Goal: Task Accomplishment & Management: Use online tool/utility

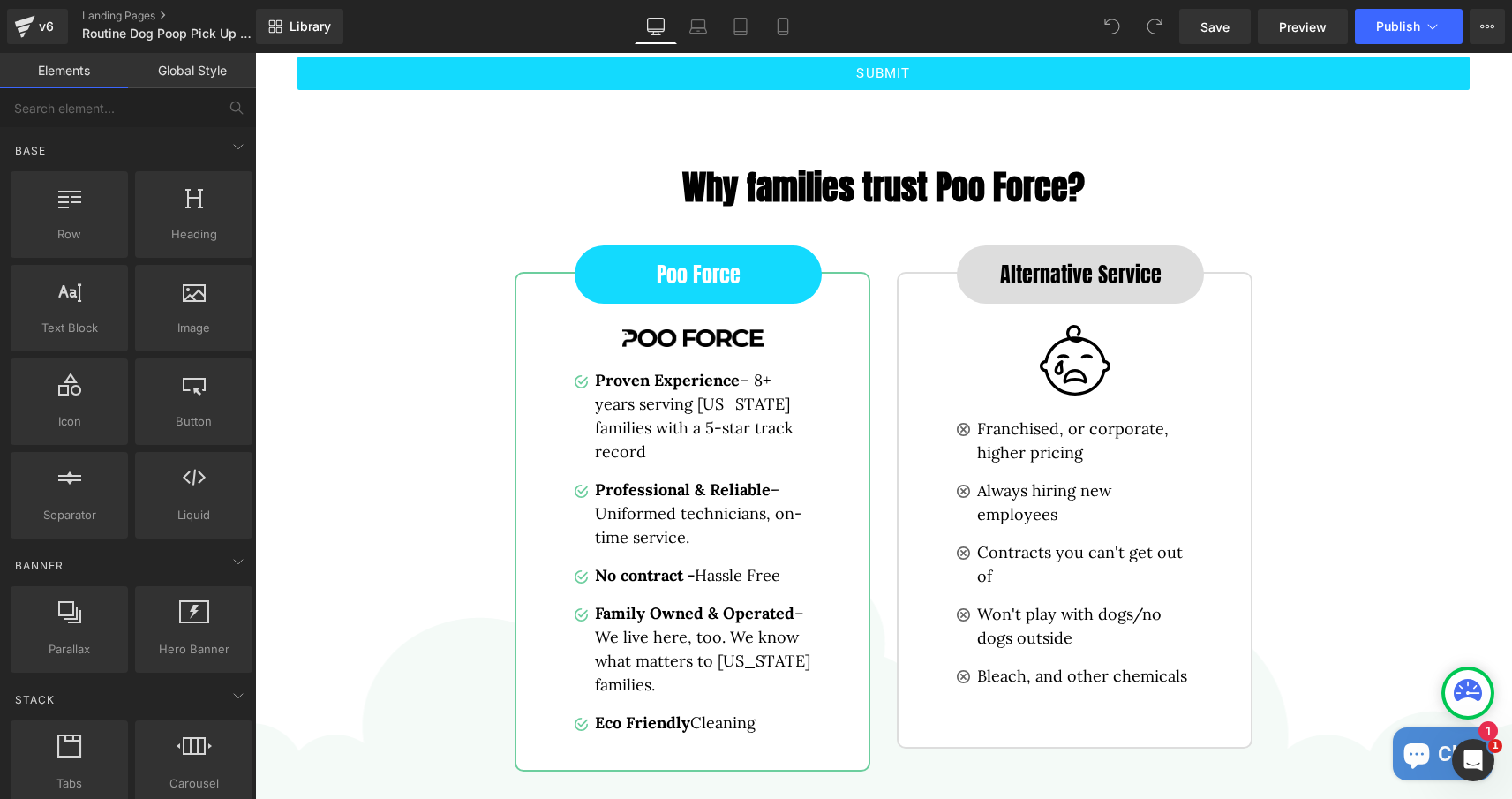
scroll to position [3607, 0]
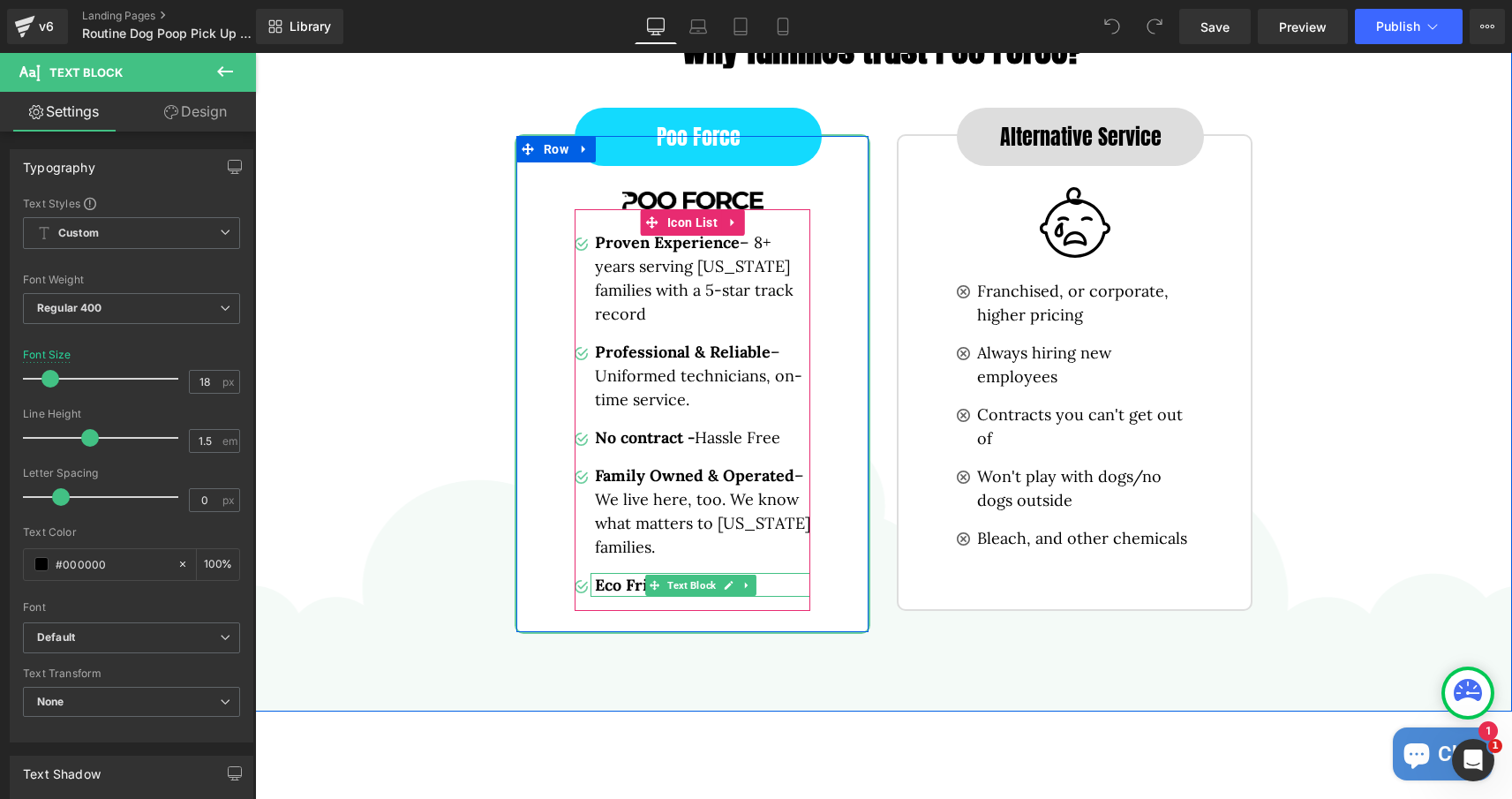
drag, startPoint x: 597, startPoint y: 232, endPoint x: 768, endPoint y: 578, distance: 385.9
click at [768, 578] on ul "Image Proven Experience – 8+ years serving [US_STATE] families with a 5-star tr…" at bounding box center [693, 420] width 235 height 381
copy li "Eco Friendly Cleaning"
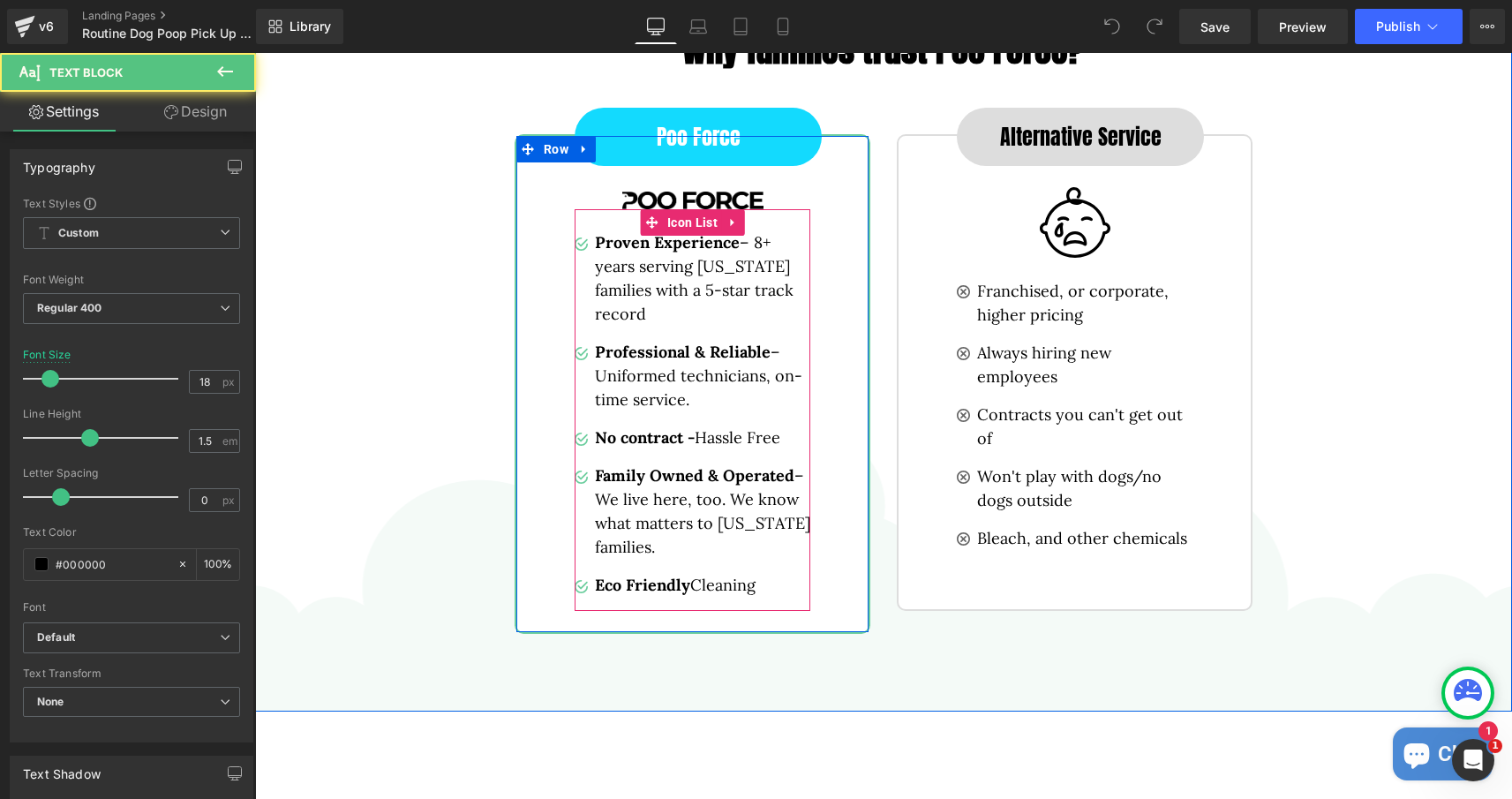
click at [608, 360] on p "Professional & Reliable – Uniformed technicians, on-time service." at bounding box center [703, 376] width 215 height 72
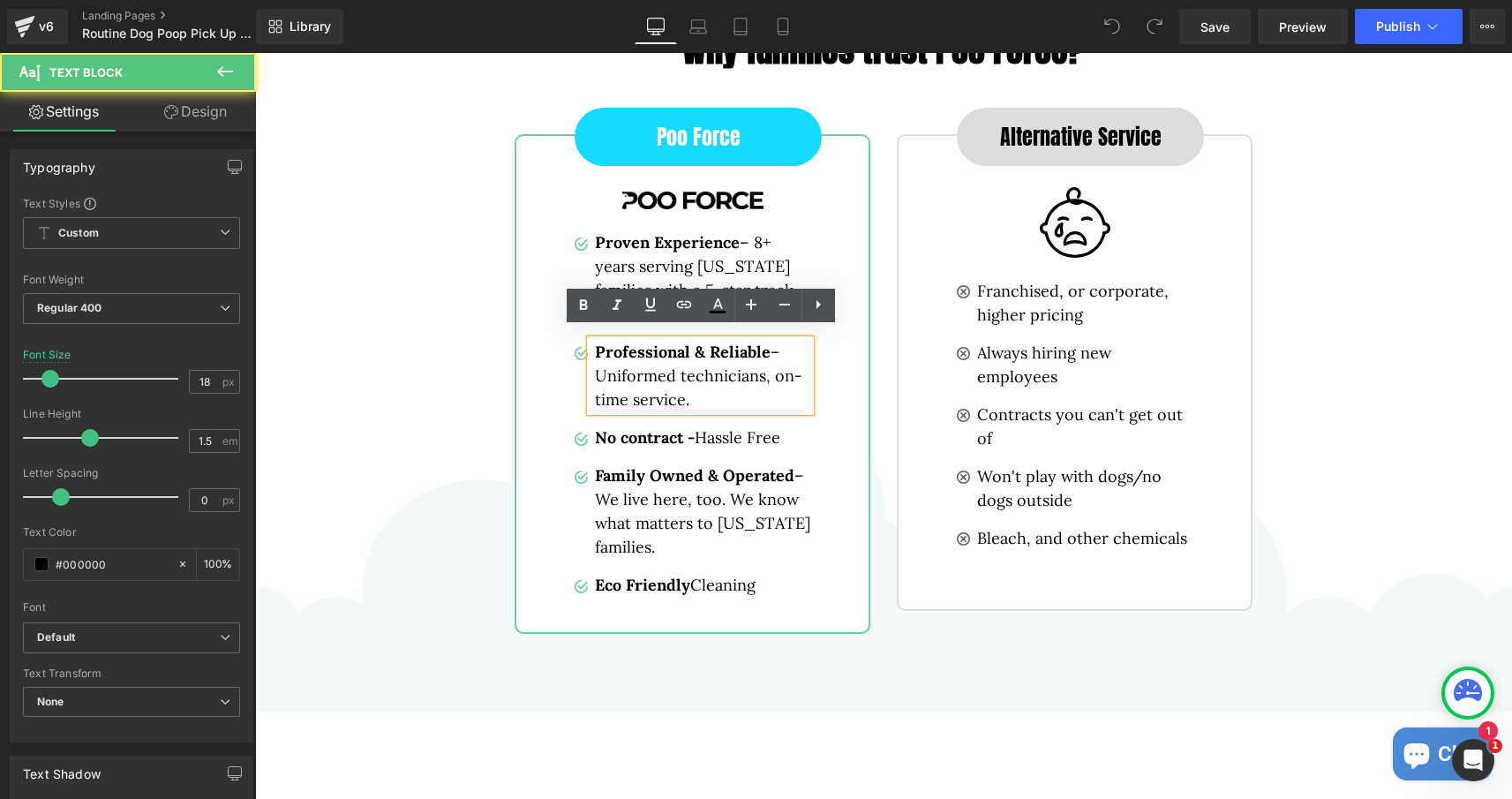
drag, startPoint x: 595, startPoint y: 463, endPoint x: 733, endPoint y: 551, distance: 163.7
click at [733, 551] on ul "Image Proven Experience – 8+ years serving [US_STATE] families with a 5-star tr…" at bounding box center [693, 420] width 235 height 381
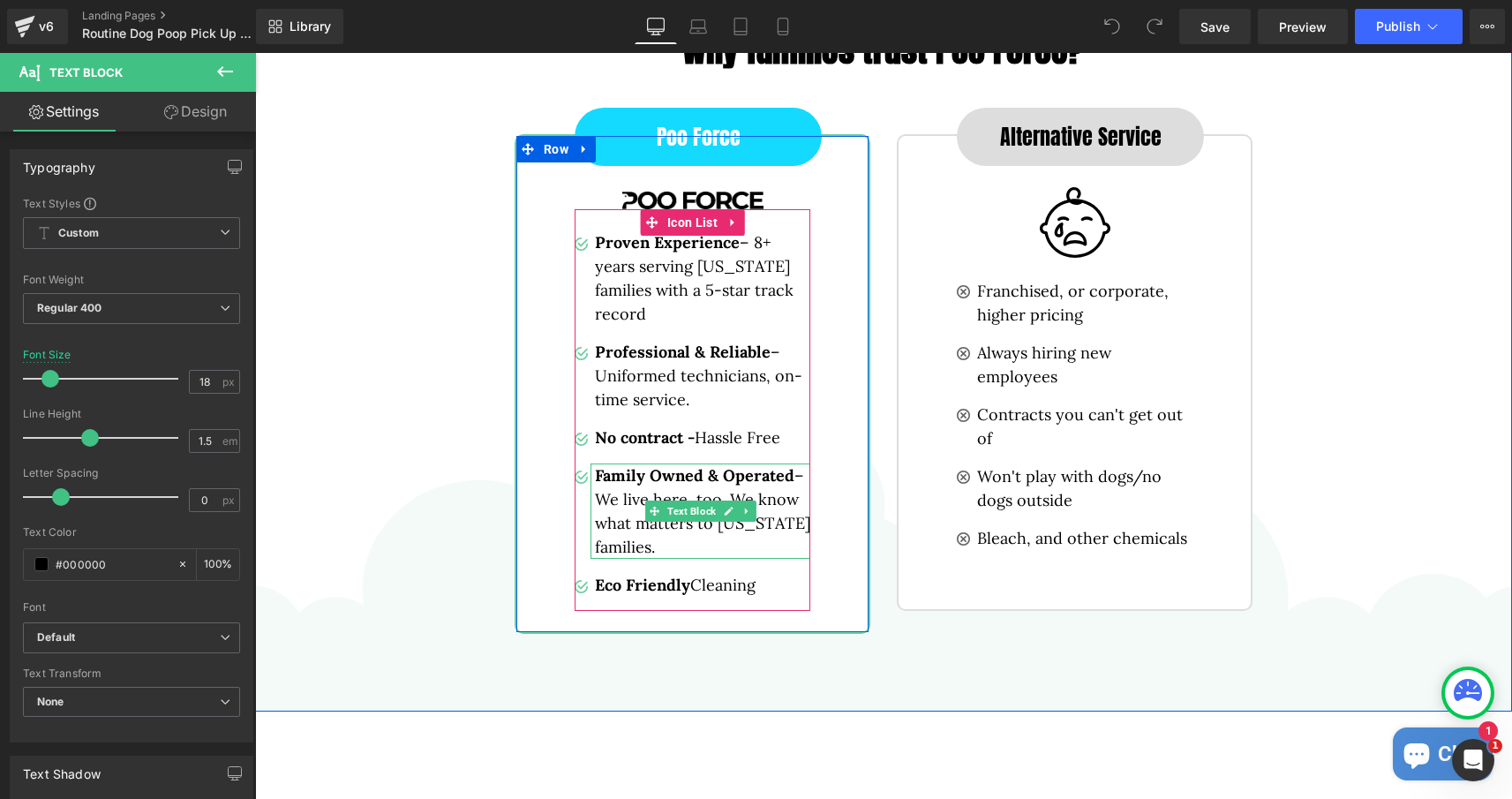
copy div
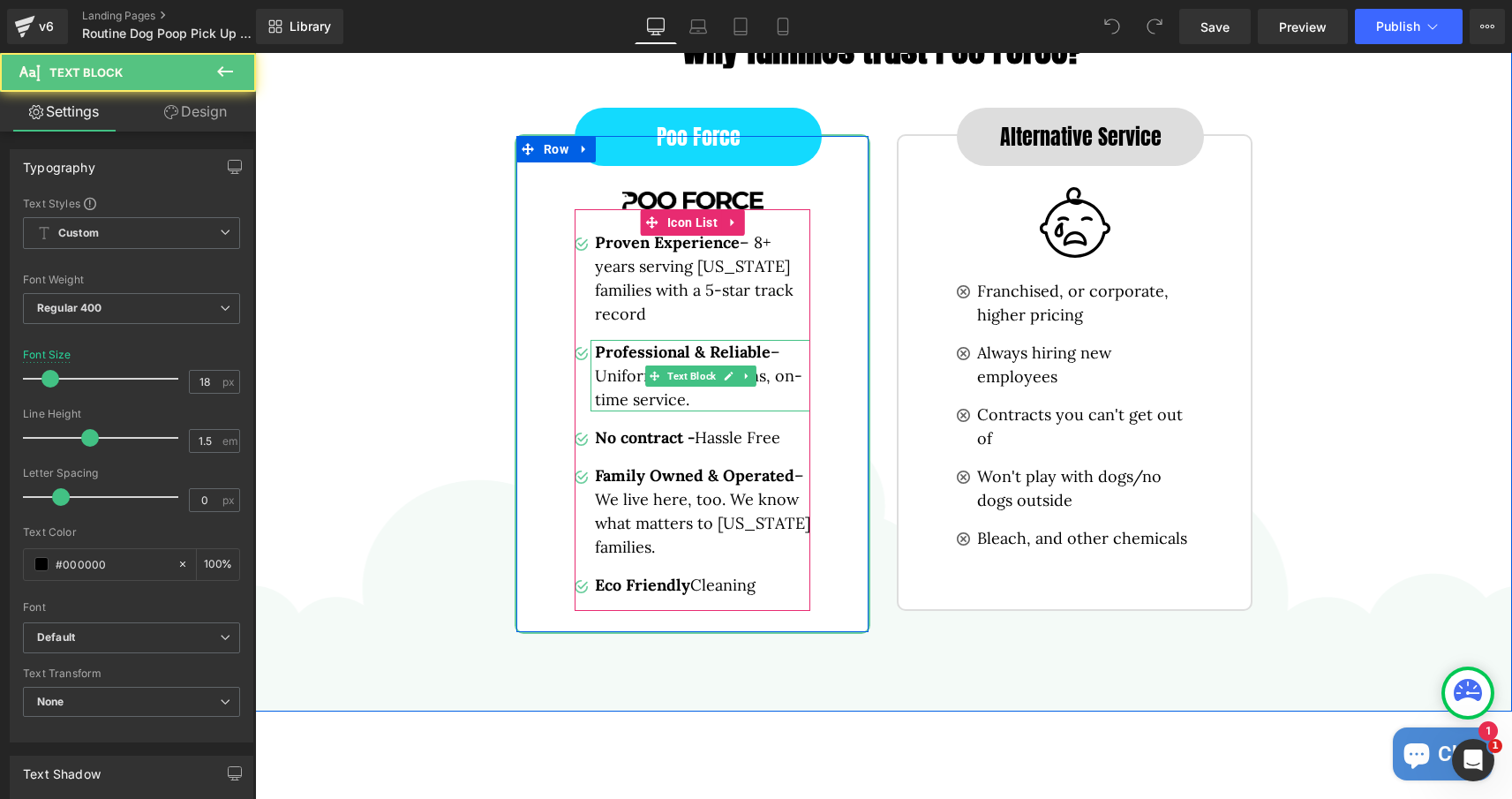
click at [623, 348] on b "Professional & Reliable" at bounding box center [683, 352] width 175 height 20
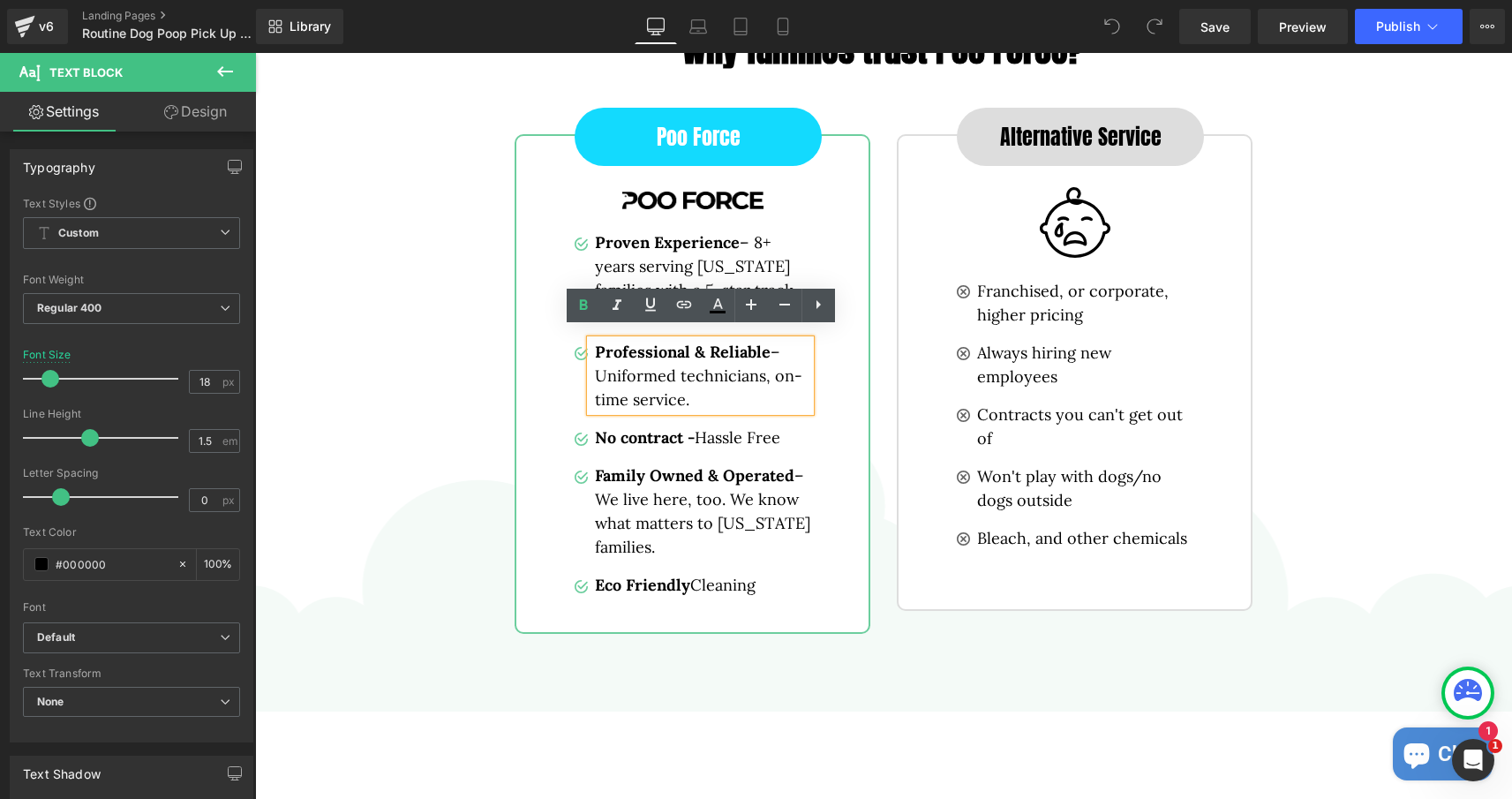
drag, startPoint x: 699, startPoint y: 401, endPoint x: 597, endPoint y: 349, distance: 114.5
click at [597, 349] on div "Professional & Reliable – Uniformed technicians, on-time service." at bounding box center [701, 376] width 220 height 72
drag, startPoint x: 695, startPoint y: 392, endPoint x: 598, endPoint y: 347, distance: 106.9
click at [598, 347] on p "Professional & Reliable – Uniformed technicians, on-time service." at bounding box center [703, 376] width 215 height 72
copy p "Professional & Reliable – Uniformed technicians, on-time service."
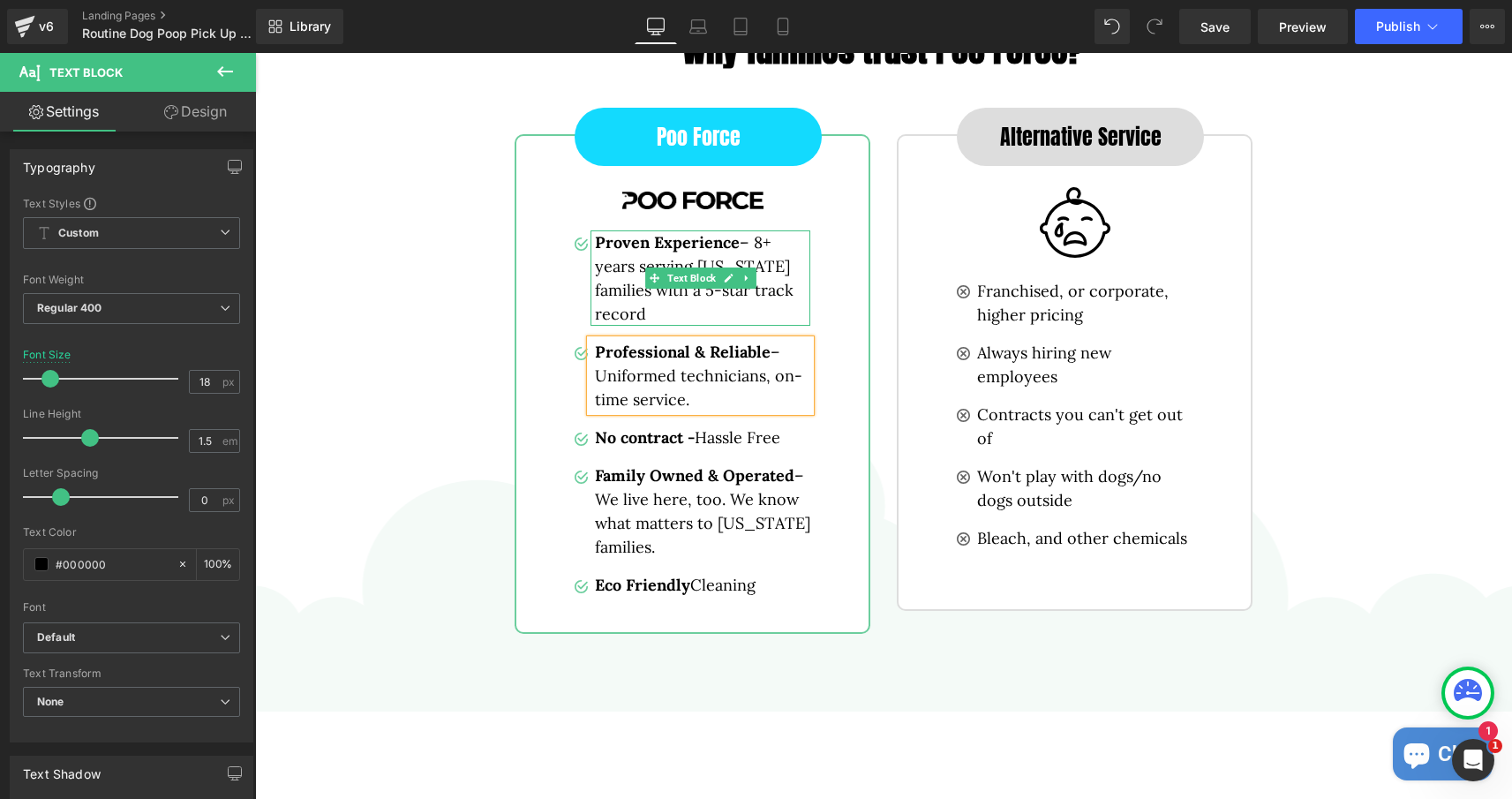
click at [627, 249] on p "Proven Experience – 8+ years serving [US_STATE] families with a 5-star track re…" at bounding box center [703, 278] width 215 height 96
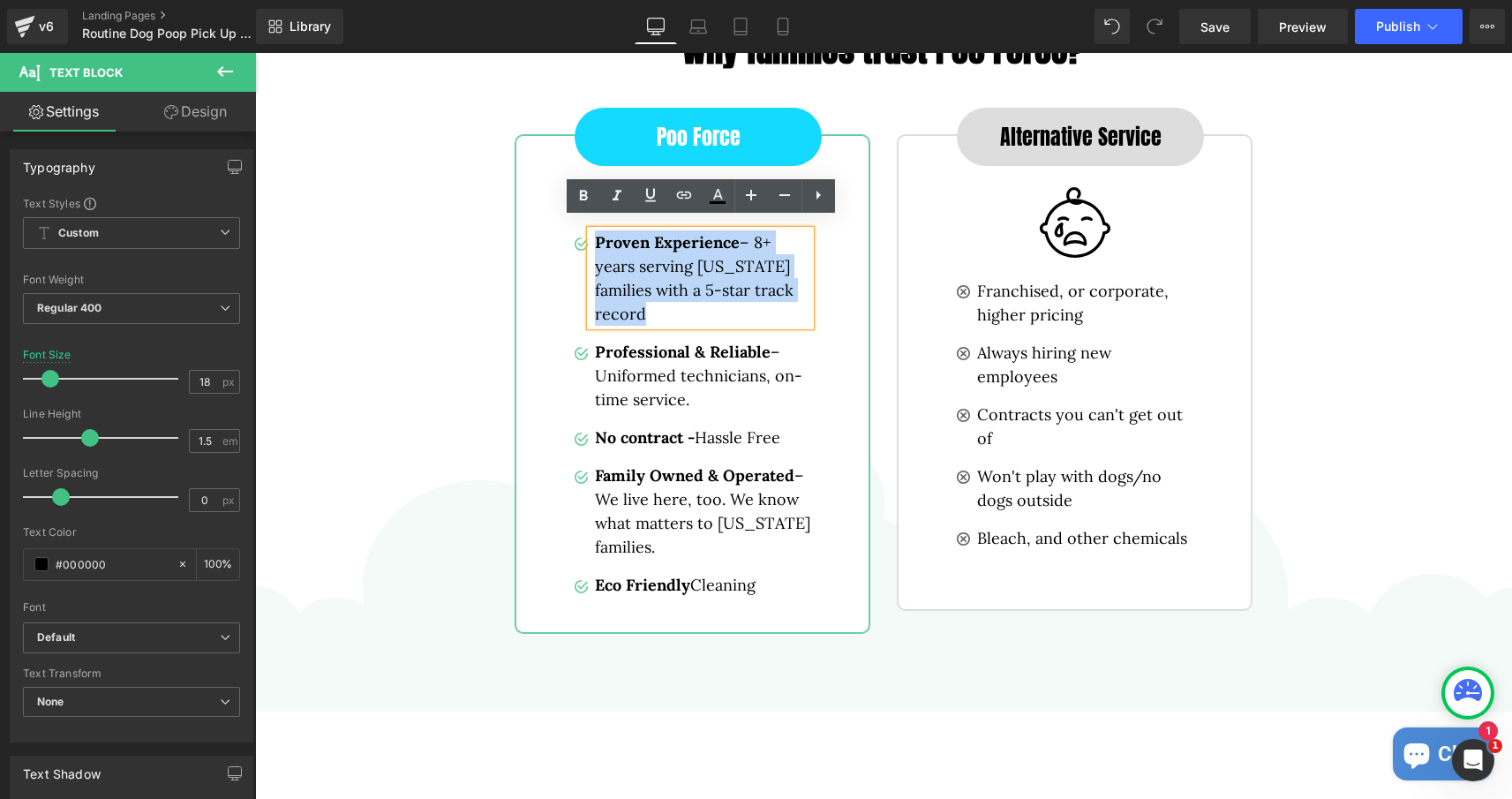
drag, startPoint x: 653, startPoint y: 305, endPoint x: 598, endPoint y: 233, distance: 90.6
click at [598, 233] on p "Proven Experience – 8+ years serving [US_STATE] families with a 5-star track re…" at bounding box center [703, 278] width 215 height 96
copy p "Proven Experience – 8+ years serving [US_STATE] families with a 5-star track re…"
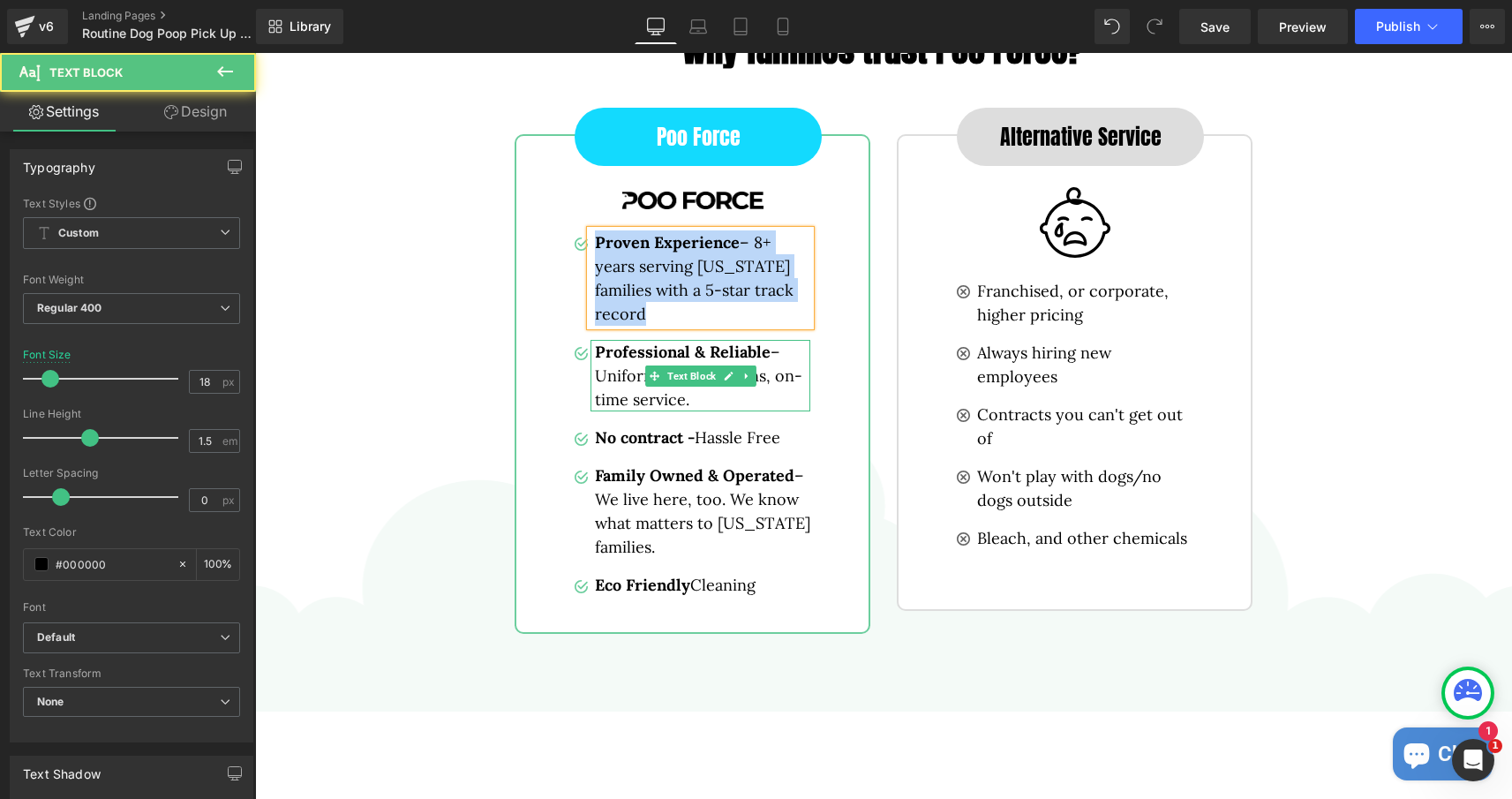
click at [634, 359] on p "Professional & Reliable – Uniformed technicians, on-time service." at bounding box center [703, 376] width 215 height 72
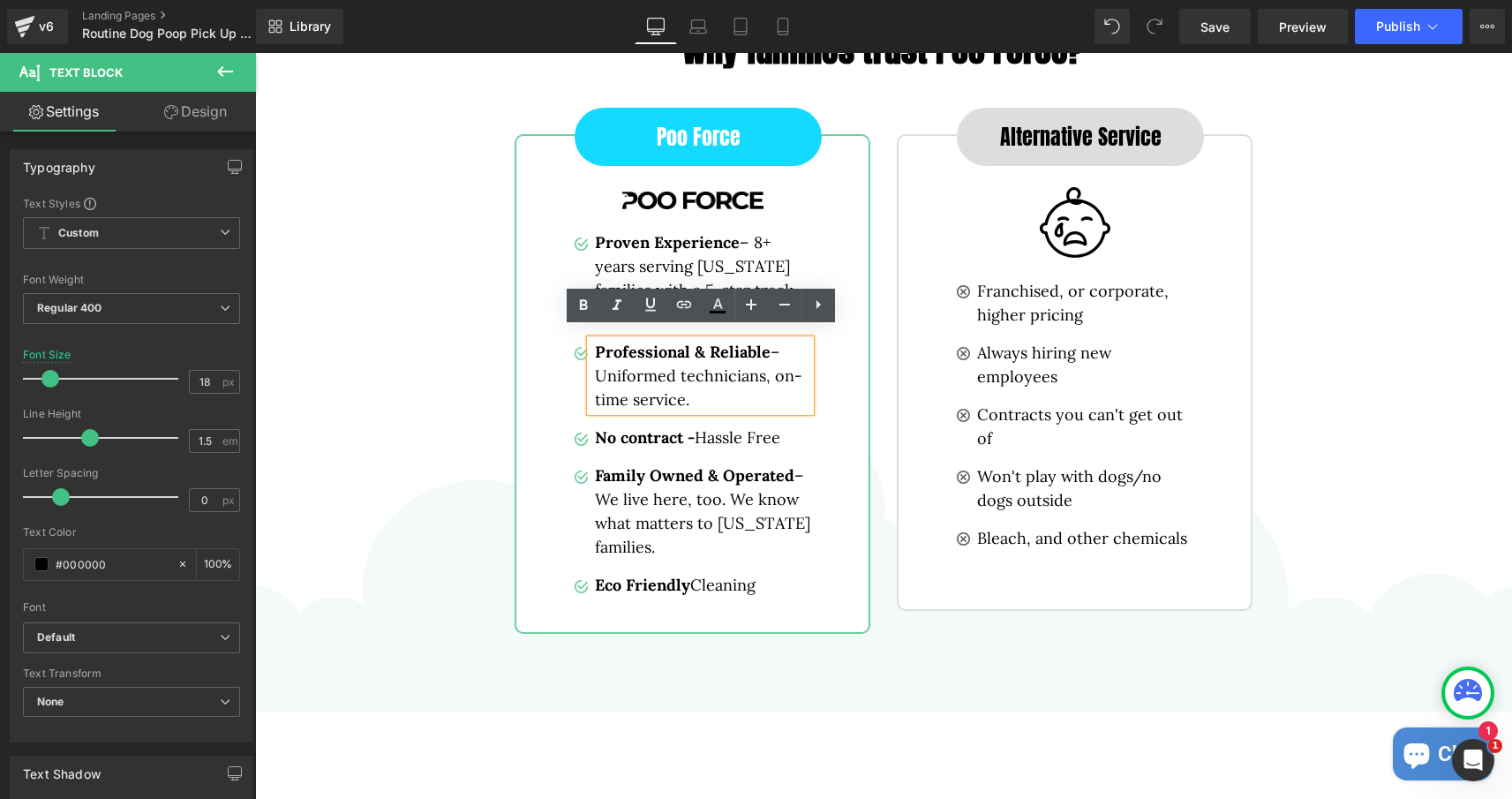
drag, startPoint x: 707, startPoint y: 389, endPoint x: 596, endPoint y: 344, distance: 119.8
click at [596, 344] on p "Professional & Reliable – Uniformed technicians, on-time service." at bounding box center [703, 376] width 215 height 72
copy p "Professional & Reliable – Uniformed technicians, on-time service."
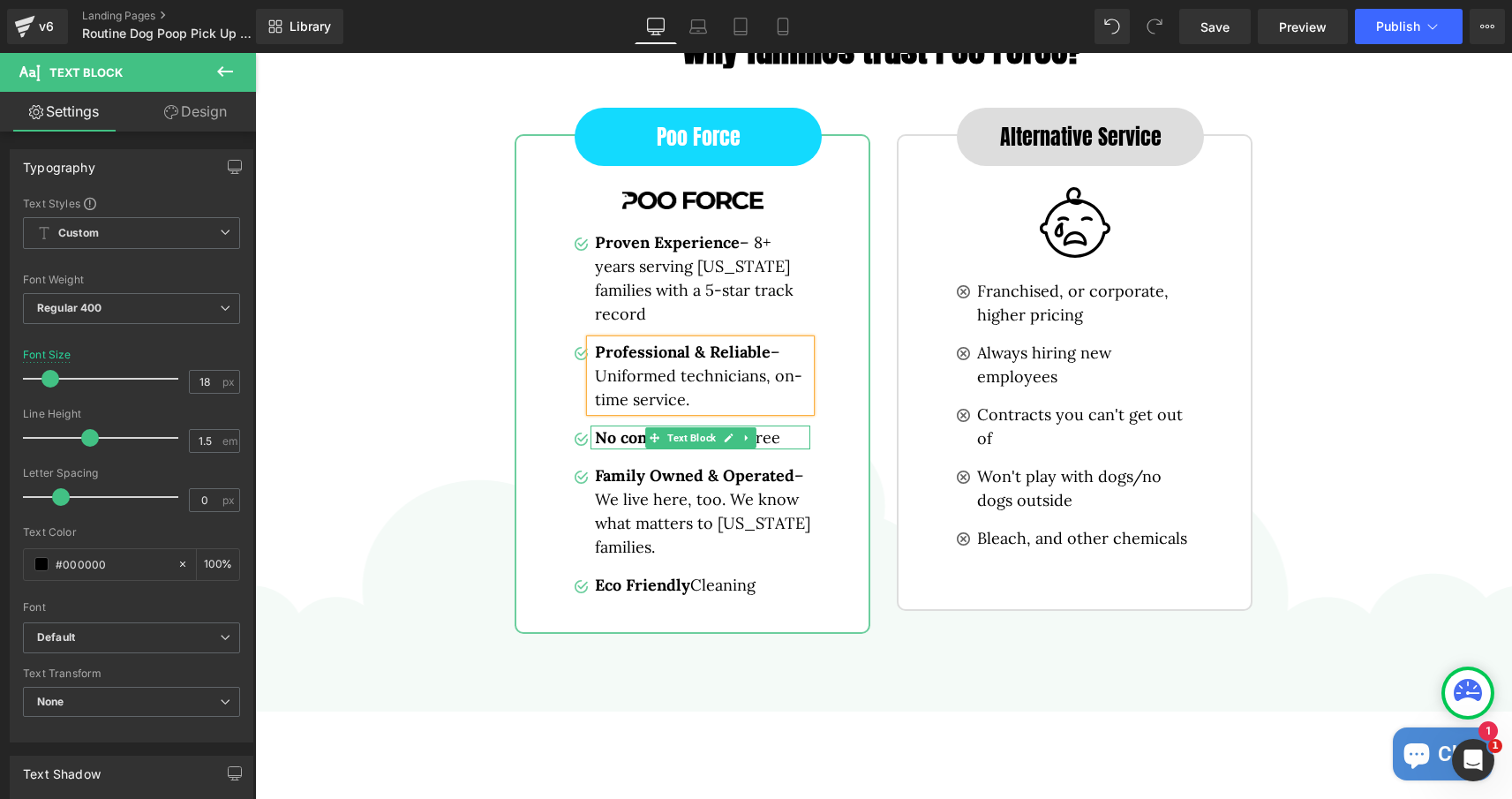
click at [639, 427] on strong "No contract -" at bounding box center [645, 437] width 100 height 20
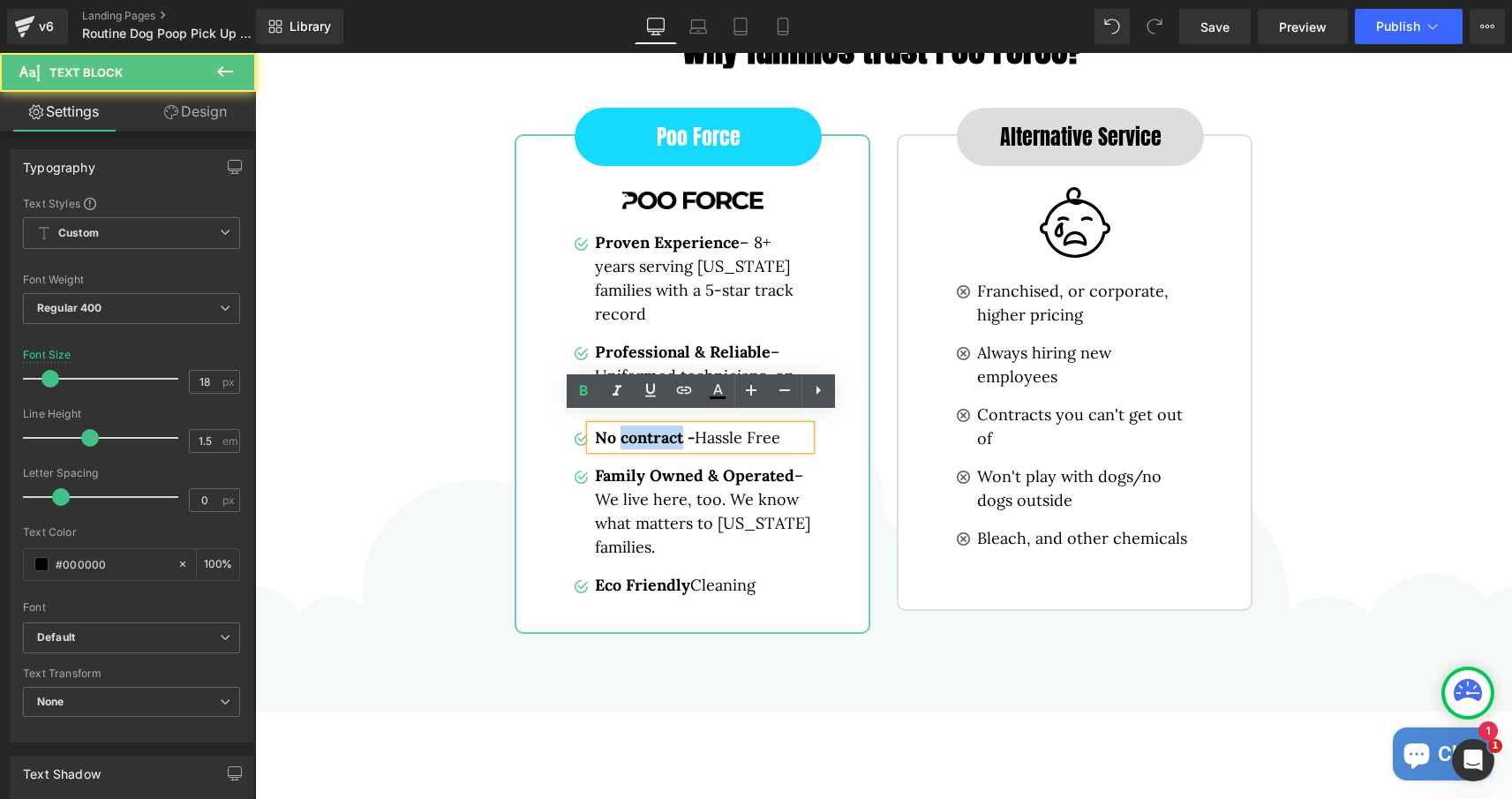
click at [639, 427] on strong "No contract -" at bounding box center [645, 437] width 100 height 20
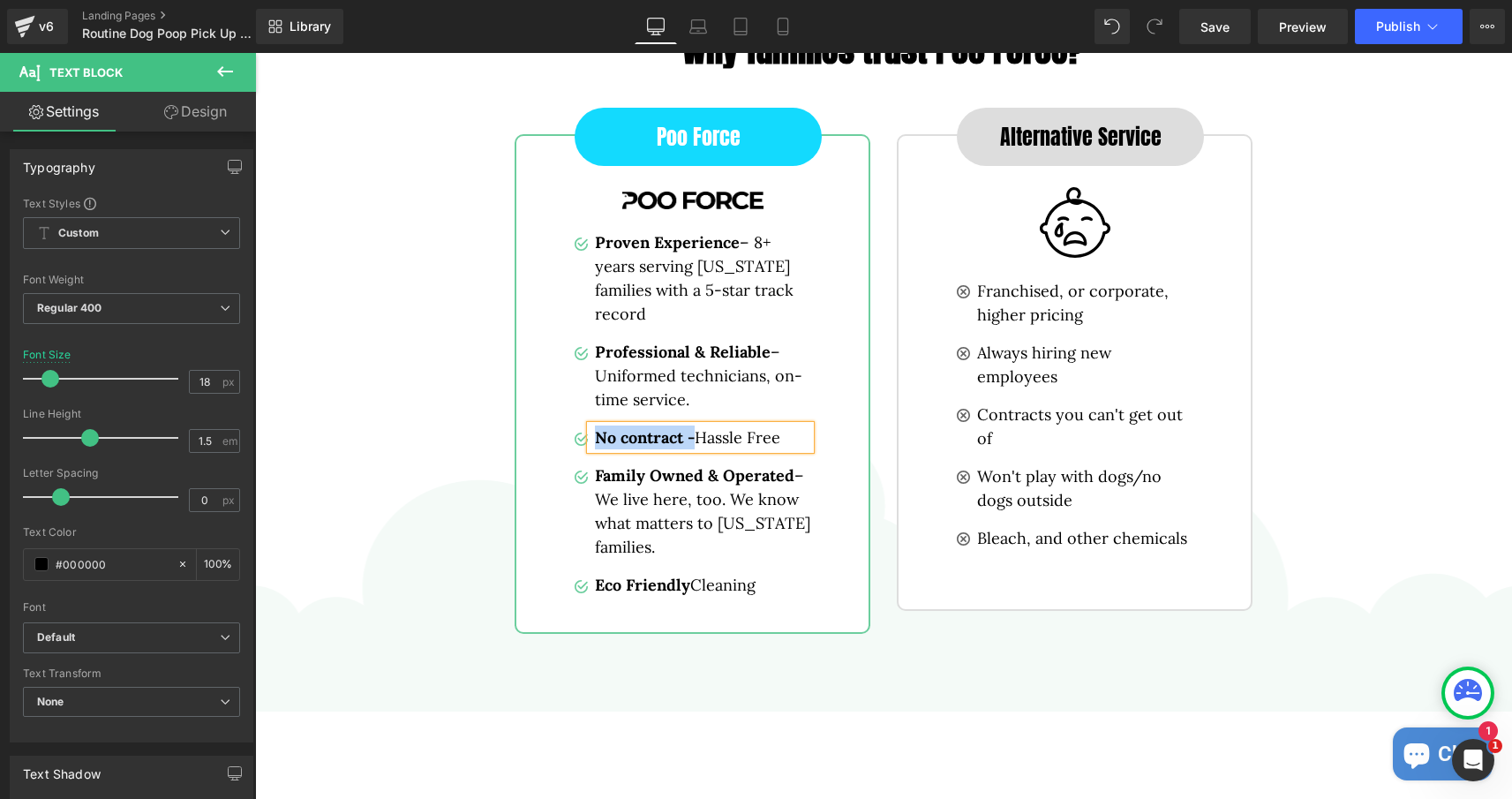
copy strong "No contract -"
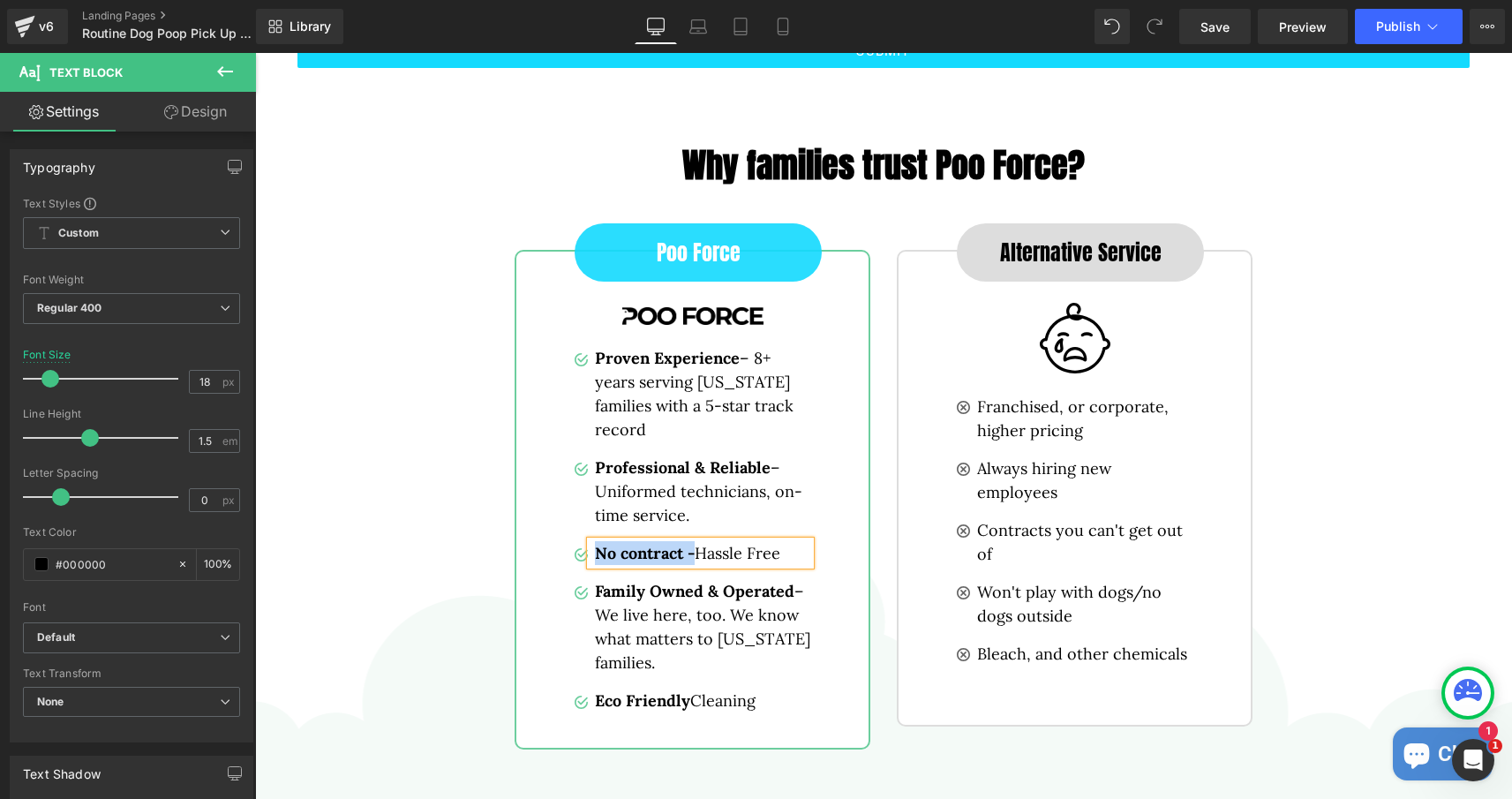
scroll to position [3487, 0]
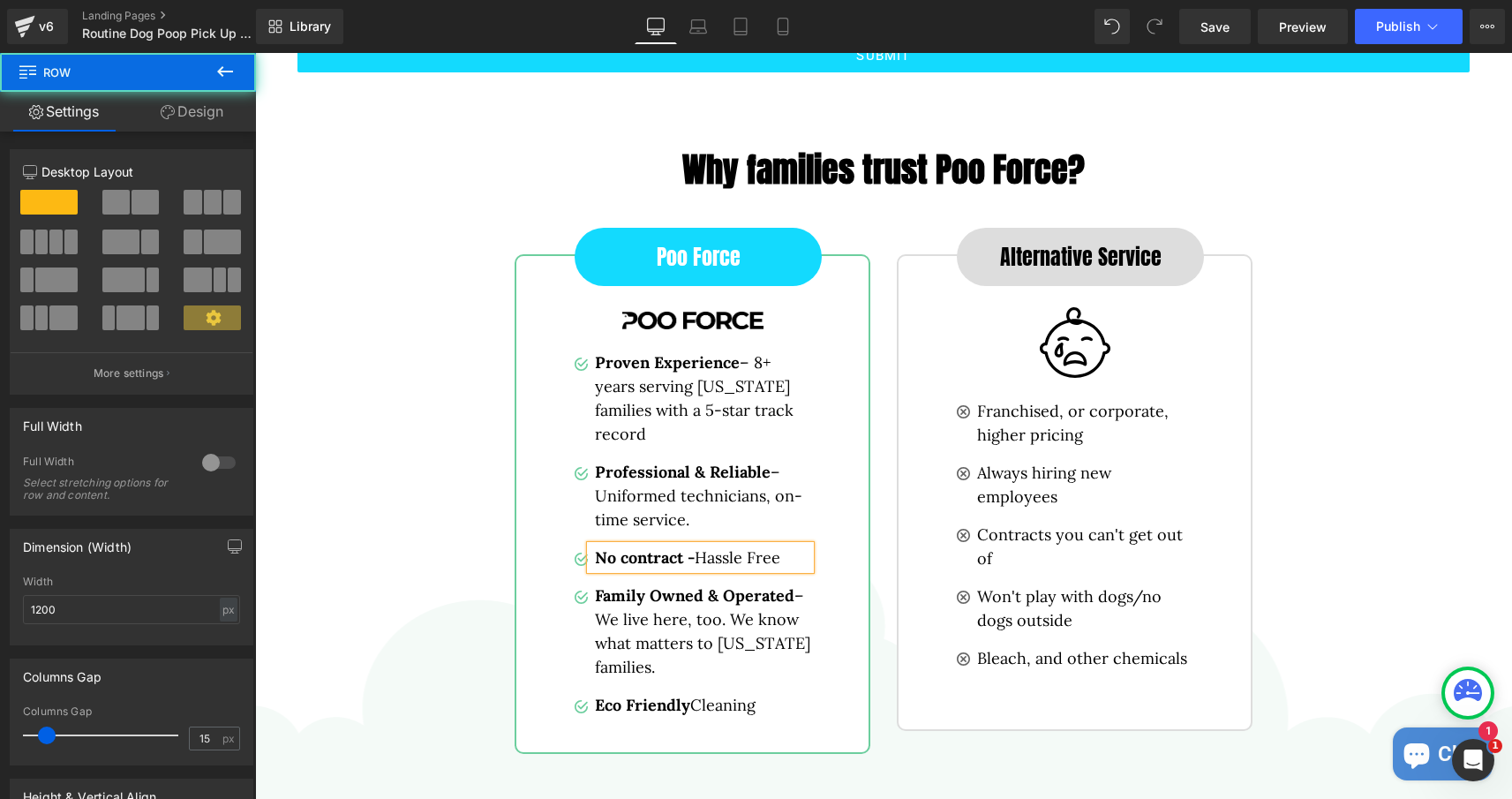
click at [510, 182] on div "Why families trust Poo Force? Heading Row" at bounding box center [883, 161] width 1059 height 76
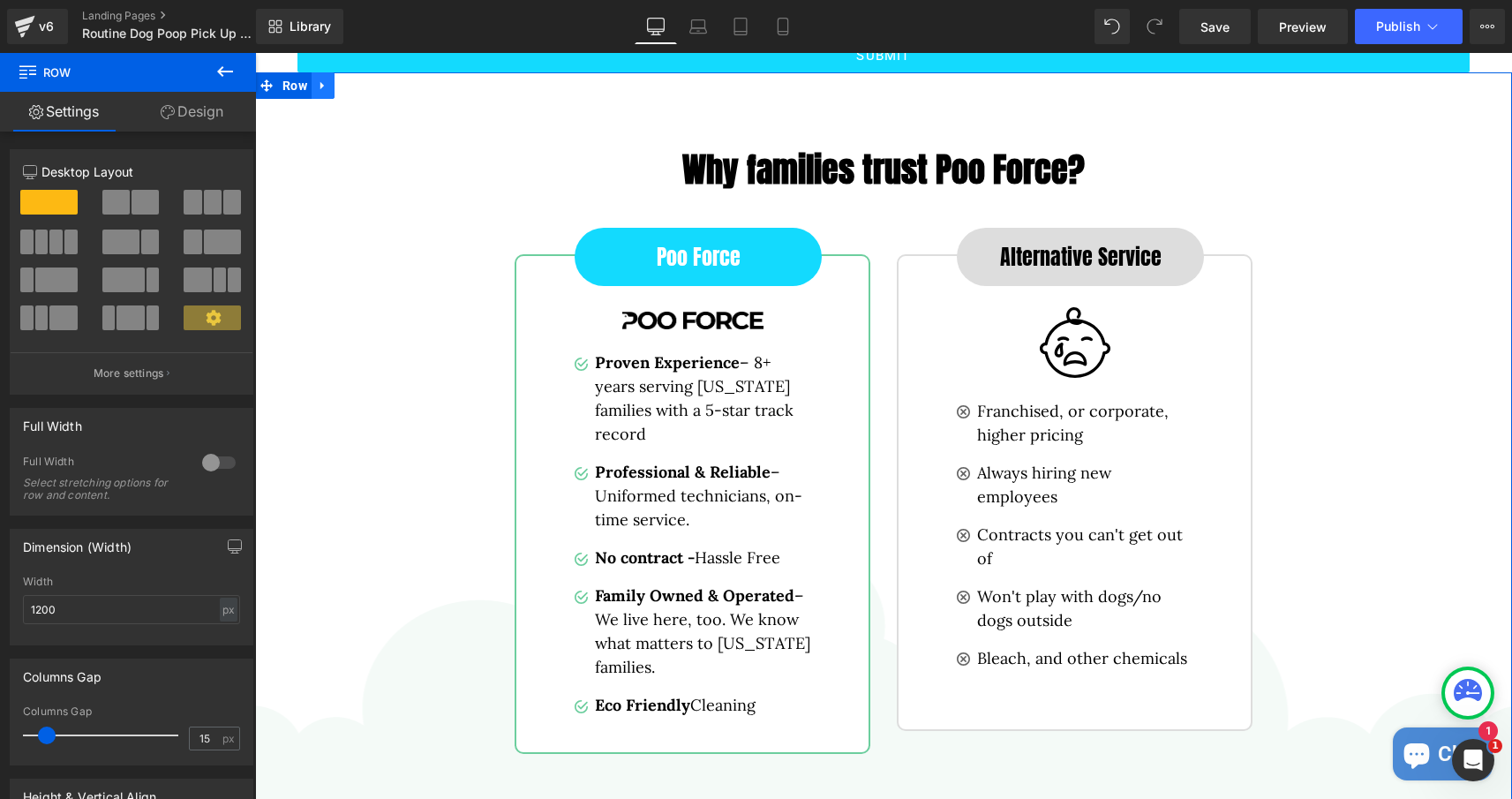
click at [315, 75] on link at bounding box center [323, 86] width 23 height 27
click at [327, 80] on icon at bounding box center [323, 86] width 12 height 12
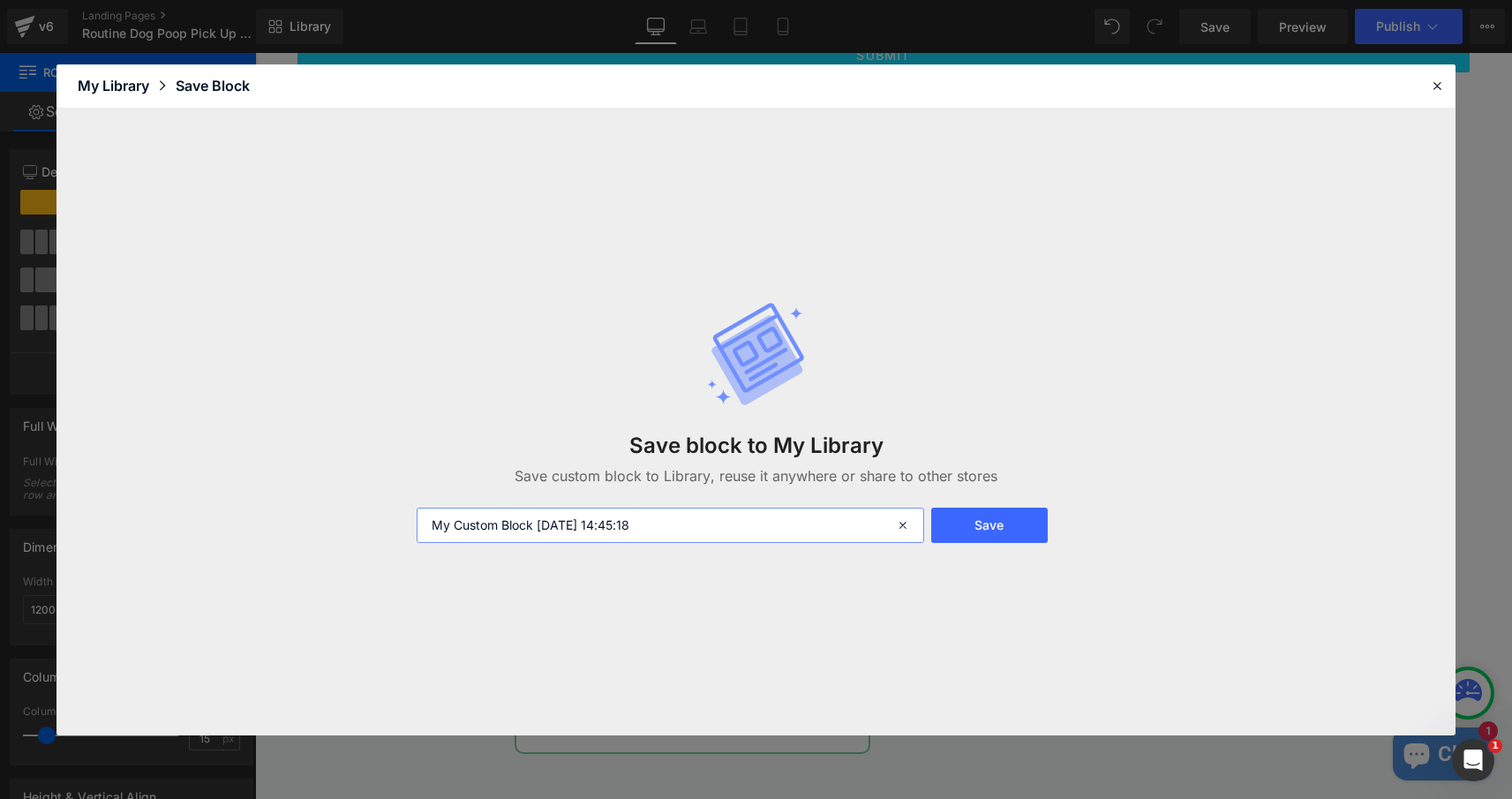
click at [710, 520] on input "My Custom Block [DATE] 14:45:18" at bounding box center [670, 524] width 506 height 35
type input "trust poo force"
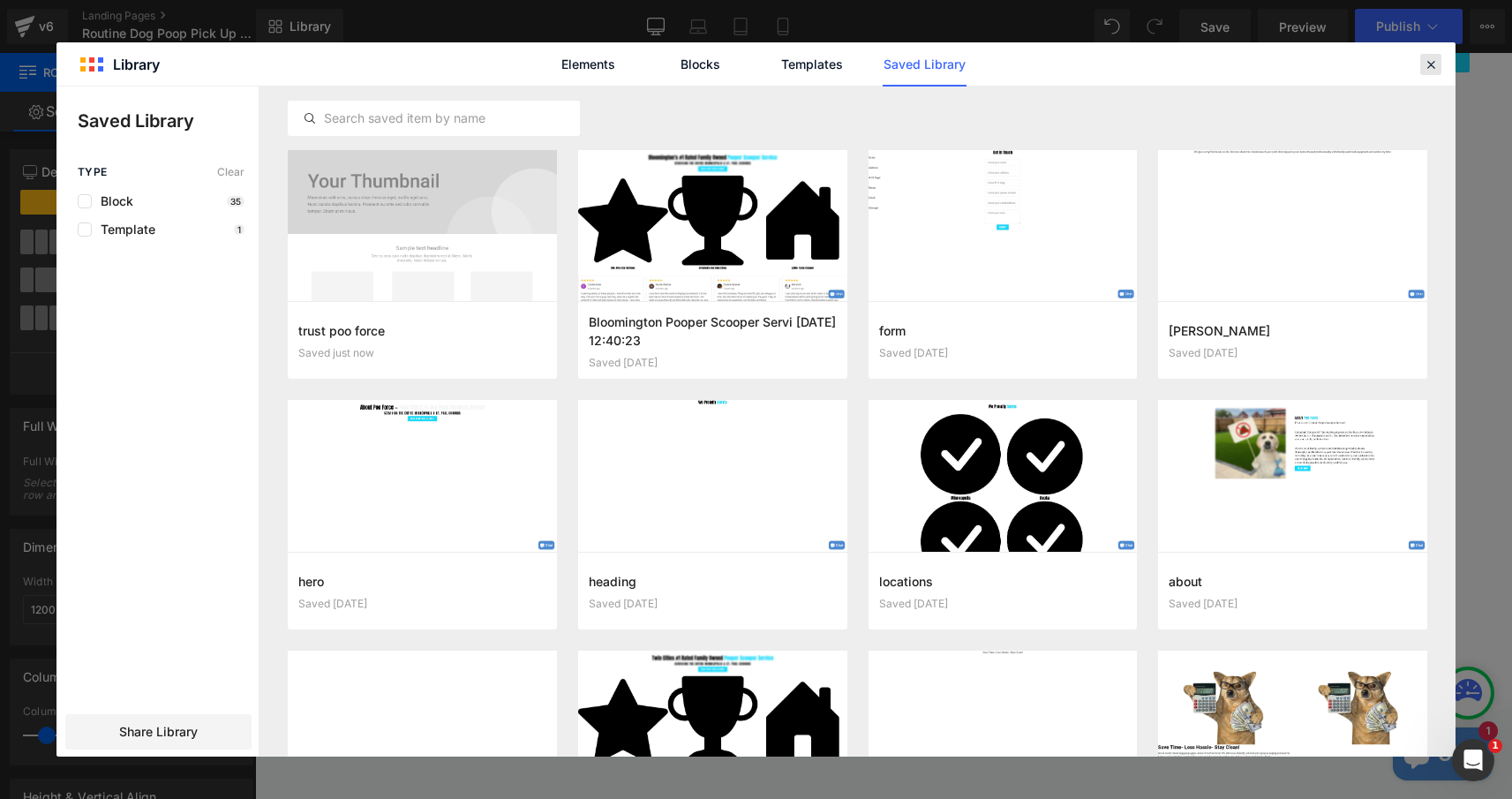
click at [1436, 62] on icon at bounding box center [1431, 65] width 16 height 16
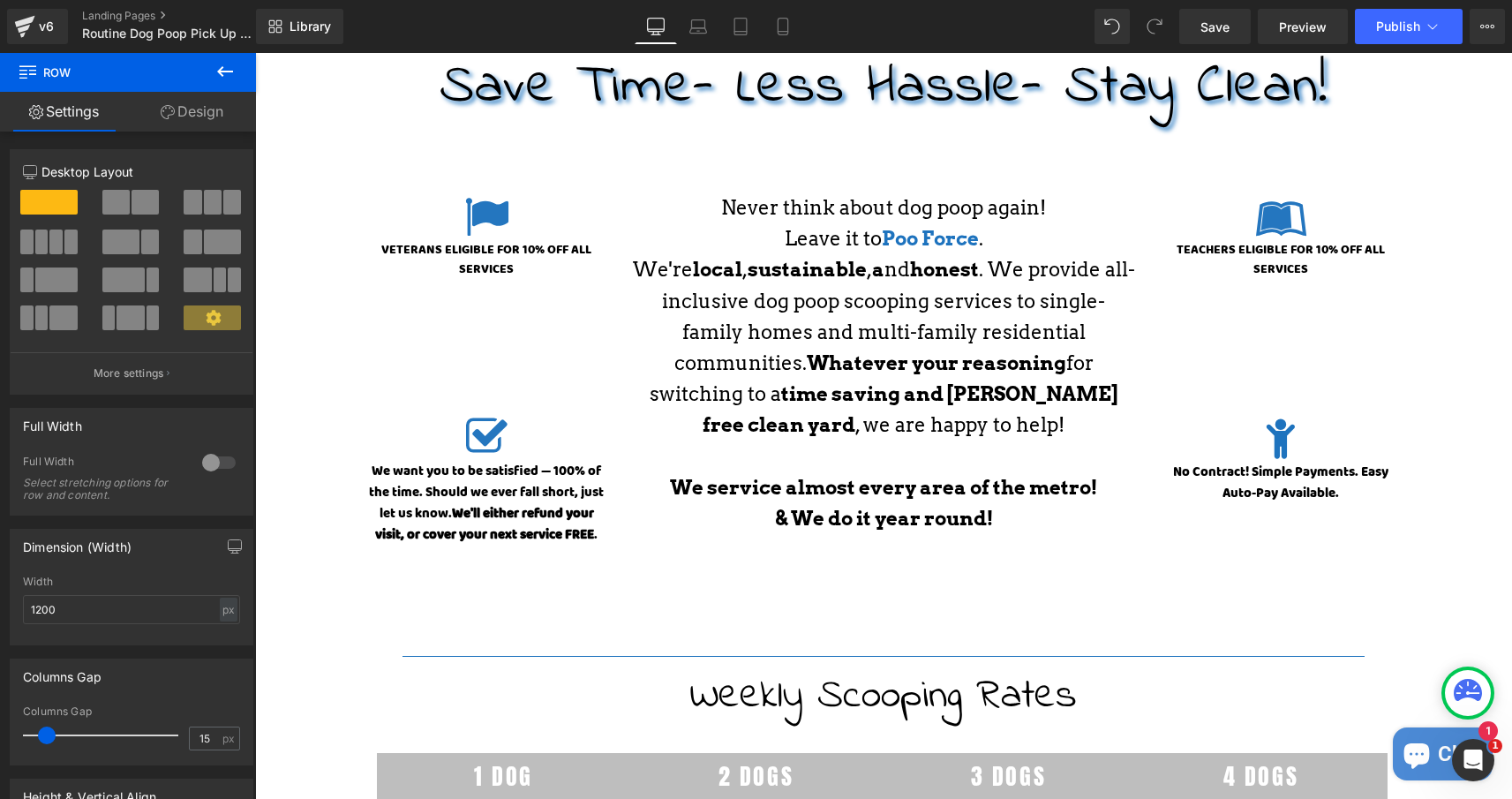
scroll to position [0, 0]
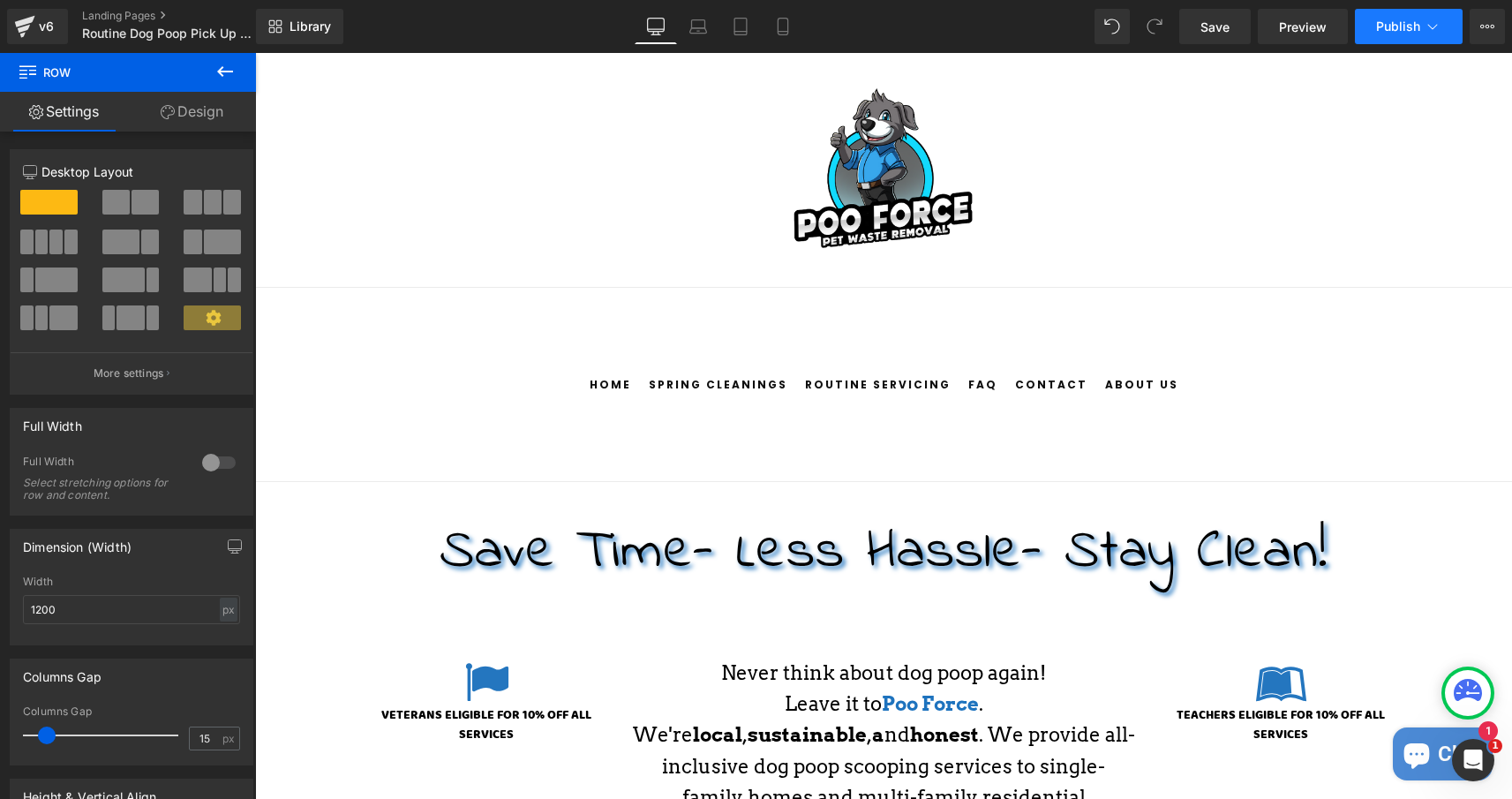
click at [1395, 29] on span "Publish" at bounding box center [1398, 26] width 44 height 14
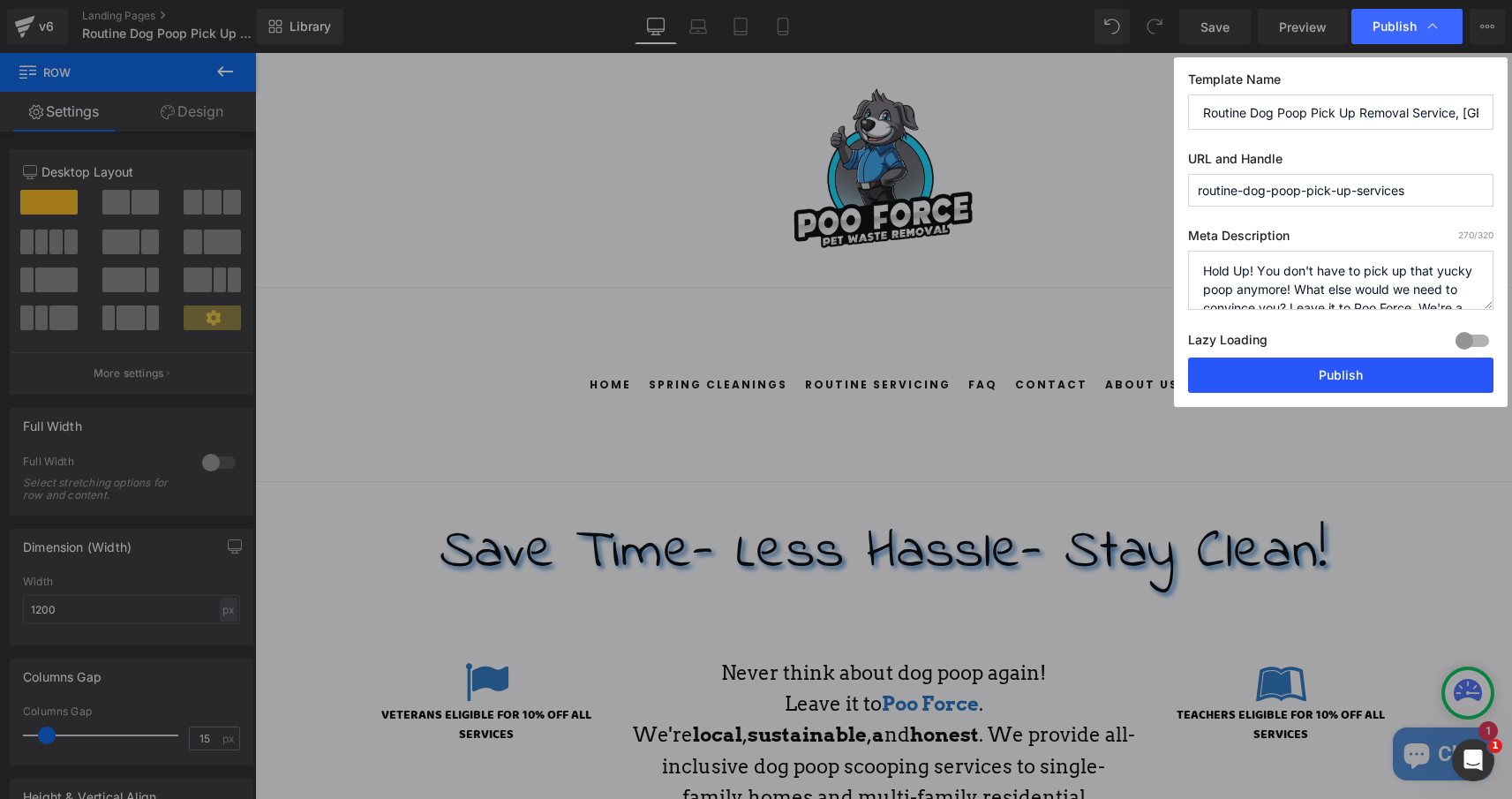
drag, startPoint x: 1293, startPoint y: 370, endPoint x: 1029, endPoint y: 317, distance: 269.3
click at [1293, 370] on button "Publish" at bounding box center [1341, 375] width 305 height 35
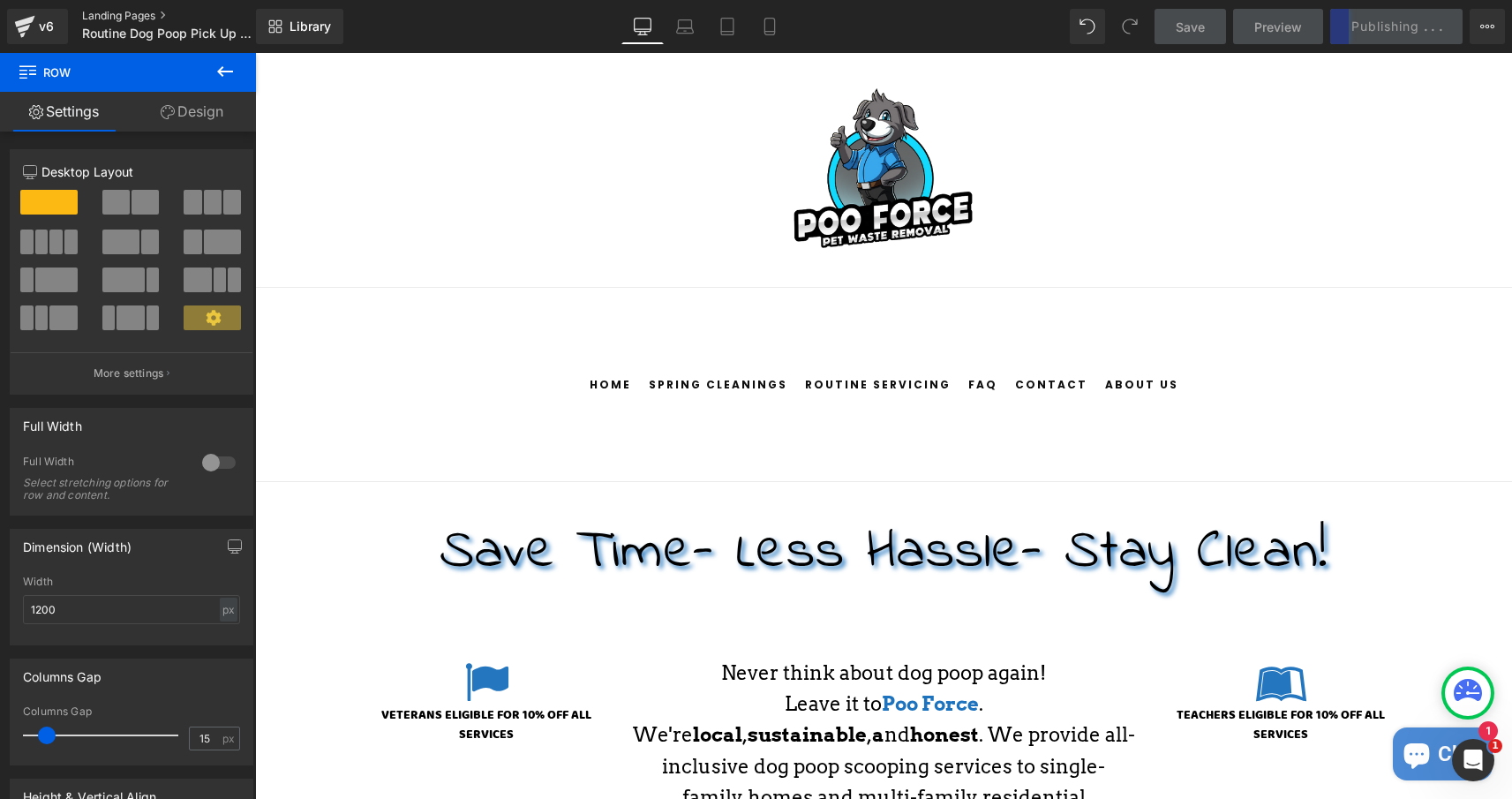
click at [137, 14] on link "Landing Pages" at bounding box center [183, 16] width 203 height 14
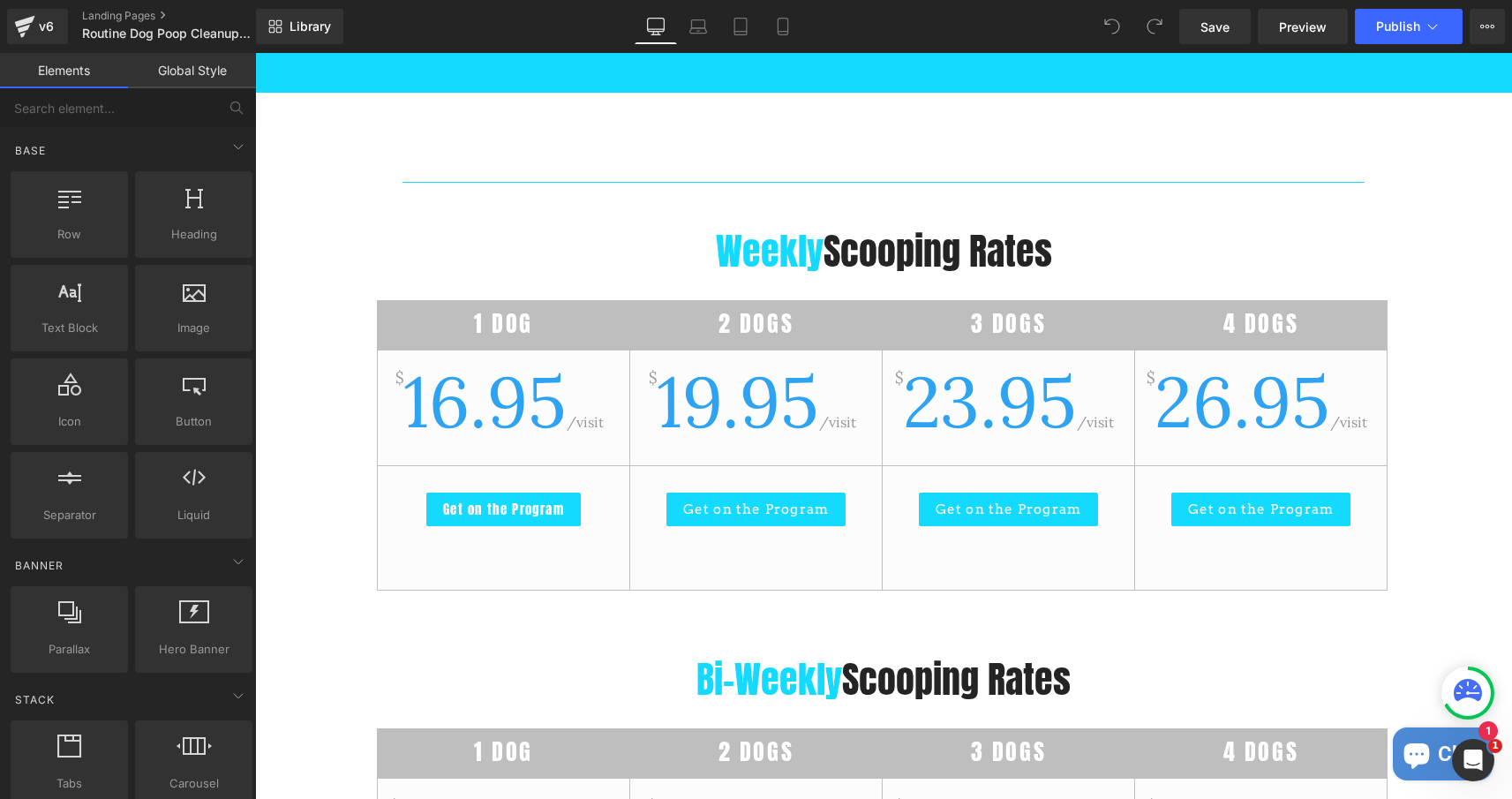
scroll to position [1736, 0]
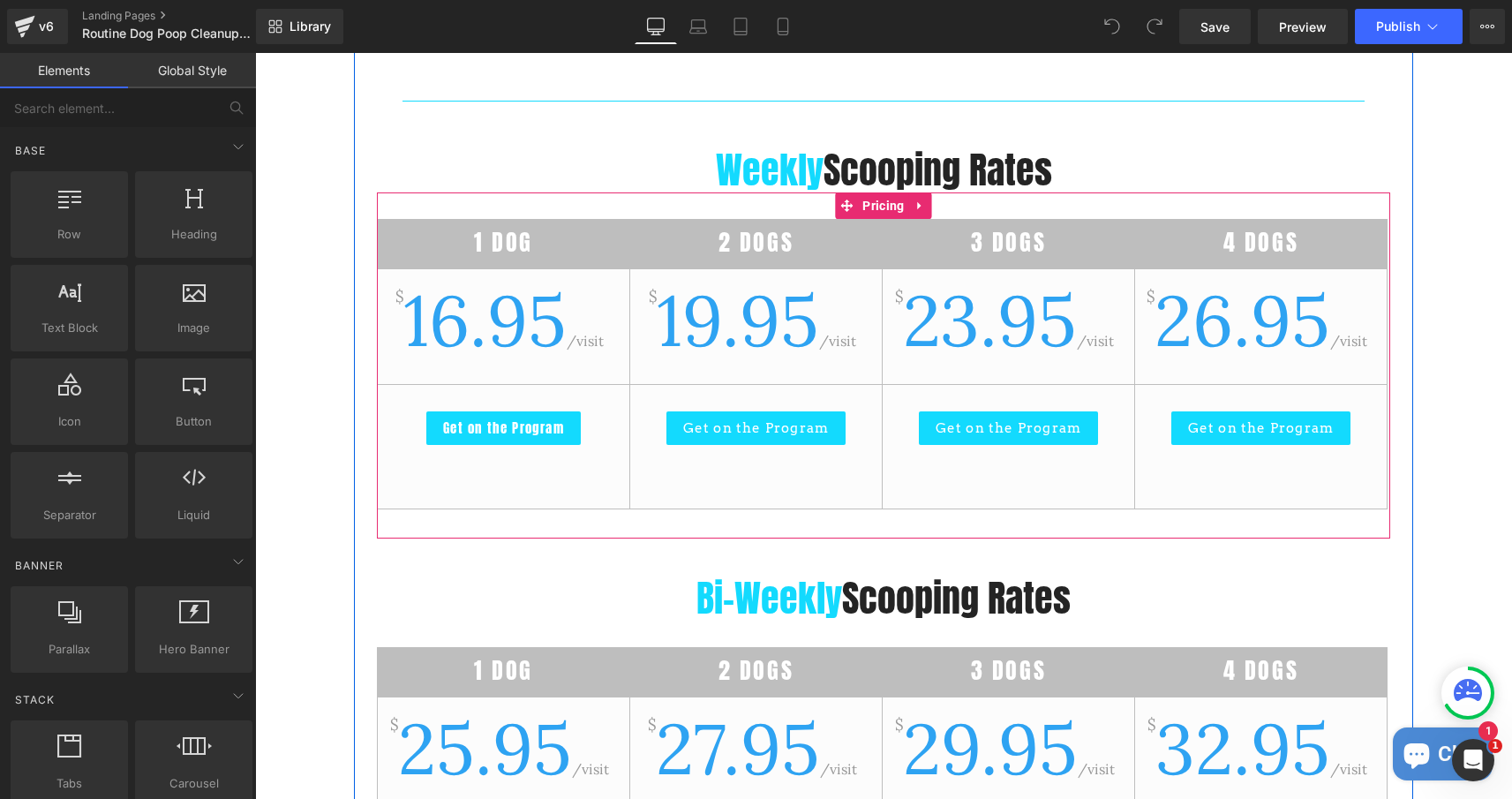
click at [448, 325] on span "16.95" at bounding box center [485, 320] width 163 height 90
click at [457, 325] on span "16.95" at bounding box center [485, 320] width 163 height 90
click at [879, 208] on span "Pricing" at bounding box center [883, 206] width 50 height 27
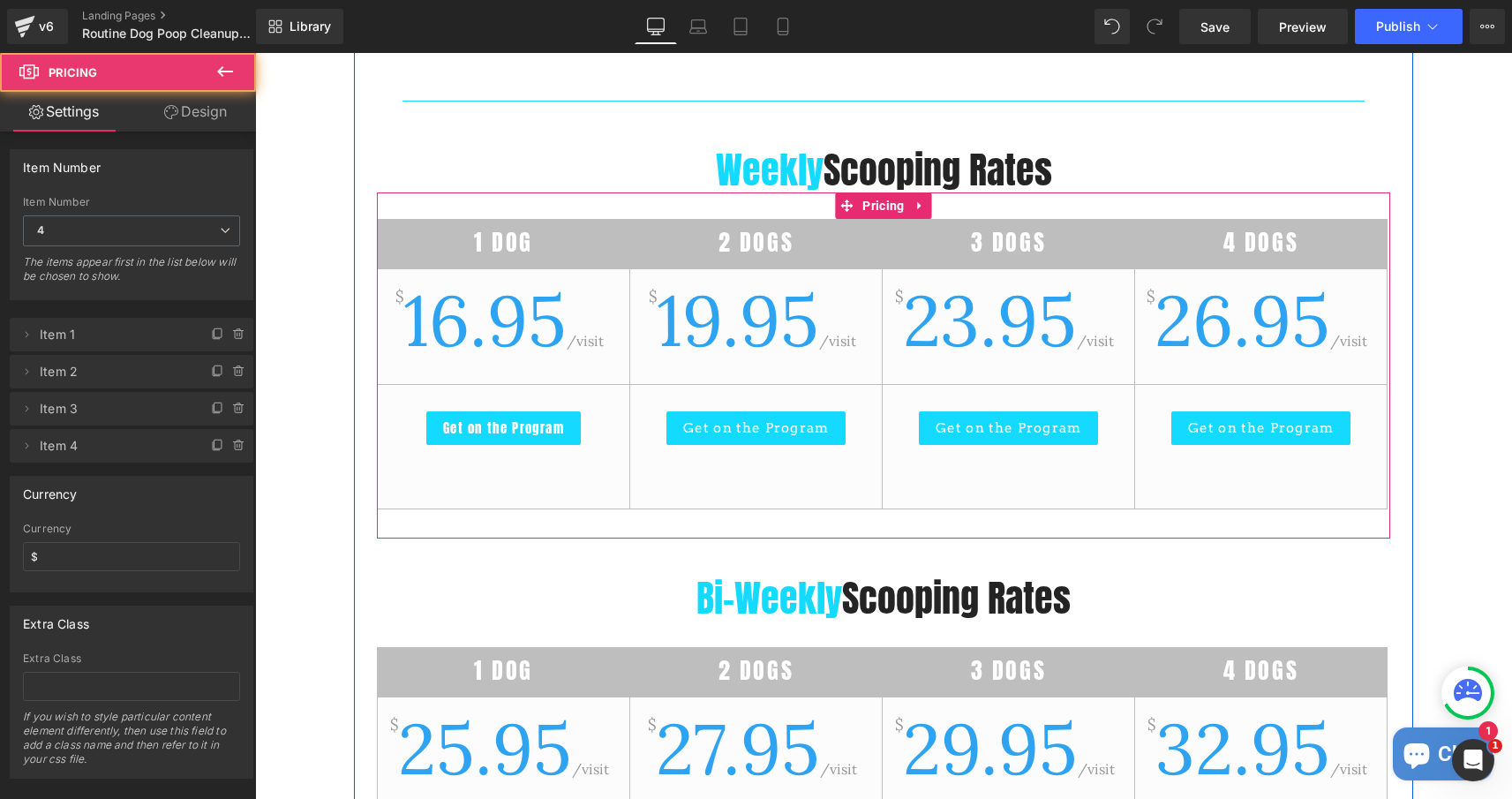
click at [461, 334] on span "16.95" at bounding box center [485, 320] width 163 height 90
click at [461, 330] on span "16.95" at bounding box center [485, 320] width 163 height 90
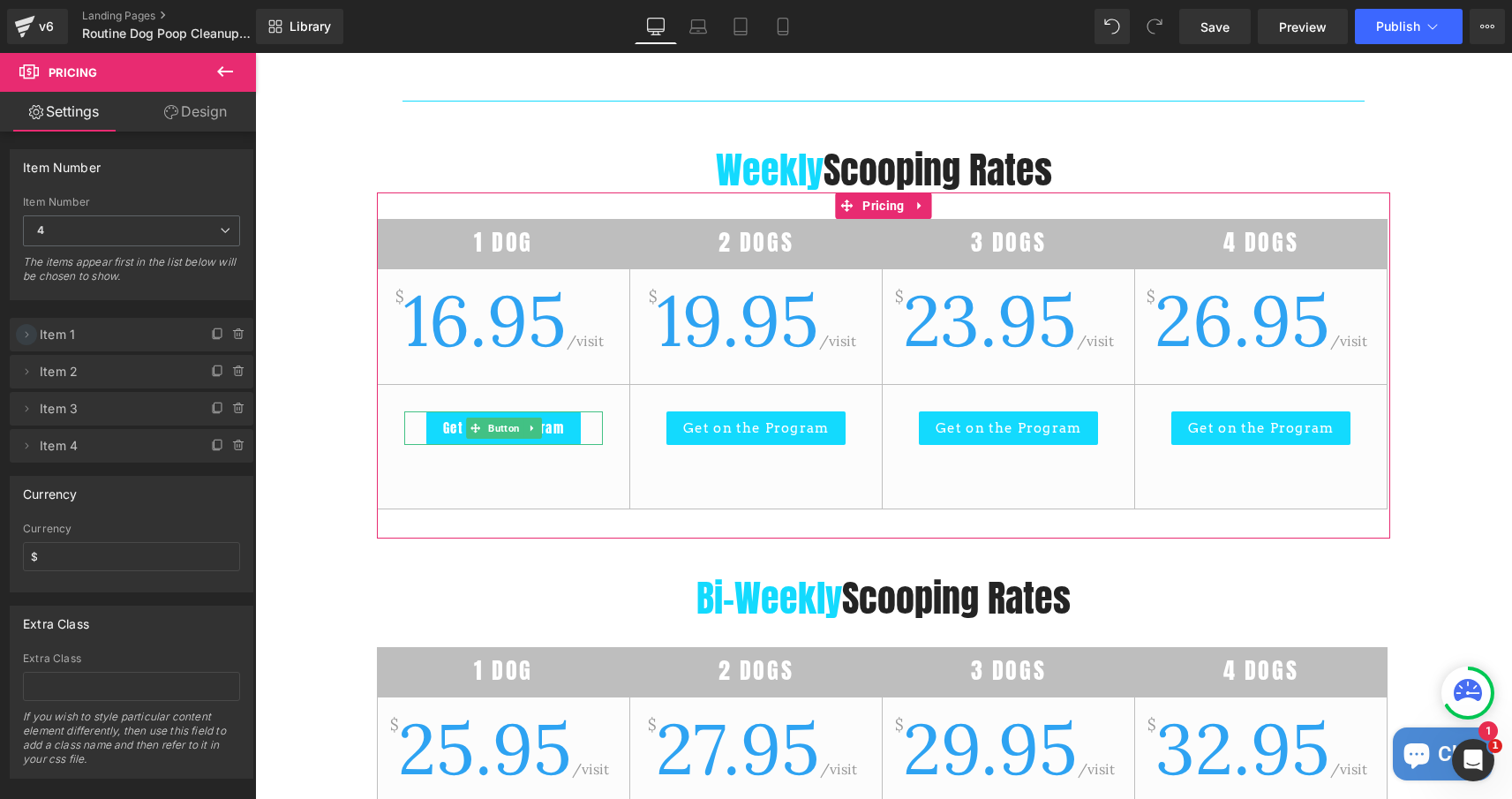
click at [27, 334] on icon at bounding box center [28, 334] width 4 height 6
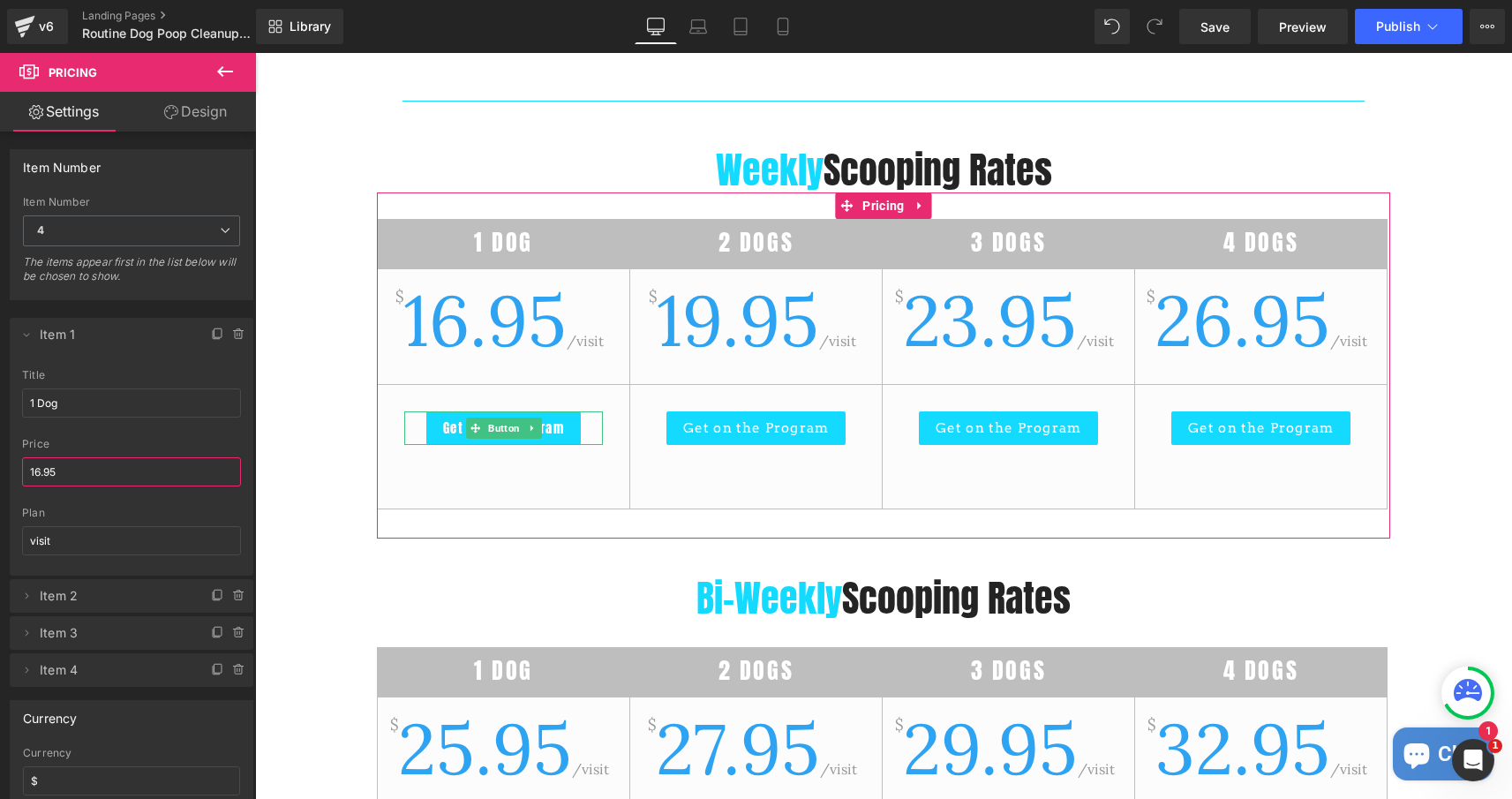
click at [41, 468] on input "16.95" at bounding box center [132, 471] width 219 height 29
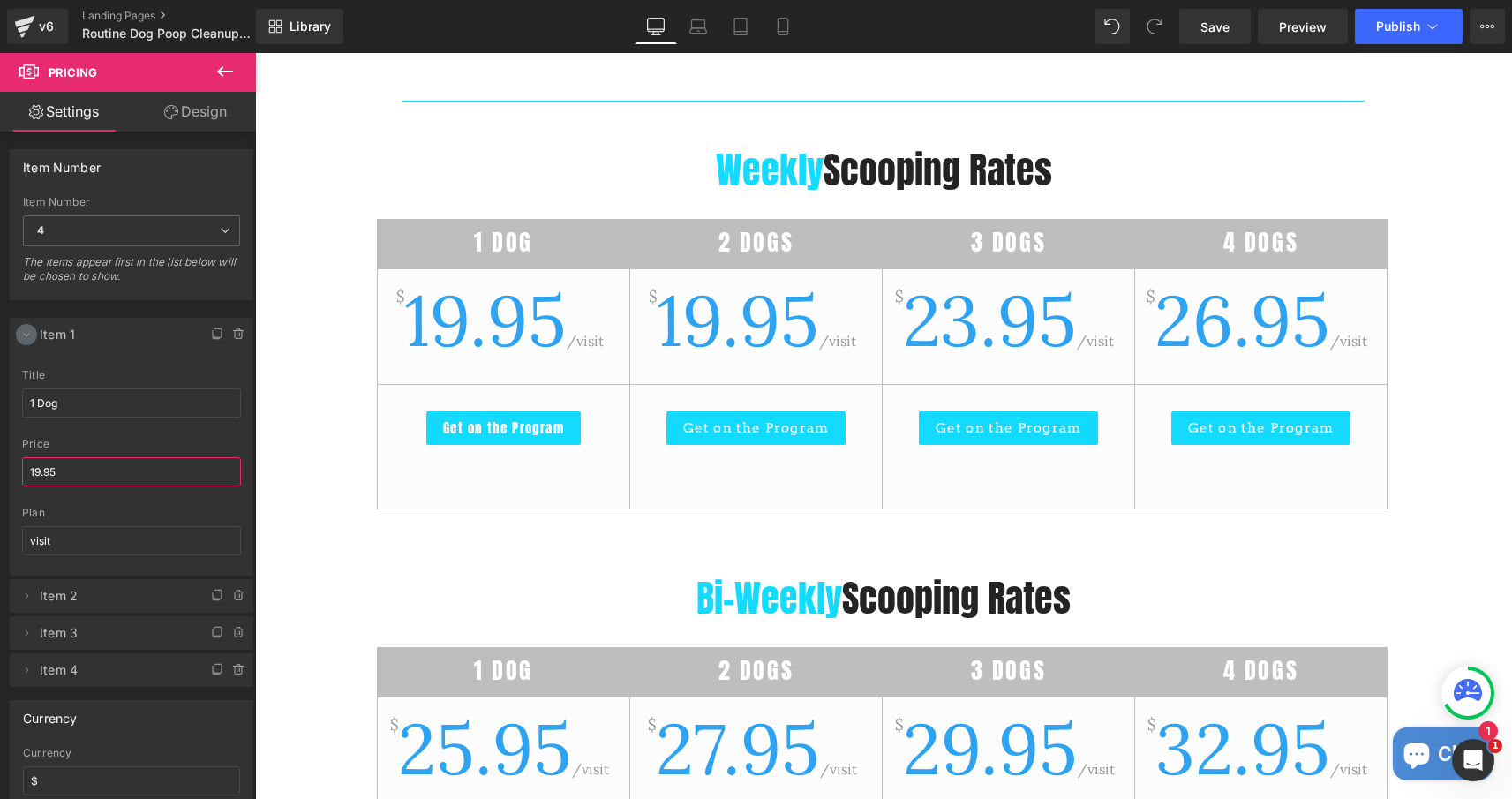
type input "19.95"
click at [20, 337] on icon at bounding box center [26, 335] width 14 height 14
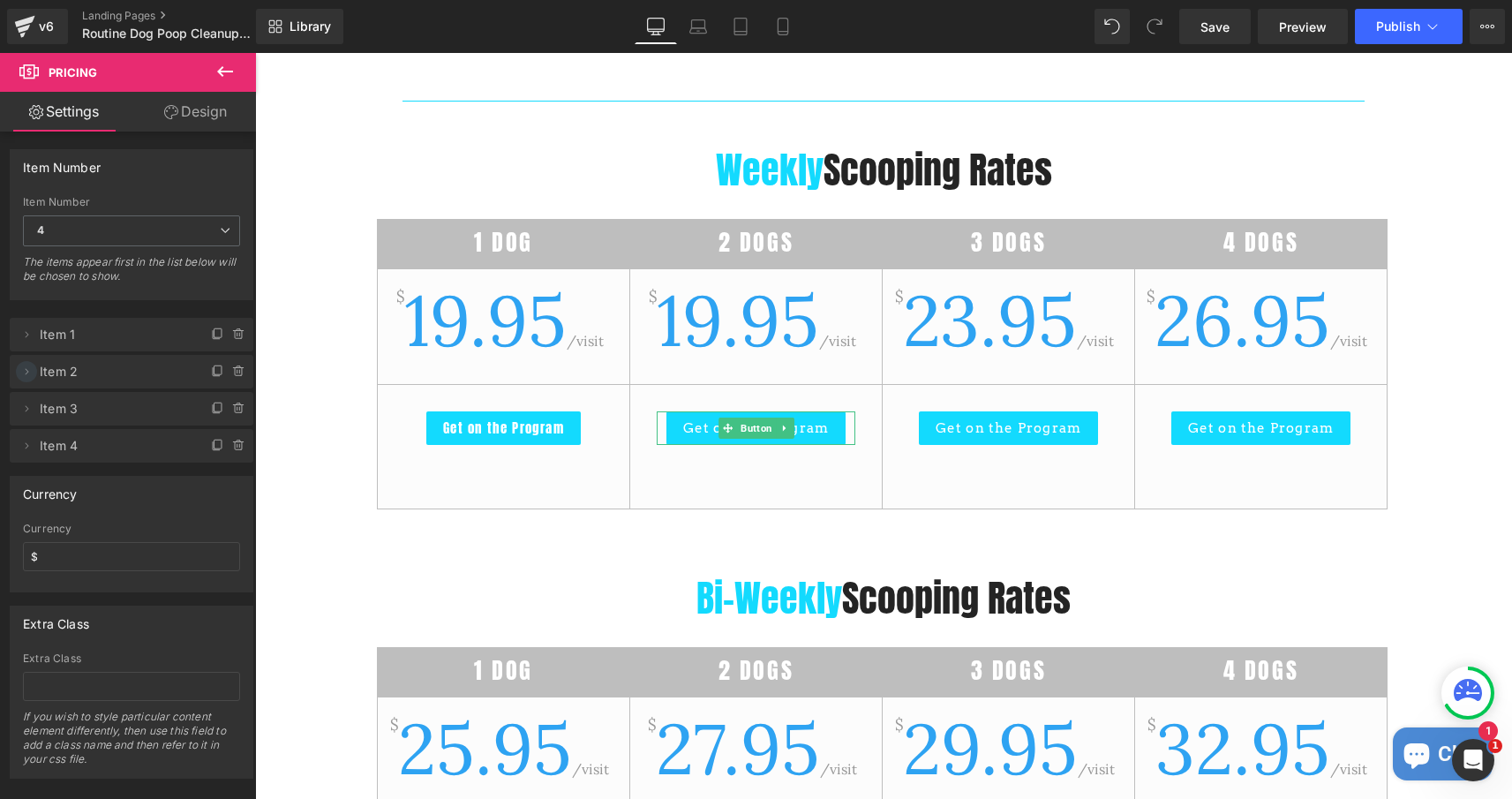
click at [27, 374] on icon at bounding box center [28, 371] width 4 height 6
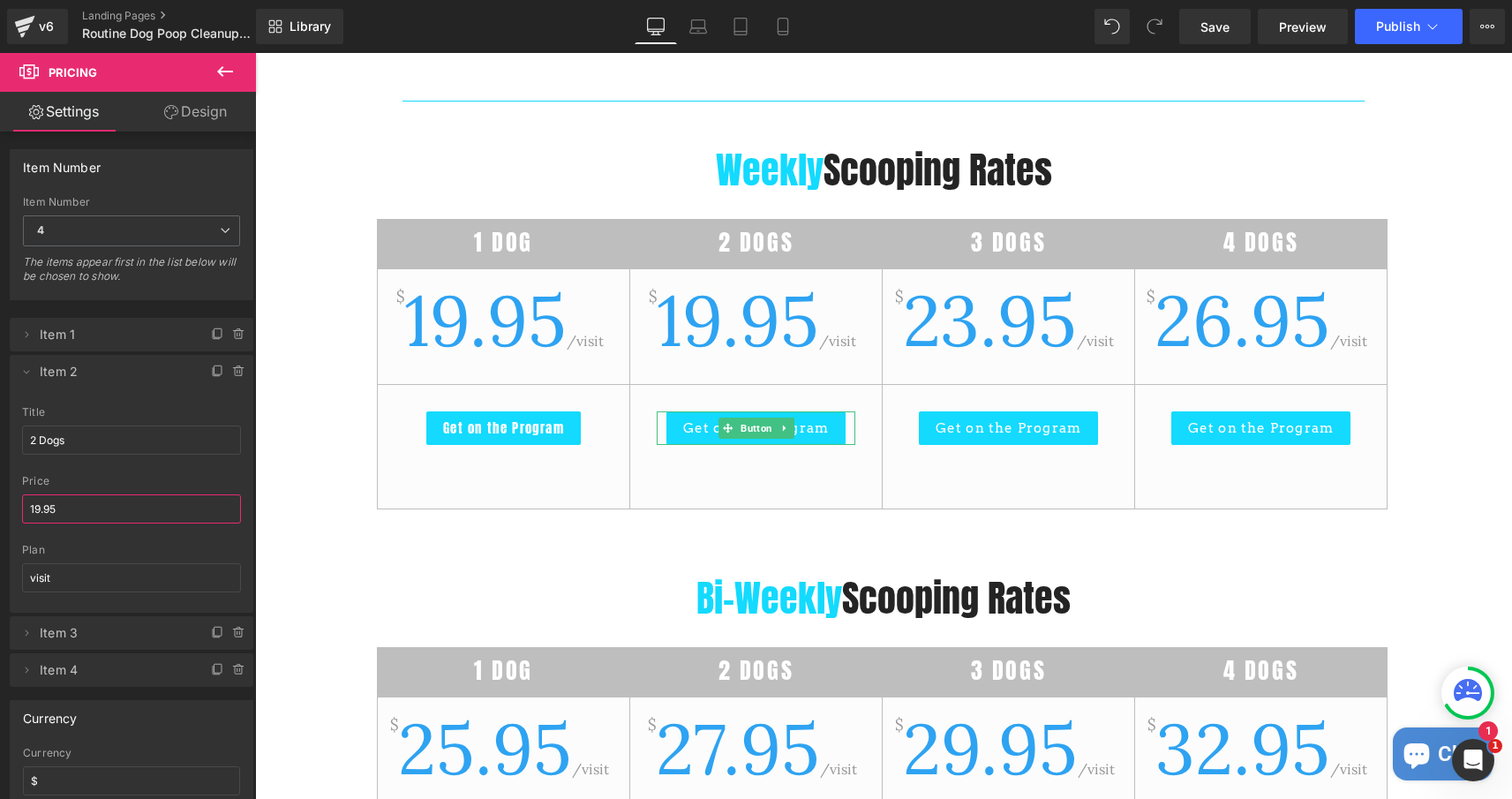
click at [40, 505] on input "19.95" at bounding box center [132, 508] width 219 height 29
type input "24.95"
click at [27, 372] on icon at bounding box center [26, 372] width 14 height 14
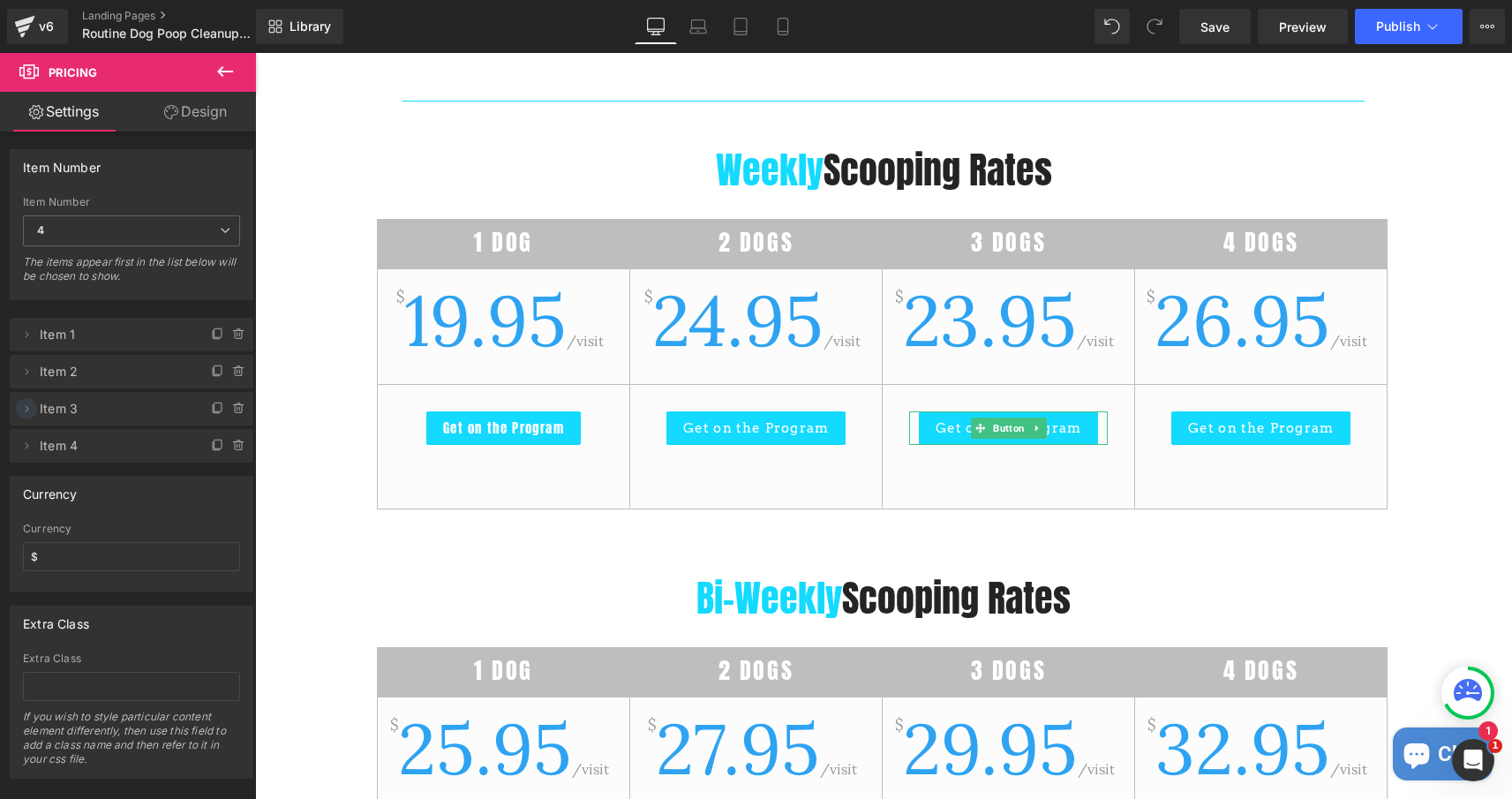
click at [27, 409] on icon at bounding box center [26, 408] width 14 height 14
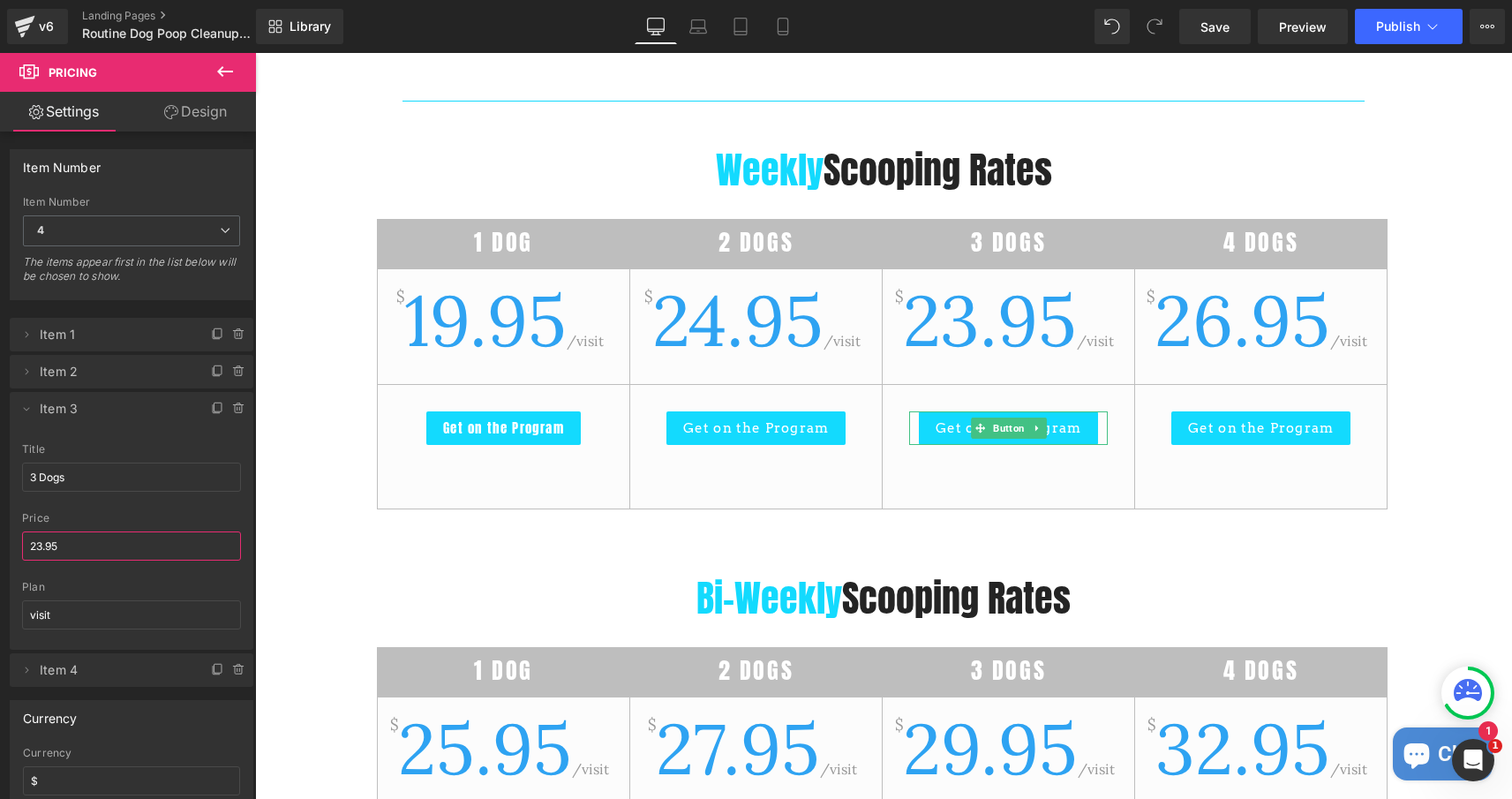
click at [41, 538] on input "23.95" at bounding box center [132, 545] width 219 height 29
type input "28.95"
click at [26, 408] on icon at bounding box center [26, 408] width 14 height 14
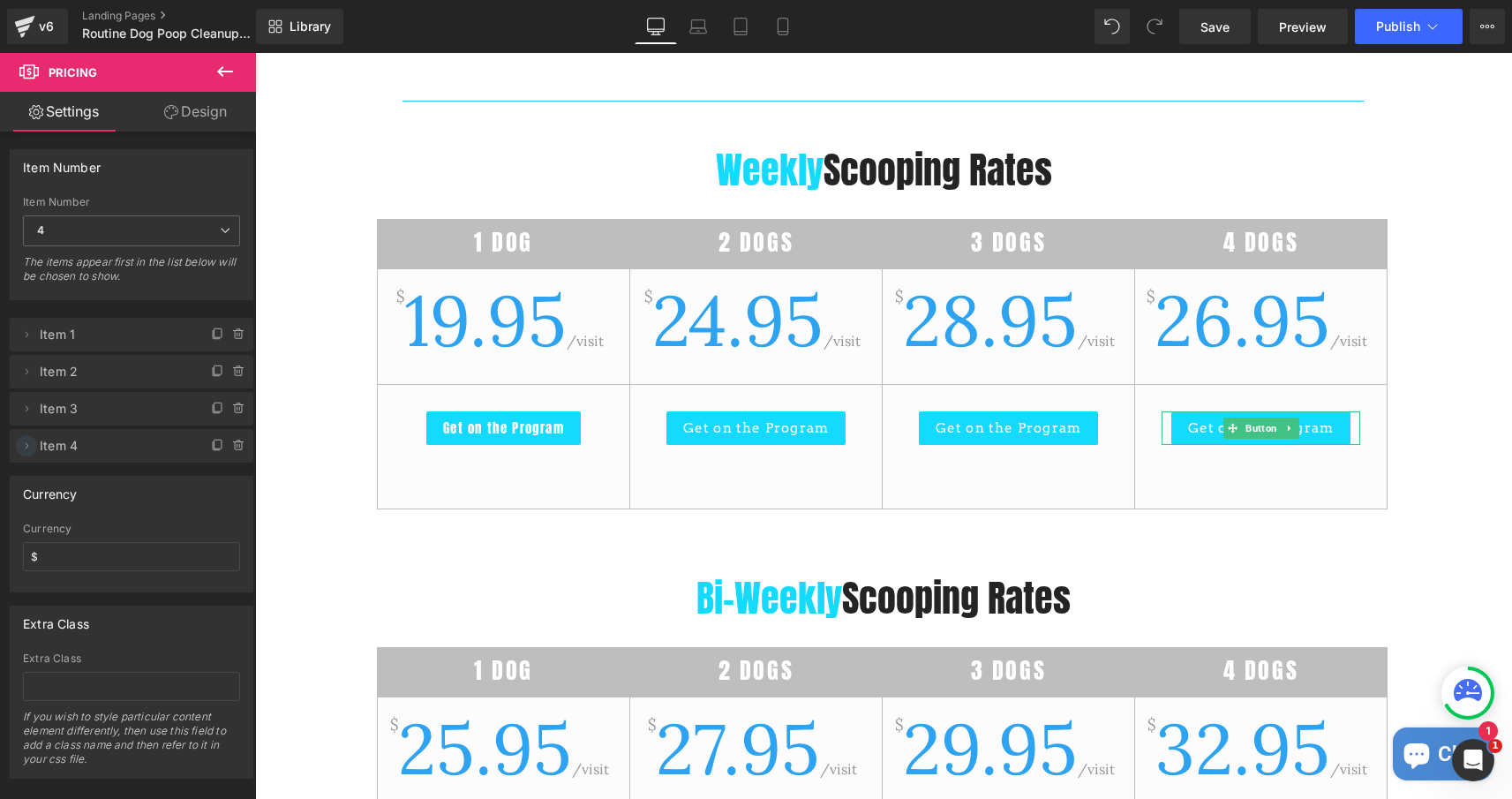
click at [29, 441] on icon at bounding box center [26, 445] width 14 height 14
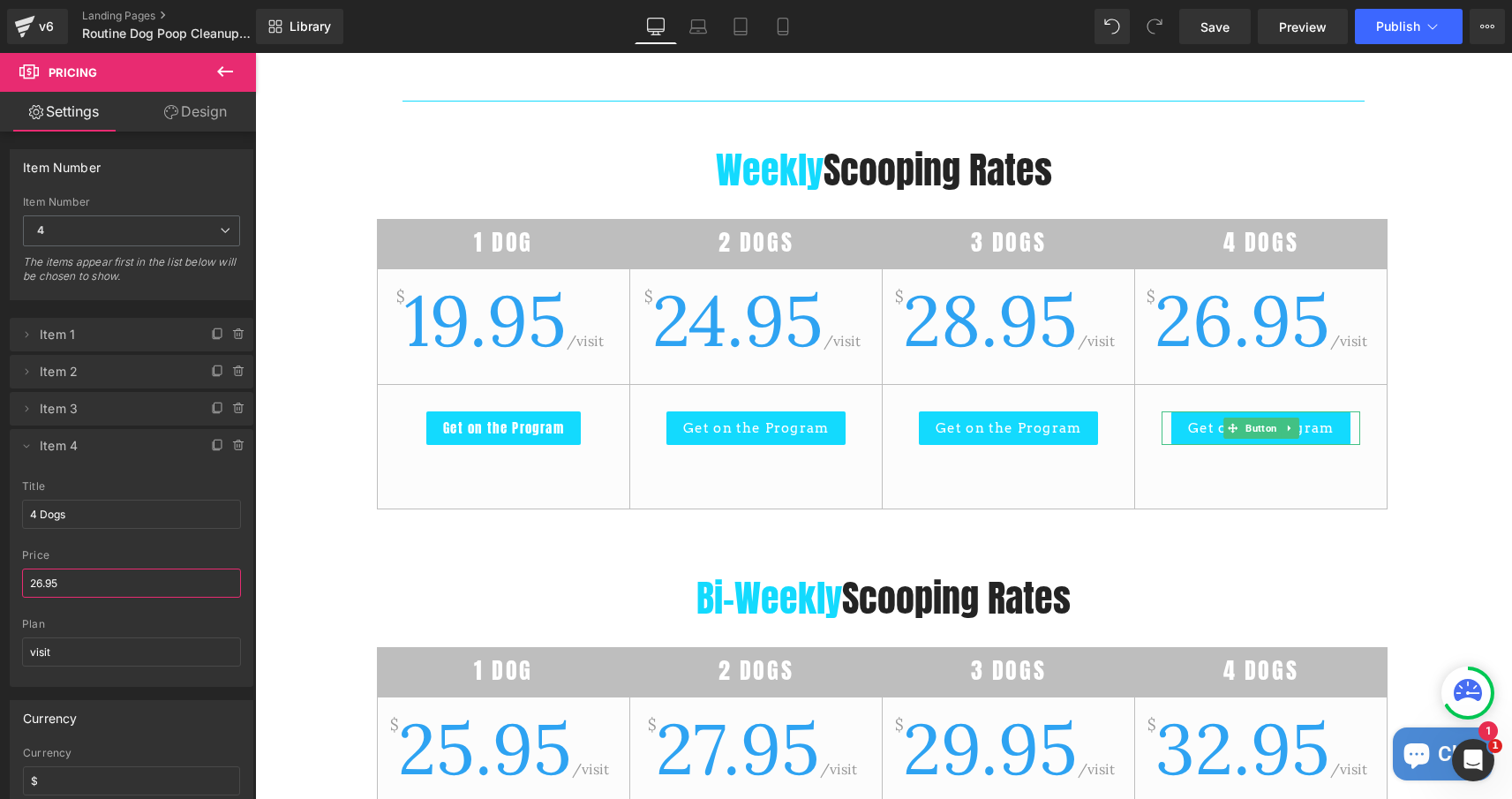
click at [42, 591] on input "26.95" at bounding box center [132, 582] width 219 height 29
drag, startPoint x: 42, startPoint y: 586, endPoint x: 24, endPoint y: 583, distance: 18.2
click at [24, 583] on input "26.95" at bounding box center [132, 582] width 219 height 29
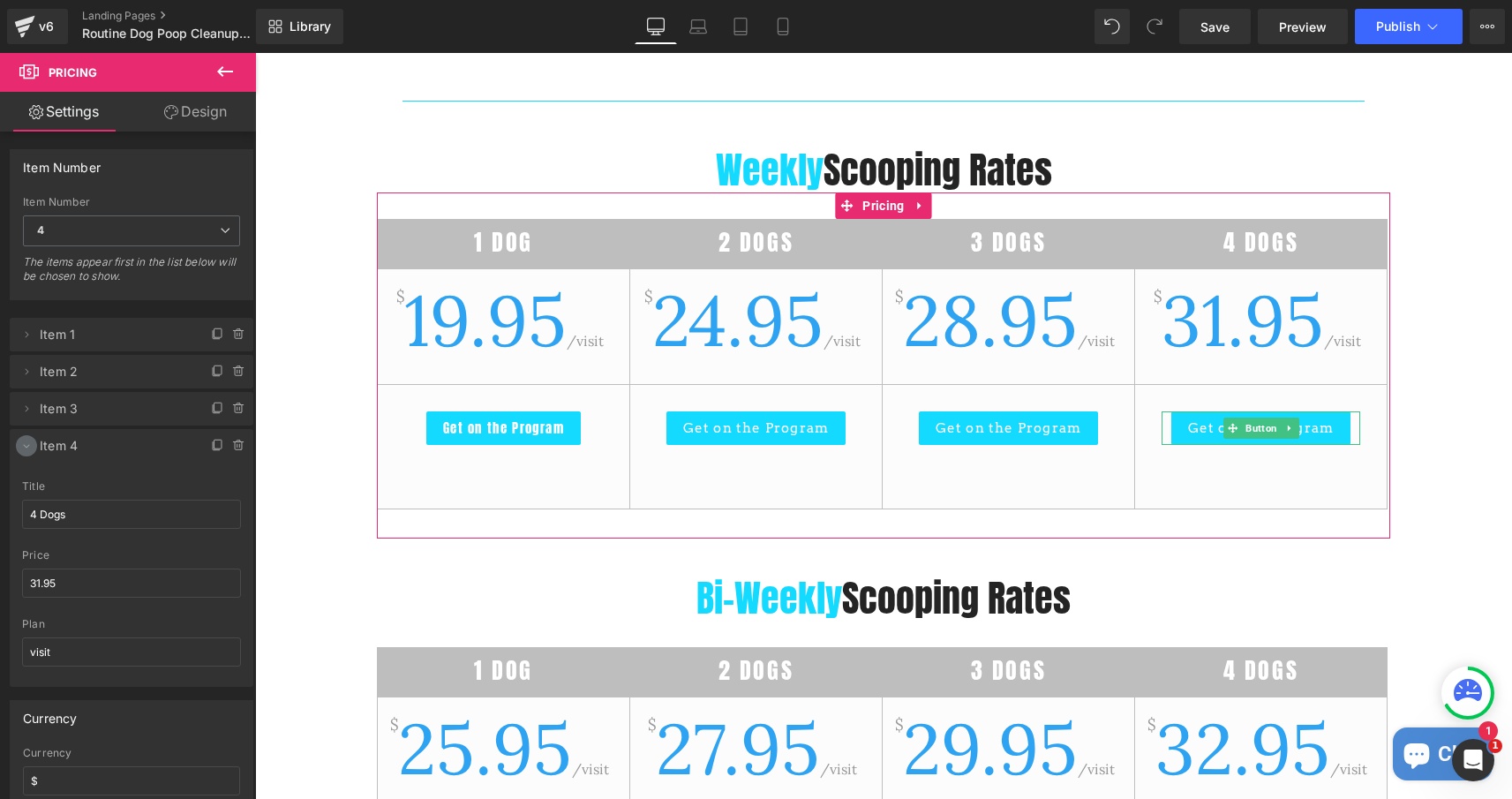
click at [27, 445] on icon at bounding box center [26, 445] width 14 height 14
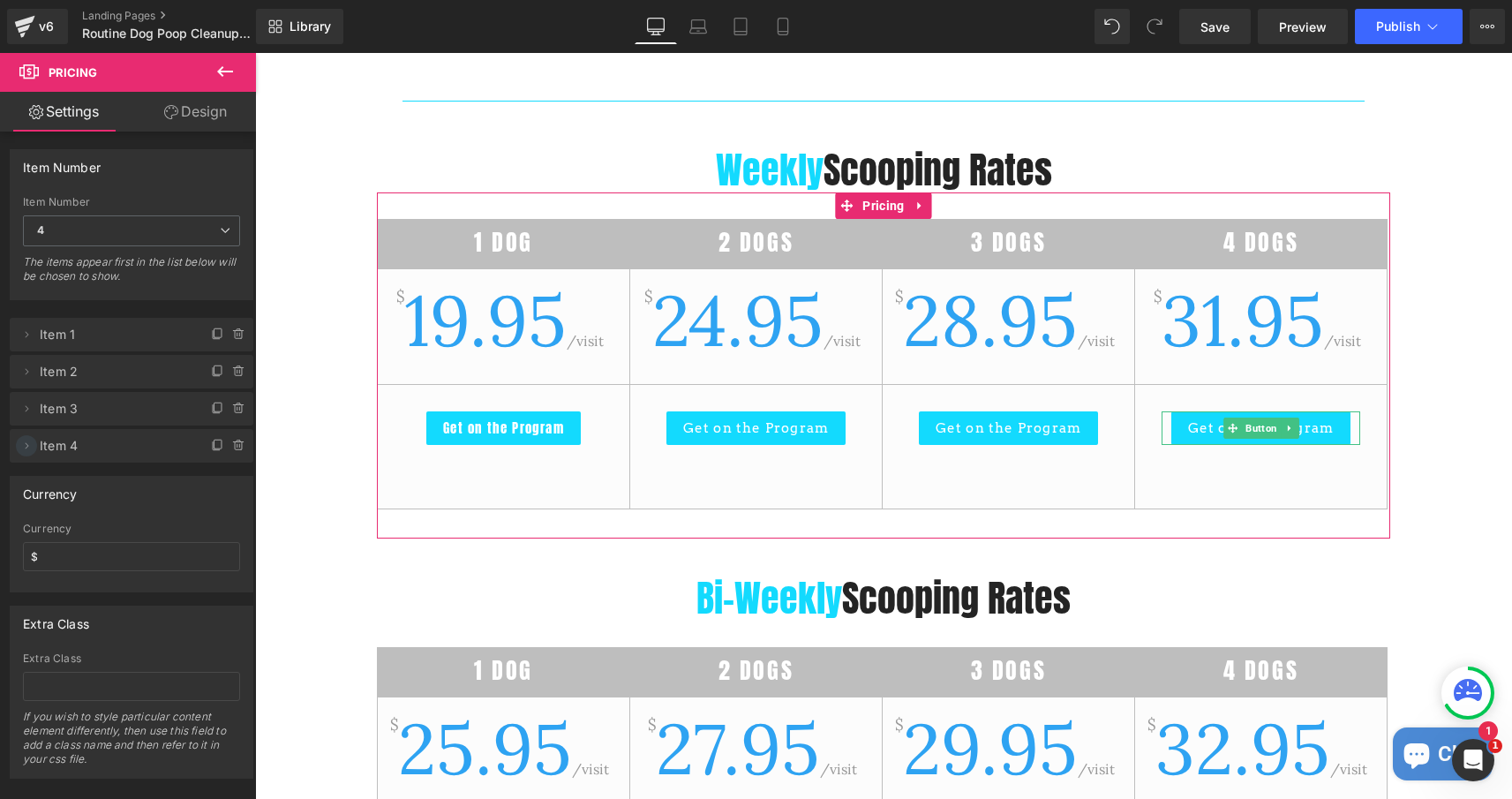
click at [31, 445] on icon at bounding box center [26, 445] width 14 height 14
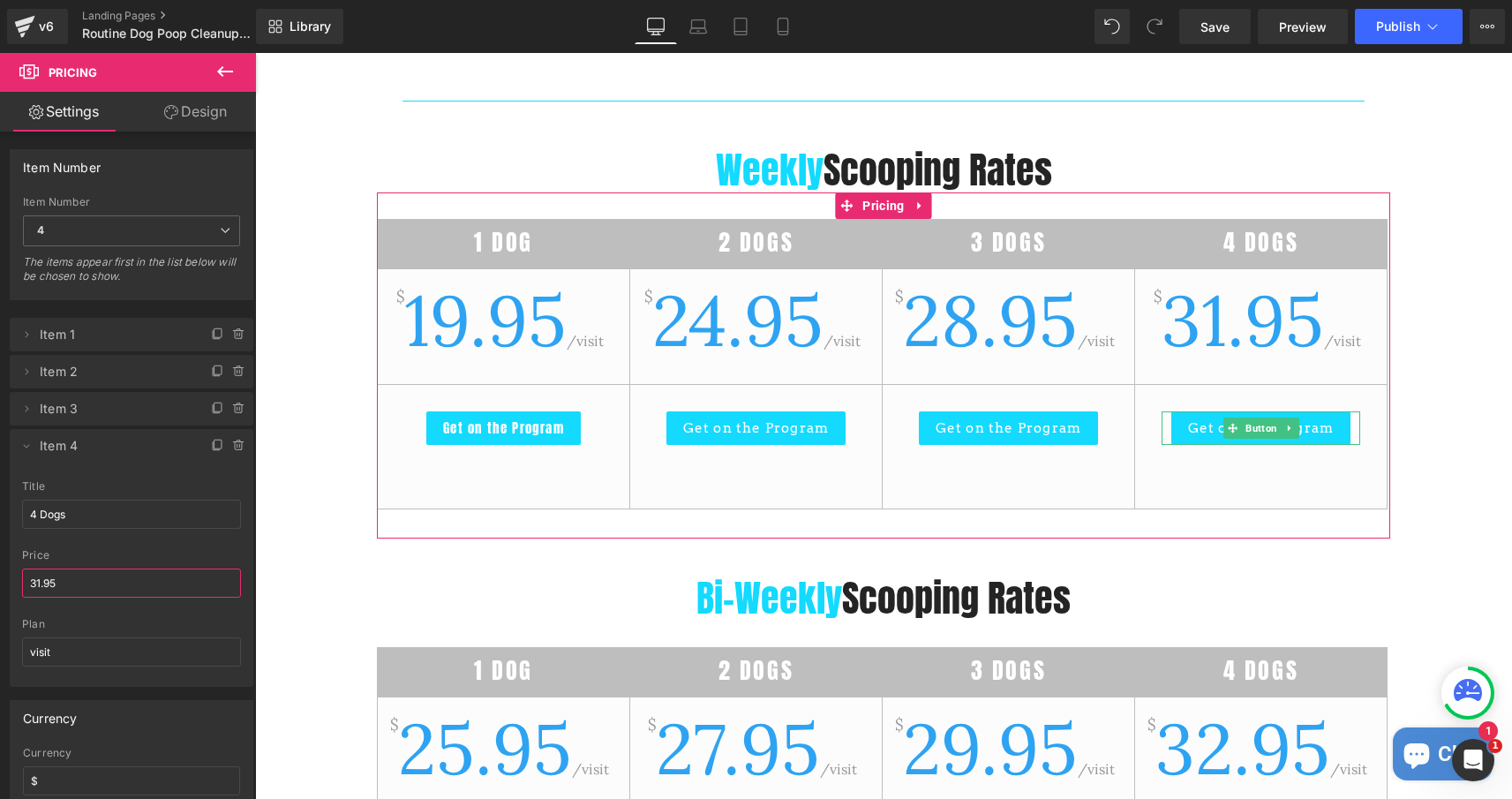
drag, startPoint x: 41, startPoint y: 585, endPoint x: 26, endPoint y: 585, distance: 15.0
click at [26, 585] on input "31.95" at bounding box center [132, 582] width 219 height 29
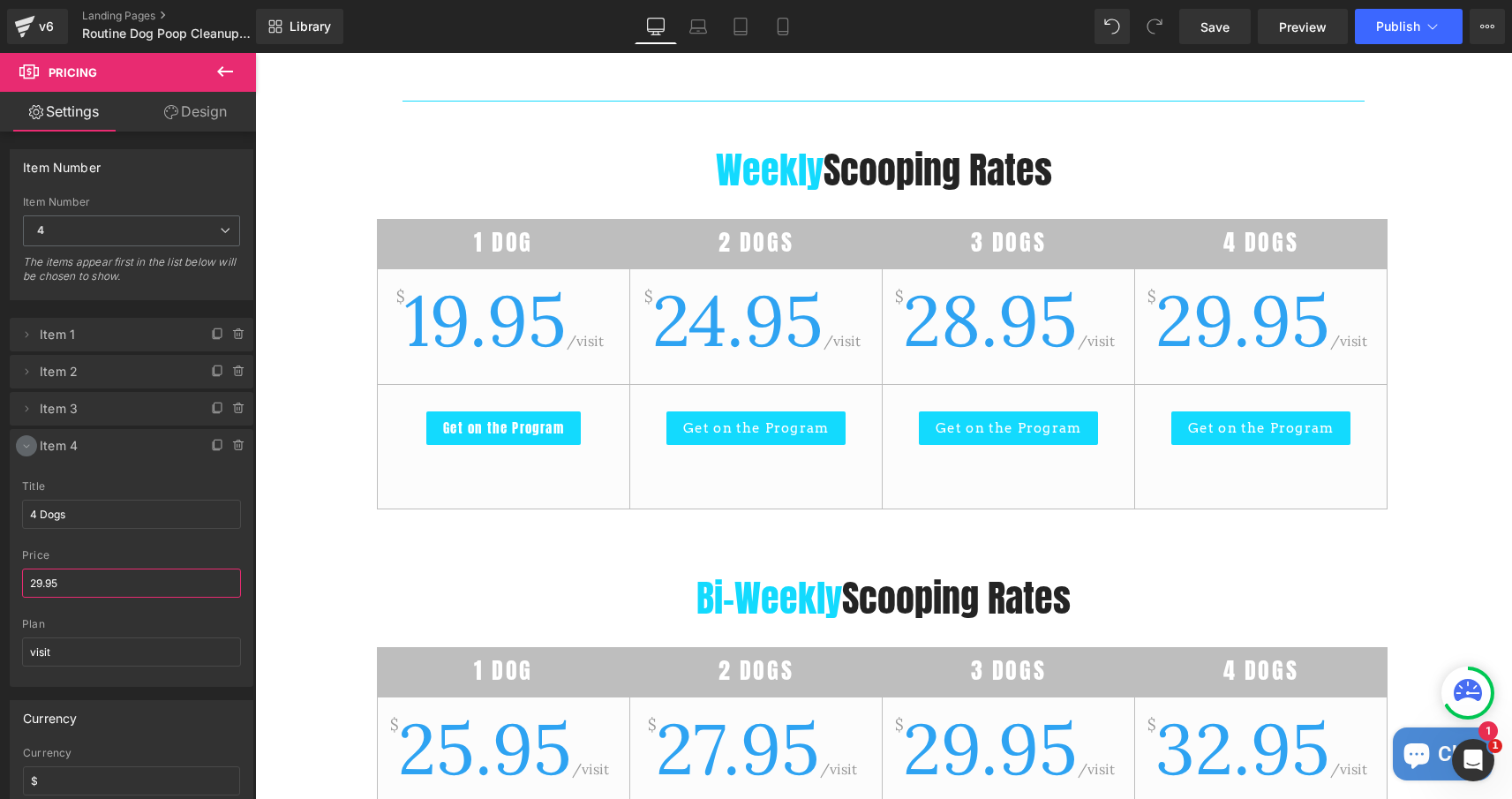
type input "29.95"
click at [25, 438] on span at bounding box center [26, 445] width 21 height 21
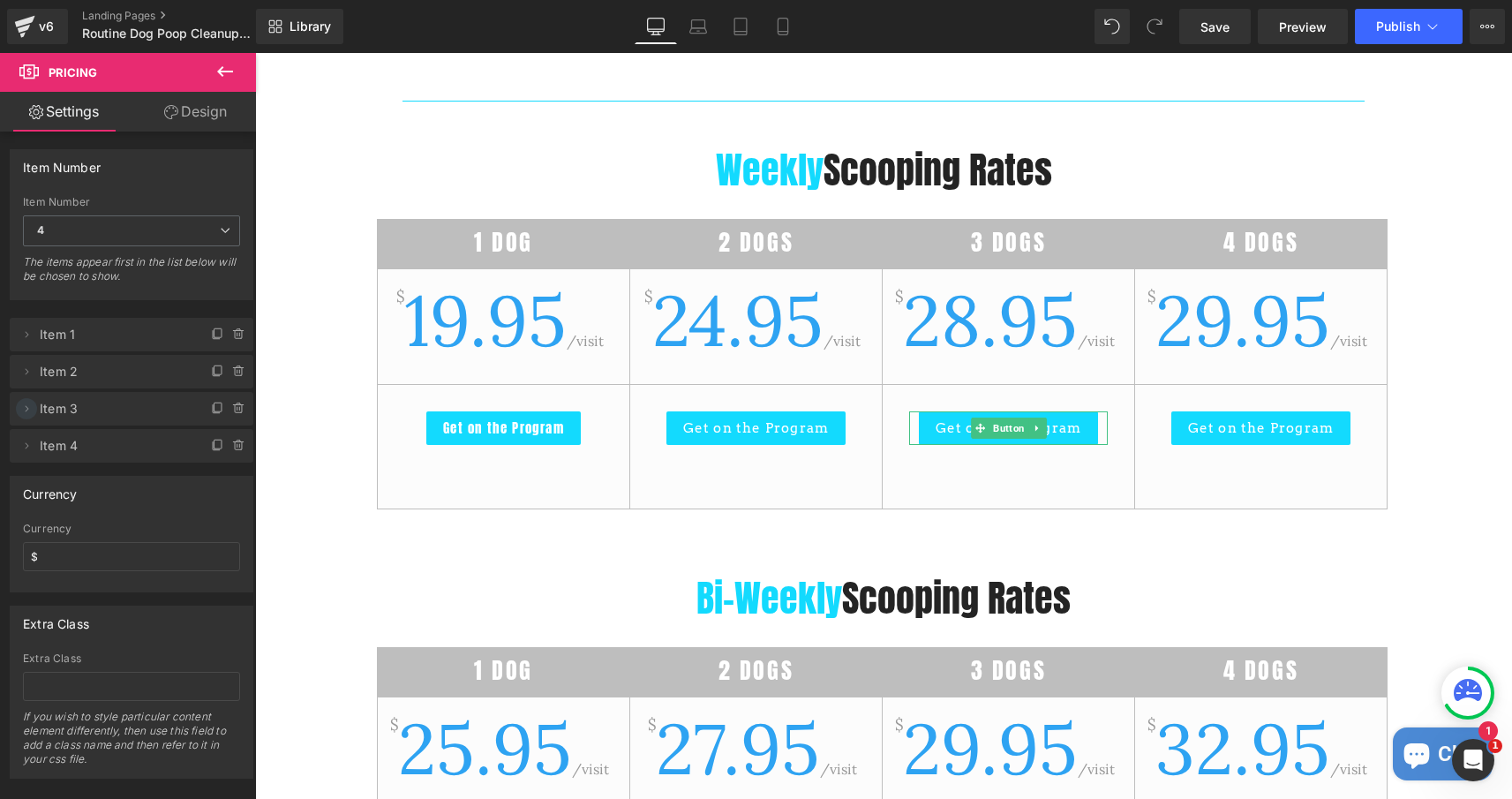
click at [25, 405] on icon at bounding box center [26, 408] width 14 height 14
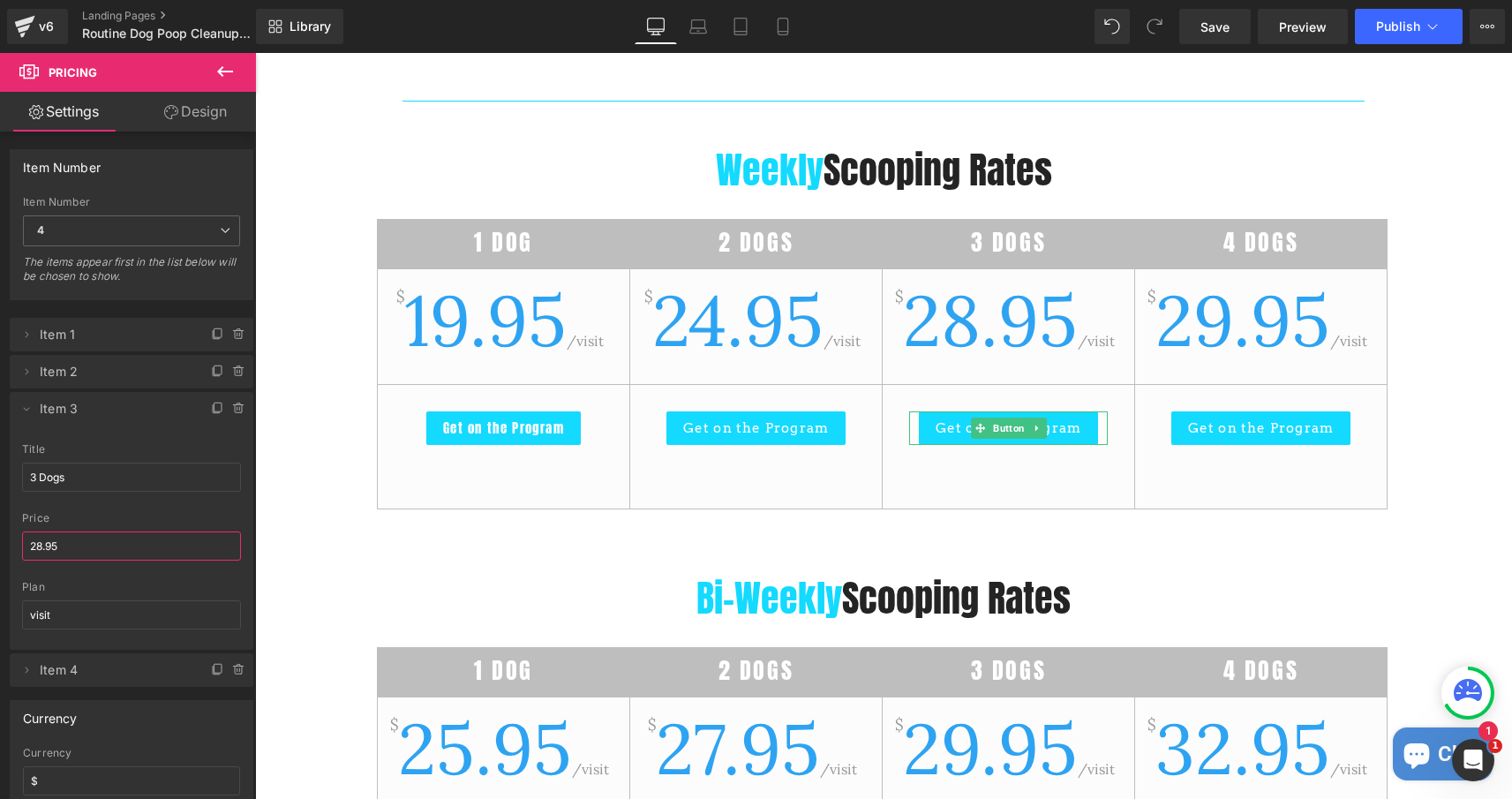
click at [41, 547] on input "28.95" at bounding box center [132, 545] width 219 height 29
type input "28.95"
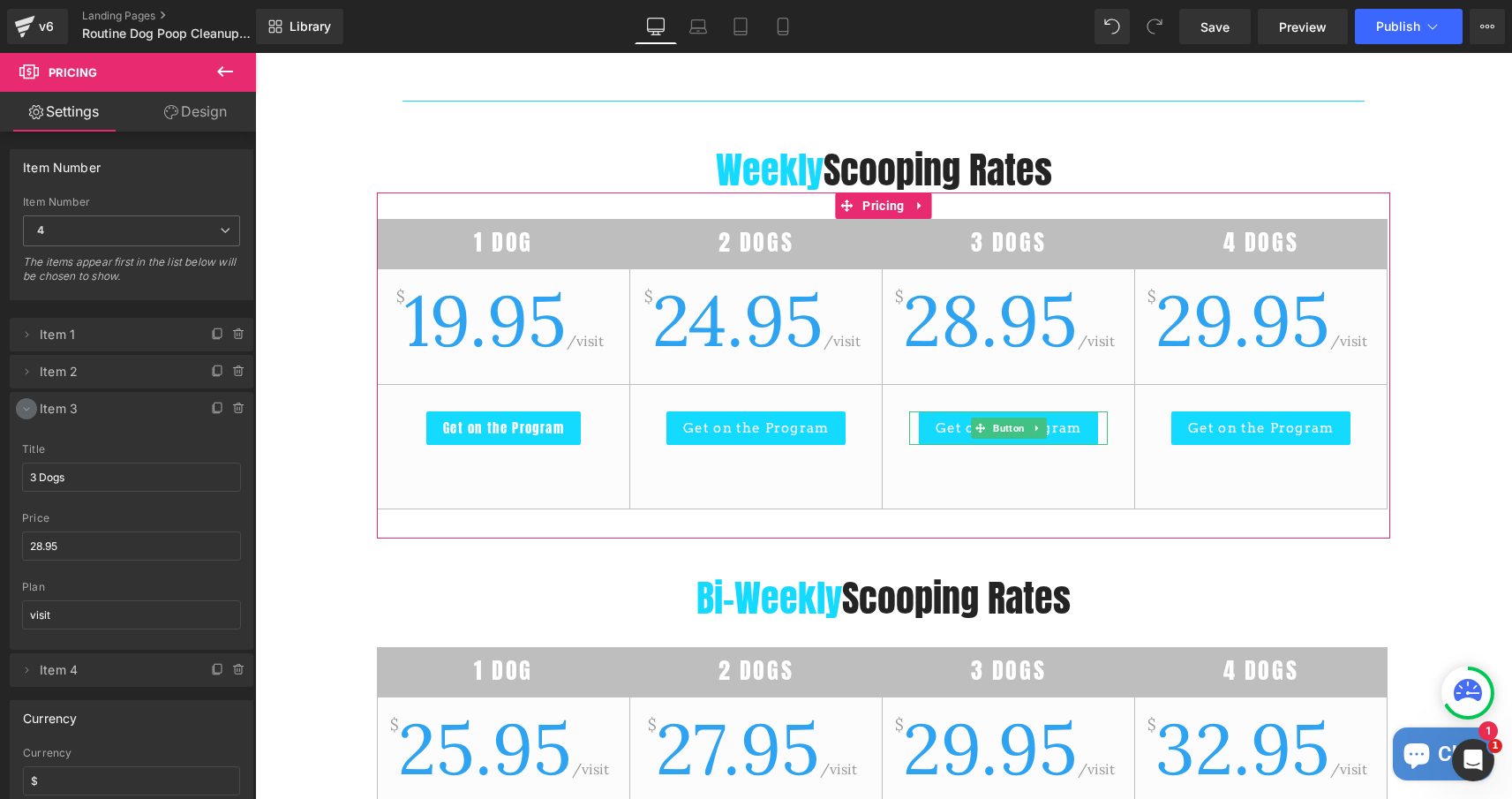
click at [24, 402] on icon at bounding box center [26, 408] width 14 height 14
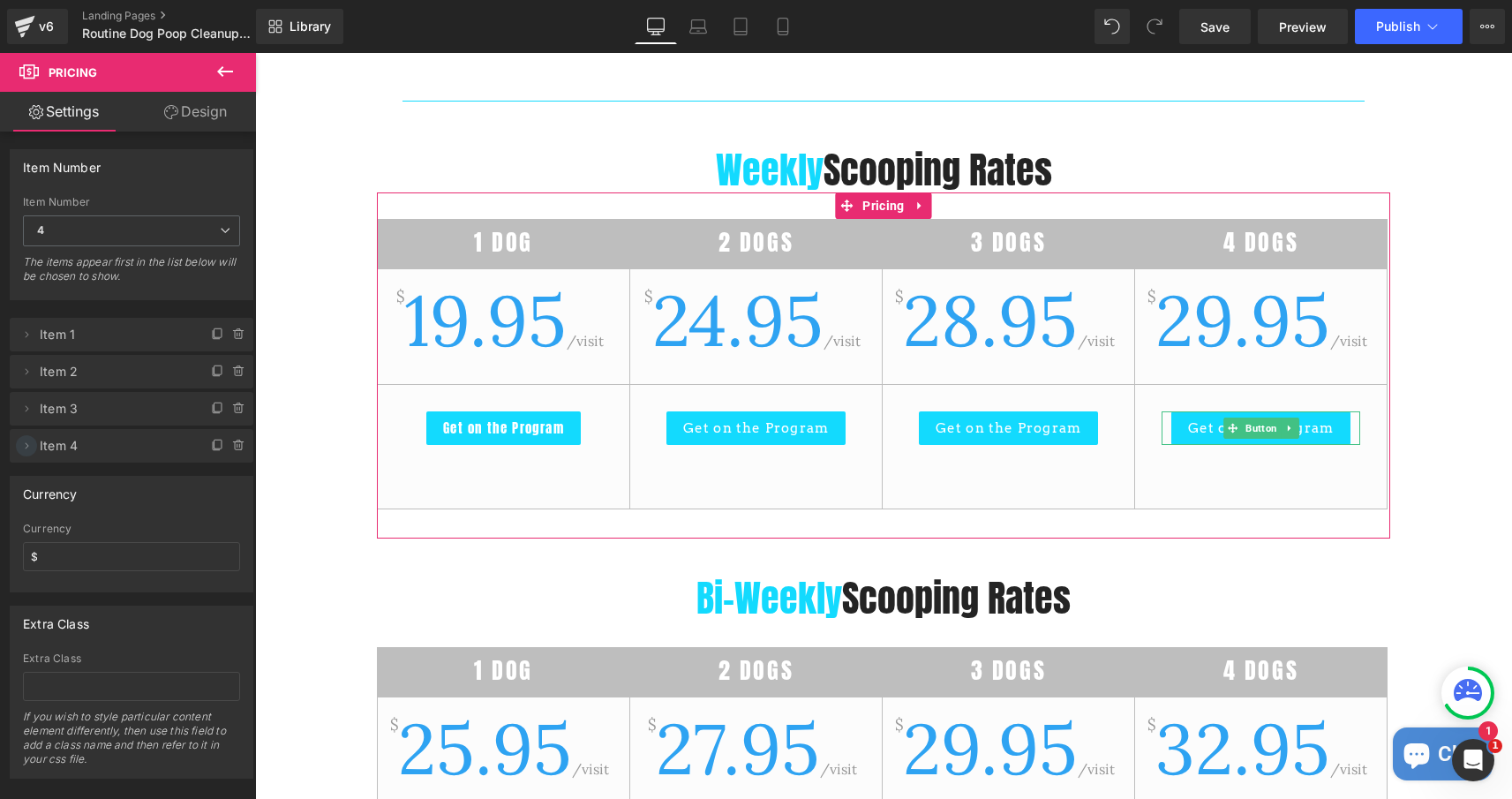
click at [31, 439] on icon at bounding box center [26, 445] width 14 height 14
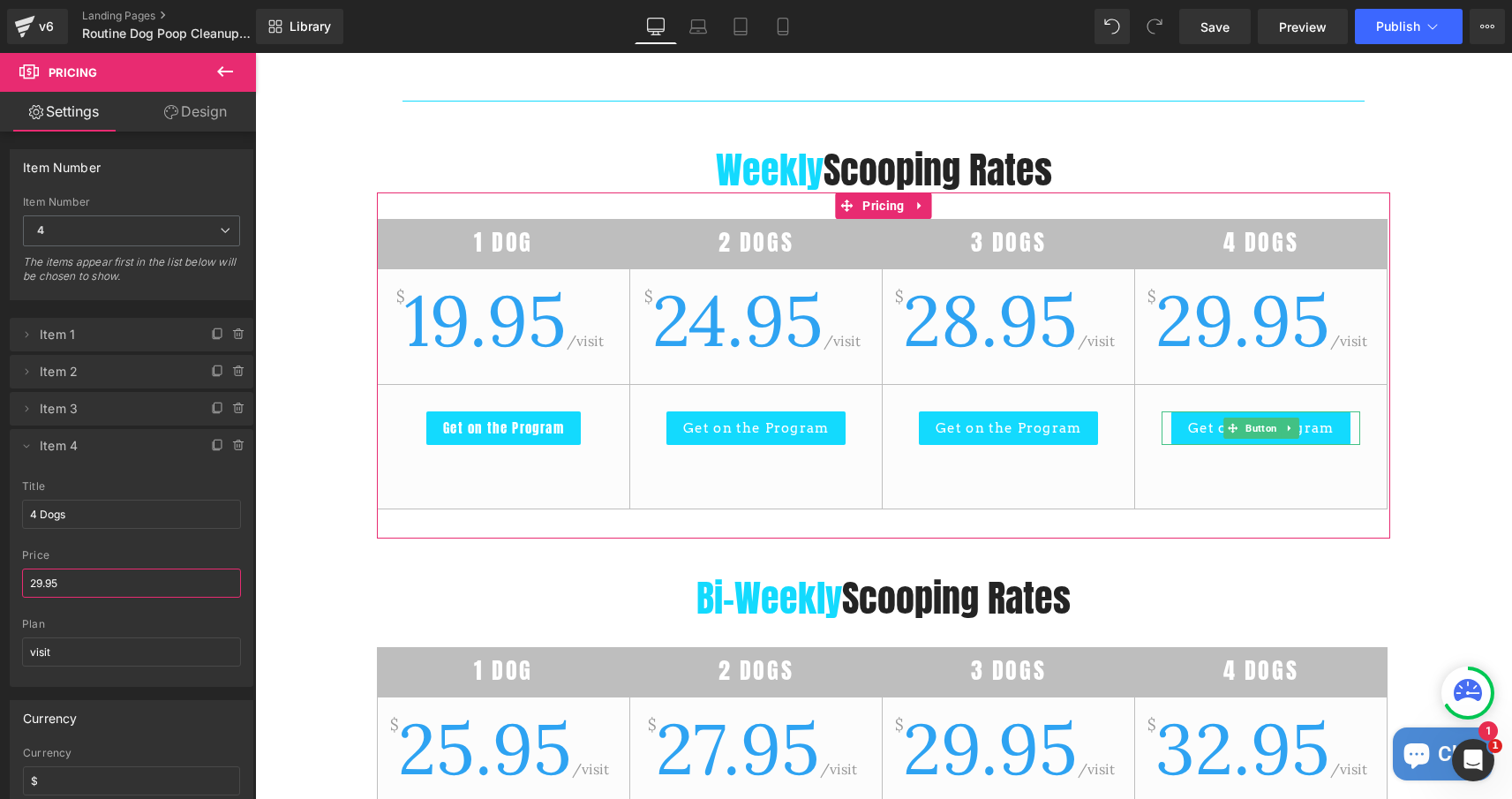
drag, startPoint x: 42, startPoint y: 590, endPoint x: 29, endPoint y: 586, distance: 13.6
click at [29, 586] on input "29.95" at bounding box center [132, 582] width 219 height 29
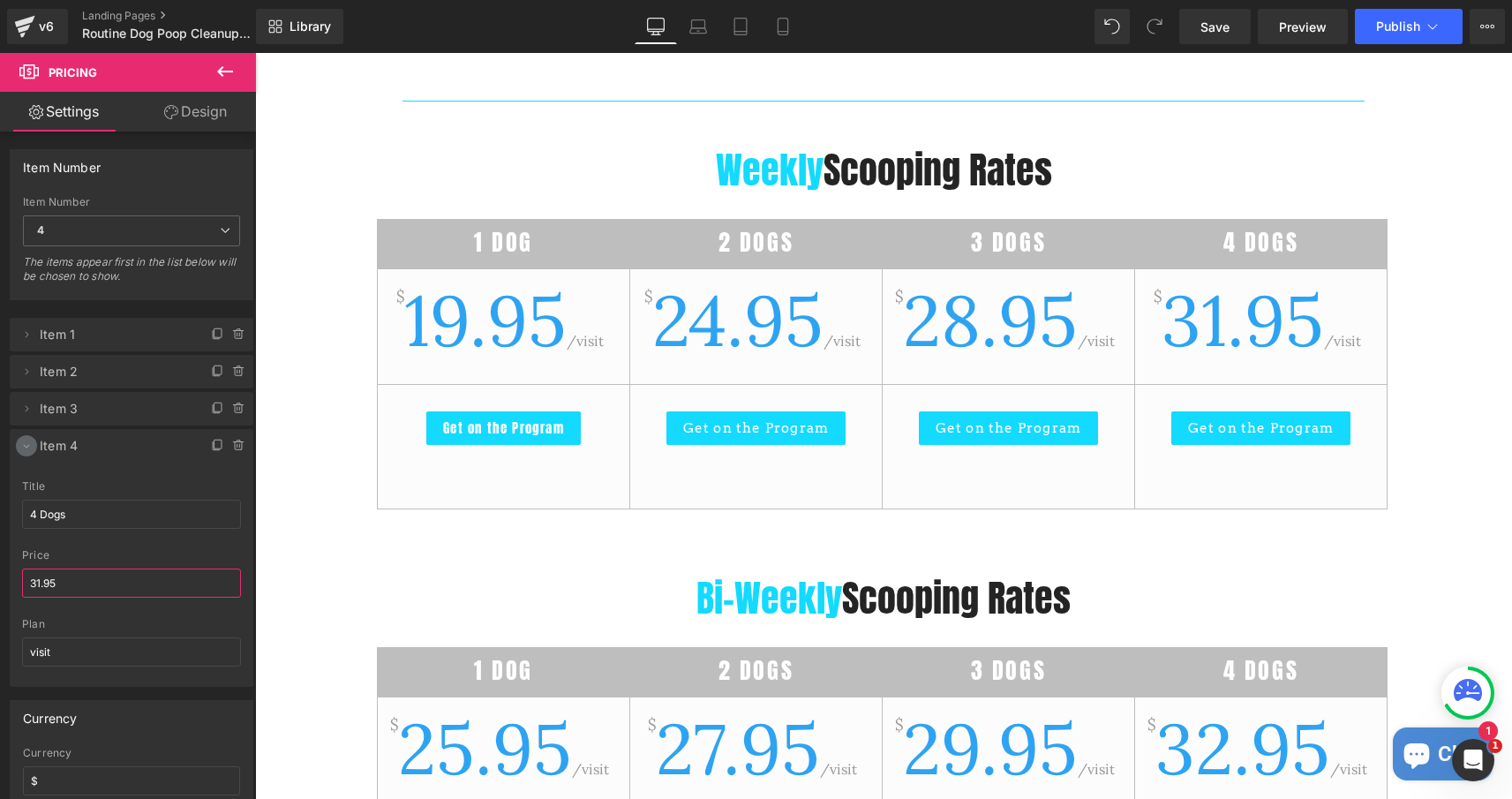
type input "31.95"
click at [26, 444] on icon at bounding box center [26, 445] width 14 height 14
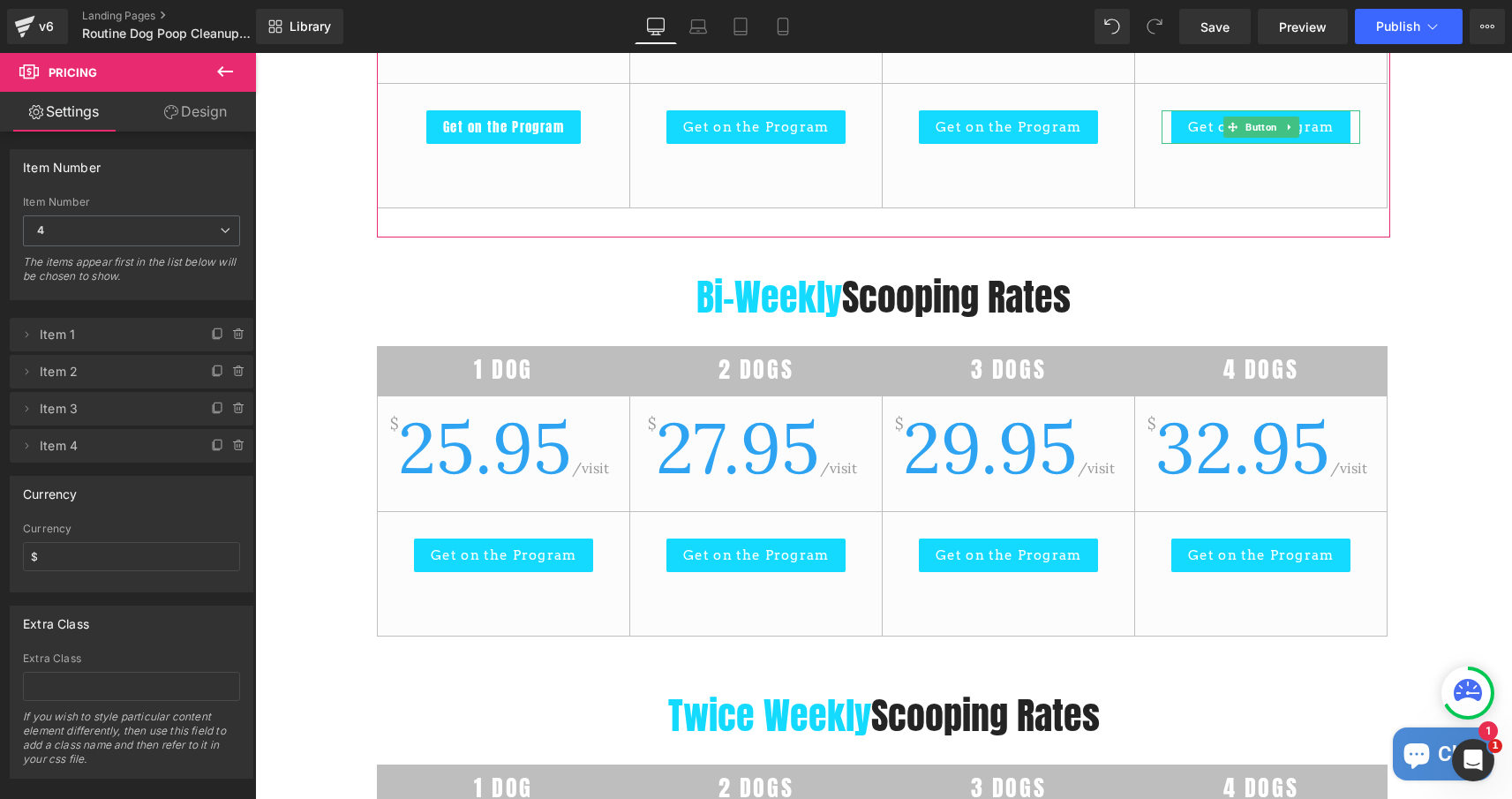
scroll to position [16, 0]
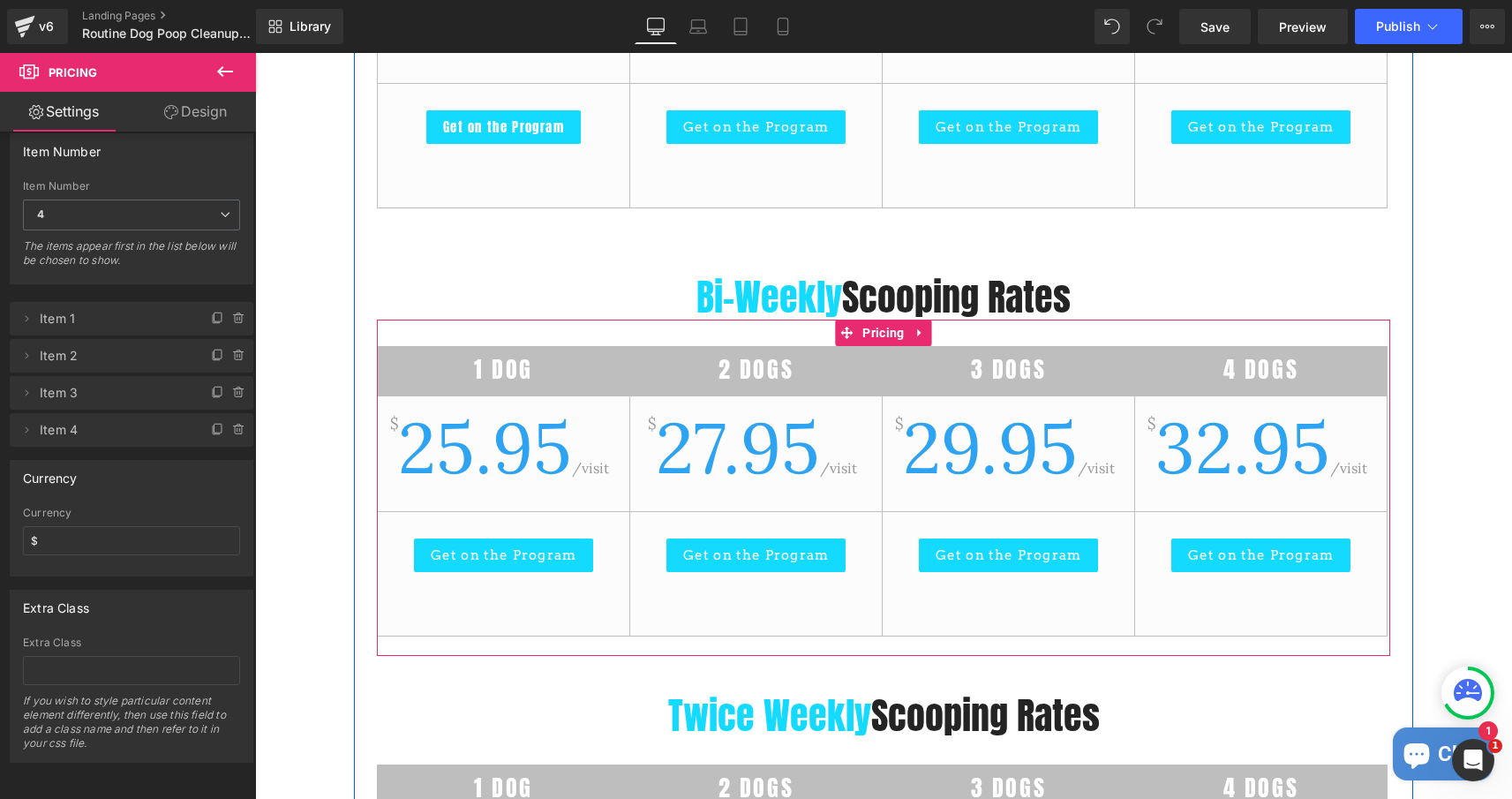
click at [466, 429] on span "25.95" at bounding box center [484, 447] width 173 height 90
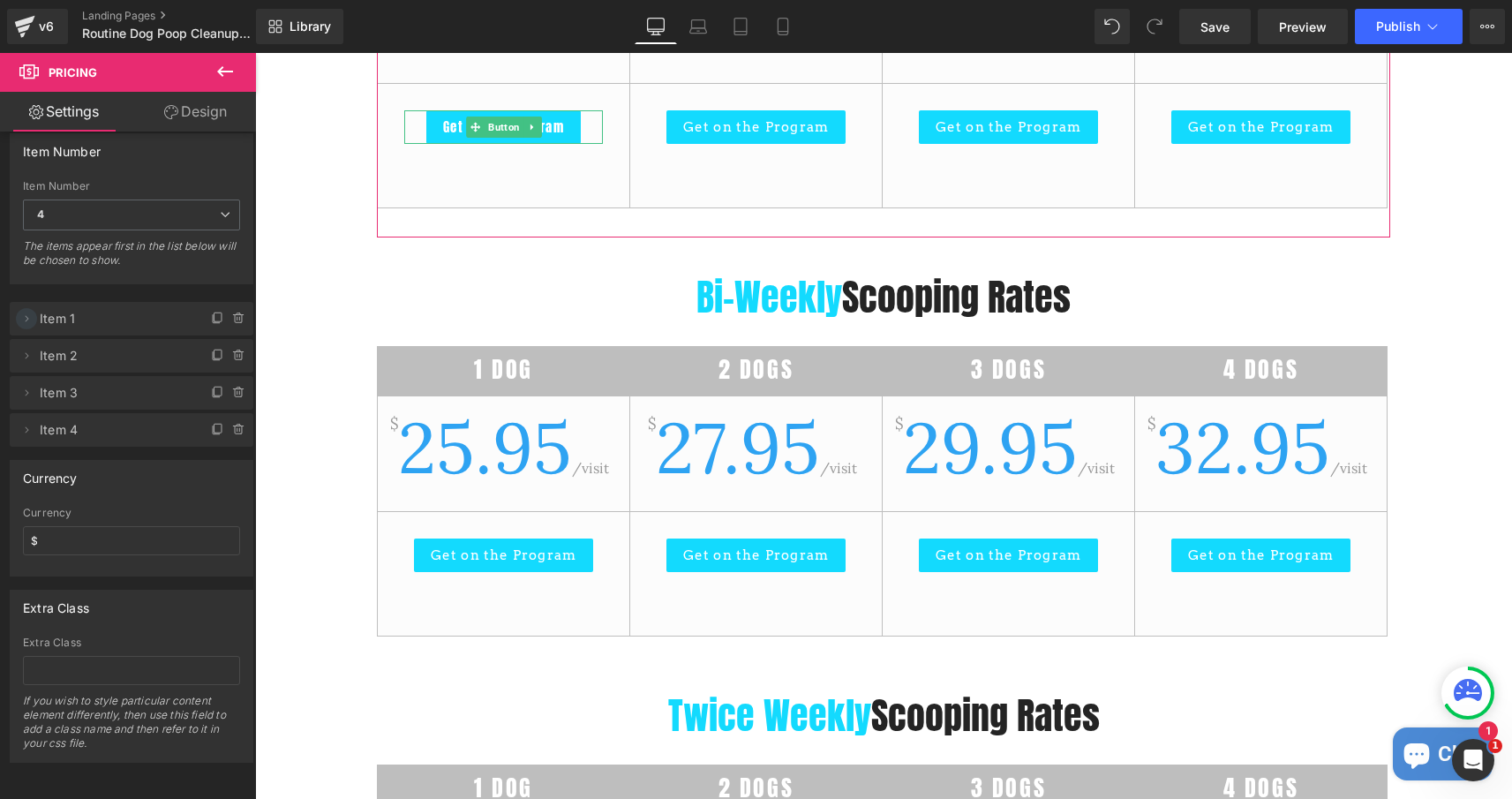
click at [30, 320] on icon at bounding box center [26, 319] width 14 height 14
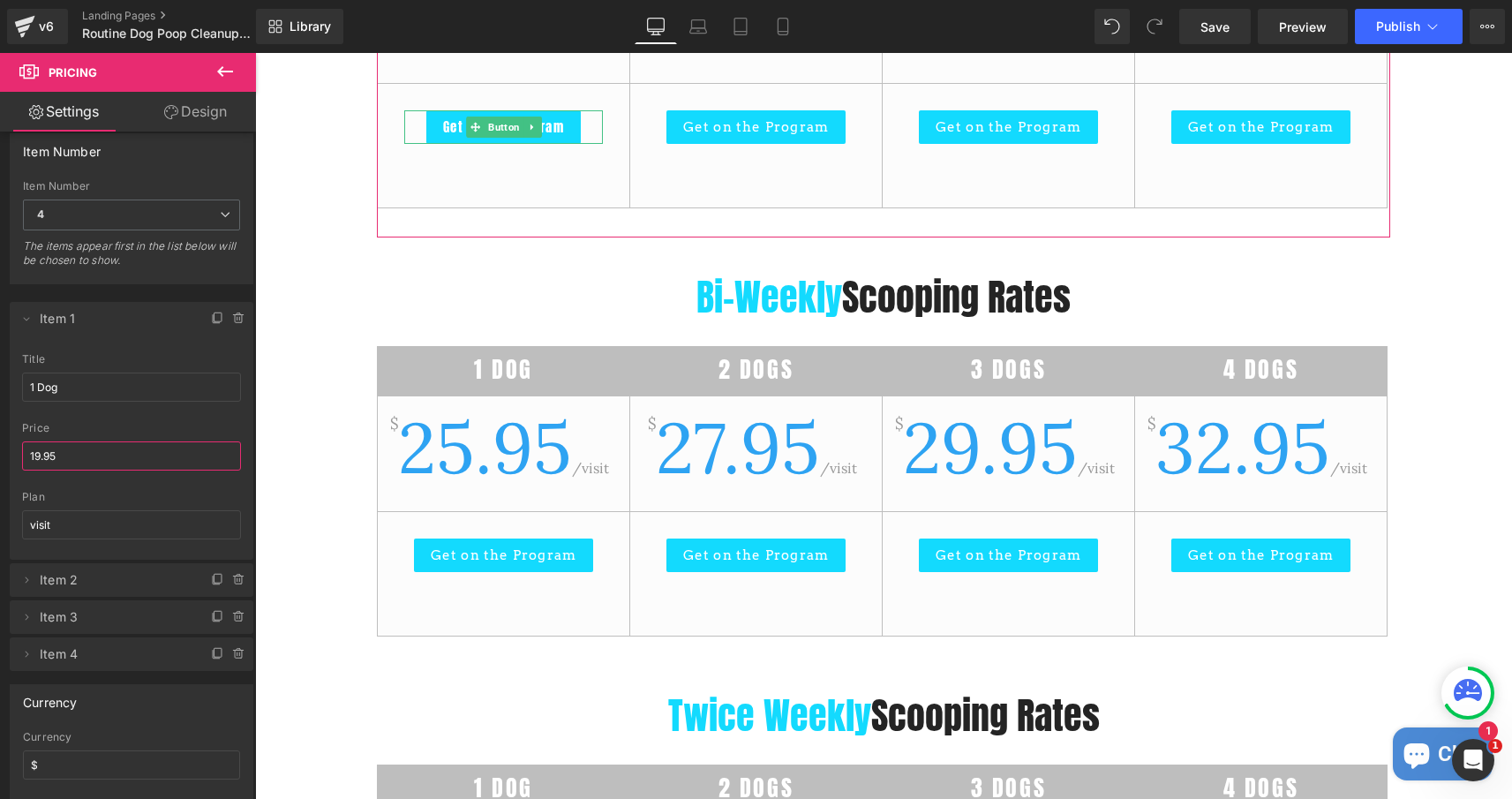
click at [39, 459] on input "19.95" at bounding box center [132, 455] width 219 height 29
click at [25, 316] on icon at bounding box center [26, 319] width 14 height 14
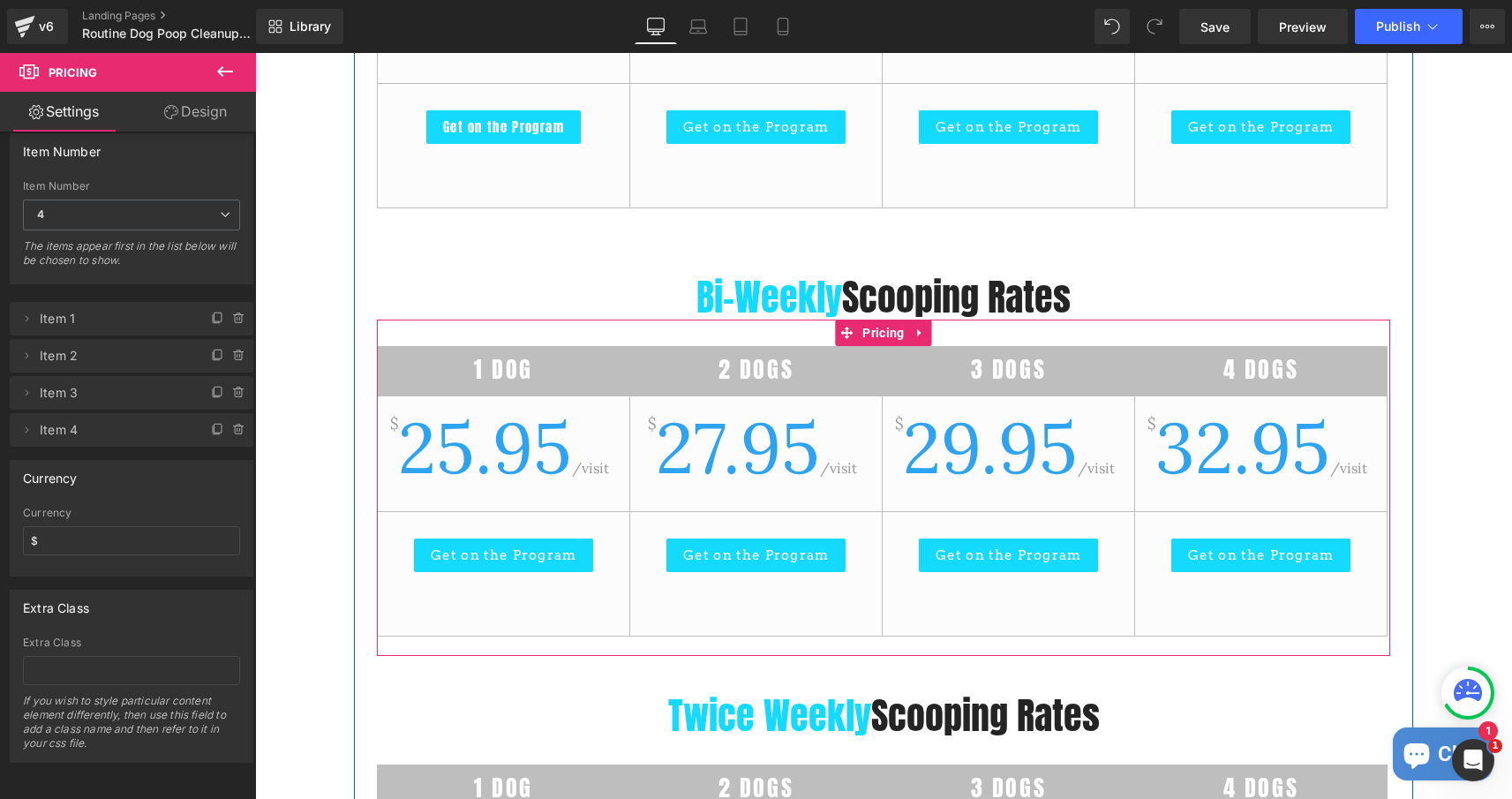
click at [461, 449] on span "25.95" at bounding box center [484, 447] width 173 height 90
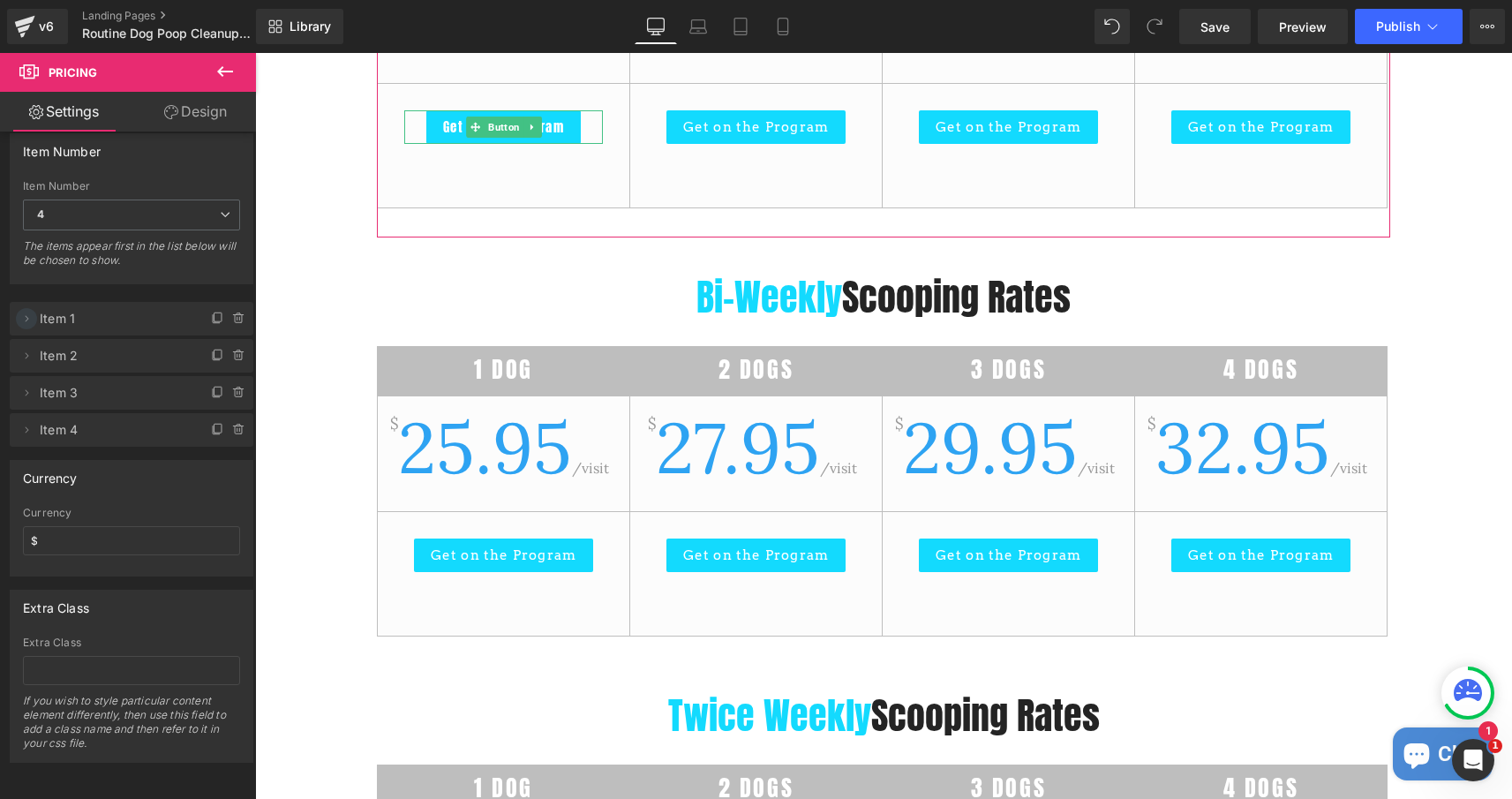
click at [29, 320] on icon at bounding box center [26, 319] width 14 height 14
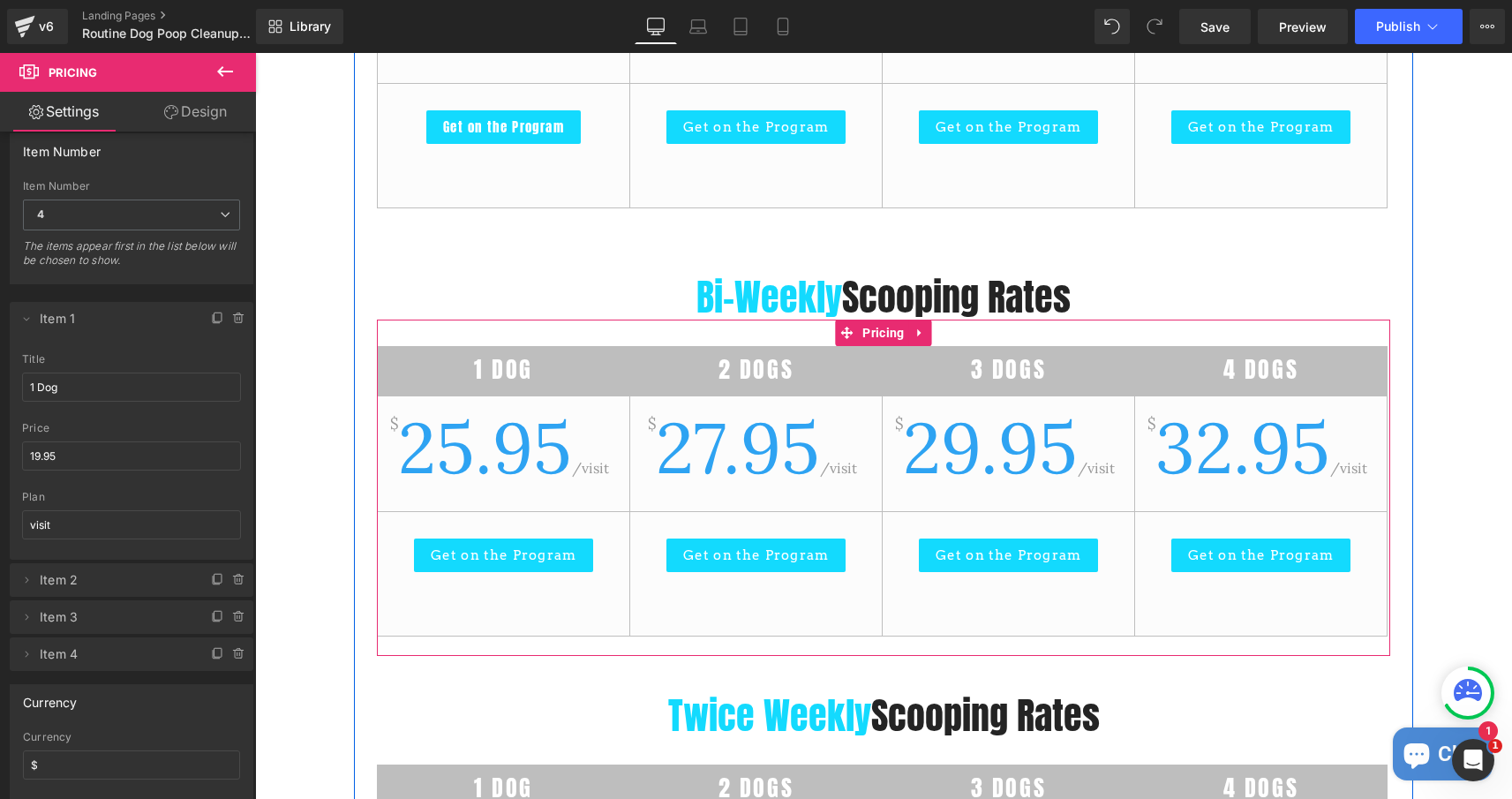
click at [618, 444] on div "$ 25.95 /visit" at bounding box center [503, 461] width 251 height 100
click at [891, 328] on span "Pricing" at bounding box center [883, 333] width 50 height 27
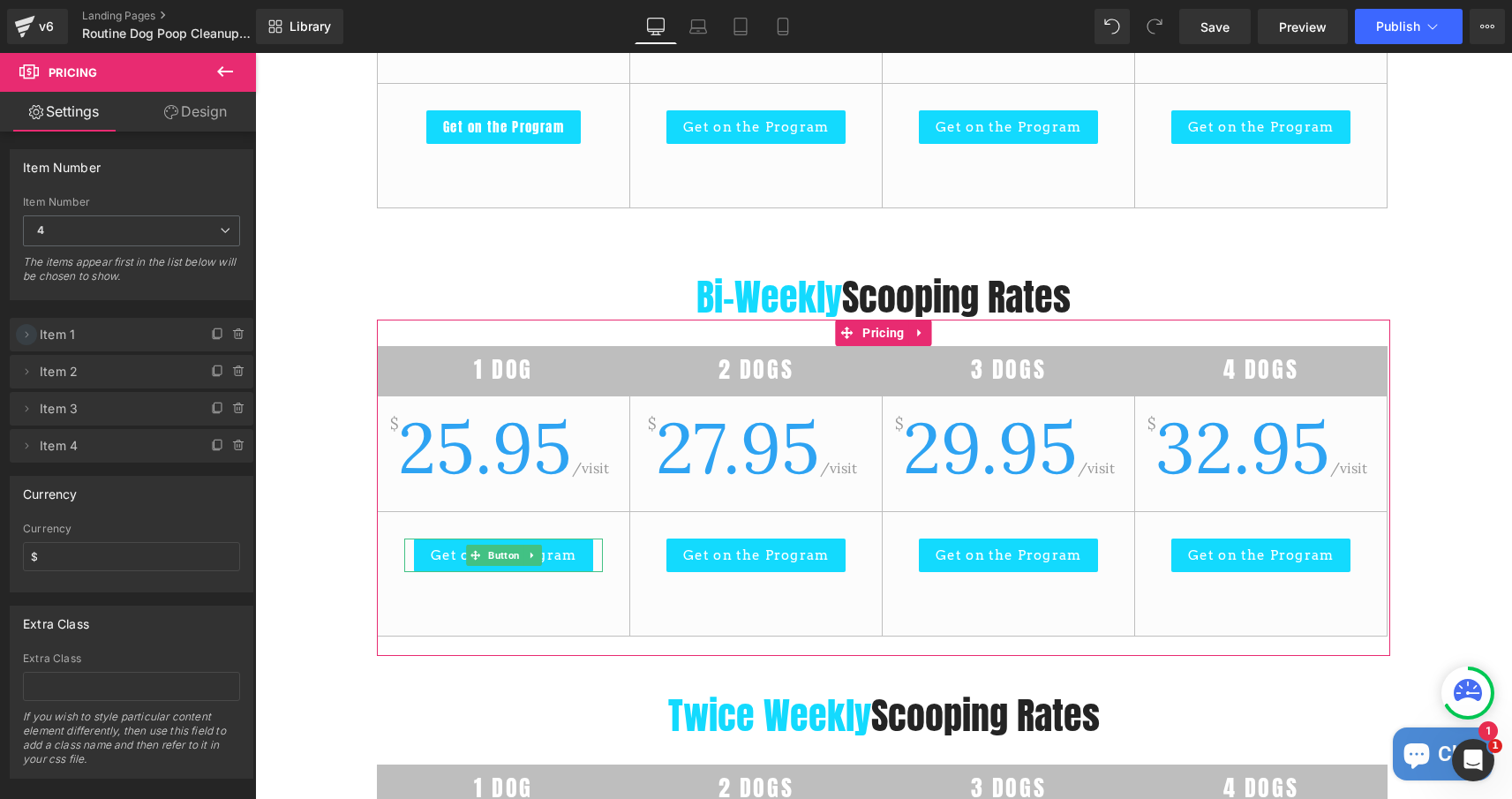
click at [26, 332] on icon at bounding box center [26, 335] width 14 height 14
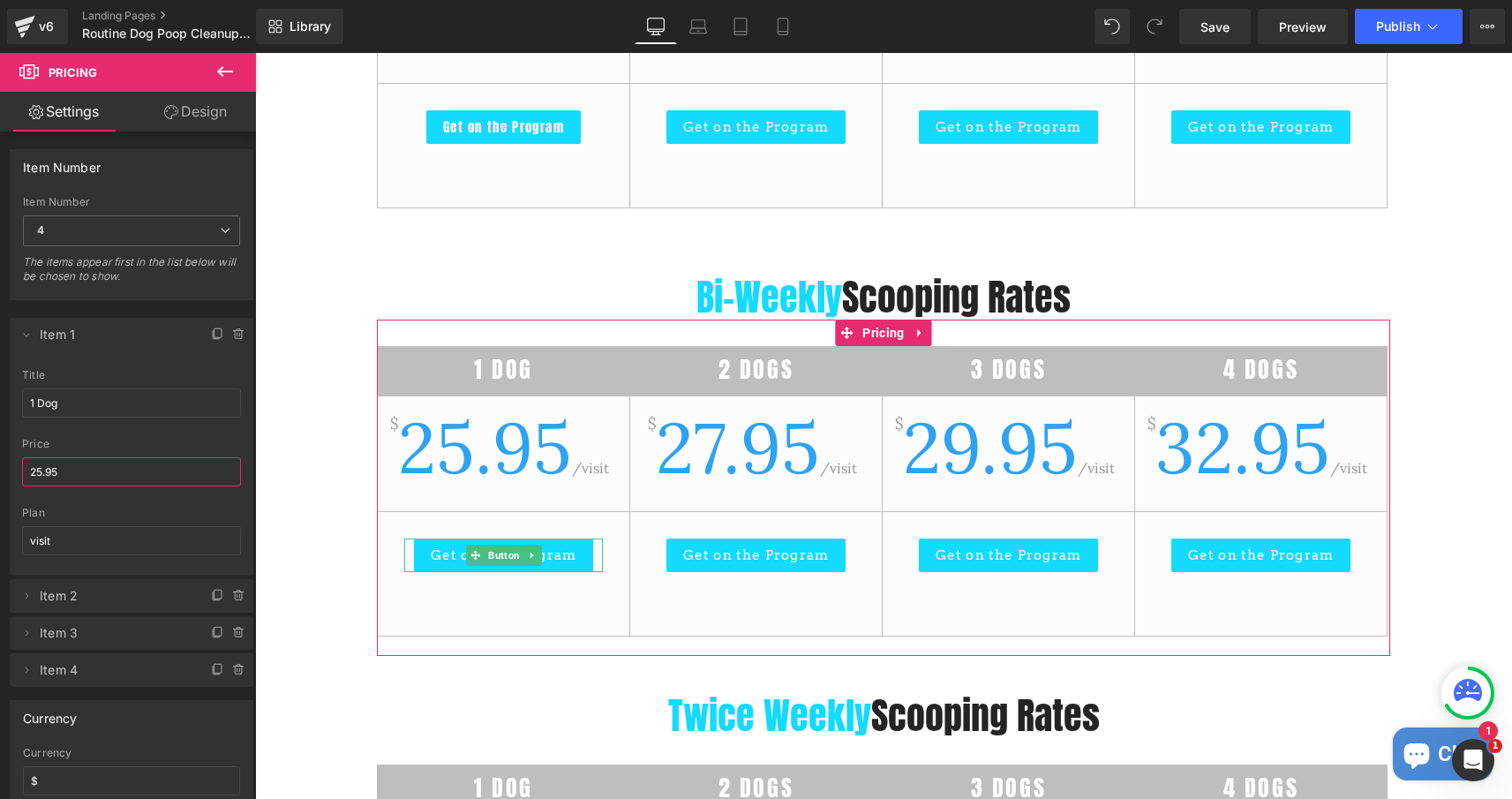
click at [43, 472] on input "25.95" at bounding box center [132, 471] width 219 height 29
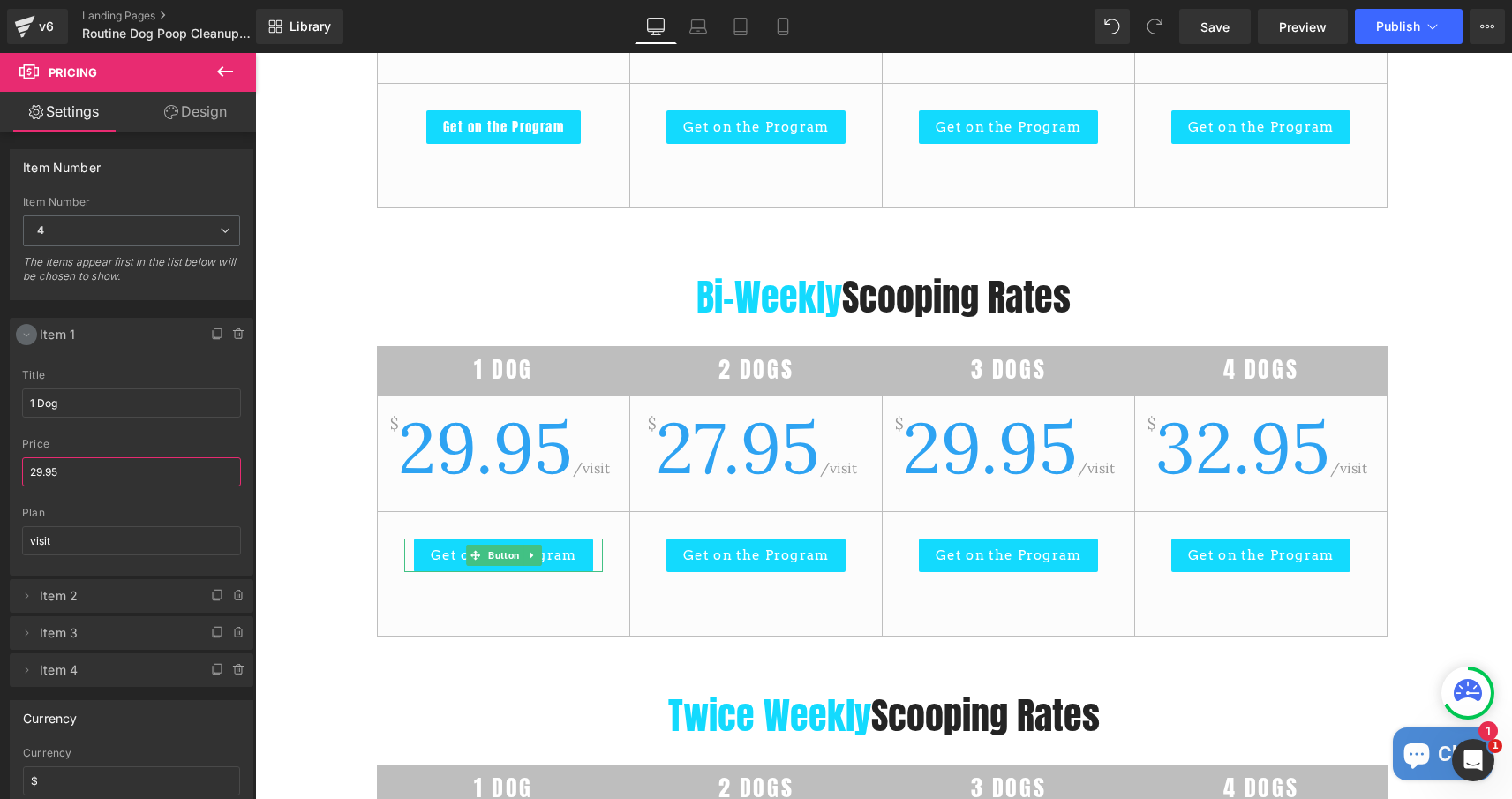
type input "29.95"
click at [27, 336] on icon at bounding box center [26, 335] width 14 height 14
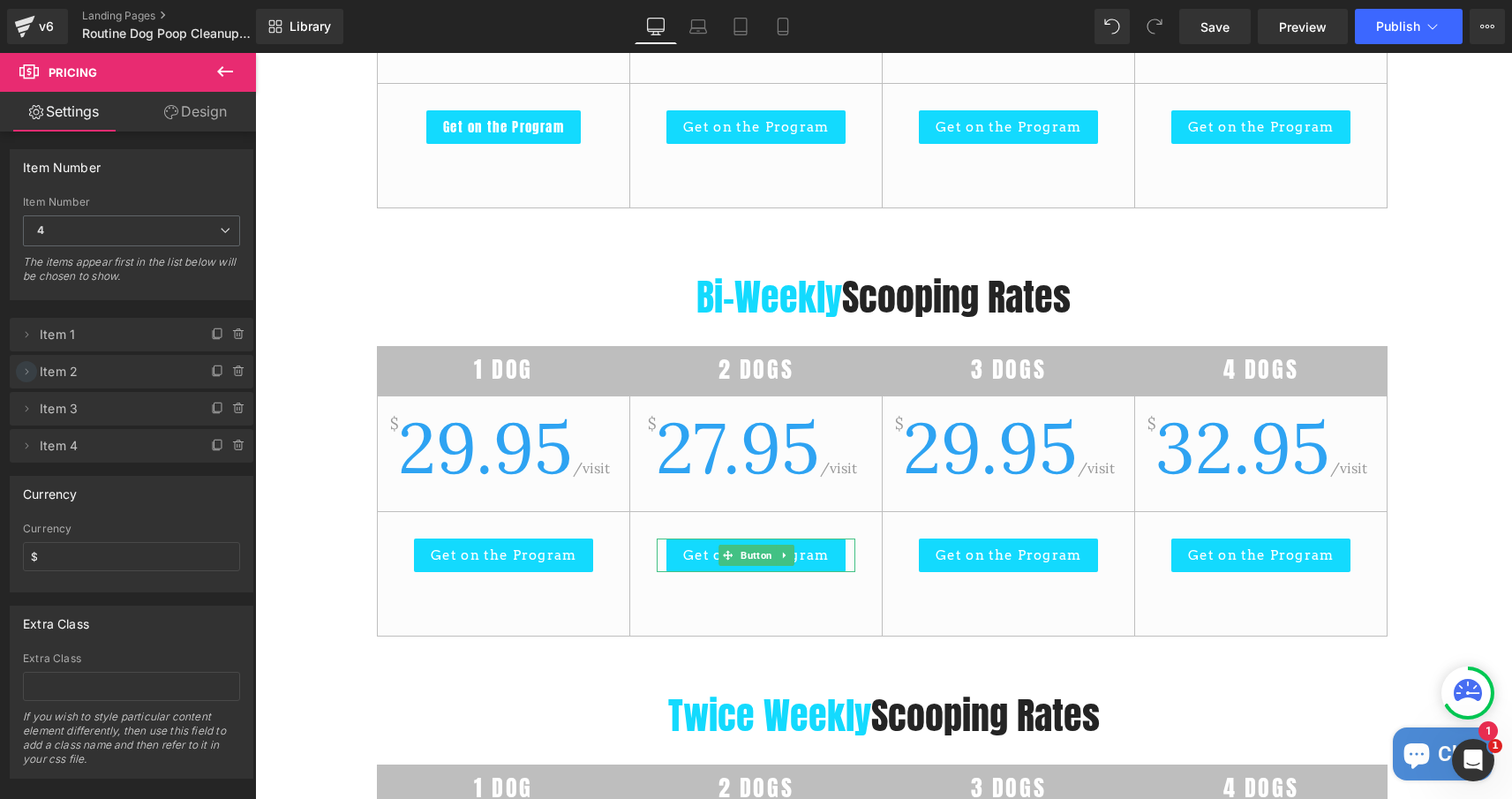
click at [28, 367] on icon at bounding box center [26, 372] width 14 height 14
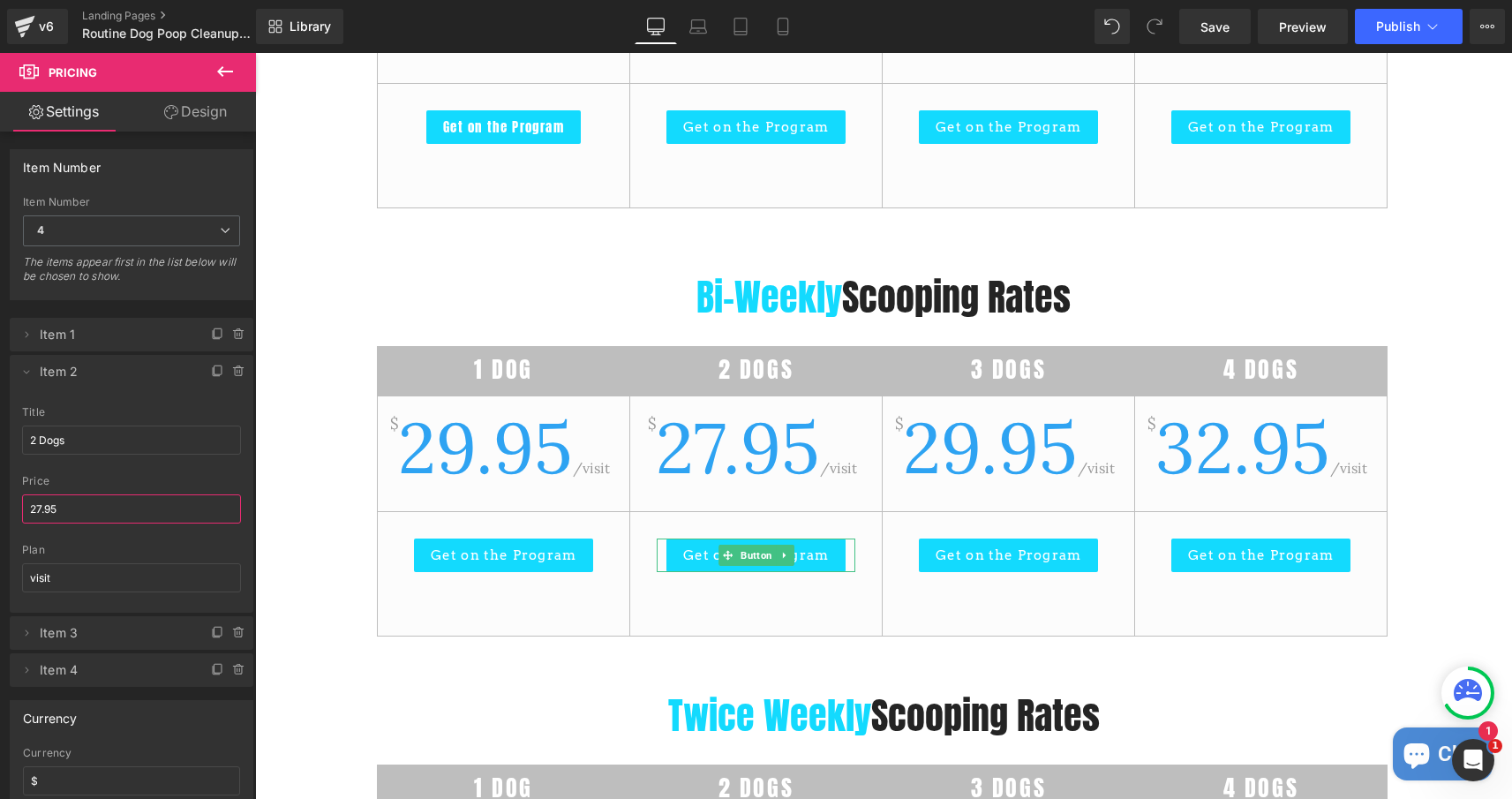
click at [41, 508] on input "27.95" at bounding box center [132, 508] width 219 height 29
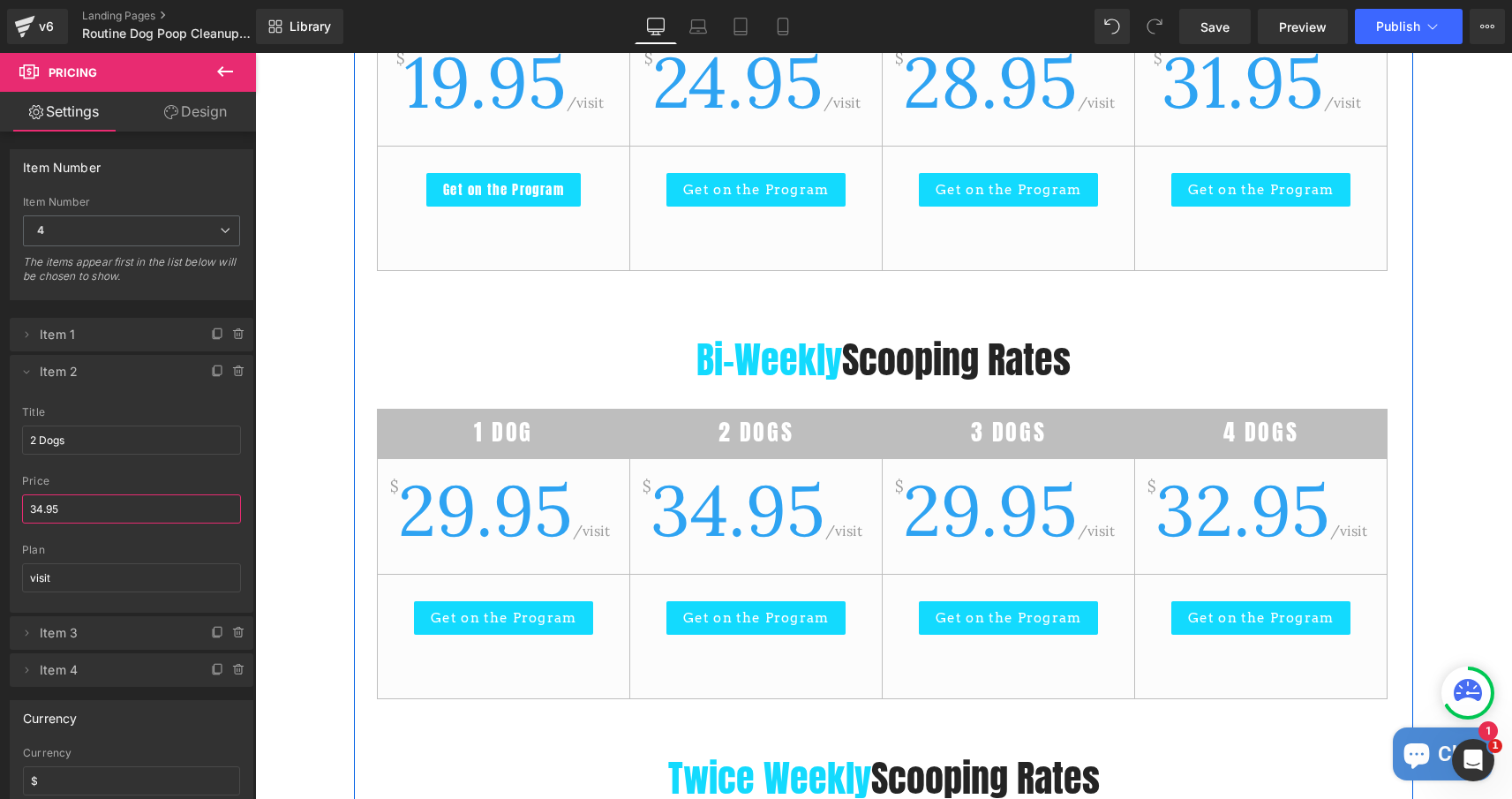
scroll to position [1979, 0]
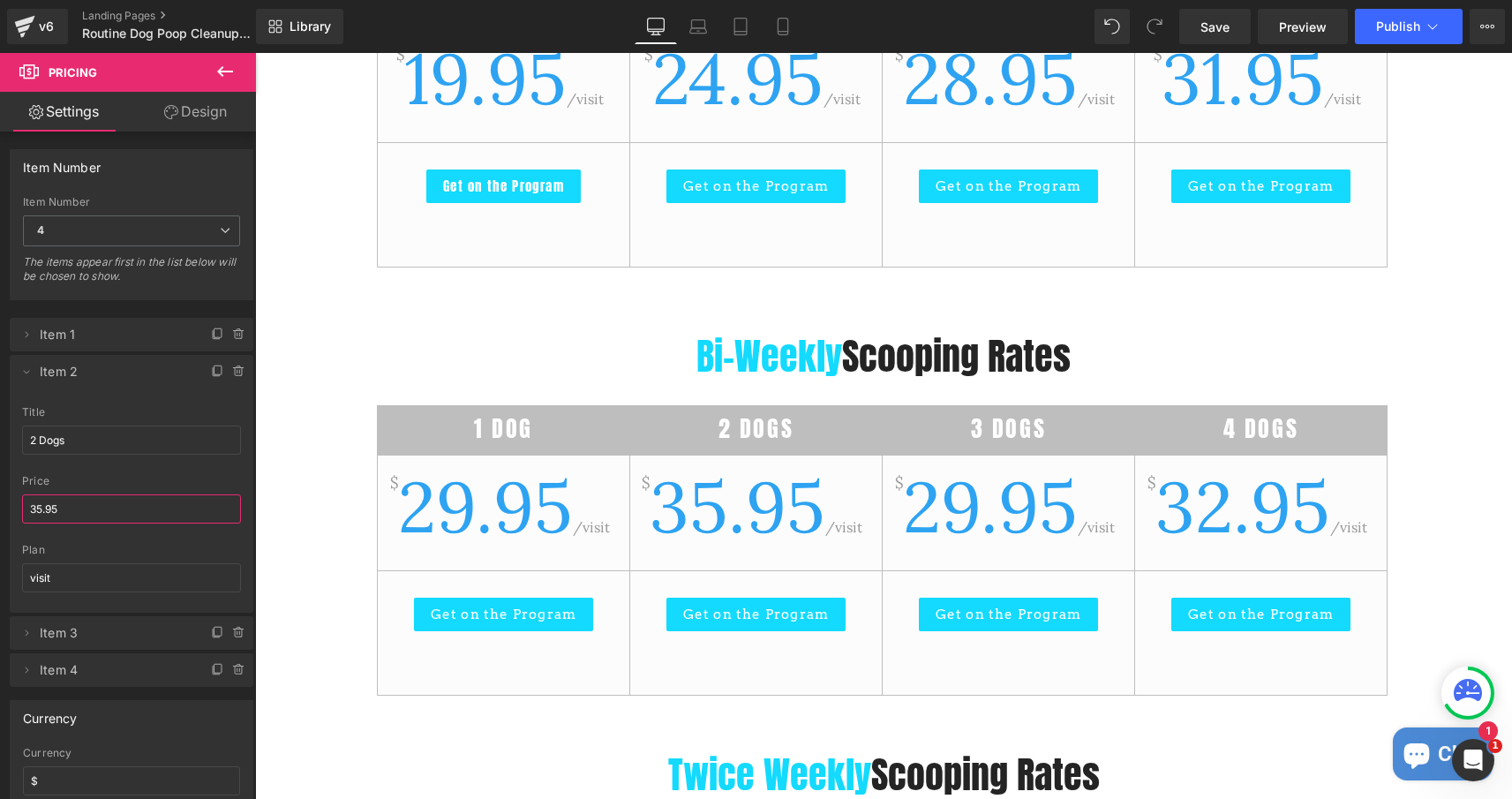
type input "35.95"
click at [19, 460] on div "2 Dogs title 2 Dogs 27.95 price 35.95 visit plan visit" at bounding box center [132, 508] width 243 height 206
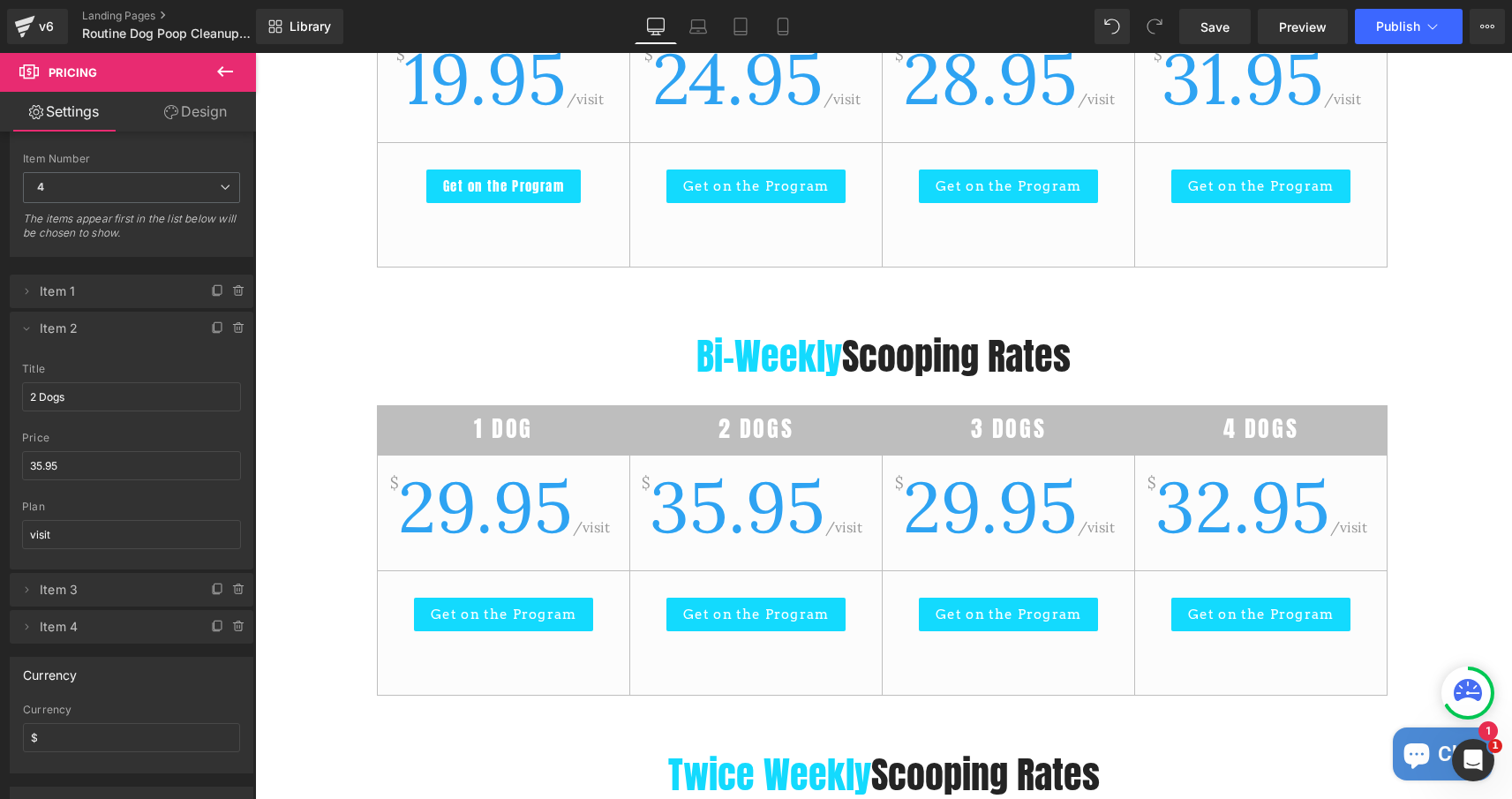
scroll to position [48, 0]
click at [22, 319] on icon at bounding box center [26, 324] width 14 height 14
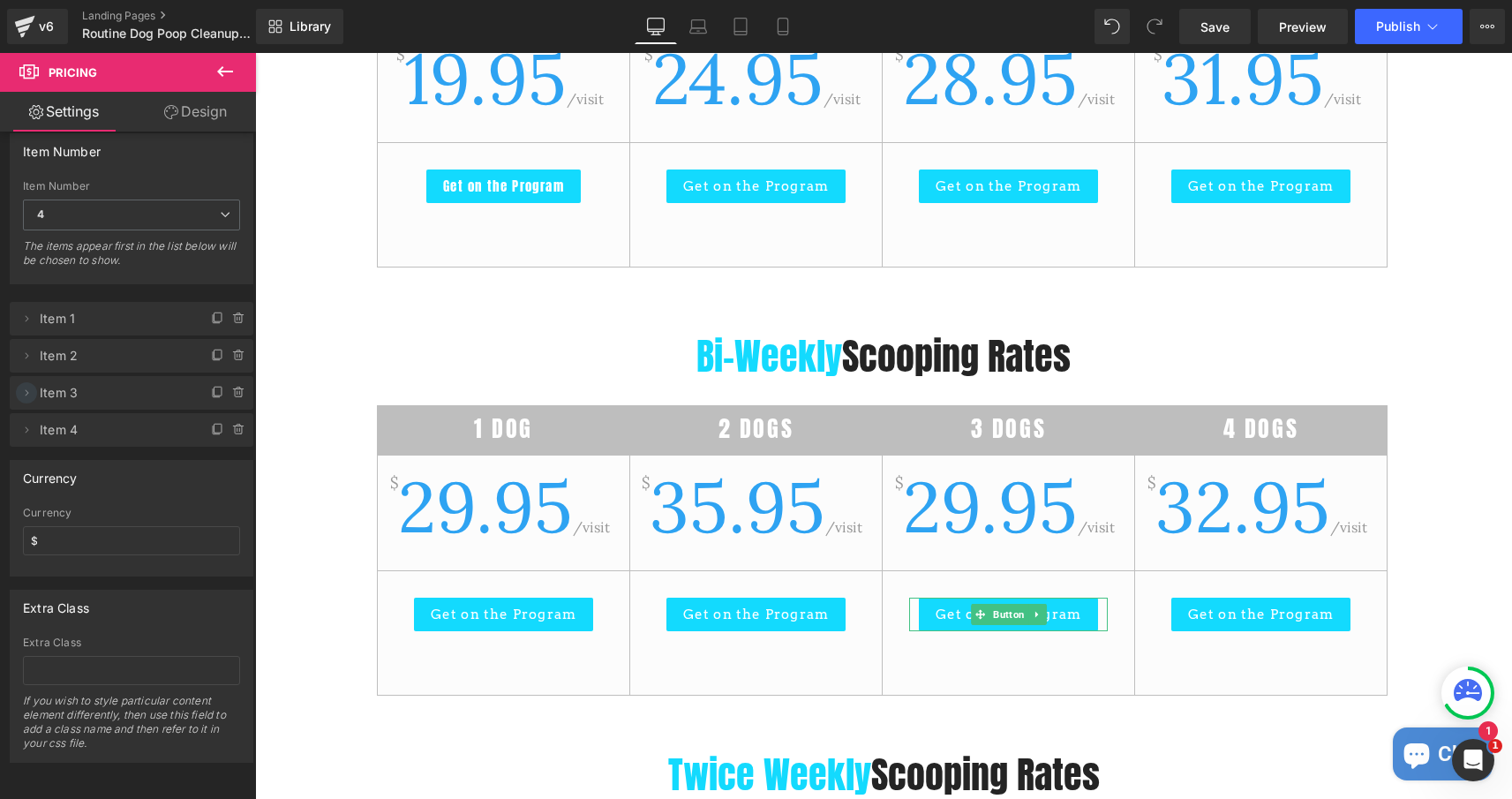
click at [28, 391] on icon at bounding box center [26, 393] width 14 height 14
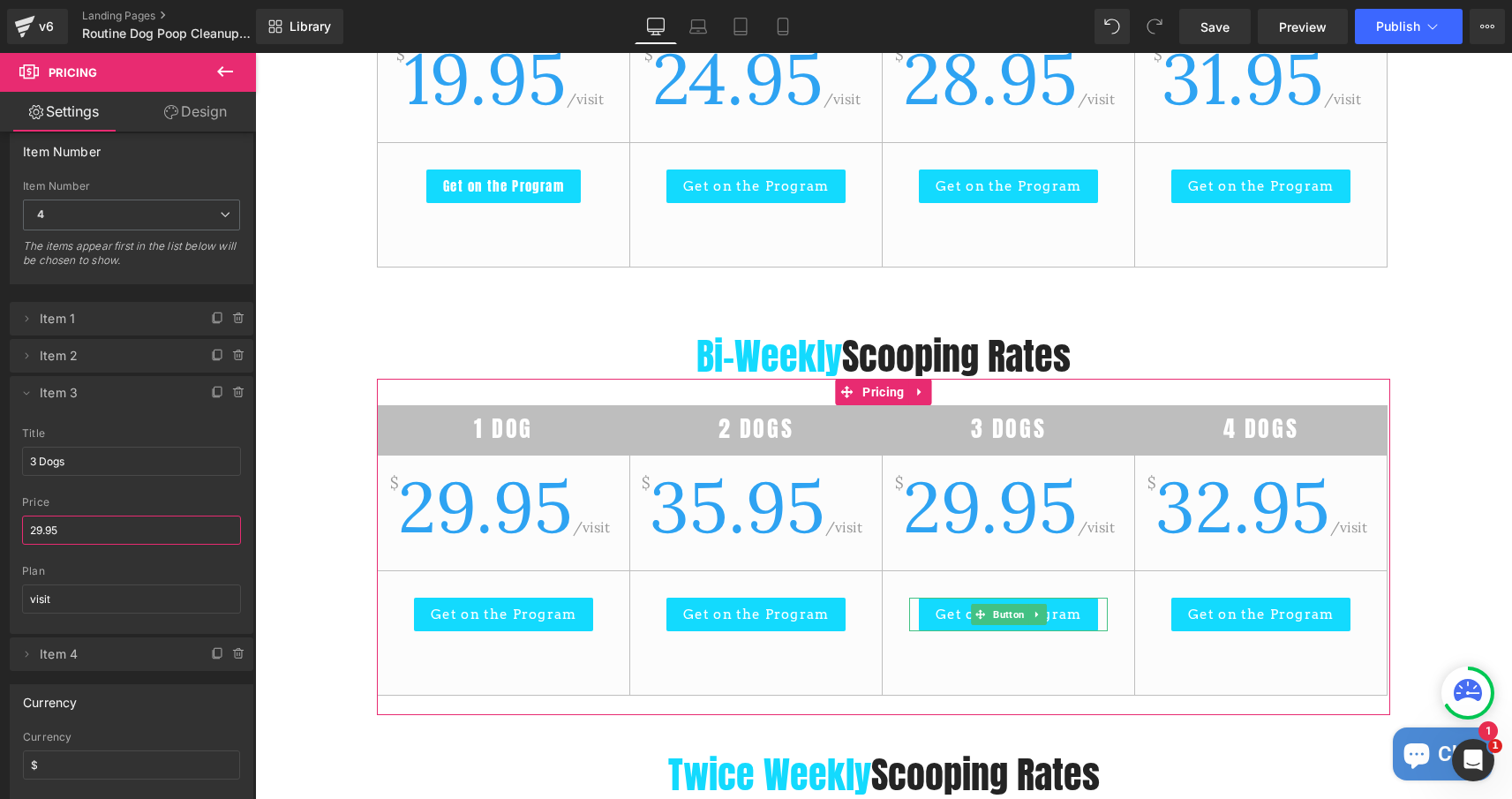
drag, startPoint x: 44, startPoint y: 536, endPoint x: 28, endPoint y: 533, distance: 16.3
click at [28, 533] on input "29.95" at bounding box center [132, 529] width 219 height 29
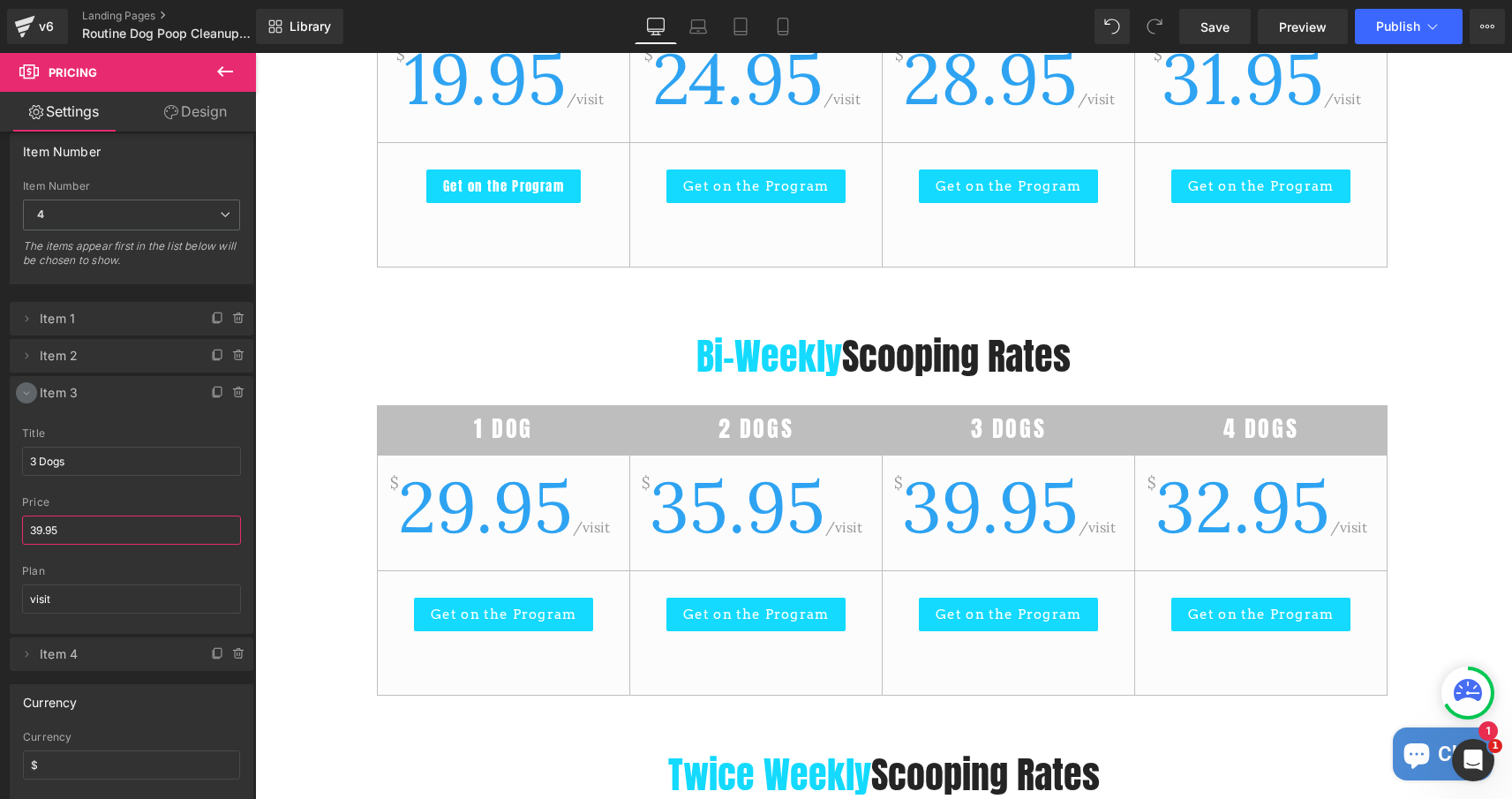
type input "39.95"
click at [27, 390] on icon at bounding box center [26, 393] width 14 height 14
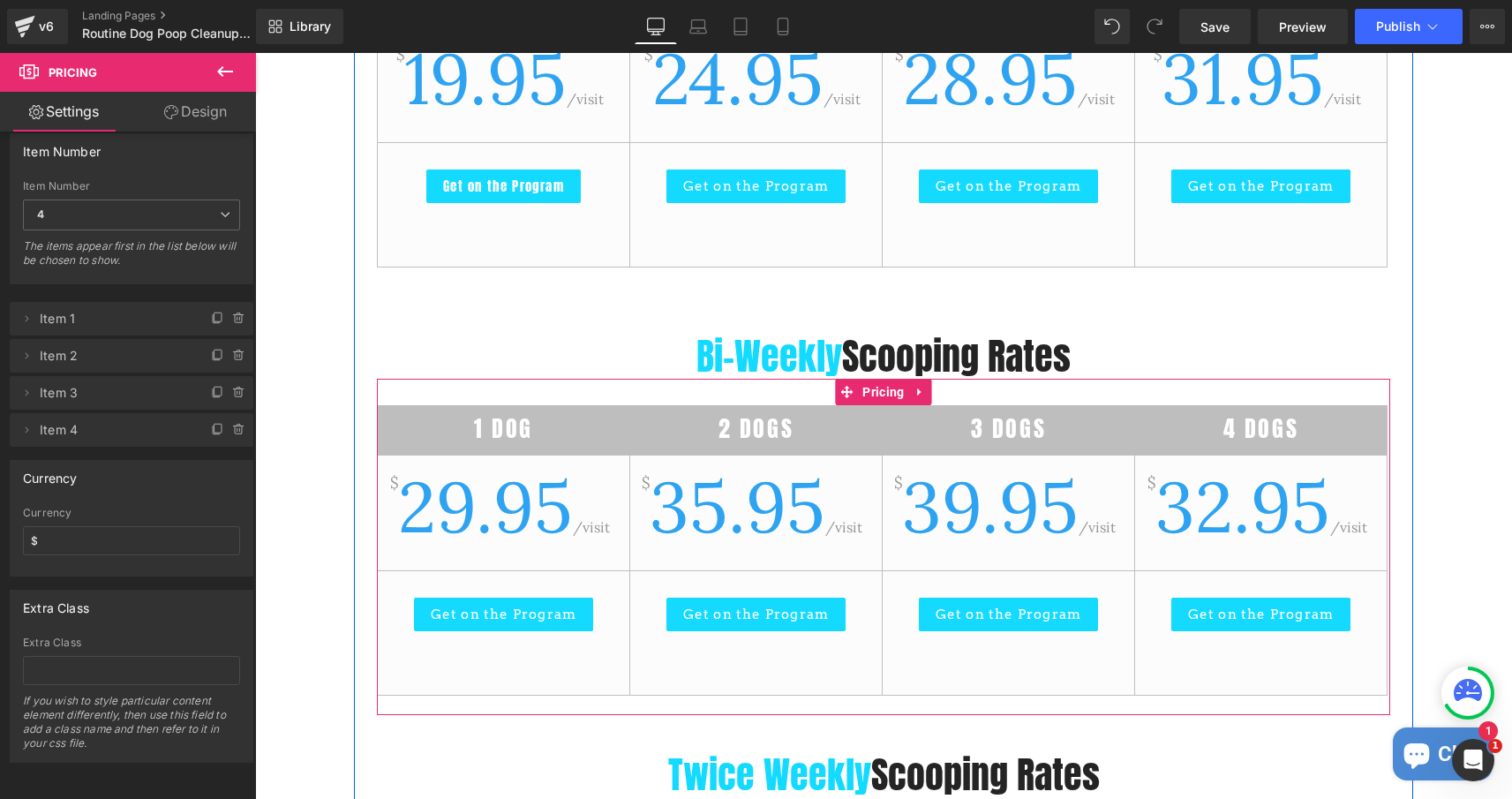
click at [1193, 482] on span "32.95" at bounding box center [1242, 506] width 174 height 90
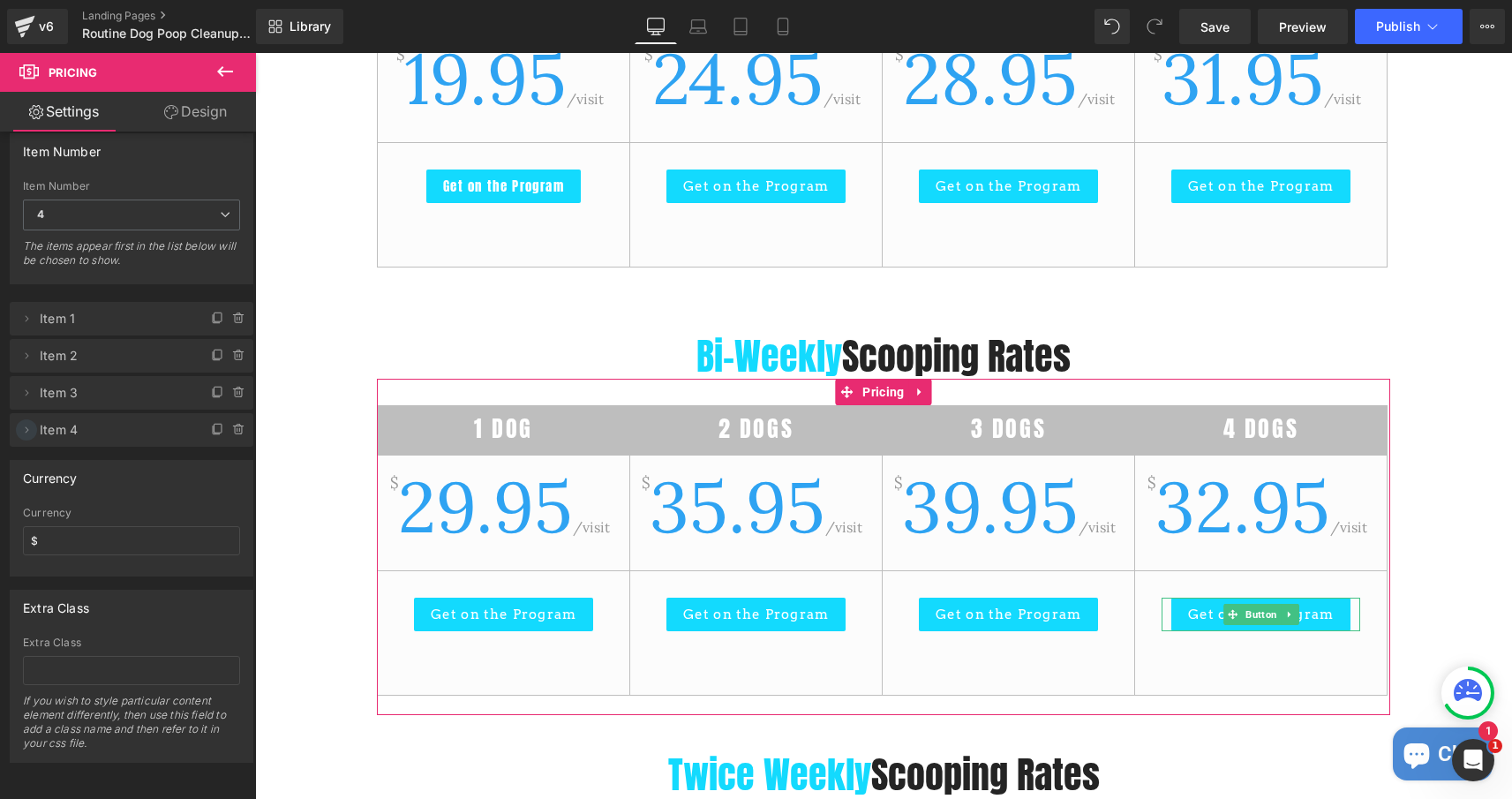
click at [25, 425] on icon at bounding box center [26, 429] width 14 height 14
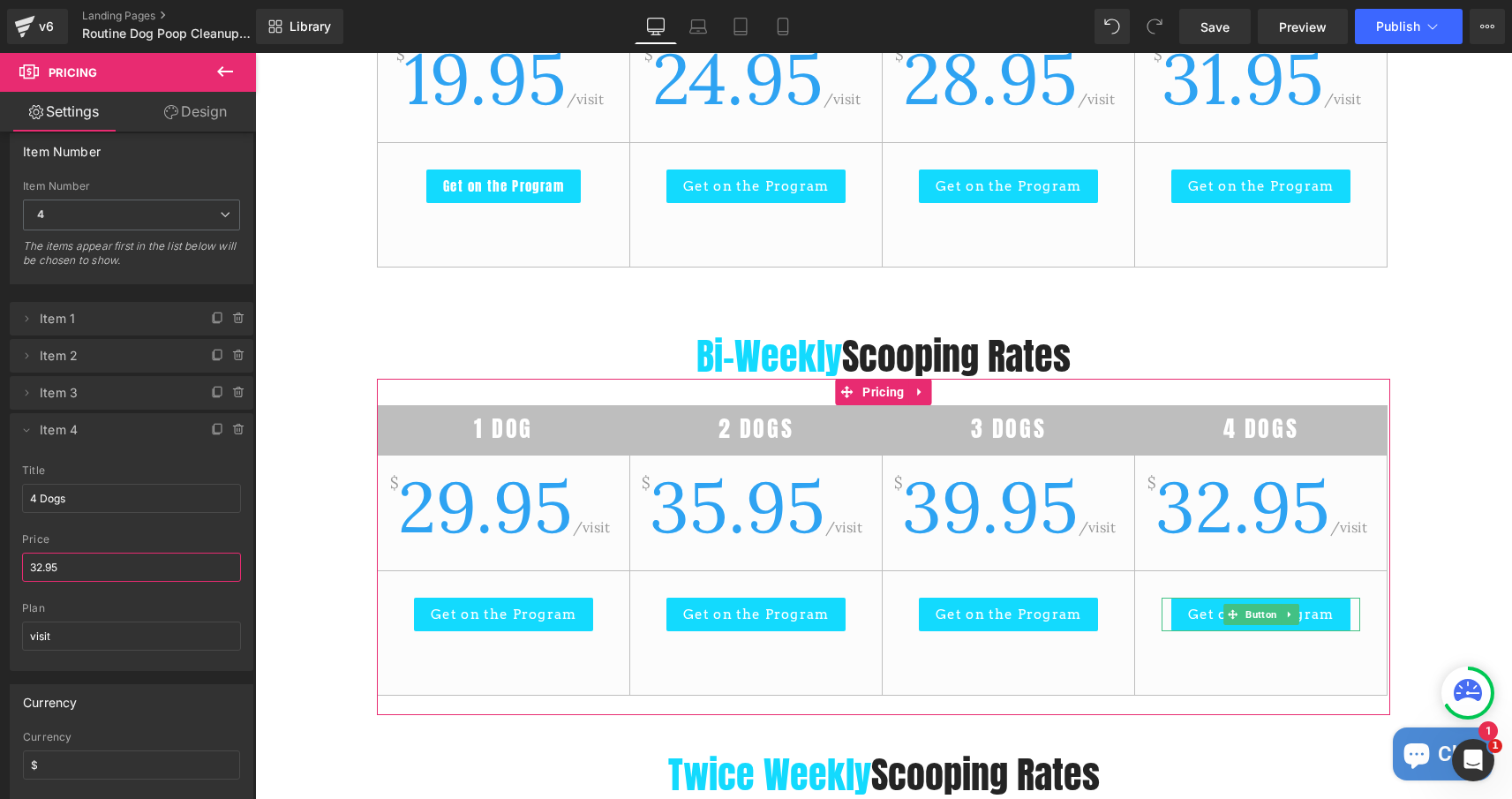
drag, startPoint x: 42, startPoint y: 563, endPoint x: 22, endPoint y: 563, distance: 20.0
click at [22, 563] on input "32.95" at bounding box center [132, 566] width 219 height 29
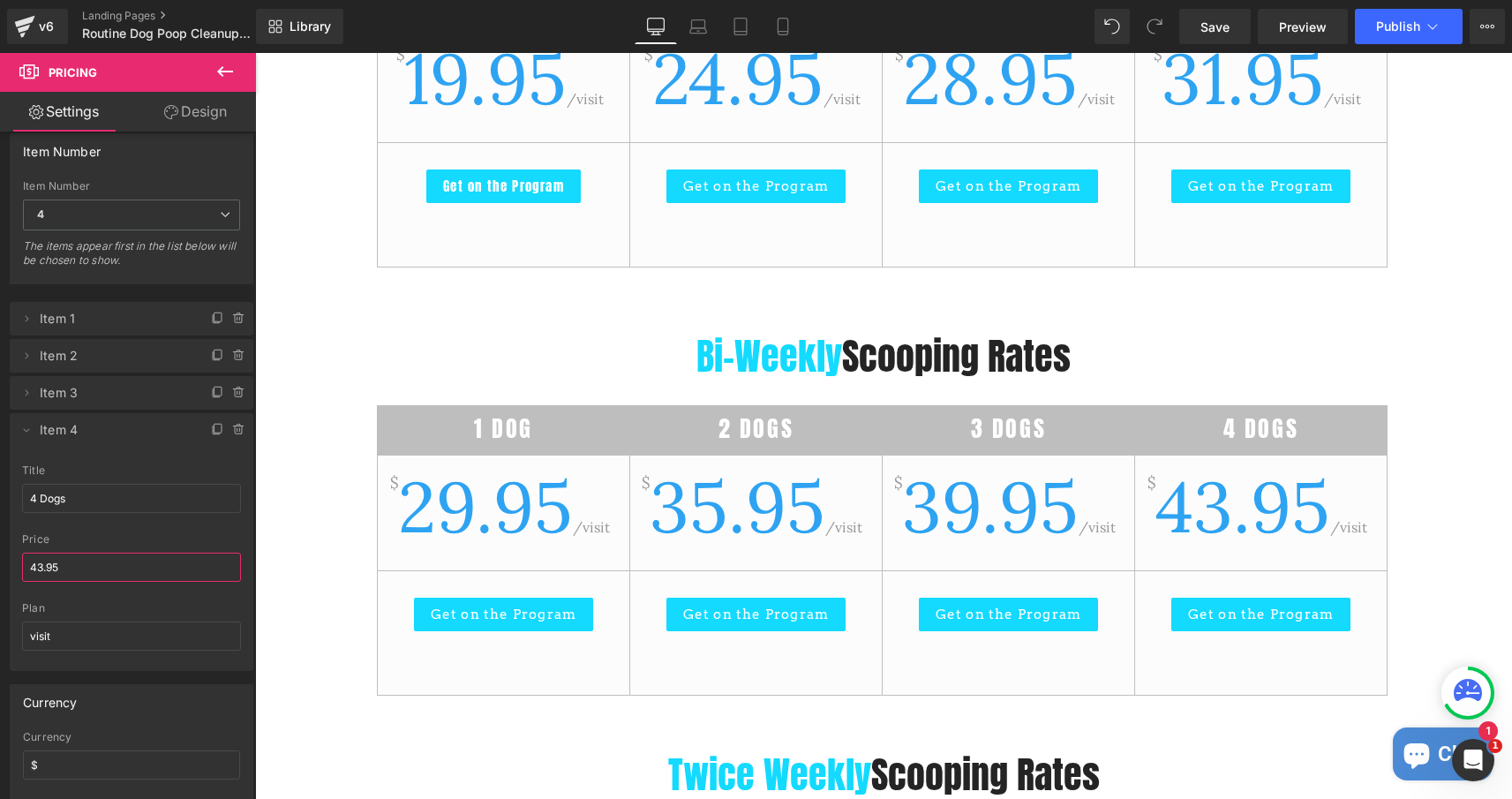
type input "43.95"
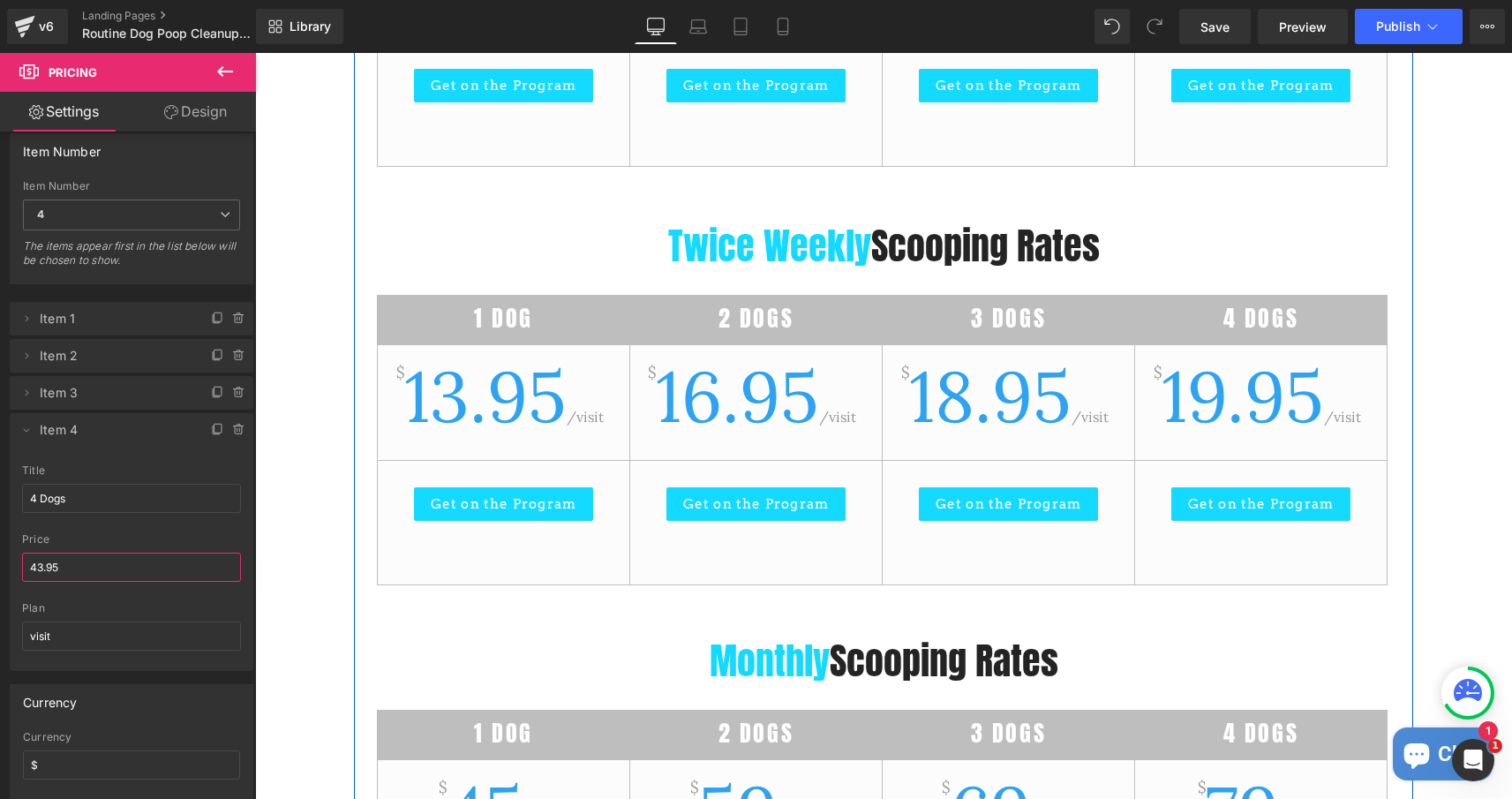
scroll to position [2531, 0]
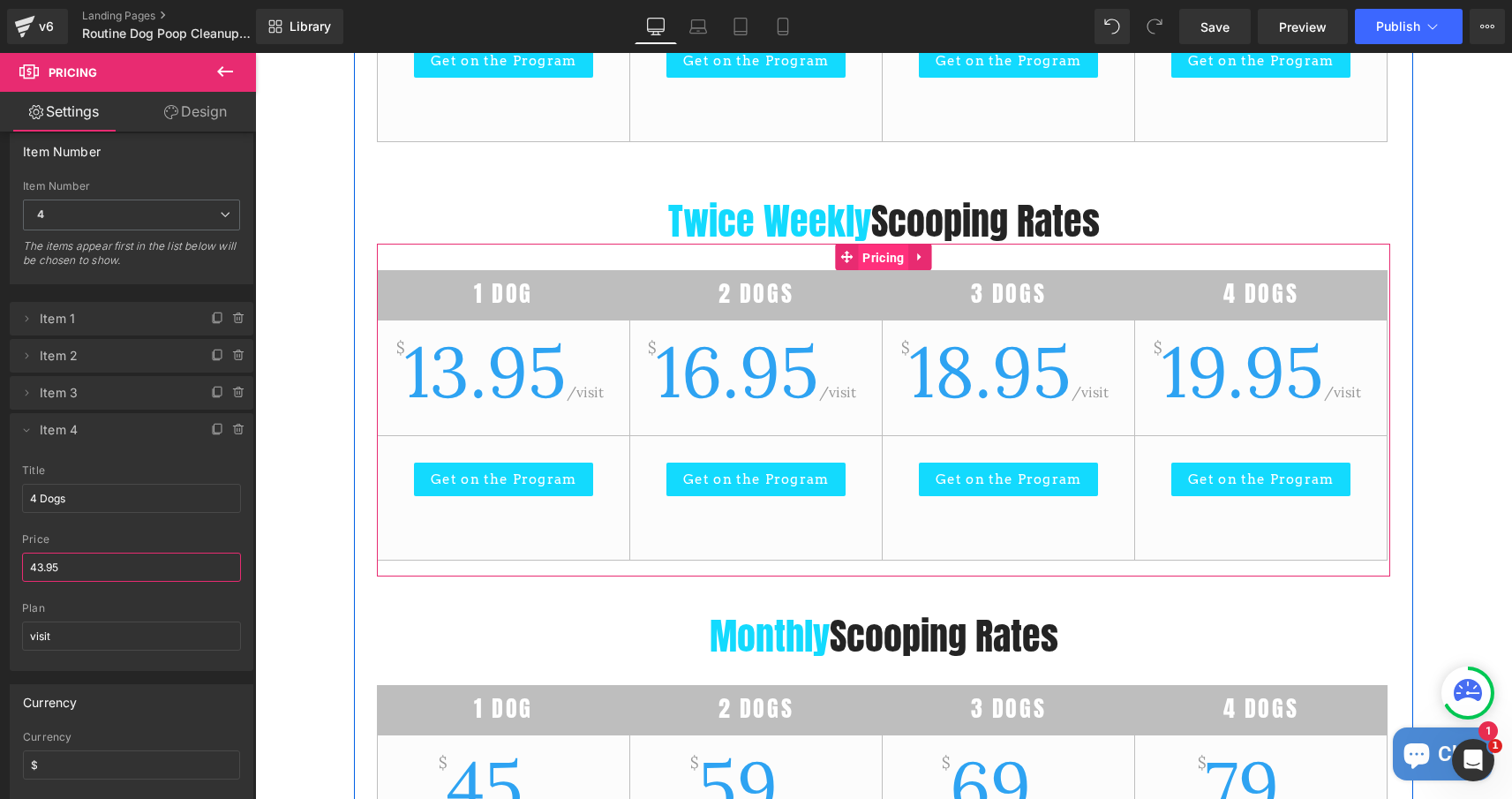
click at [884, 260] on span "Pricing" at bounding box center [883, 257] width 50 height 27
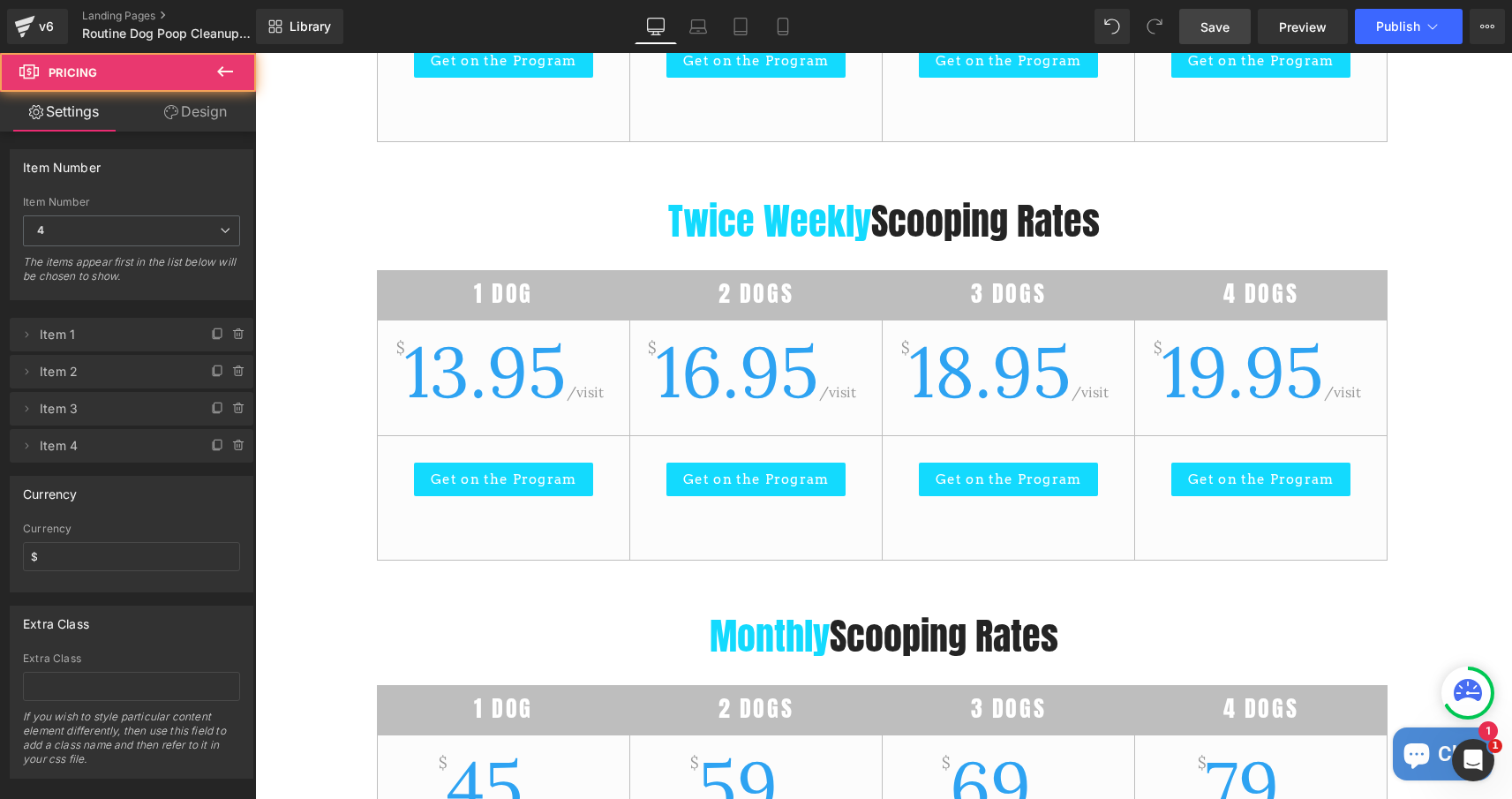
click at [1219, 36] on link "Save" at bounding box center [1215, 26] width 72 height 35
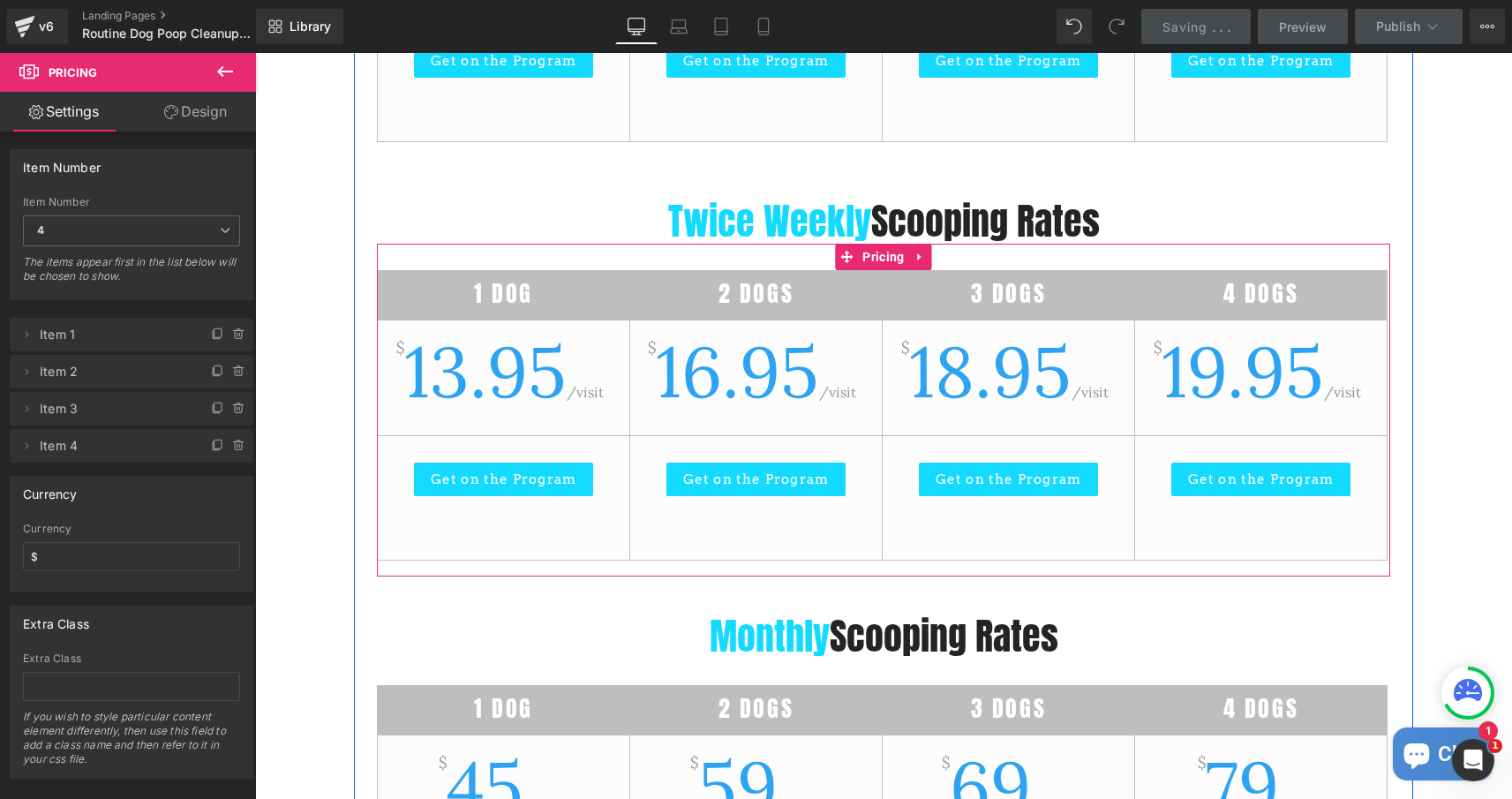
click at [489, 362] on span "13.95" at bounding box center [485, 372] width 162 height 90
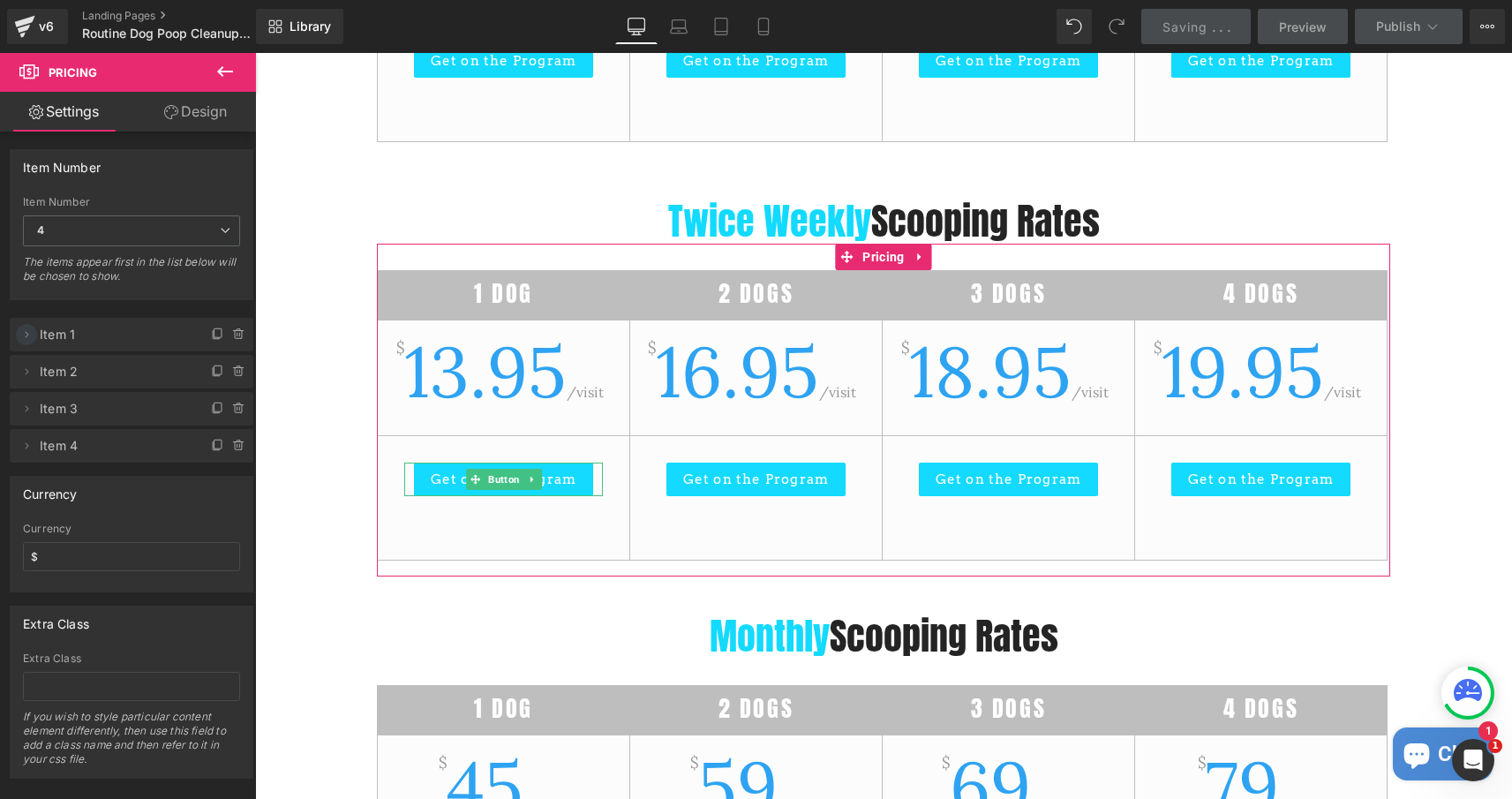
click at [28, 336] on icon at bounding box center [28, 334] width 4 height 6
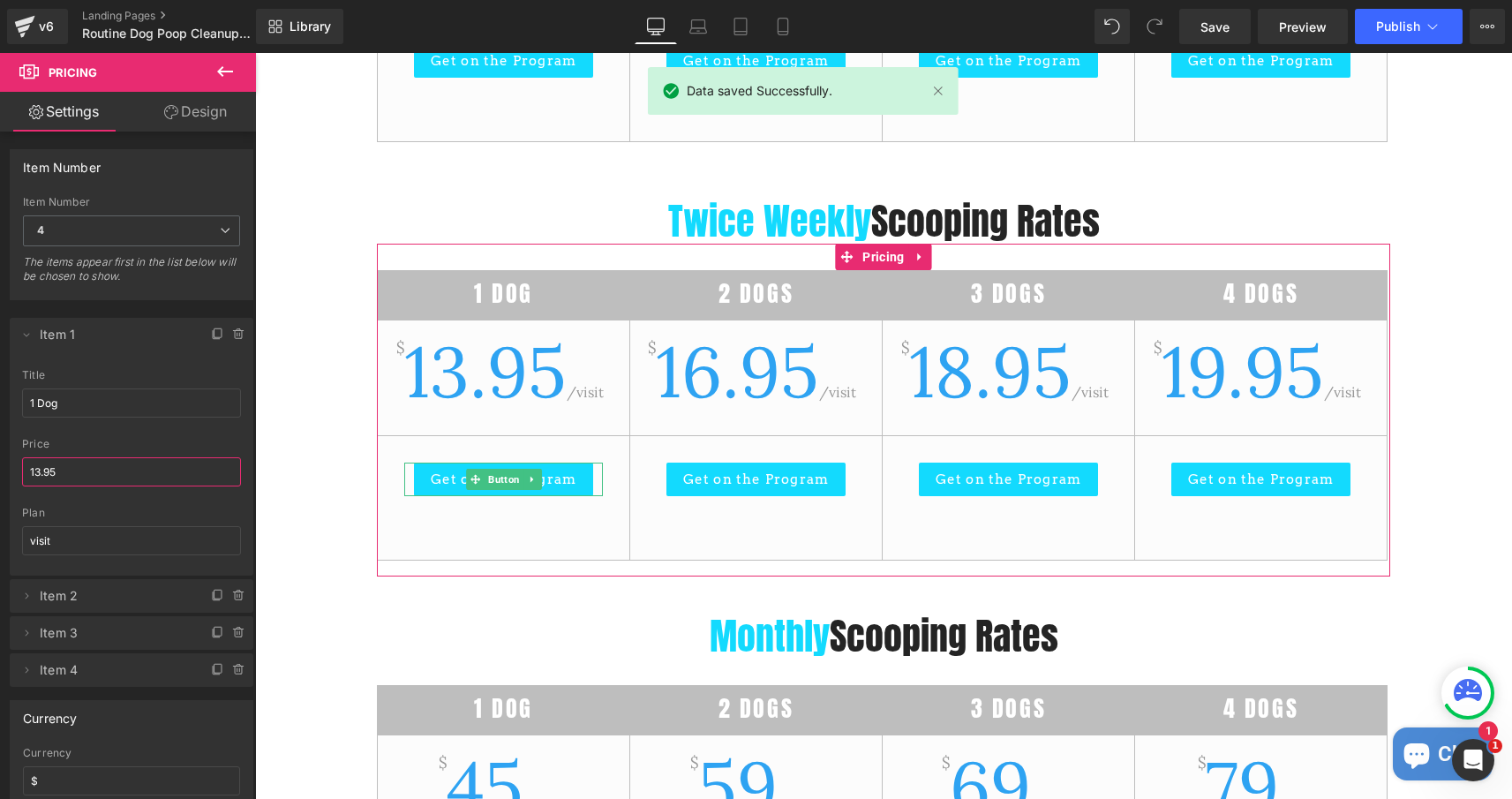
click at [39, 467] on input "13.95" at bounding box center [132, 471] width 219 height 29
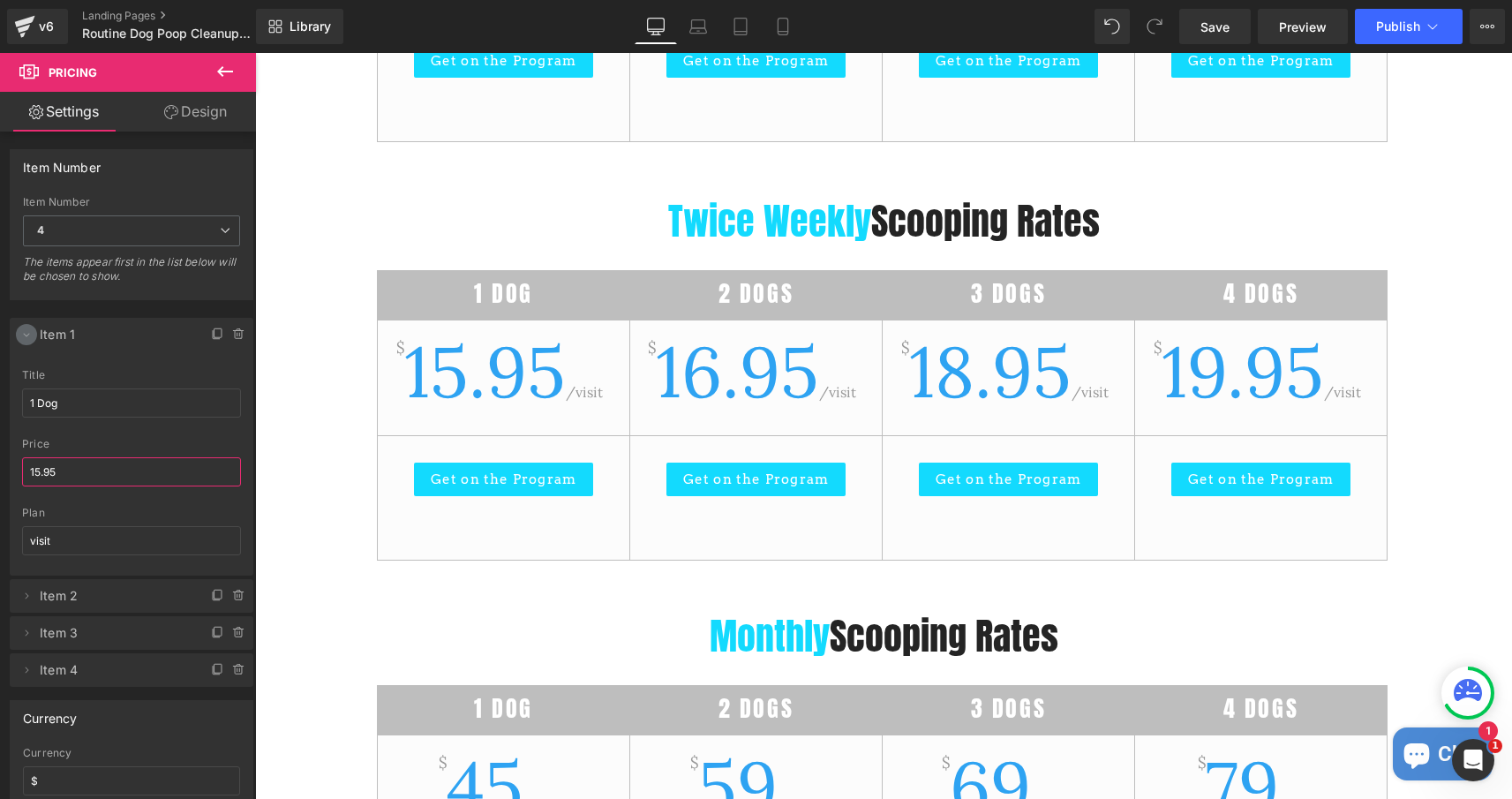
type input "15.95"
click at [23, 336] on icon at bounding box center [26, 335] width 14 height 14
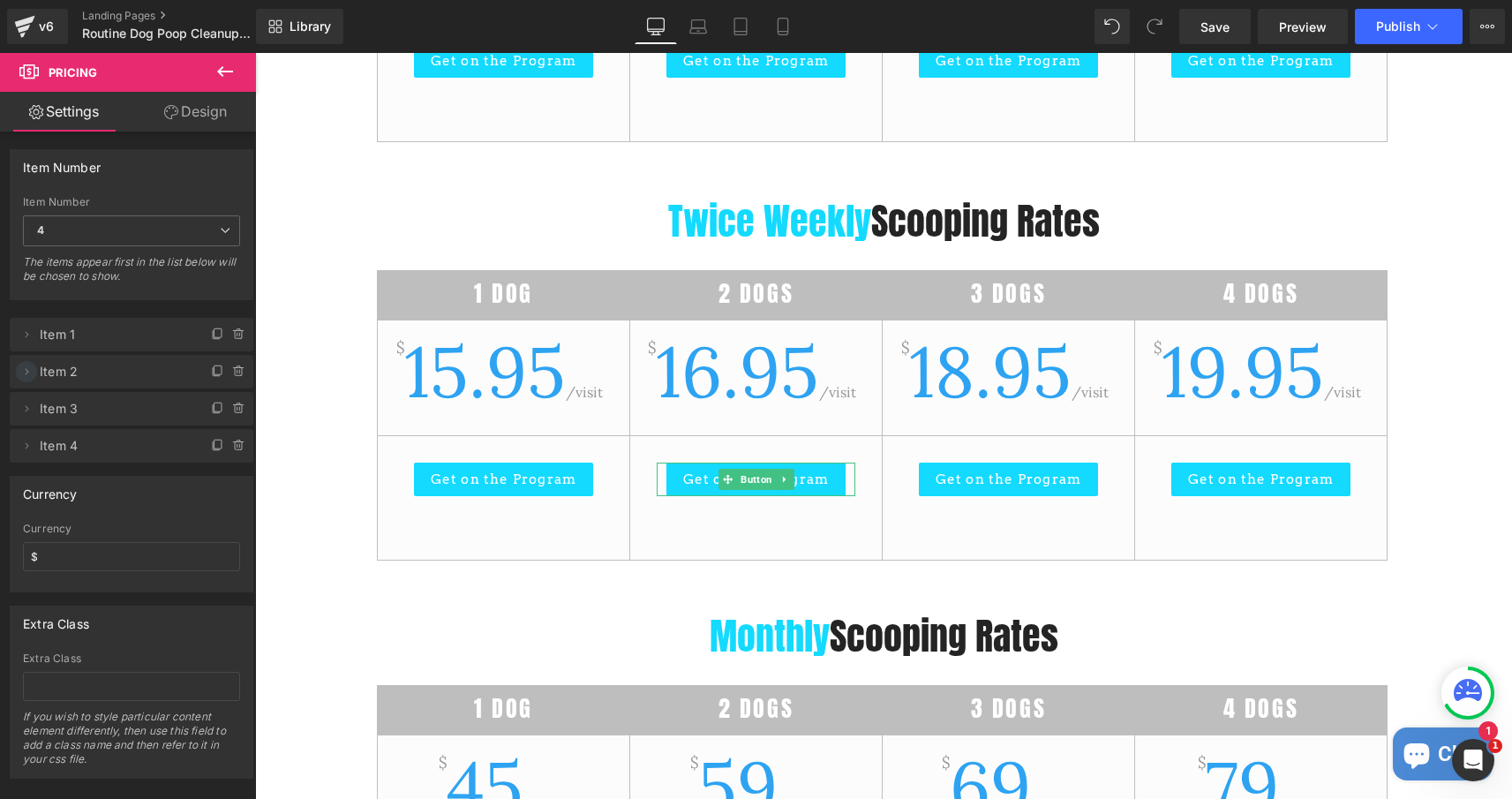
click at [29, 370] on icon at bounding box center [26, 372] width 14 height 14
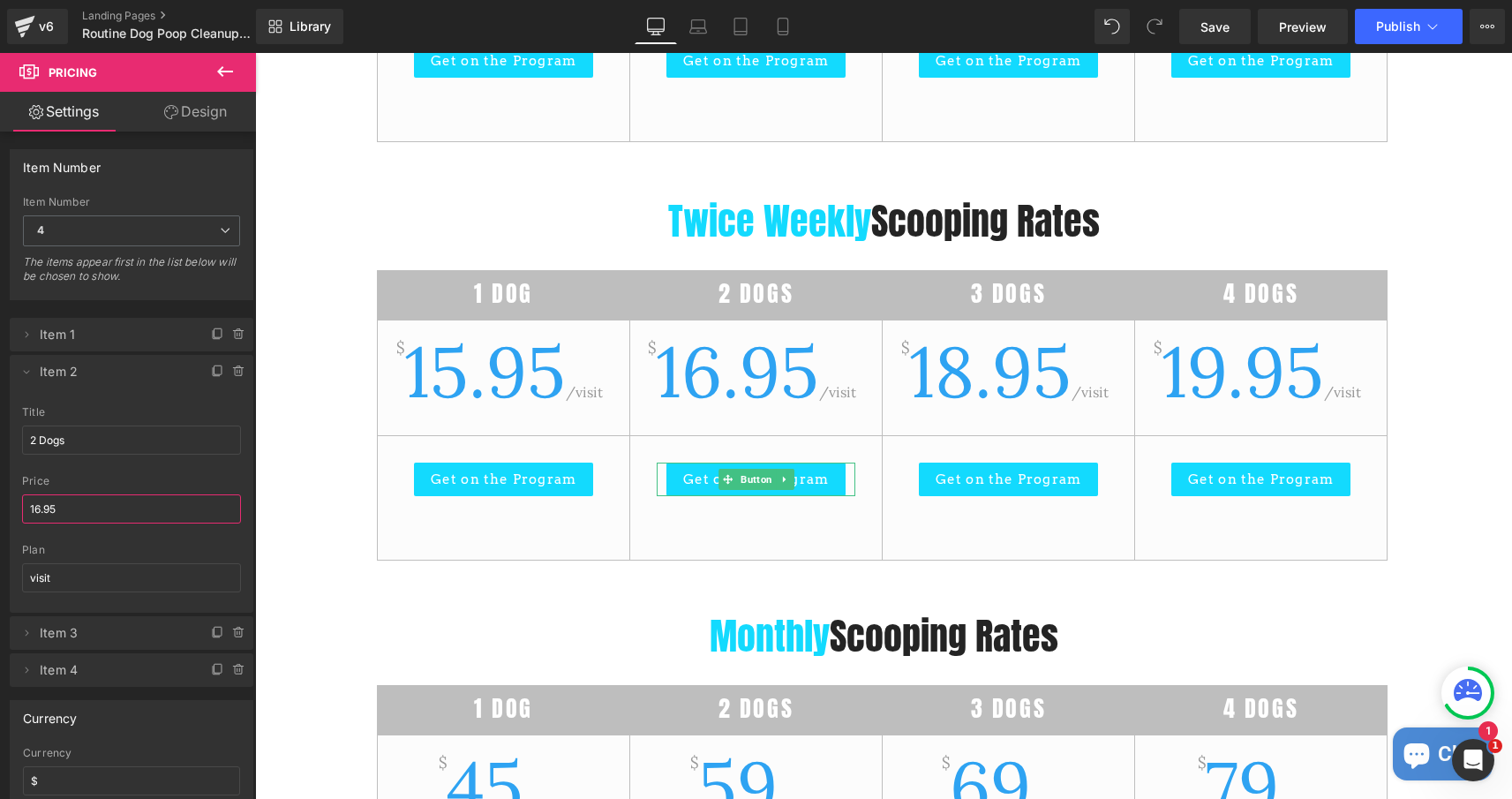
click at [39, 505] on input "16.95" at bounding box center [132, 508] width 219 height 29
type input "19.95"
click at [27, 375] on icon at bounding box center [26, 372] width 14 height 14
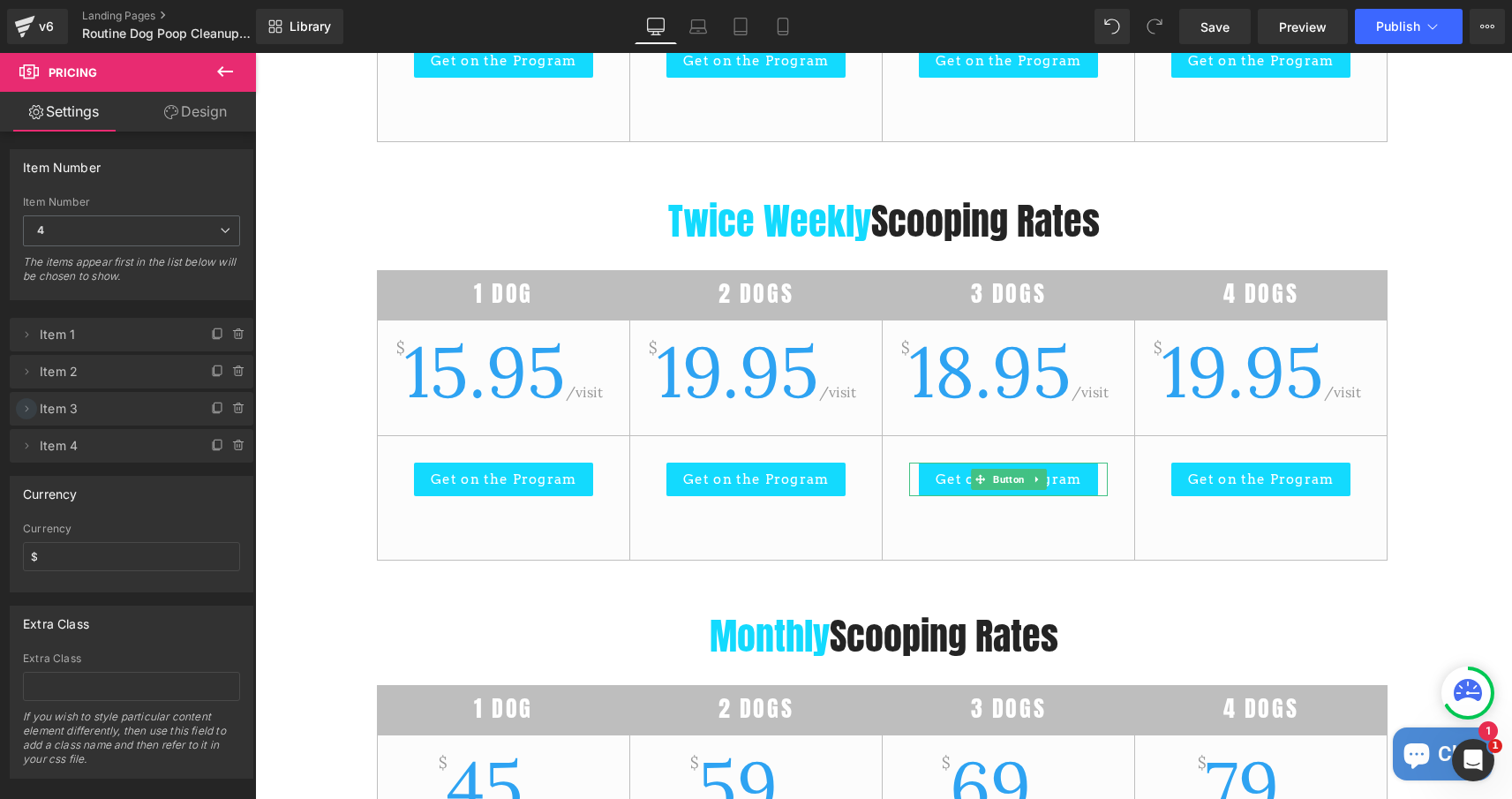
click at [26, 410] on icon at bounding box center [26, 408] width 14 height 14
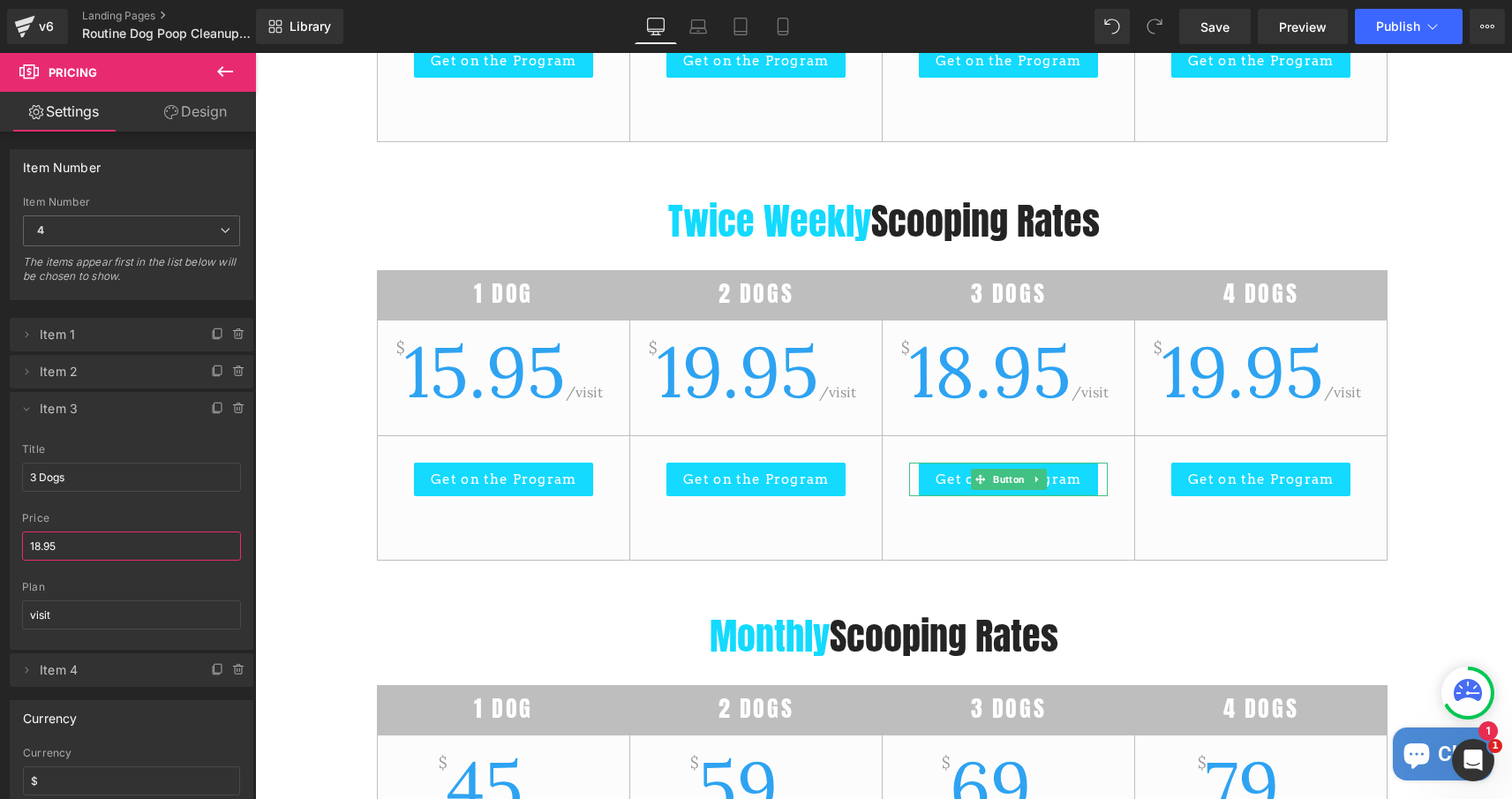
click at [42, 544] on input "18.95" at bounding box center [132, 545] width 219 height 29
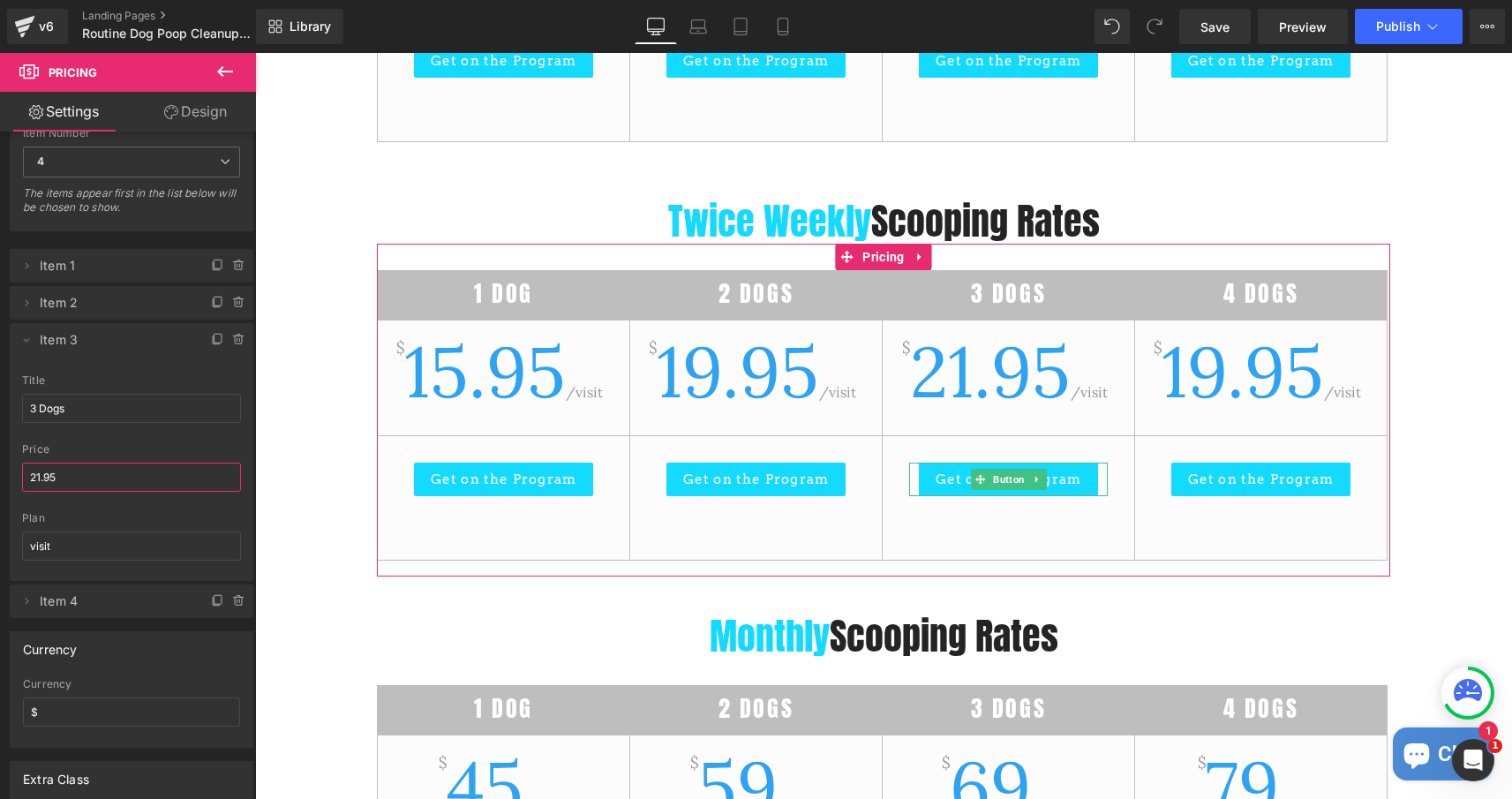
scroll to position [81, 0]
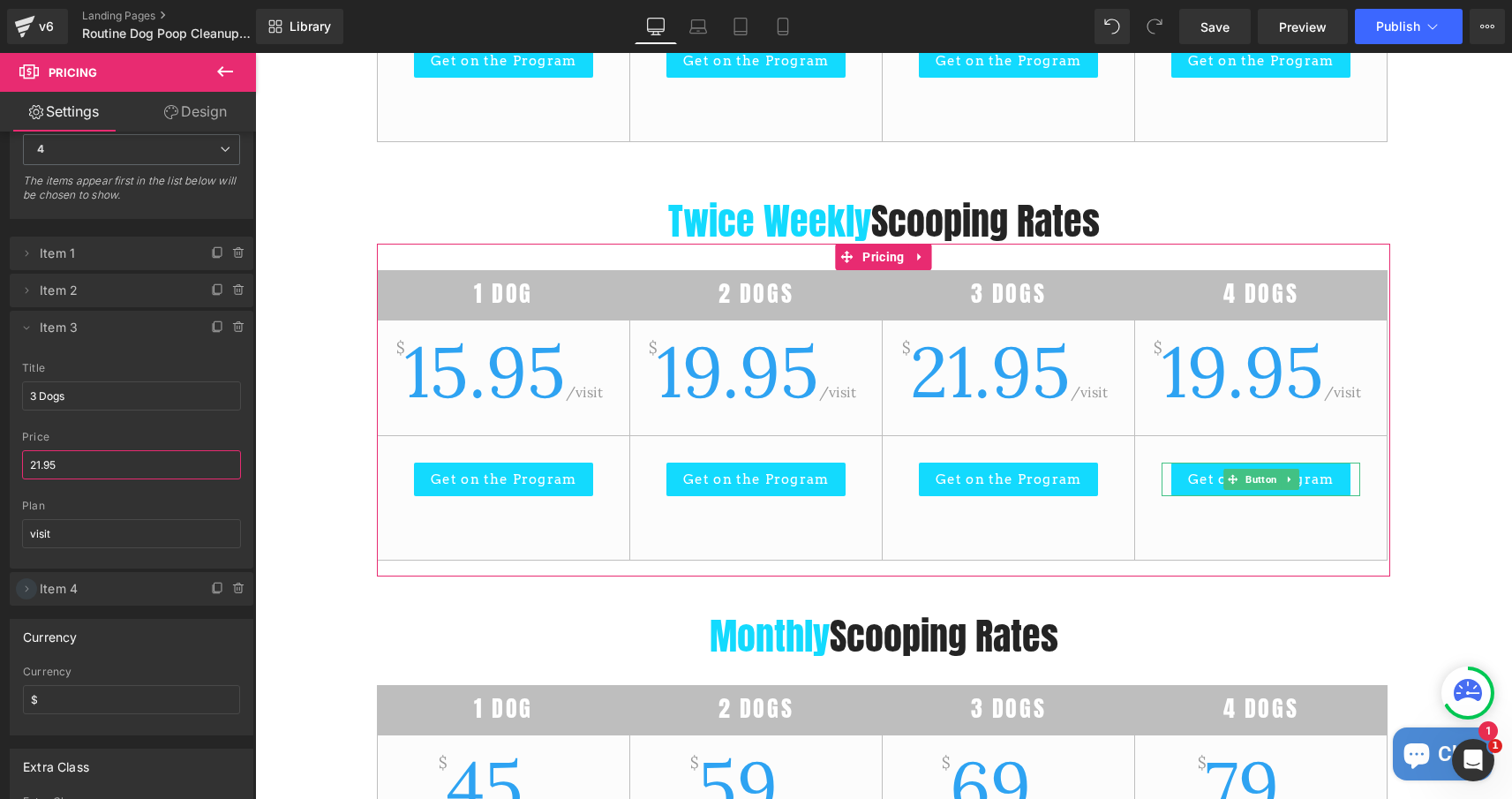
type input "21.95"
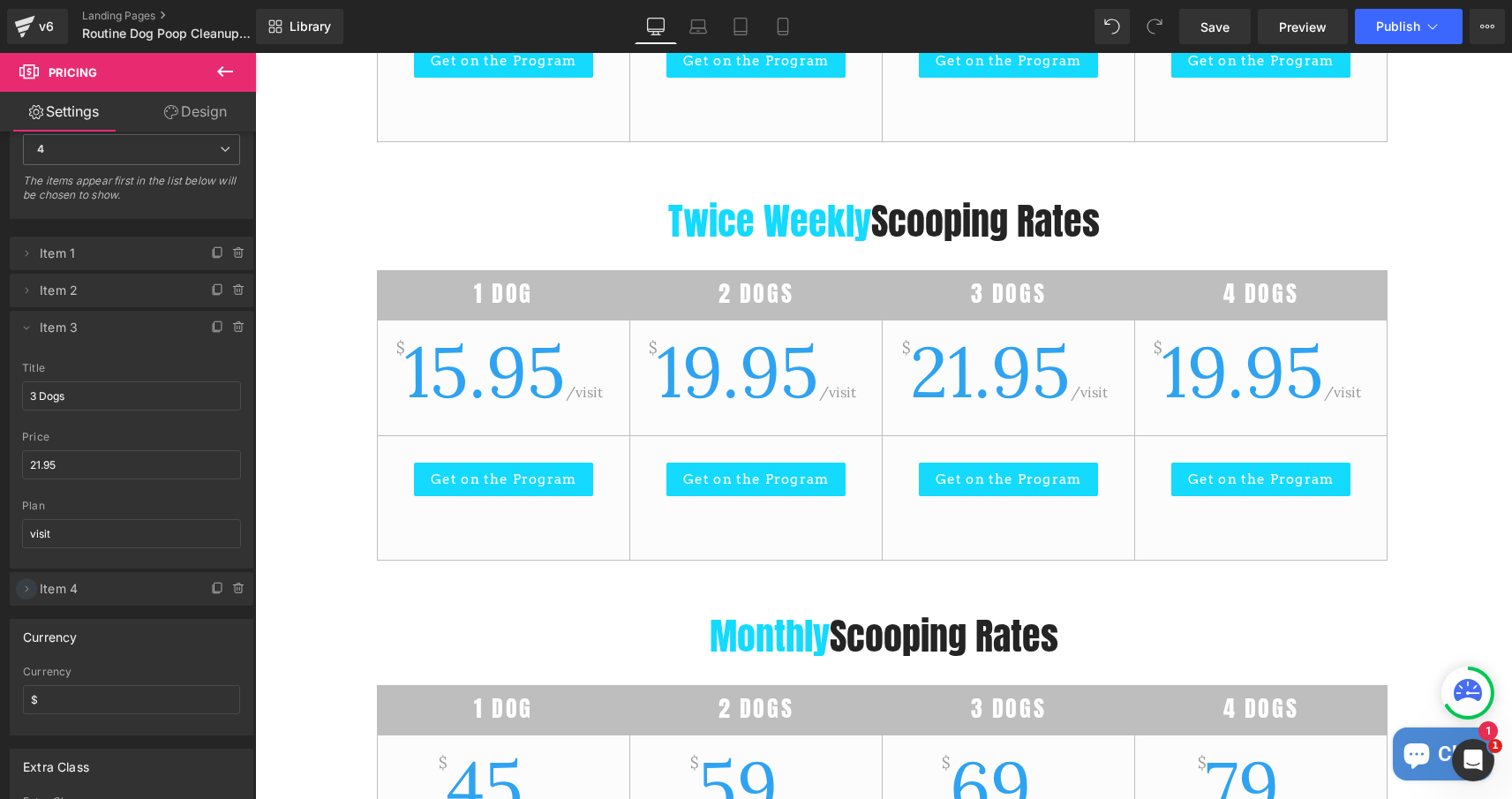
click at [28, 588] on icon at bounding box center [26, 589] width 14 height 14
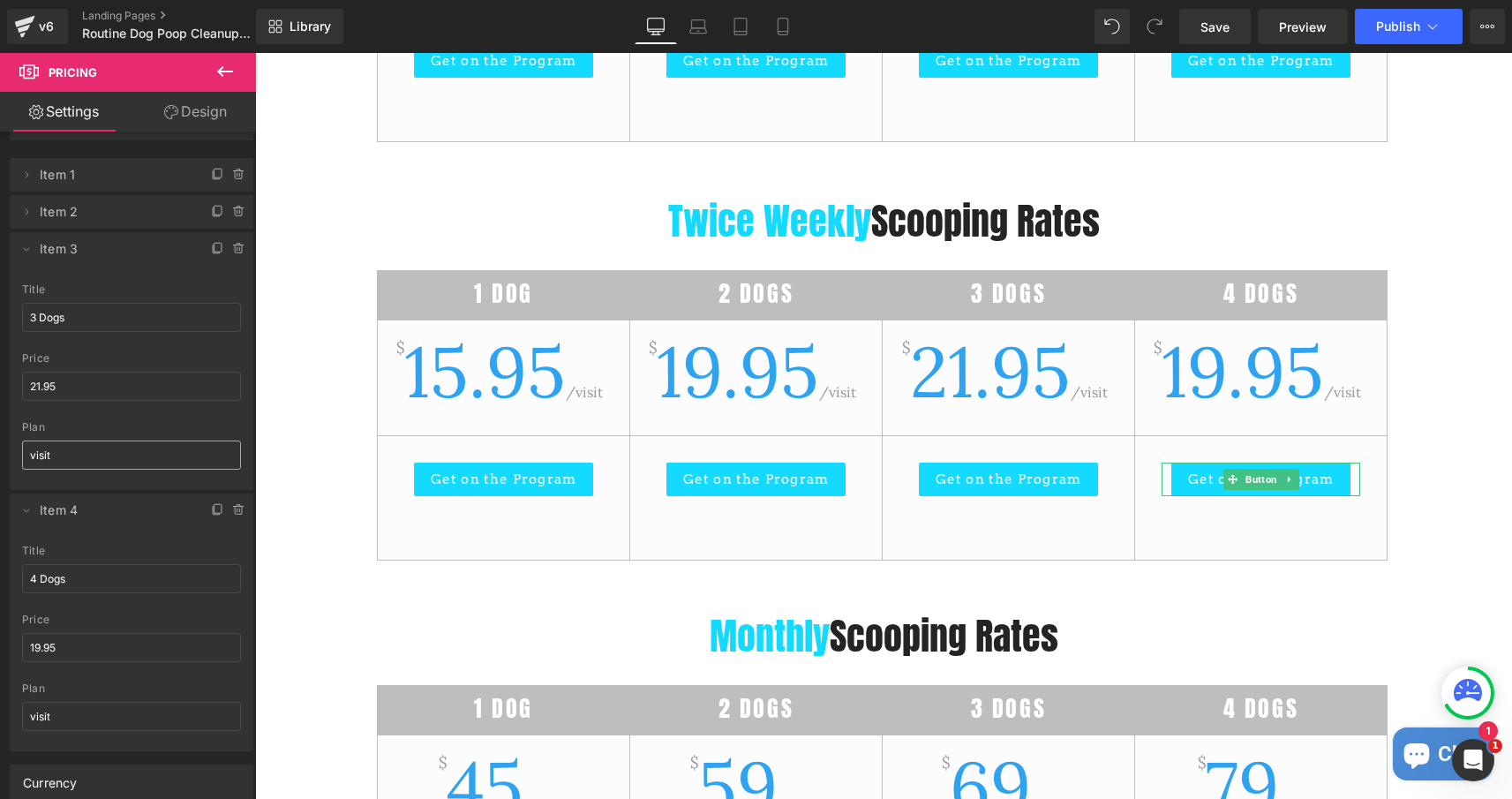
scroll to position [183, 0]
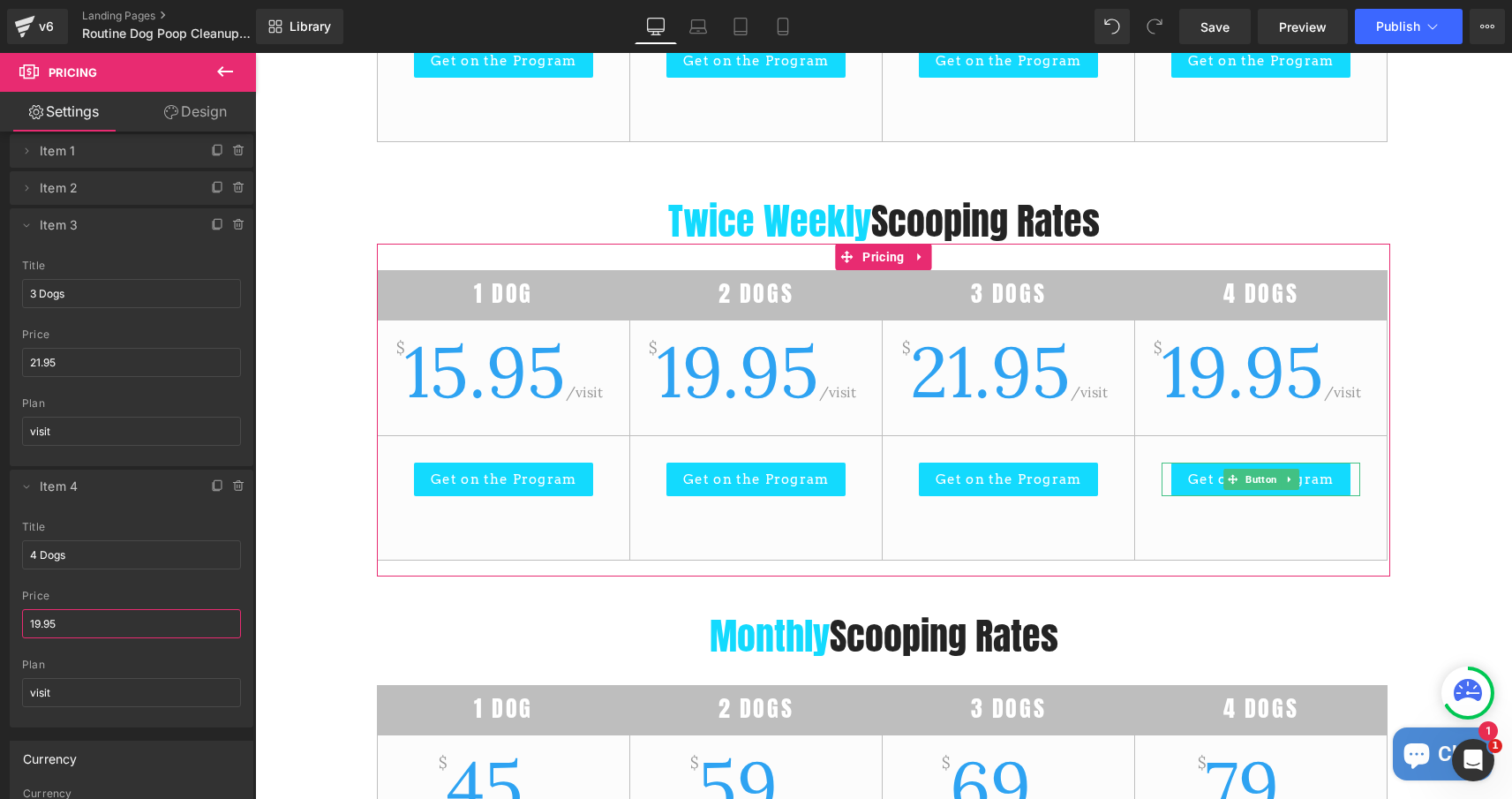
click at [63, 633] on input "19.95" at bounding box center [132, 623] width 219 height 29
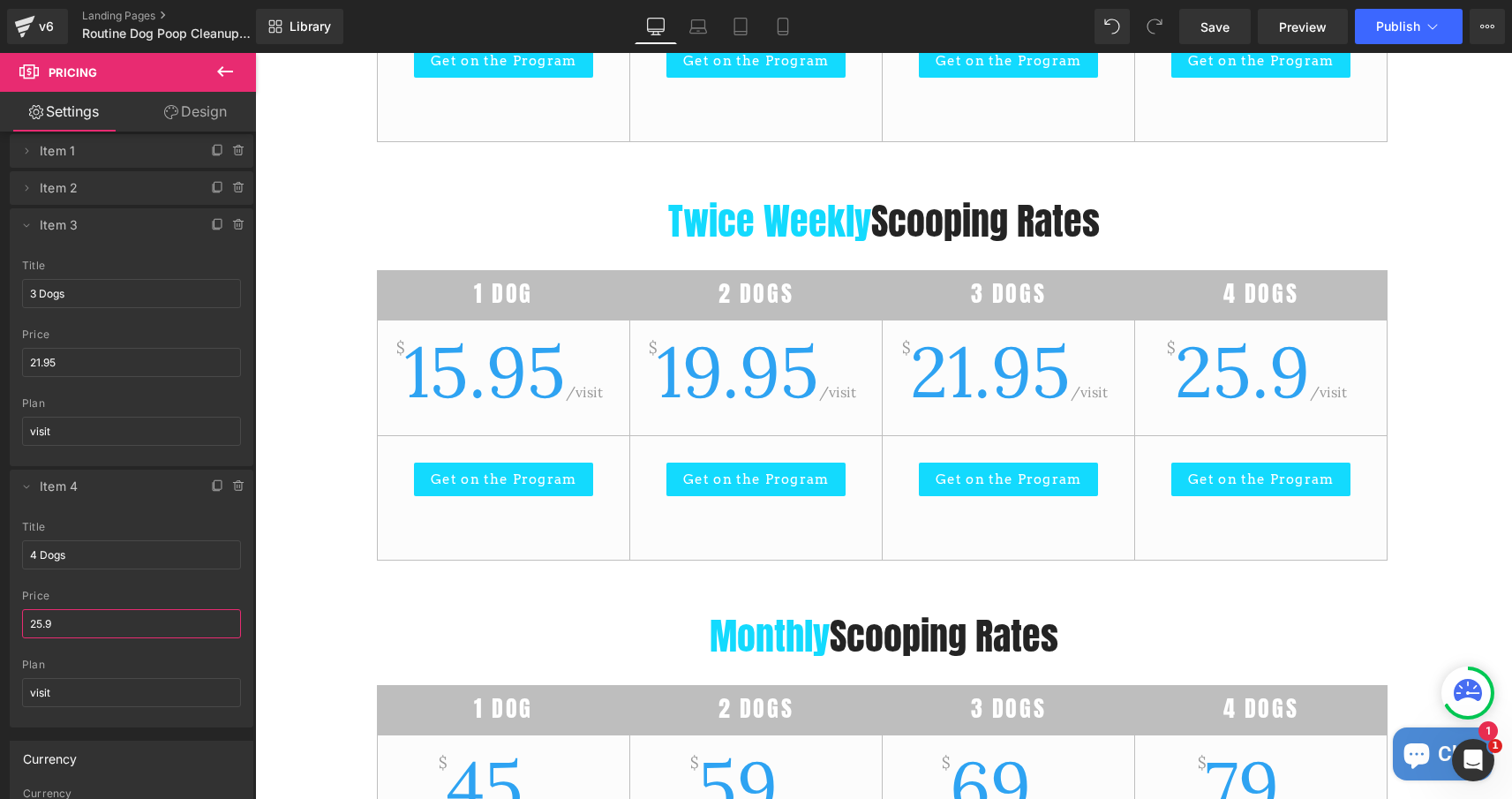
type input "25.95"
click at [323, 398] on div "Reliable Dog Poop Cleanup – On Your Schedule Heading Weekly, bi-weekly, or mont…" at bounding box center [883, 528] width 1257 height 5104
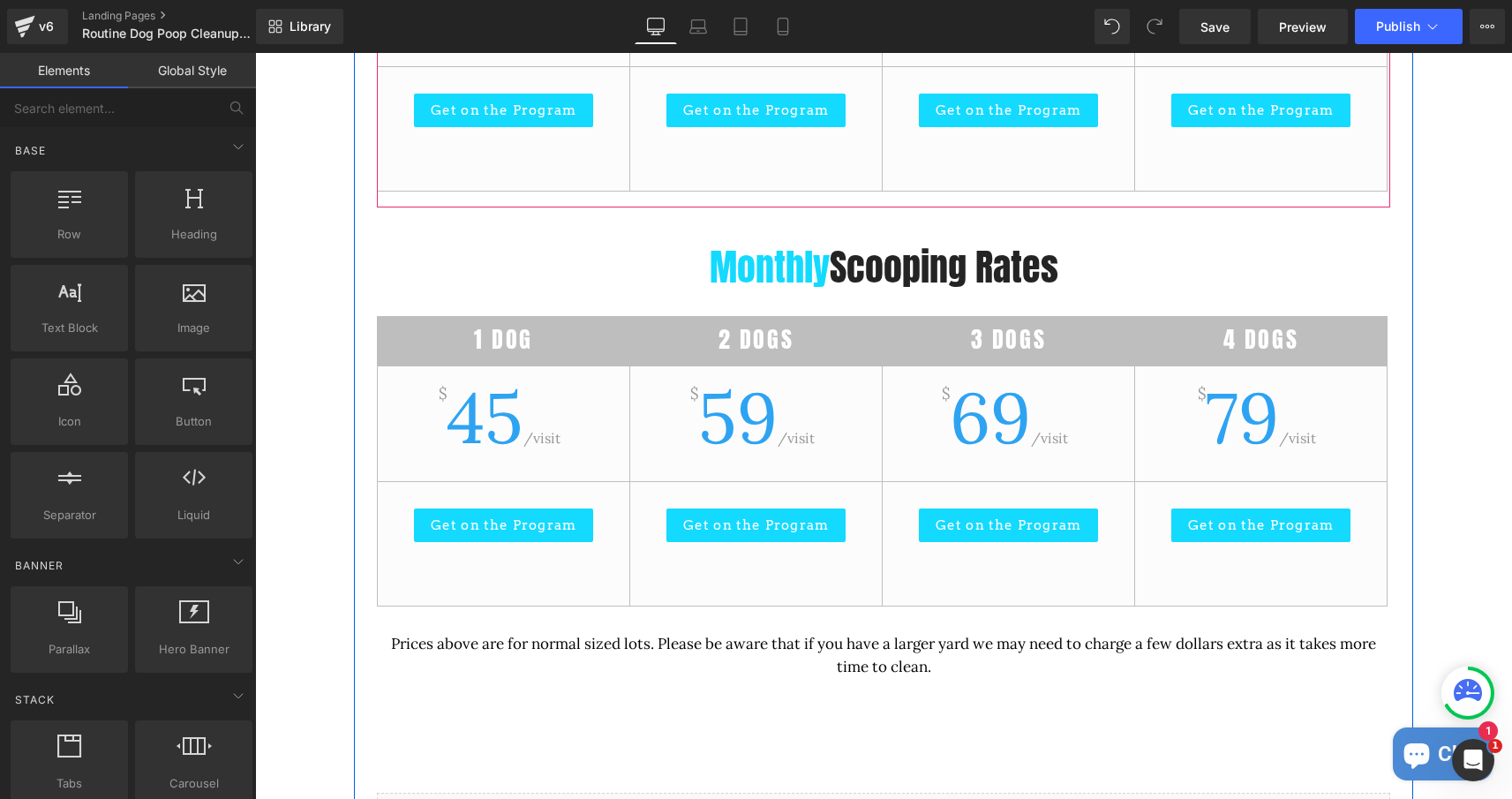
scroll to position [2921, 0]
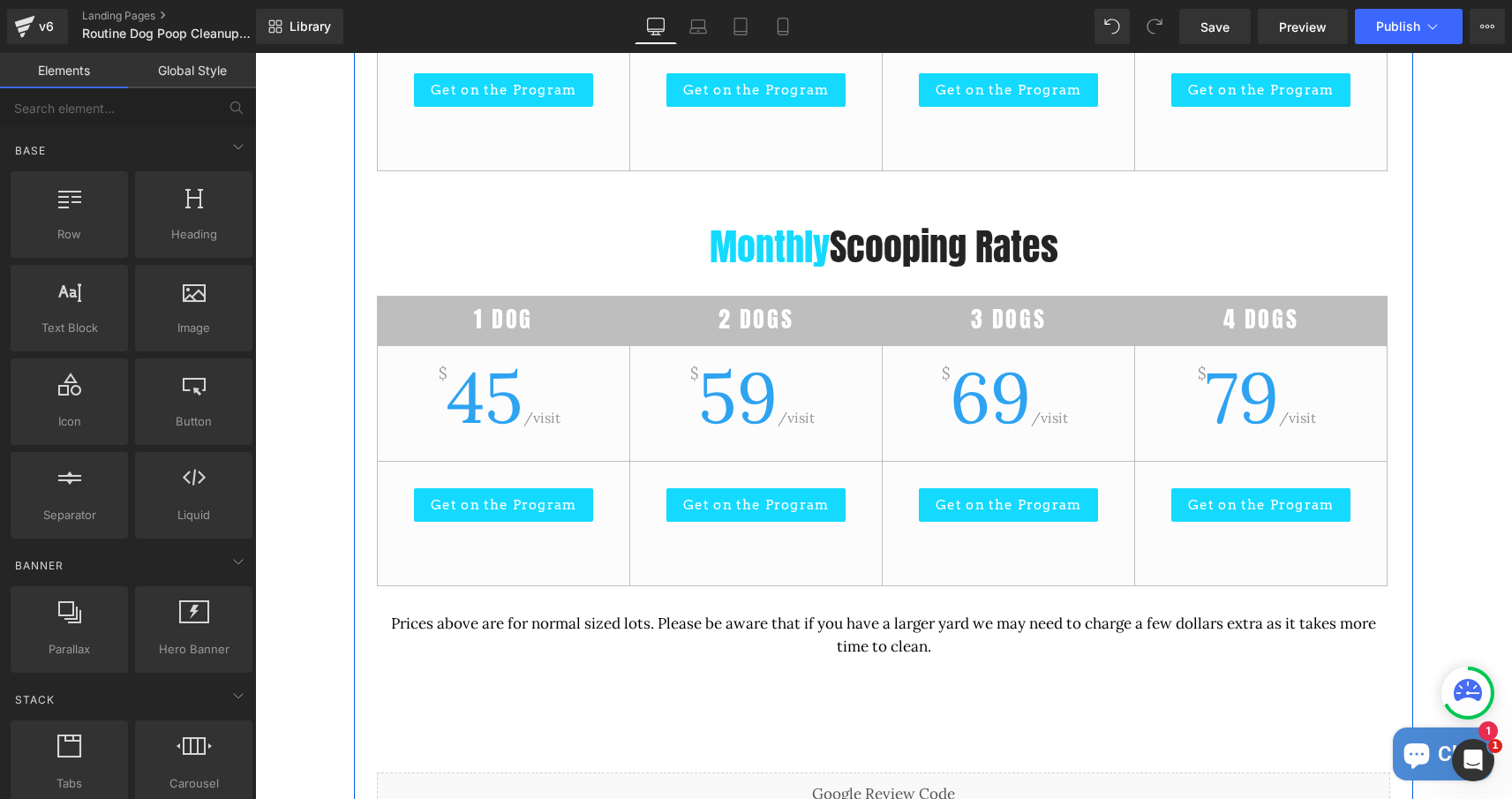
click at [490, 367] on span "45" at bounding box center [484, 397] width 77 height 90
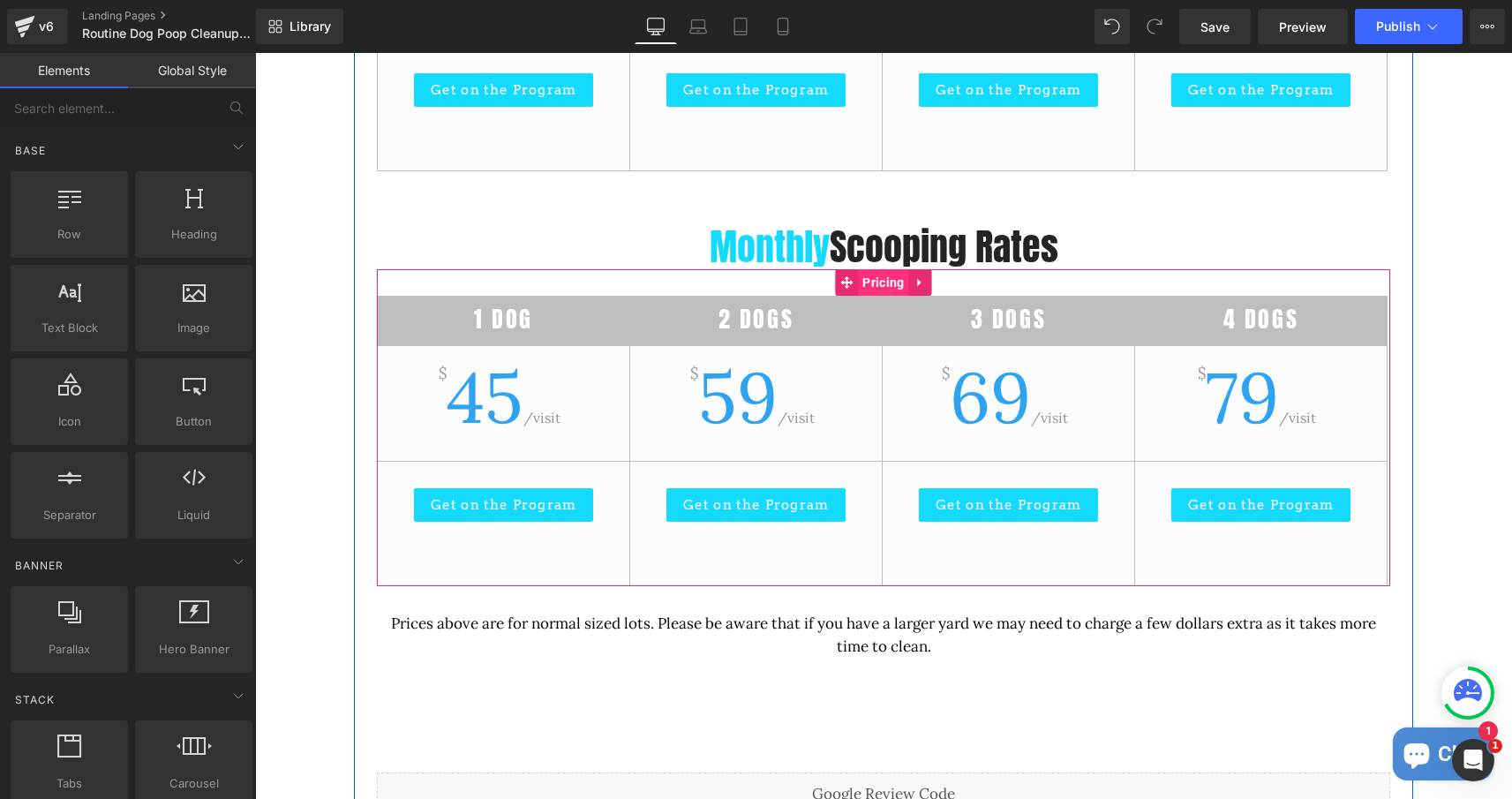
click at [865, 291] on span "Pricing" at bounding box center [883, 282] width 50 height 27
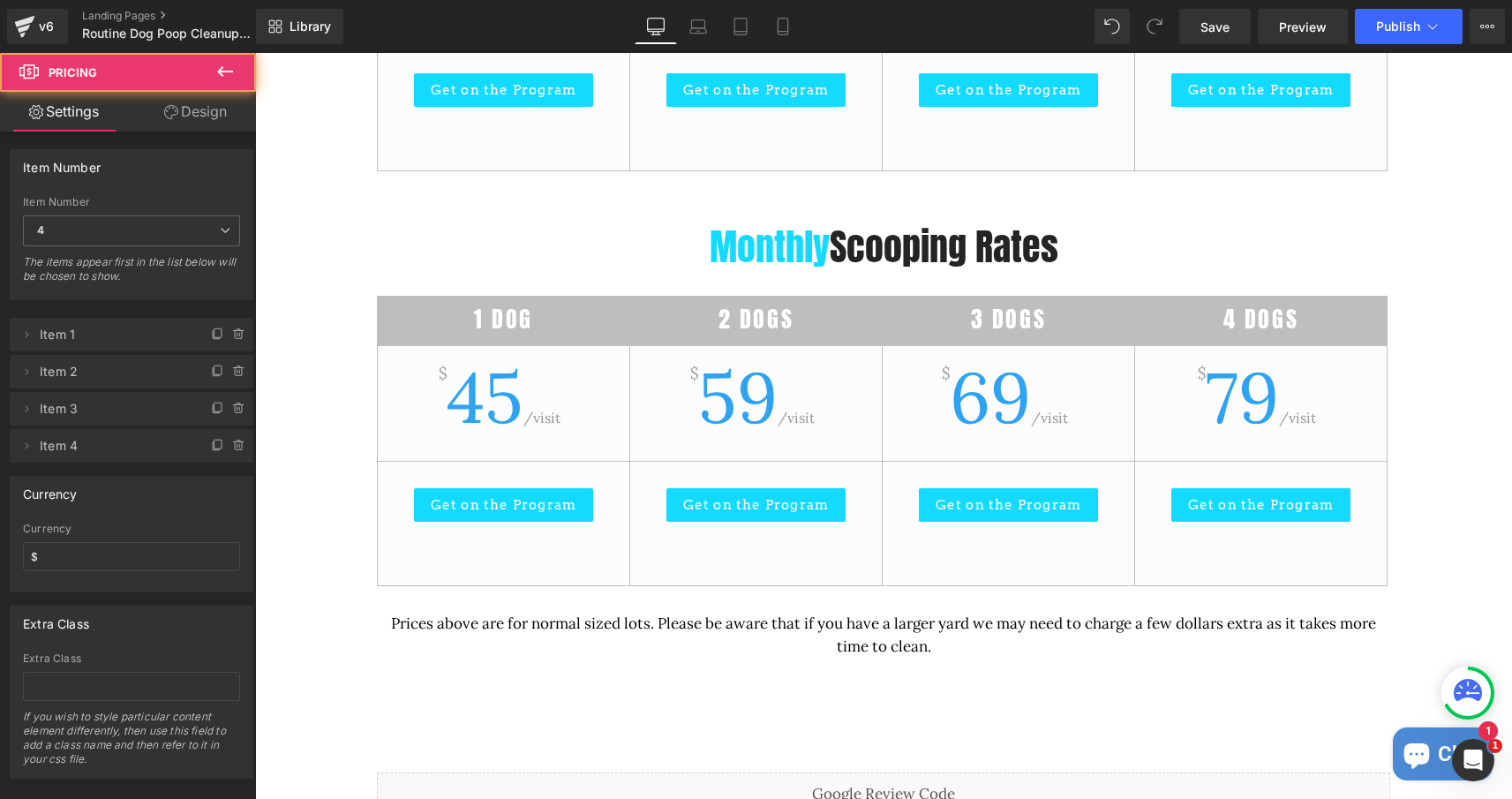
scroll to position [16, 0]
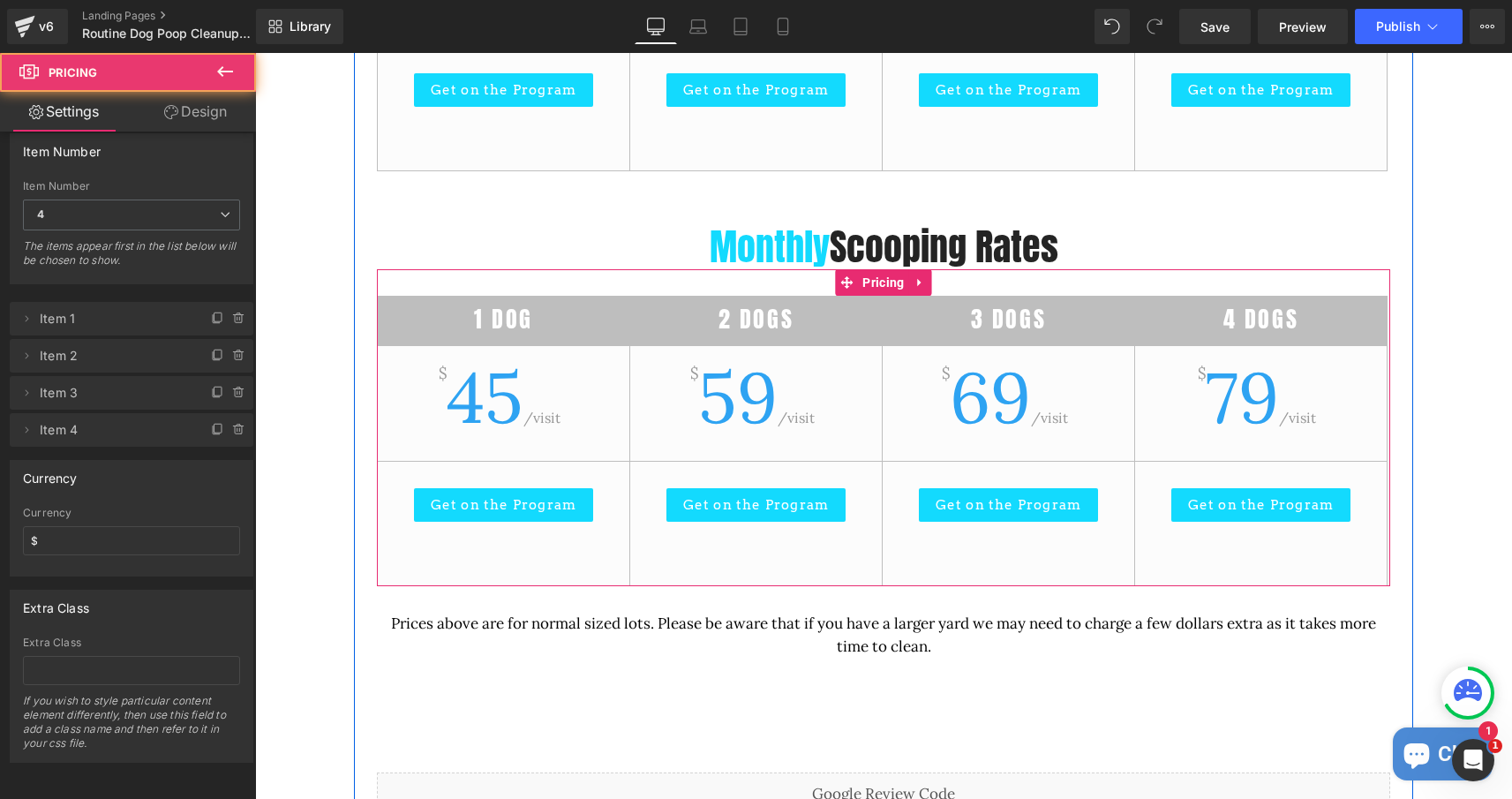
click at [521, 390] on span "45" at bounding box center [484, 397] width 77 height 90
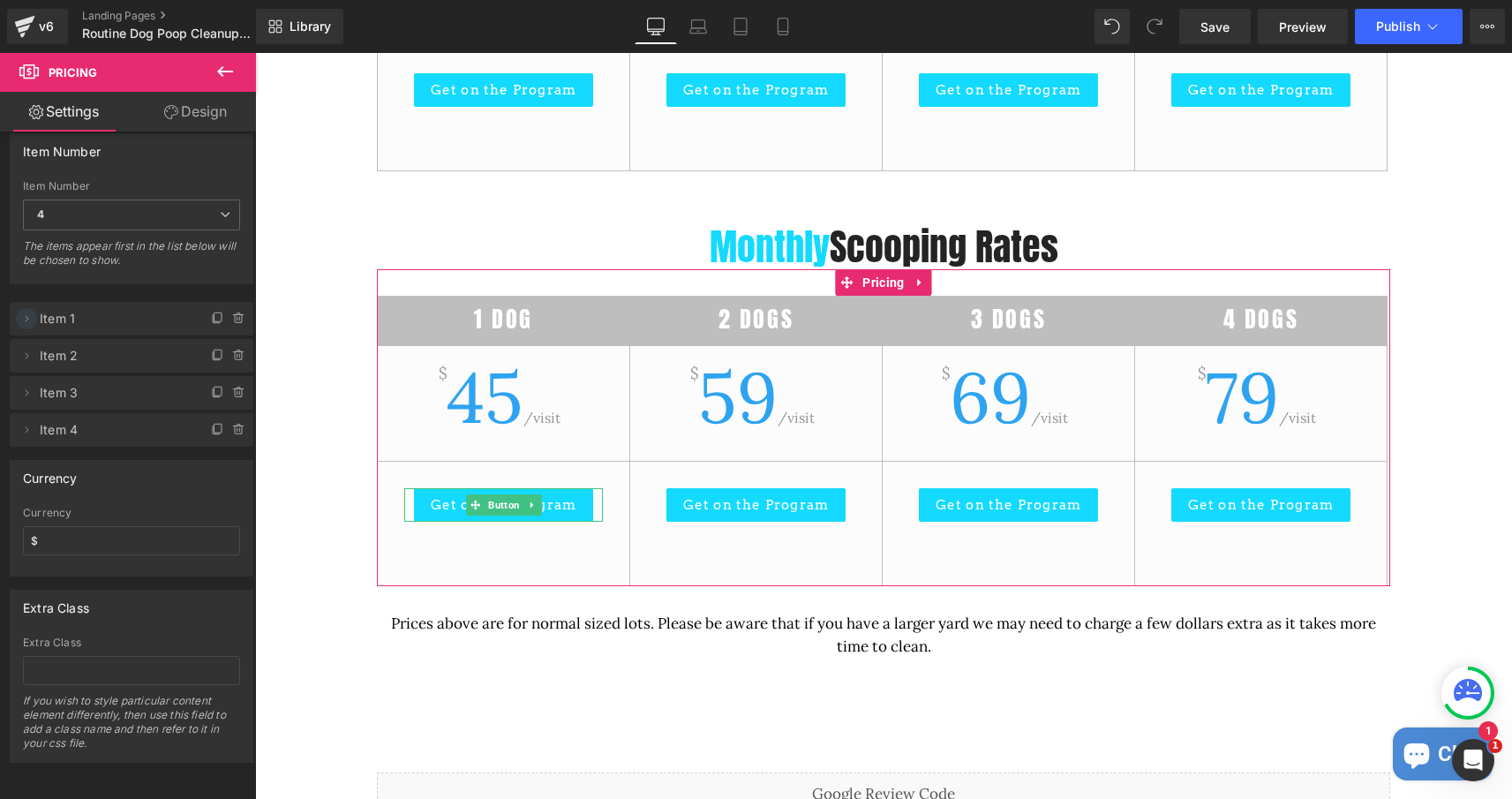
click at [27, 315] on icon at bounding box center [26, 319] width 14 height 14
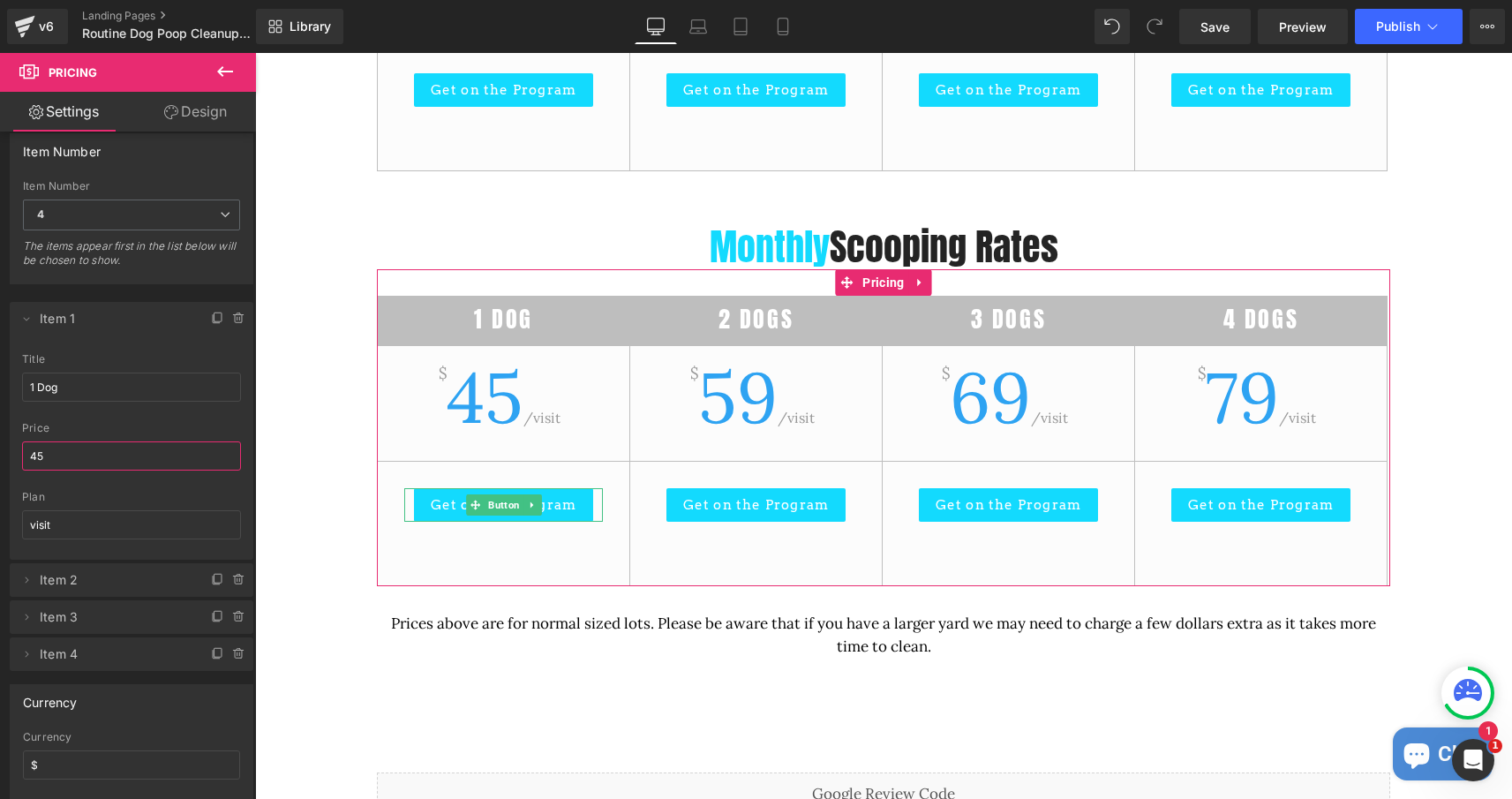
click at [42, 461] on input "45" at bounding box center [132, 455] width 219 height 29
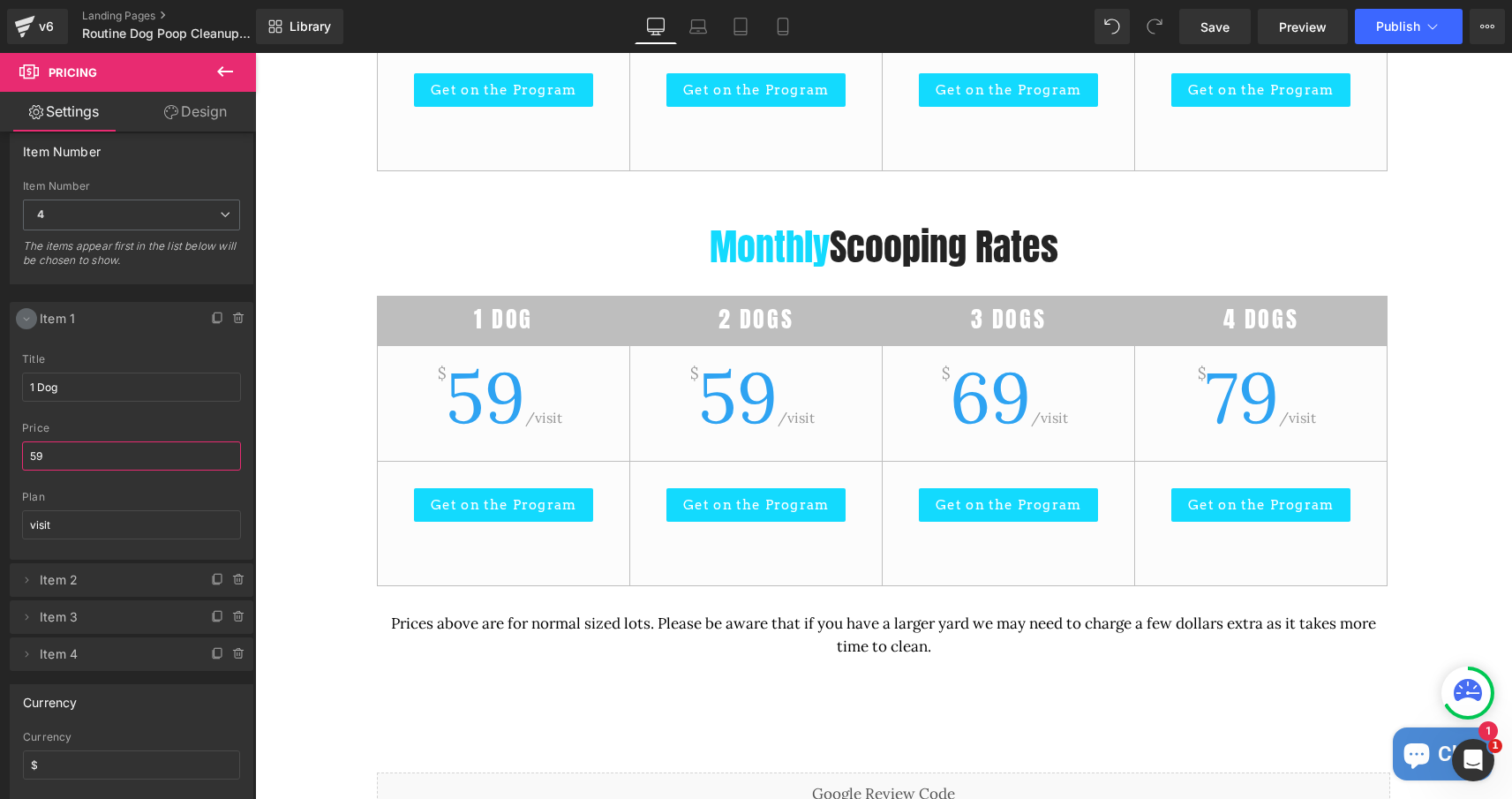
type input "59"
click at [25, 317] on icon at bounding box center [26, 319] width 14 height 14
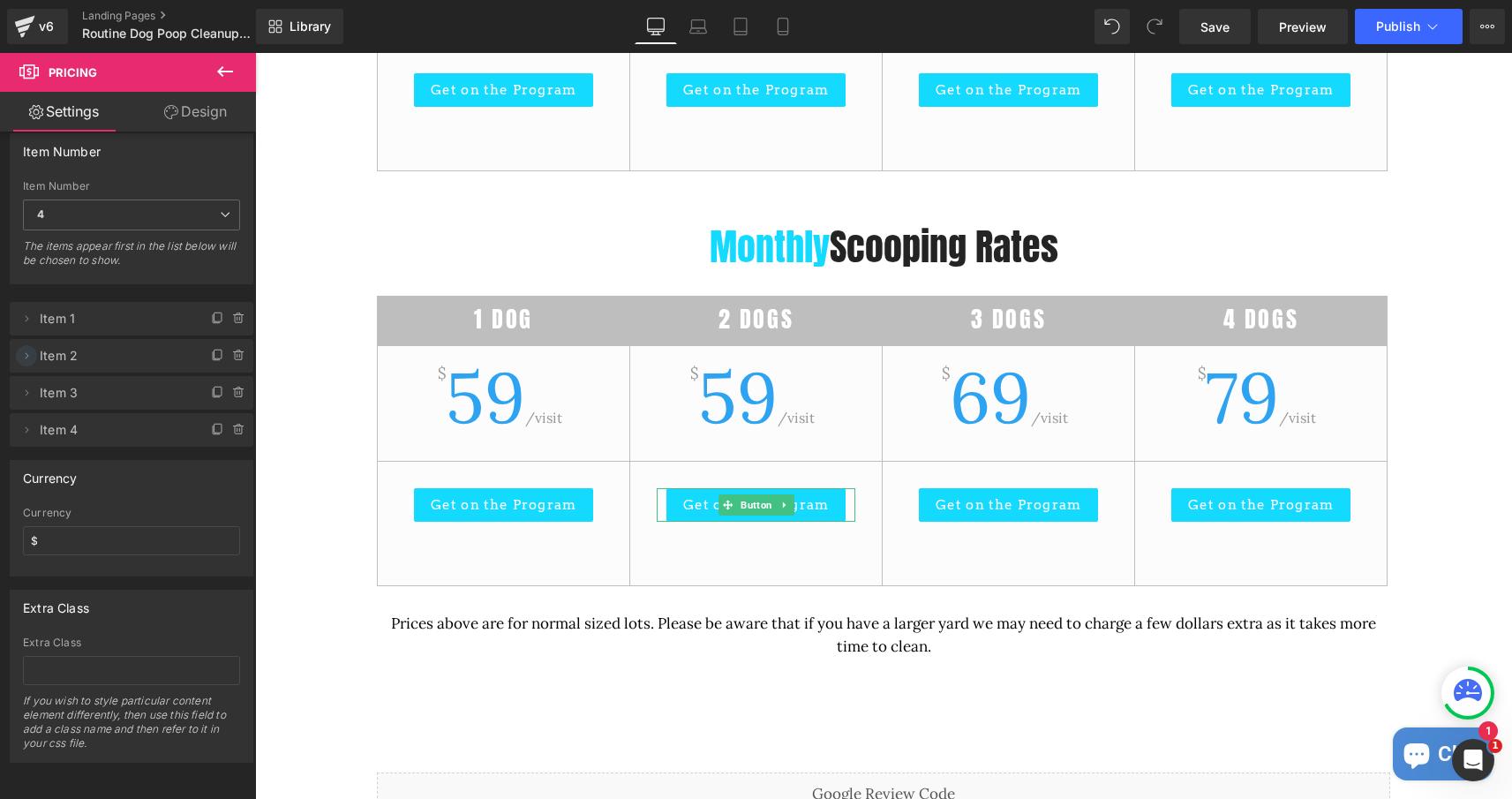
click at [27, 356] on icon at bounding box center [26, 356] width 14 height 14
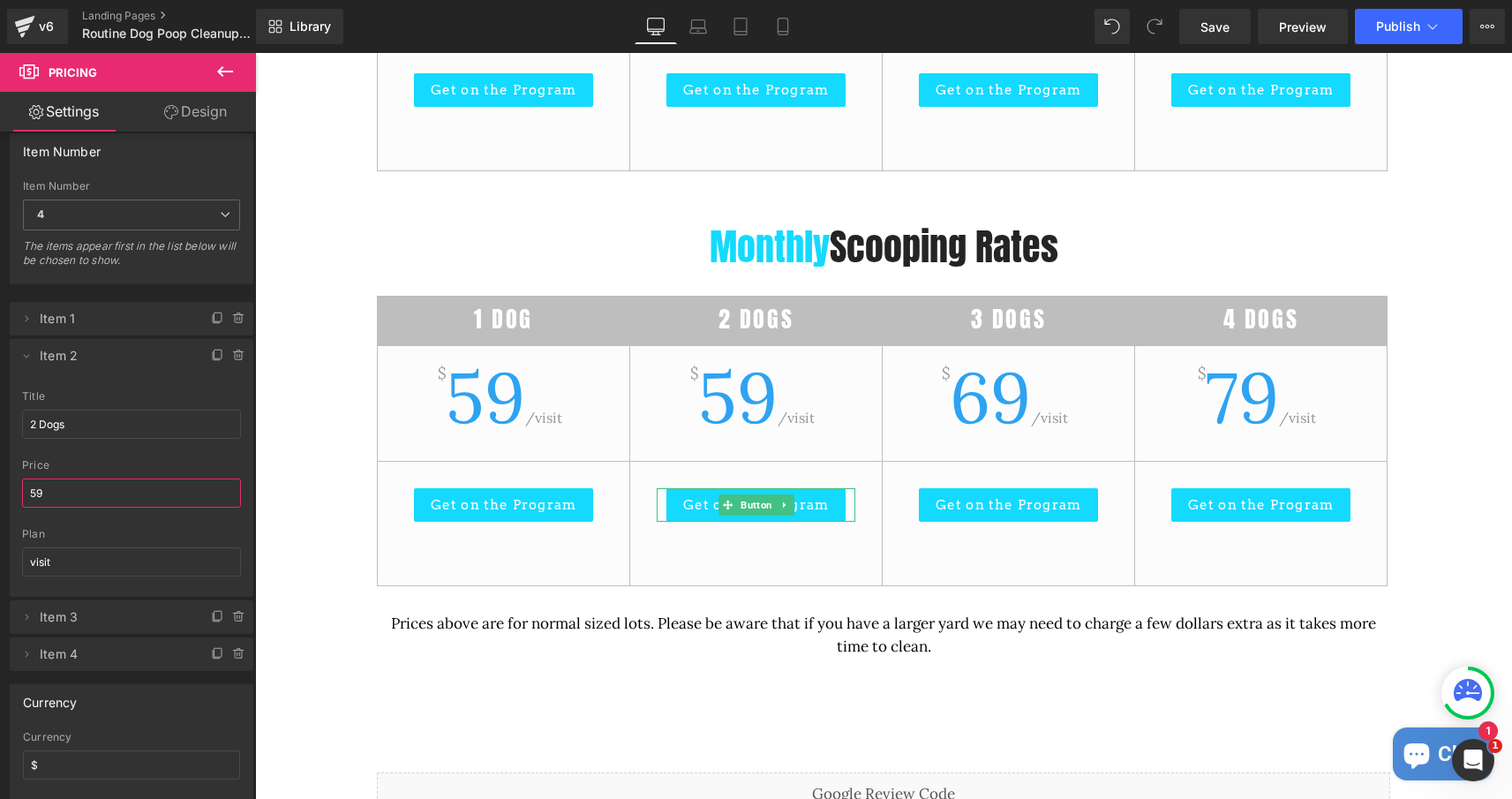
click at [52, 502] on input "59" at bounding box center [132, 492] width 219 height 29
type input "79"
click at [17, 353] on span at bounding box center [26, 355] width 21 height 21
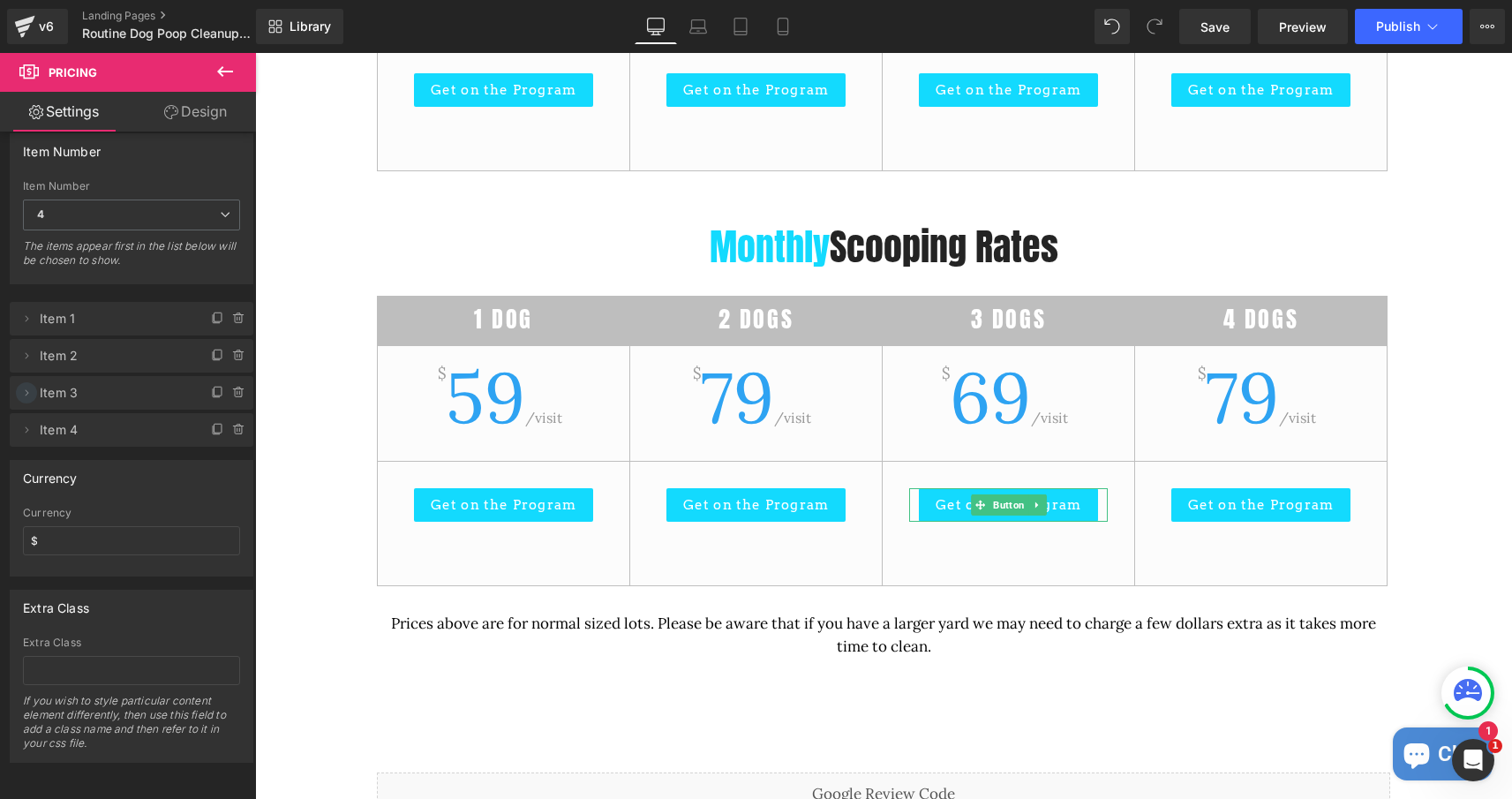
click at [23, 385] on span at bounding box center [26, 392] width 21 height 21
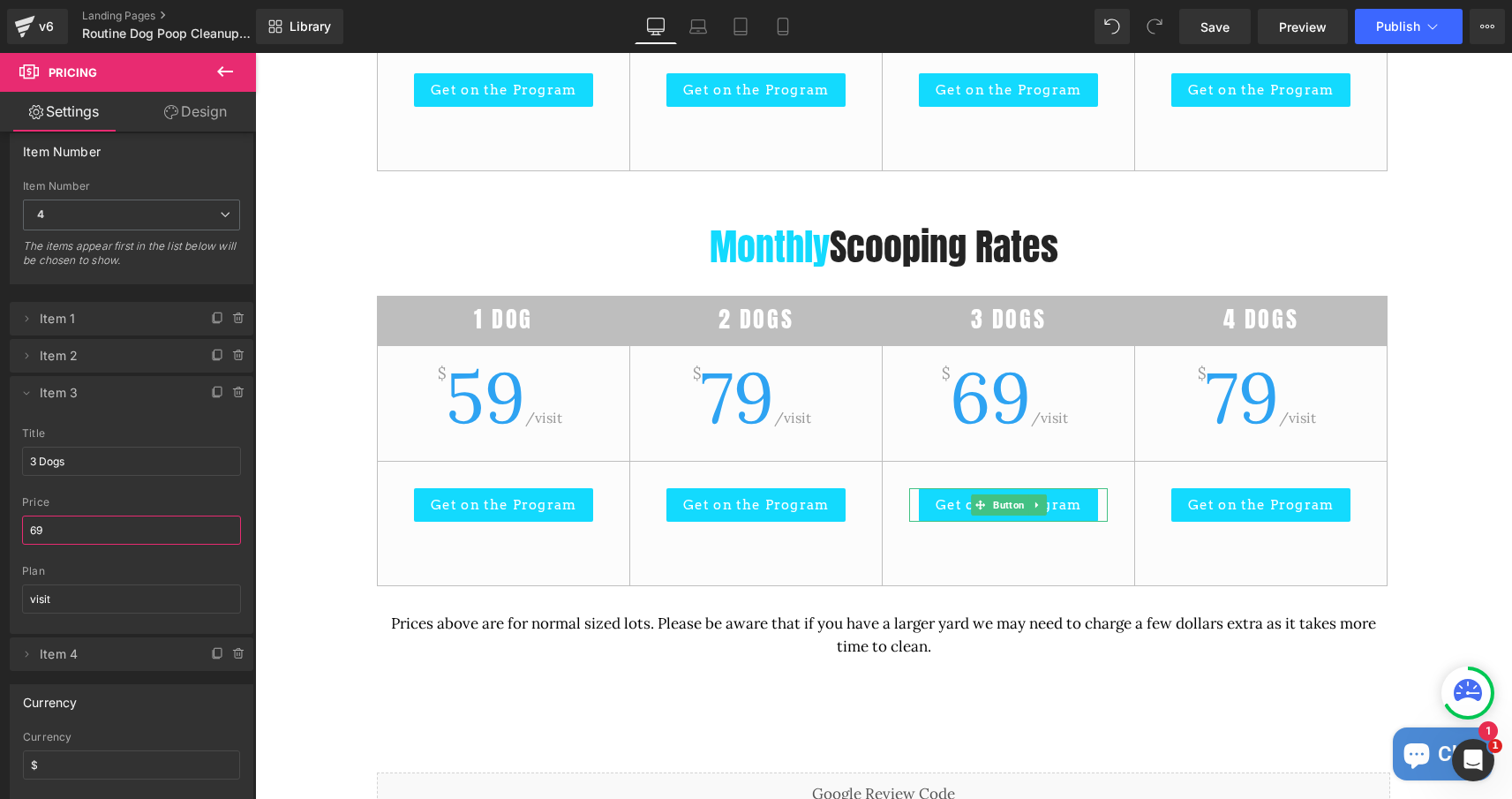
click at [68, 530] on input "69" at bounding box center [132, 529] width 219 height 29
type input "89"
click at [25, 383] on span at bounding box center [26, 392] width 21 height 21
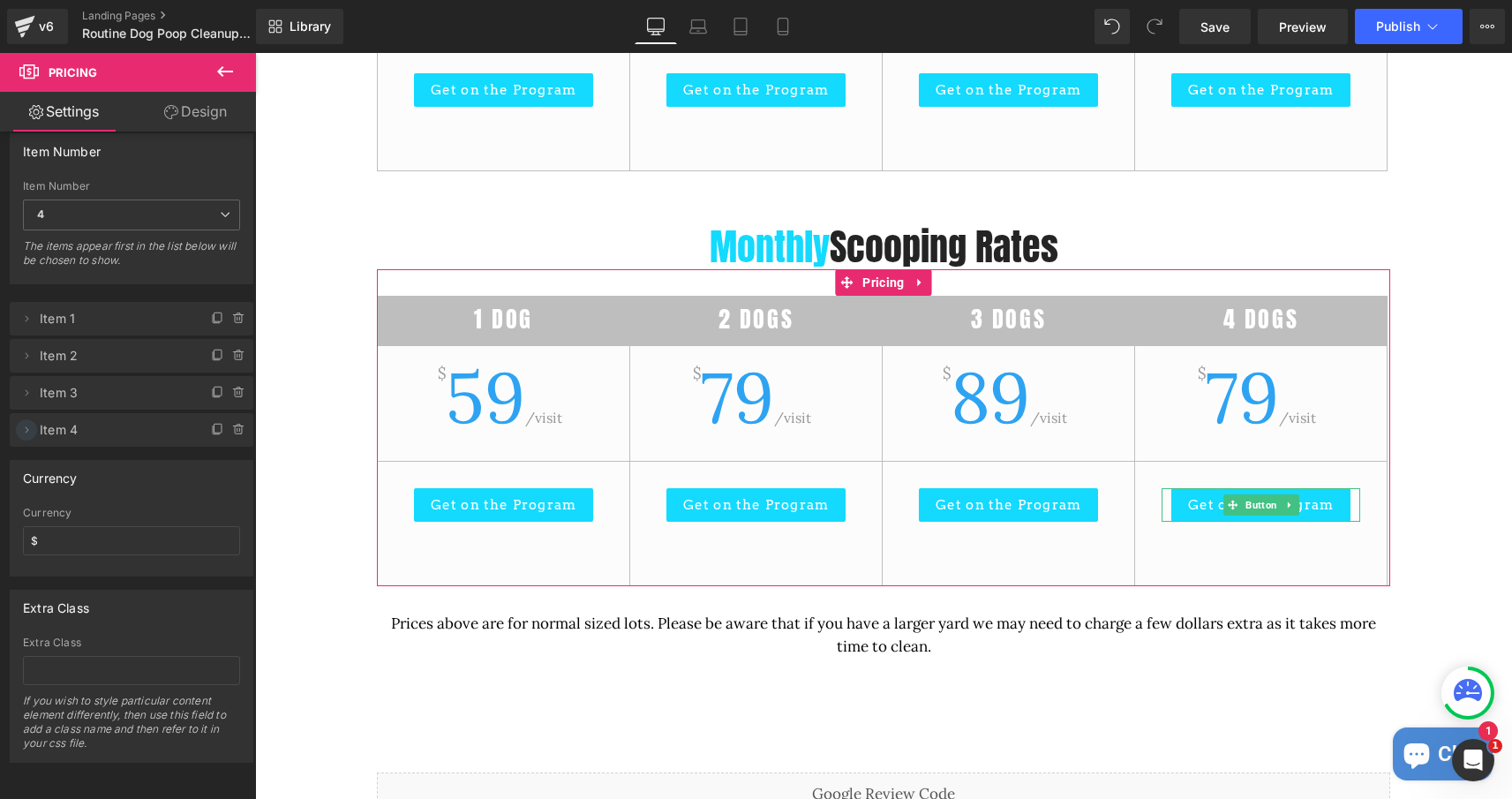
click at [25, 431] on icon at bounding box center [26, 429] width 14 height 14
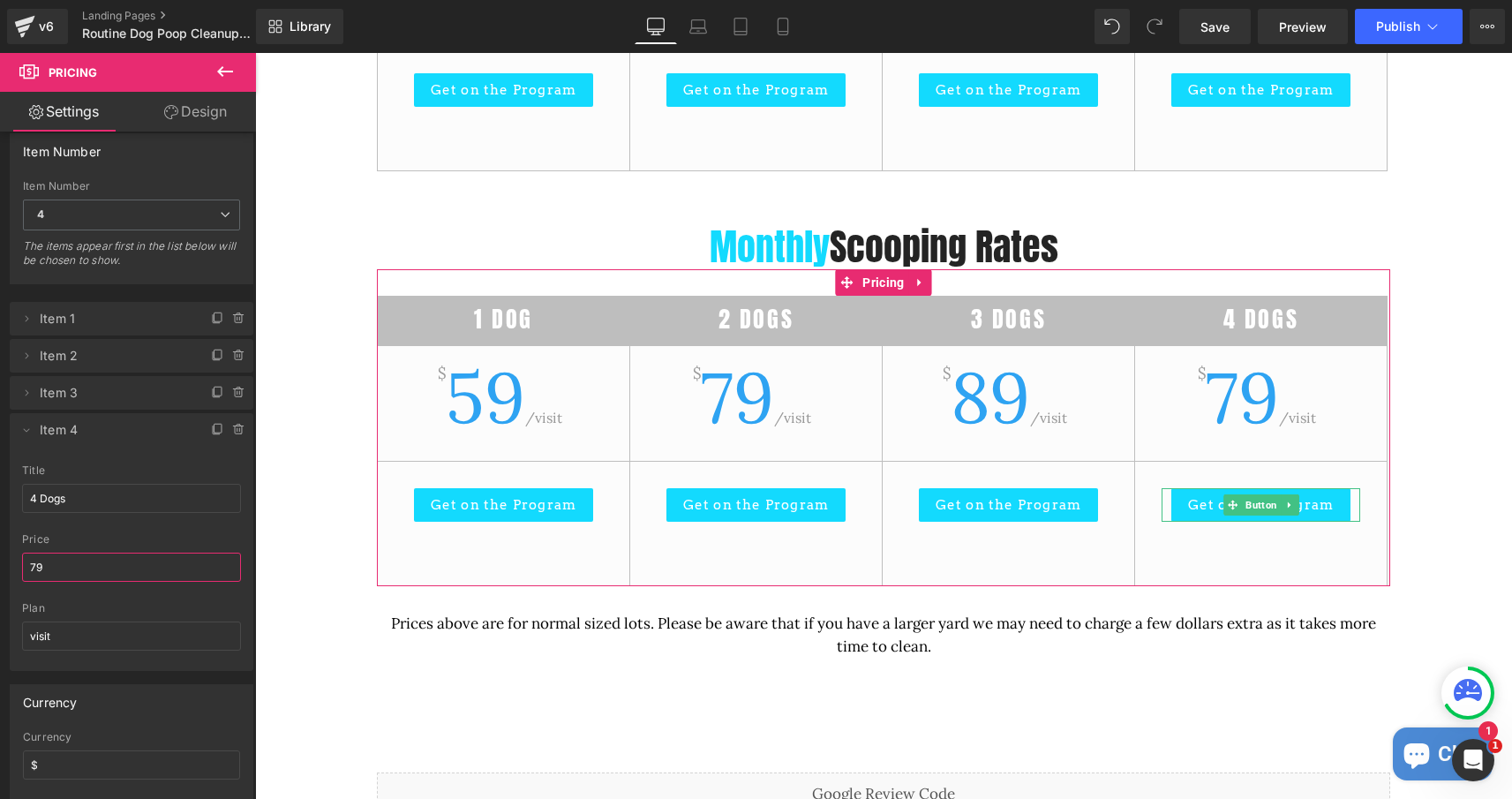
click at [88, 567] on input "79" at bounding box center [132, 566] width 219 height 29
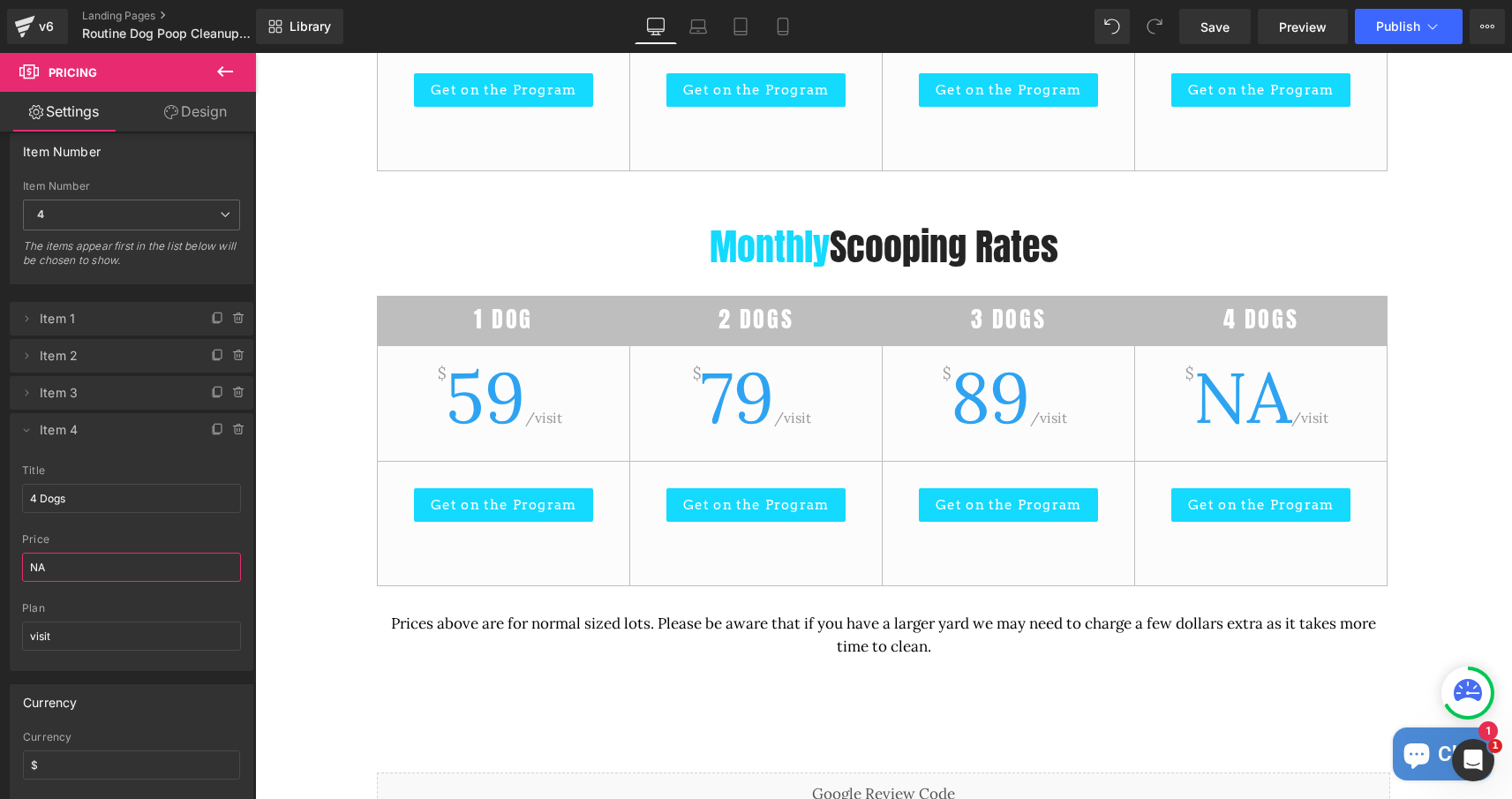
type input "NA"
click at [158, 457] on li "Delete Cancel Item 4 4 Dogs title 4 Dogs 79 price NA visit plan visit" at bounding box center [132, 541] width 243 height 258
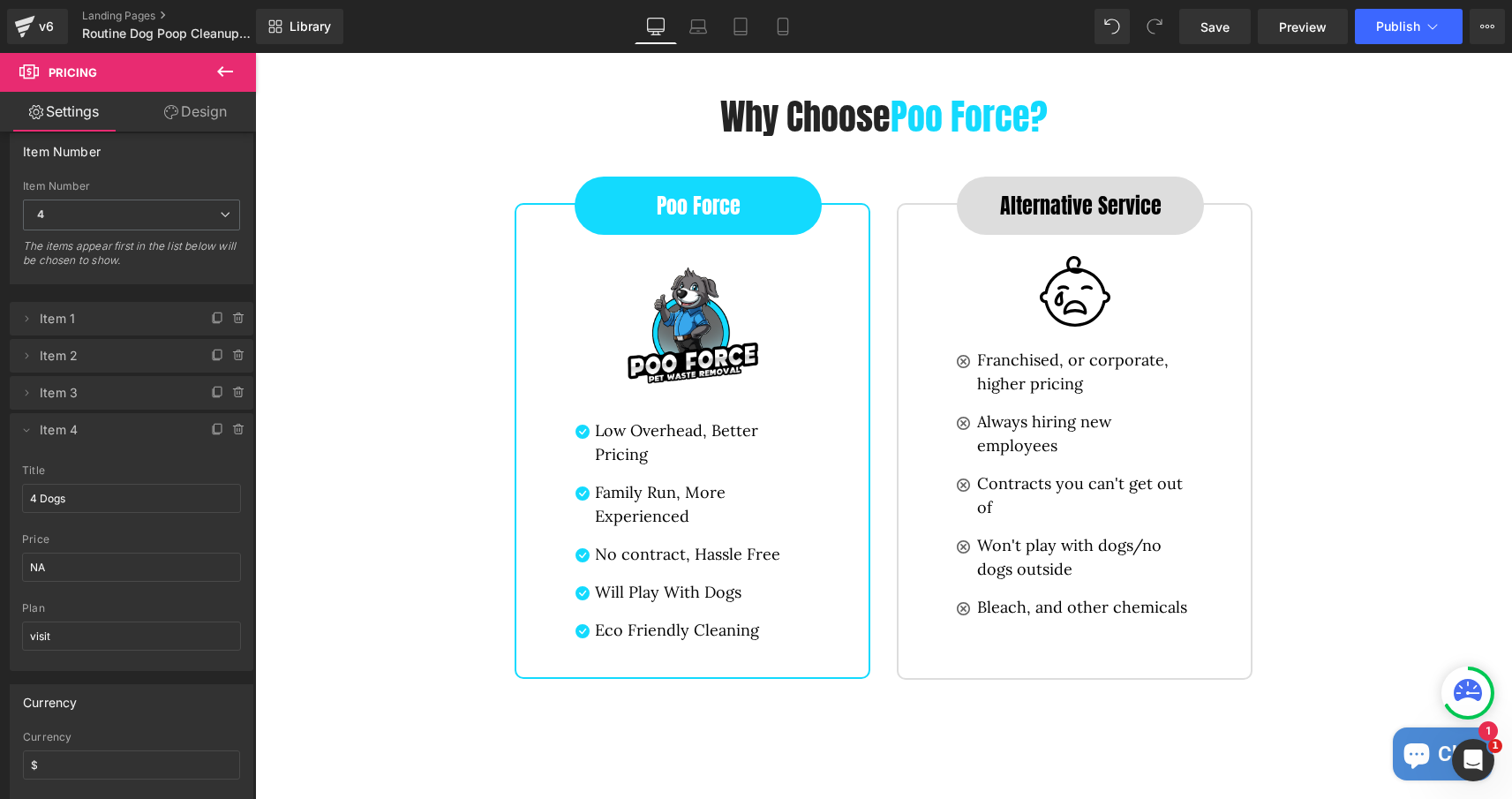
scroll to position [3819, 0]
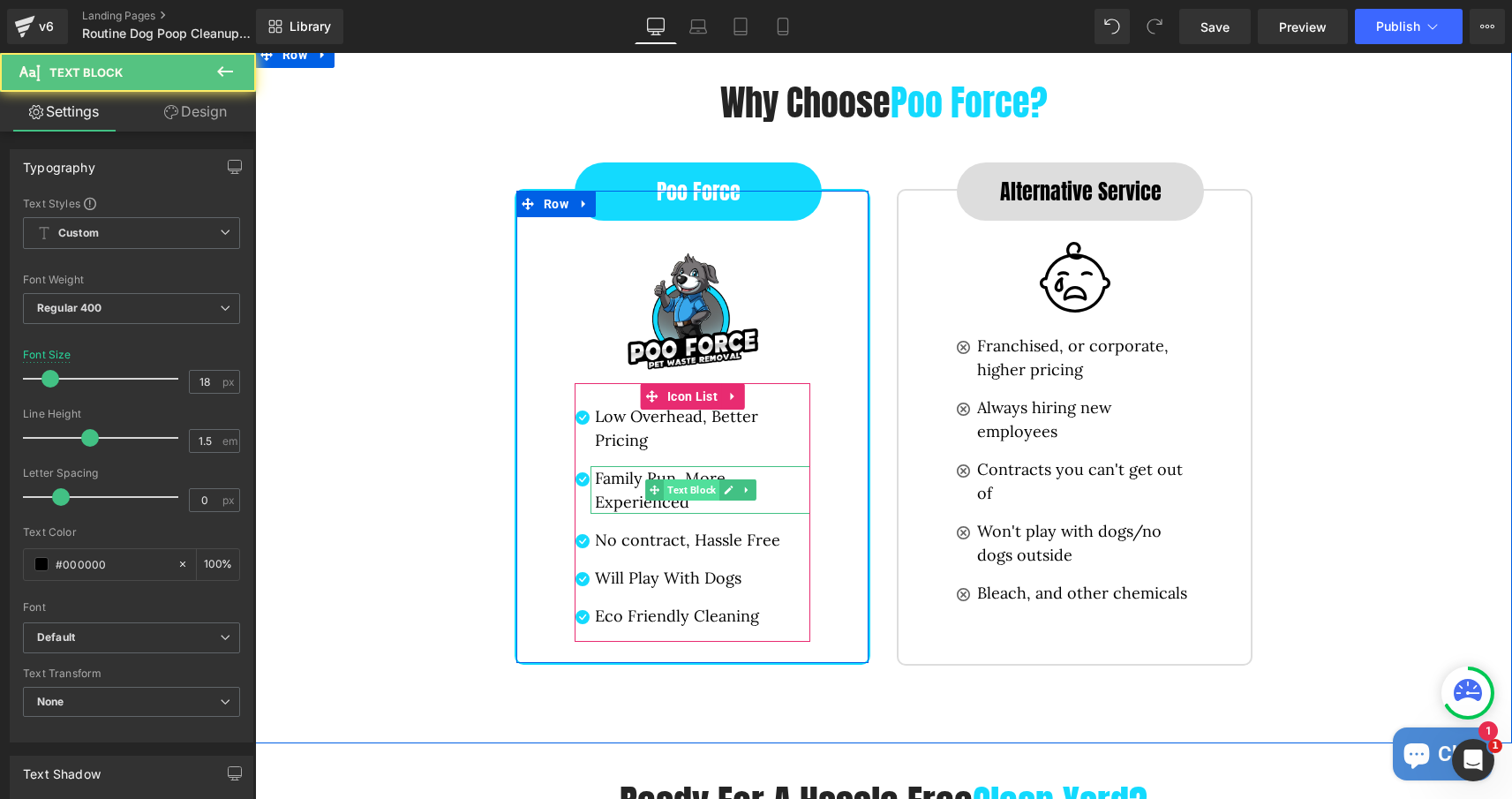
click at [675, 494] on div "Family Run, More Experienced Text Block" at bounding box center [701, 490] width 220 height 48
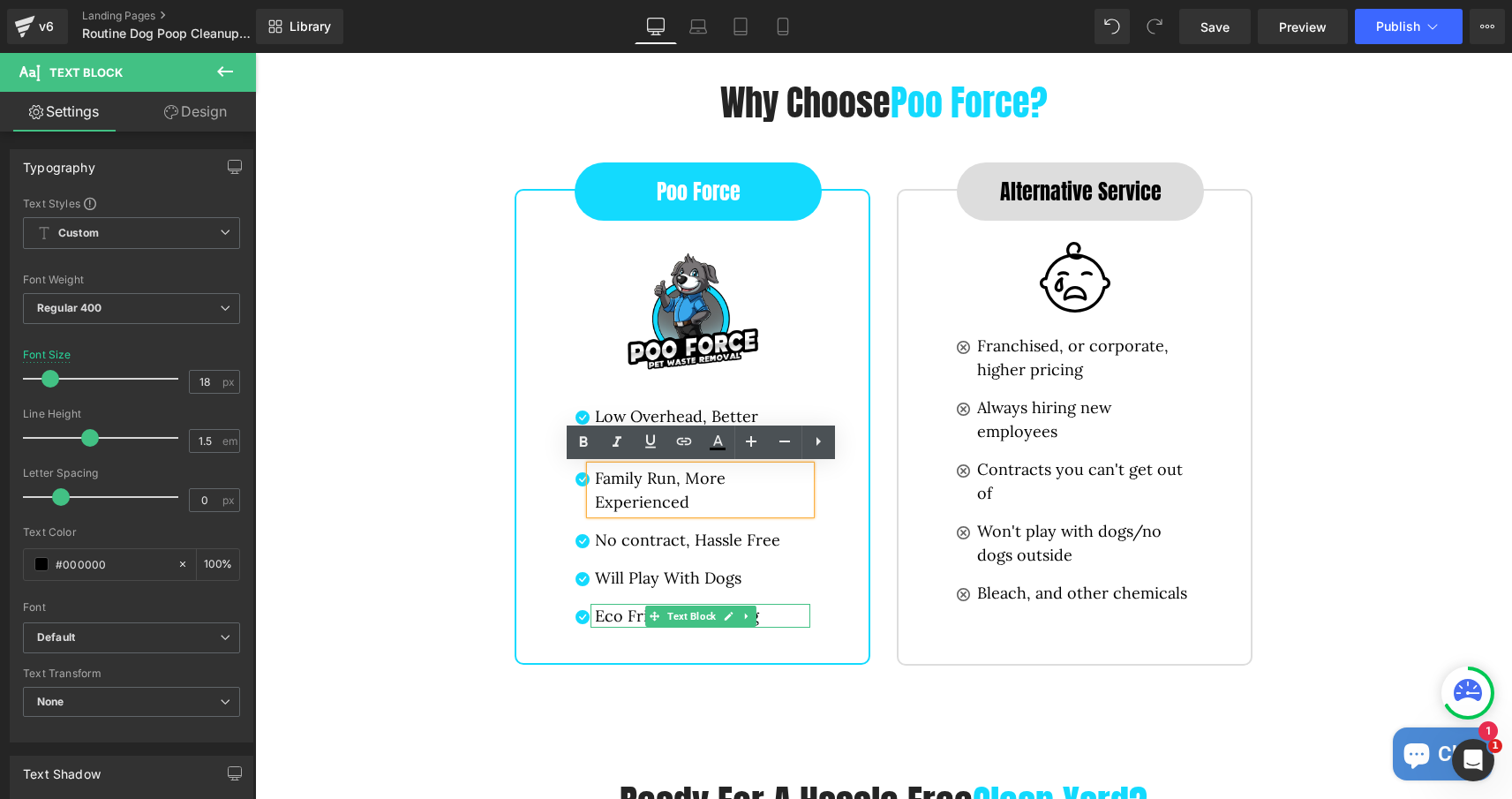
click at [776, 621] on p "Eco Friendly Cleaning" at bounding box center [703, 616] width 215 height 24
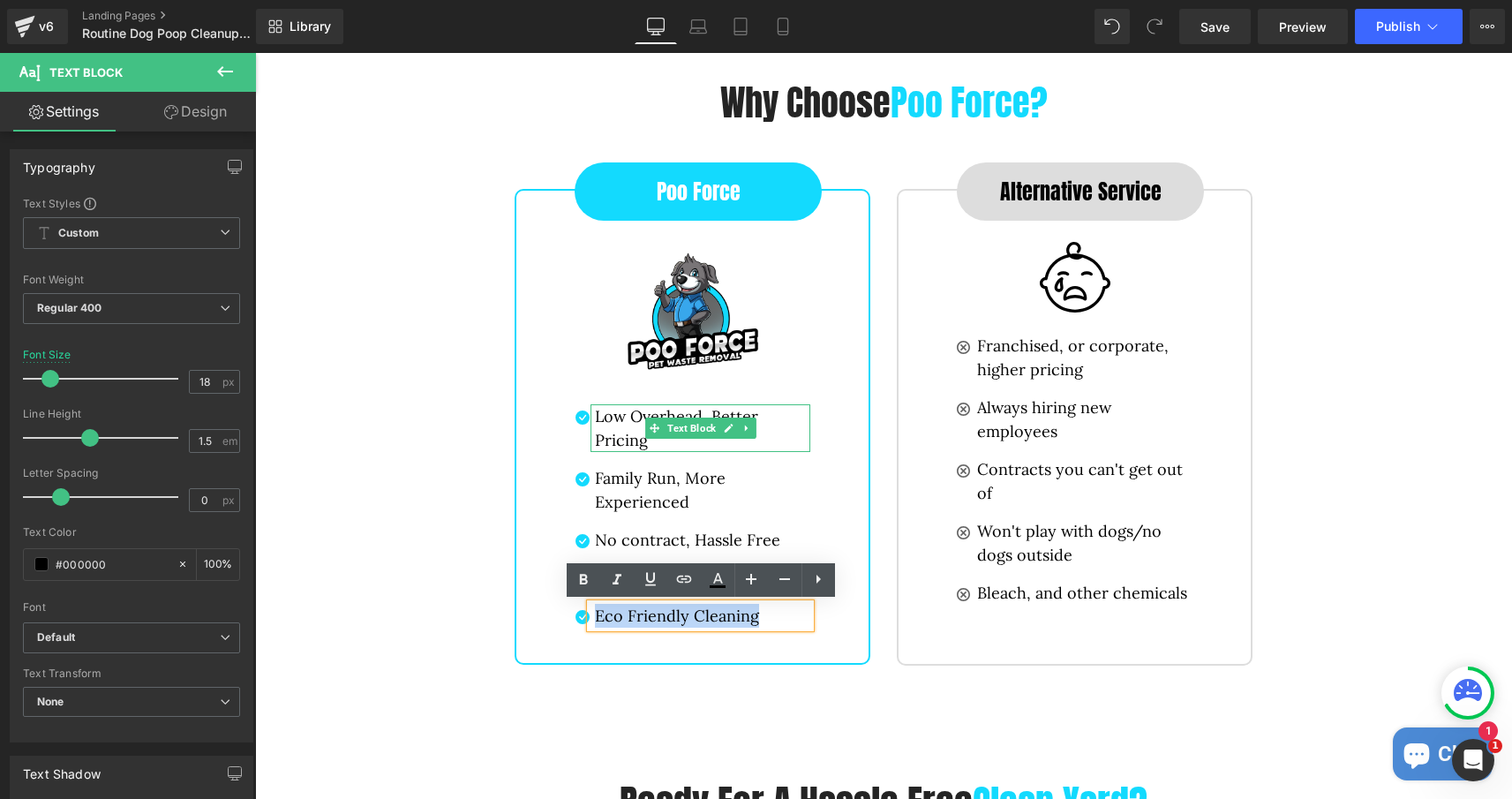
drag, startPoint x: 776, startPoint y: 621, endPoint x: 607, endPoint y: 410, distance: 270.3
click at [607, 410] on ul "Icon Low Overhead, Better Pricing Text Block Icon Family Run, More Experienced …" at bounding box center [693, 523] width 235 height 237
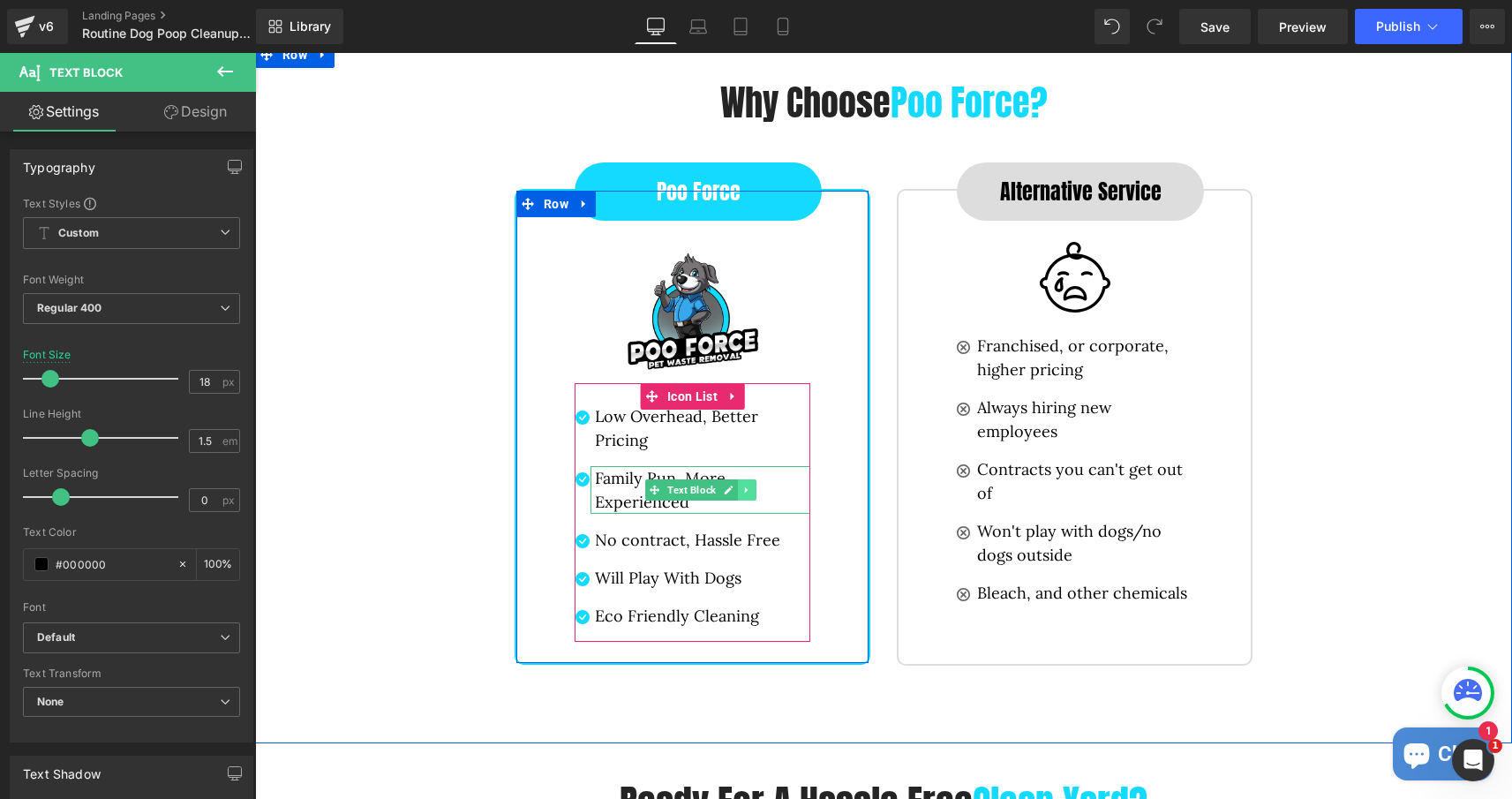
drag, startPoint x: 597, startPoint y: 416, endPoint x: 750, endPoint y: 490, distance: 170.0
click at [750, 490] on ul "Icon Low Overhead, Better Pricing Text Block Icon Family Run, More Experienced …" at bounding box center [693, 523] width 235 height 237
click at [709, 438] on p "Low Overhead, Better Pricing" at bounding box center [703, 428] width 215 height 48
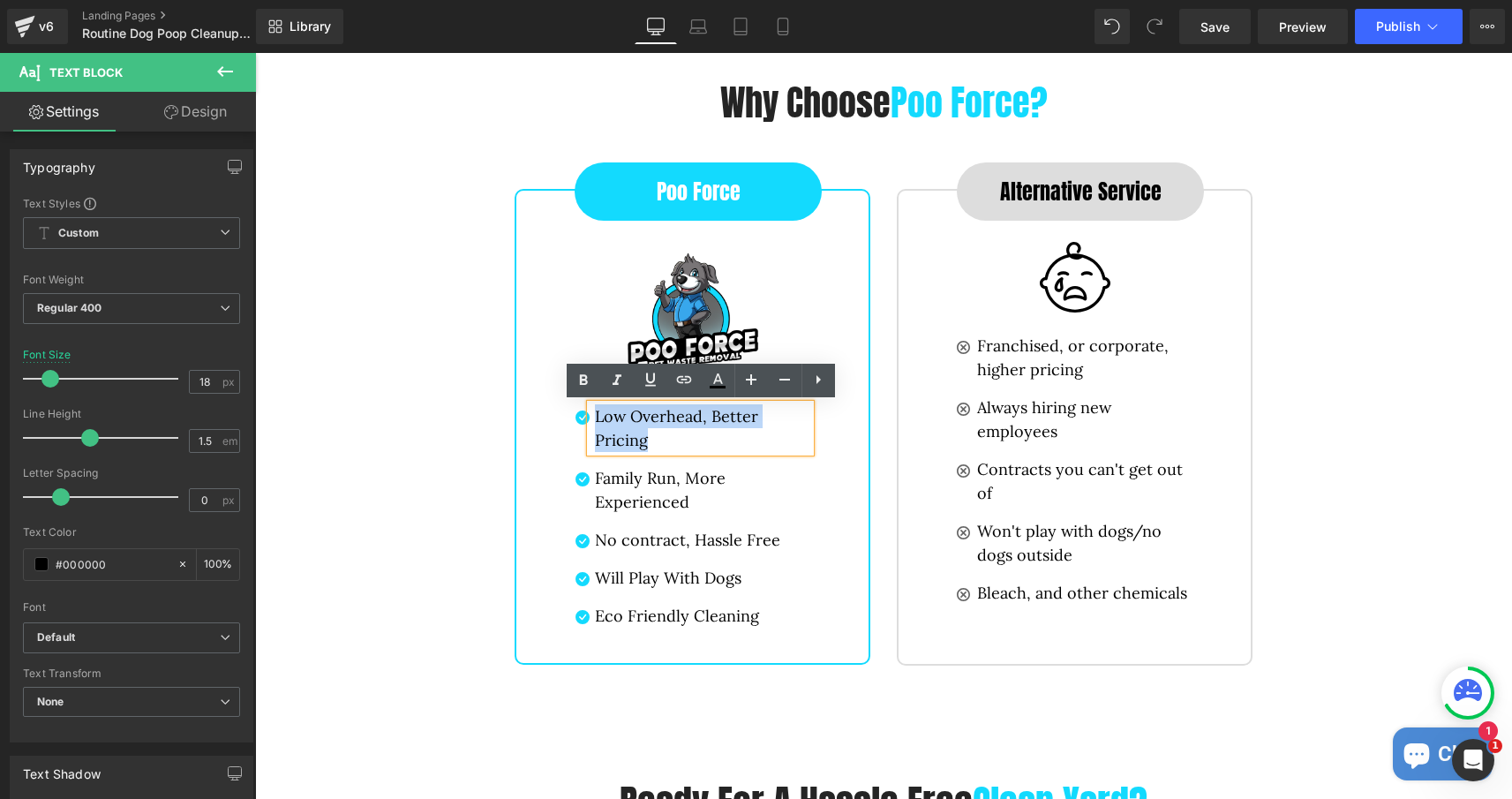
drag, startPoint x: 661, startPoint y: 439, endPoint x: 593, endPoint y: 418, distance: 71.2
click at [593, 418] on div "Low Overhead, Better Pricing" at bounding box center [701, 428] width 220 height 48
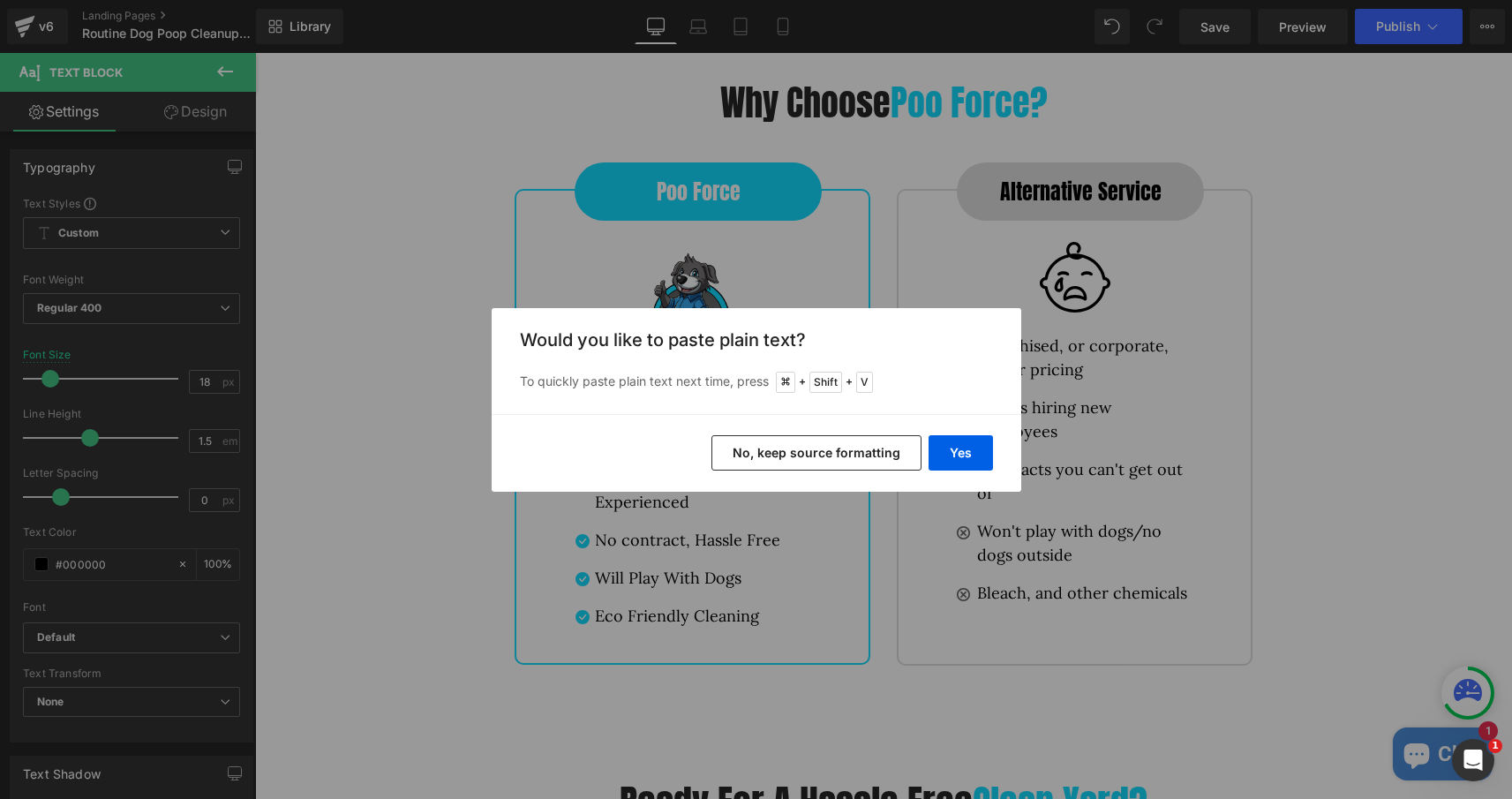
click at [823, 450] on button "No, keep source formatting" at bounding box center [816, 452] width 210 height 35
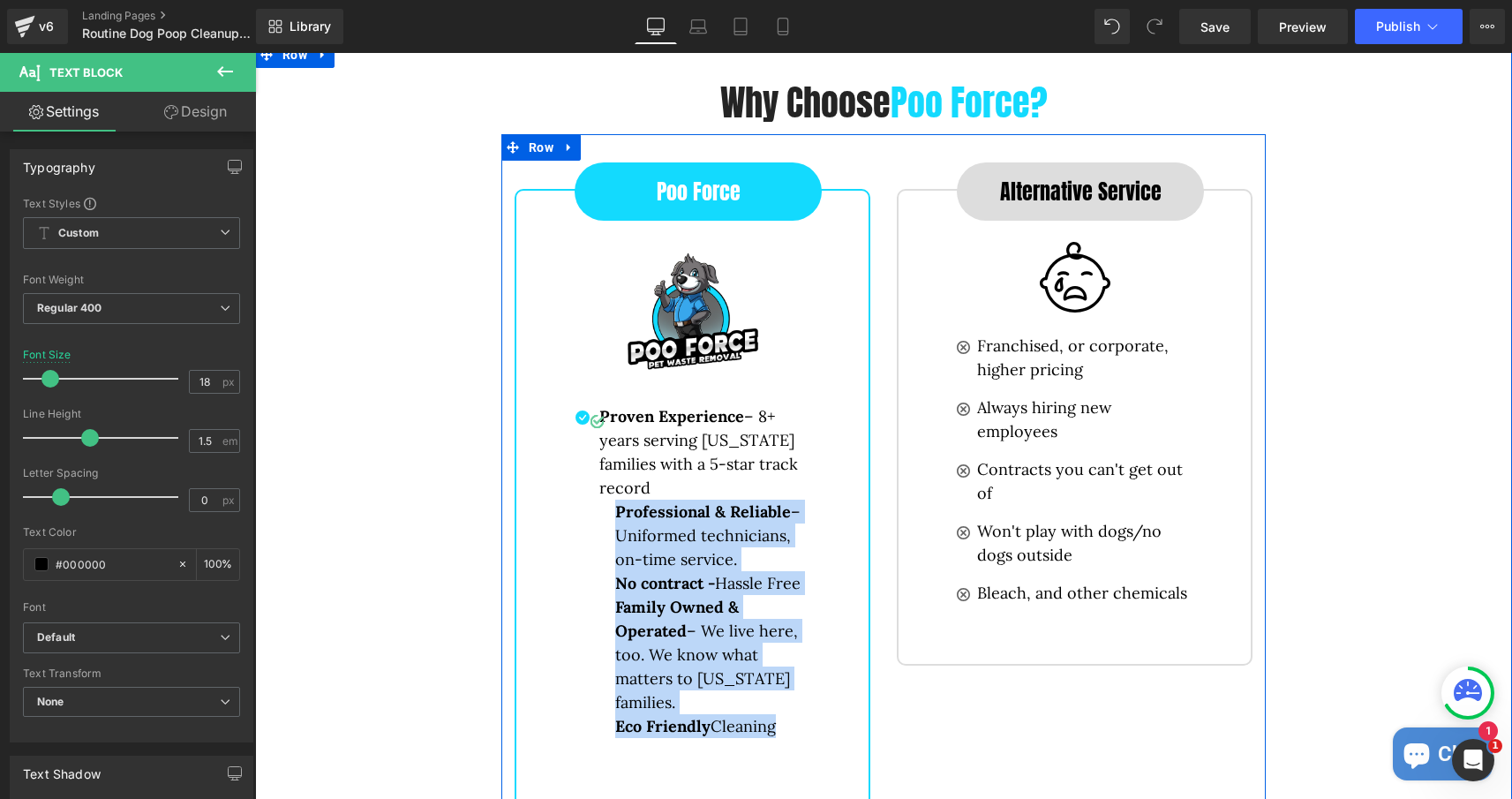
drag, startPoint x: 603, startPoint y: 505, endPoint x: 881, endPoint y: 741, distance: 364.7
click at [881, 741] on div "Poo Force Button Image Icon Proven Experience – 8+ years serving Minnesota fami…" at bounding box center [692, 652] width 382 height 983
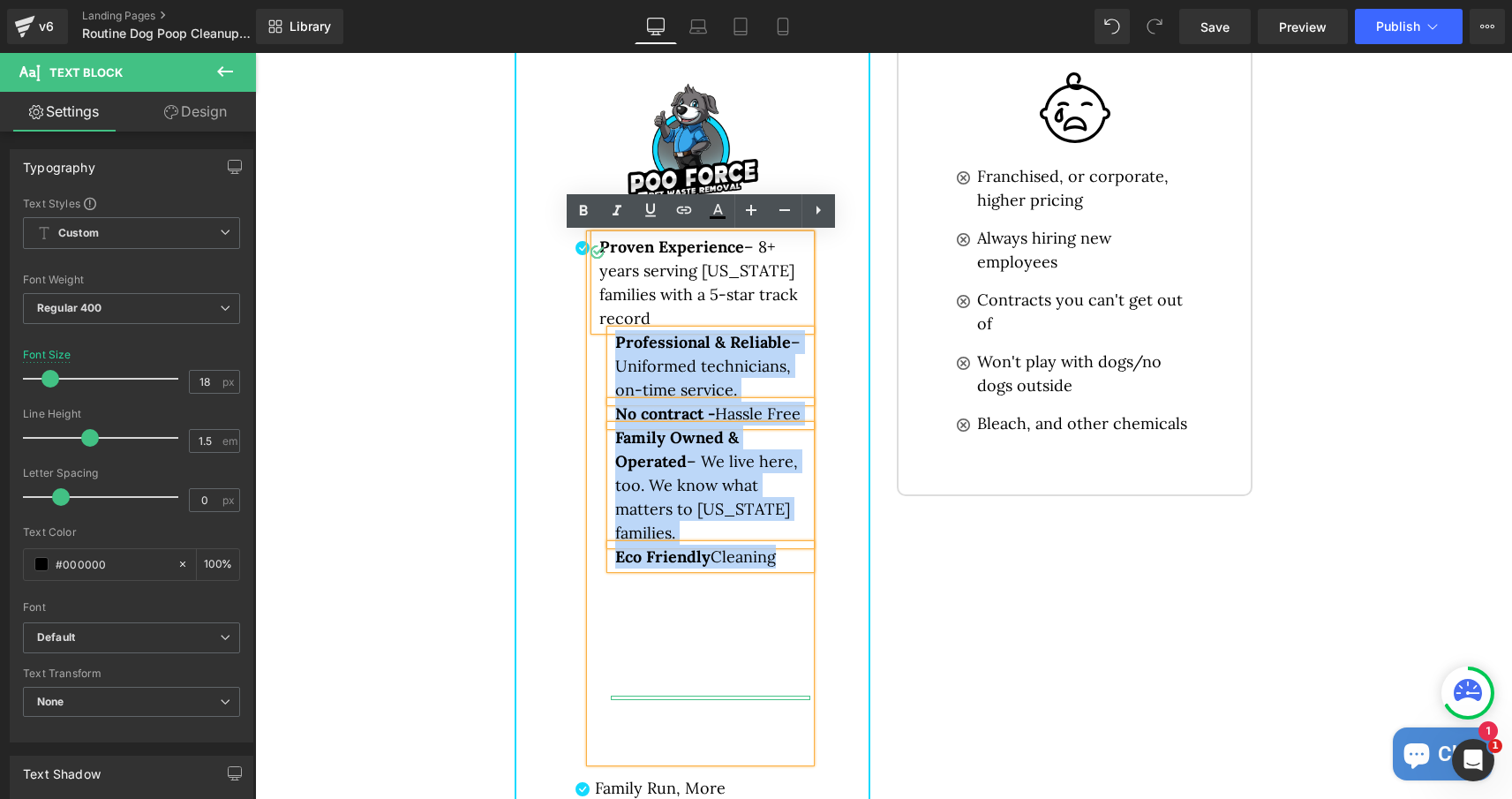
scroll to position [4006, 0]
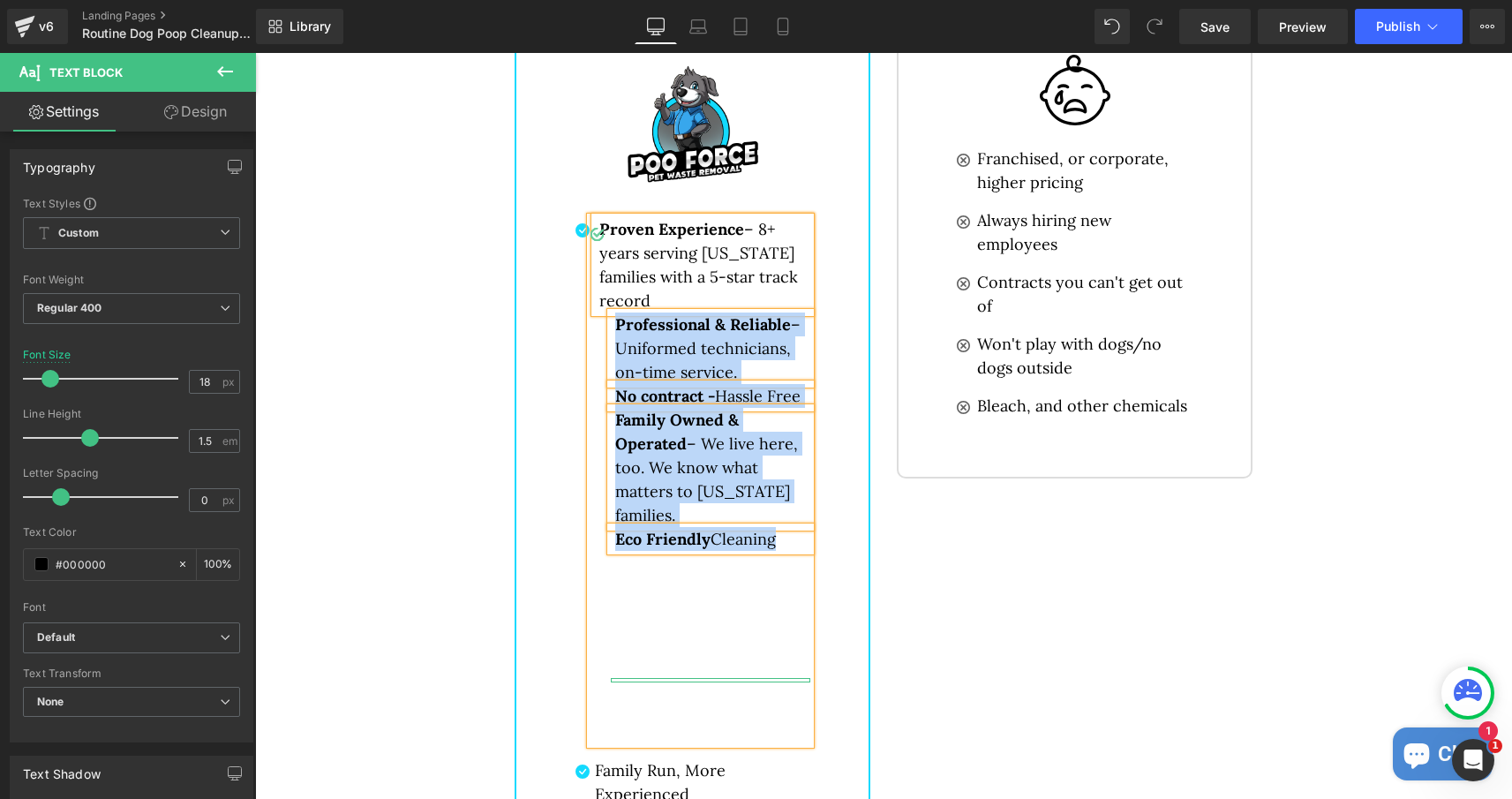
copy div "Professional & Reliable – Uniformed technicians, on-time service. No contract -…"
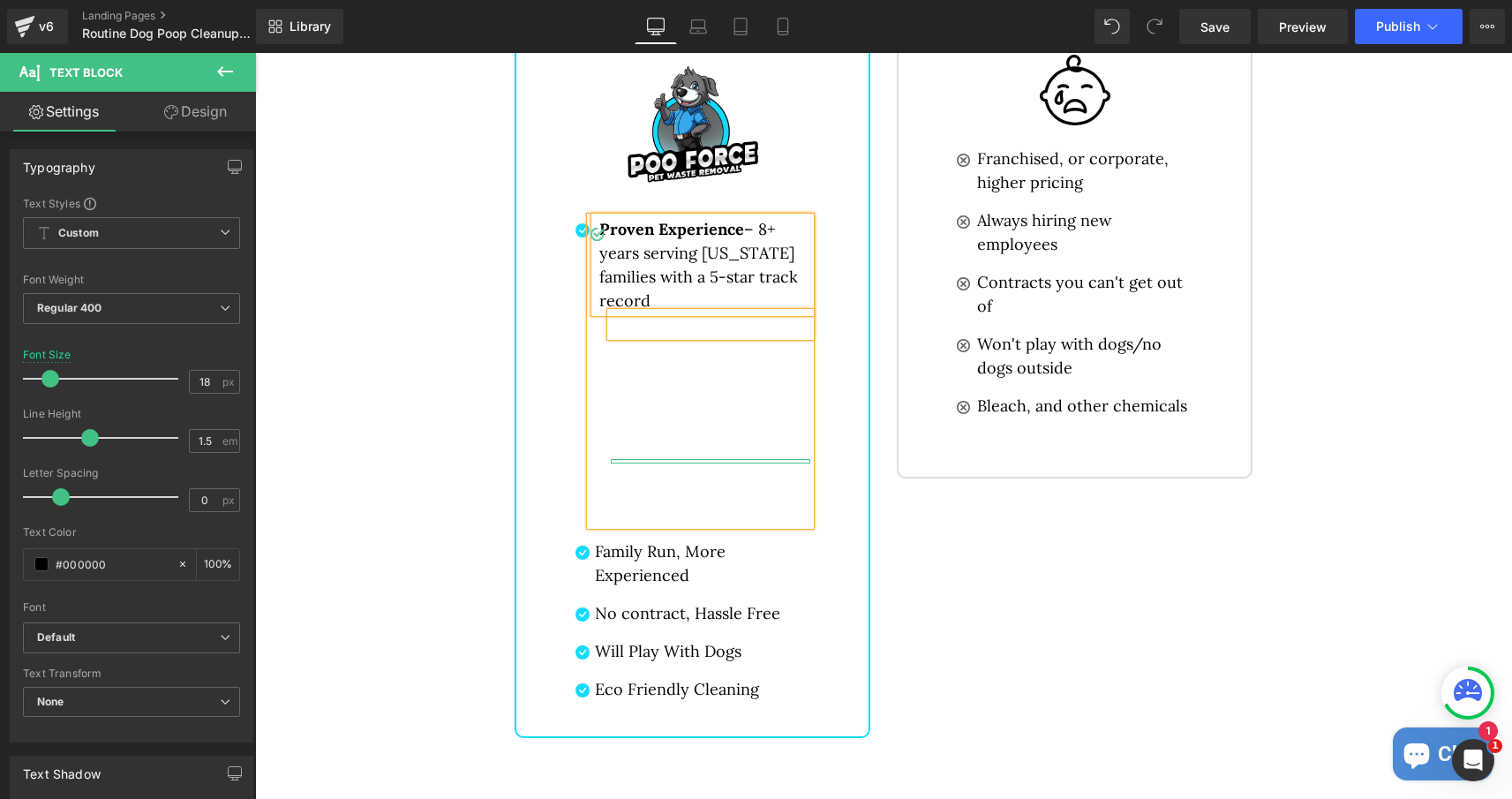
click at [668, 494] on div "Proven Experience – 8+ years serving [US_STATE] families with a 5-star track re…" at bounding box center [701, 371] width 220 height 308
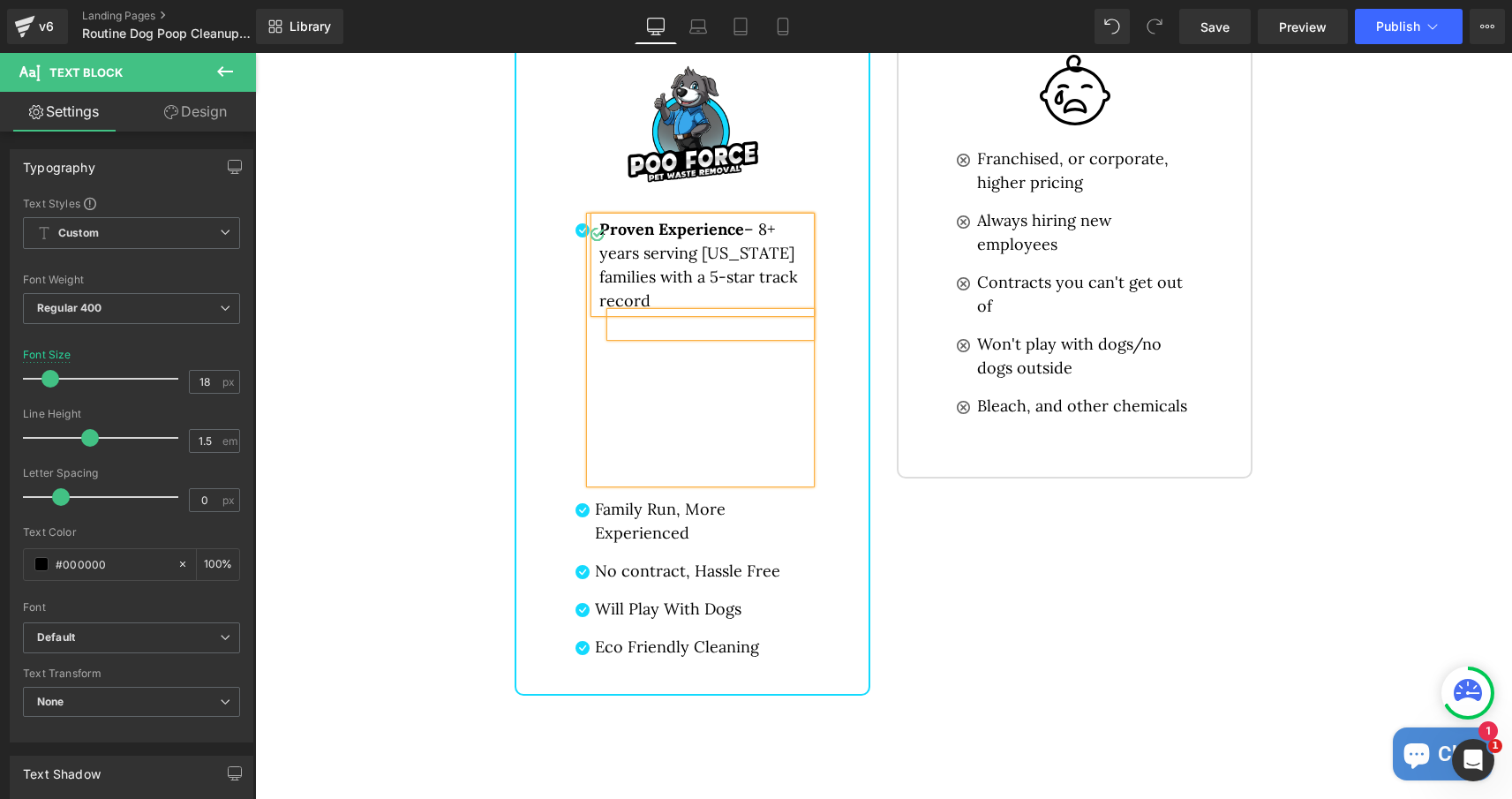
click at [654, 473] on p at bounding box center [703, 471] width 215 height 24
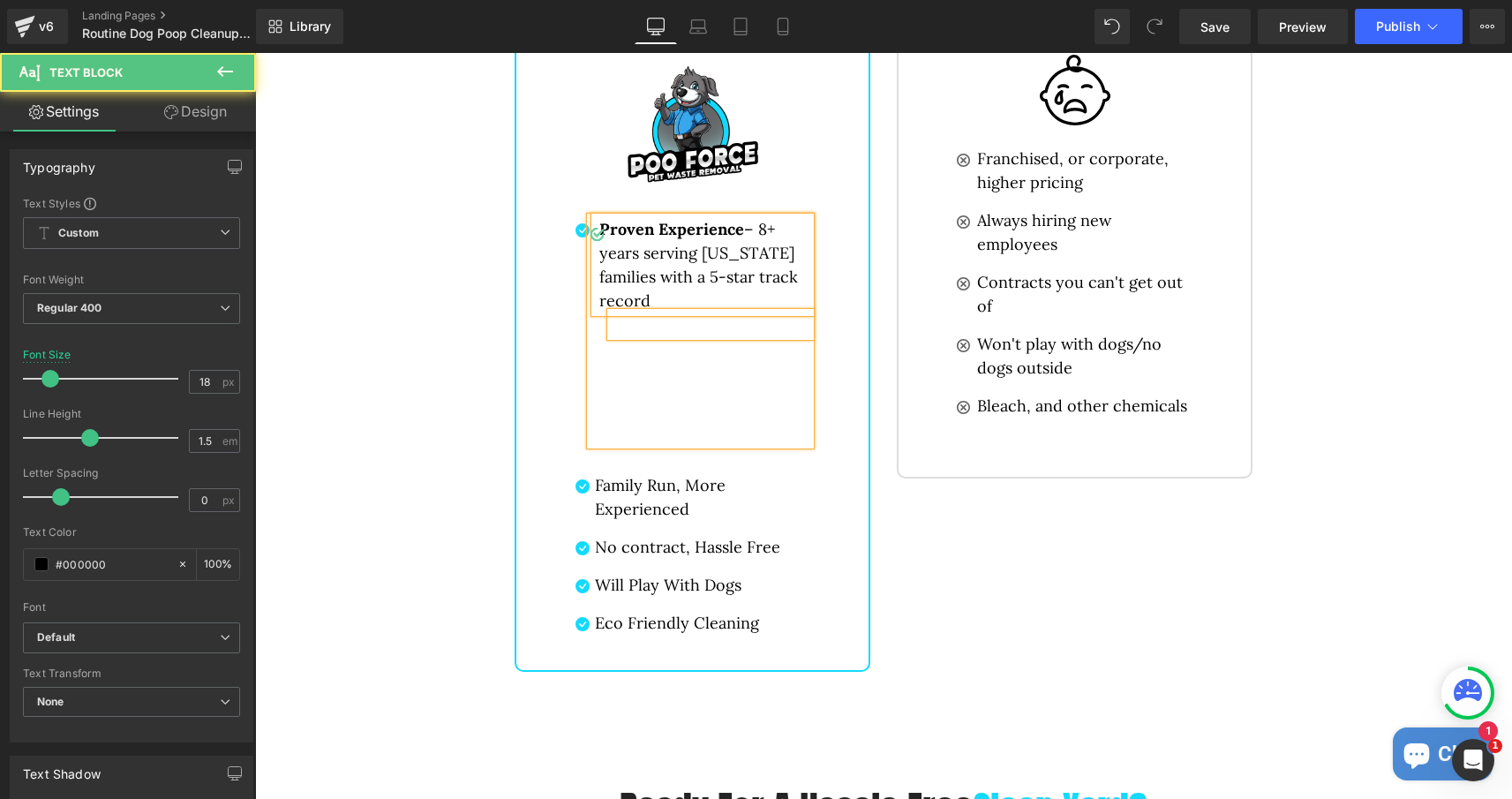
click at [645, 427] on li at bounding box center [703, 430] width 215 height 28
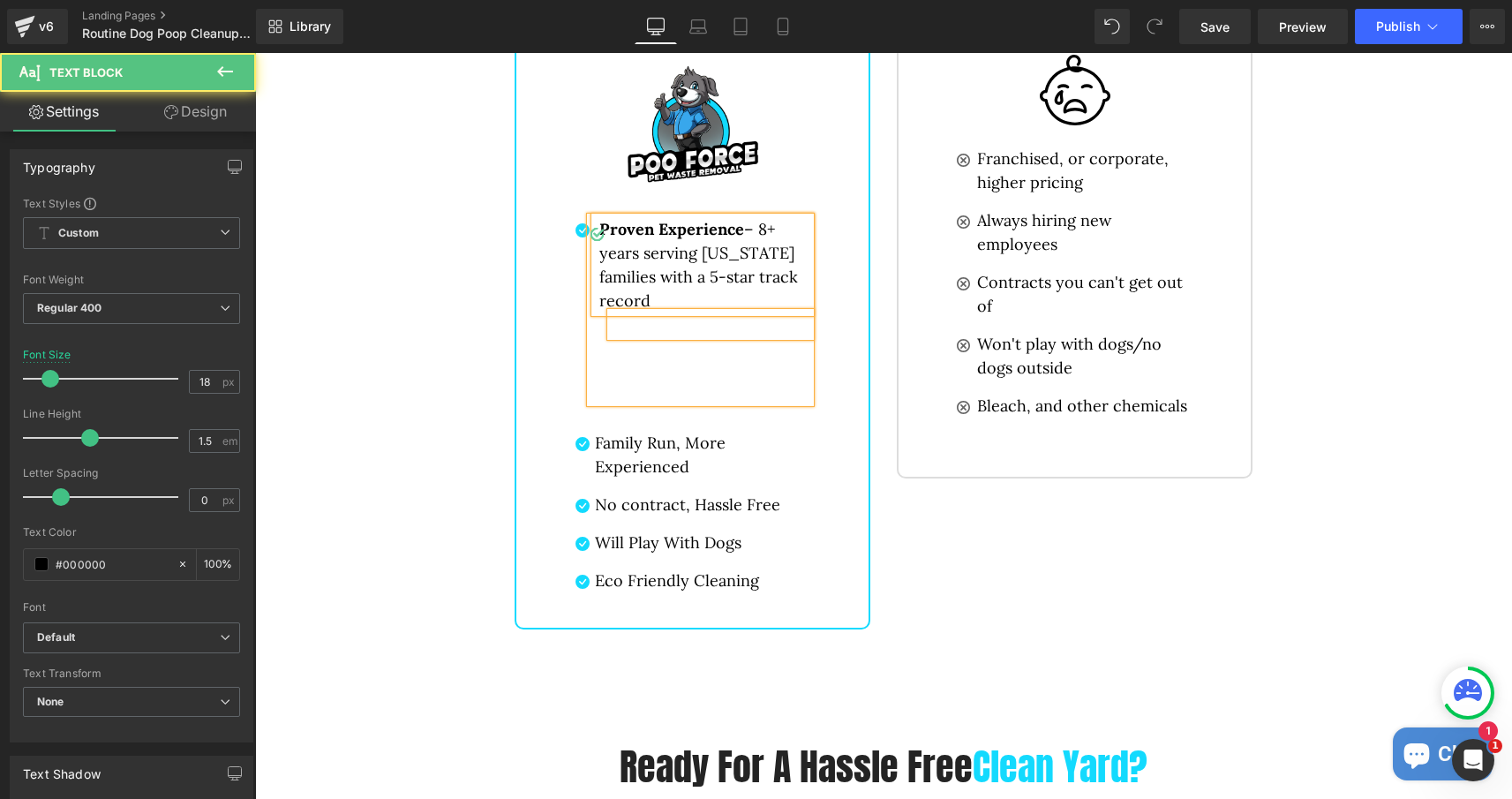
click at [635, 394] on li at bounding box center [703, 389] width 215 height 28
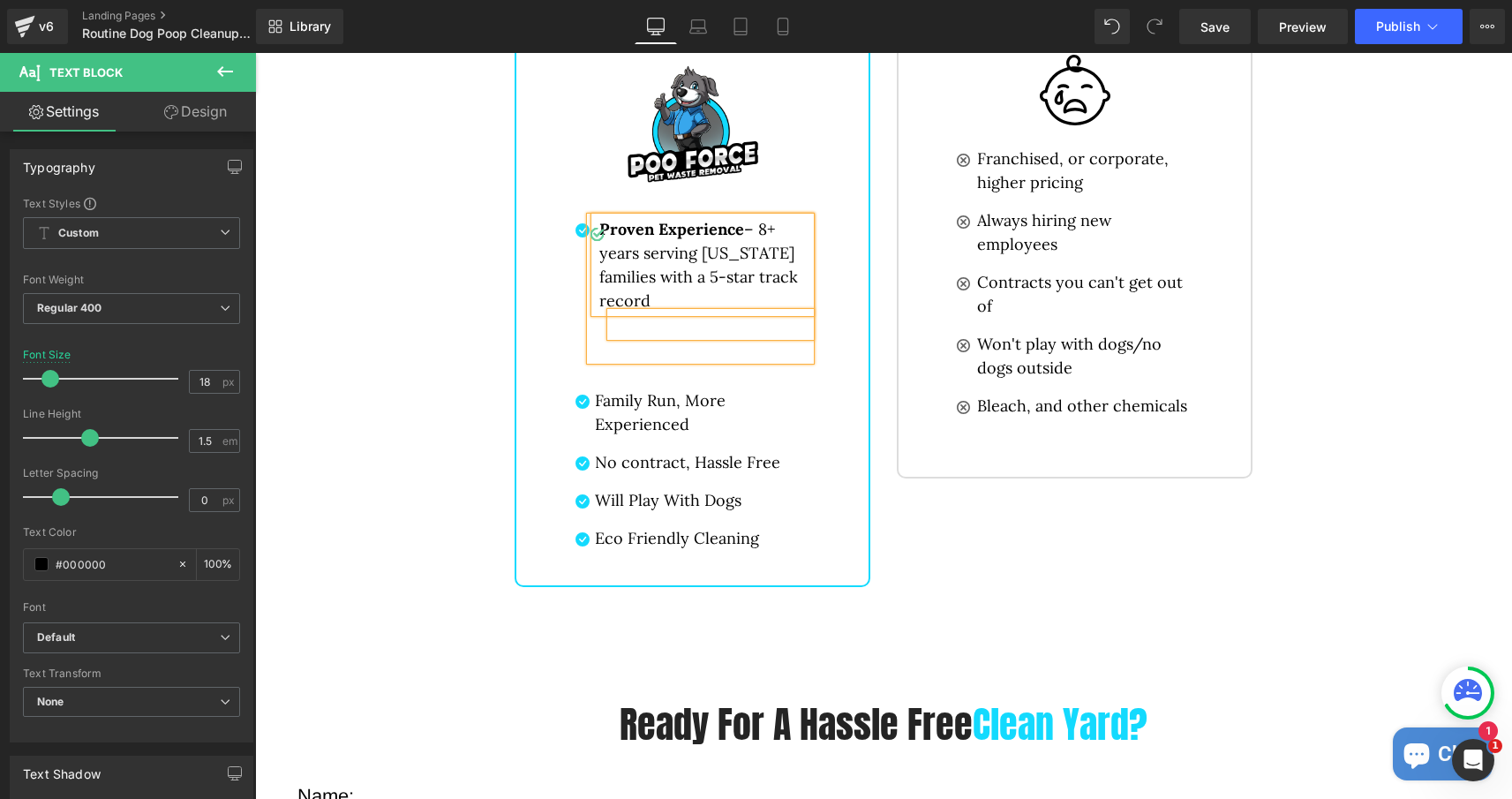
click at [625, 360] on li at bounding box center [703, 348] width 215 height 24
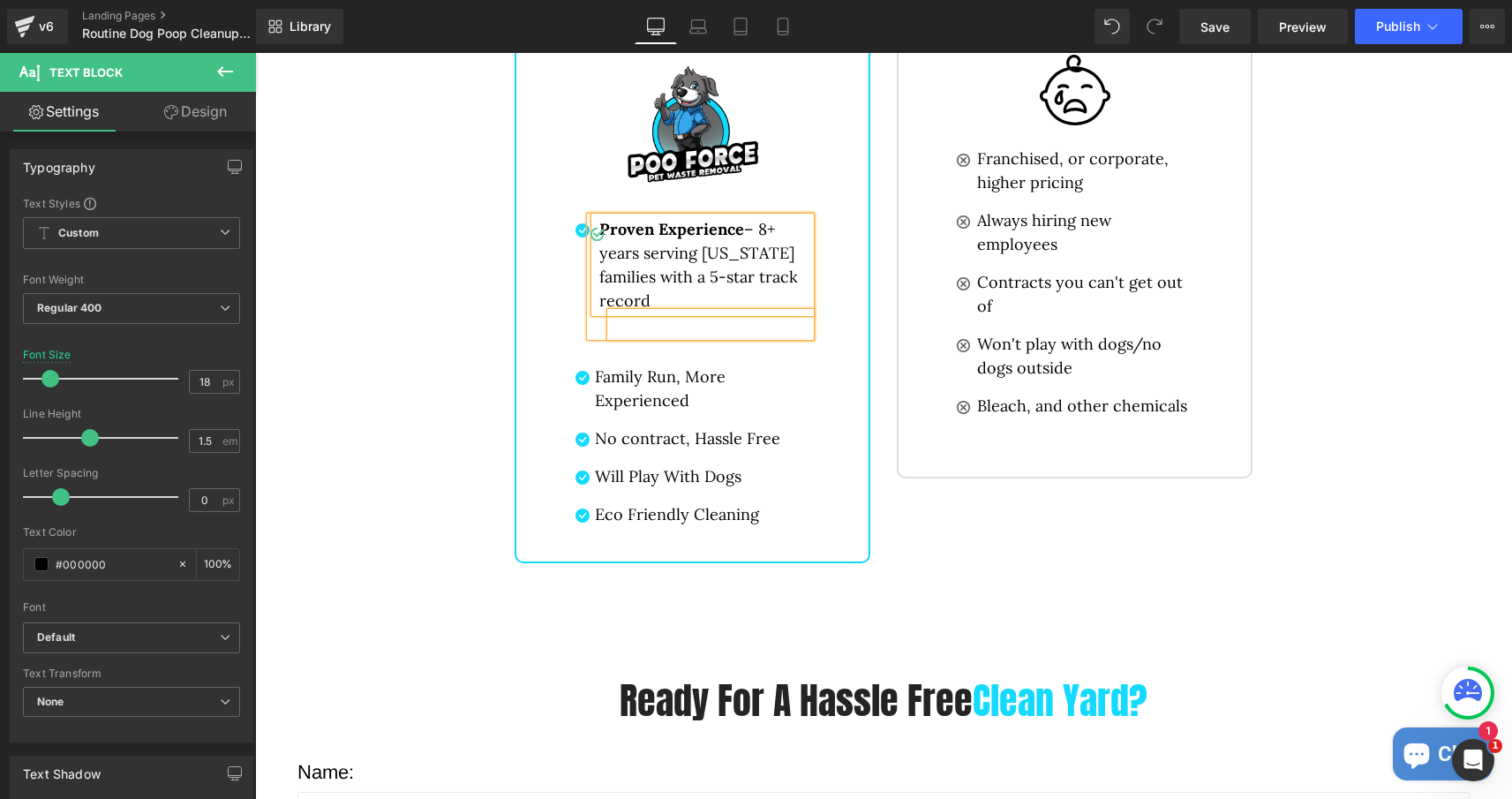
click at [625, 328] on div at bounding box center [711, 325] width 199 height 24
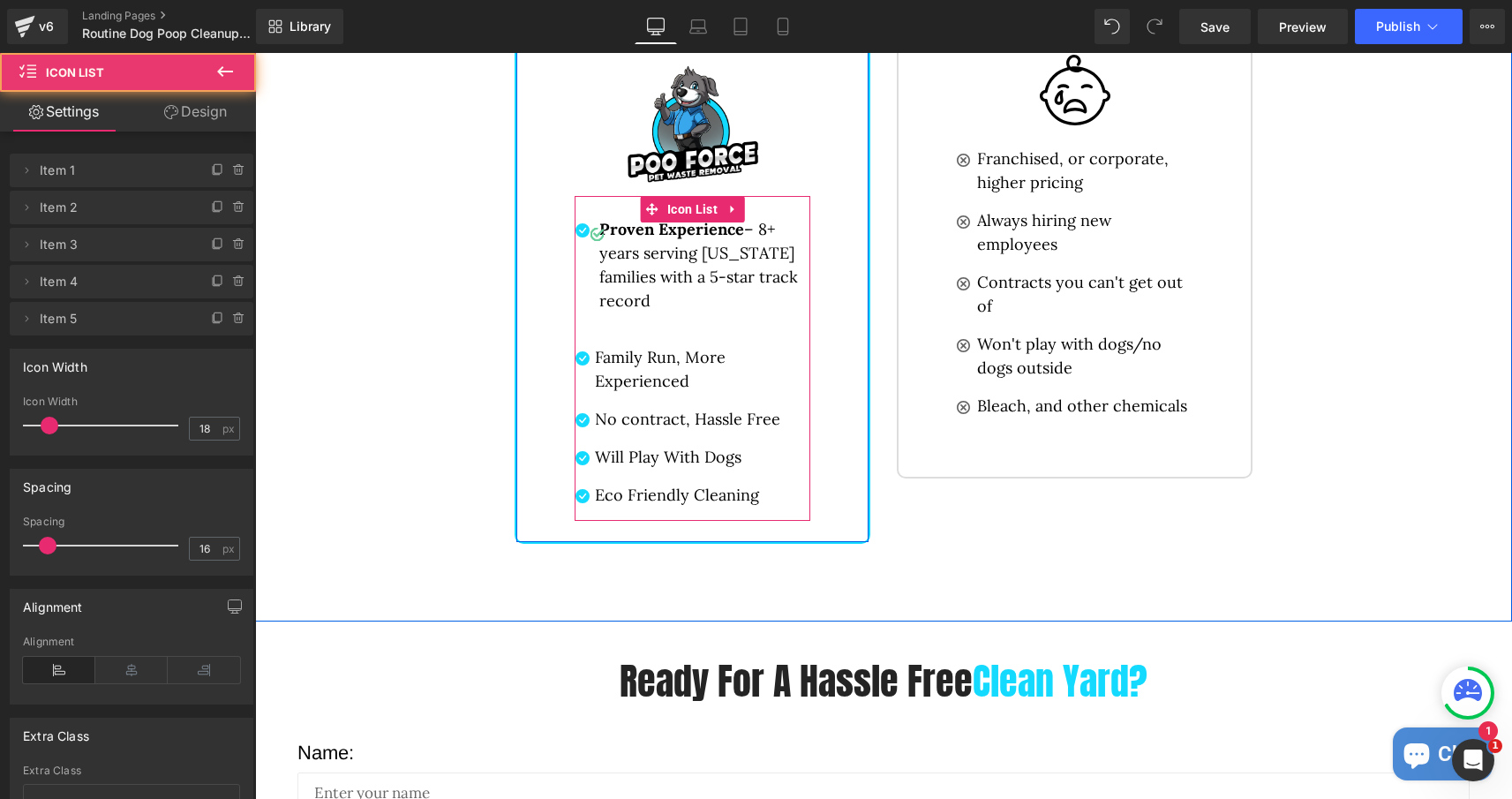
click at [616, 331] on div "Proven Experience – 8+ years serving Minnesota families with a 5-star track rec…" at bounding box center [693, 274] width 235 height 114
click at [603, 326] on div "Proven Experience – 8+ years serving Minnesota families with a 5-star track rec…" at bounding box center [693, 274] width 235 height 114
click at [641, 326] on div "Proven Experience – 8+ years serving Minnesota families with a 5-star track rec…" at bounding box center [693, 274] width 235 height 114
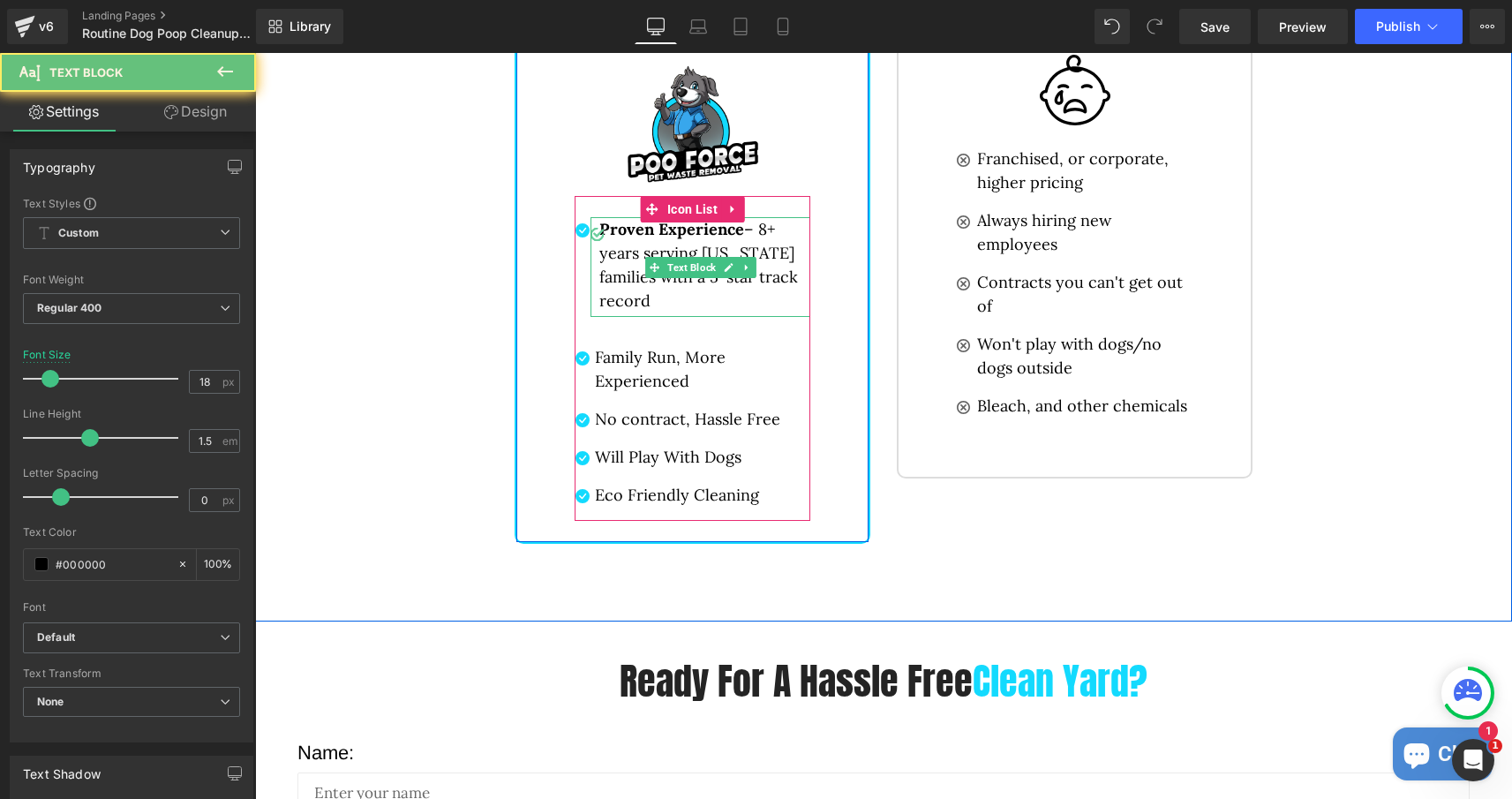
click at [660, 308] on p "Proven Experience – 8+ years serving [US_STATE] families with a 5-star track re…" at bounding box center [705, 265] width 211 height 96
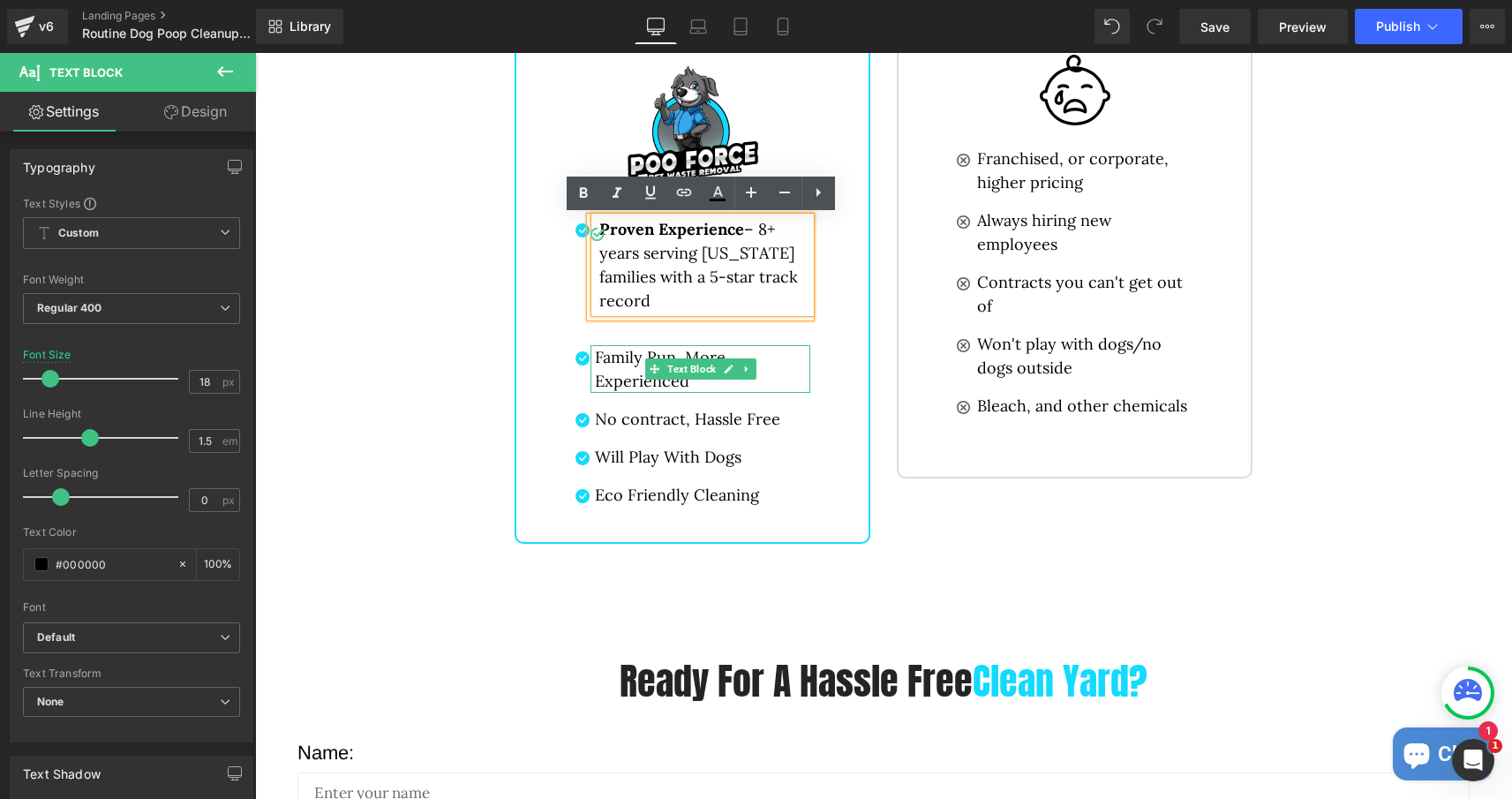
click at [629, 371] on p "Family Run, More Experienced" at bounding box center [703, 369] width 215 height 48
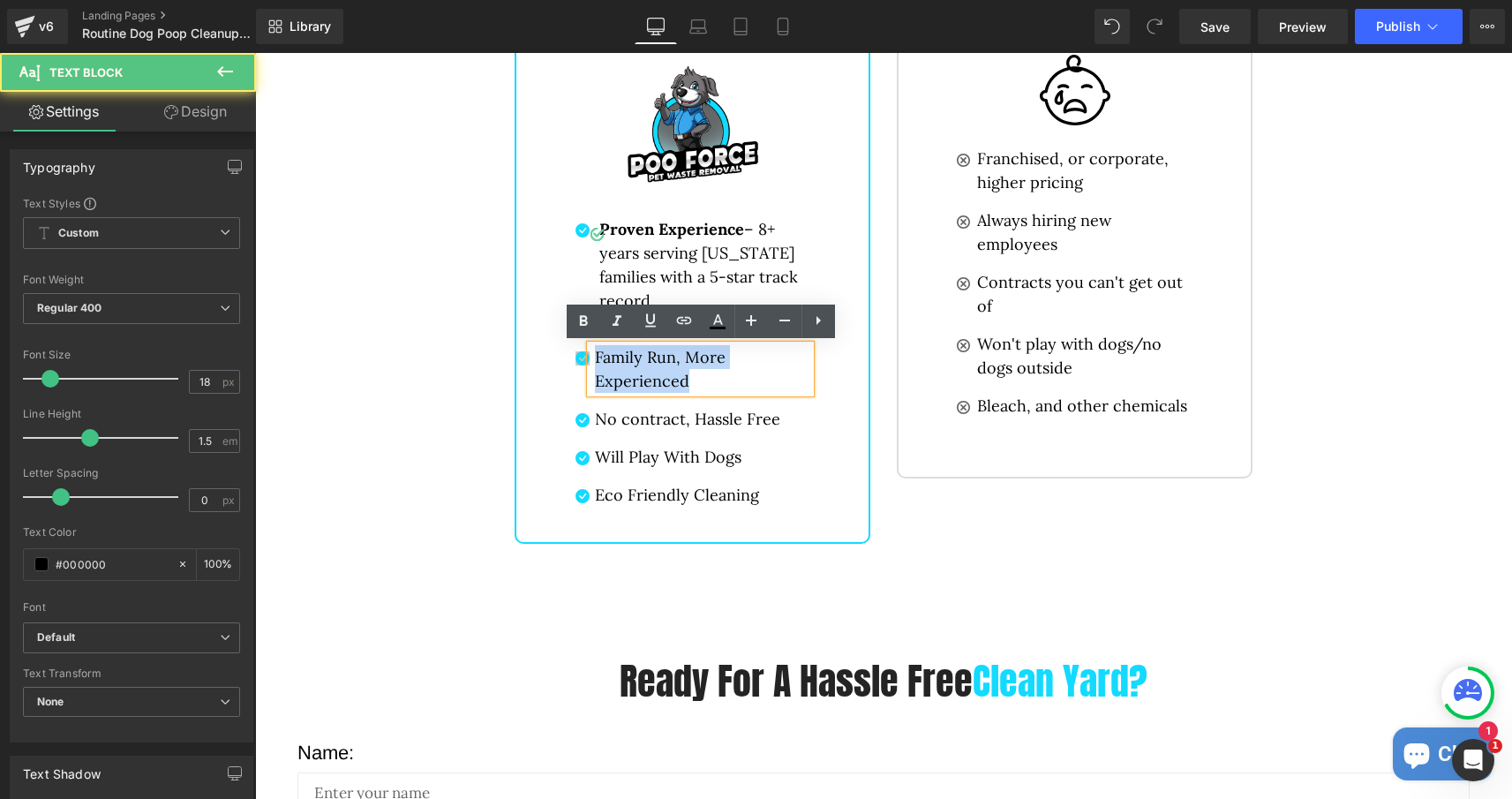
drag, startPoint x: 716, startPoint y: 378, endPoint x: 586, endPoint y: 363, distance: 130.9
click at [586, 363] on li "Icon Family Run, More Experienced Text Block" at bounding box center [693, 369] width 235 height 48
click at [629, 366] on p "Family Run, More Experienced" at bounding box center [703, 369] width 215 height 48
drag, startPoint x: 697, startPoint y: 391, endPoint x: 591, endPoint y: 357, distance: 111.3
click at [591, 357] on div "Family Run, More Experienced" at bounding box center [701, 369] width 220 height 48
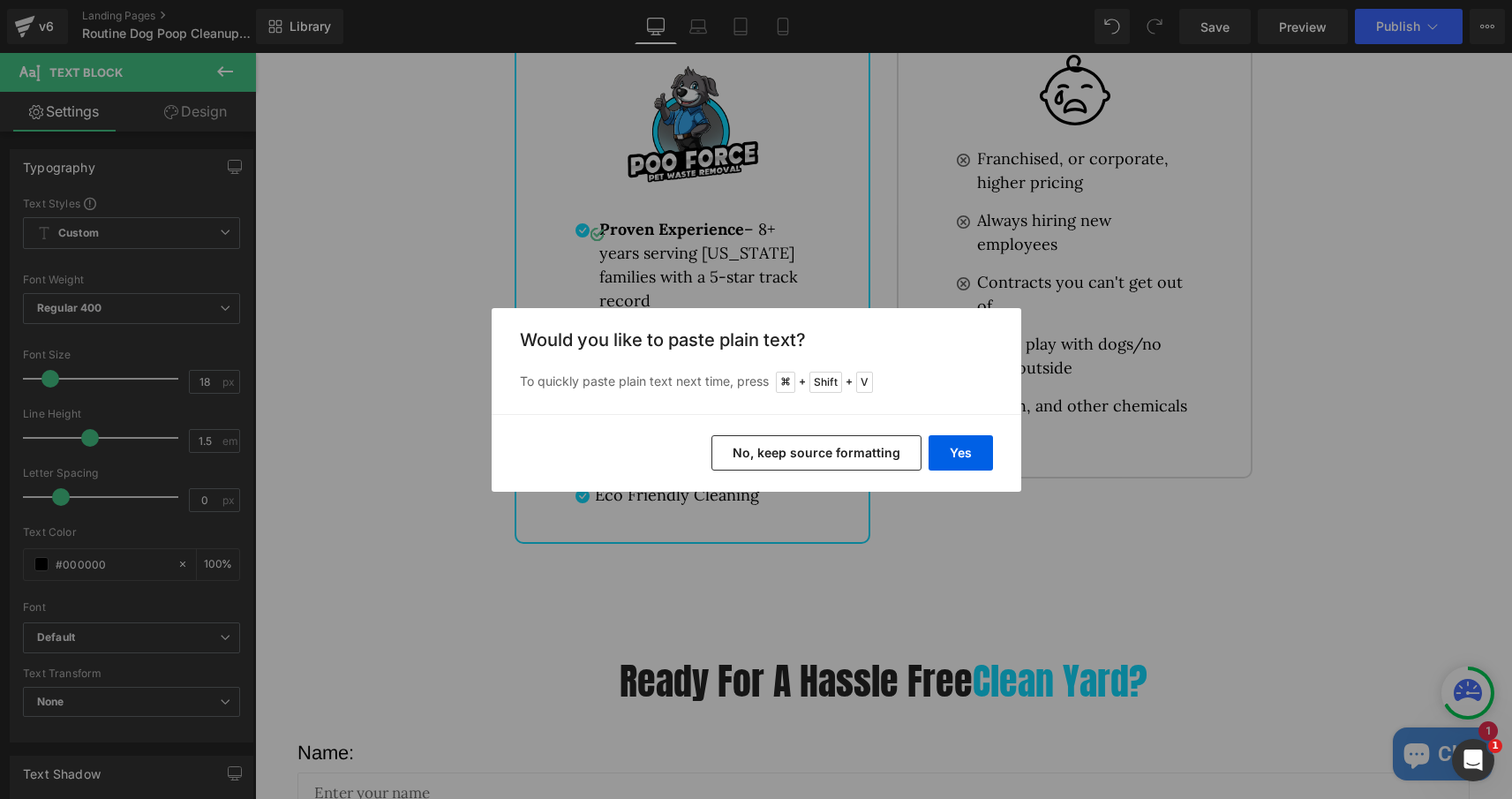
click at [833, 443] on button "No, keep source formatting" at bounding box center [816, 452] width 210 height 35
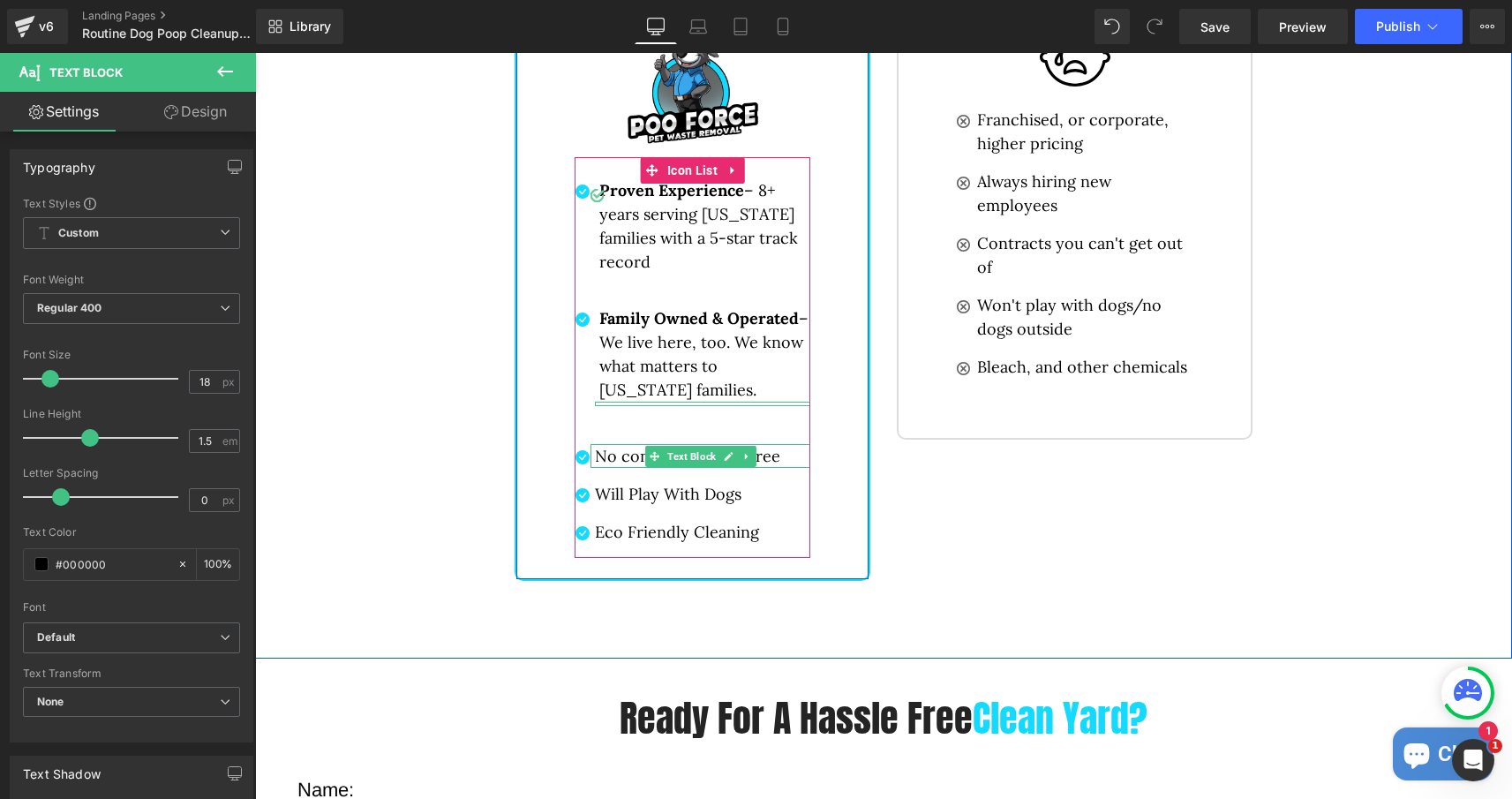
scroll to position [4047, 0]
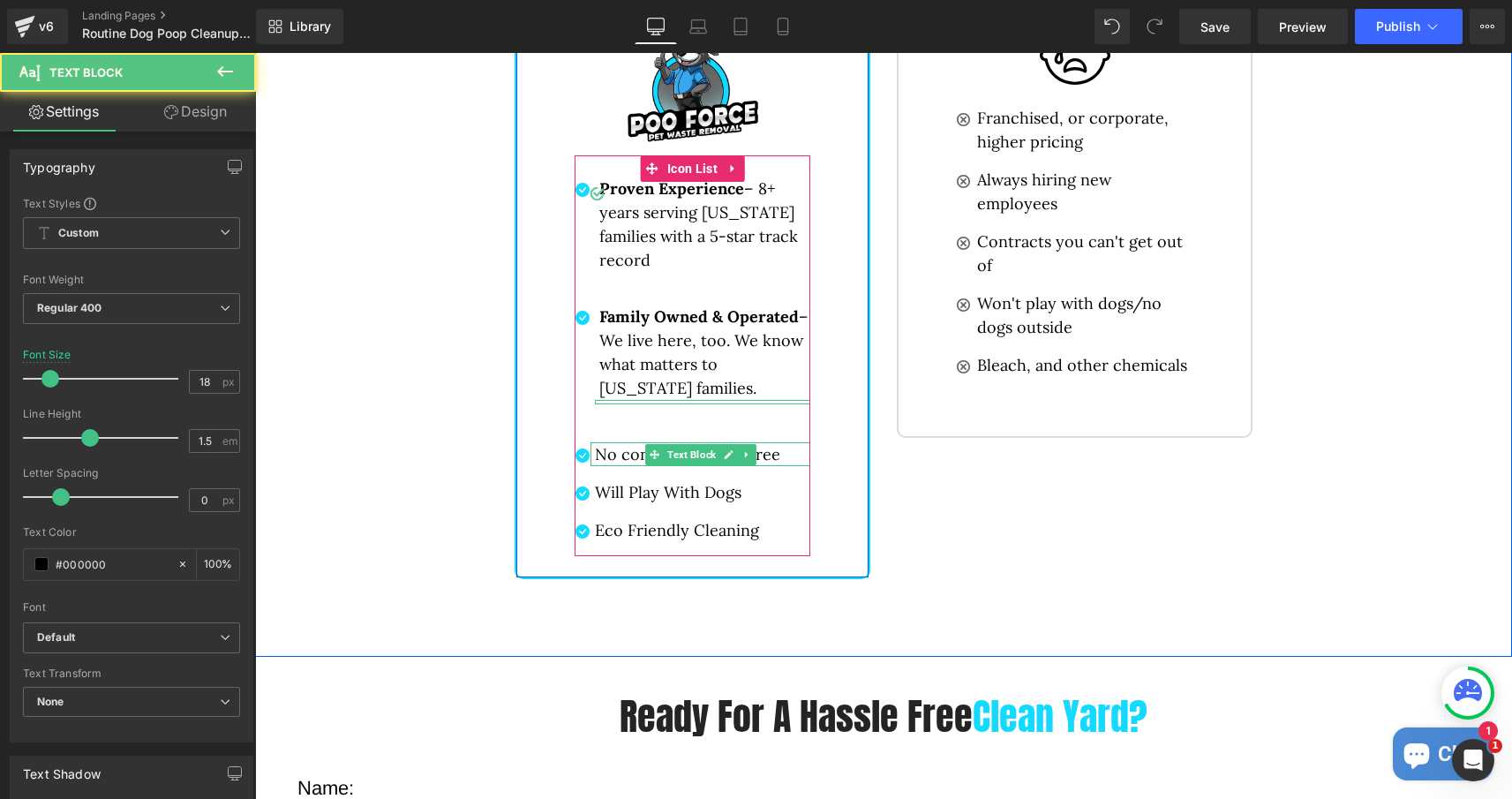
click at [777, 452] on p "No contract, Hassle Free" at bounding box center [703, 454] width 215 height 24
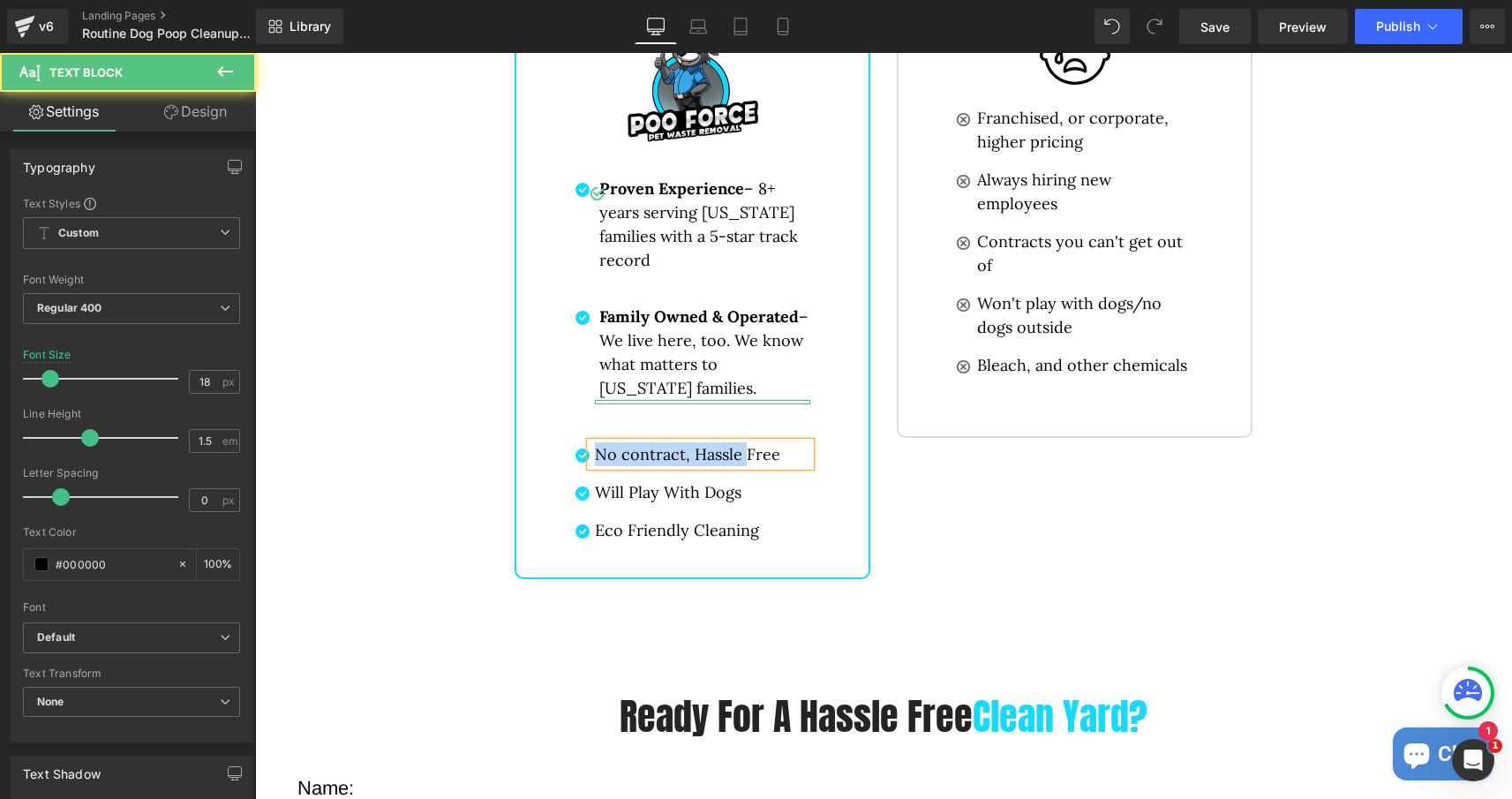
click at [777, 452] on p "No contract, Hassle Free" at bounding box center [703, 454] width 215 height 24
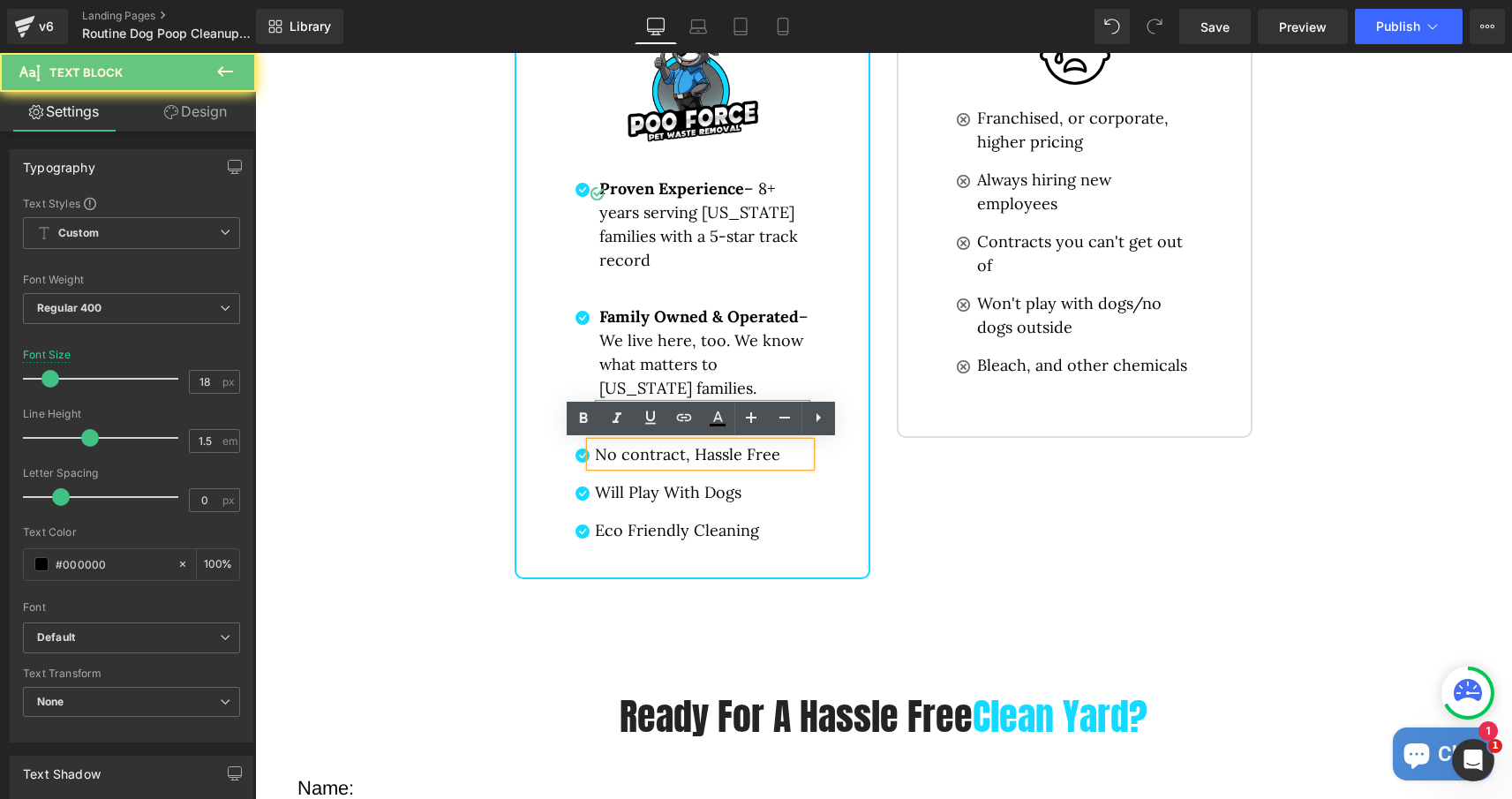
click at [777, 452] on p "No contract, Hassle Free" at bounding box center [703, 454] width 215 height 24
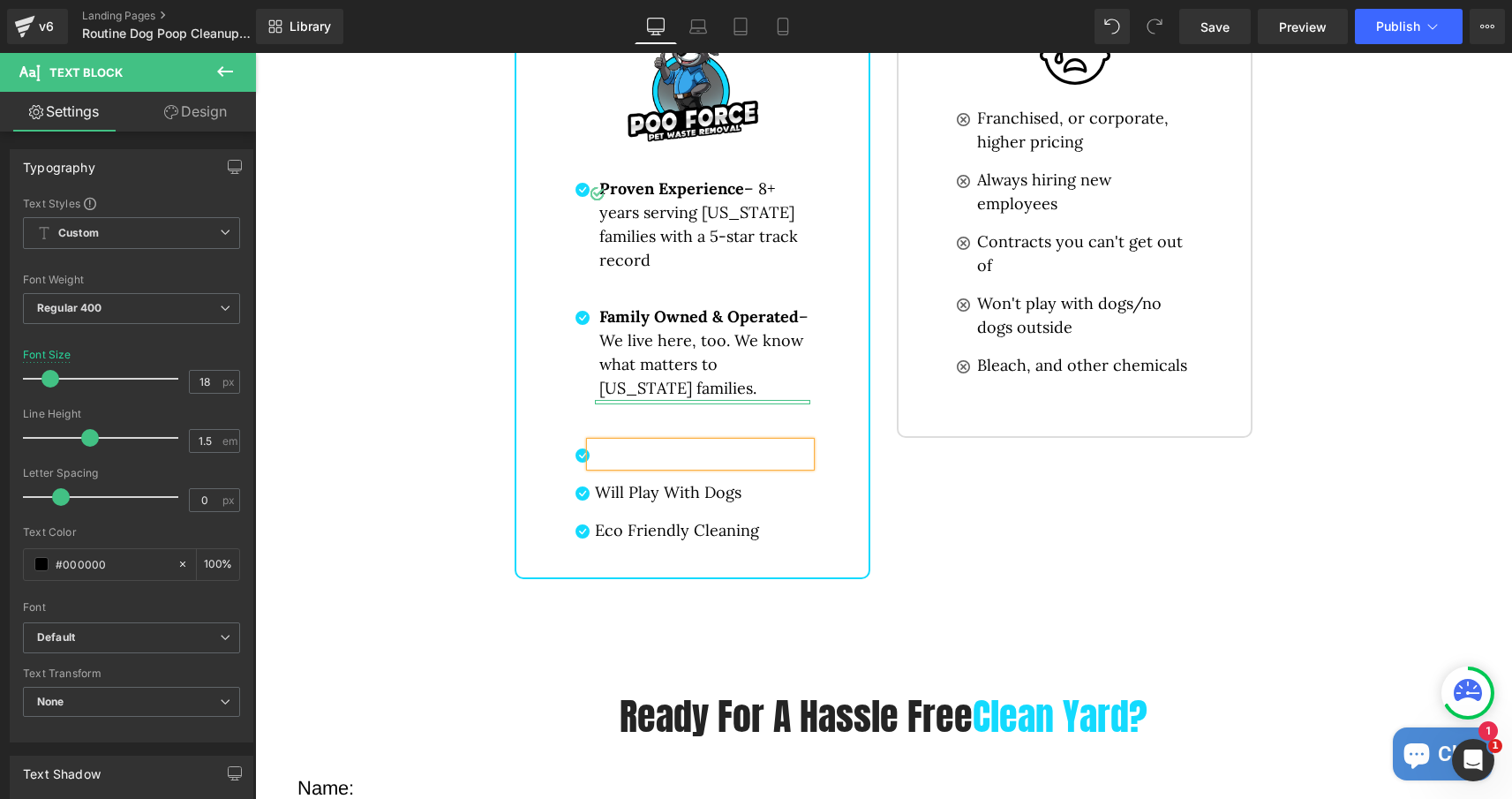
click at [627, 457] on p at bounding box center [703, 454] width 215 height 24
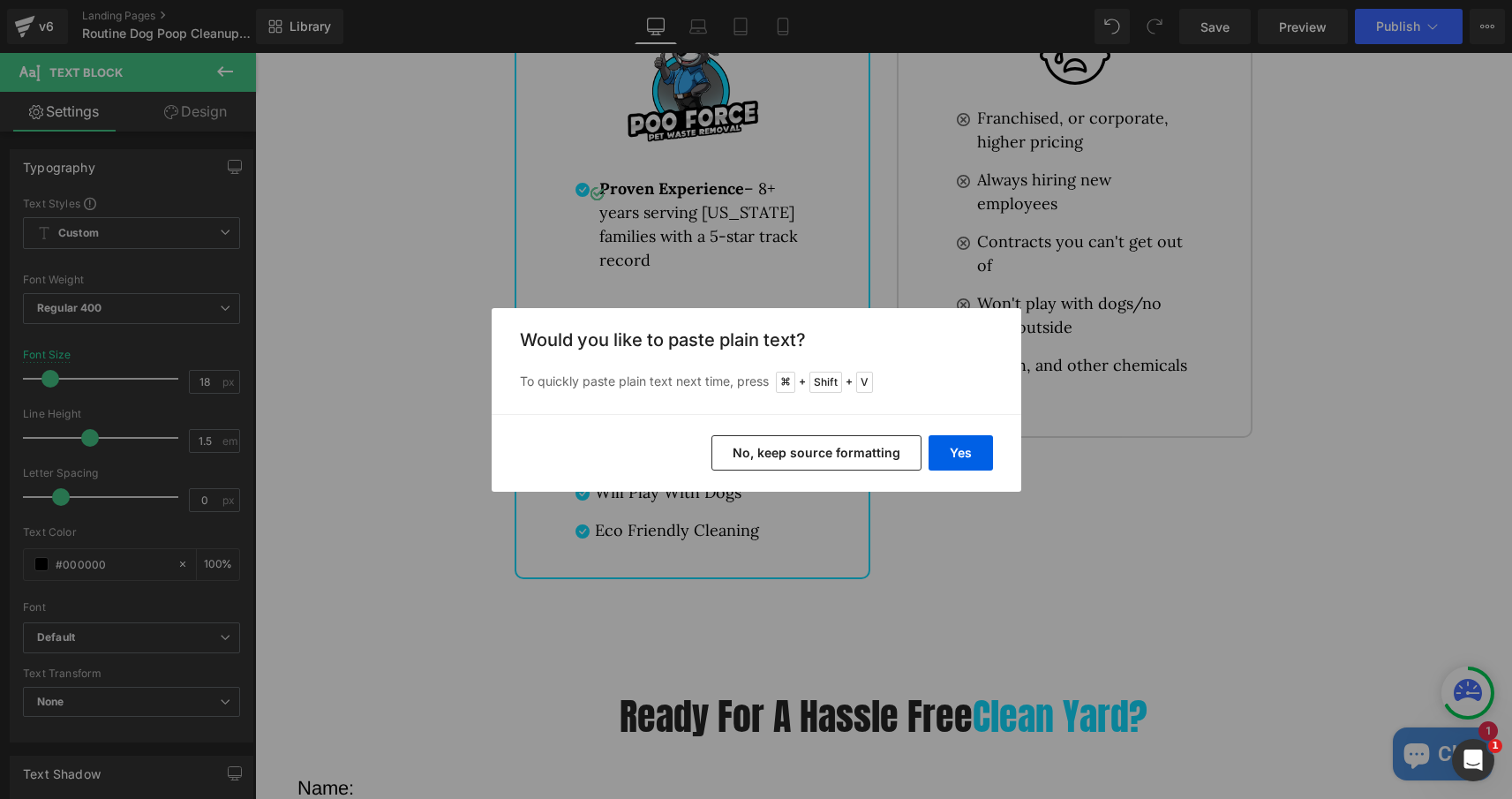
click at [757, 455] on button "No, keep source formatting" at bounding box center [816, 452] width 210 height 35
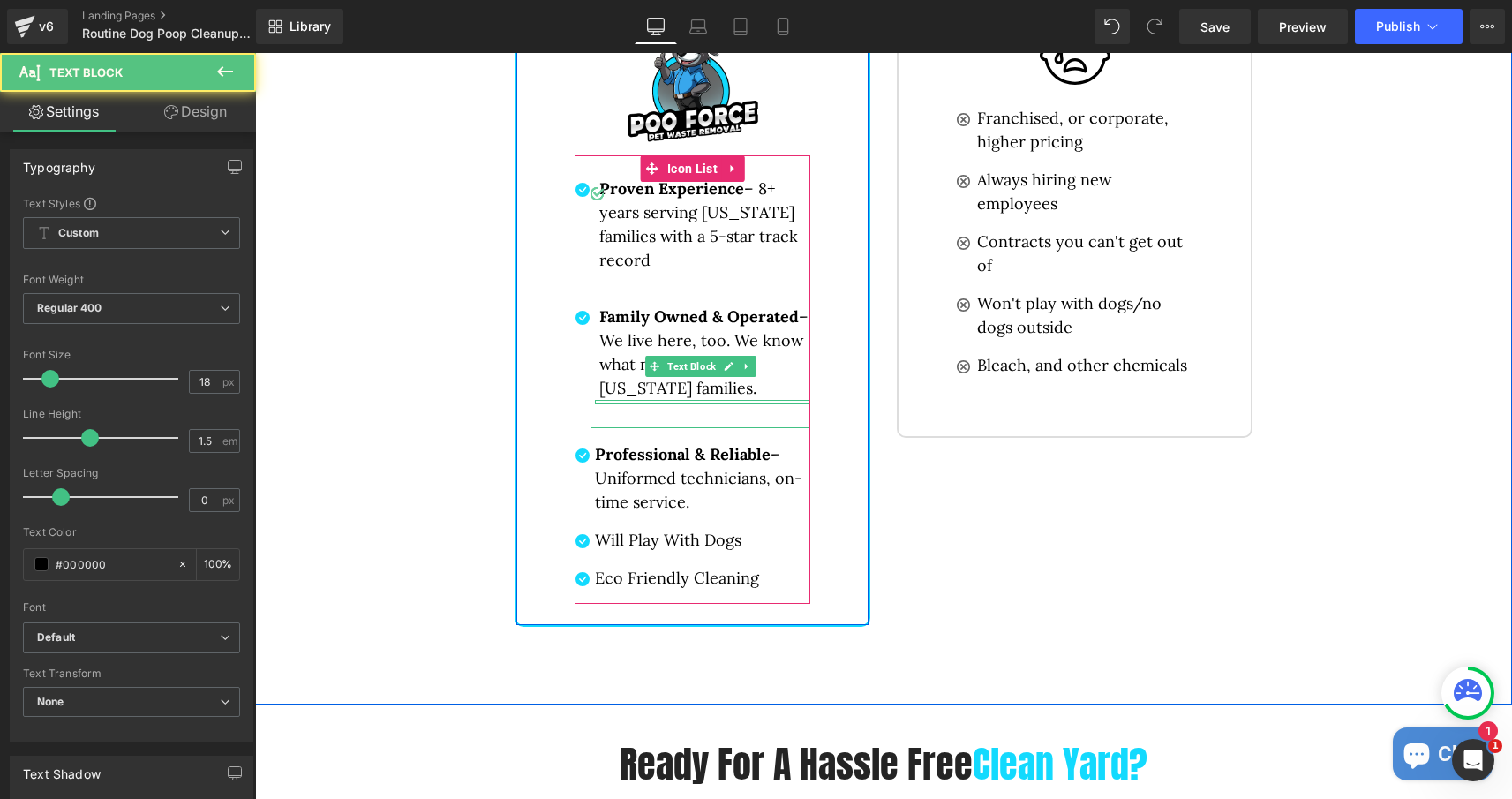
click at [699, 406] on p at bounding box center [703, 416] width 215 height 24
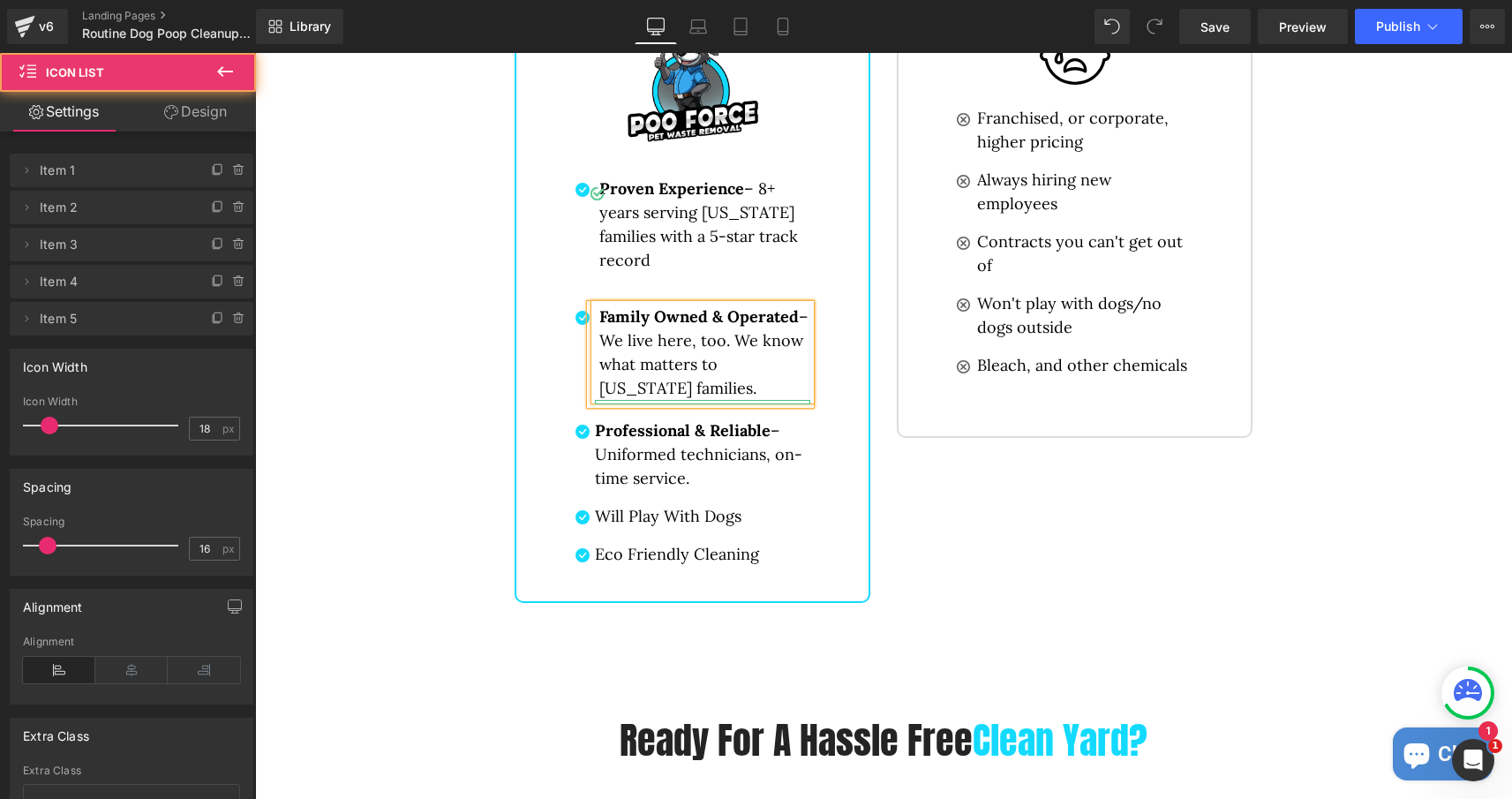
click at [661, 280] on div "Proven Experience – 8+ years serving Minnesota families with a 5-star track rec…" at bounding box center [693, 233] width 235 height 114
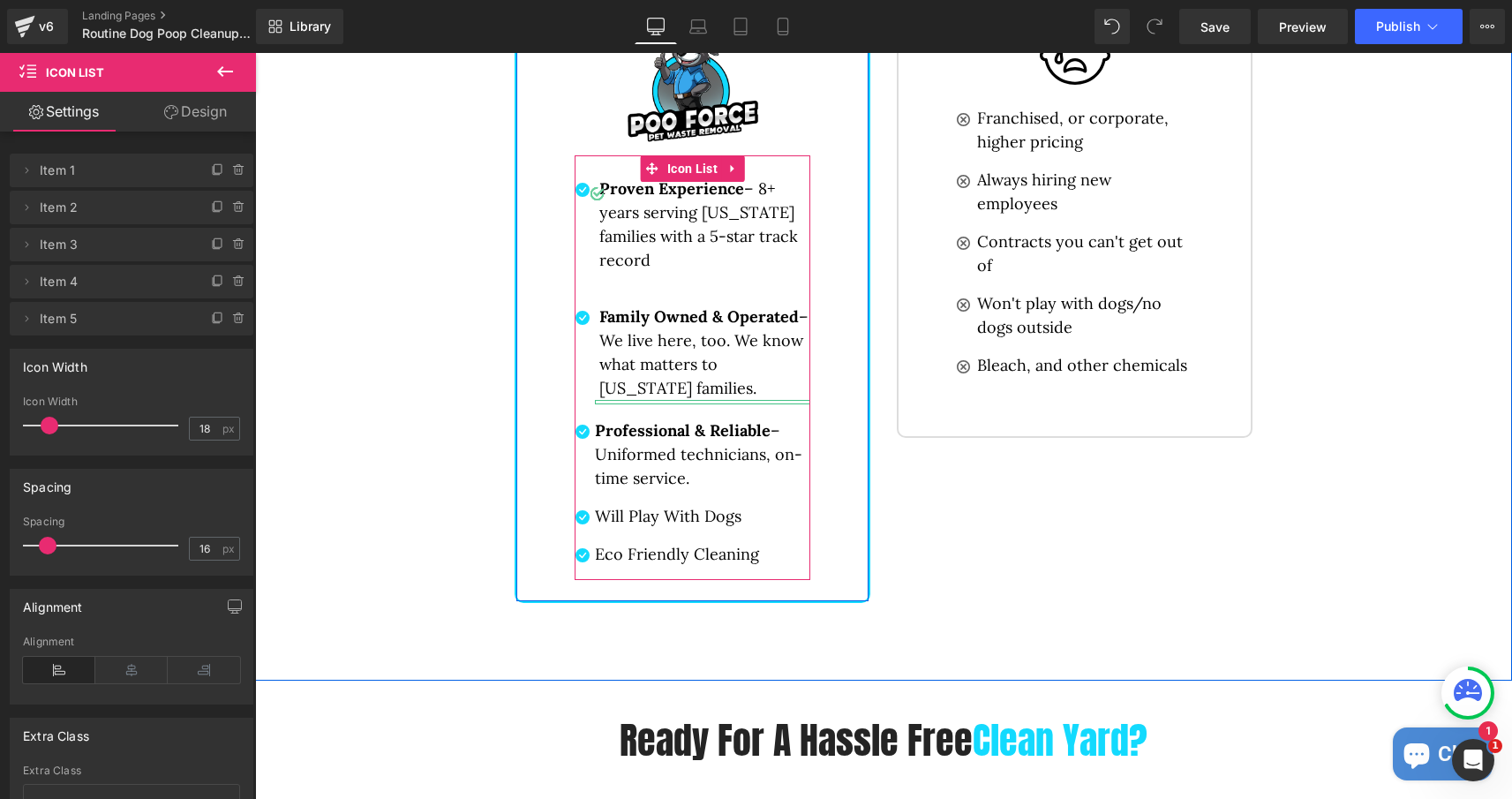
click at [593, 298] on ul "Icon Proven Experience – 8+ years serving Minnesota families with a 5-star trac…" at bounding box center [693, 378] width 235 height 403
click at [602, 311] on b "Family Owned" at bounding box center [653, 316] width 109 height 20
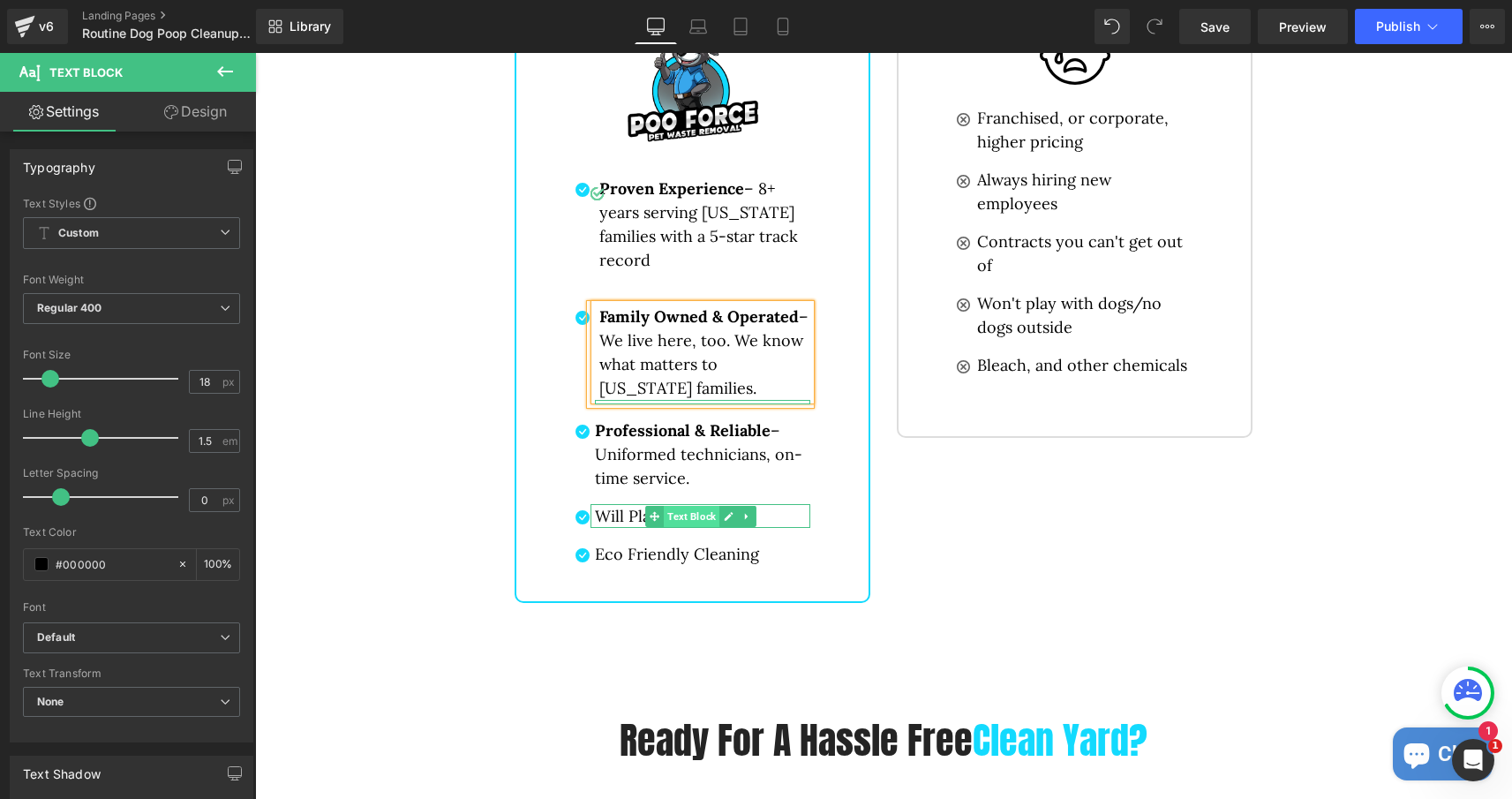
click at [674, 515] on span "Text Block" at bounding box center [692, 515] width 56 height 21
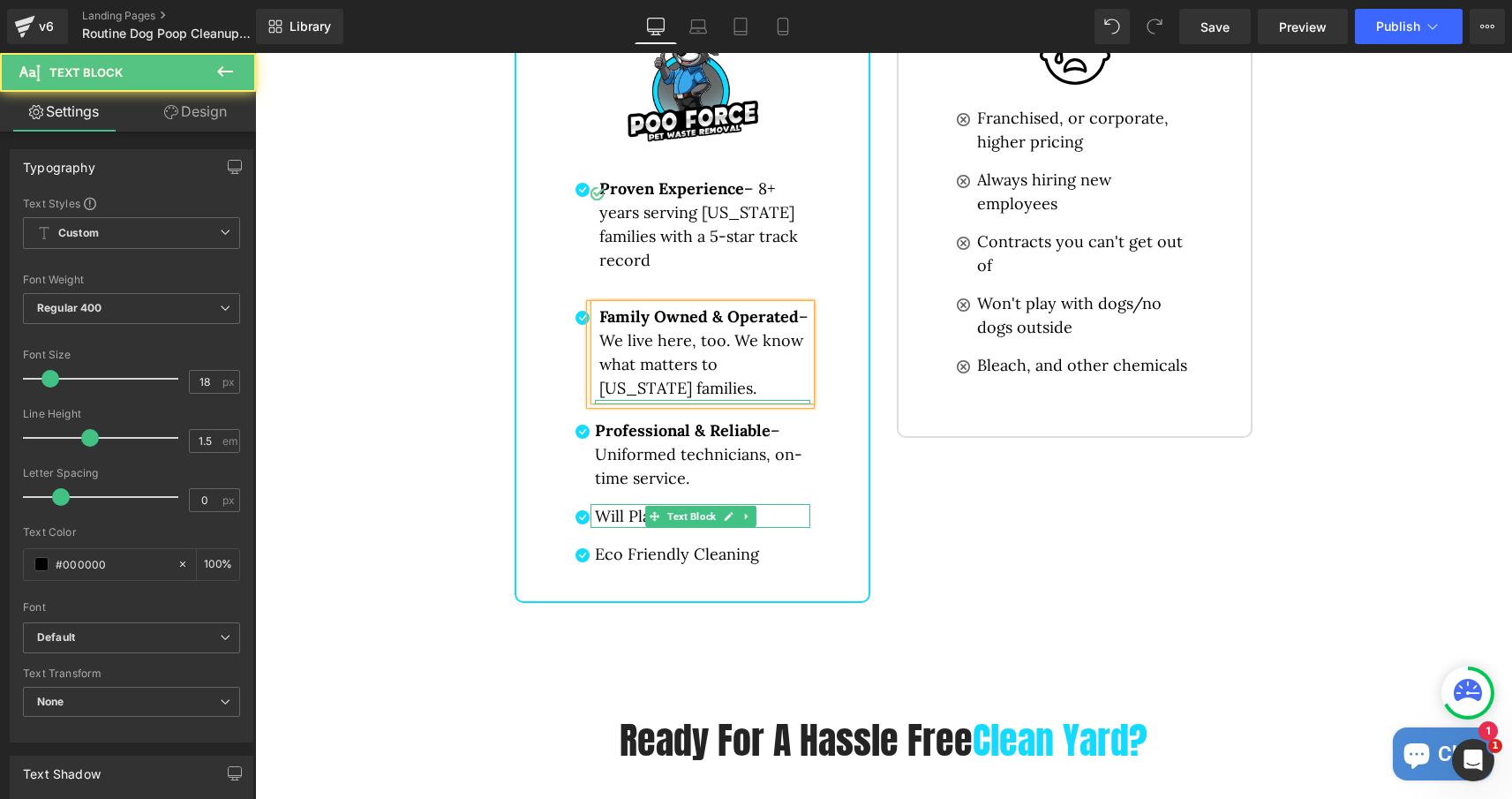
click at [615, 515] on p "Will Play With Dogs" at bounding box center [703, 516] width 215 height 24
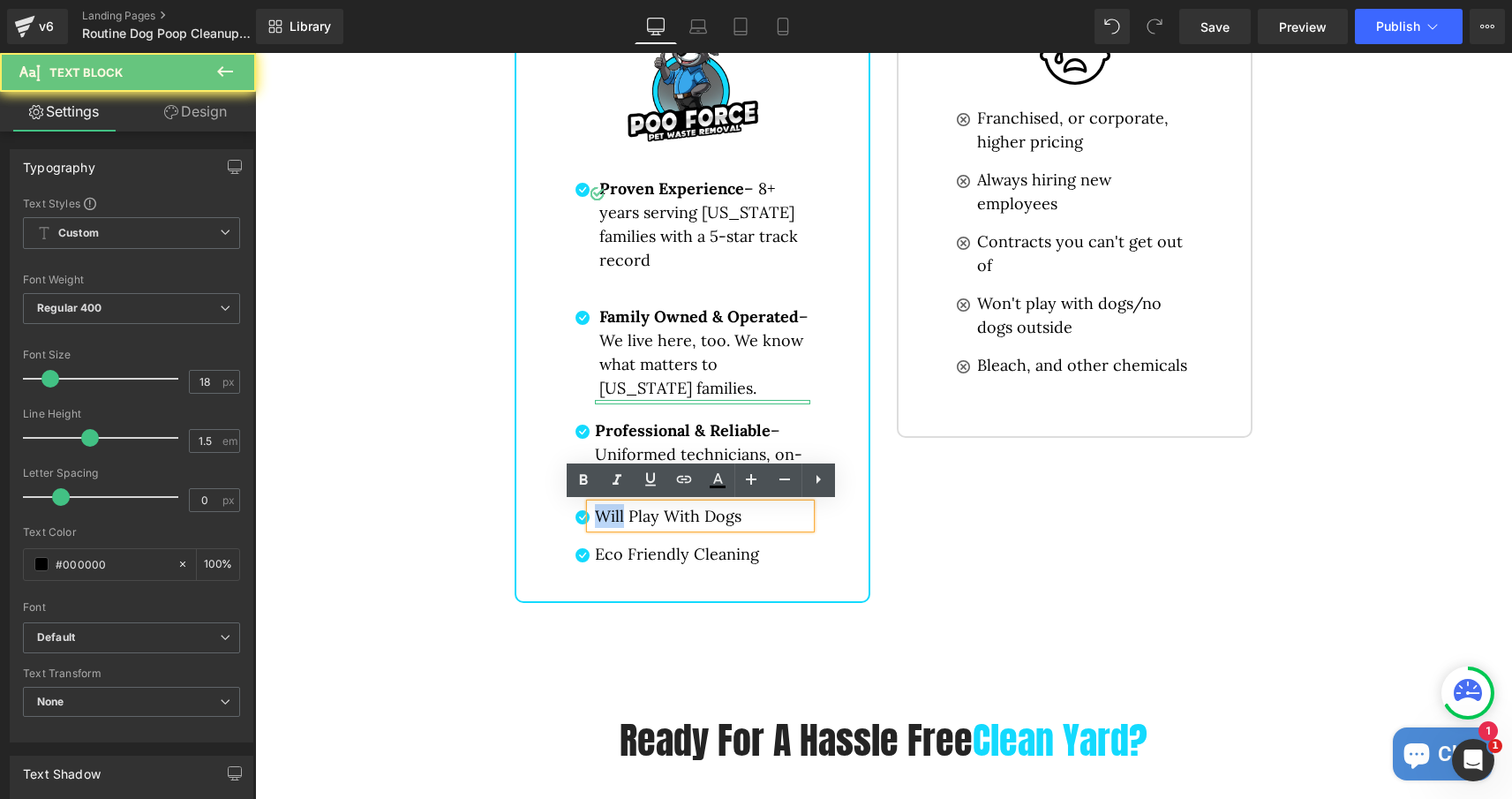
click at [615, 515] on p "Will Play With Dogs" at bounding box center [703, 516] width 215 height 24
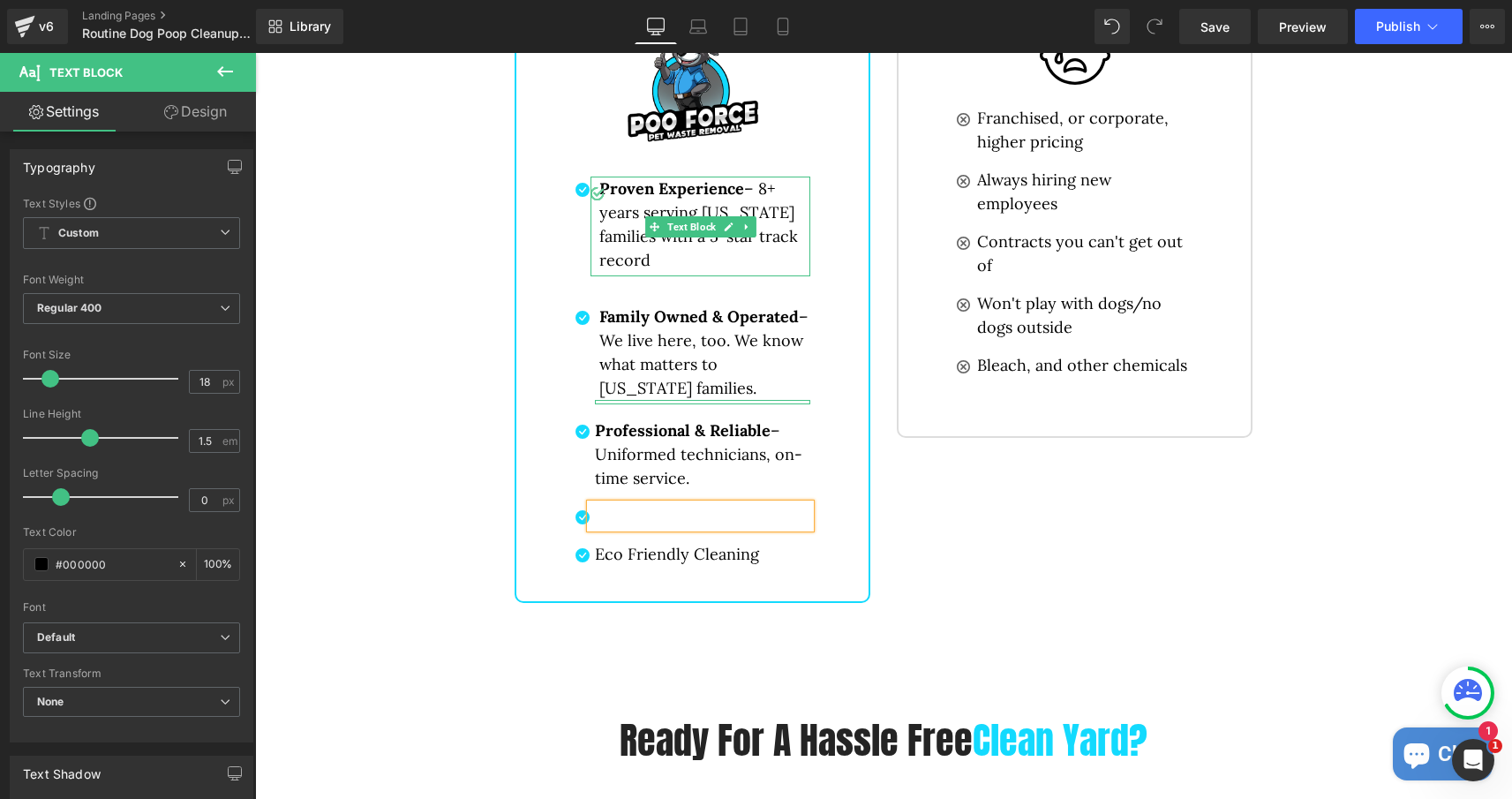
click at [684, 268] on p "Proven Experience – 8+ years serving [US_STATE] families with a 5-star track re…" at bounding box center [705, 224] width 211 height 96
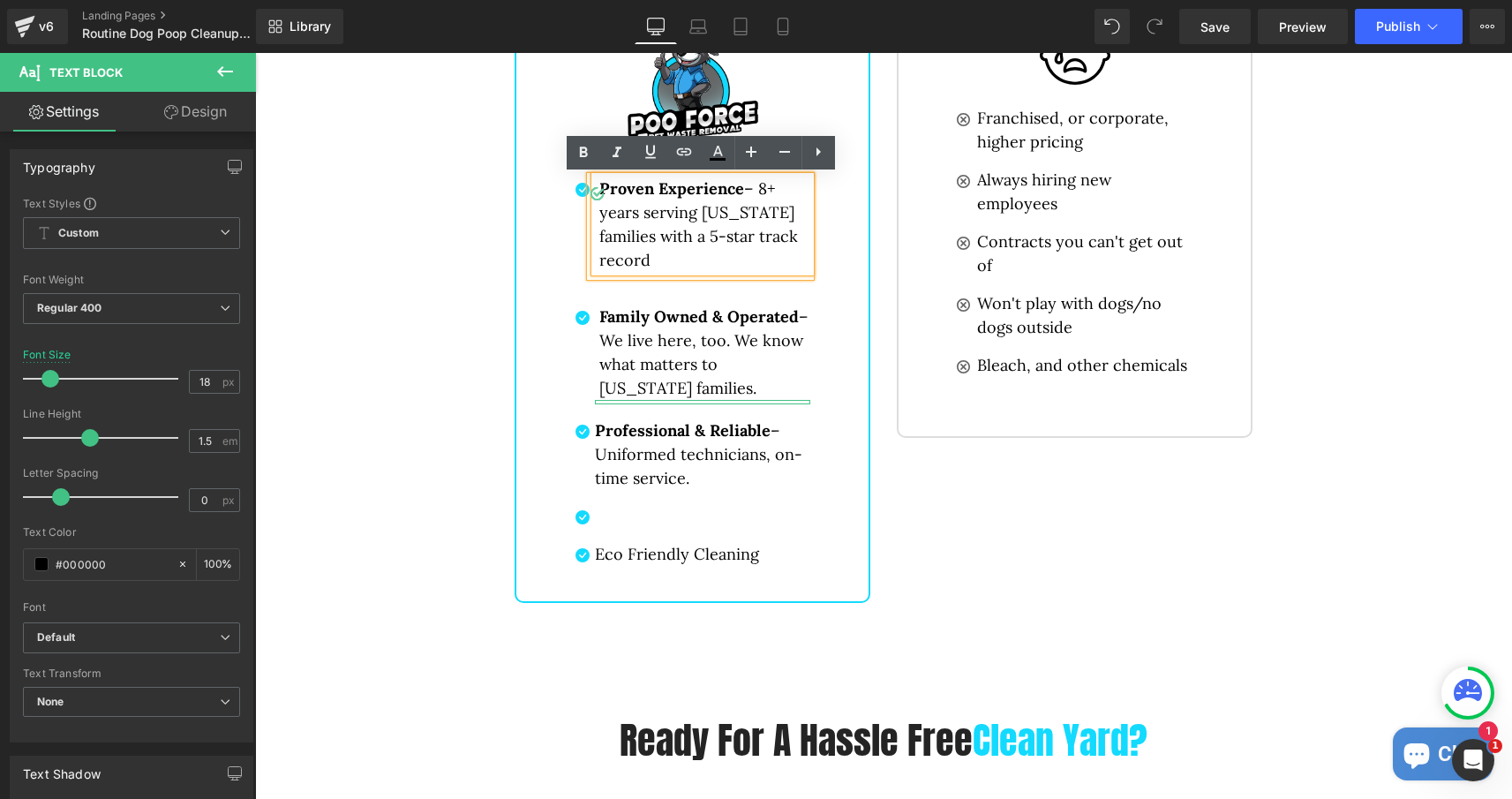
click at [654, 306] on div "Family Owned & Operated – We live here, too. We know what matters to Minnesota …" at bounding box center [701, 355] width 220 height 100
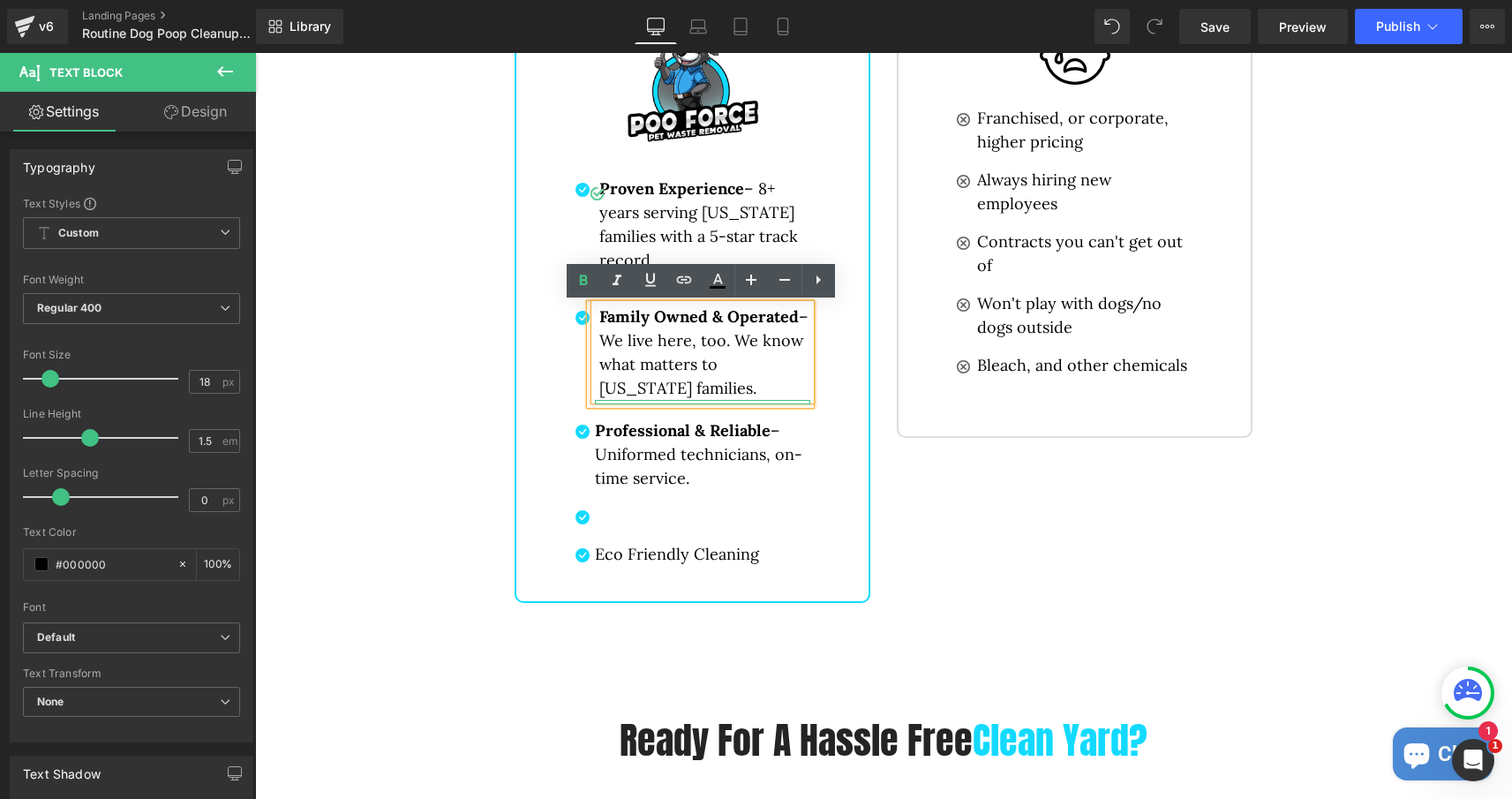
click at [556, 205] on div "Poo Force Button Image Icon Proven Experience – 8+ years serving Minnesota fami…" at bounding box center [692, 282] width 356 height 642
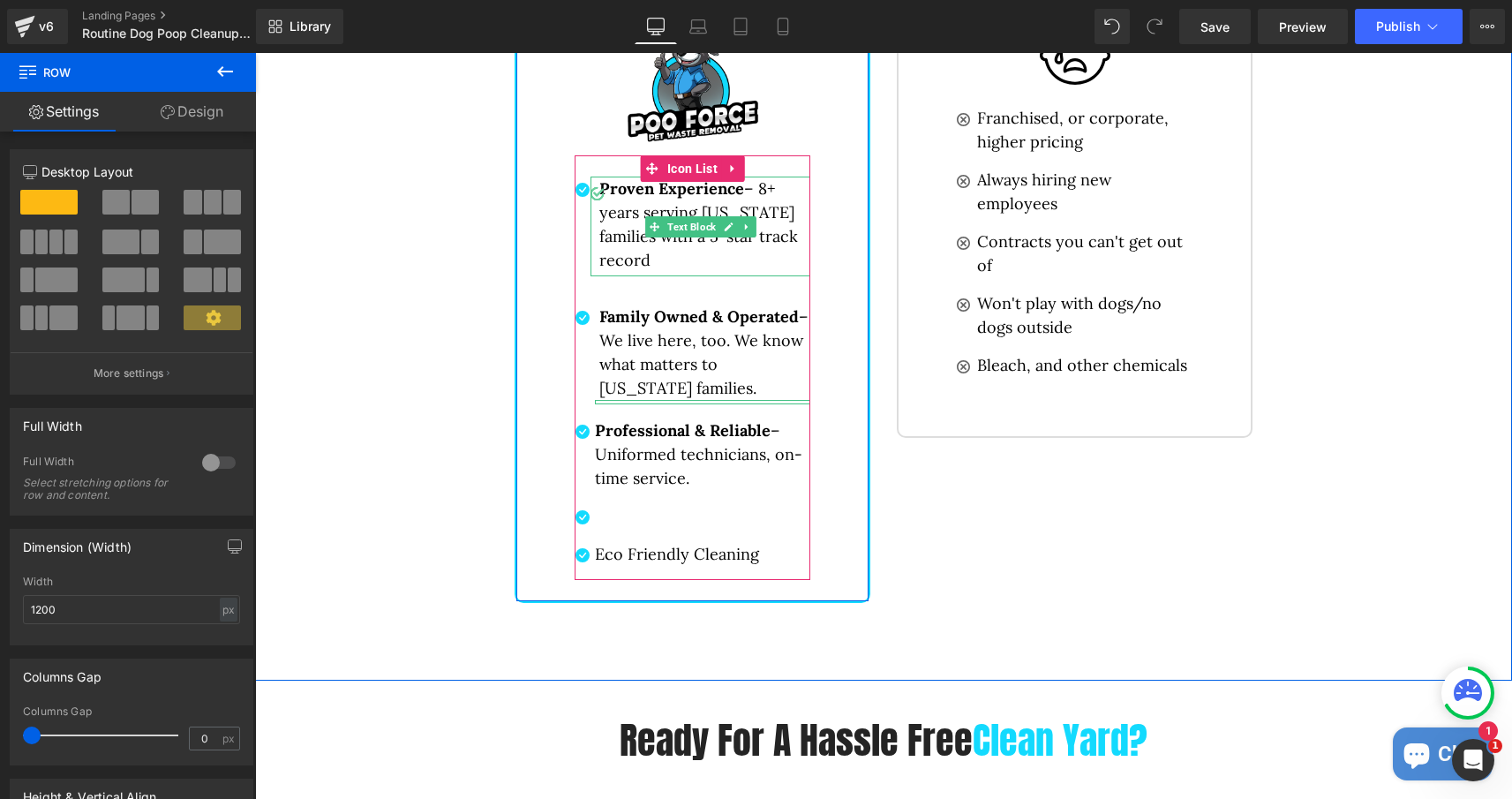
click at [605, 193] on div at bounding box center [599, 188] width 16 height 24
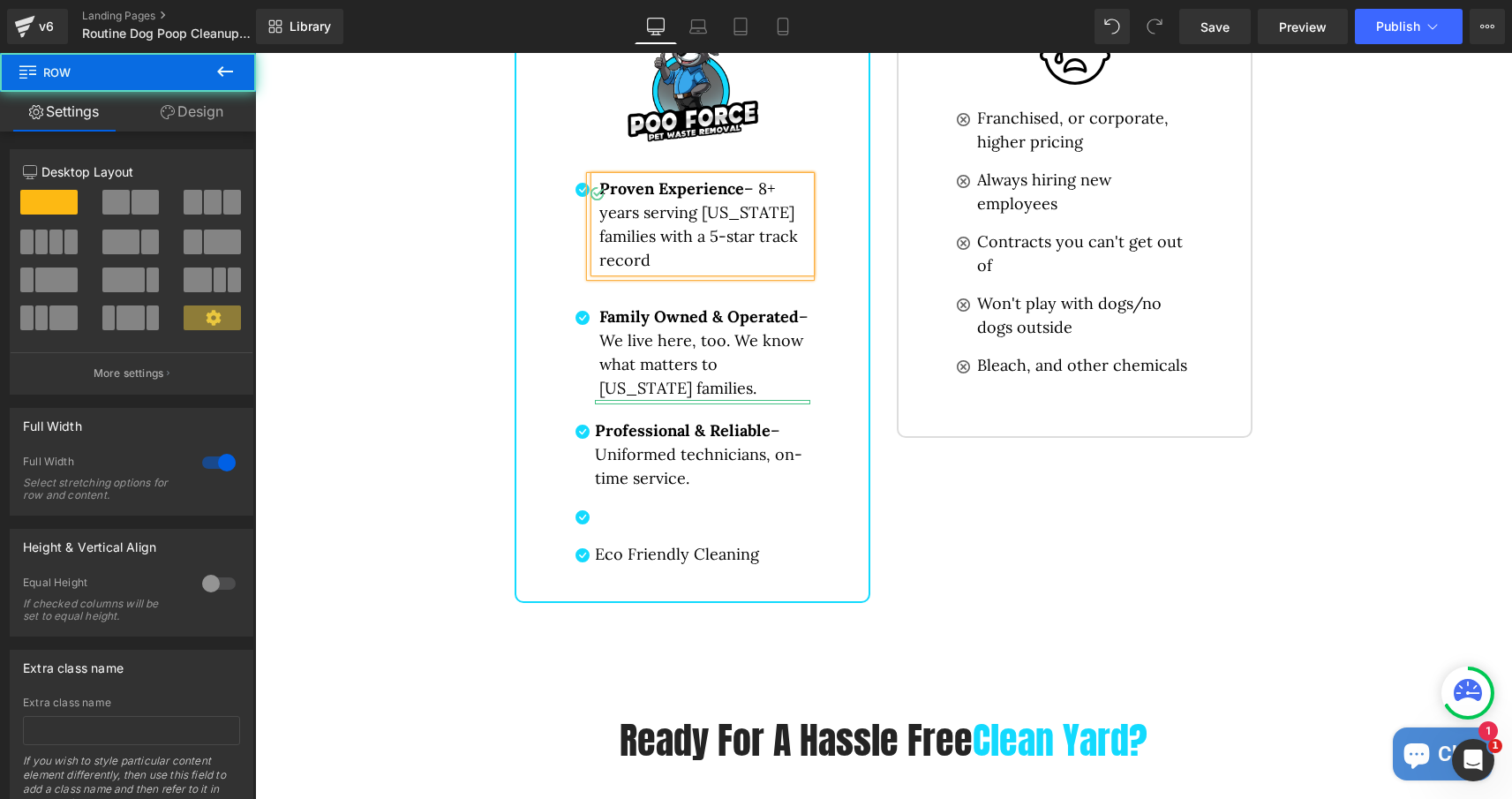
click at [367, 150] on div "Why Choose Poo Force? Heading Row Poo Force Button Image Icon Proven Experience…" at bounding box center [883, 212] width 1257 height 798
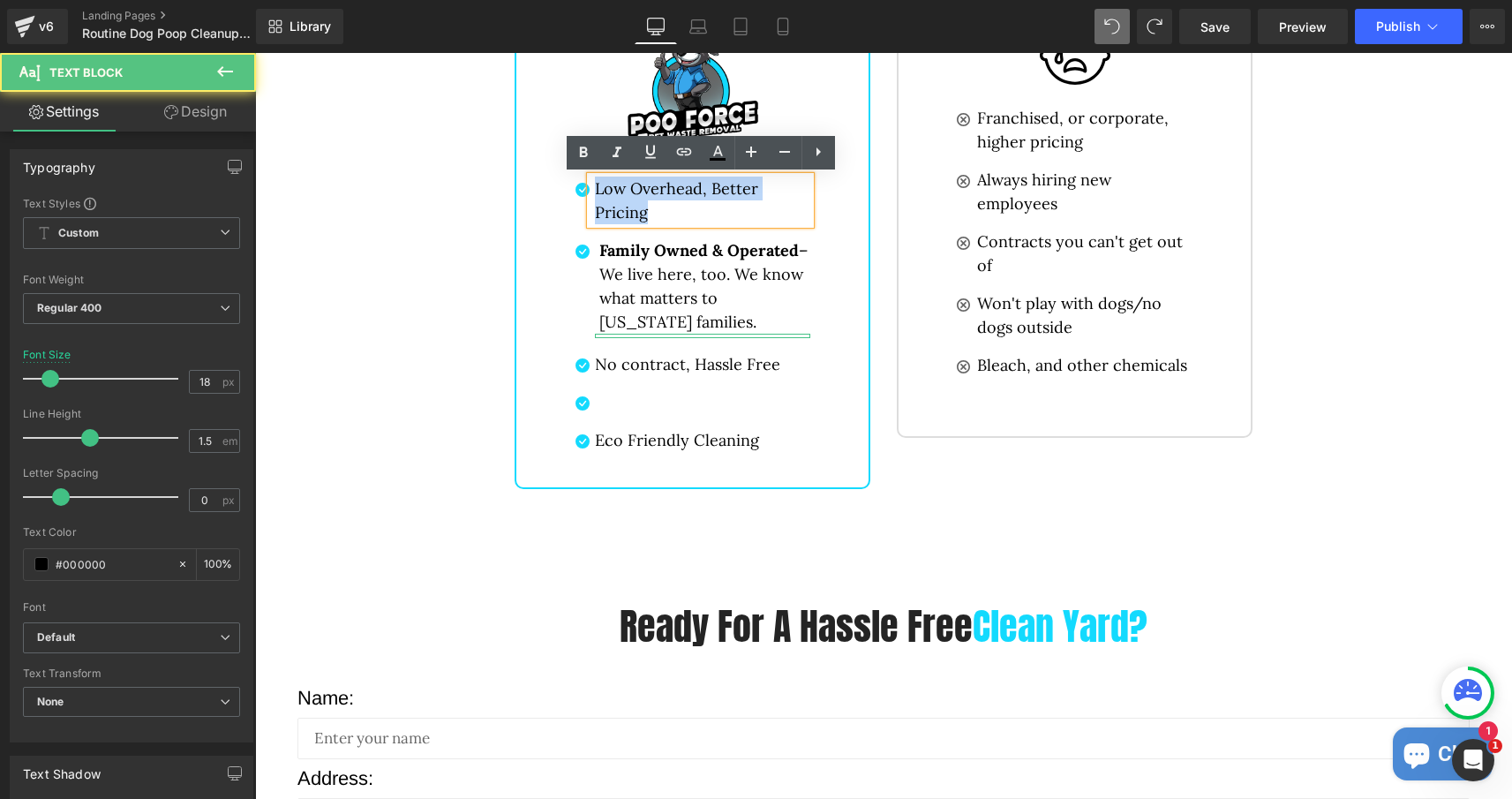
drag, startPoint x: 653, startPoint y: 220, endPoint x: 596, endPoint y: 177, distance: 71.4
click at [596, 177] on p "Low Overhead, Better Pricing" at bounding box center [703, 200] width 215 height 48
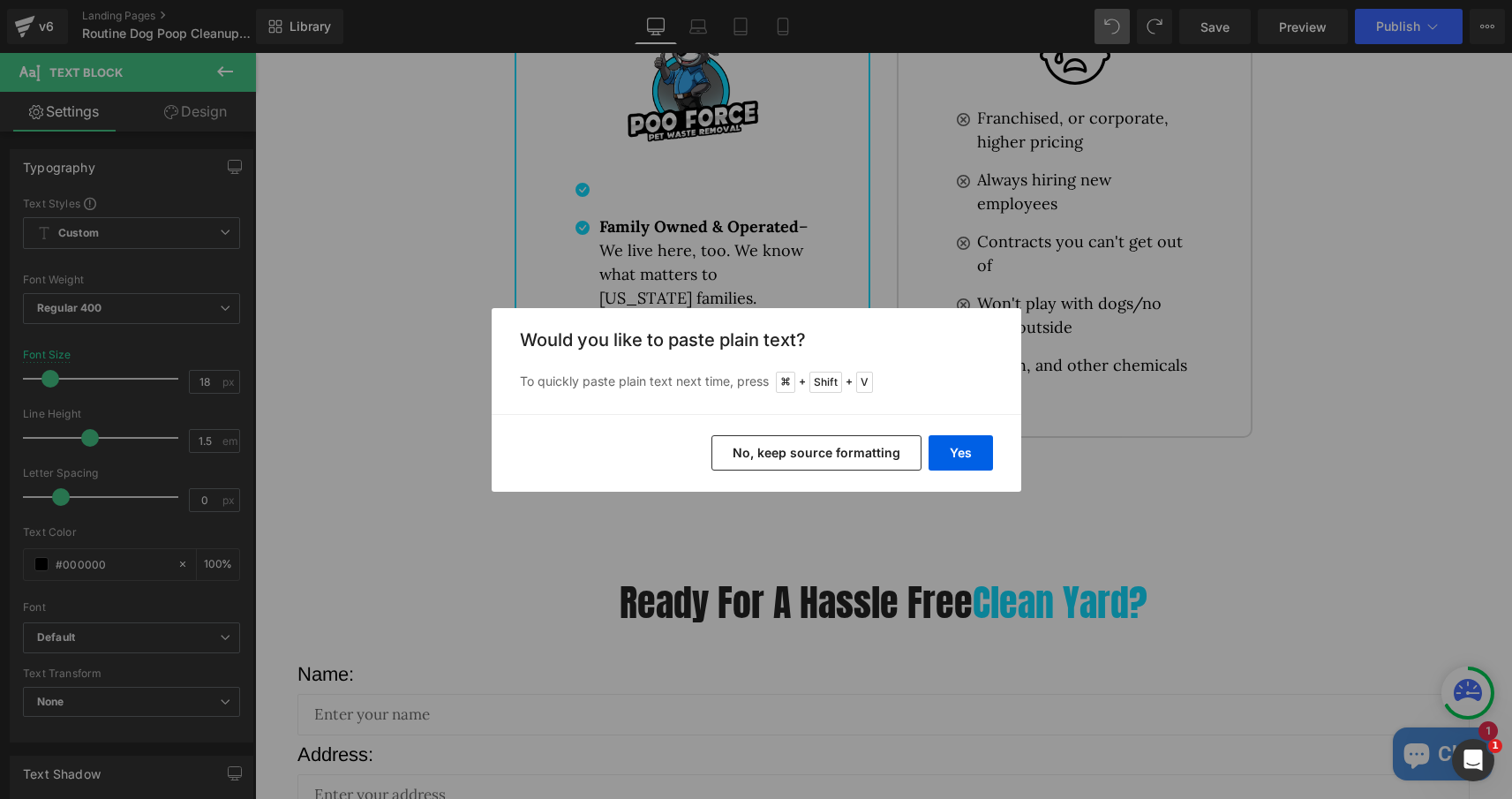
click at [868, 441] on button "No, keep source formatting" at bounding box center [816, 452] width 210 height 35
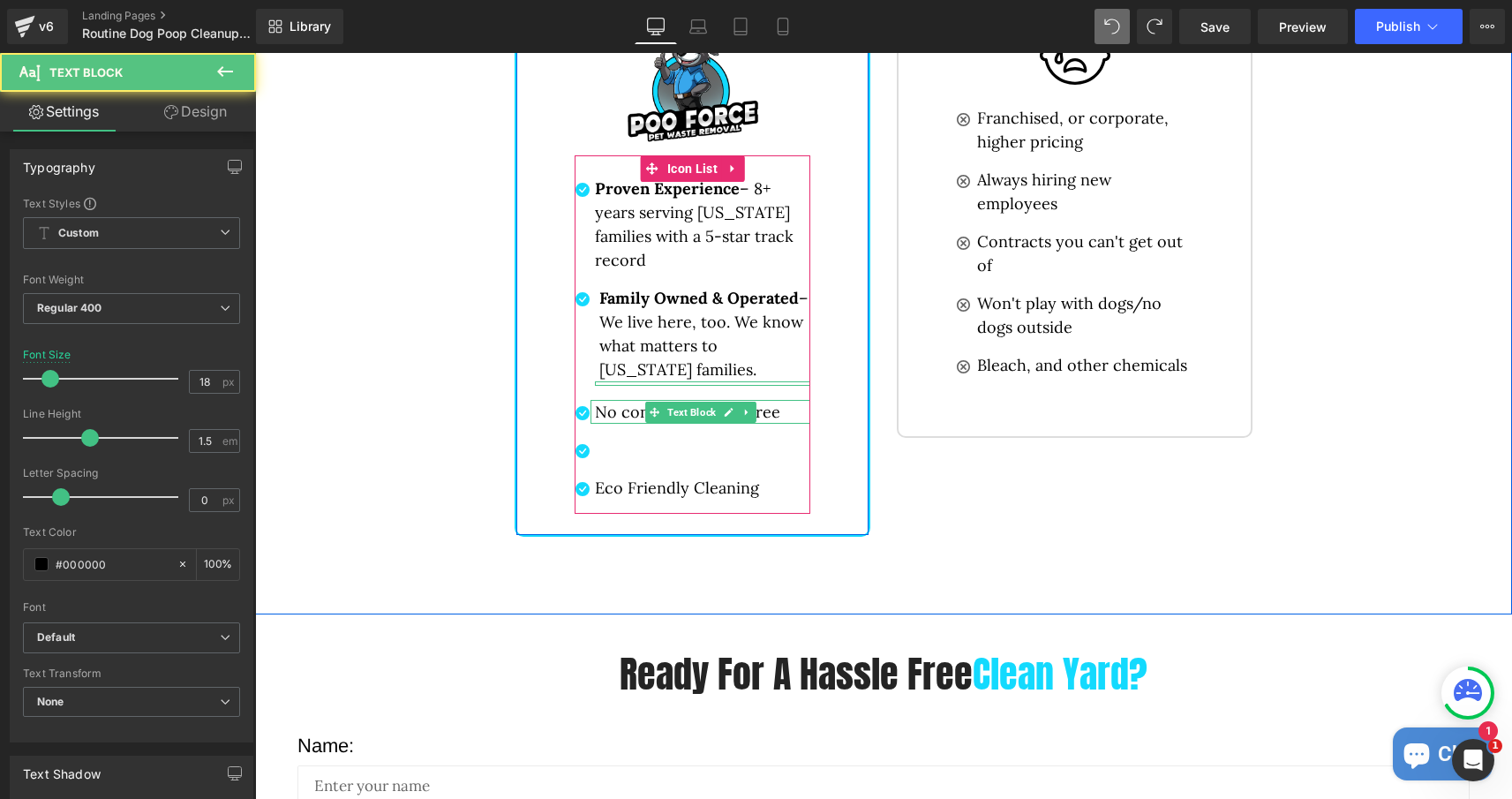
click at [626, 412] on p "No contract, Hassle Free" at bounding box center [703, 411] width 215 height 24
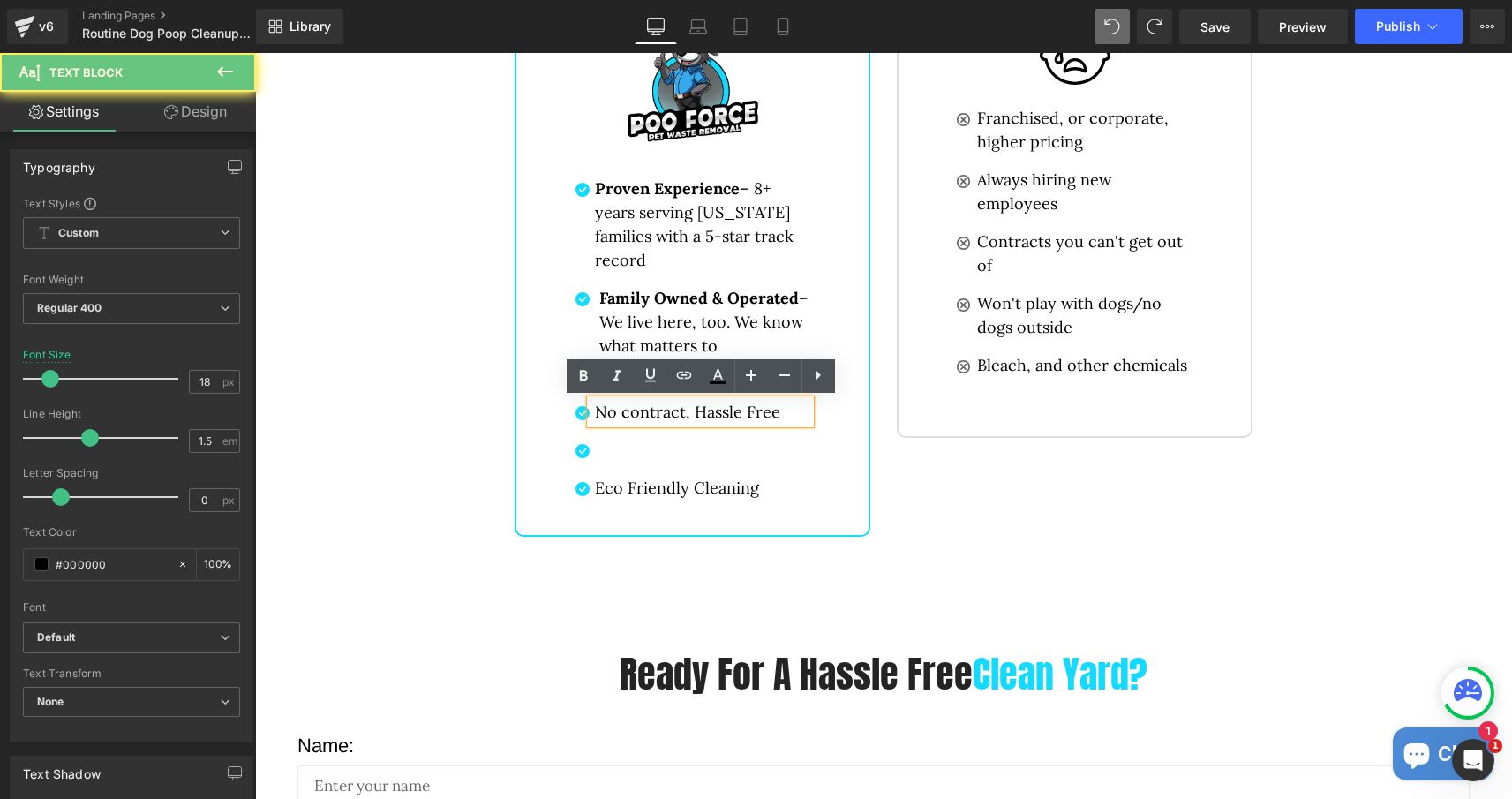
click at [626, 412] on p "No contract, Hassle Free" at bounding box center [703, 411] width 215 height 24
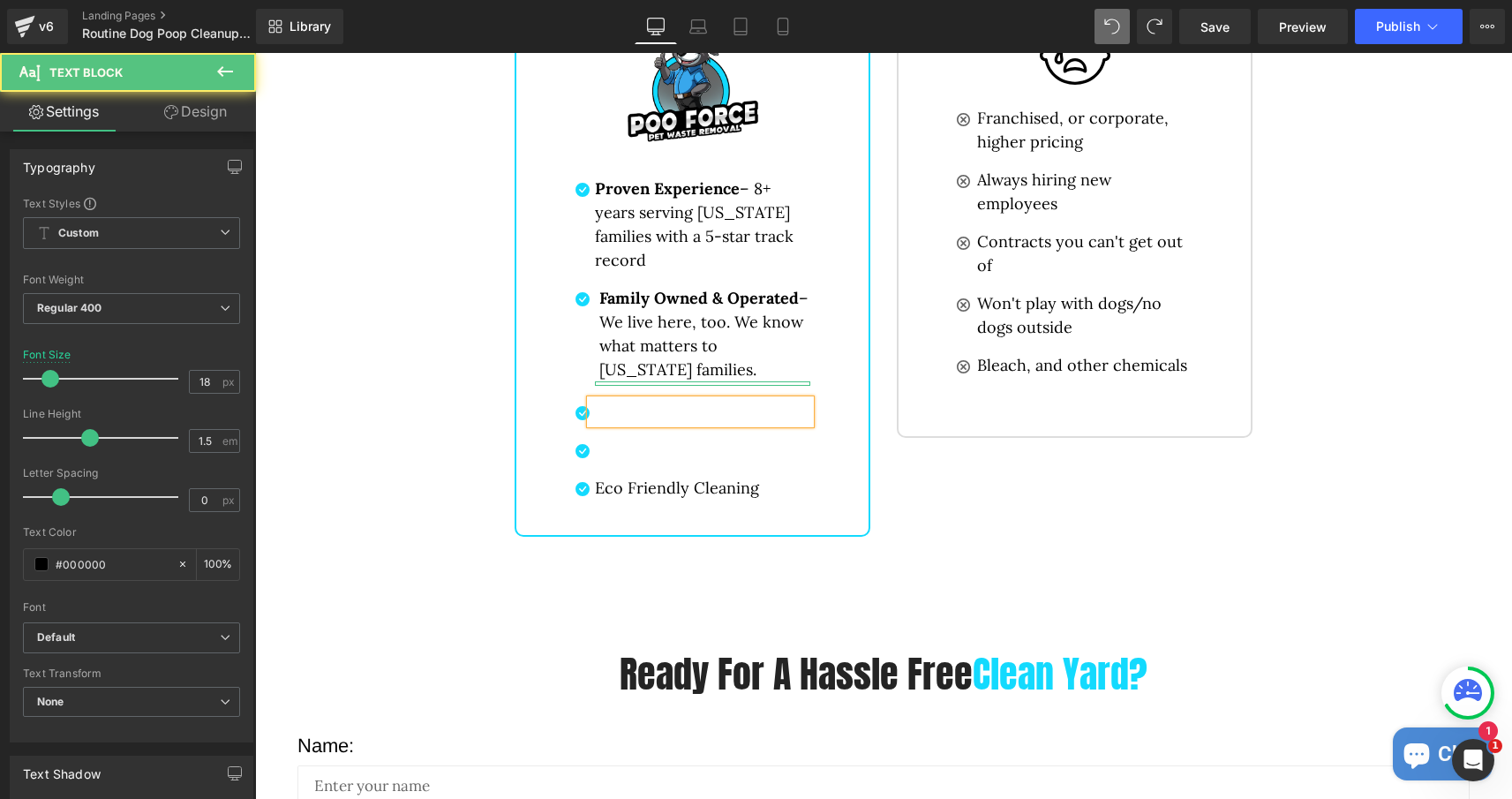
click at [645, 412] on p at bounding box center [703, 411] width 215 height 24
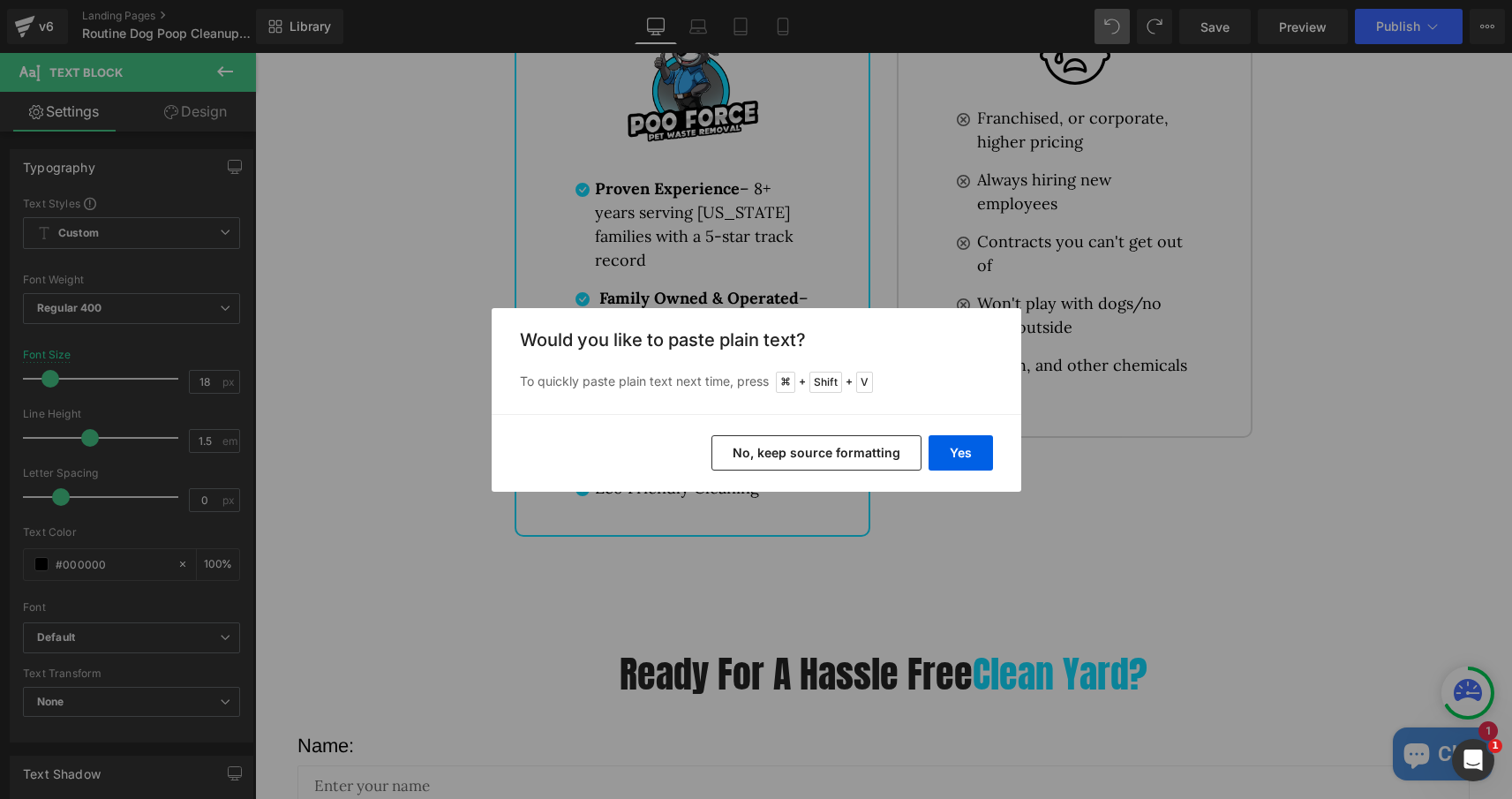
click at [811, 453] on button "No, keep source formatting" at bounding box center [816, 452] width 210 height 35
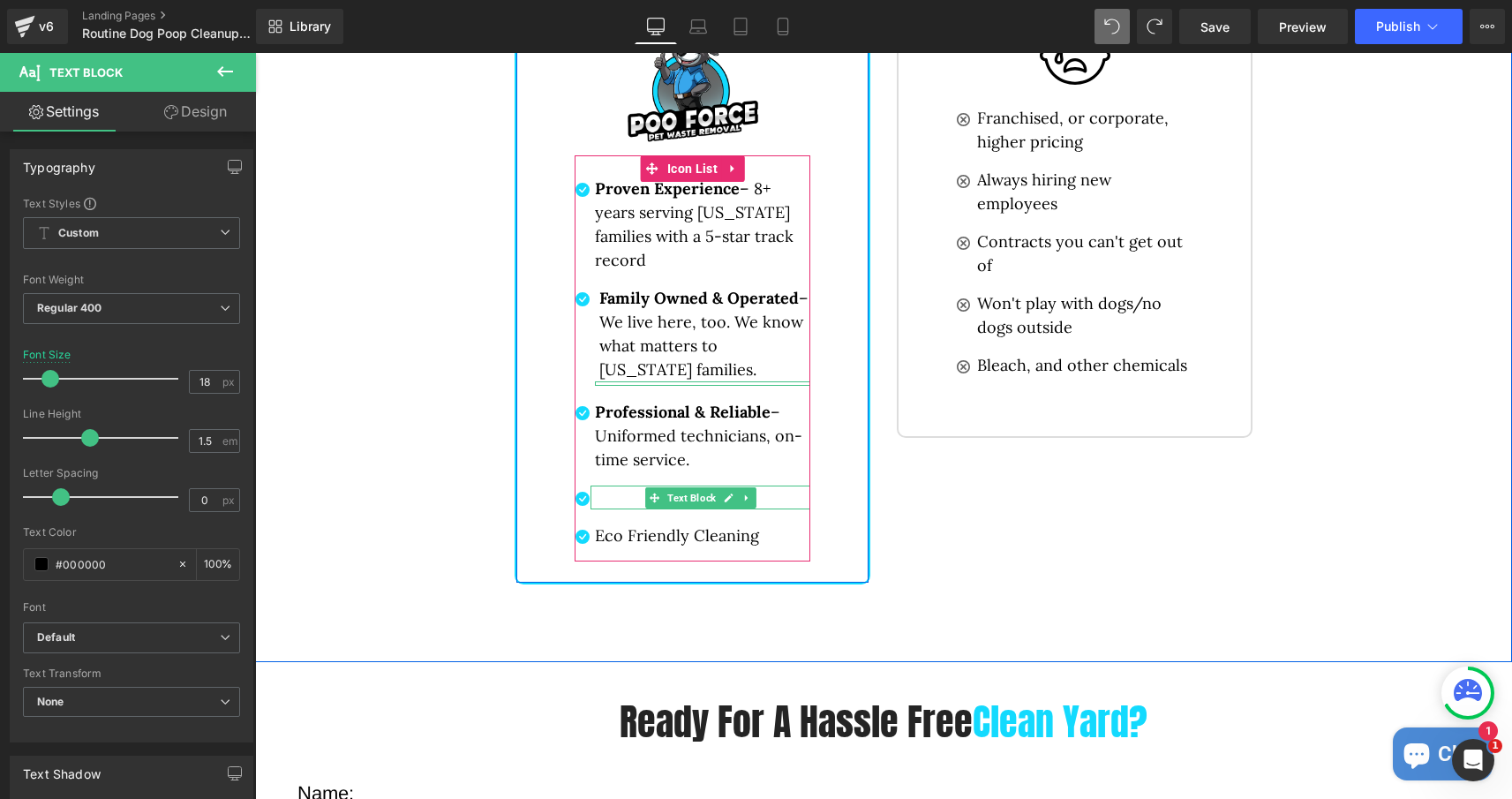
click at [616, 499] on p at bounding box center [703, 497] width 215 height 24
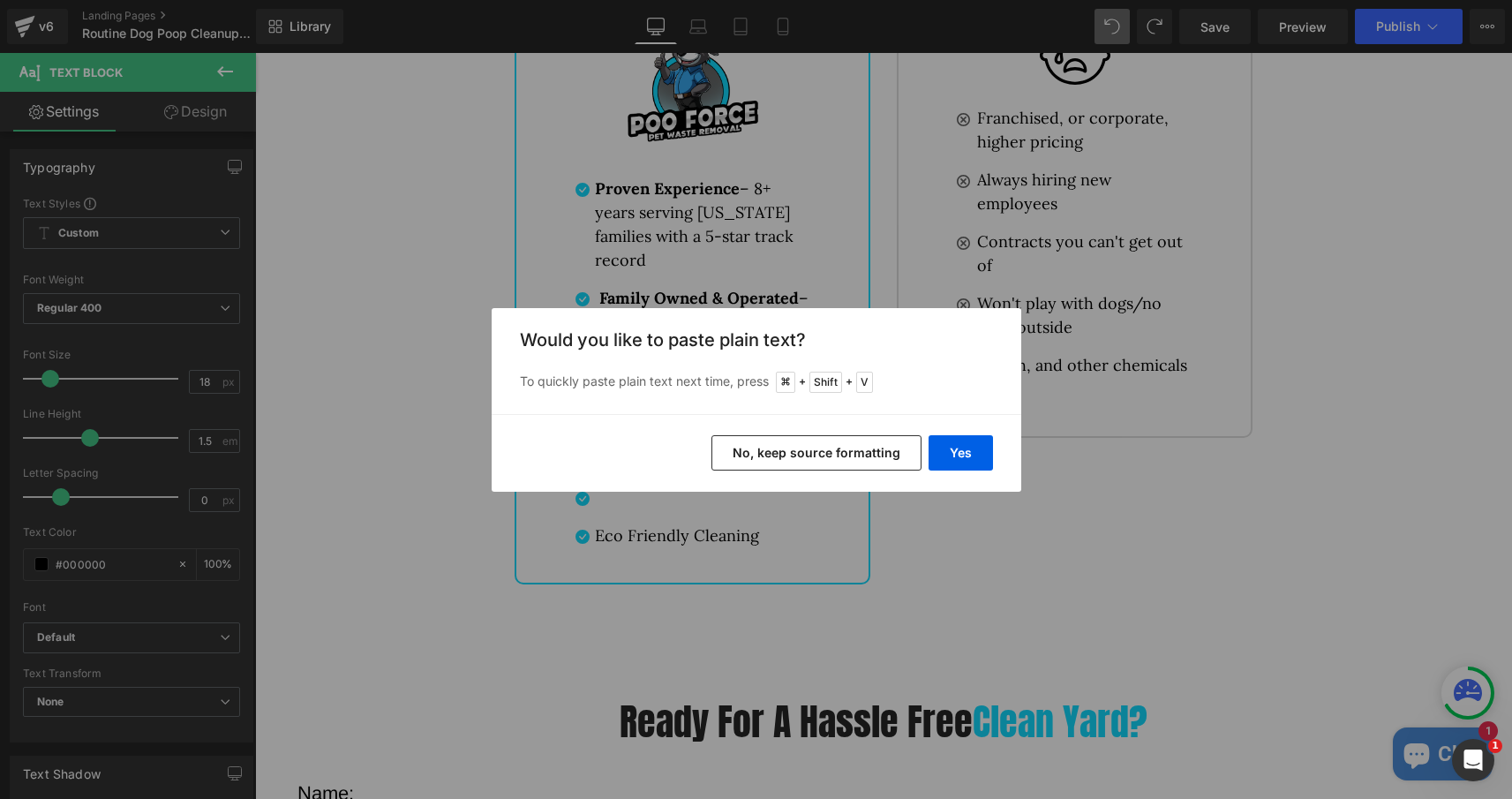
click at [787, 436] on button "No, keep source formatting" at bounding box center [816, 452] width 210 height 35
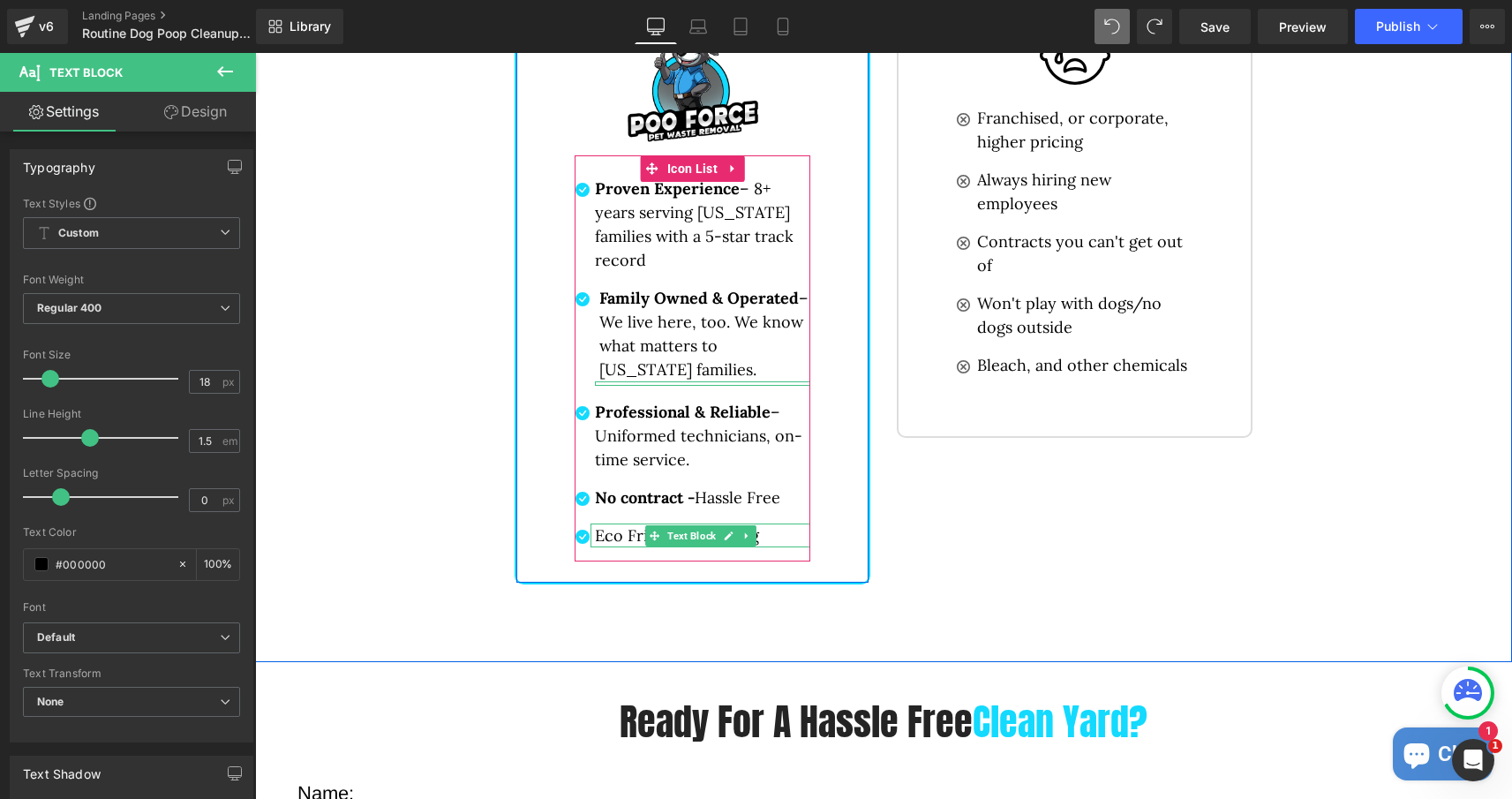
click at [647, 533] on span at bounding box center [654, 535] width 19 height 21
click at [614, 538] on p "Eco Friendly Cleaning" at bounding box center [703, 535] width 215 height 24
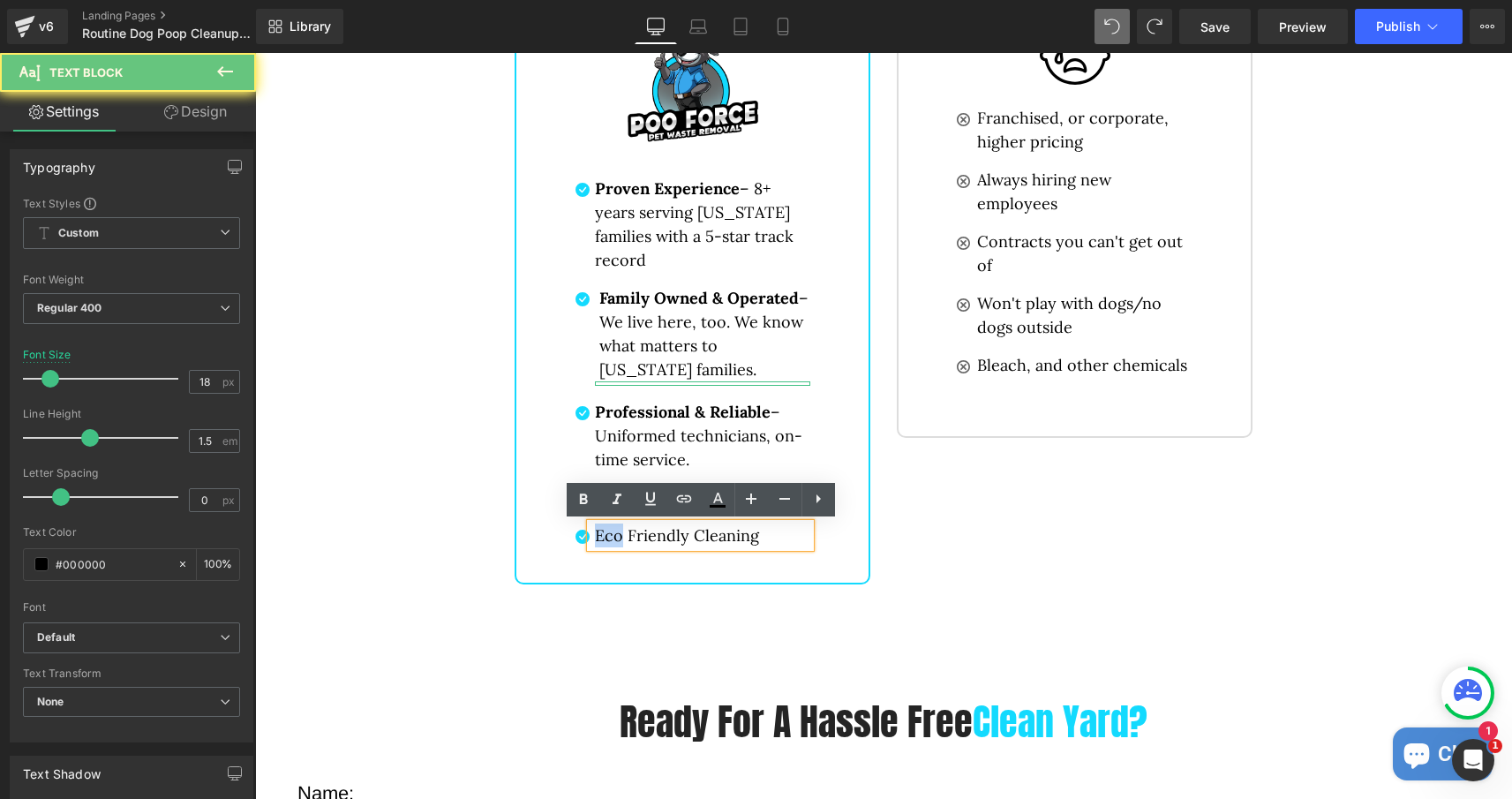
click at [614, 538] on p "Eco Friendly Cleaning" at bounding box center [703, 535] width 215 height 24
drag, startPoint x: 688, startPoint y: 536, endPoint x: 575, endPoint y: 531, distance: 113.1
click at [575, 531] on li "Icon Eco Friendly Cleaning Text Block" at bounding box center [693, 535] width 235 height 24
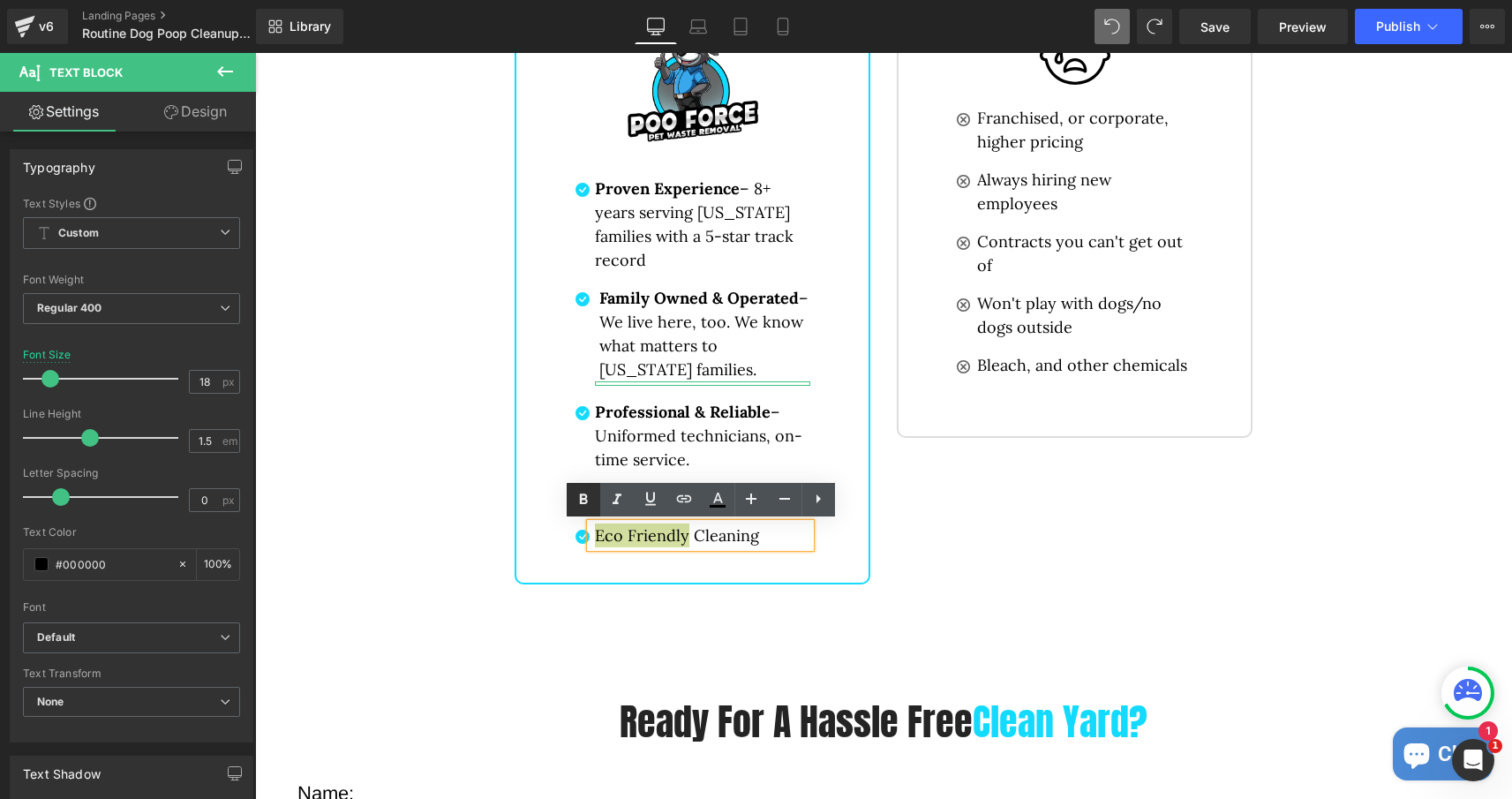
click at [588, 495] on icon at bounding box center [583, 499] width 21 height 21
click at [545, 312] on div "Poo Force Button Image Icon Proven Experience – 8+ years serving Minnesota fami…" at bounding box center [692, 272] width 356 height 623
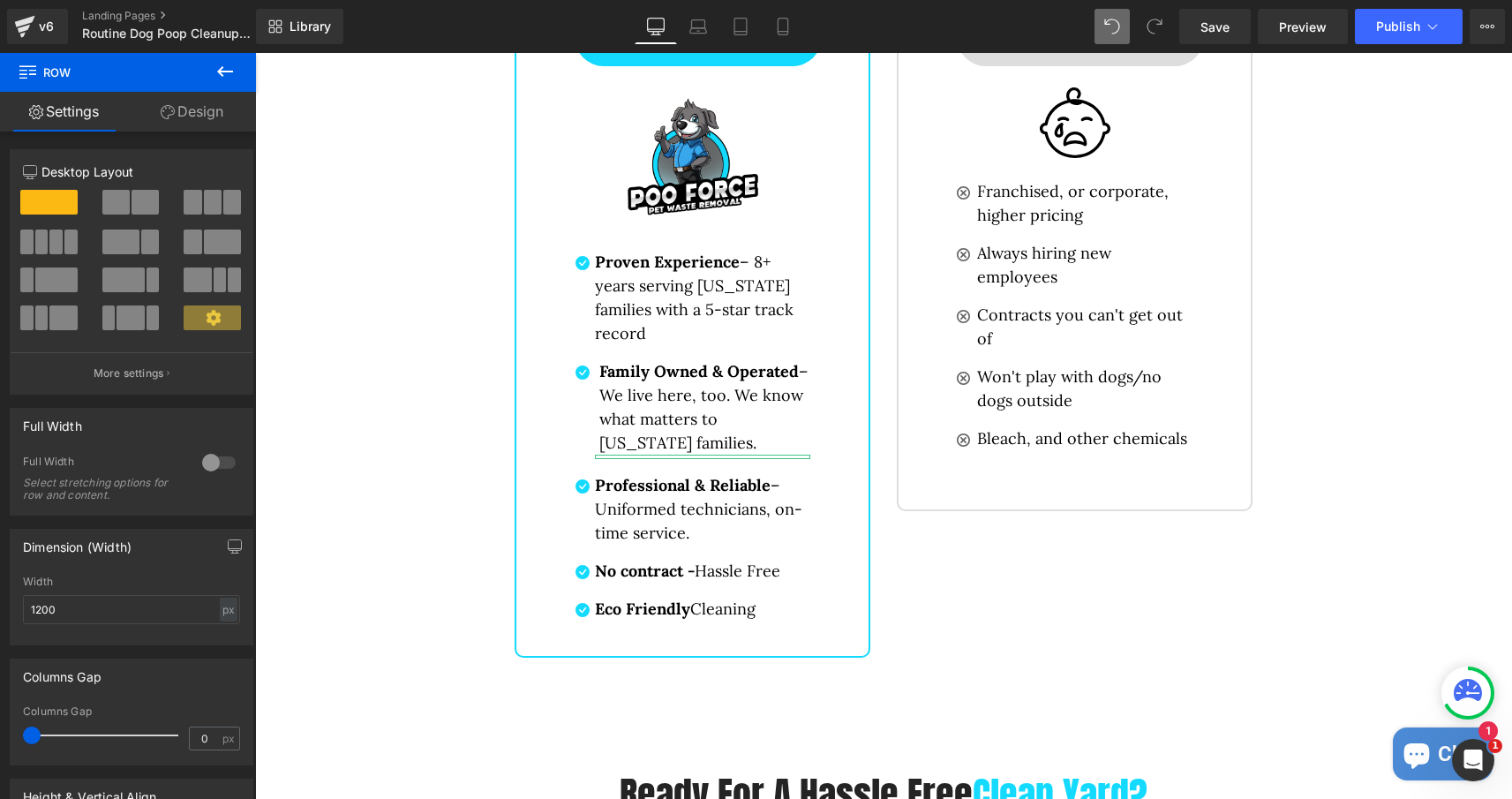
scroll to position [3965, 0]
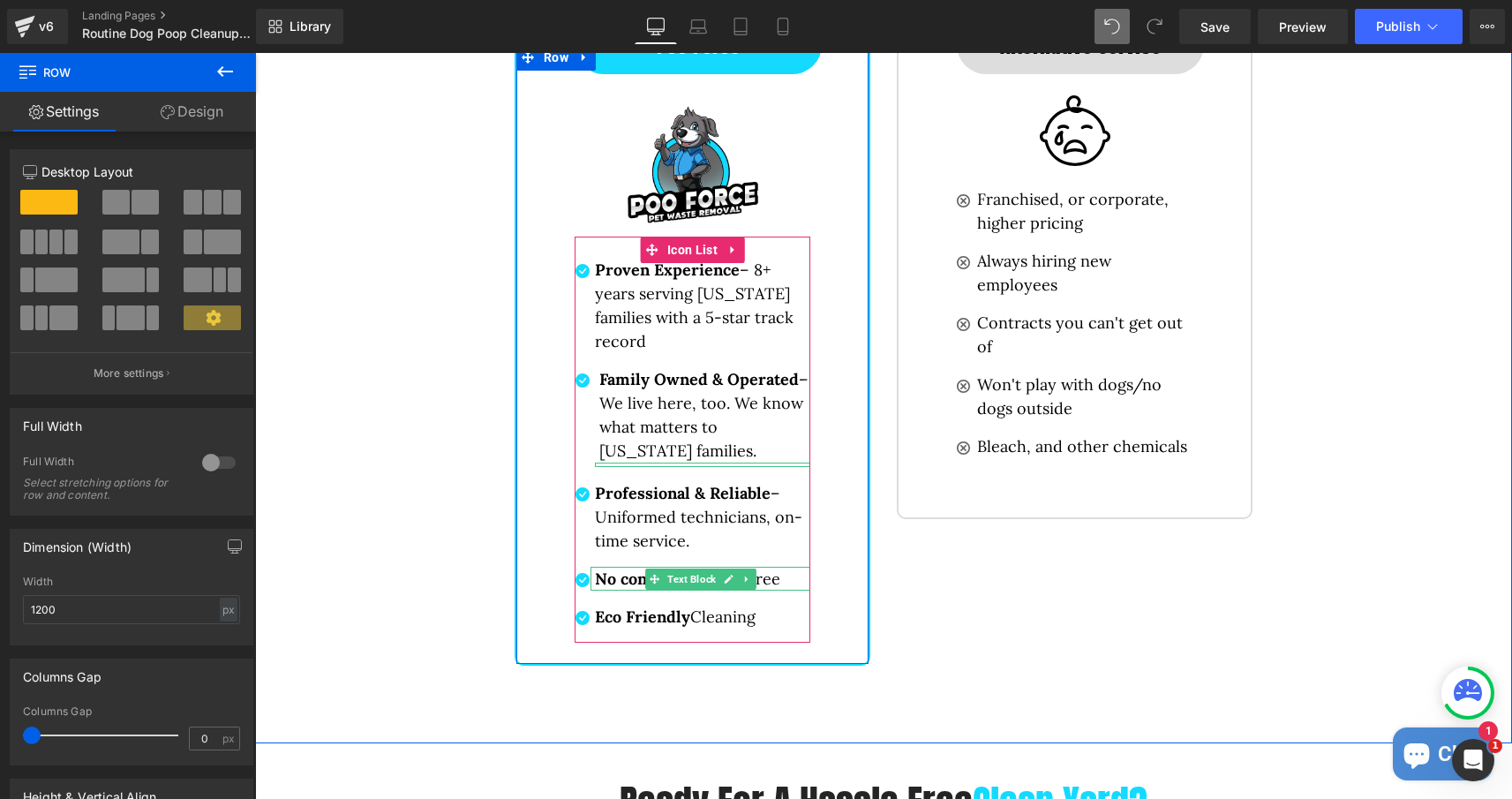
click at [645, 576] on strong "No contract -" at bounding box center [645, 578] width 100 height 20
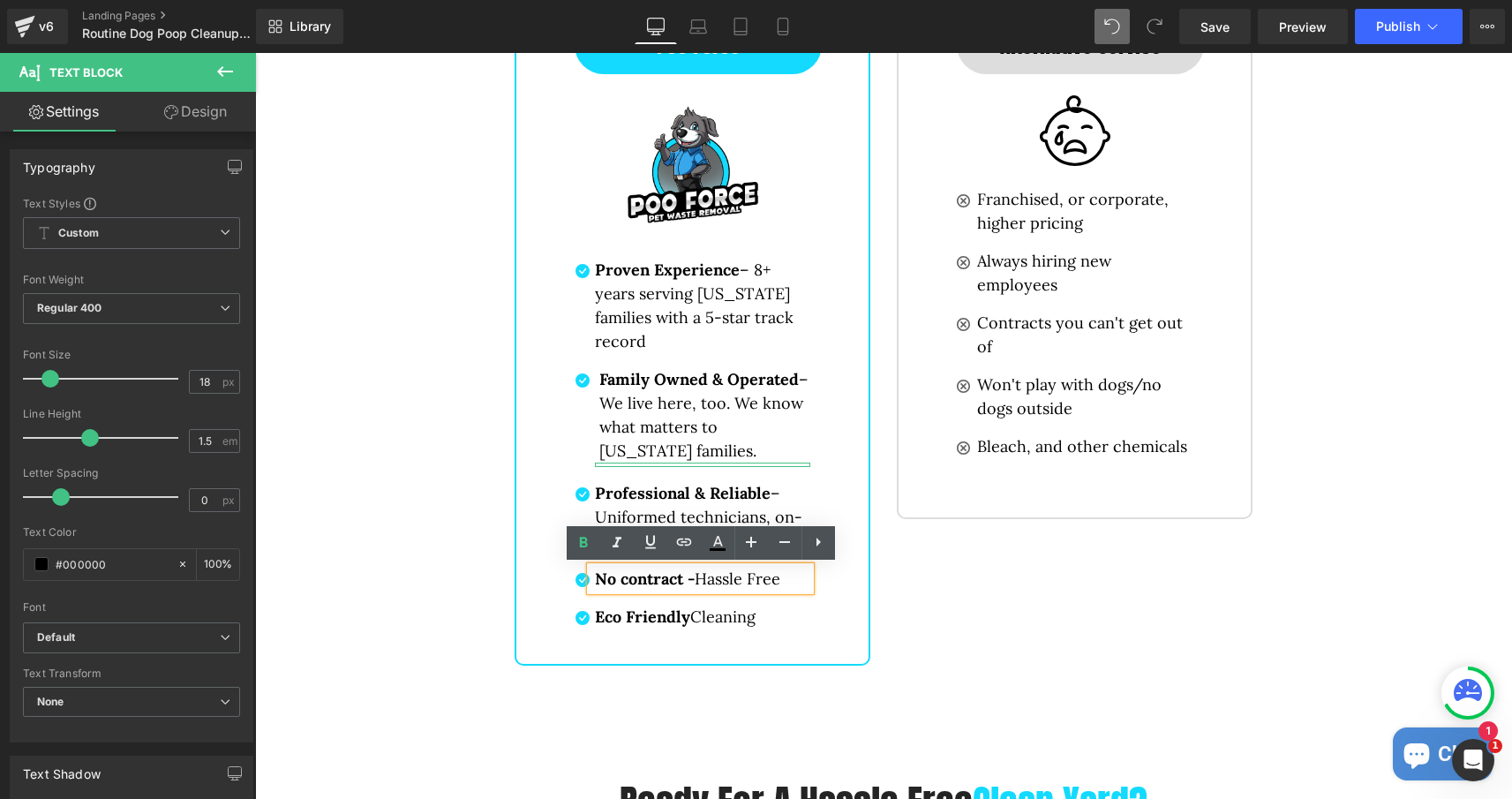
click at [788, 602] on ul "Icon Proven Experience – 8+ years serving Minnesota families with a 5-star trac…" at bounding box center [693, 450] width 235 height 385
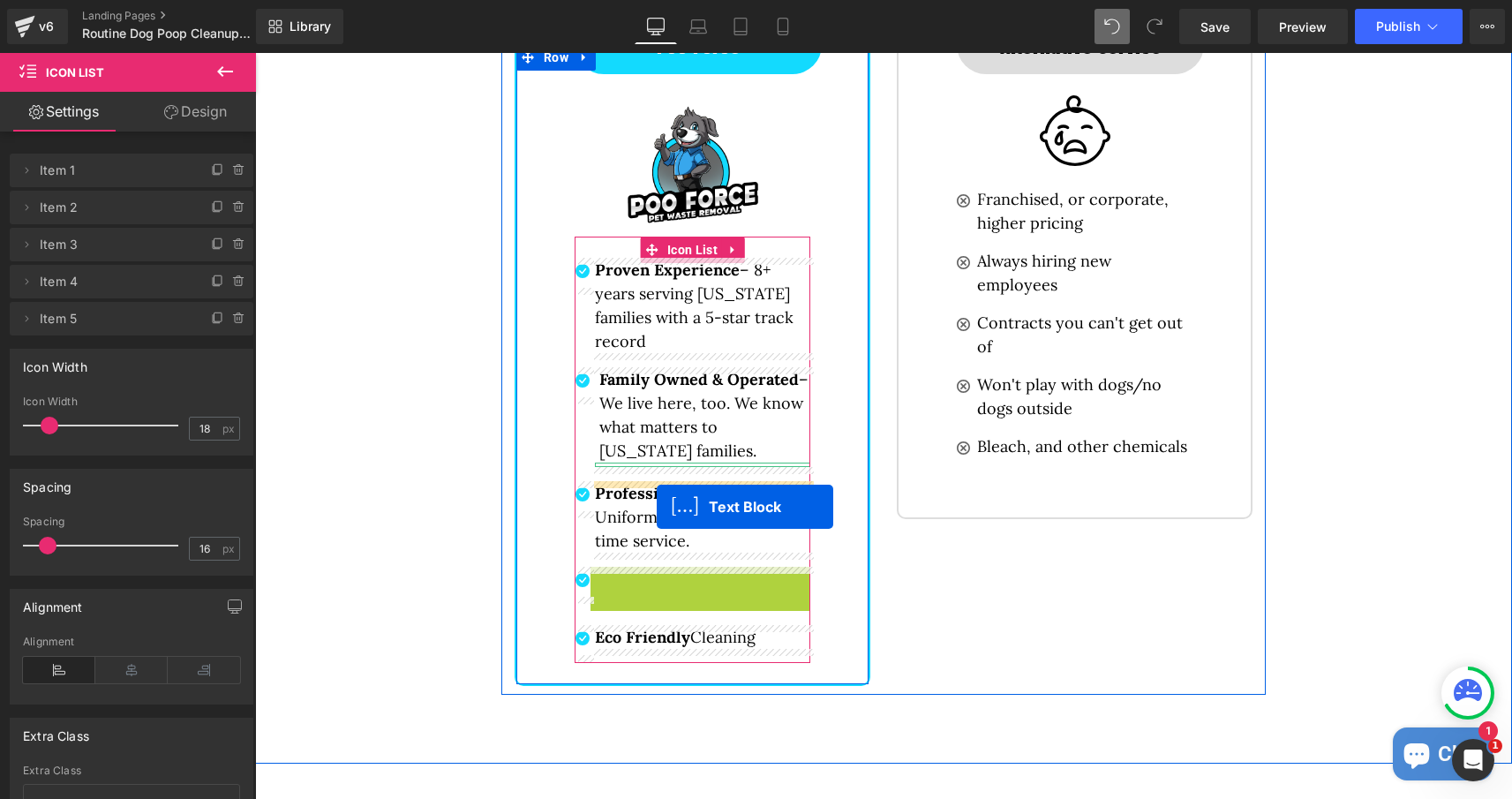
drag, startPoint x: 657, startPoint y: 576, endPoint x: 657, endPoint y: 506, distance: 70.0
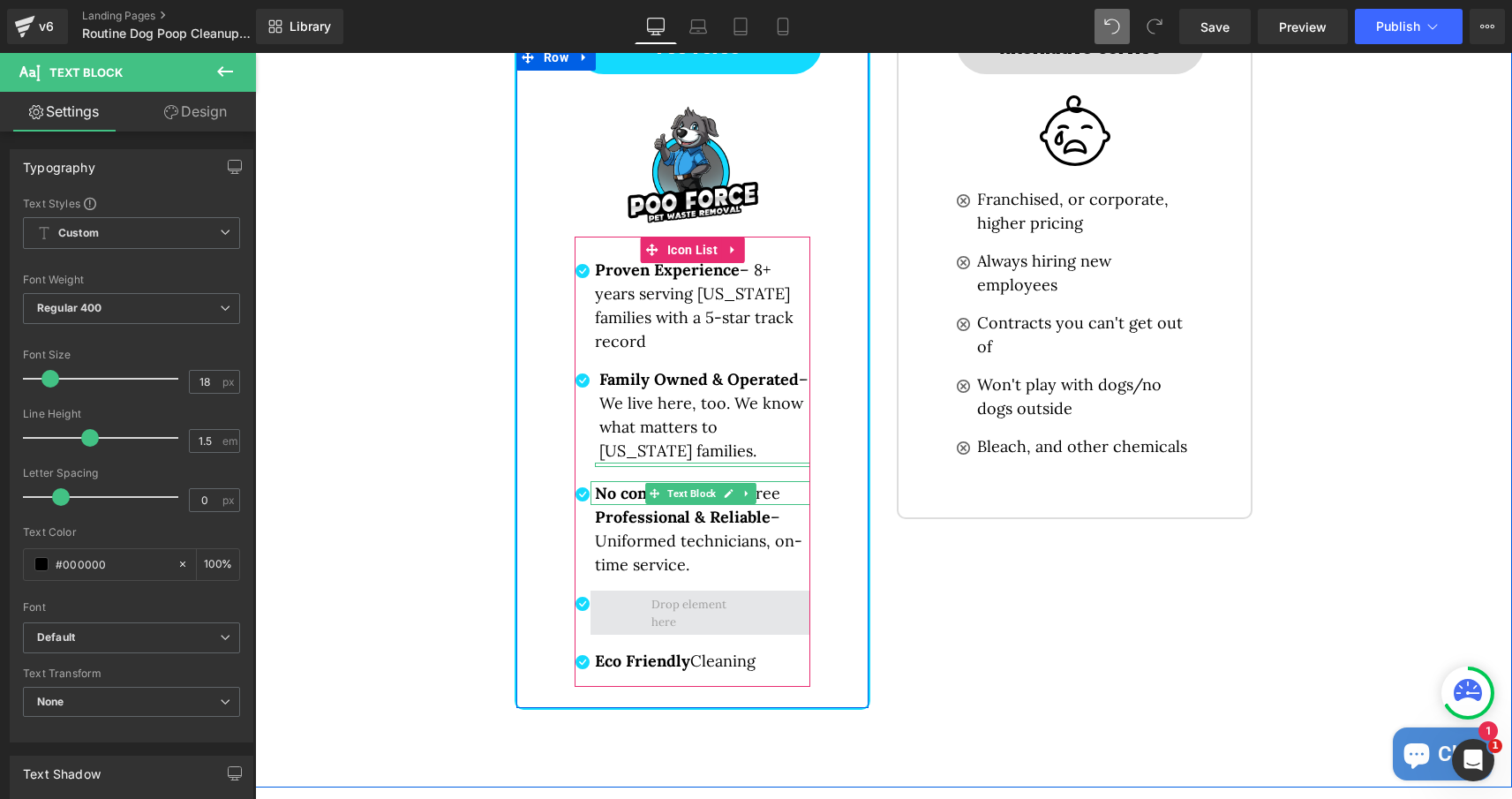
click at [606, 606] on span at bounding box center [701, 613] width 220 height 44
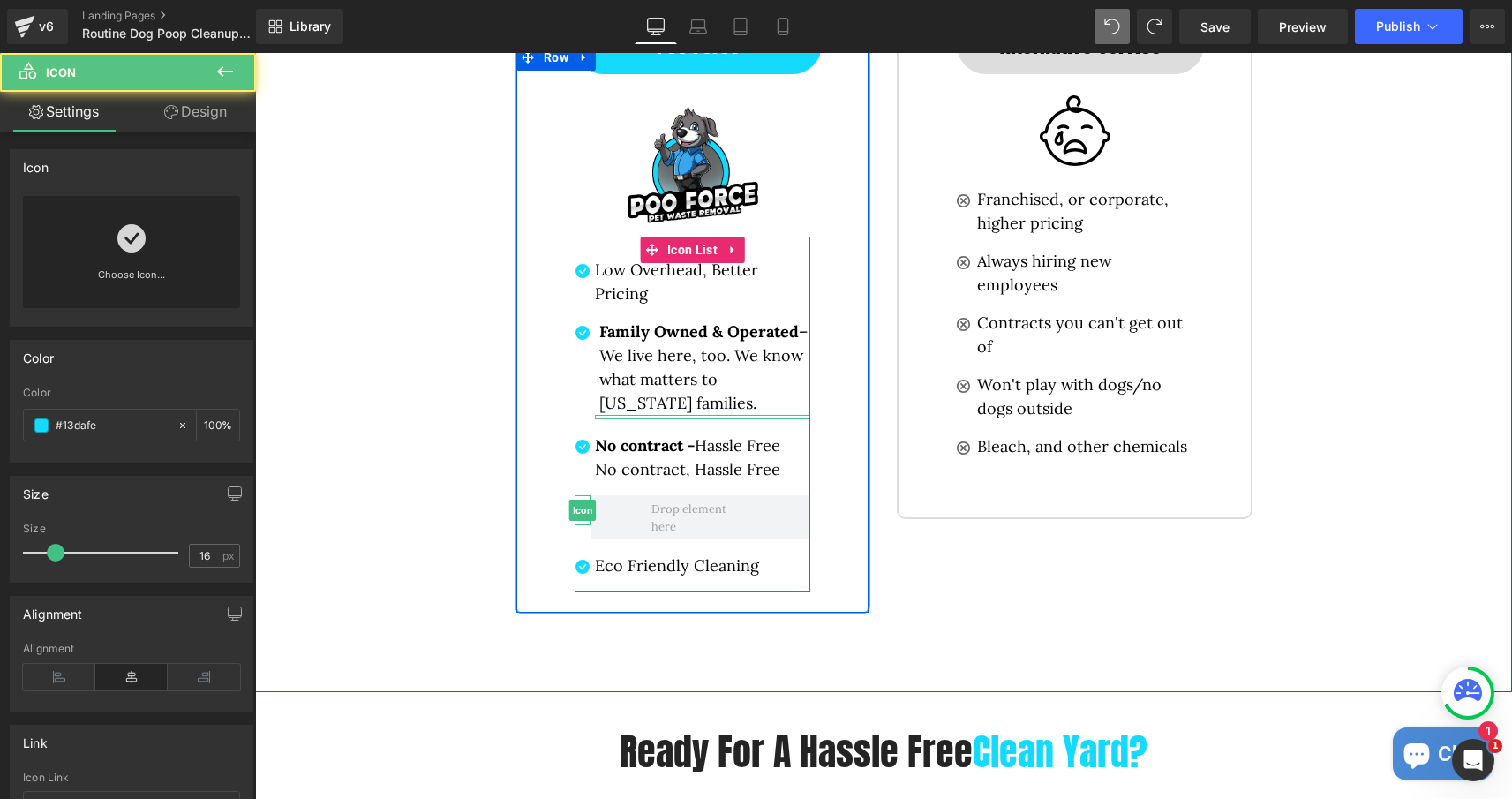
click at [579, 503] on div "Icon" at bounding box center [583, 510] width 16 height 30
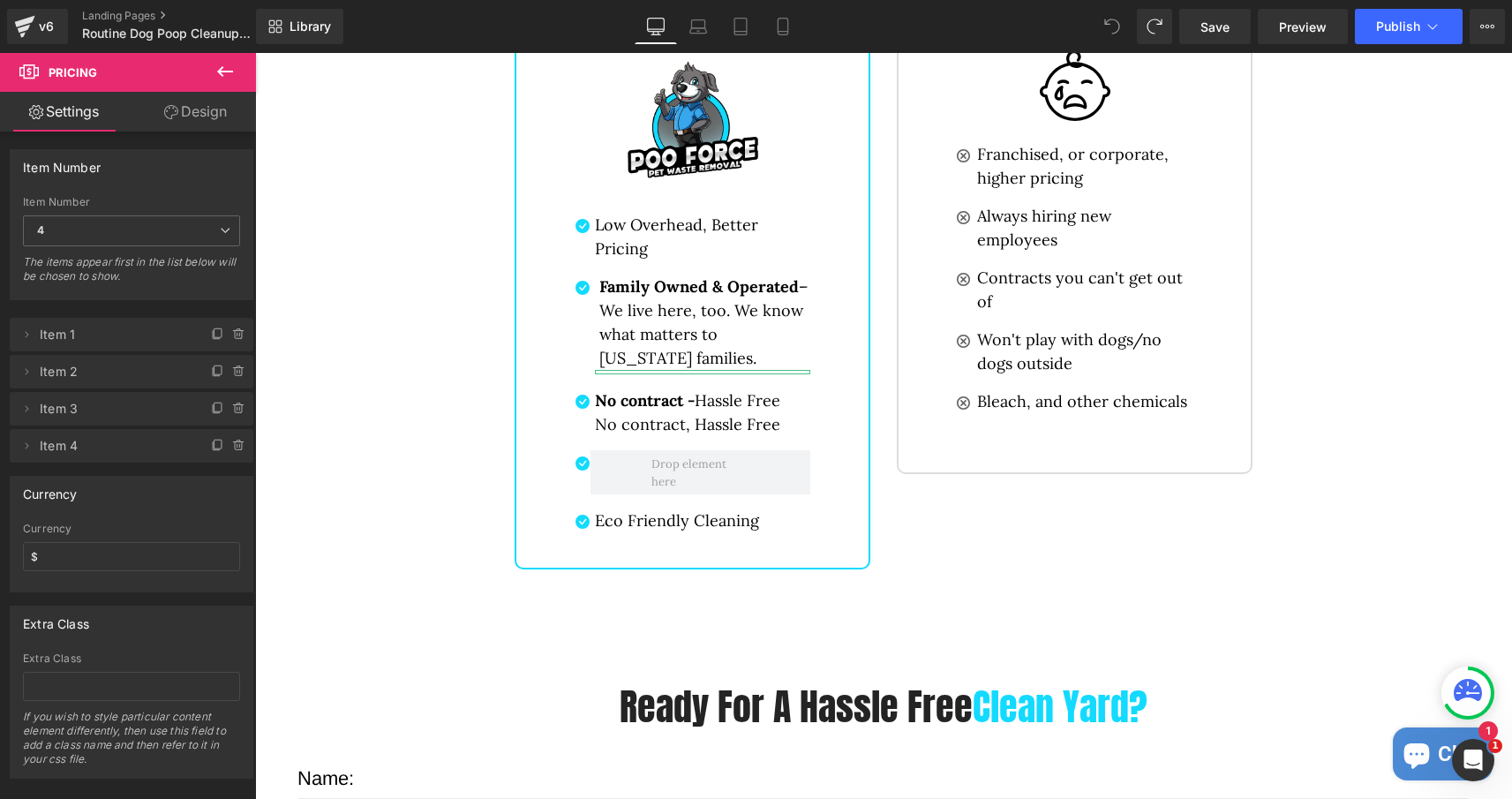
scroll to position [4035, 0]
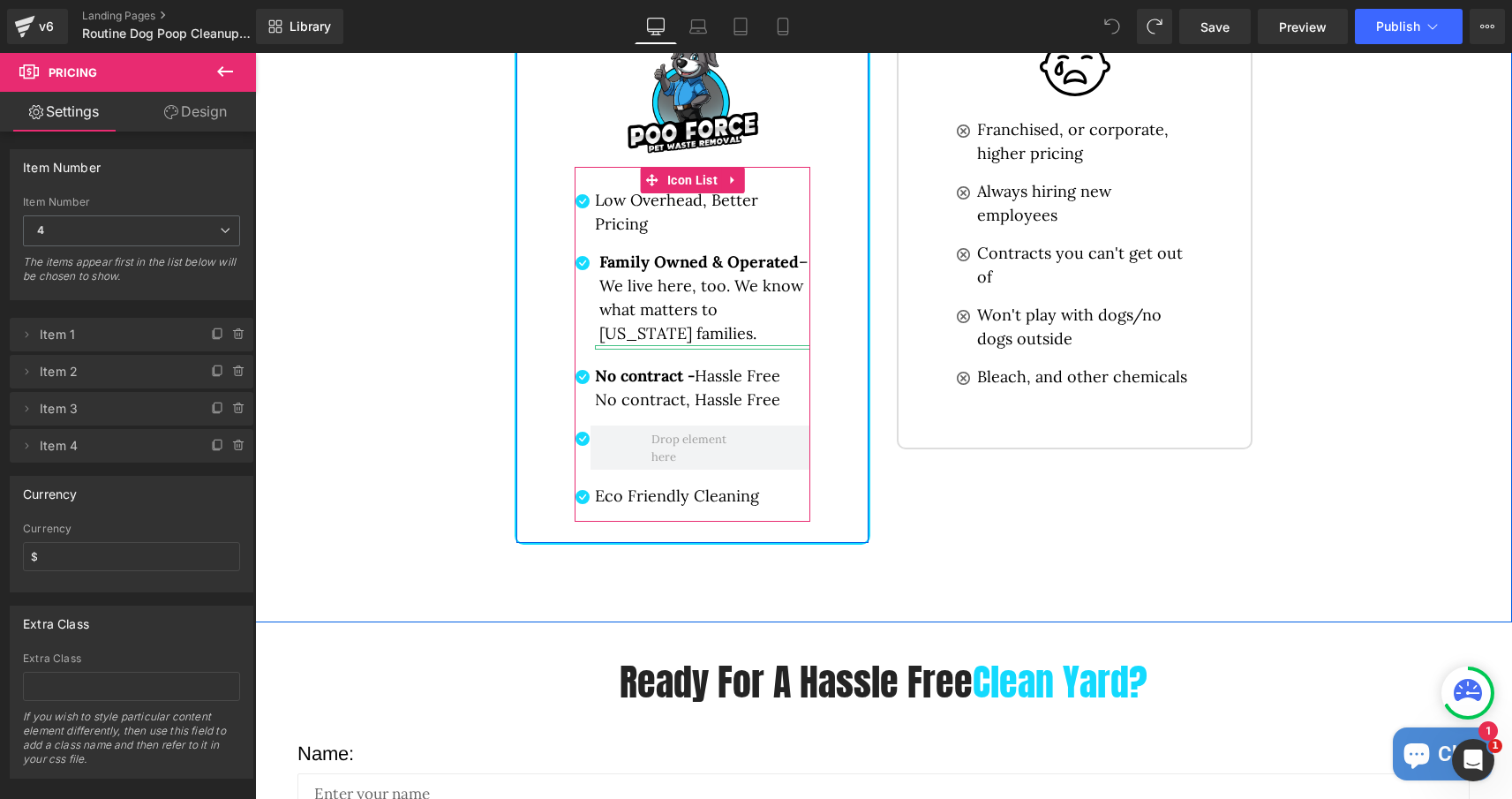
click at [656, 229] on p "Low Overhead, Better Pricing" at bounding box center [703, 212] width 215 height 48
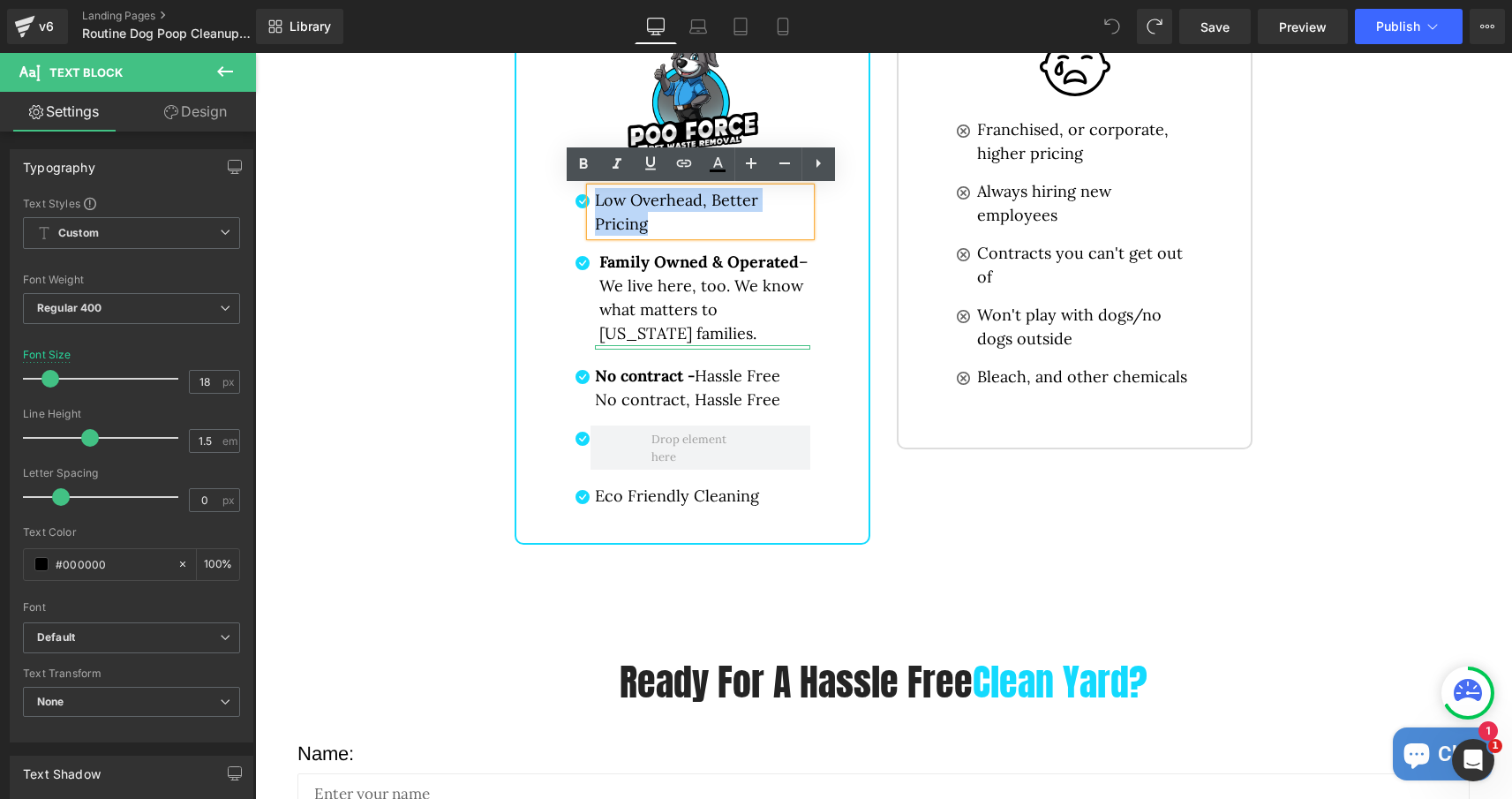
drag, startPoint x: 655, startPoint y: 228, endPoint x: 597, endPoint y: 203, distance: 63.2
click at [597, 203] on p "Low Overhead, Better Pricing" at bounding box center [703, 212] width 215 height 48
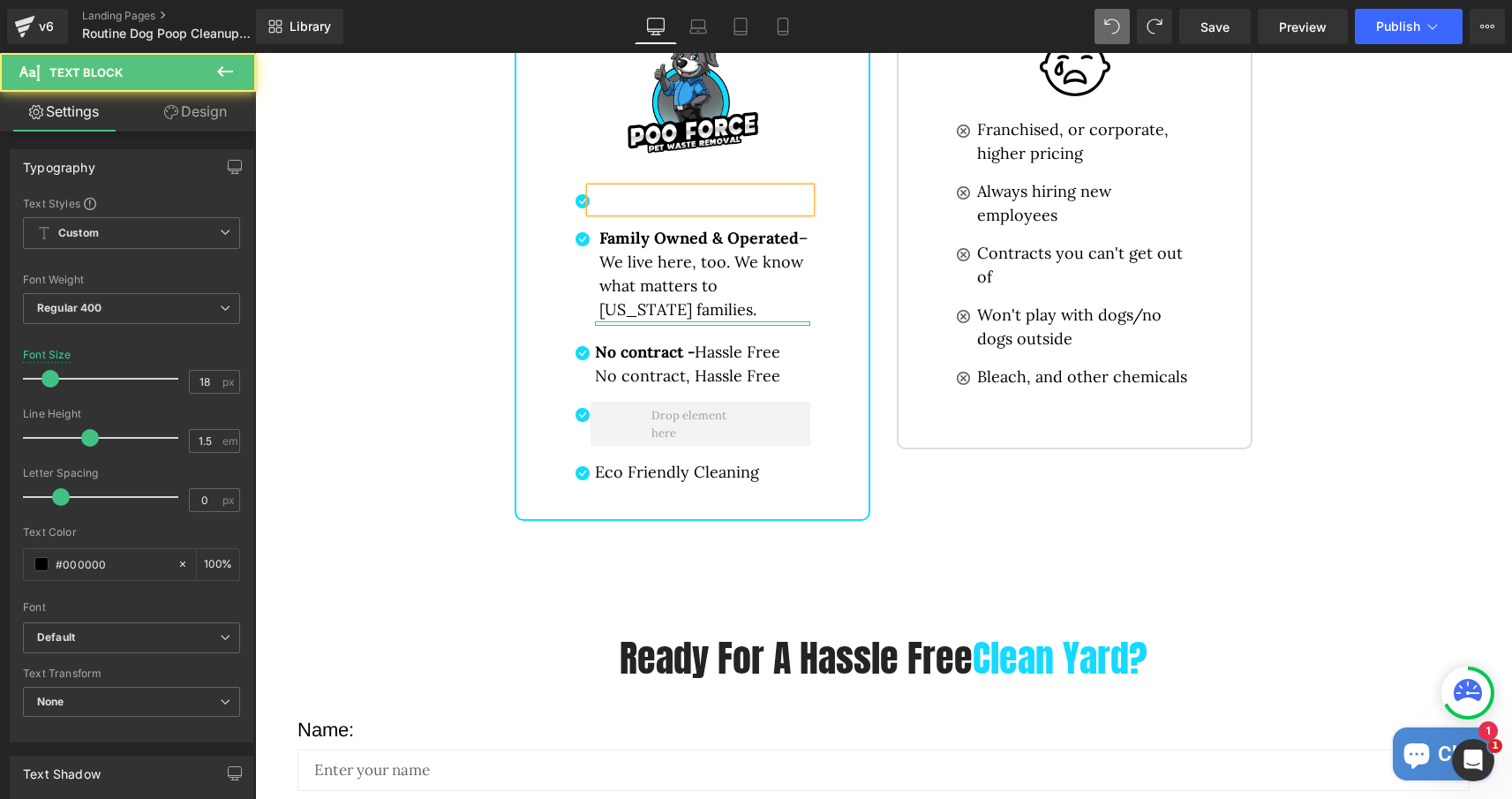
click at [629, 200] on p at bounding box center [703, 200] width 215 height 24
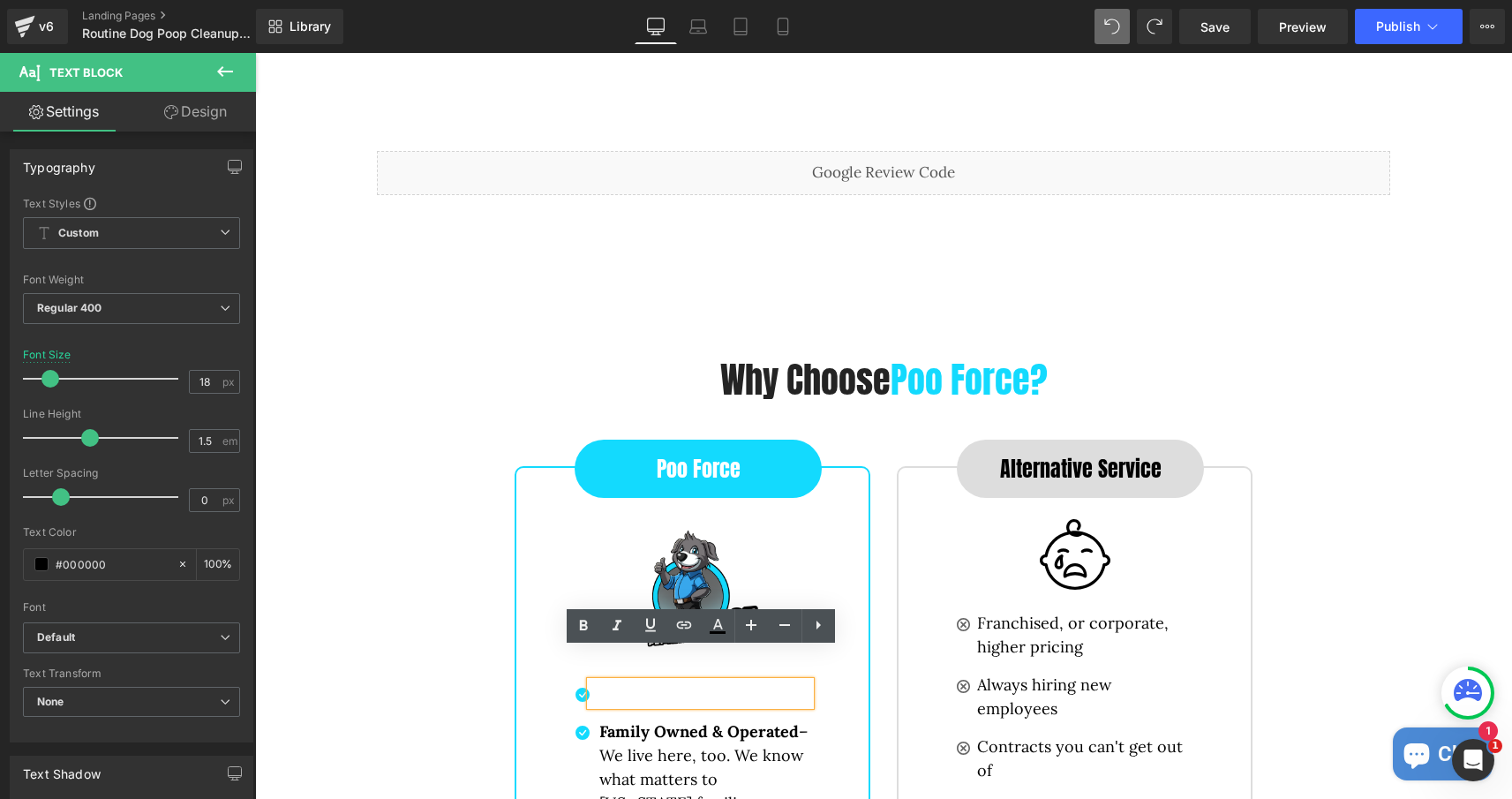
scroll to position [3518, 0]
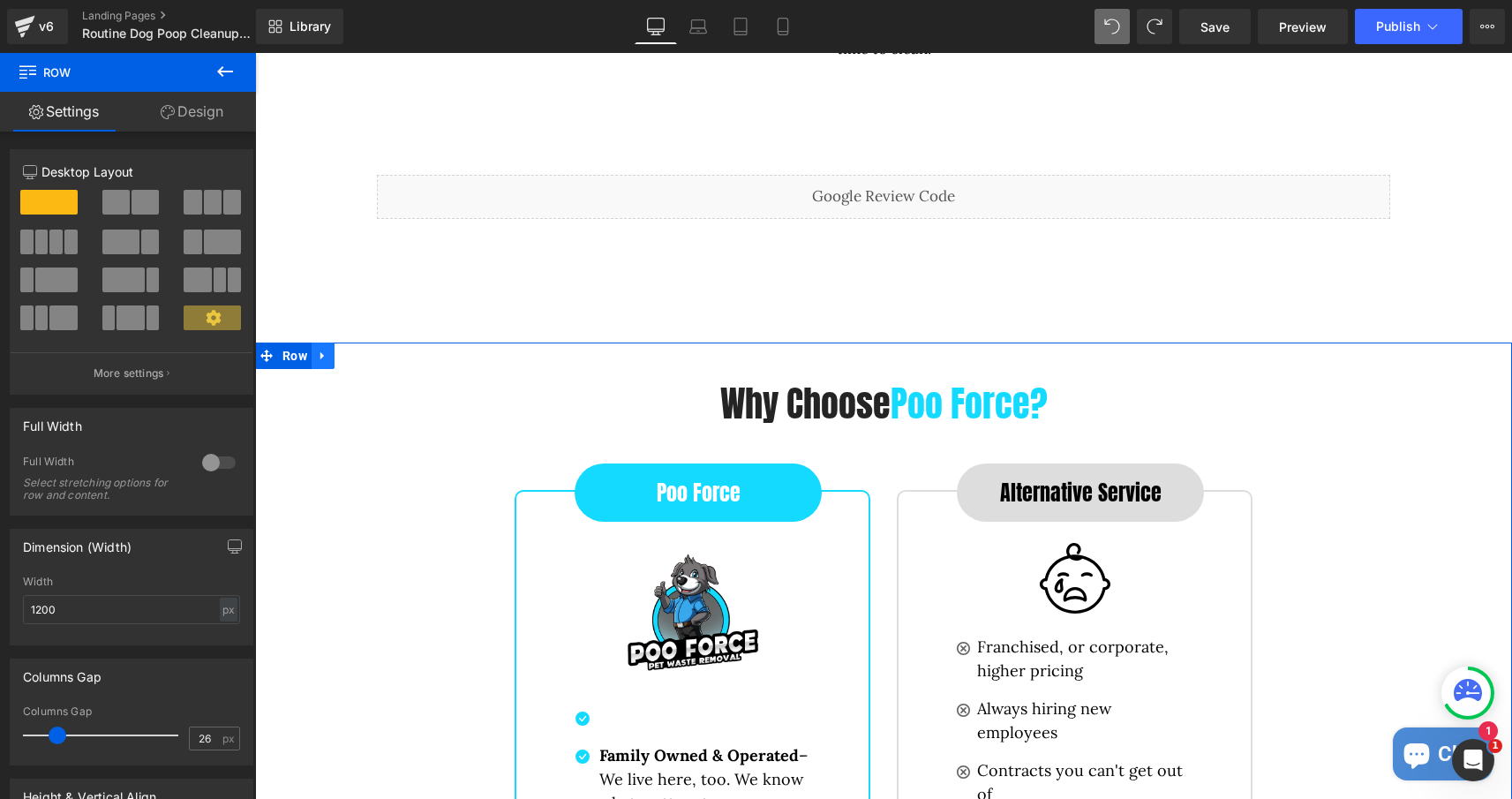
click at [327, 357] on icon at bounding box center [323, 356] width 12 height 13
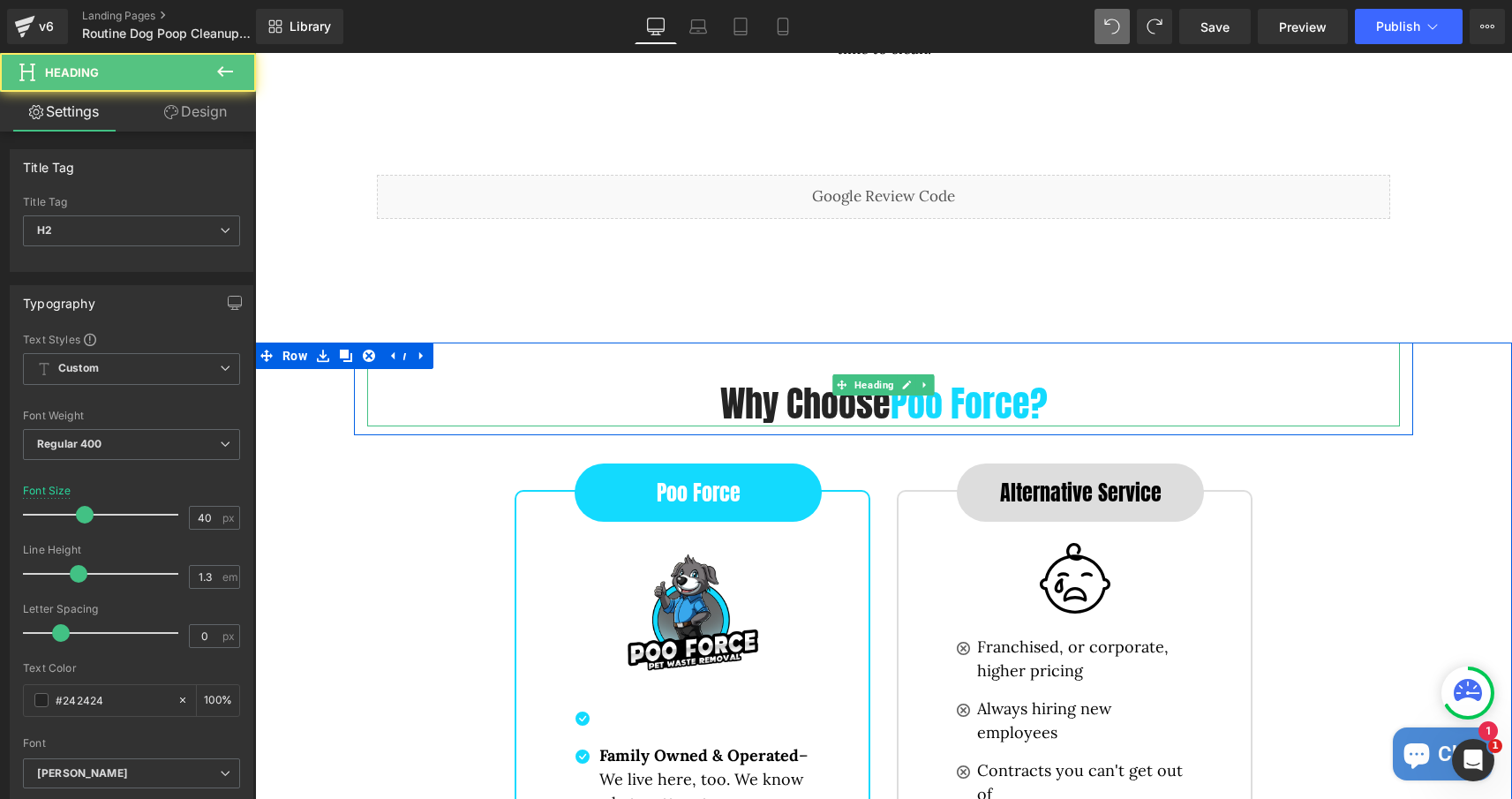
click at [444, 360] on div "Why Choose Poo Force?" at bounding box center [883, 385] width 1033 height 84
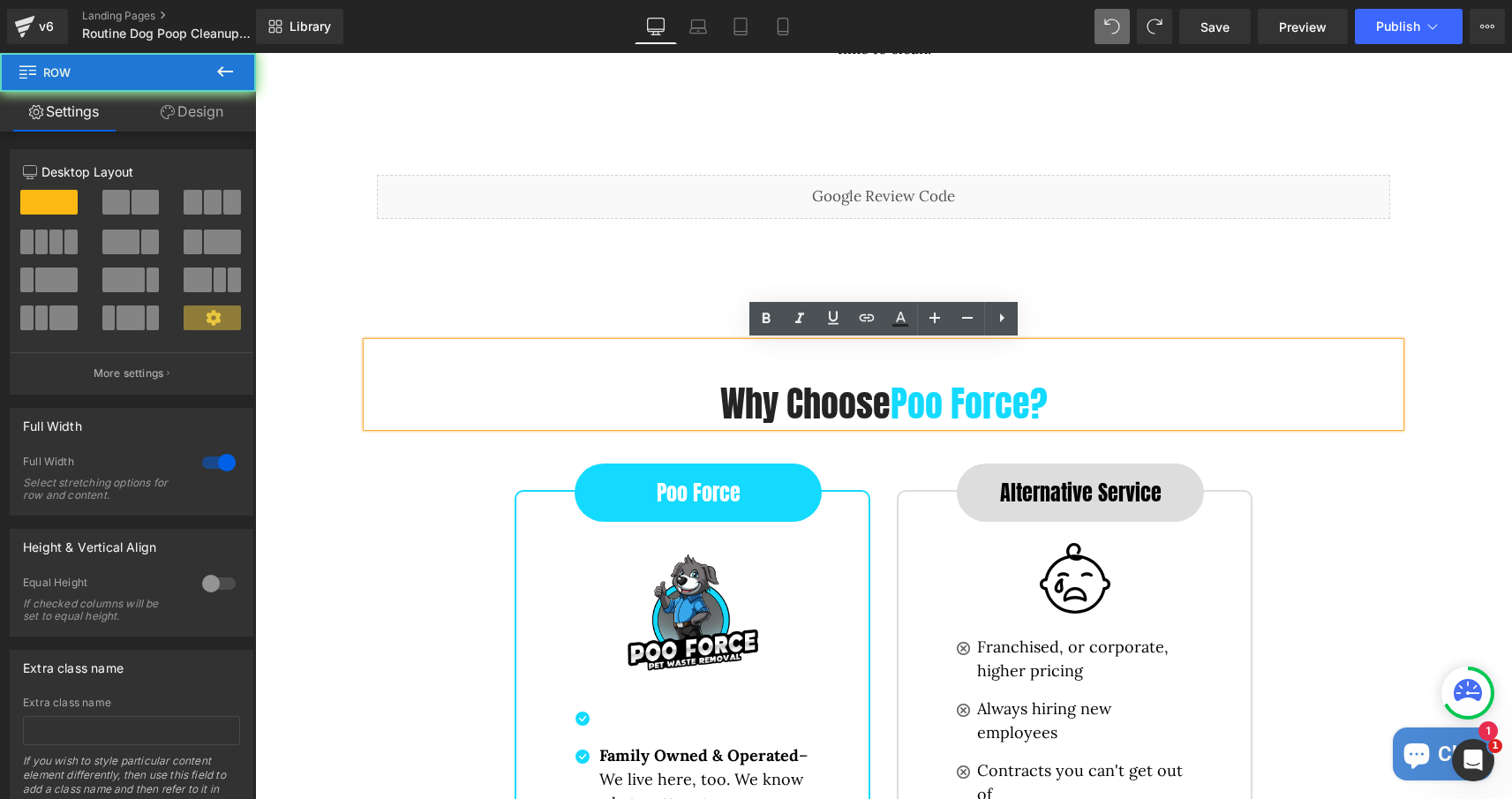
click at [301, 357] on div "Why Choose Poo Force? Heading Row Poo Force Button Image Icon Text Block Icon F…" at bounding box center [883, 694] width 1257 height 704
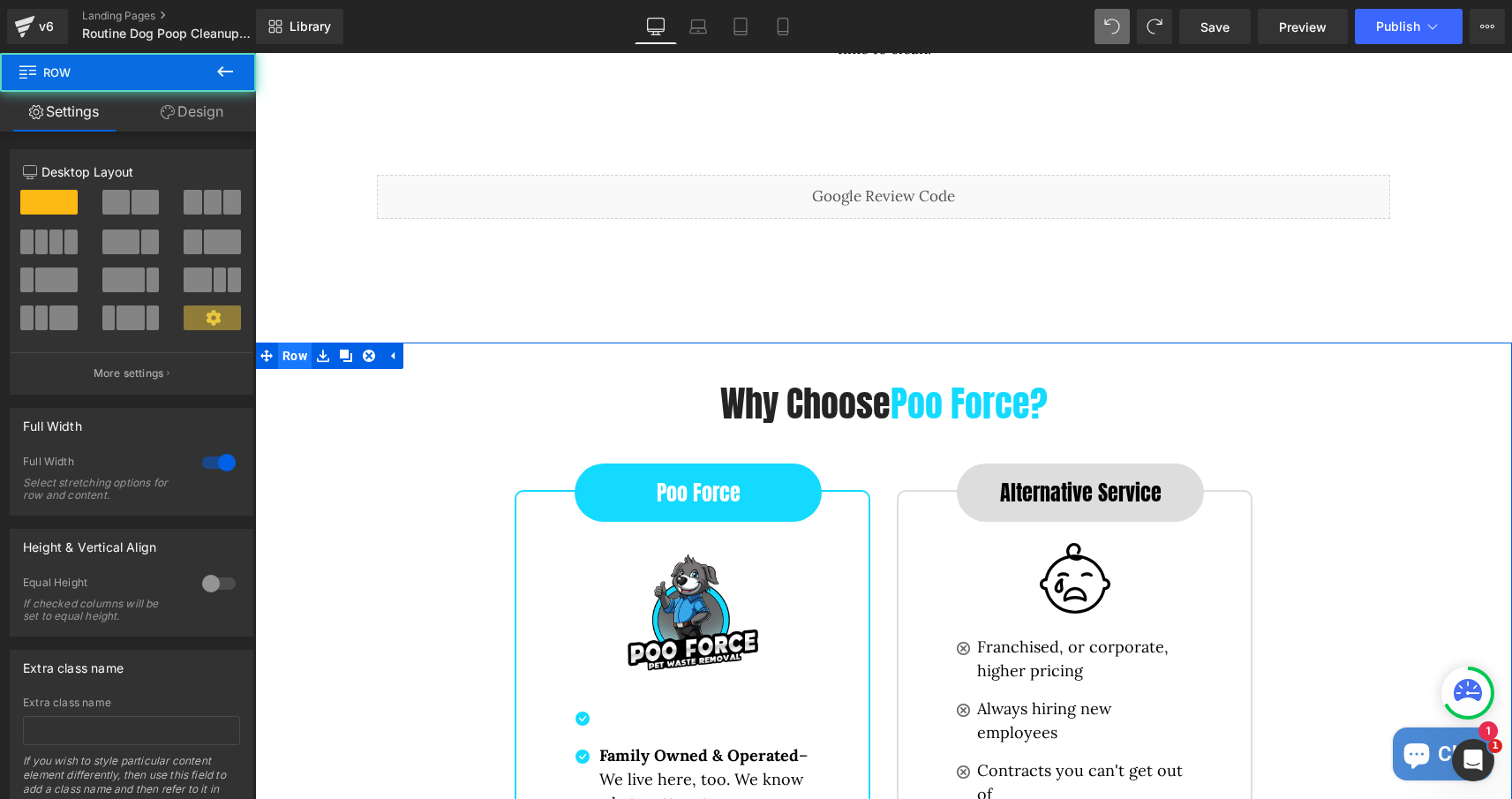
click at [306, 369] on div "Why Choose Poo Force? Heading Row Poo Force Button Image Icon Text Block Icon F…" at bounding box center [883, 729] width 1257 height 773
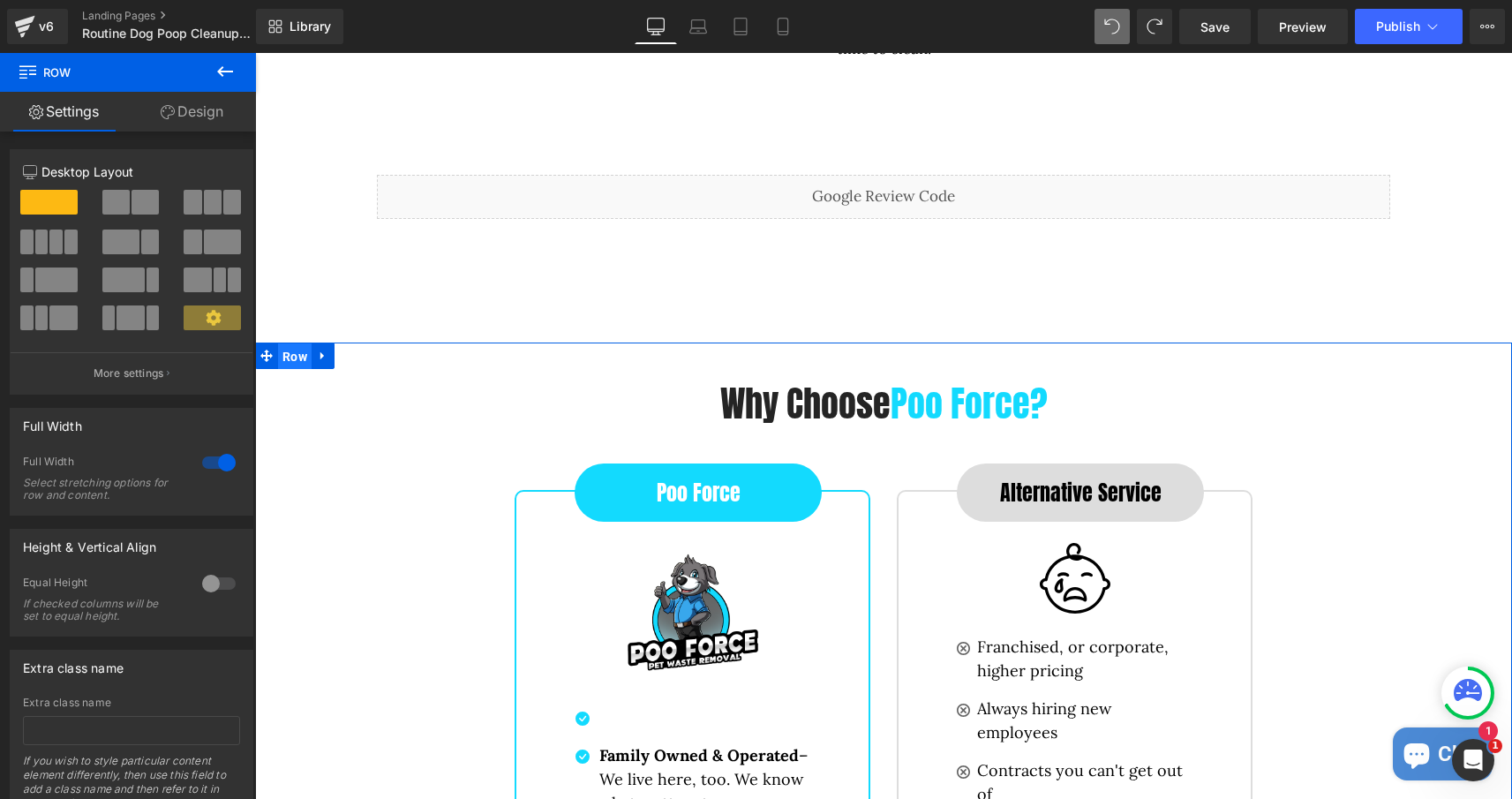
click at [284, 355] on span "Row" at bounding box center [295, 357] width 34 height 27
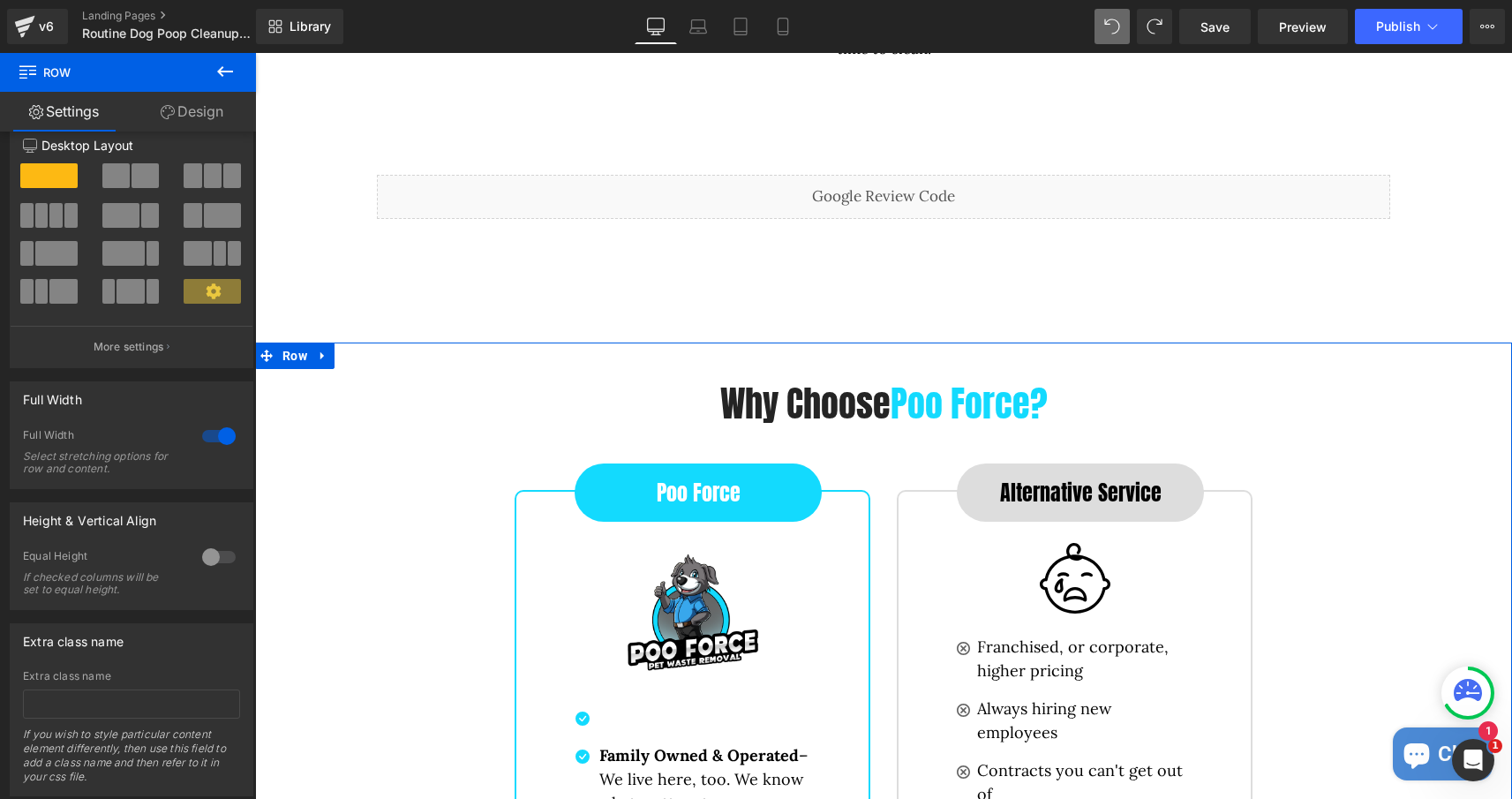
scroll to position [61, 0]
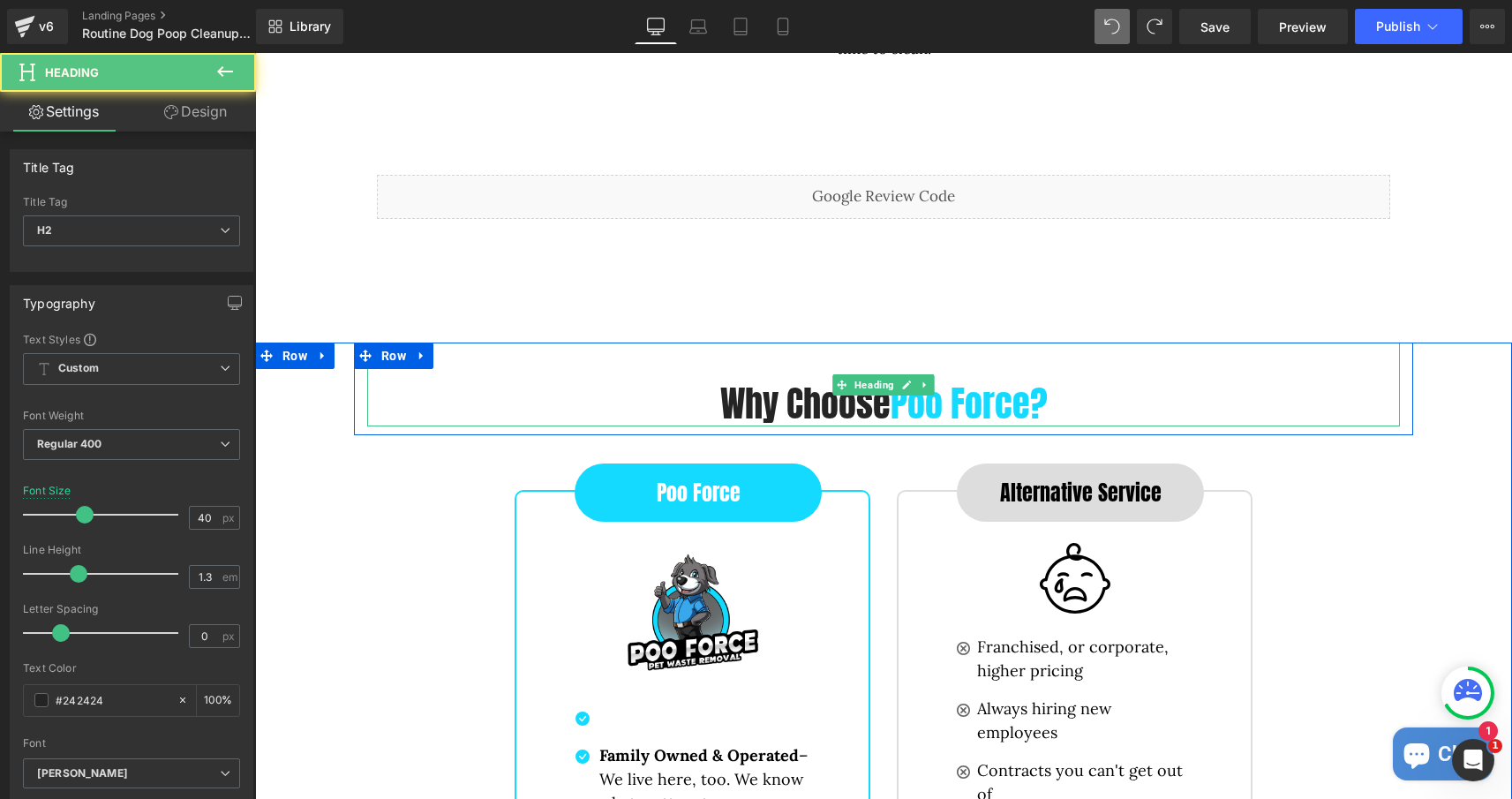
click at [852, 411] on h2 "Why Choose Poo Force?" at bounding box center [883, 403] width 1033 height 46
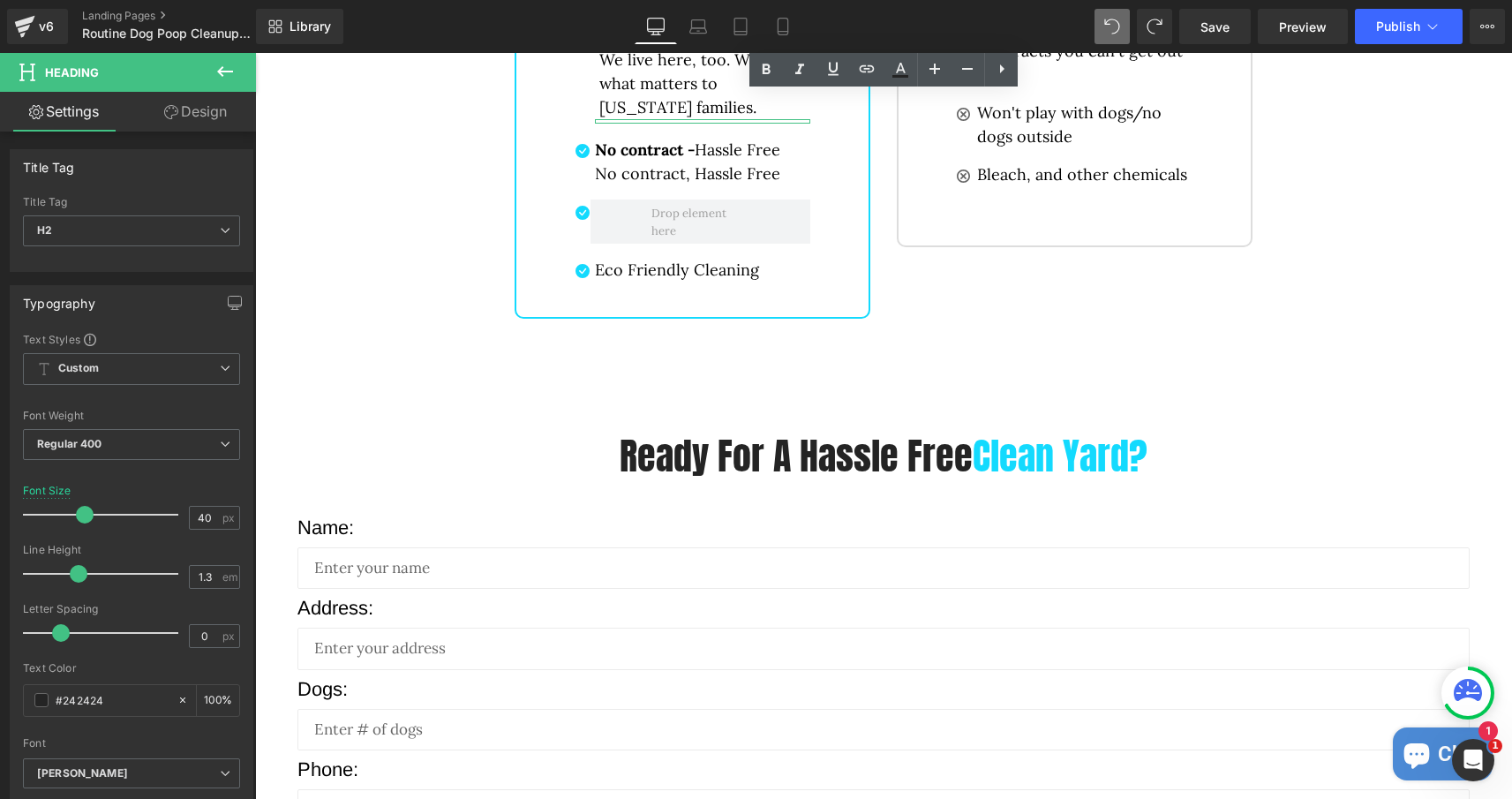
scroll to position [4264, 0]
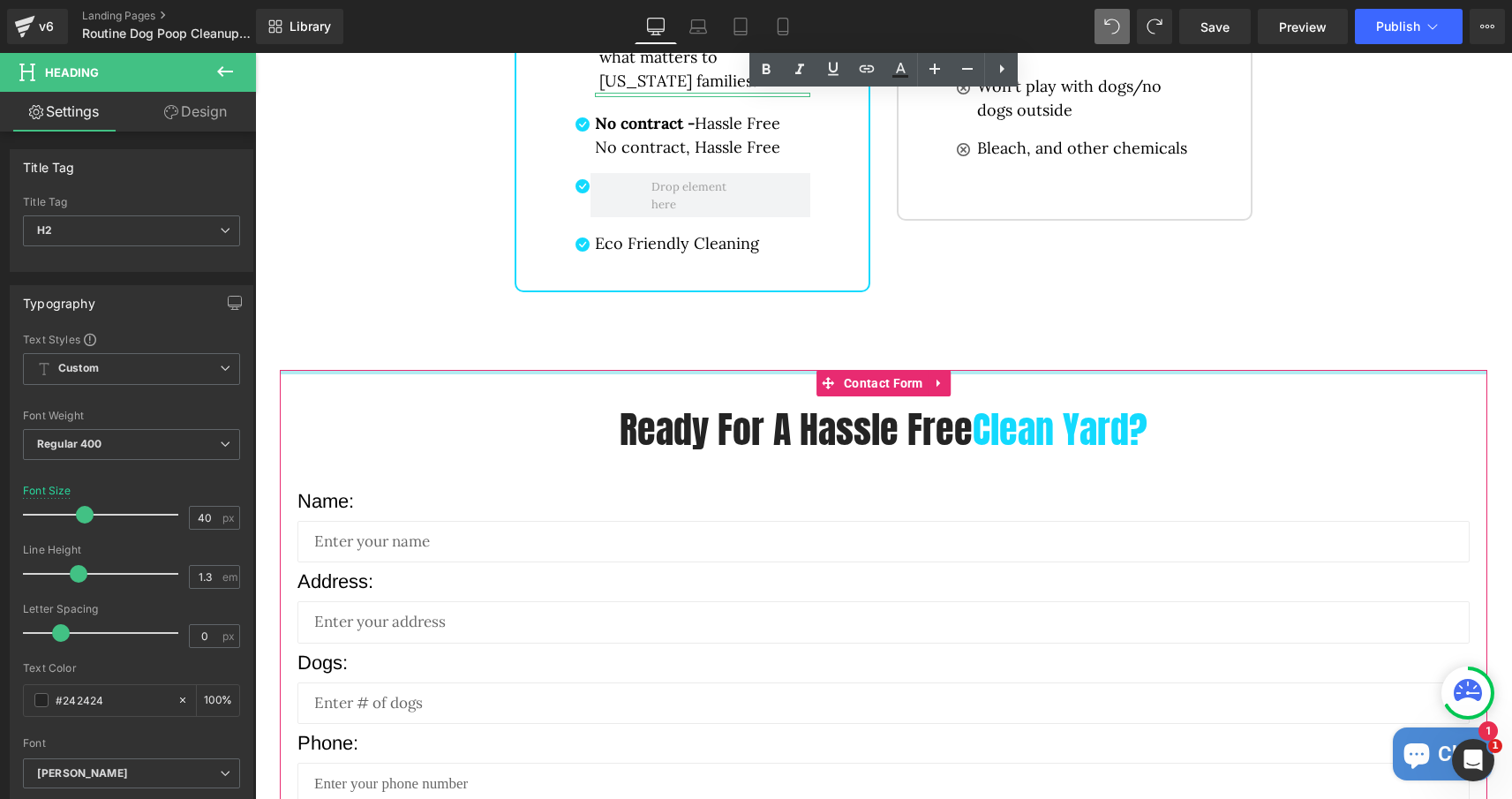
click at [631, 373] on div "Ready For A Hassle Free Clean Yard? Heading Name: Text Block Text Field Address…" at bounding box center [884, 777] width 1208 height 816
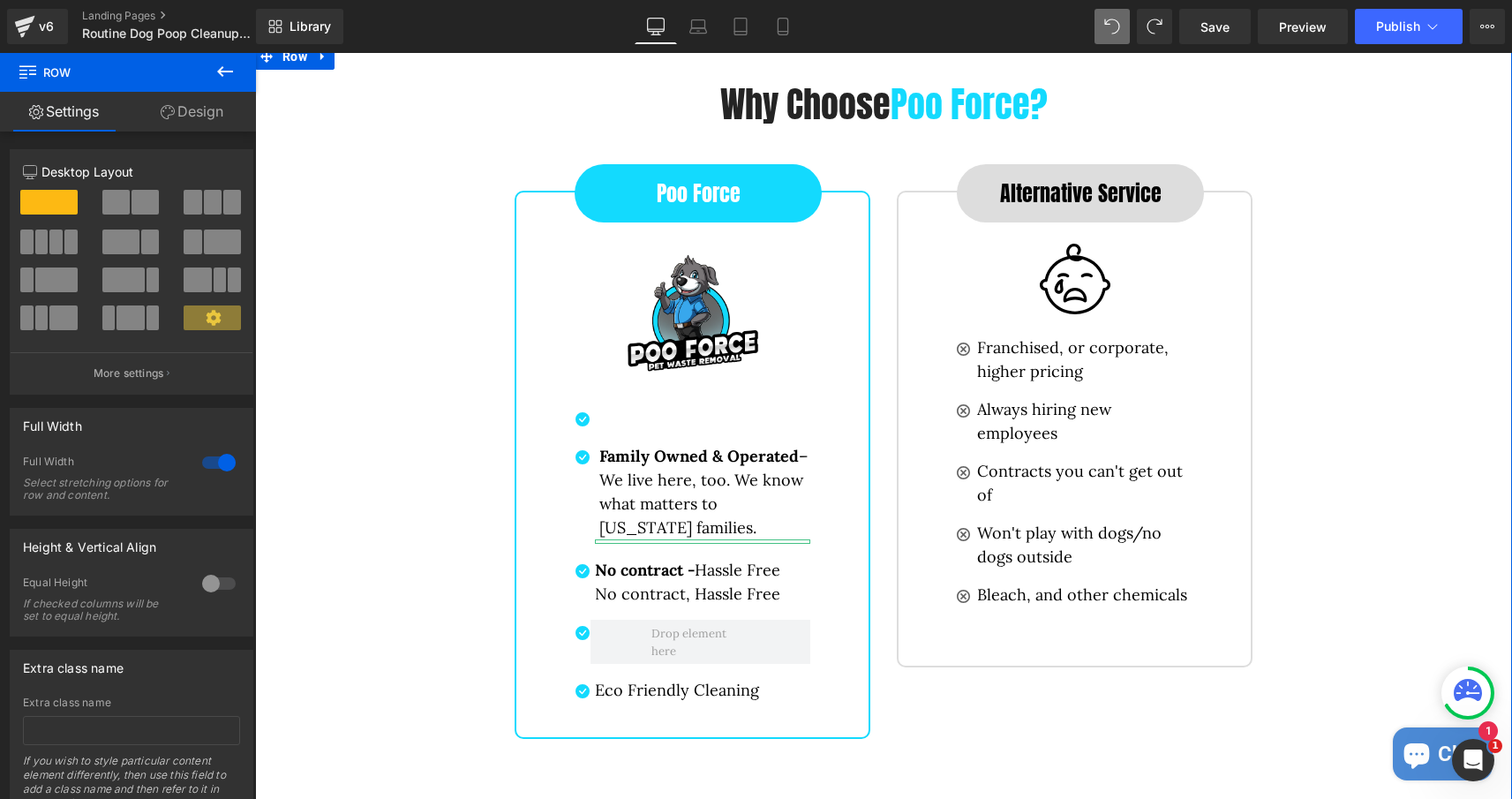
scroll to position [3817, 0]
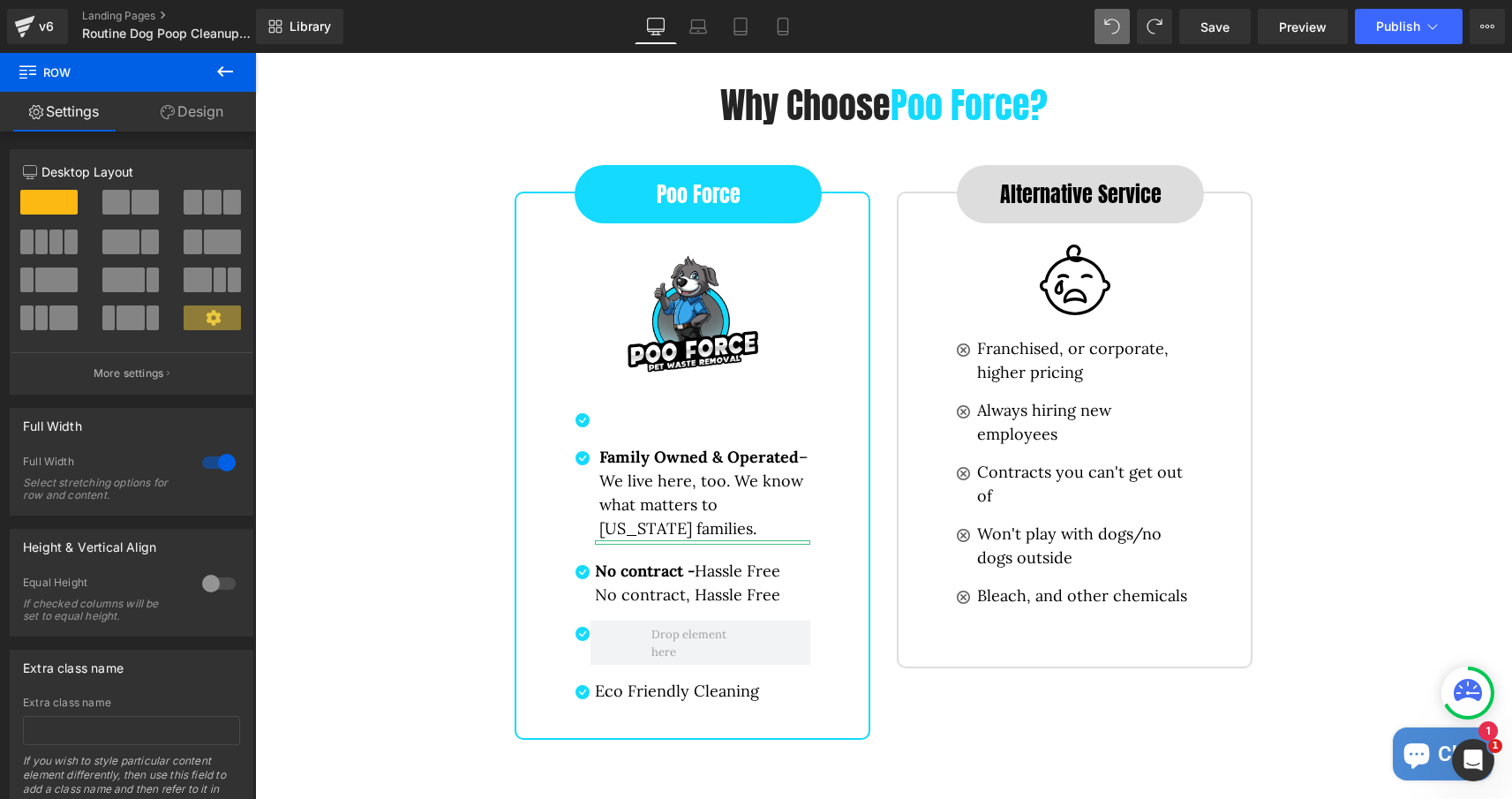
click at [225, 74] on icon at bounding box center [224, 71] width 21 height 21
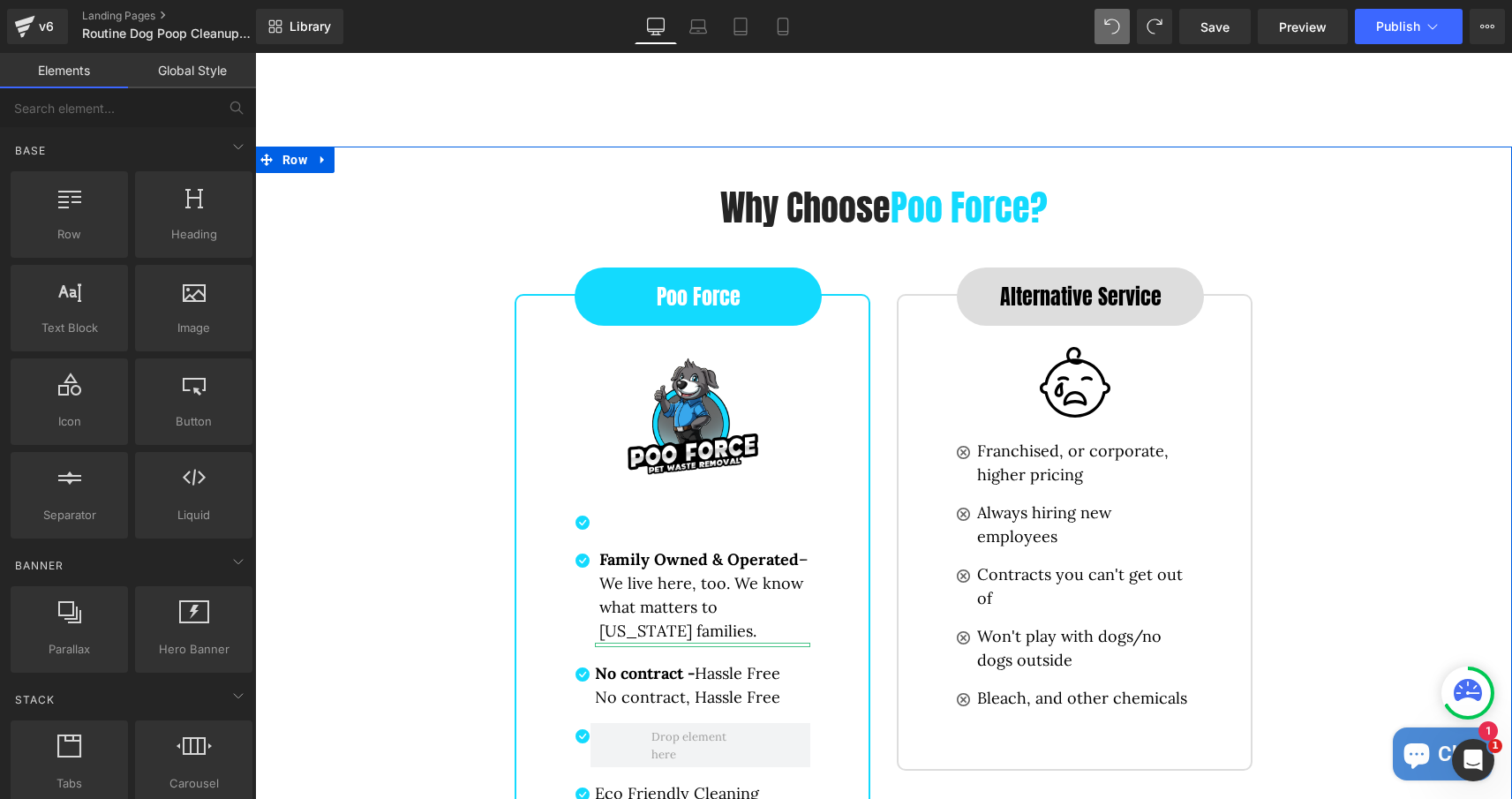
scroll to position [3704, 0]
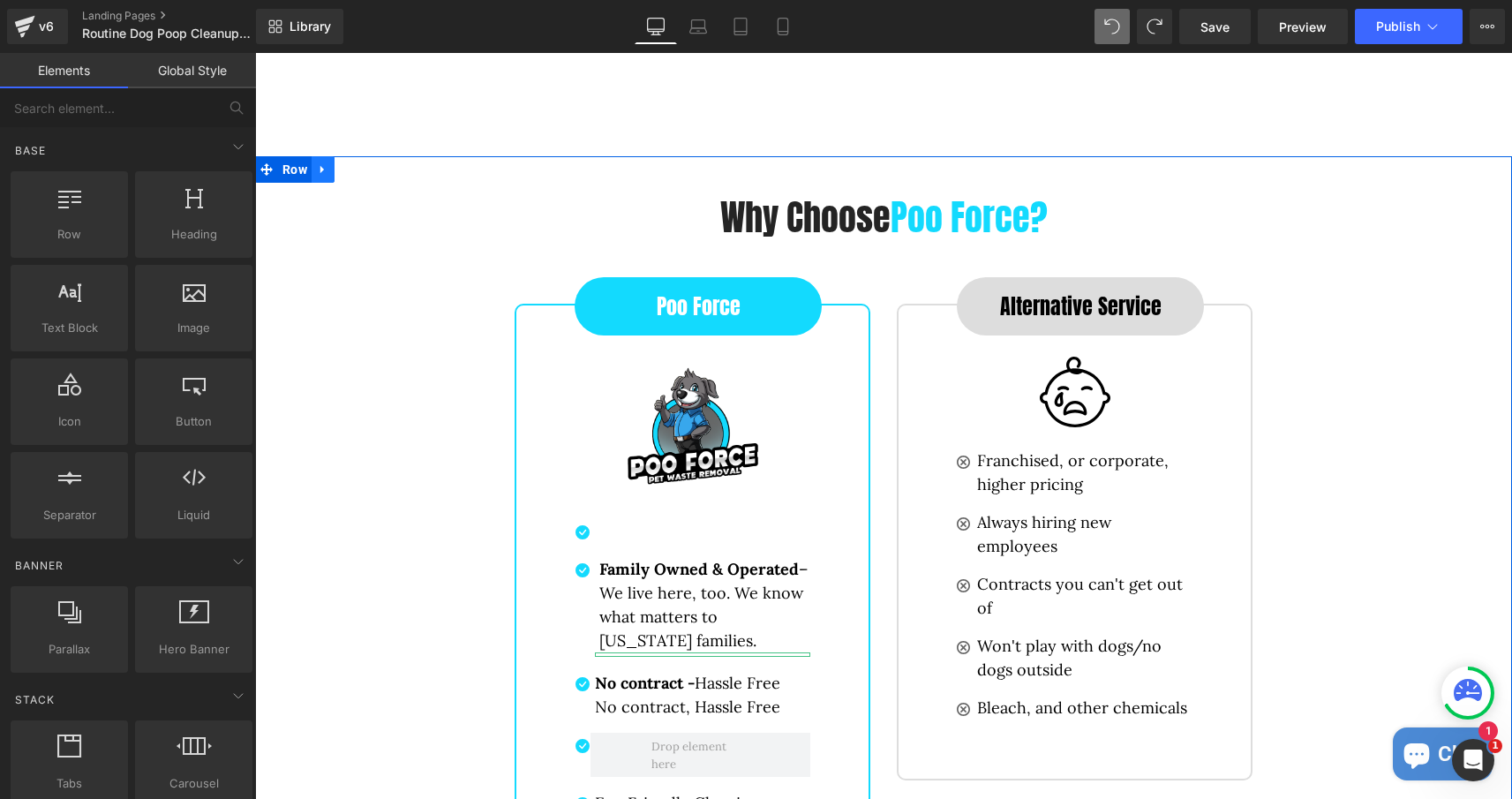
click at [327, 174] on icon at bounding box center [323, 169] width 12 height 13
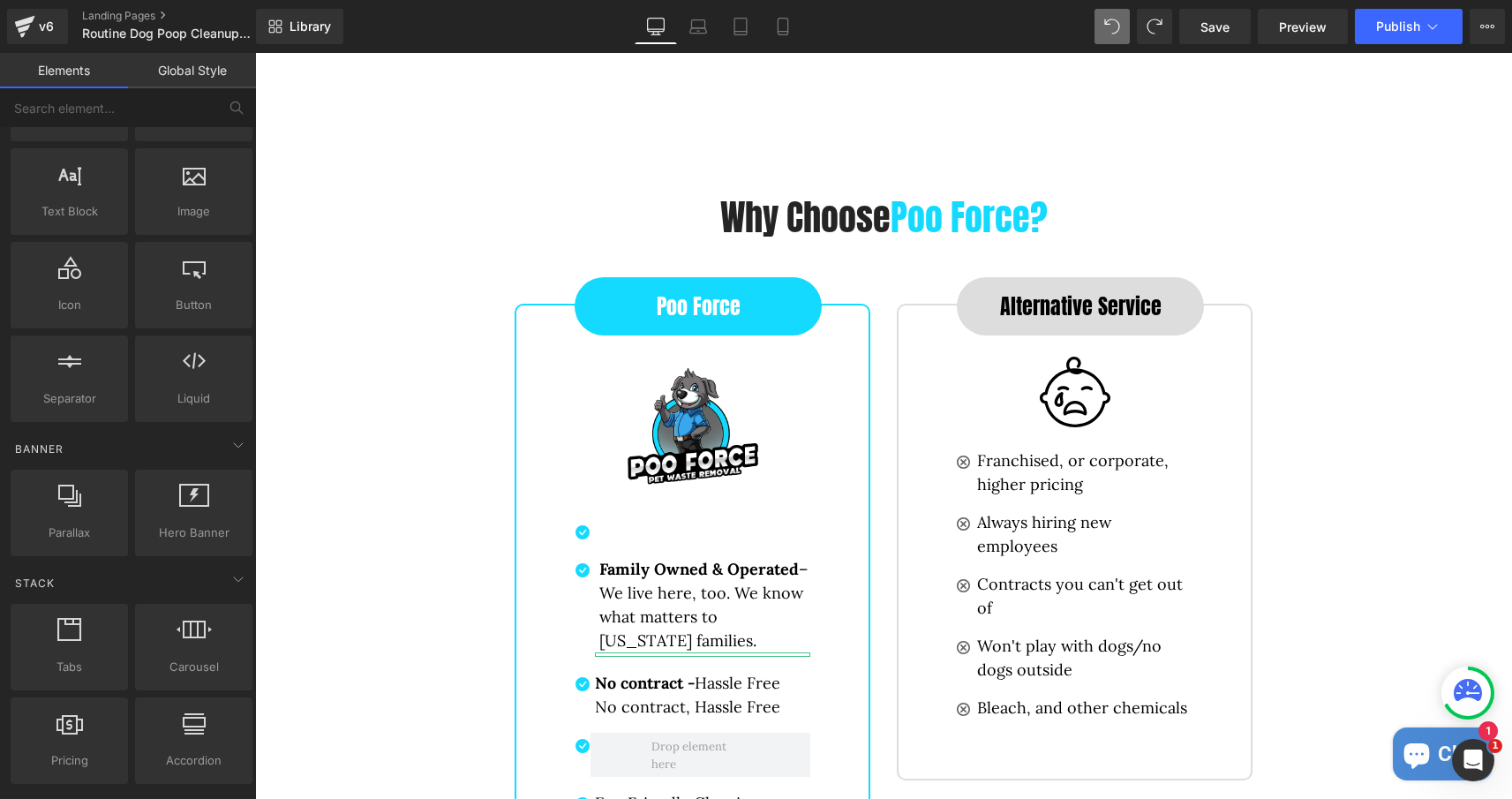
scroll to position [0, 0]
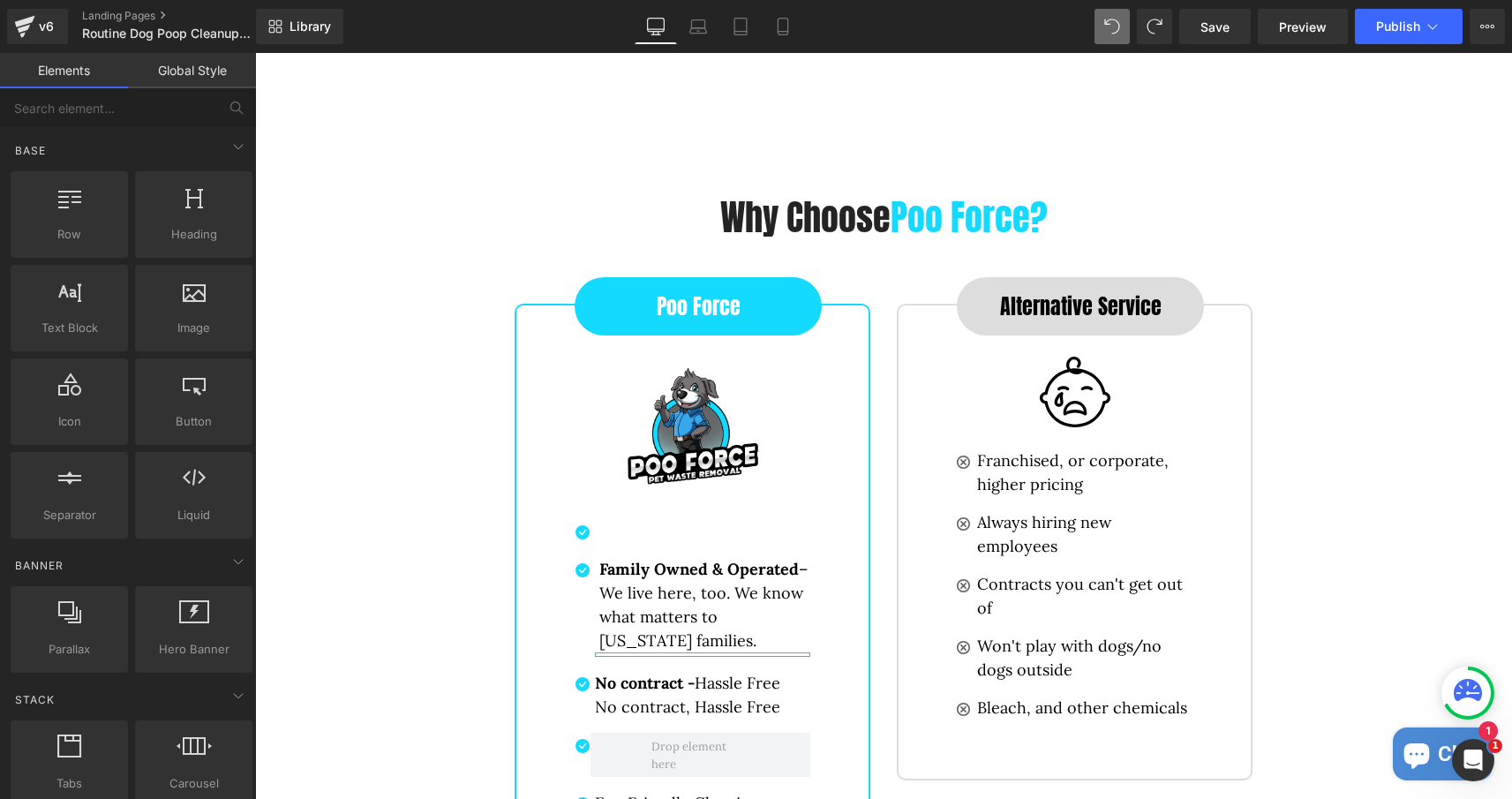
click at [206, 74] on link "Global Style" at bounding box center [191, 70] width 128 height 35
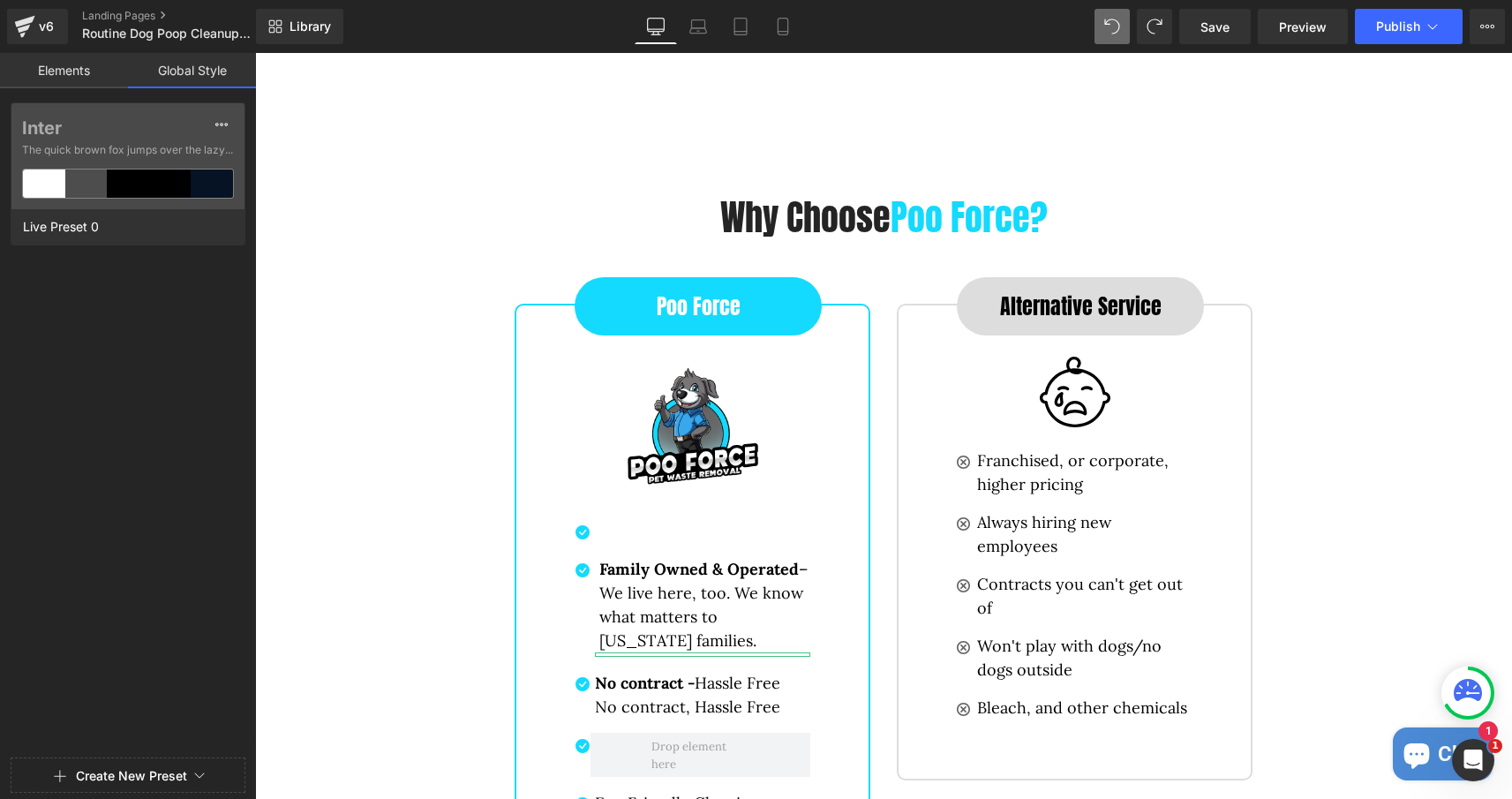
click at [70, 72] on link "Elements" at bounding box center [64, 70] width 128 height 35
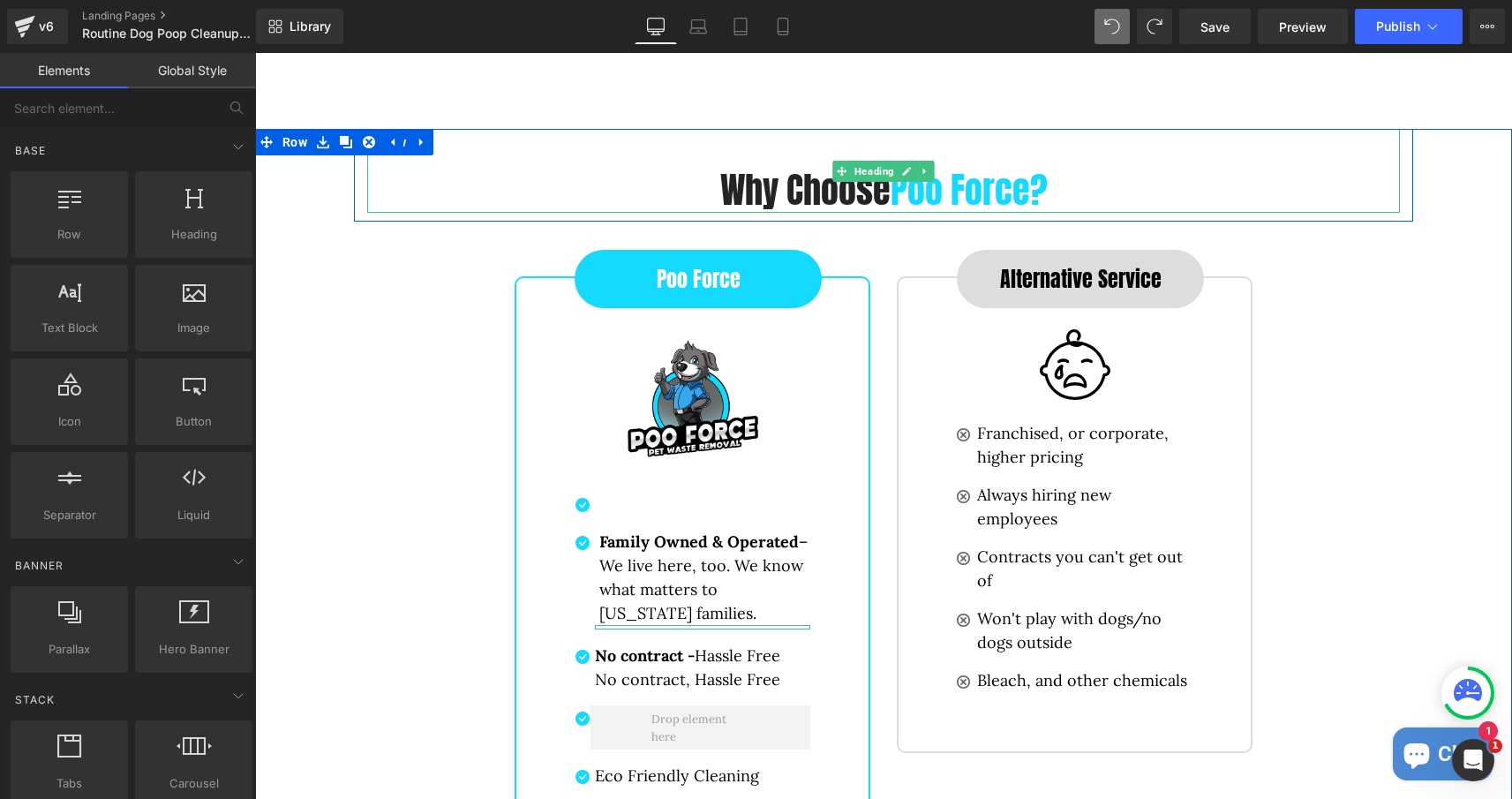
scroll to position [3733, 0]
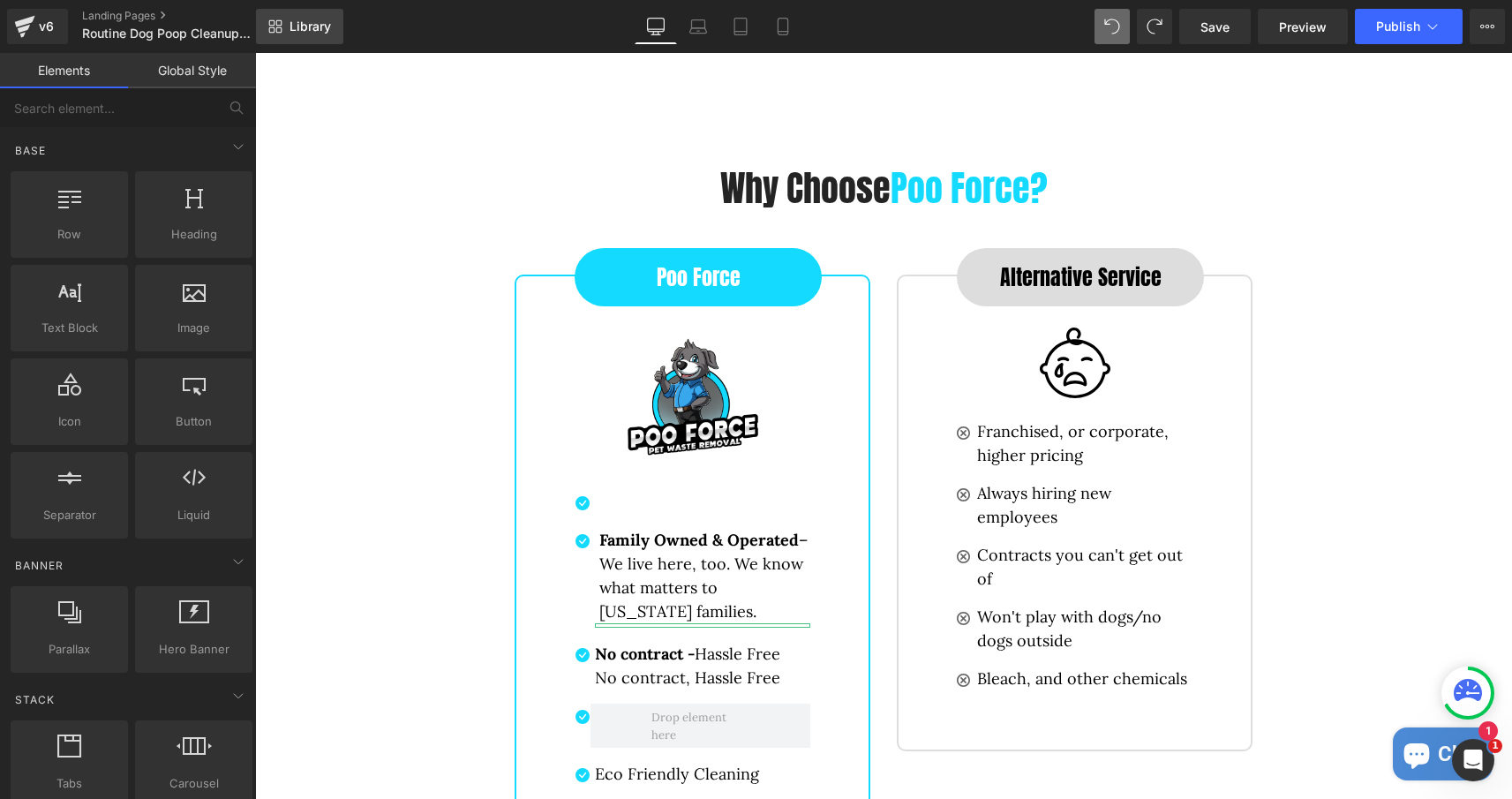
click at [309, 34] on span "Library" at bounding box center [310, 27] width 42 height 16
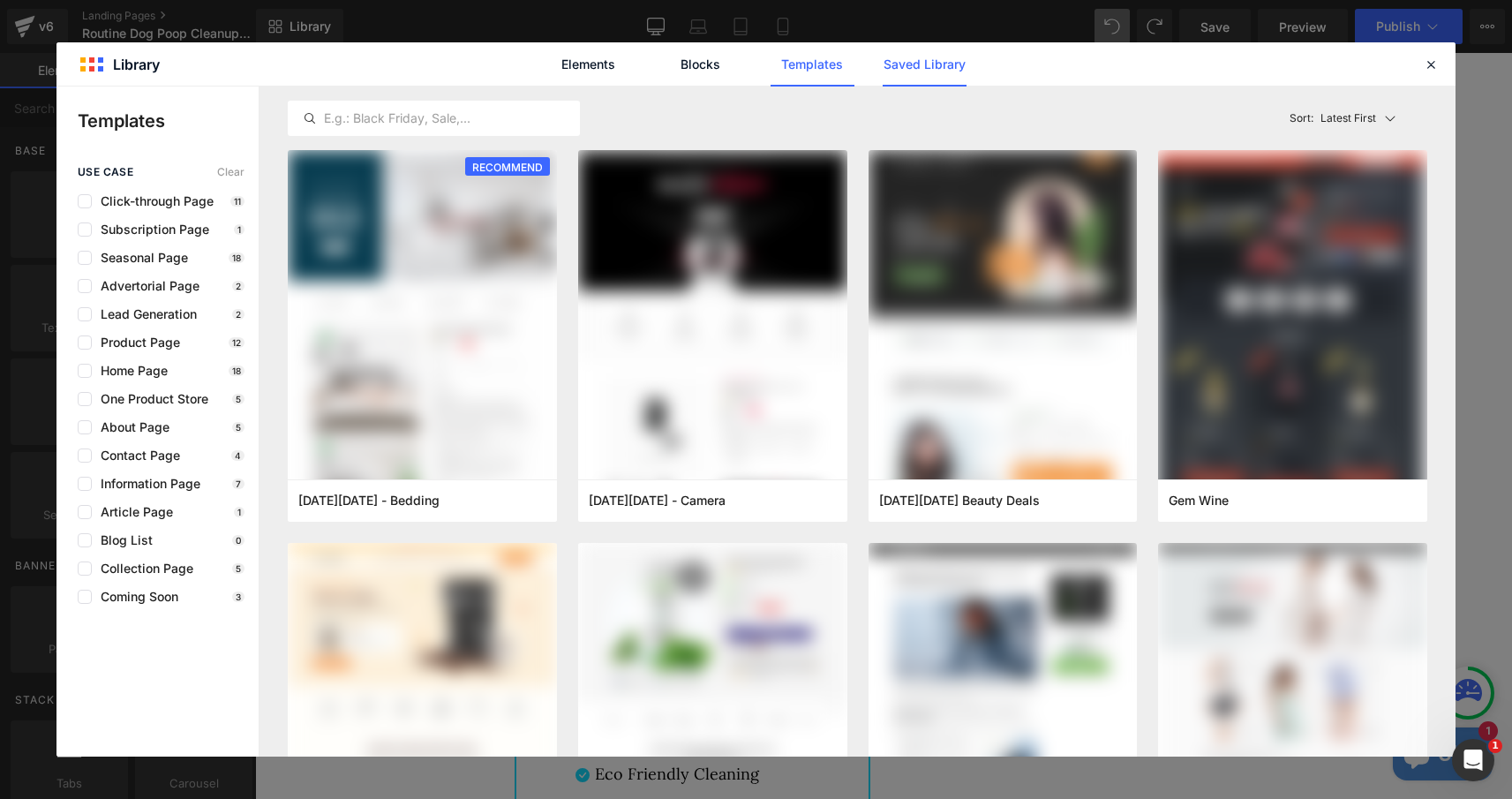
click at [927, 75] on link "Saved Library" at bounding box center [925, 65] width 84 height 44
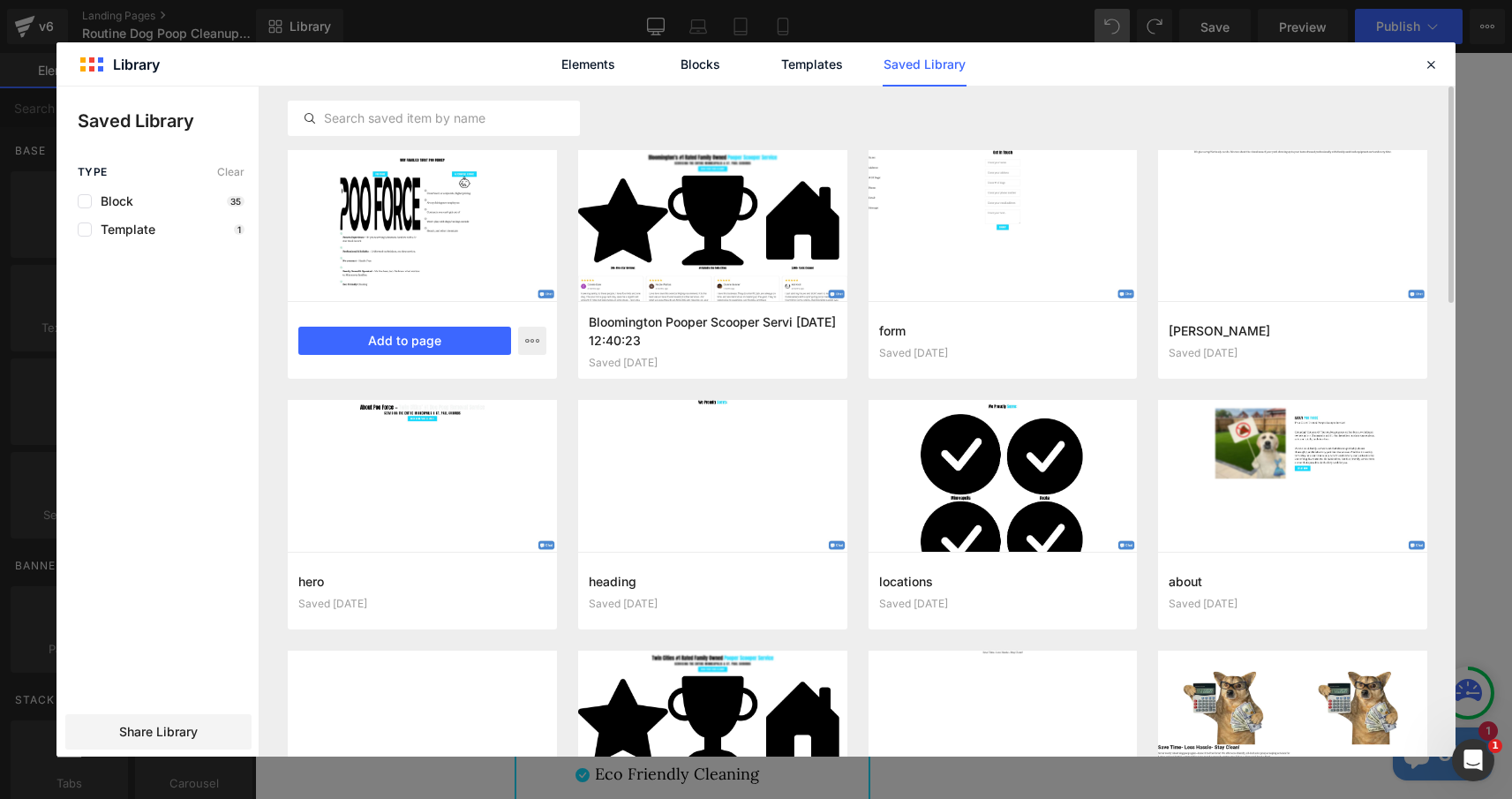
click at [425, 231] on div at bounding box center [423, 225] width 269 height 150
click at [422, 335] on button "Add to page" at bounding box center [404, 341] width 212 height 28
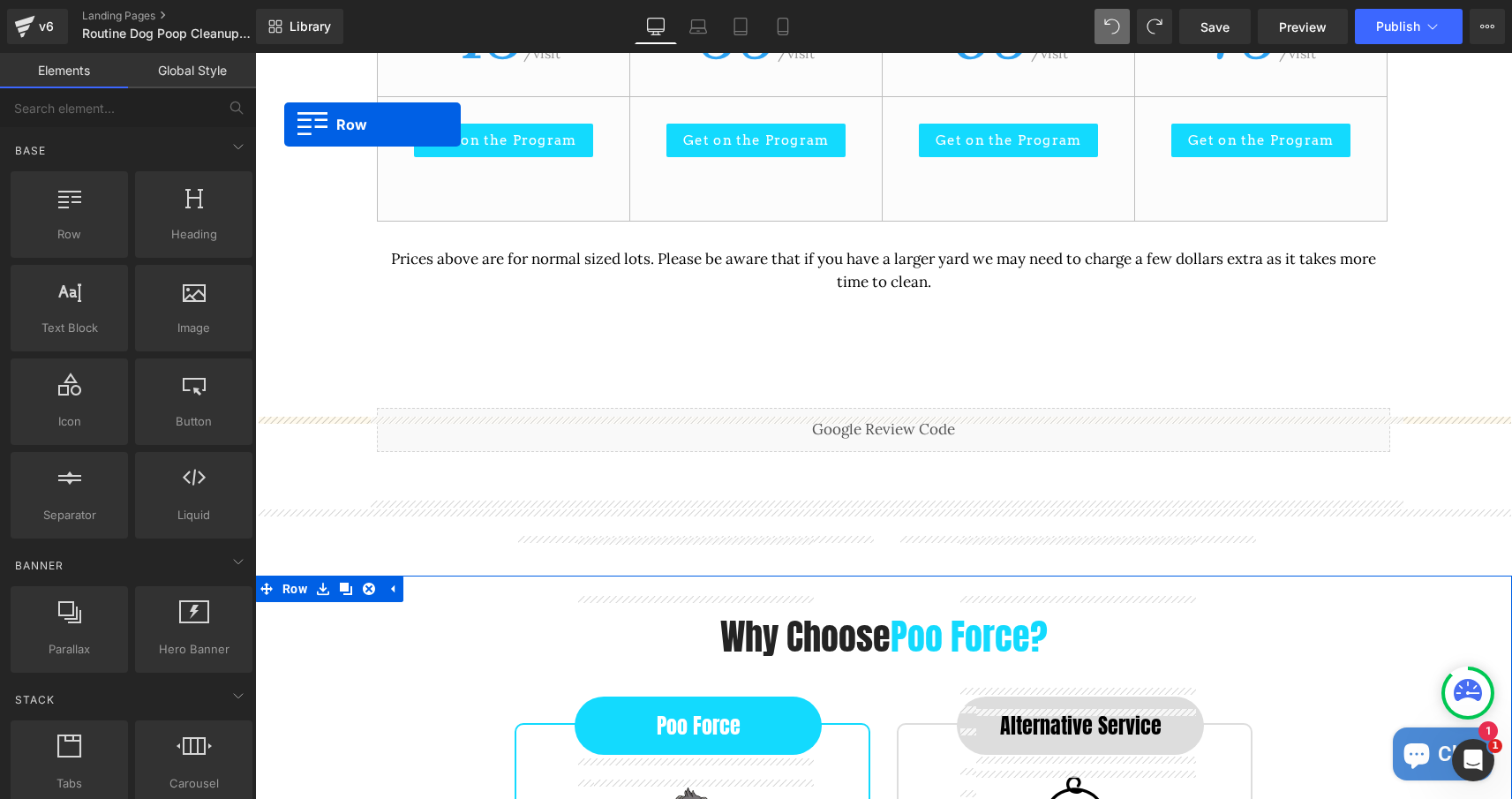
scroll to position [3232, 0]
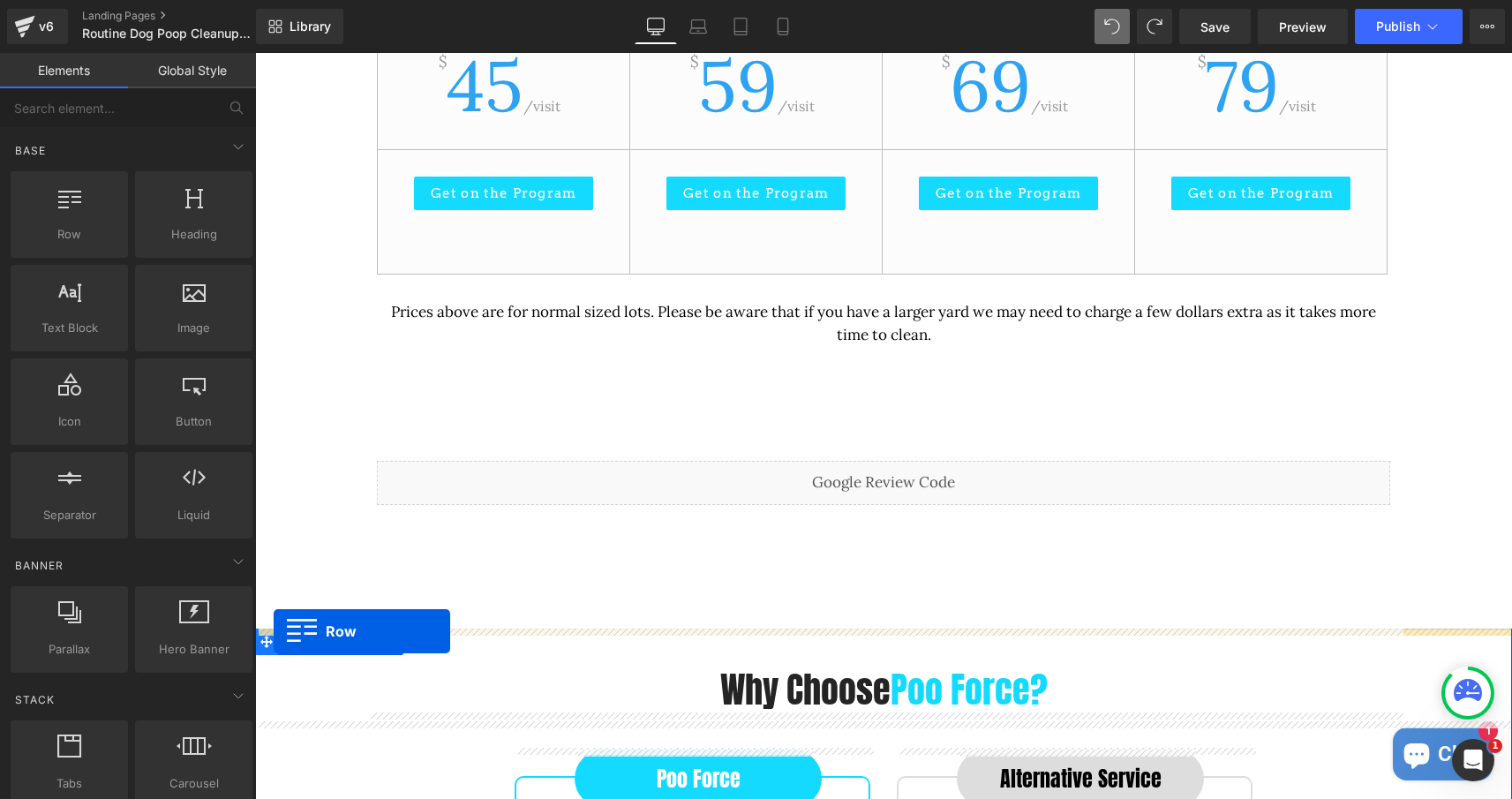
drag, startPoint x: 264, startPoint y: 303, endPoint x: 274, endPoint y: 631, distance: 328.2
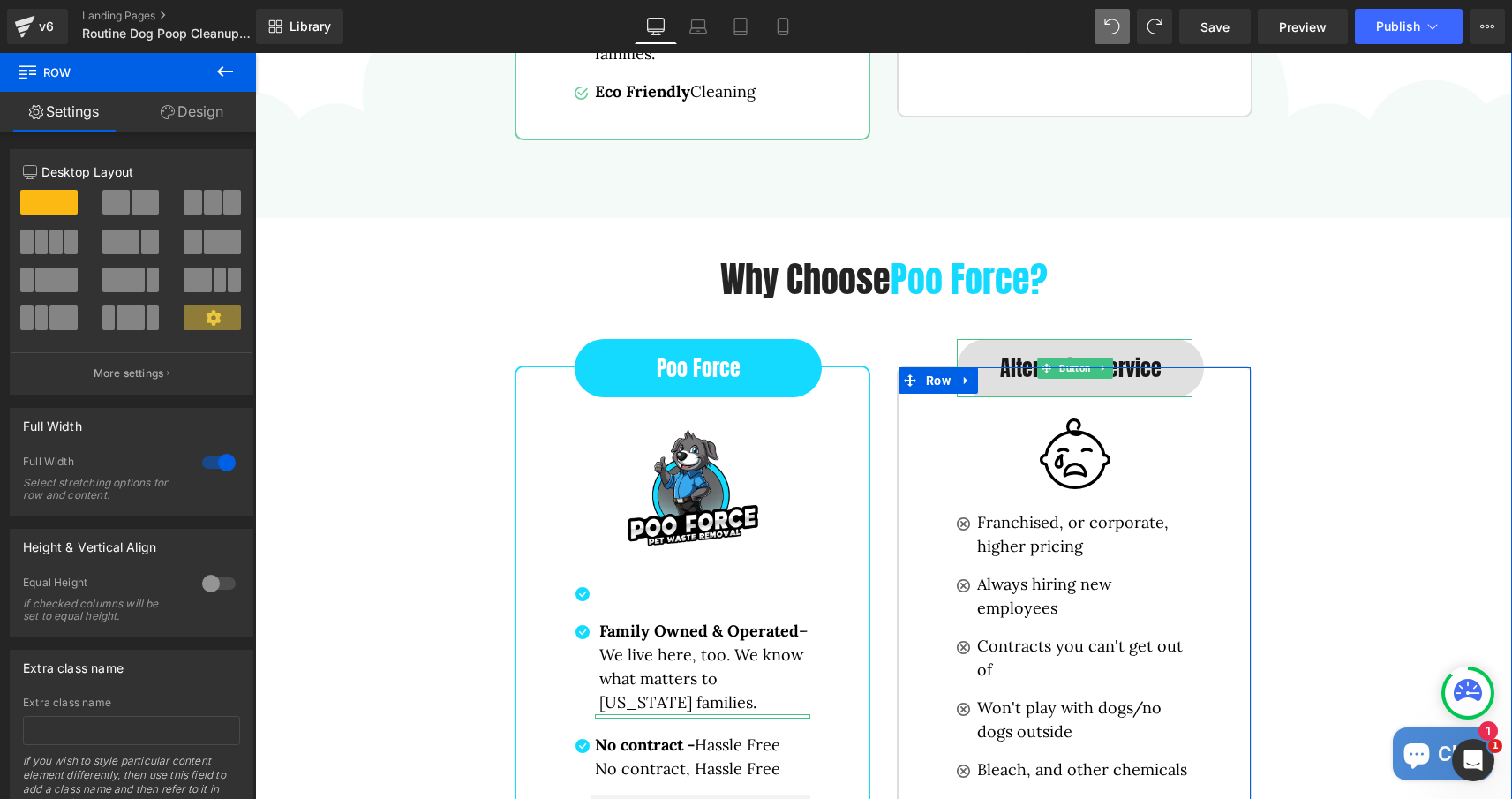
scroll to position [4406, 0]
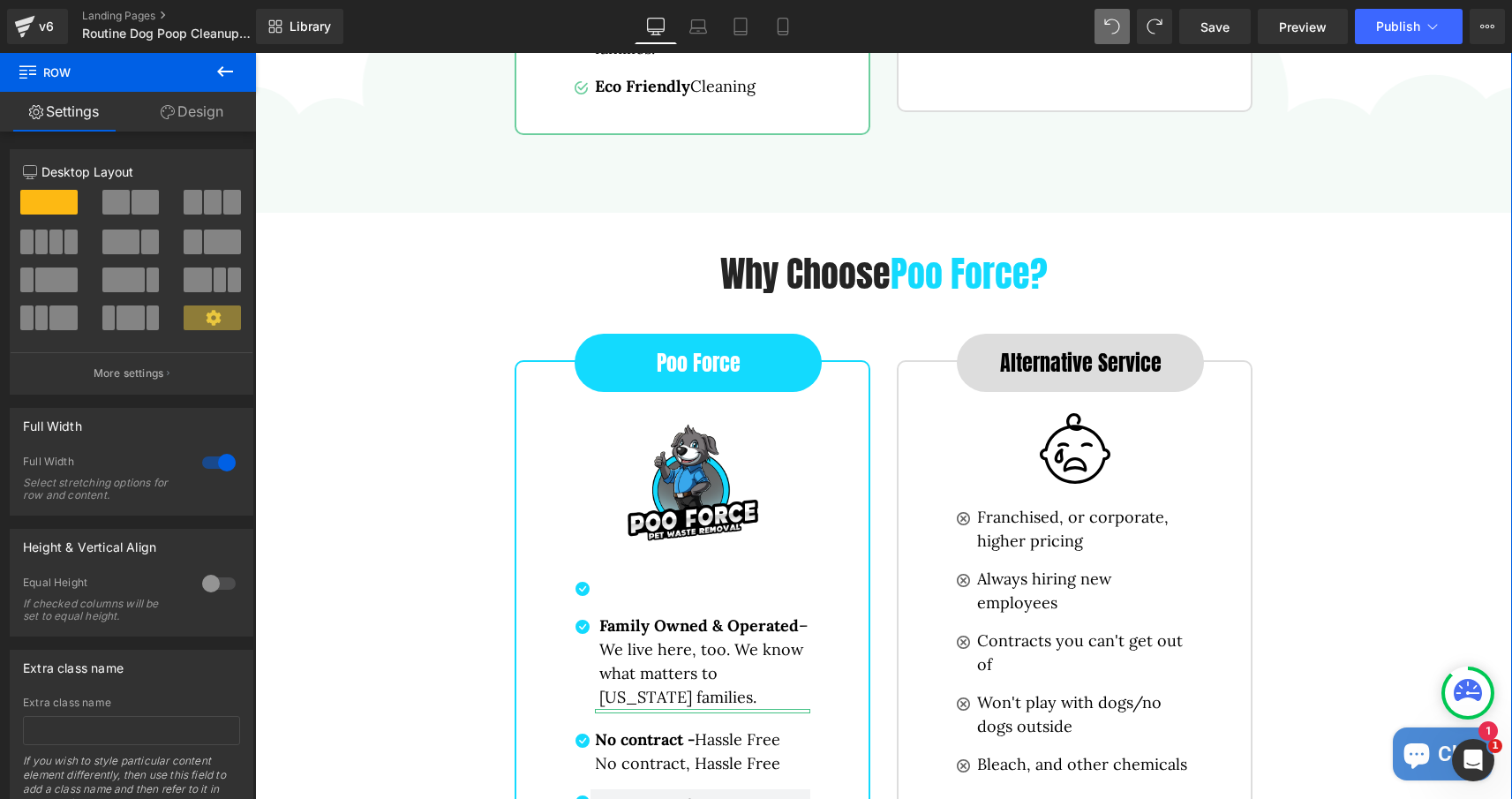
click at [311, 251] on div "Why families trust Poo Force? Heading Row Poo Force Button Image Image Proven E…" at bounding box center [883, 185] width 1257 height 1463
click at [289, 220] on div "Why families trust Poo Force? Heading Row Poo Force Button Image Image Proven E…" at bounding box center [883, 185] width 1257 height 1463
click at [1217, 27] on span "Save" at bounding box center [1215, 27] width 29 height 19
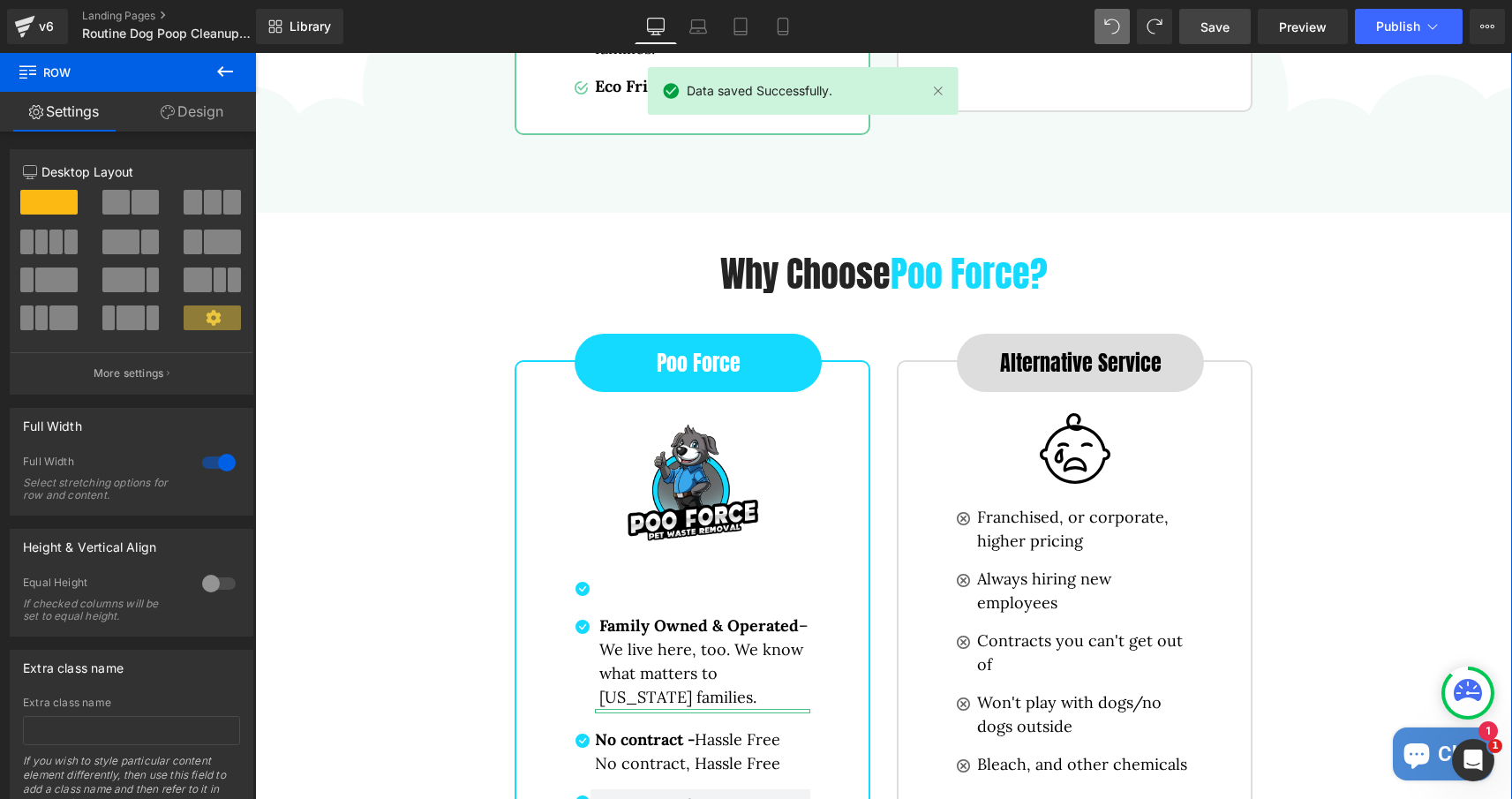
click at [297, 235] on div "Why families trust Poo Force? Heading Row Poo Force Button Image Image Proven E…" at bounding box center [883, 185] width 1257 height 1463
click at [288, 212] on div "Why families trust Poo Force? Heading Row Poo Force Button Image Image Proven E…" at bounding box center [883, 185] width 1257 height 1463
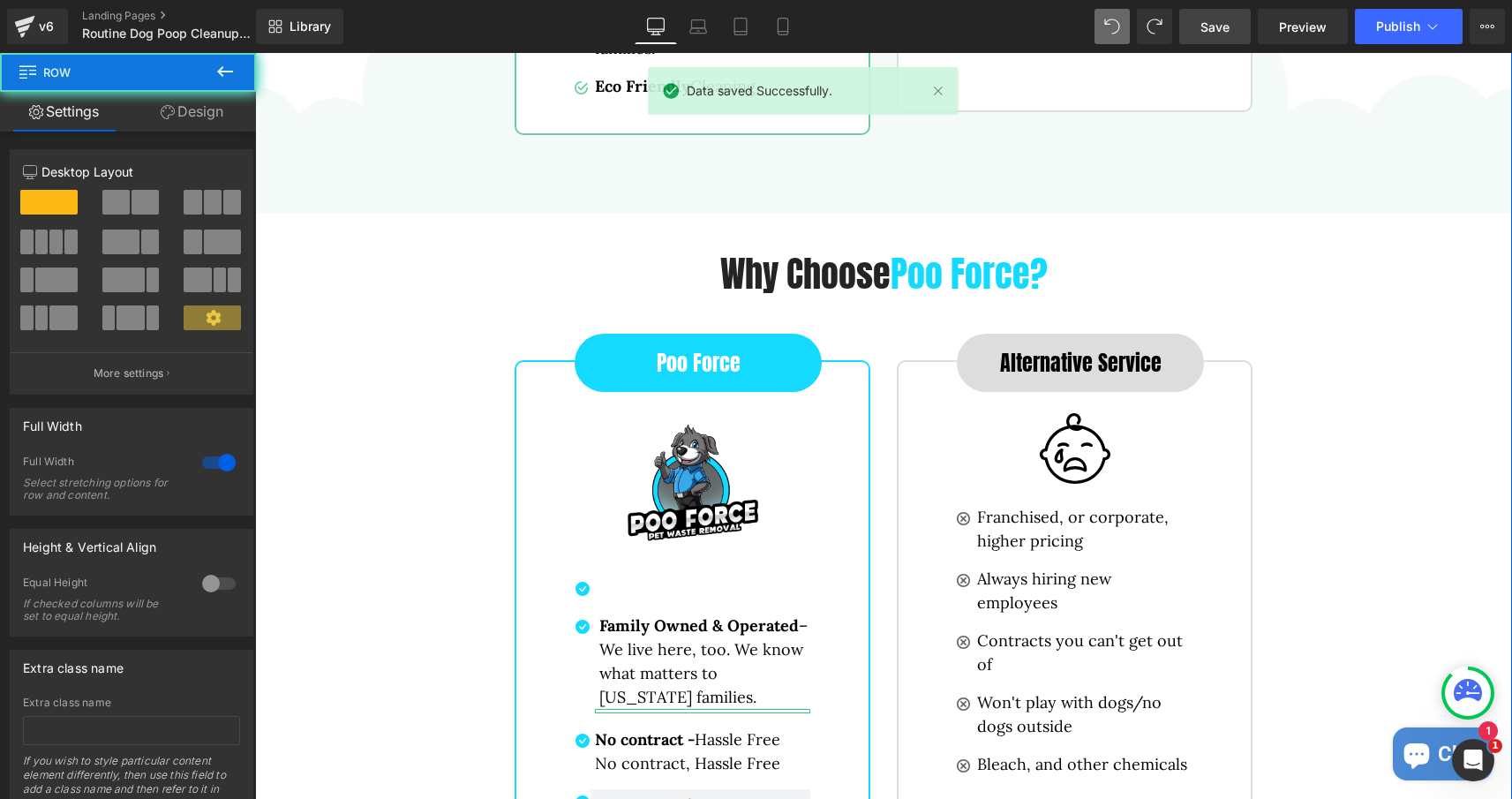
click at [274, 244] on div "Why families trust Poo Force? Heading Row Poo Force Button Image Image Proven E…" at bounding box center [883, 185] width 1257 height 1463
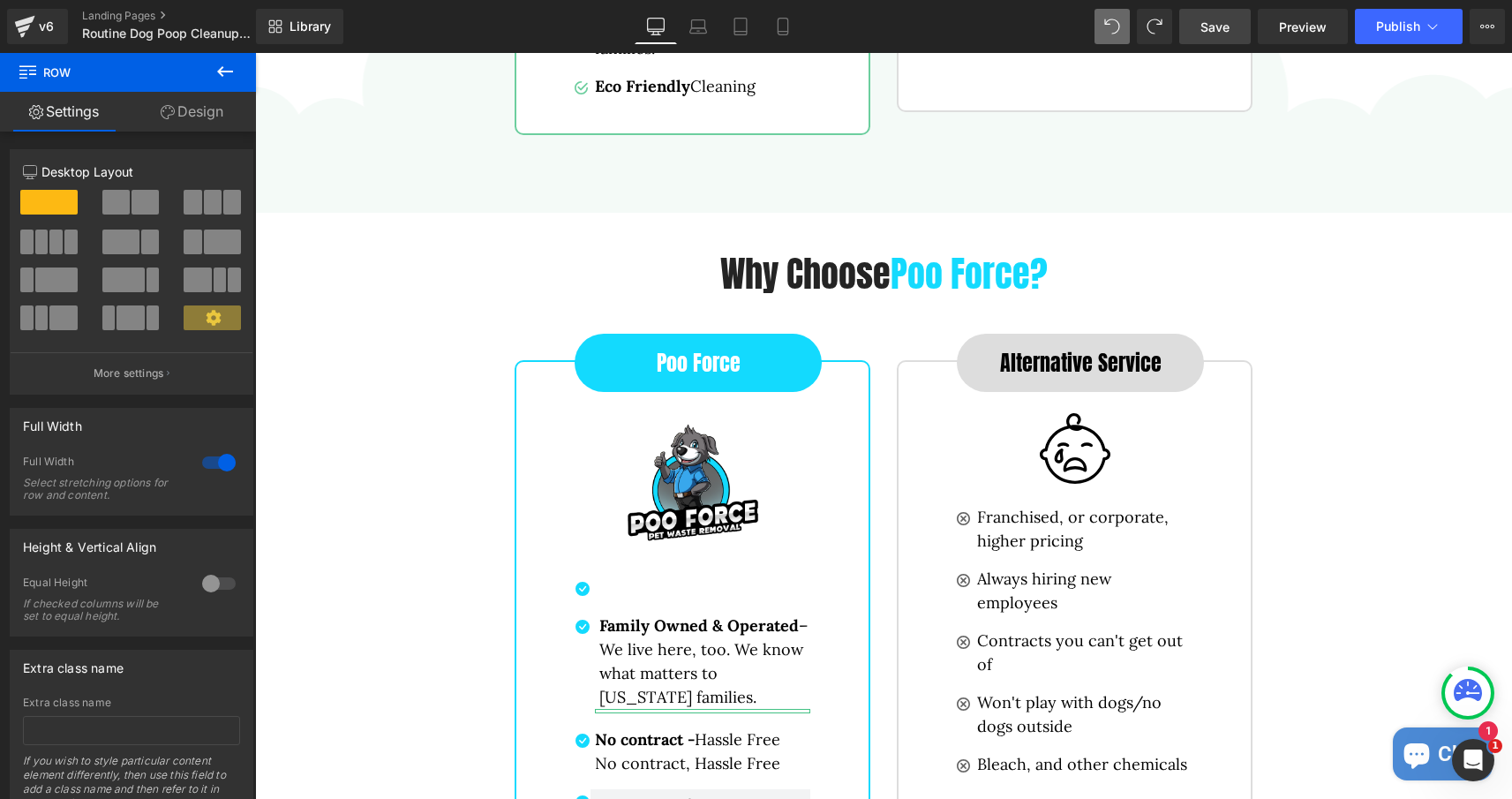
click at [219, 75] on icon at bounding box center [224, 71] width 21 height 21
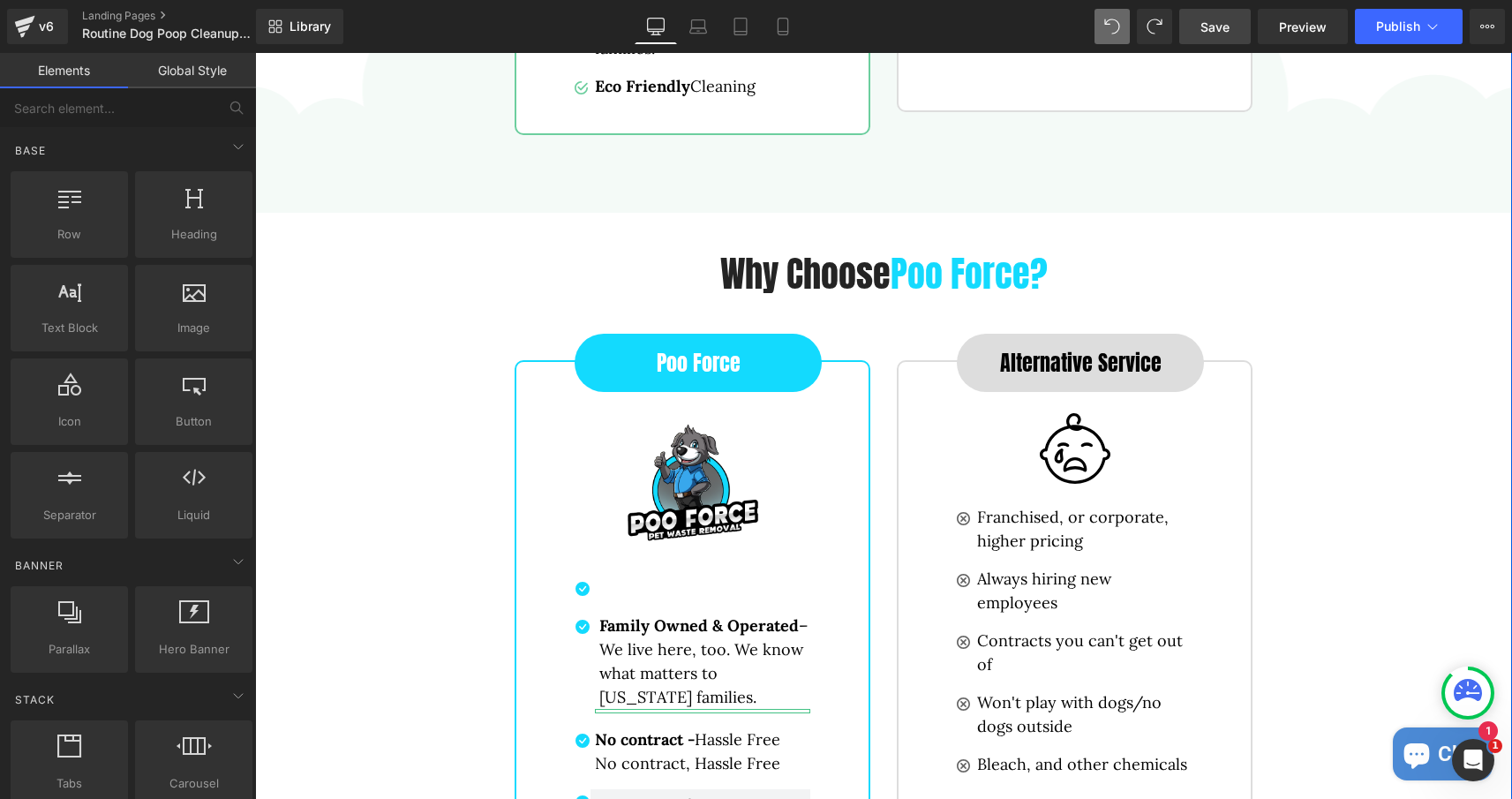
click at [304, 284] on div "Why families trust Poo Force? Heading Row Poo Force Button Image Image Proven E…" at bounding box center [883, 185] width 1257 height 1463
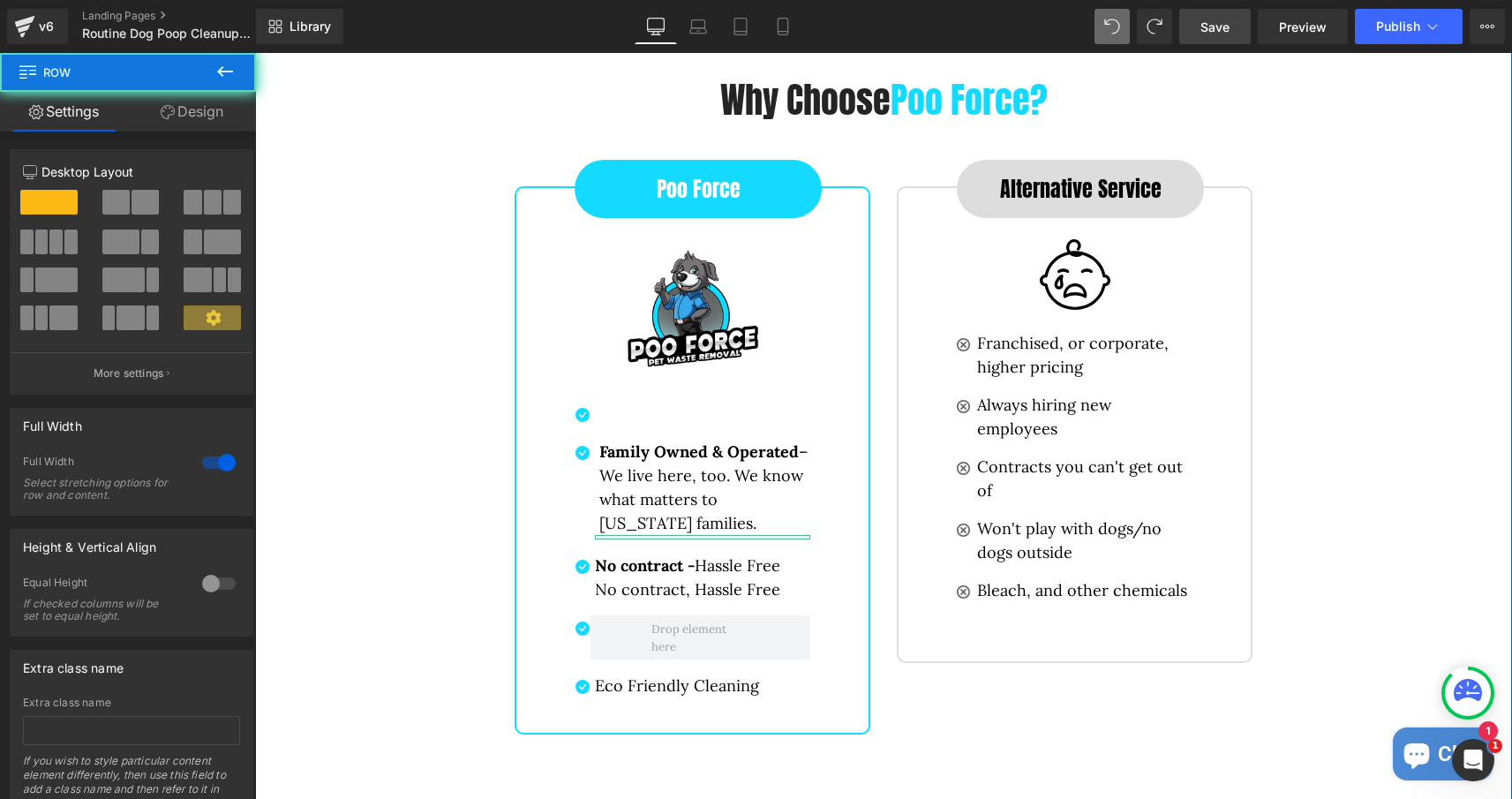
click at [395, 296] on div "Why families trust Poo Force? Heading Row Poo Force Button Image Image Proven E…" at bounding box center [883, 11] width 1257 height 1463
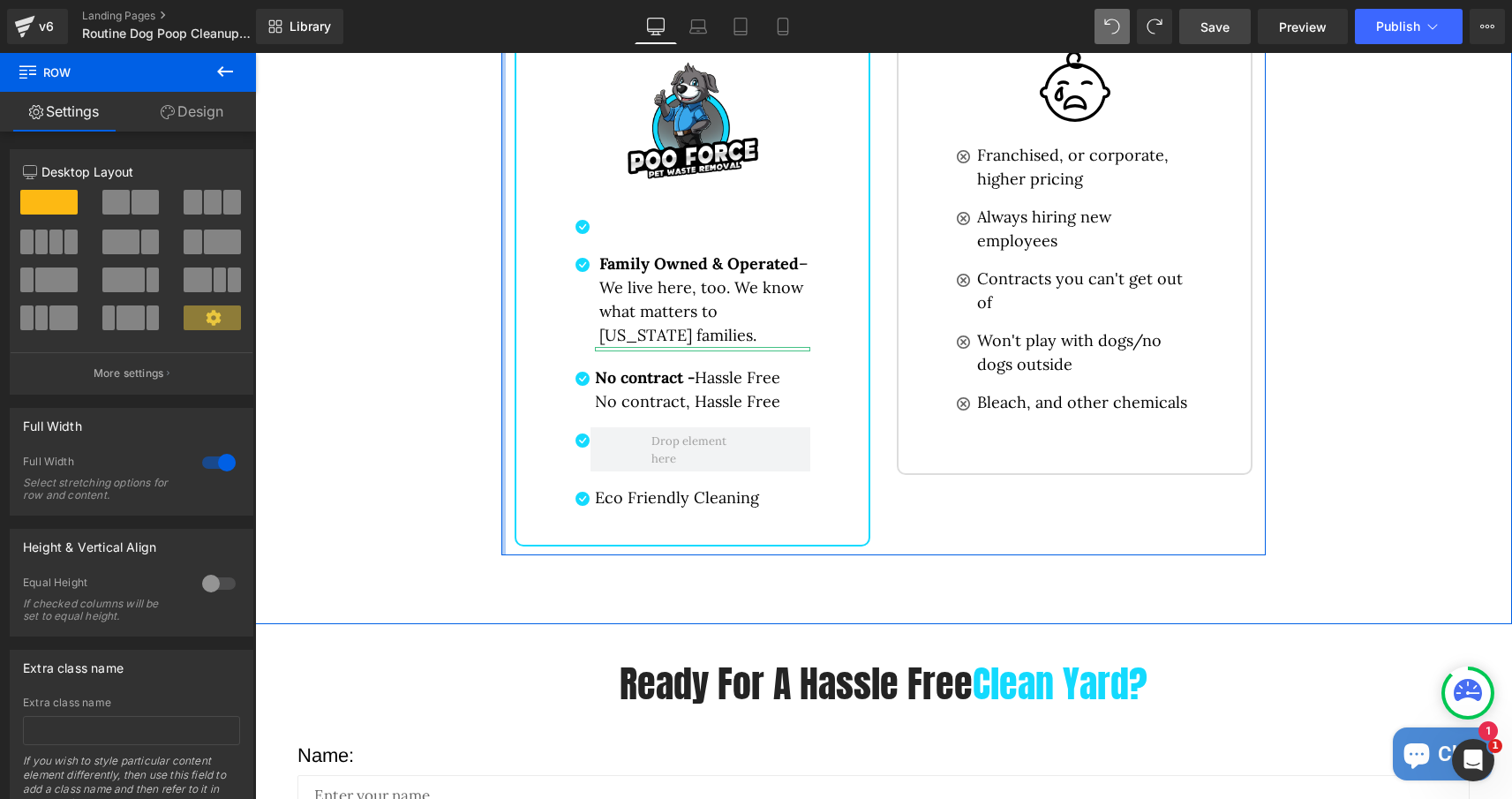
scroll to position [4858, 0]
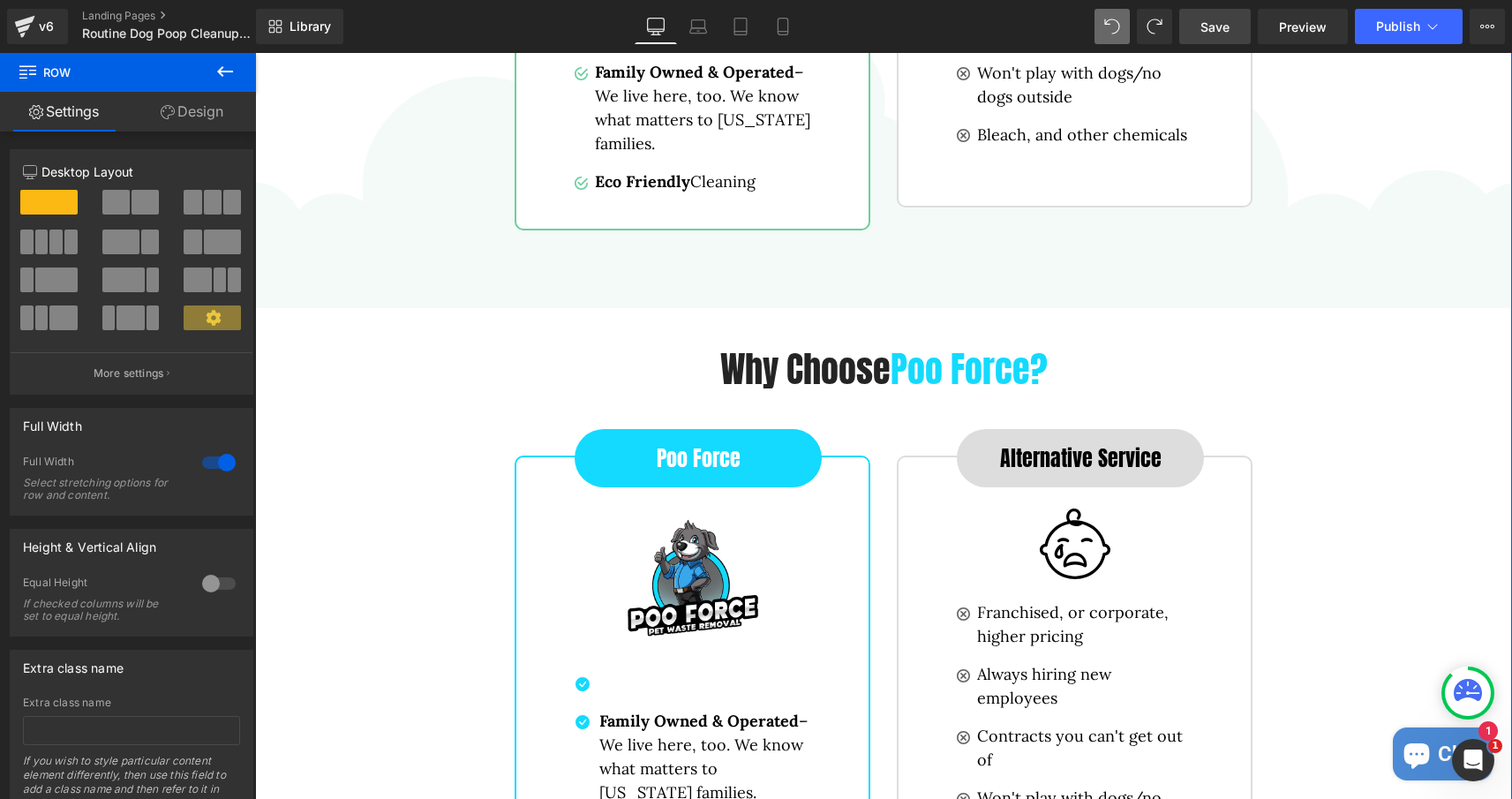
scroll to position [4291, 0]
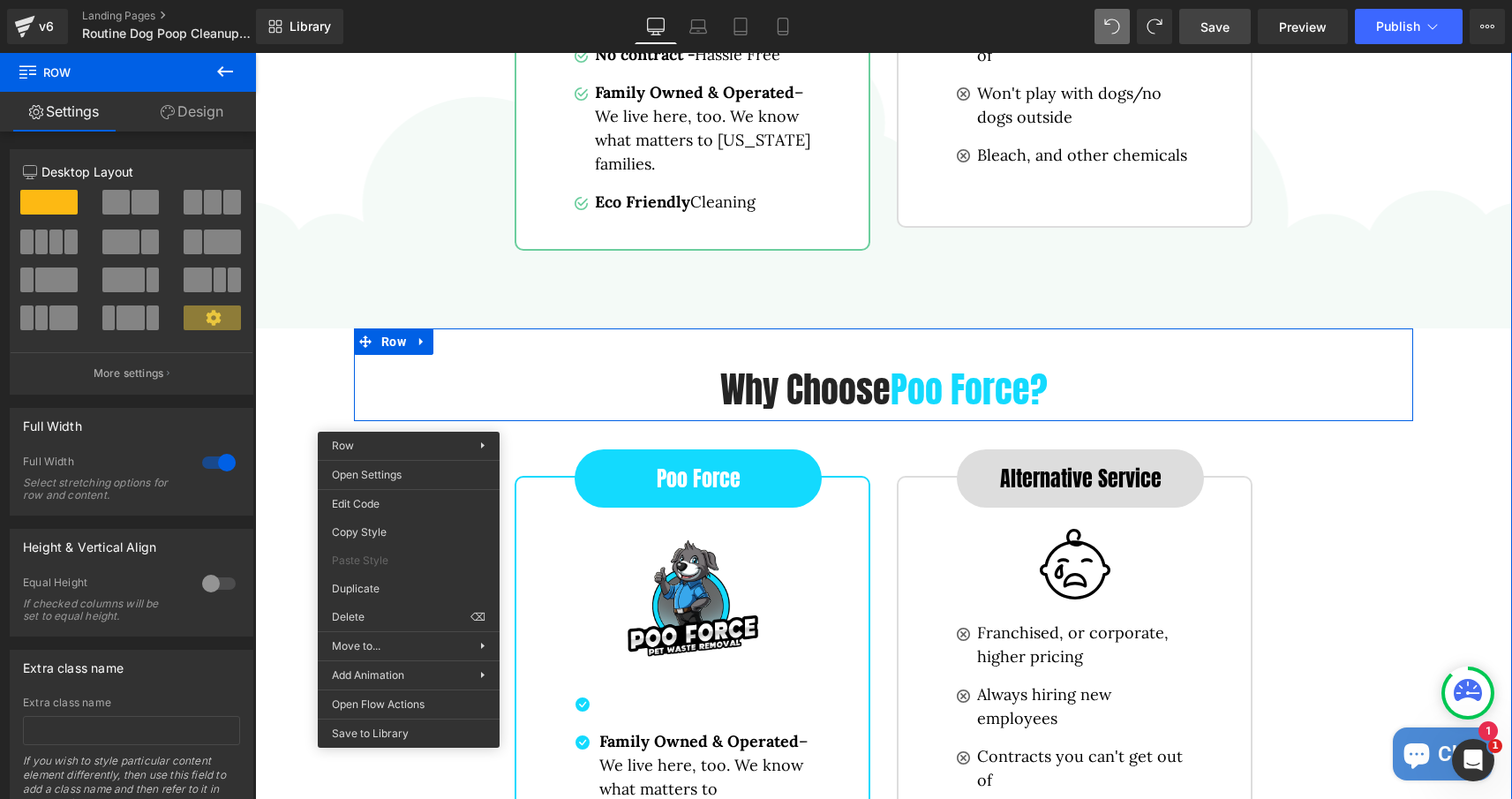
click at [323, 400] on div "Why families trust Poo Force? Heading Row Poo Force Button Image Image Proven E…" at bounding box center [883, 301] width 1257 height 1463
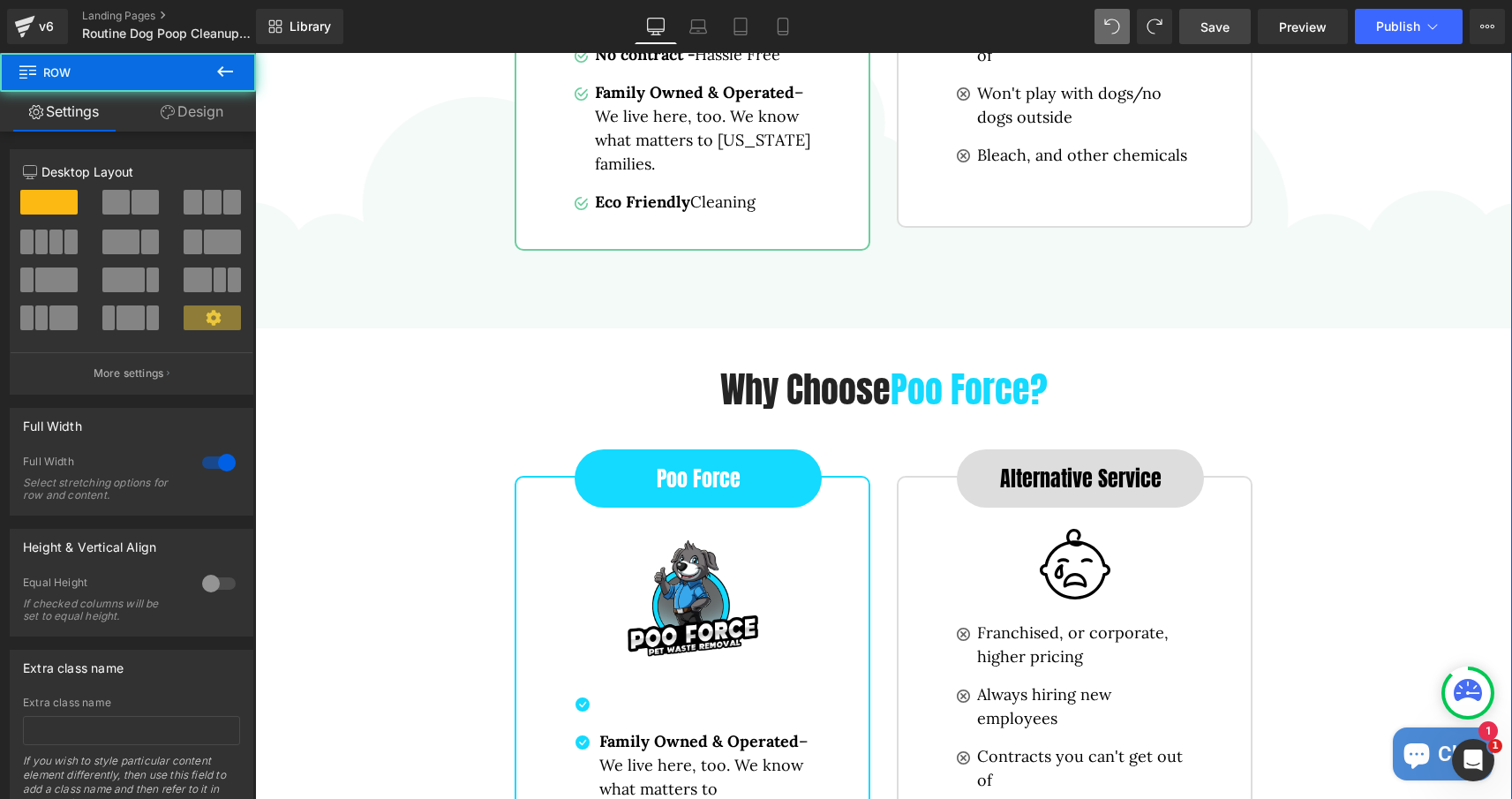
click at [274, 330] on div "Why families trust Poo Force? Heading Row Poo Force Button Image Image Proven E…" at bounding box center [883, 301] width 1257 height 1463
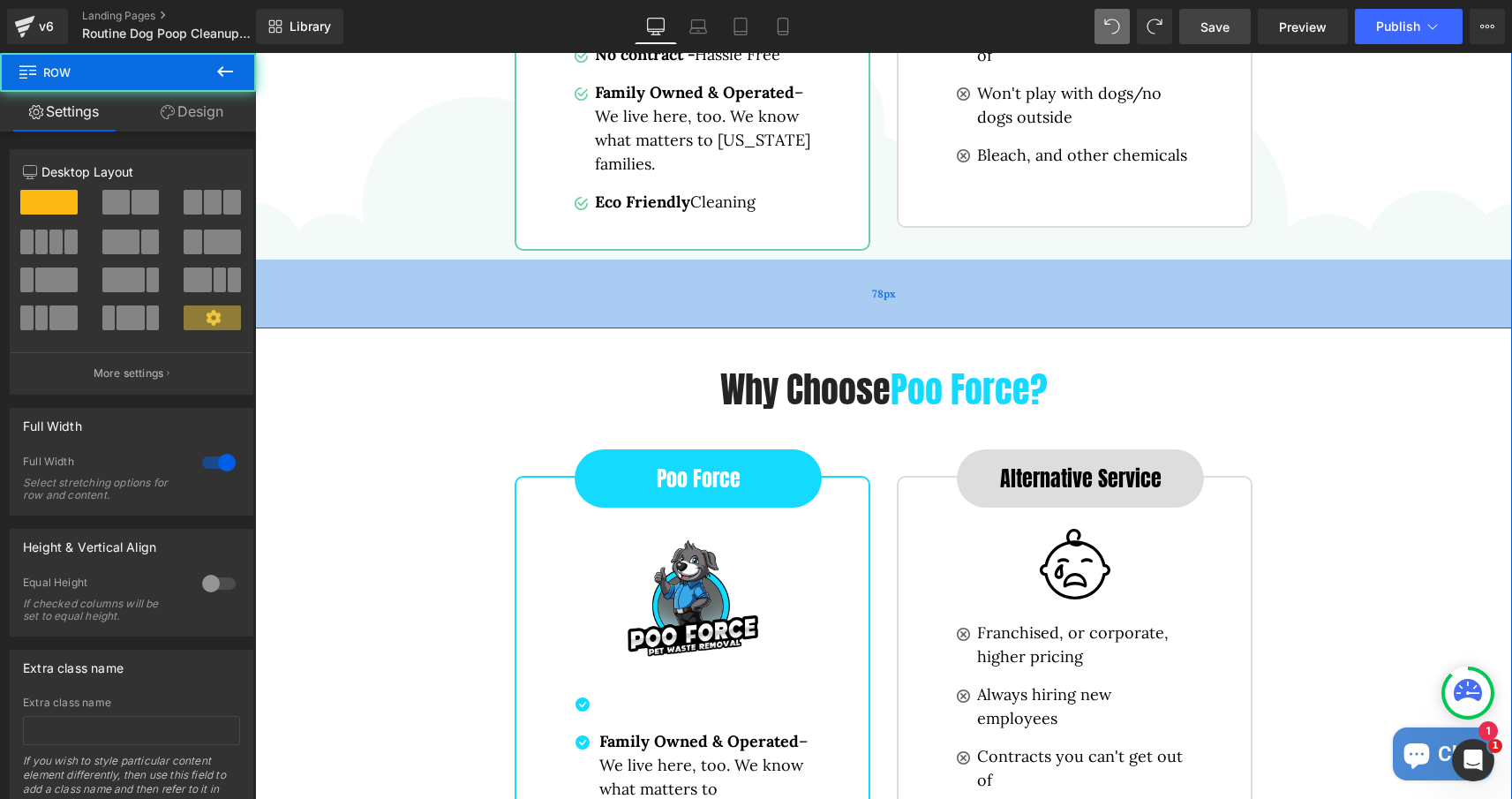
click at [274, 326] on div "78px" at bounding box center [883, 293] width 1257 height 69
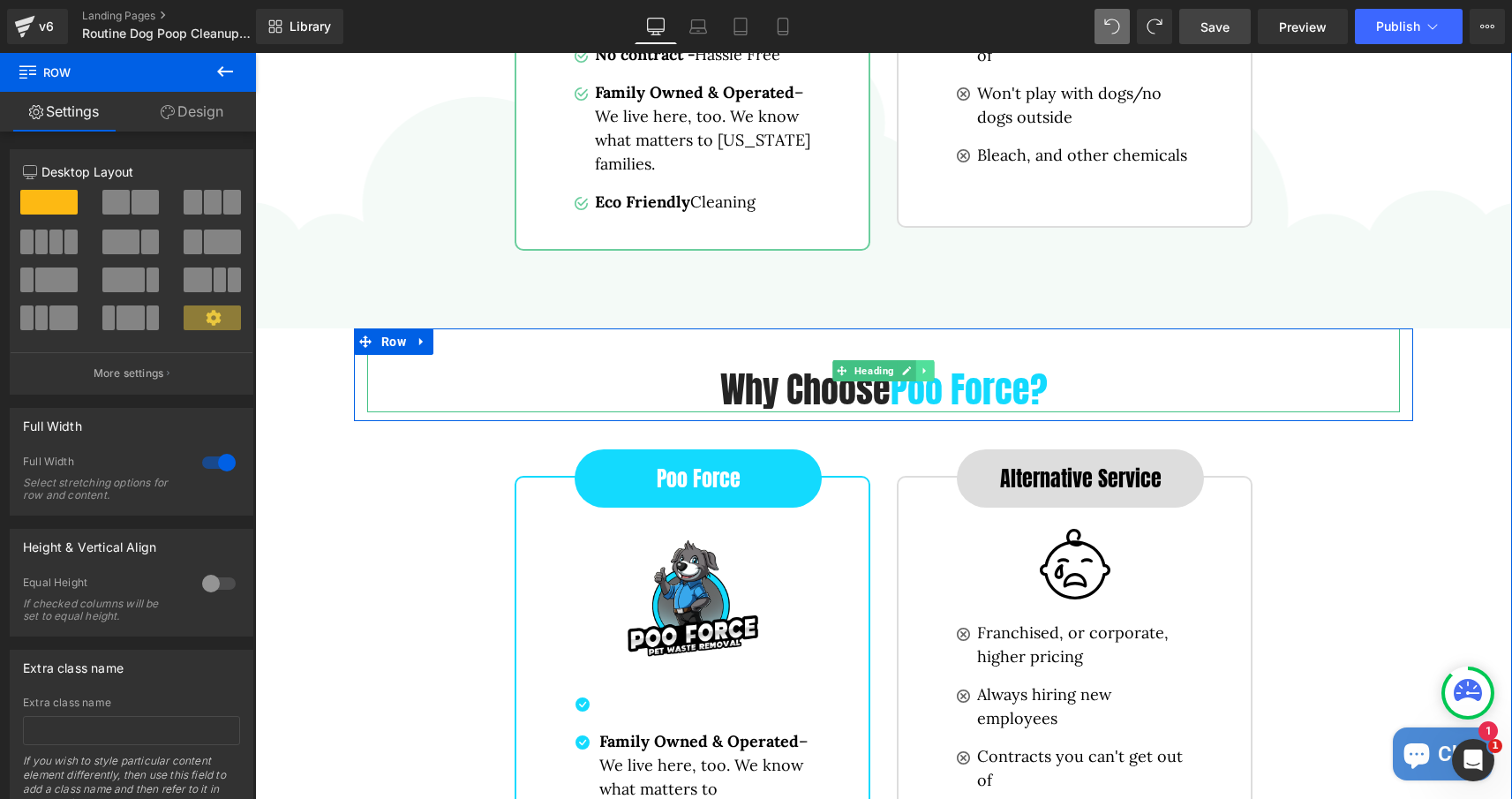
click at [930, 367] on icon at bounding box center [926, 371] width 10 height 11
click at [935, 367] on icon at bounding box center [935, 371] width 10 height 10
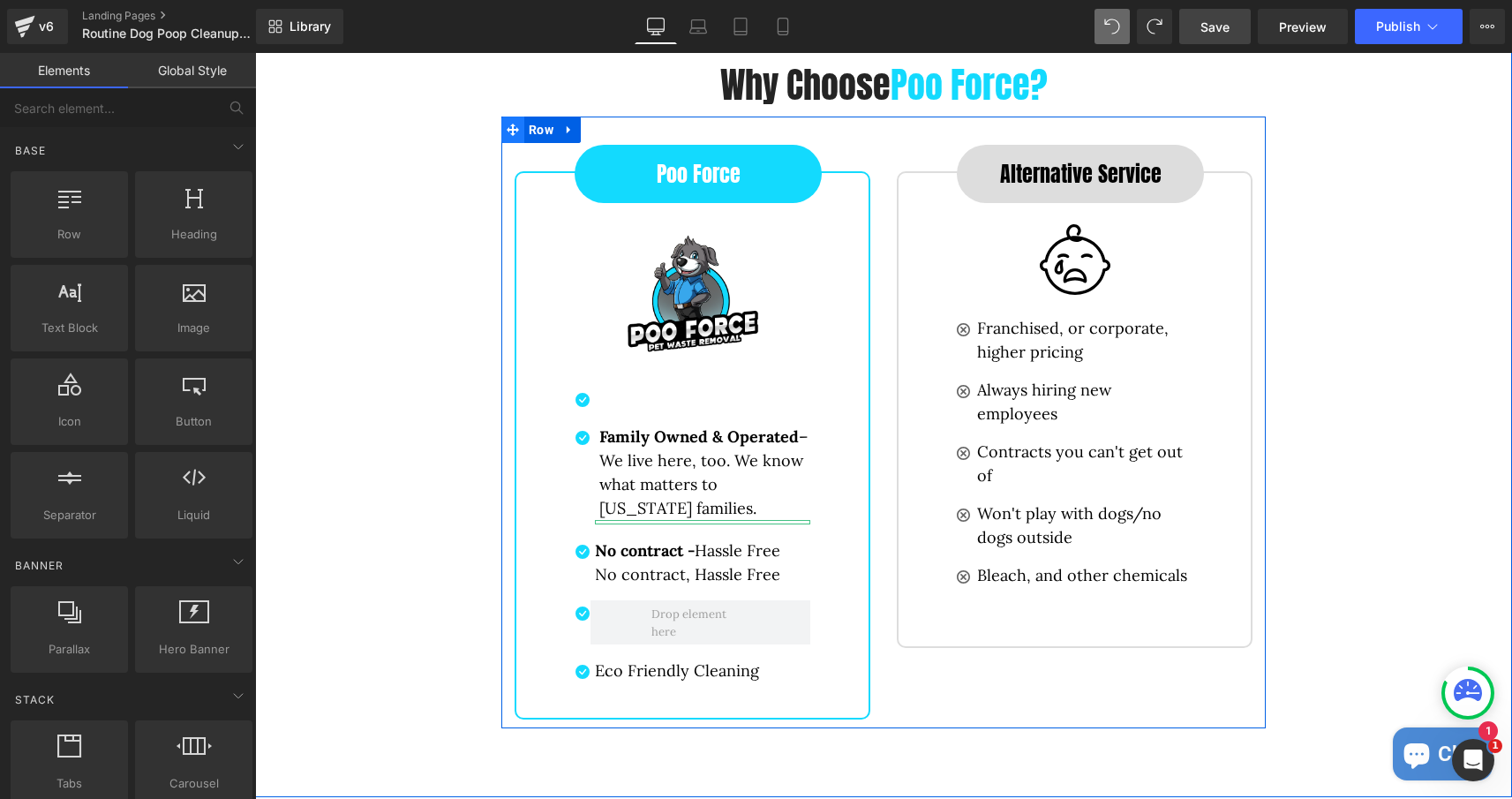
scroll to position [4595, 0]
click at [572, 130] on icon at bounding box center [569, 131] width 12 height 13
click at [619, 123] on link at bounding box center [615, 131] width 23 height 27
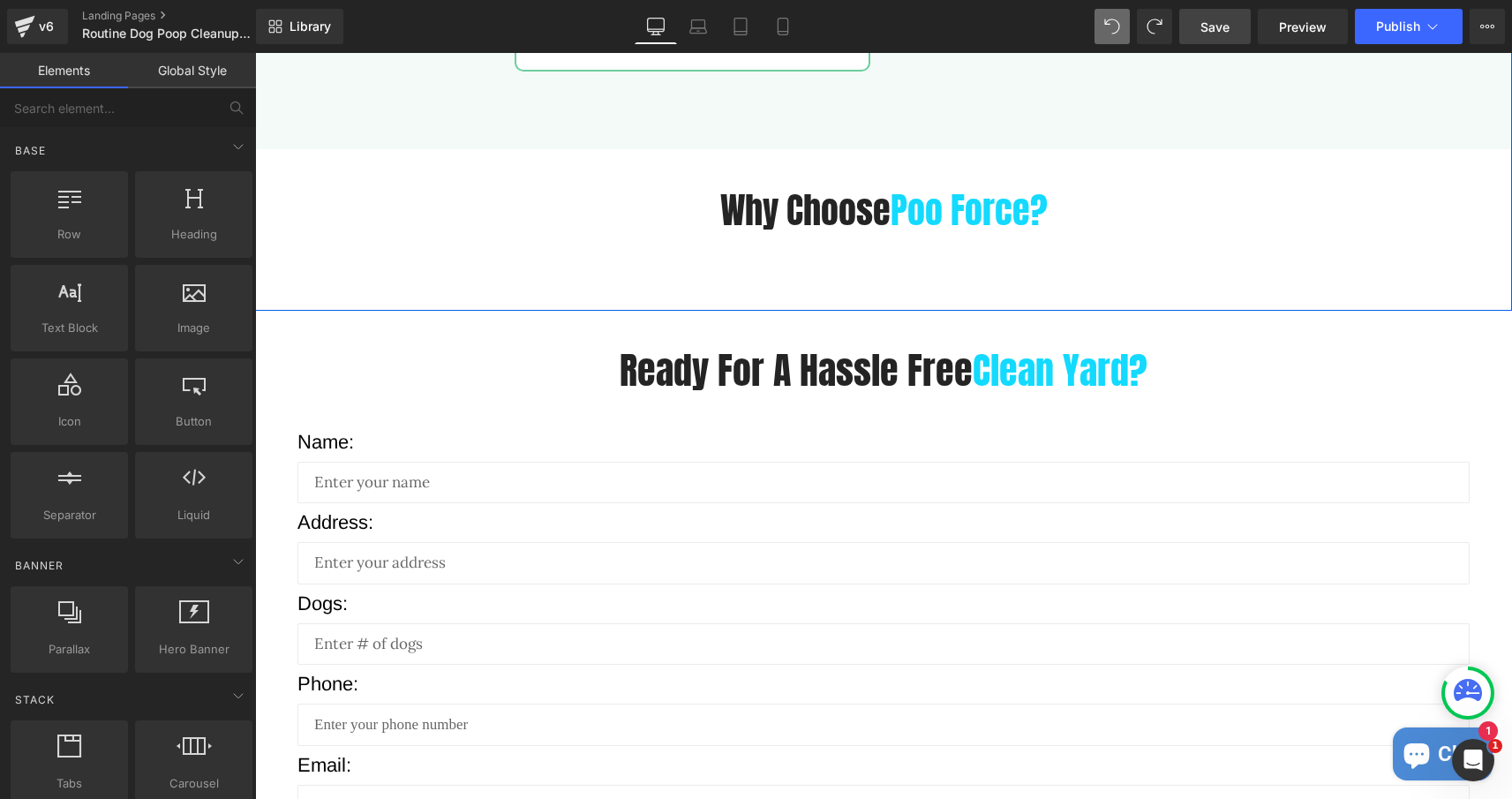
scroll to position [4422, 0]
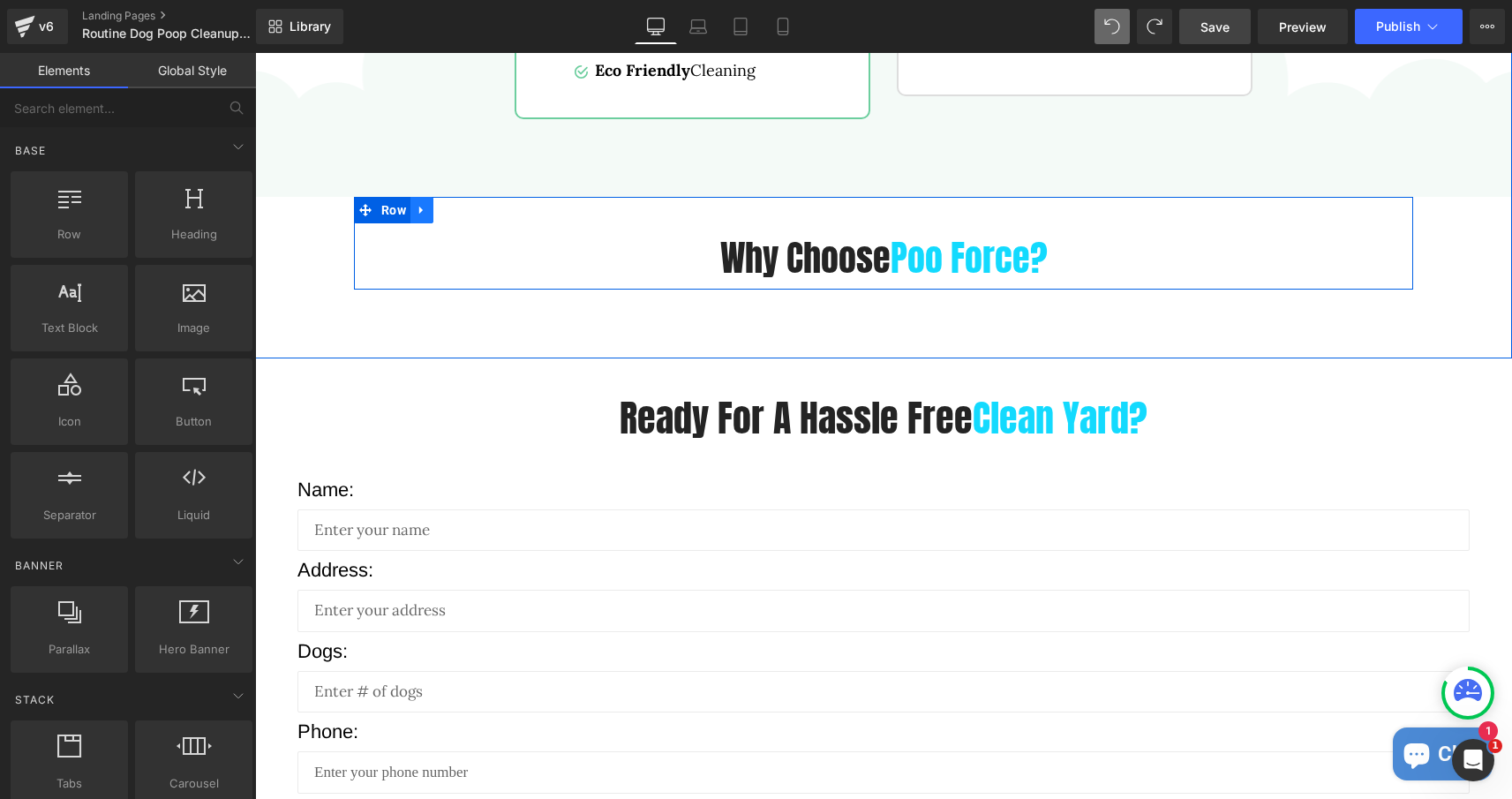
click at [422, 209] on icon at bounding box center [422, 210] width 4 height 8
click at [467, 209] on icon at bounding box center [467, 210] width 12 height 13
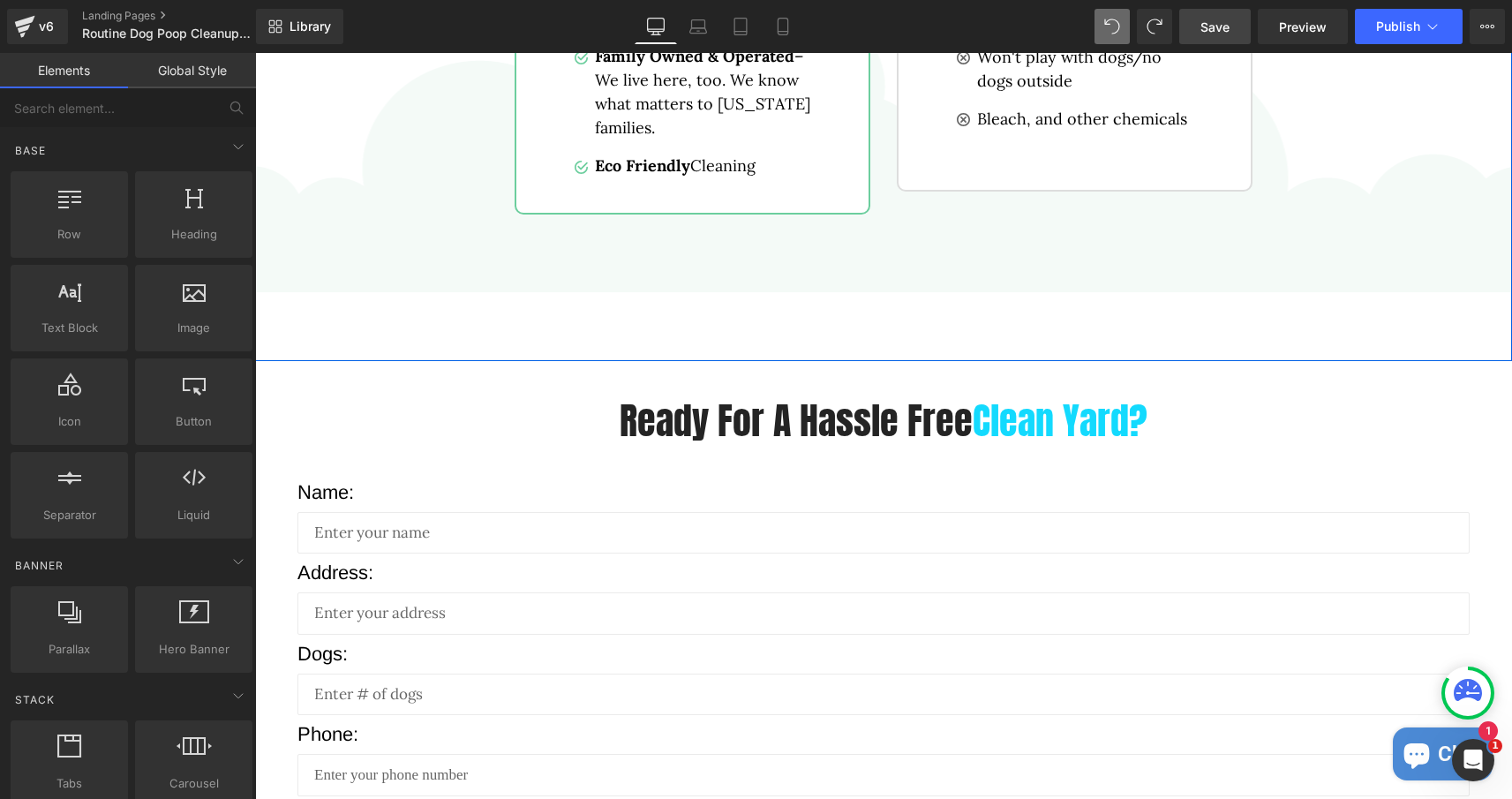
scroll to position [4325, 0]
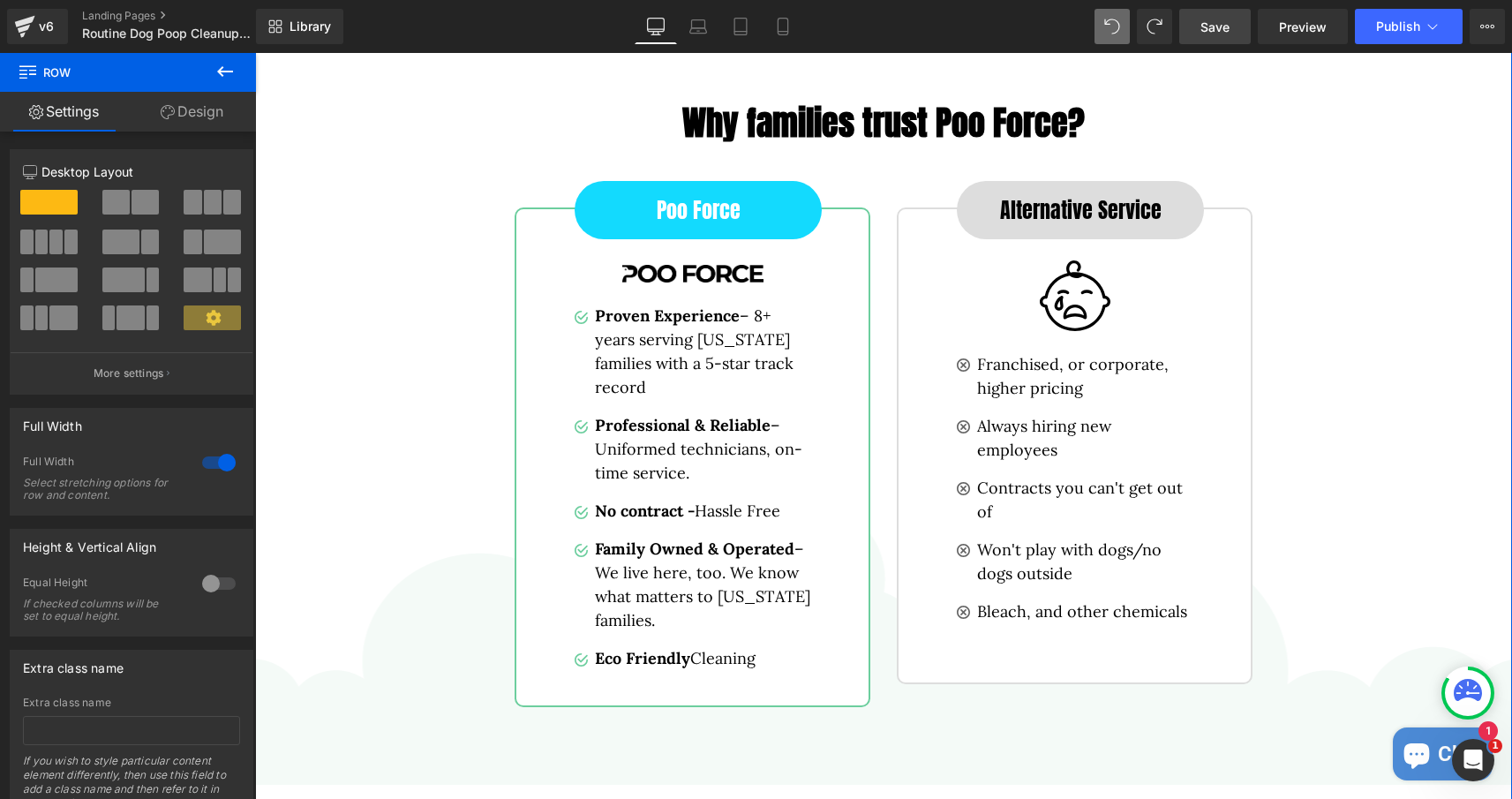
scroll to position [3831, 0]
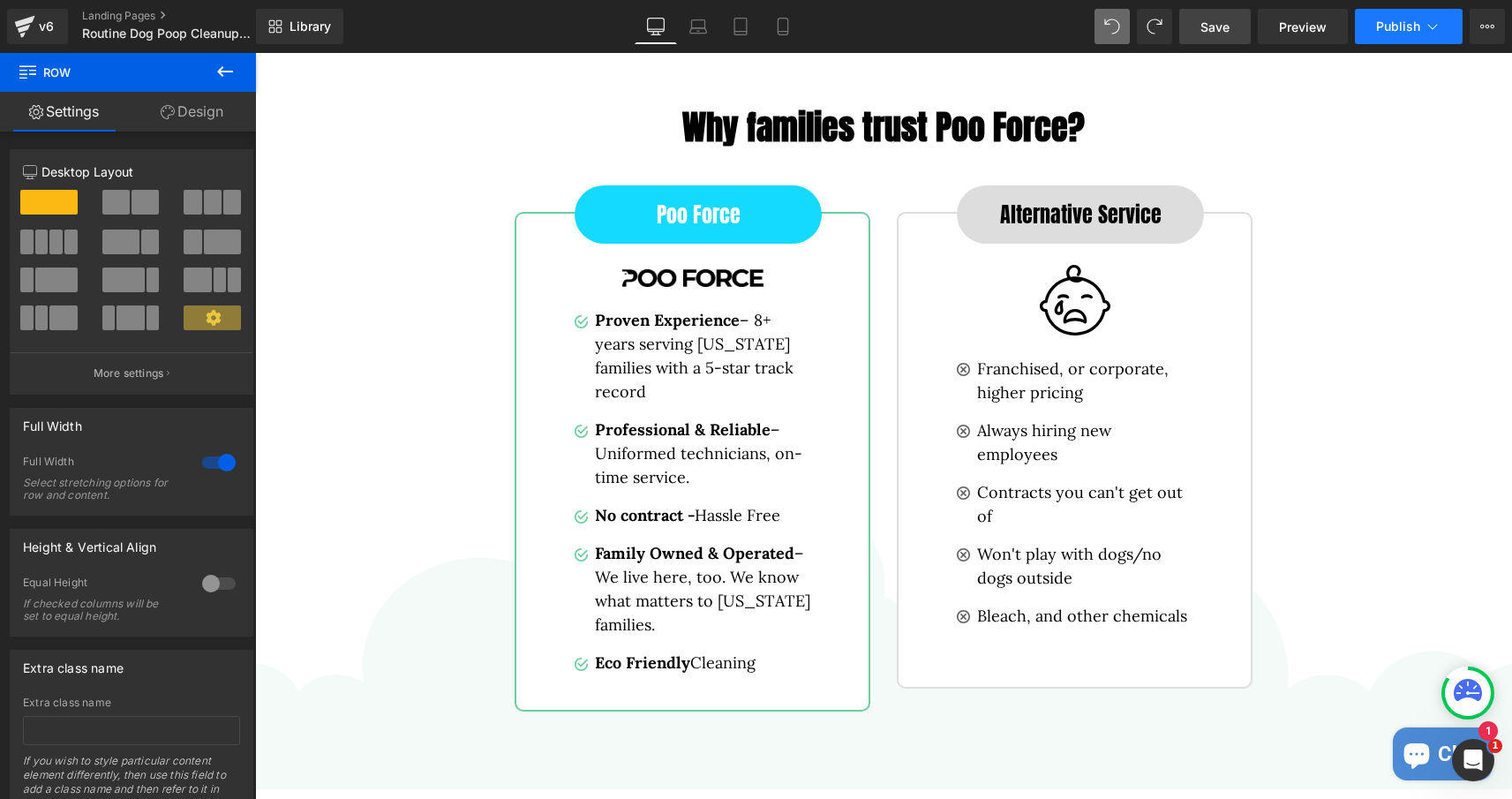
click at [1386, 36] on button "Publish" at bounding box center [1409, 26] width 108 height 35
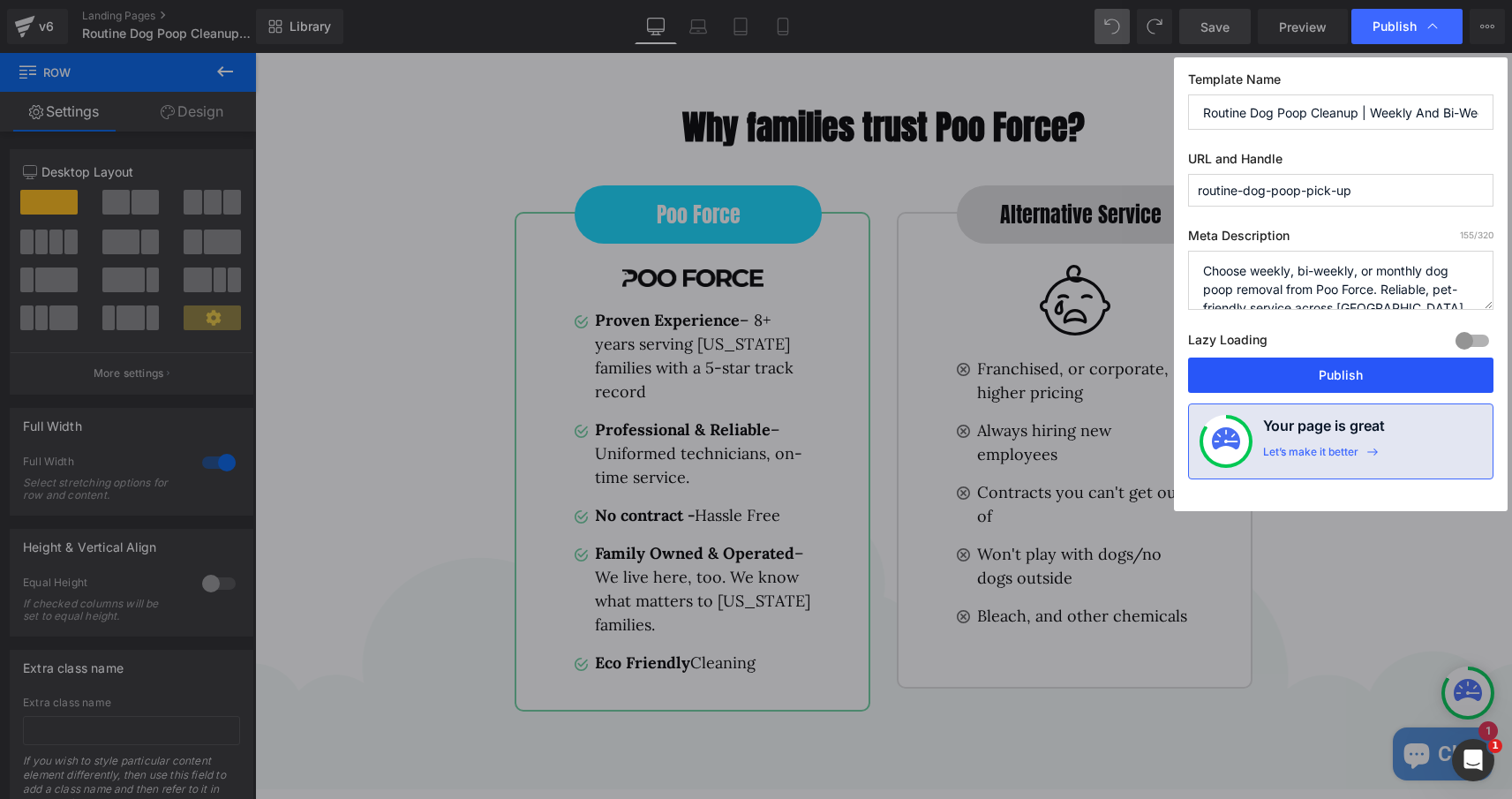
click at [1356, 368] on button "Publish" at bounding box center [1341, 375] width 305 height 35
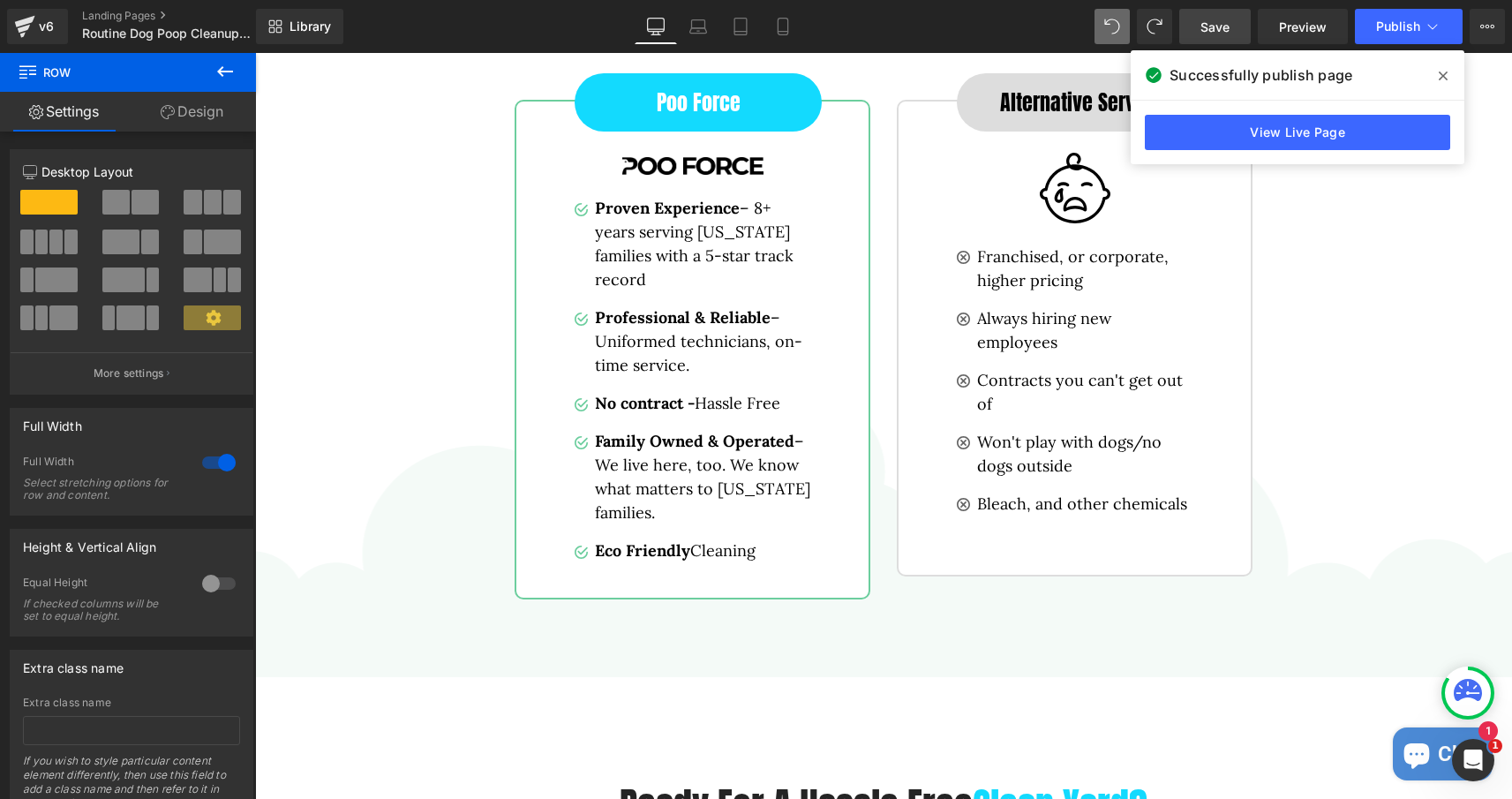
scroll to position [3932, 0]
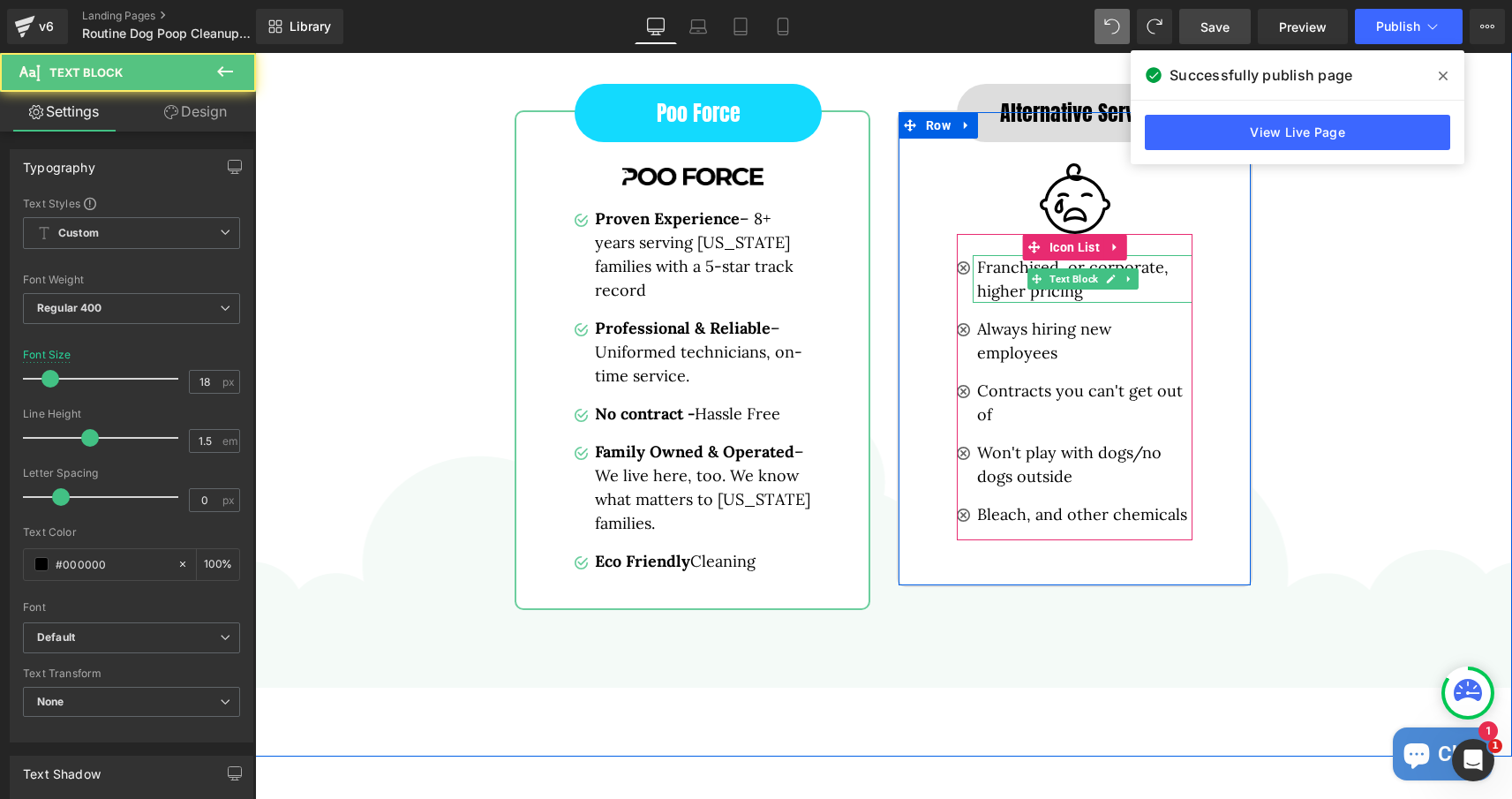
click at [1018, 294] on p "Franchised, or corporate, higher pricing" at bounding box center [1084, 279] width 215 height 48
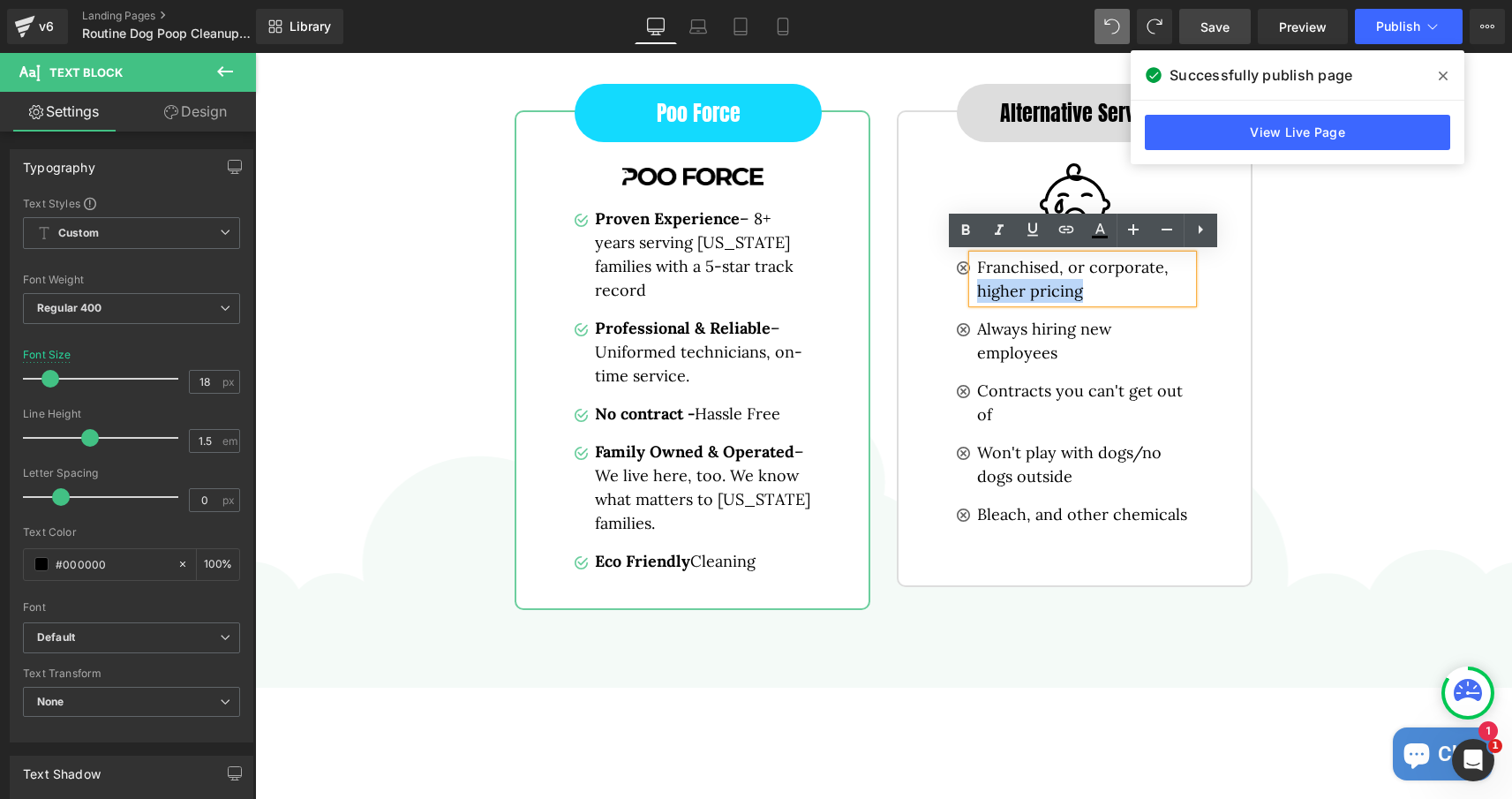
drag, startPoint x: 1089, startPoint y: 290, endPoint x: 980, endPoint y: 286, distance: 109.1
click at [980, 286] on p "Franchised, or corporate, higher pricing" at bounding box center [1084, 279] width 215 height 48
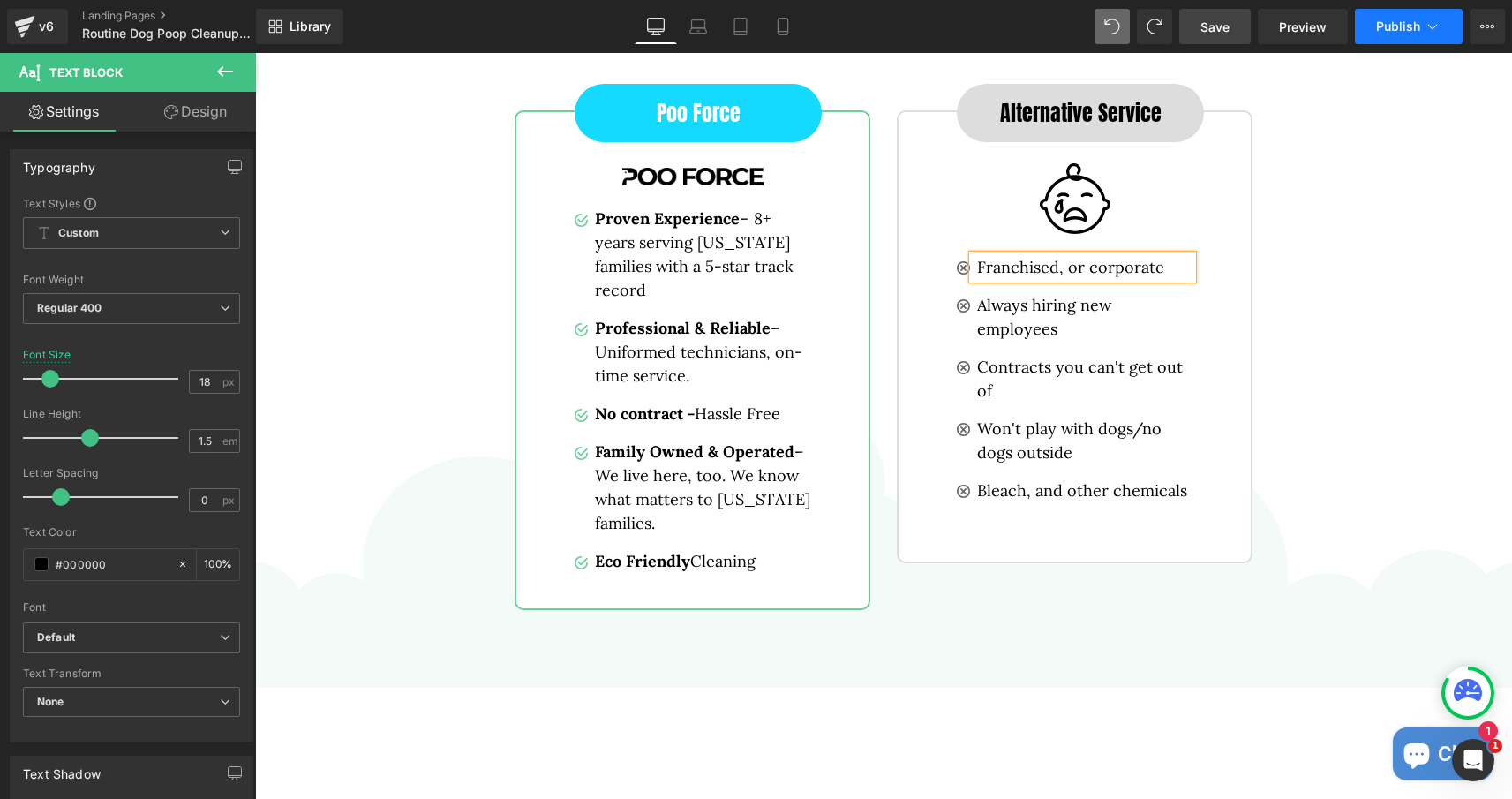
click at [1388, 32] on span "Publish" at bounding box center [1398, 26] width 44 height 14
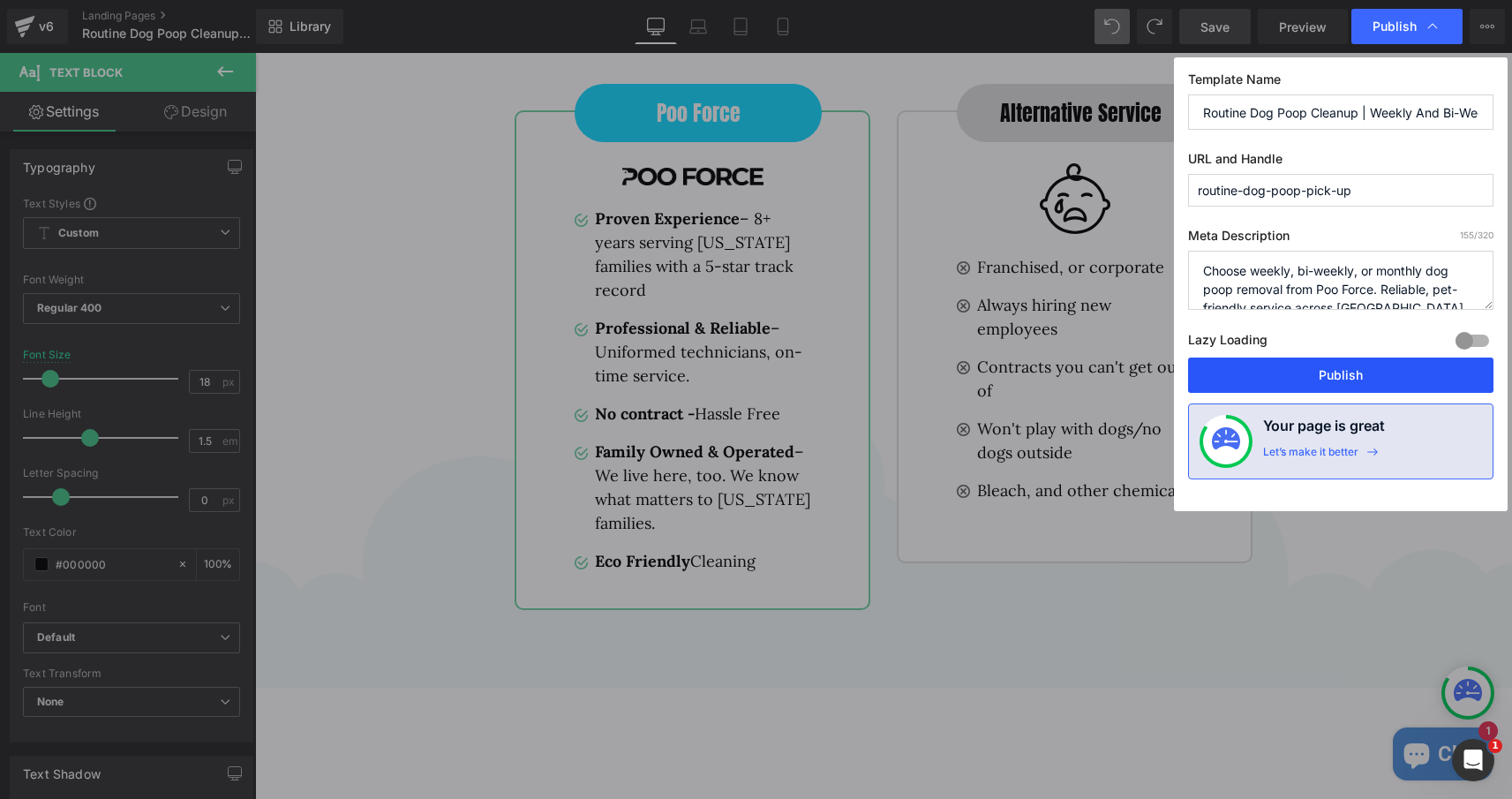
click at [1370, 378] on button "Publish" at bounding box center [1341, 375] width 305 height 35
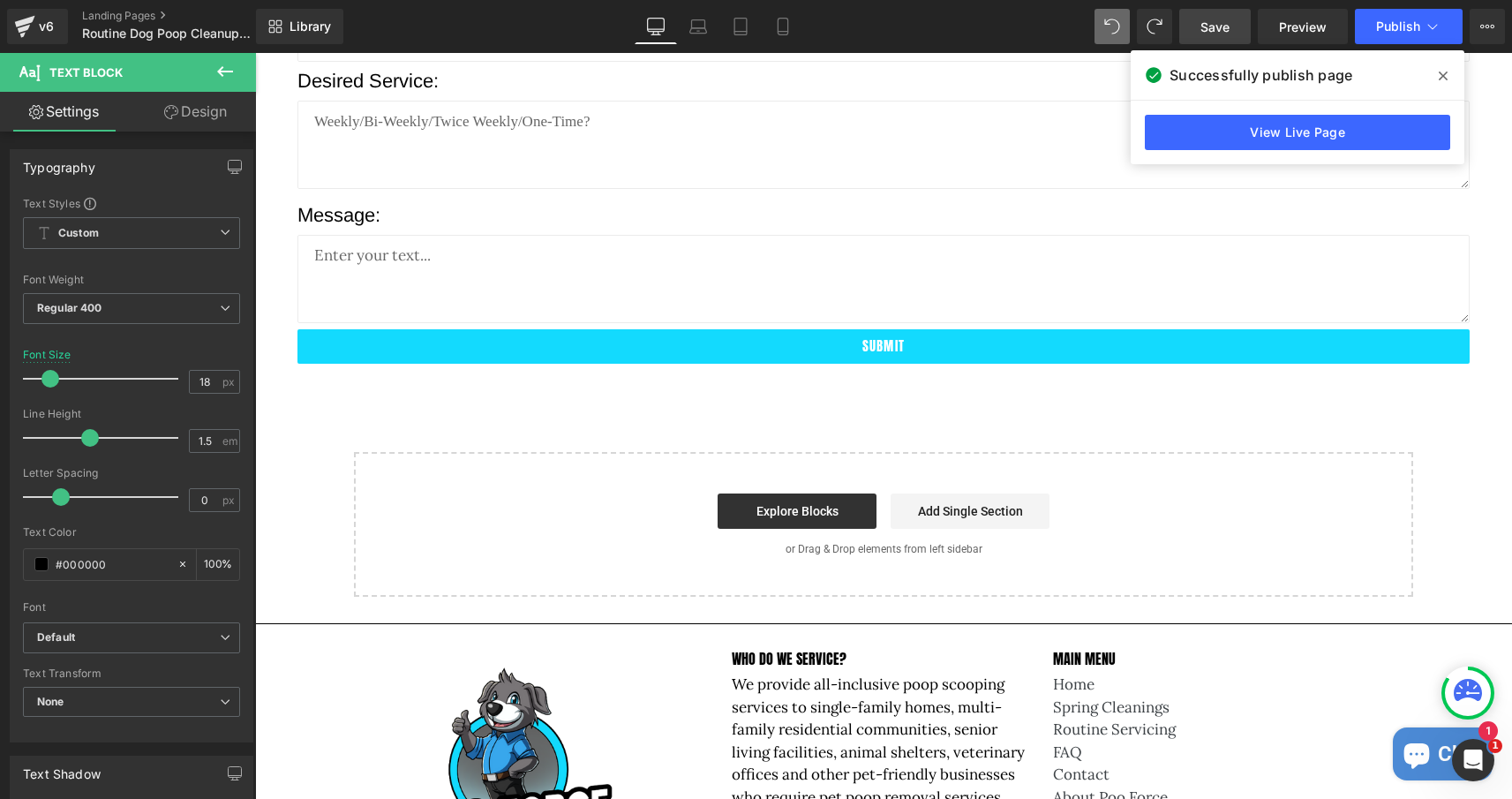
scroll to position [5331, 0]
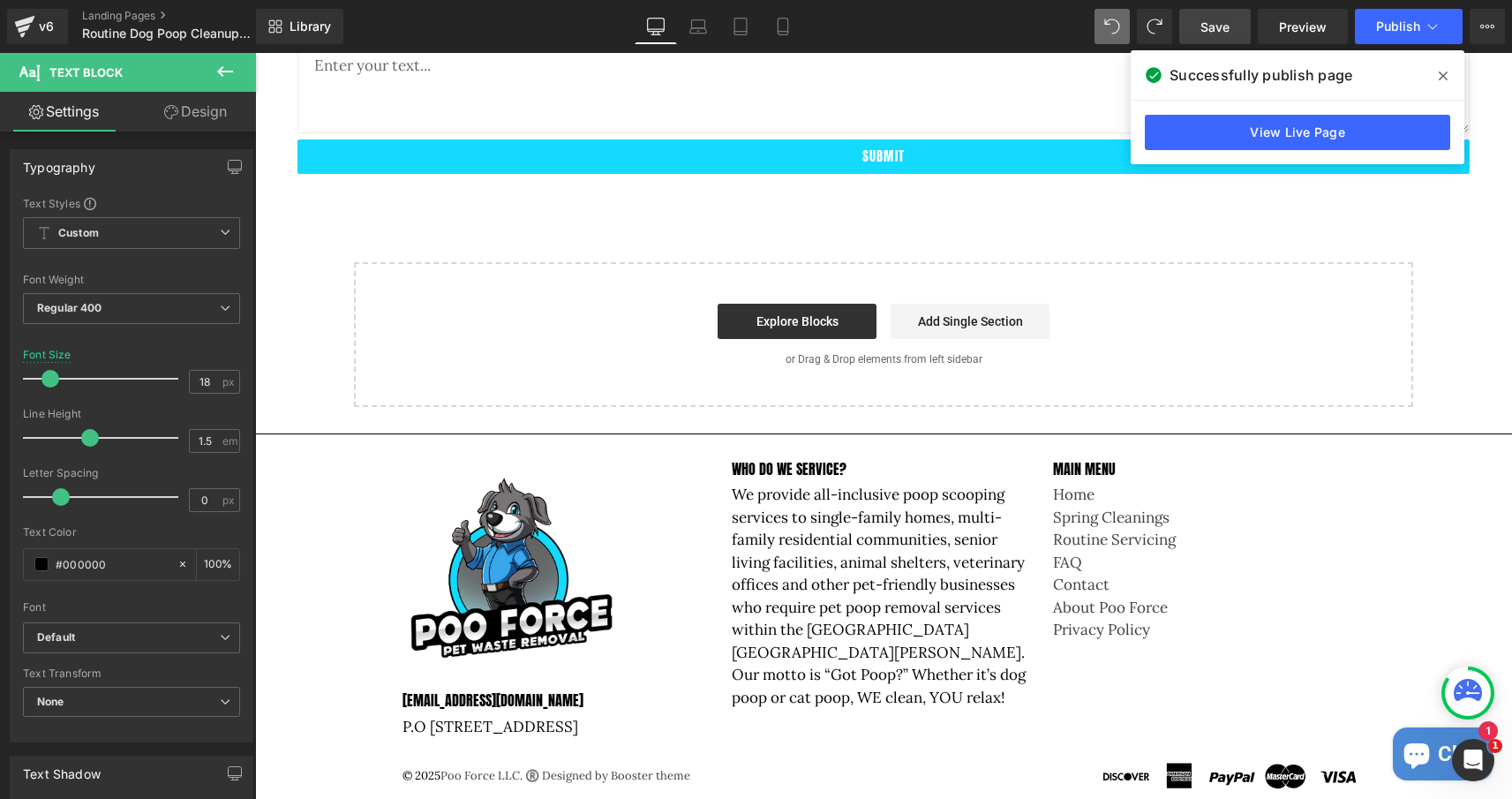
click at [1442, 78] on icon at bounding box center [1443, 76] width 9 height 9
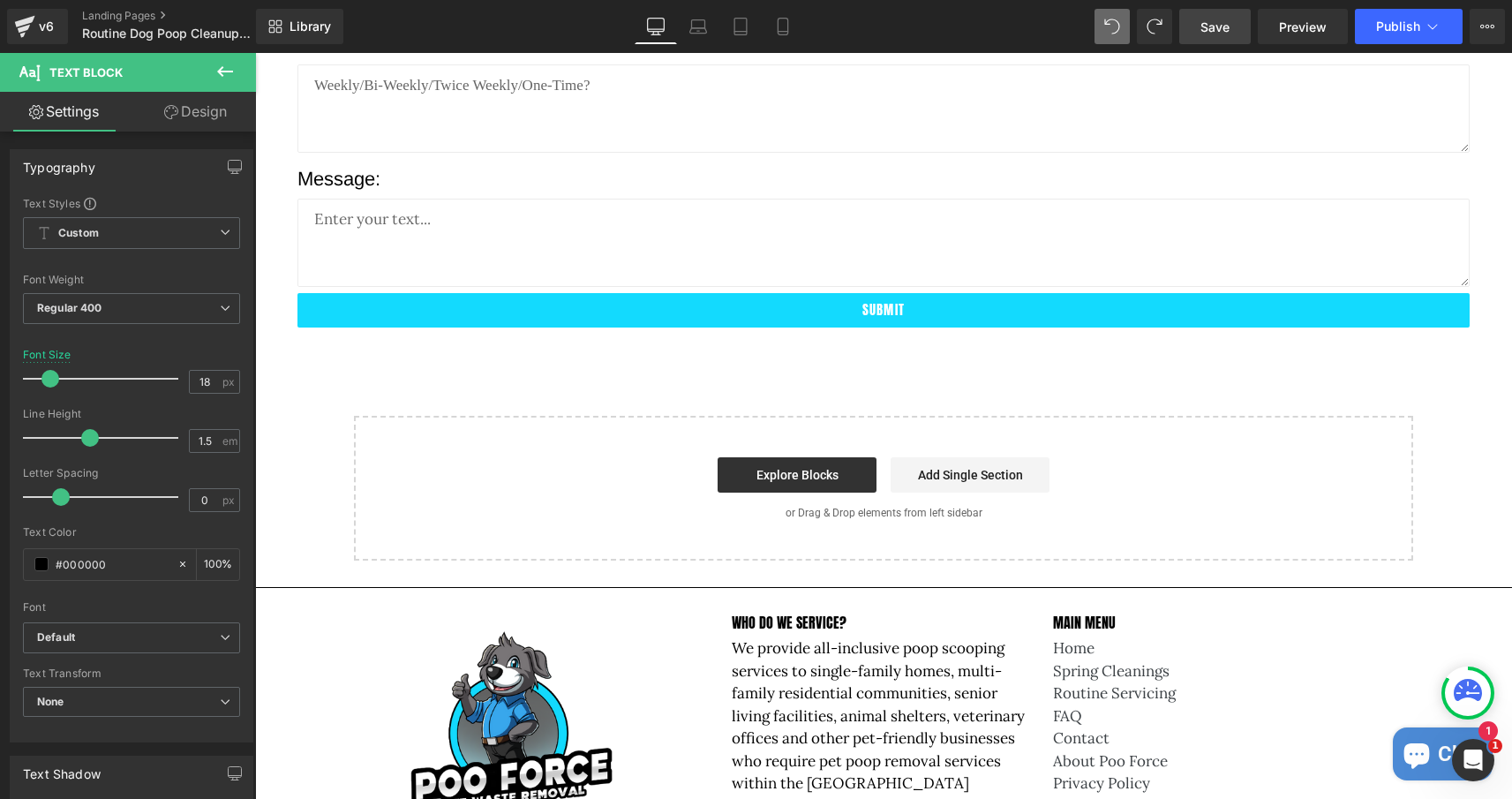
scroll to position [5170, 0]
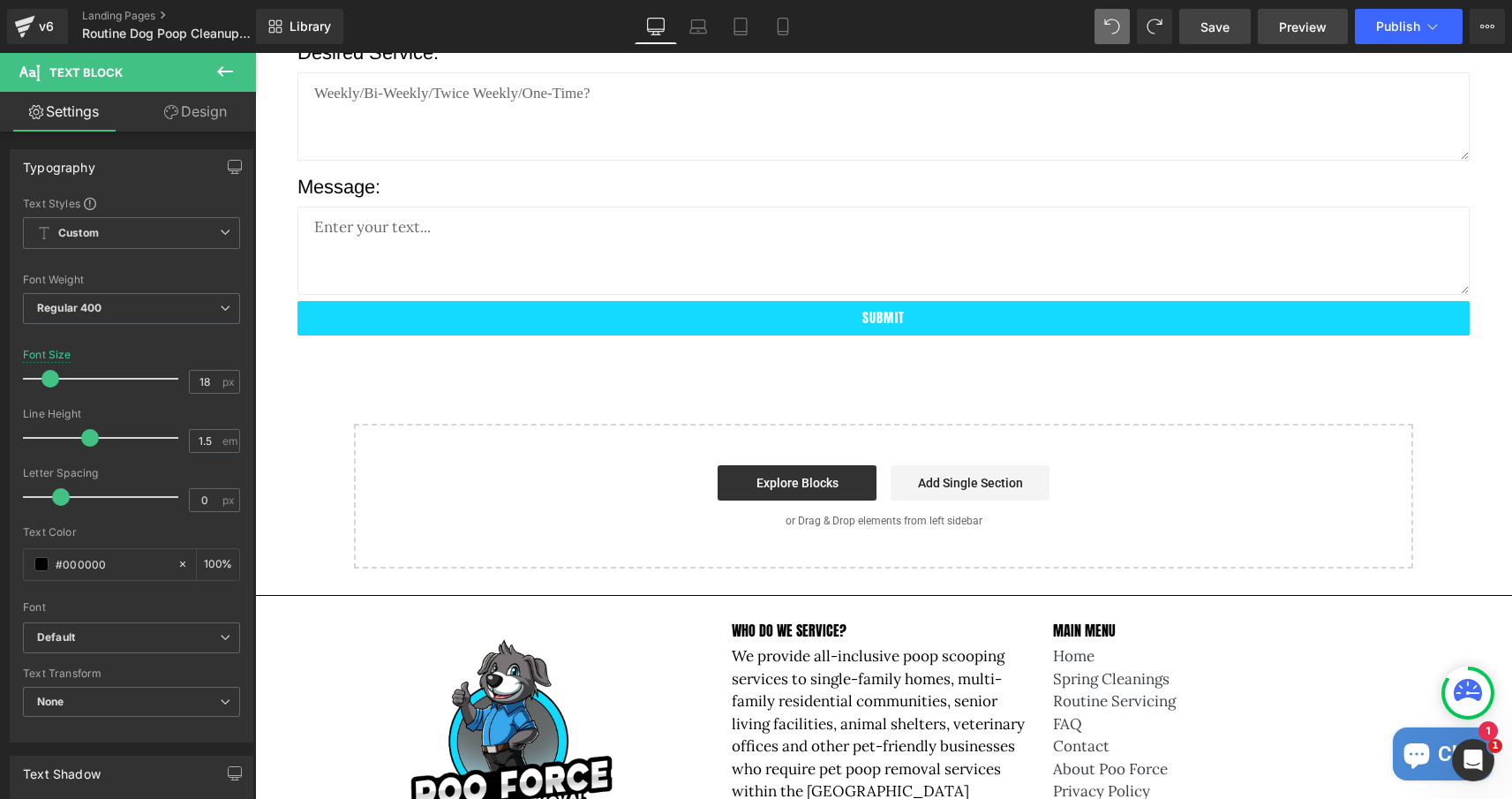
click at [1294, 22] on span "Preview" at bounding box center [1303, 27] width 48 height 19
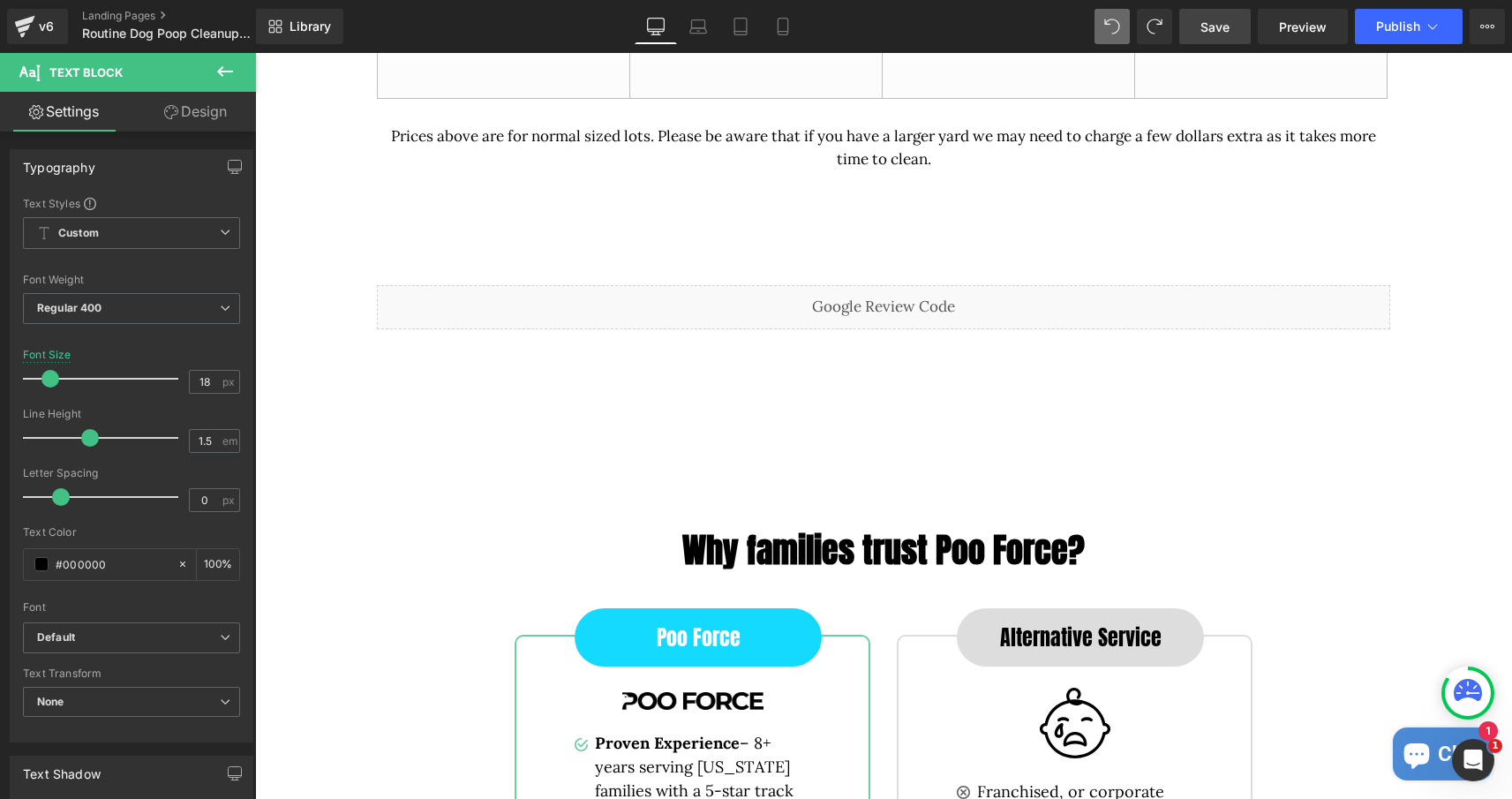
scroll to position [3433, 0]
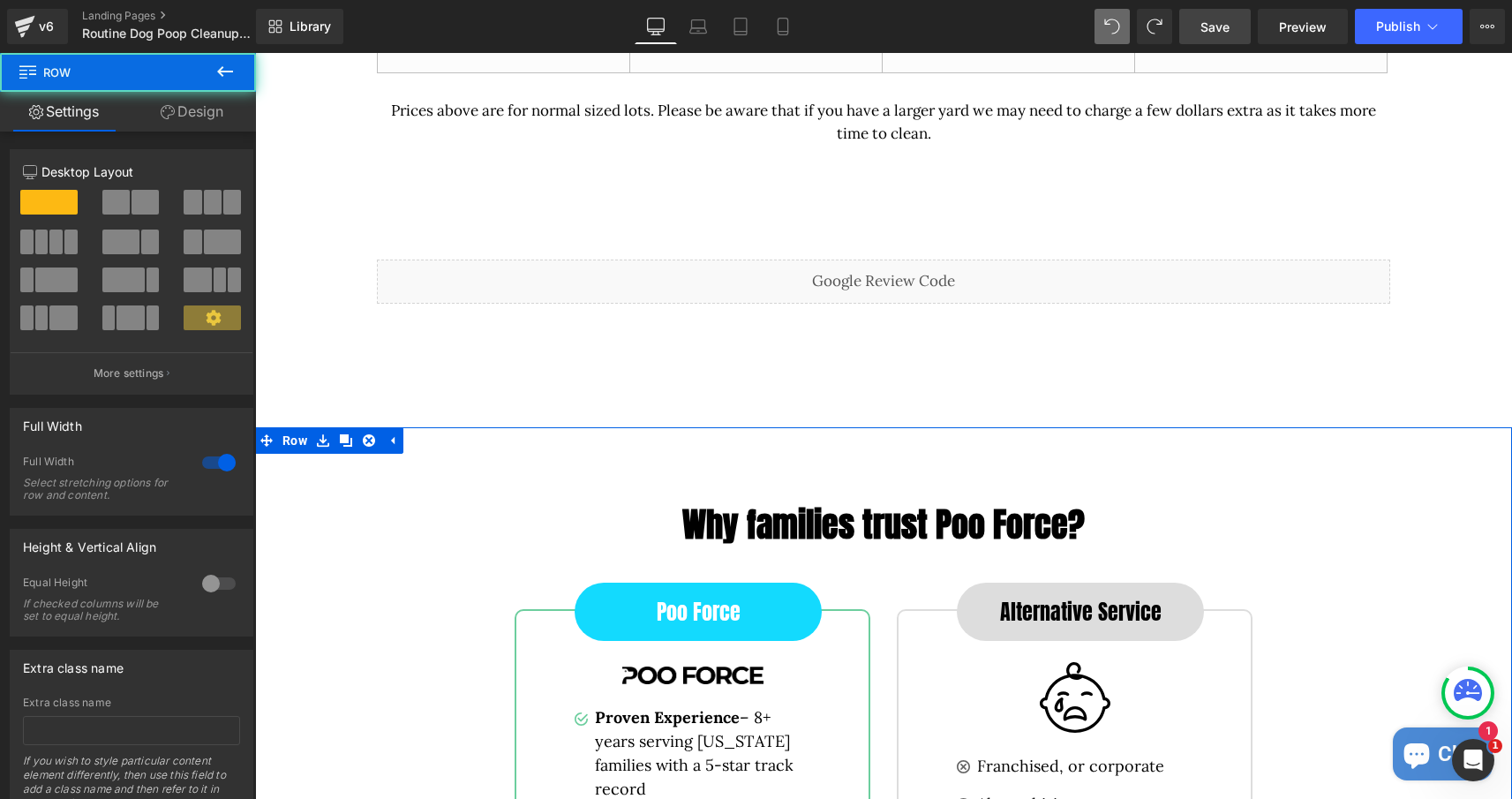
click at [865, 431] on div "Why families trust Poo Force? Heading Row Poo Force Button Image Image Proven E…" at bounding box center [883, 807] width 1257 height 759
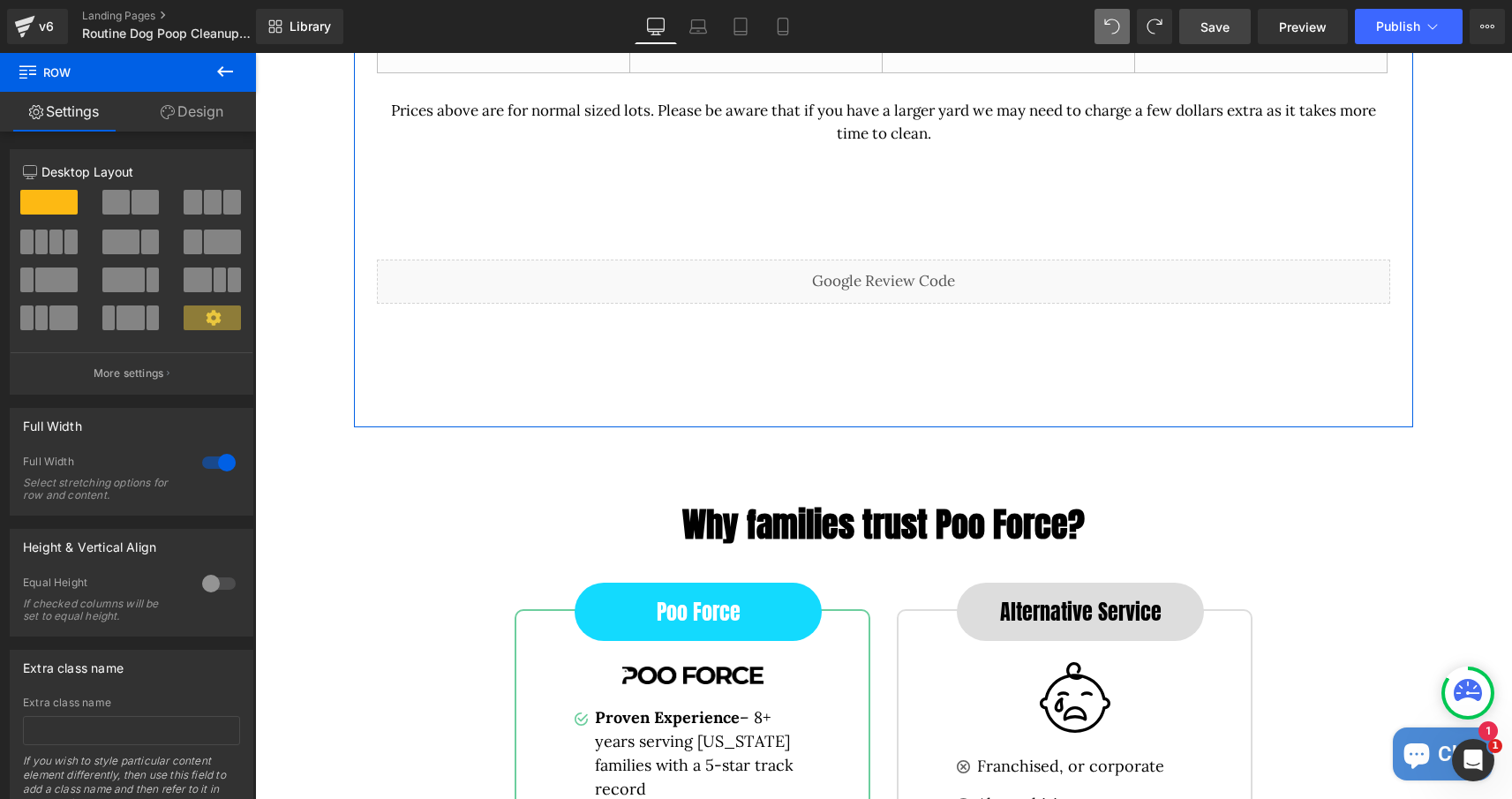
drag, startPoint x: 865, startPoint y: 428, endPoint x: 864, endPoint y: 405, distance: 23.0
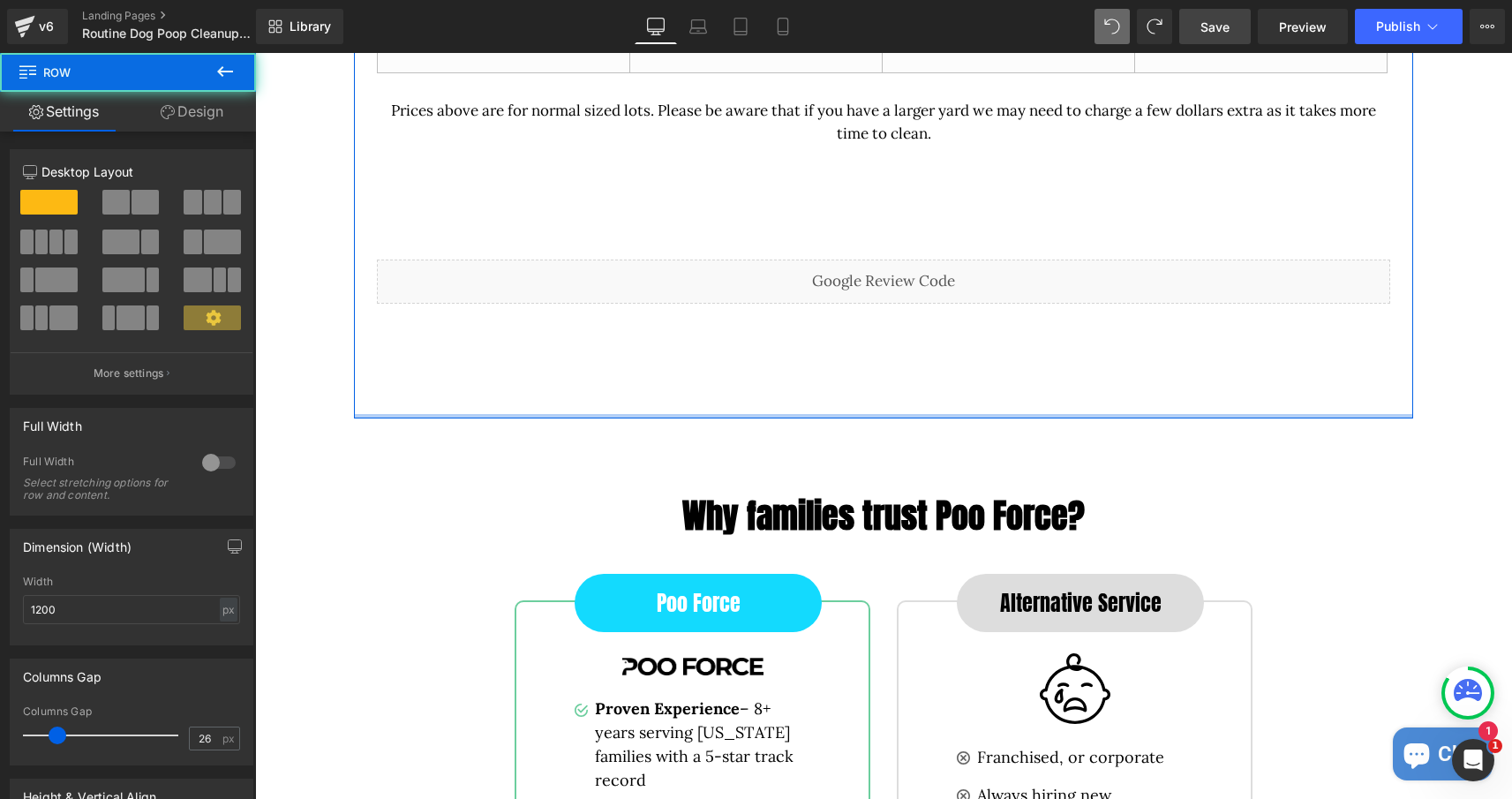
drag, startPoint x: 853, startPoint y: 420, endPoint x: 852, endPoint y: 394, distance: 26.0
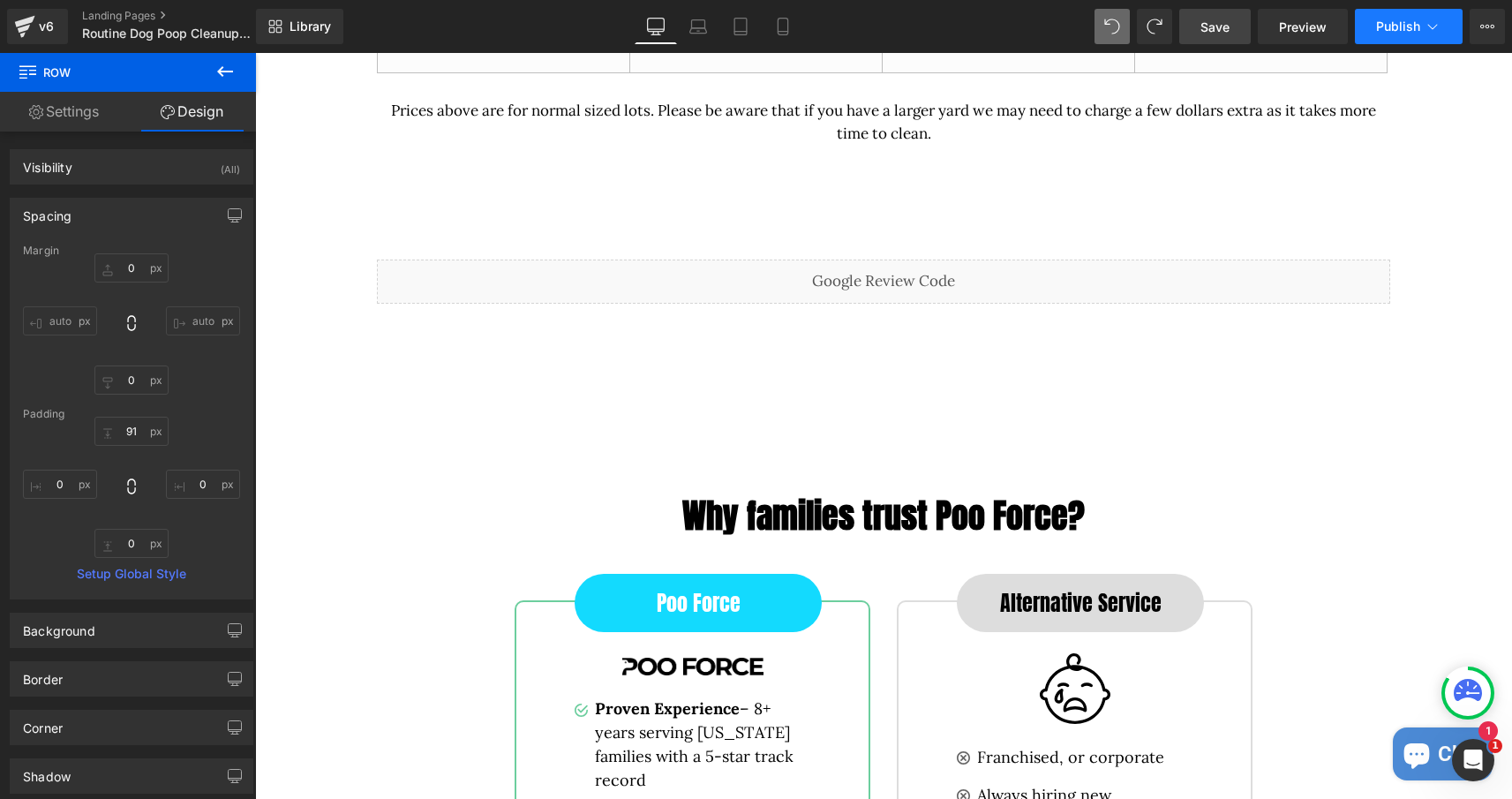
click at [1384, 31] on span "Publish" at bounding box center [1398, 26] width 44 height 14
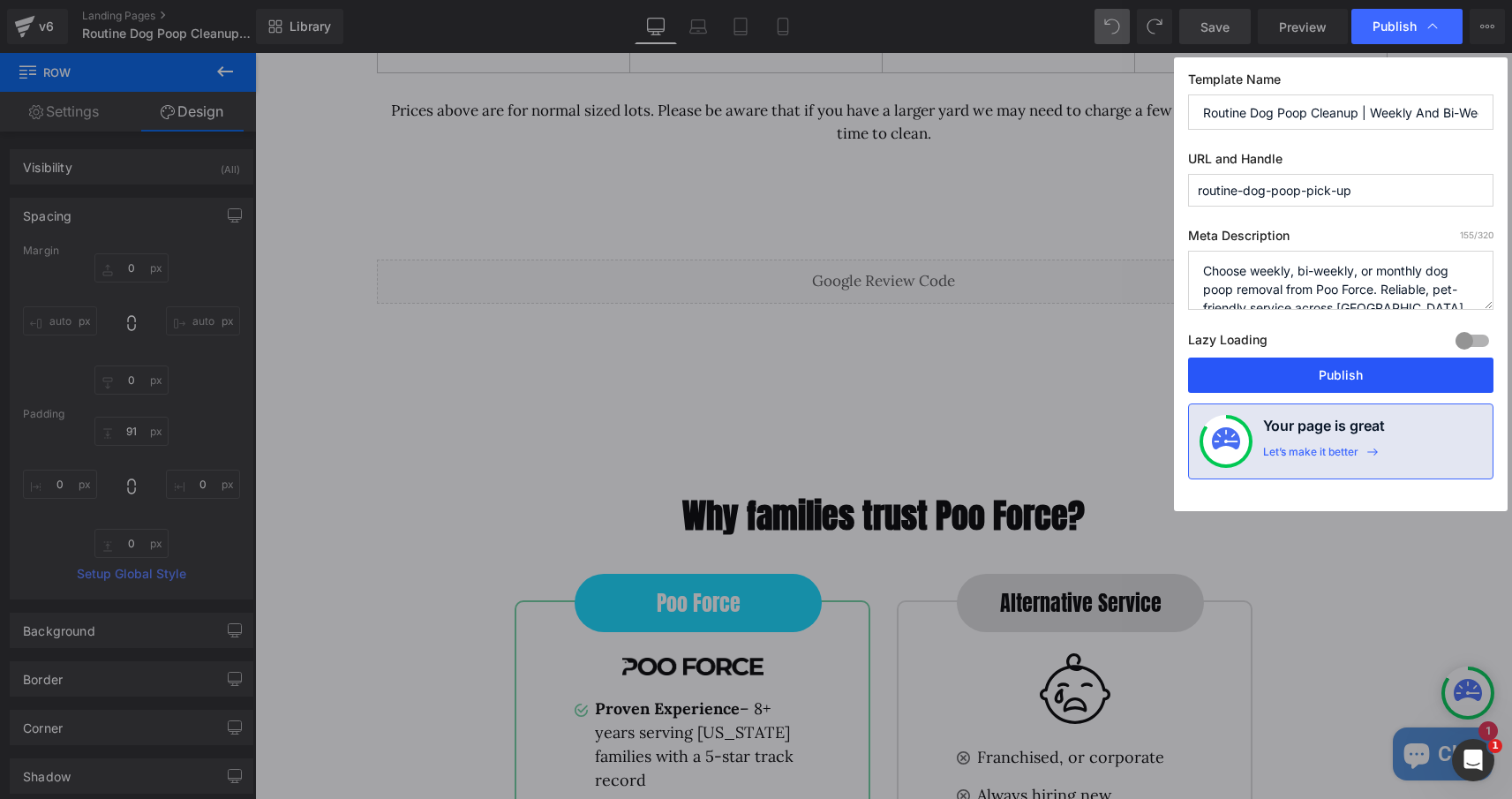
click at [1348, 377] on button "Publish" at bounding box center [1341, 375] width 305 height 35
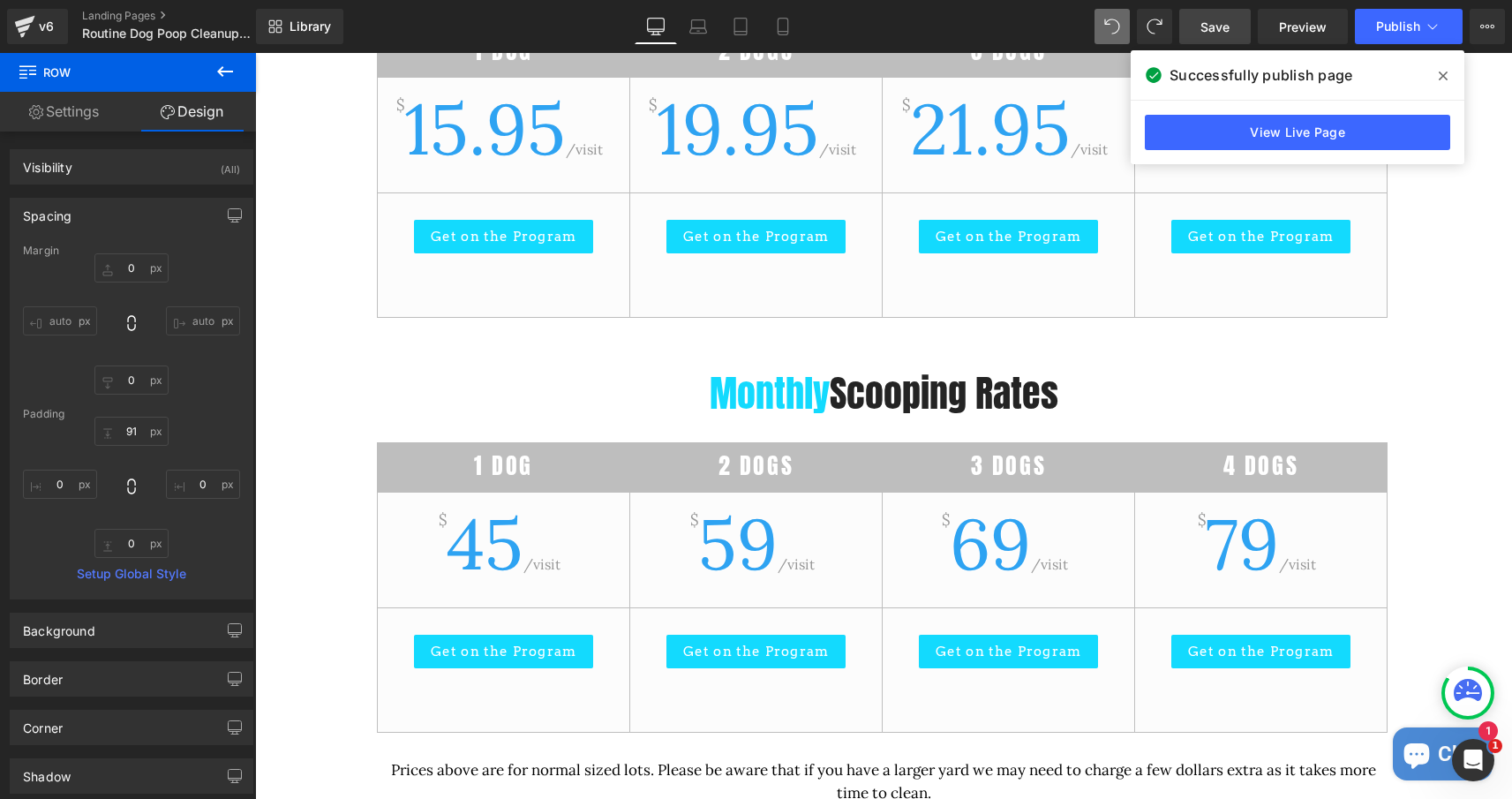
scroll to position [2787, 0]
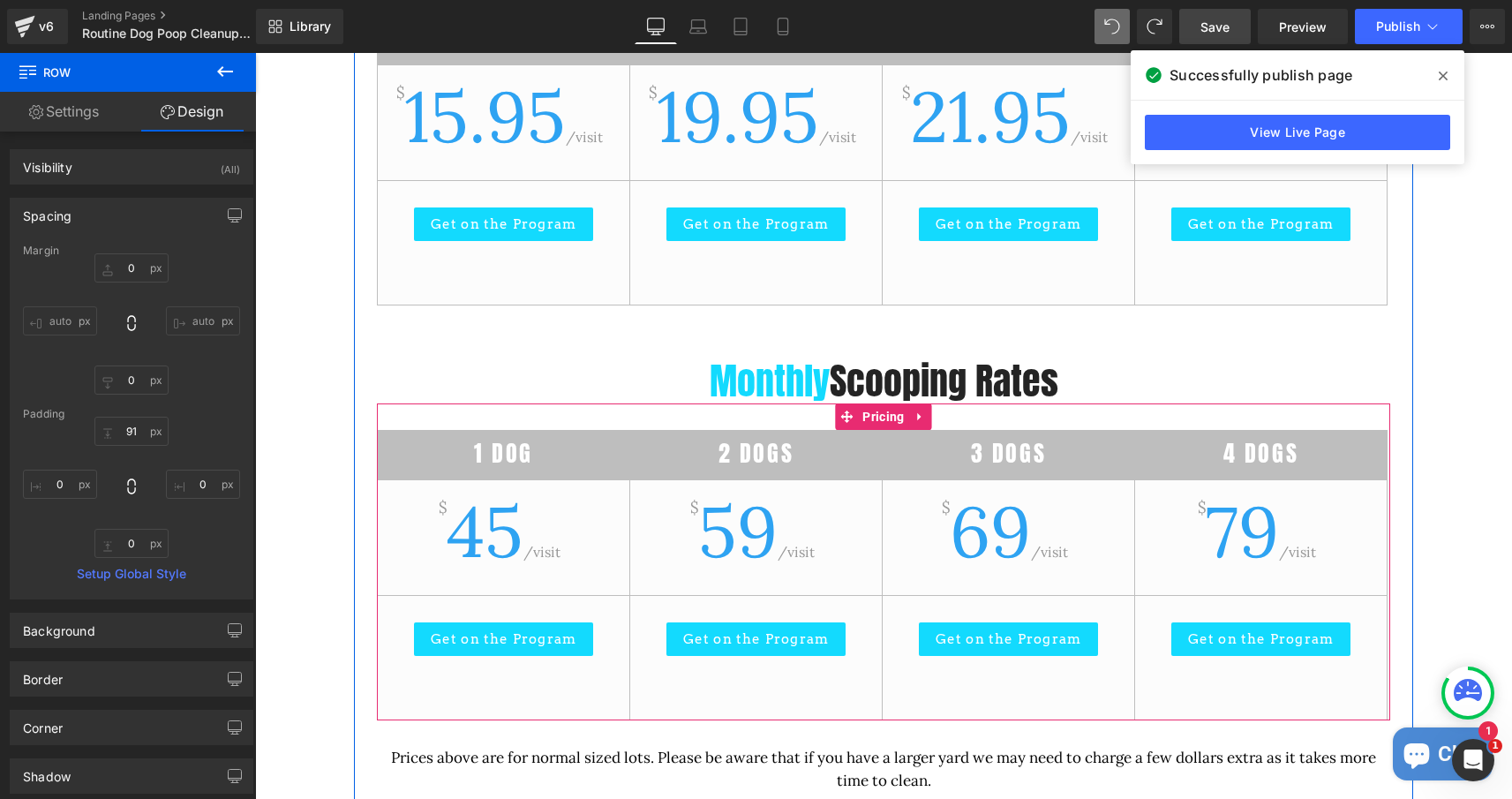
click at [500, 535] on span "45" at bounding box center [484, 531] width 77 height 90
click at [876, 409] on span "Pricing" at bounding box center [883, 417] width 50 height 27
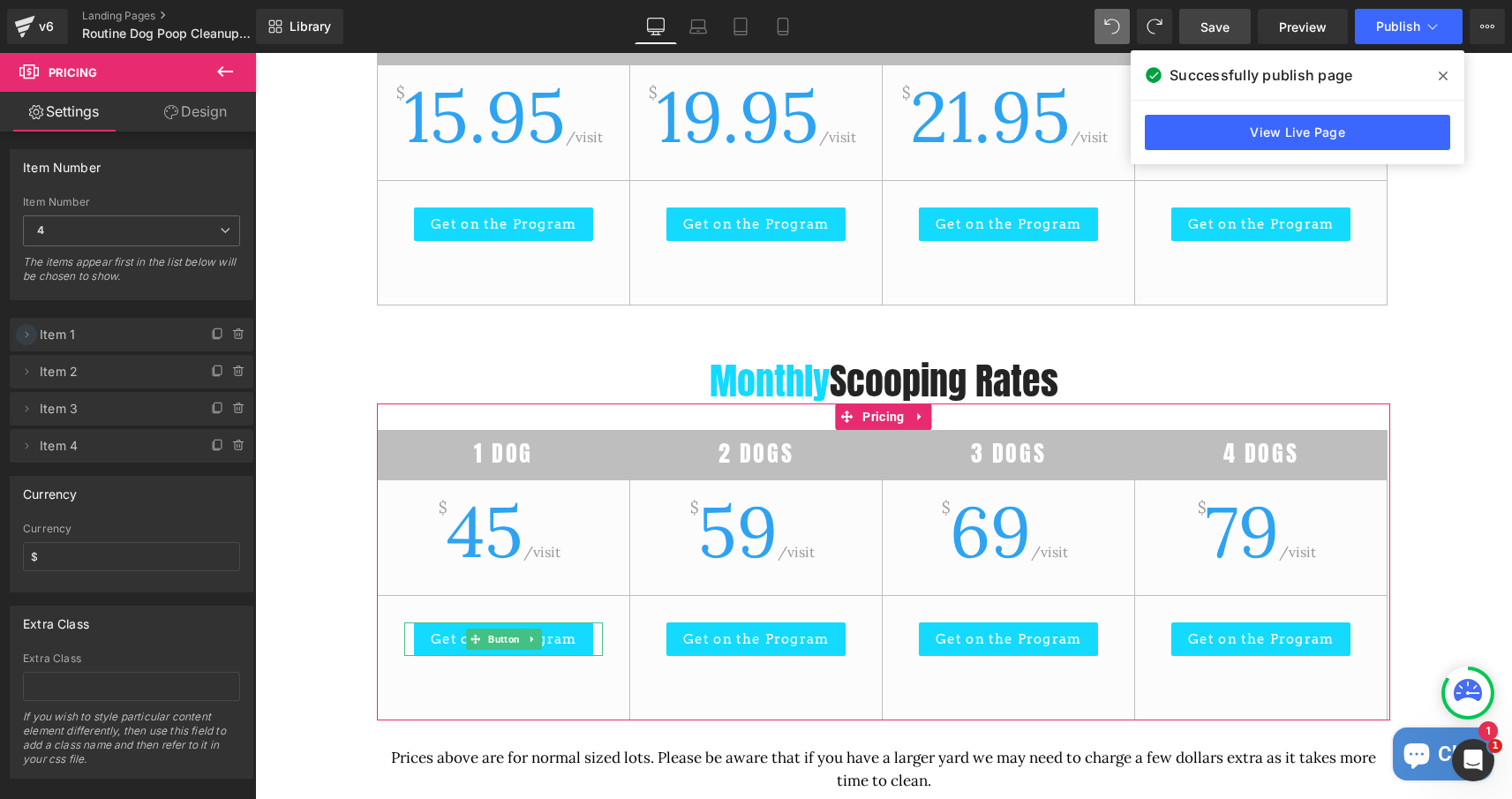
click at [22, 332] on icon at bounding box center [26, 335] width 14 height 14
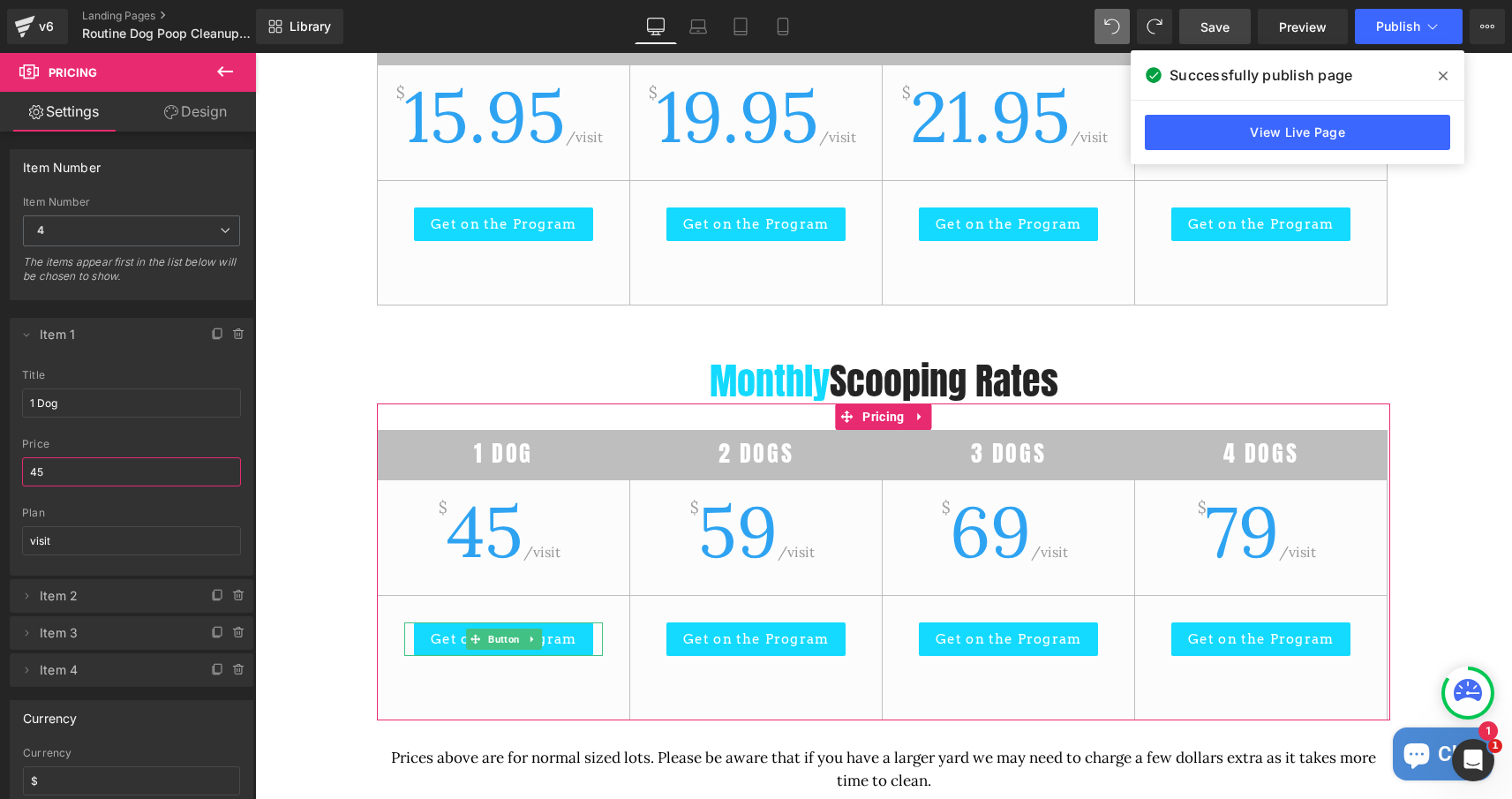
click at [44, 474] on input "45" at bounding box center [132, 471] width 219 height 29
type input "59"
click at [28, 336] on icon at bounding box center [26, 335] width 14 height 14
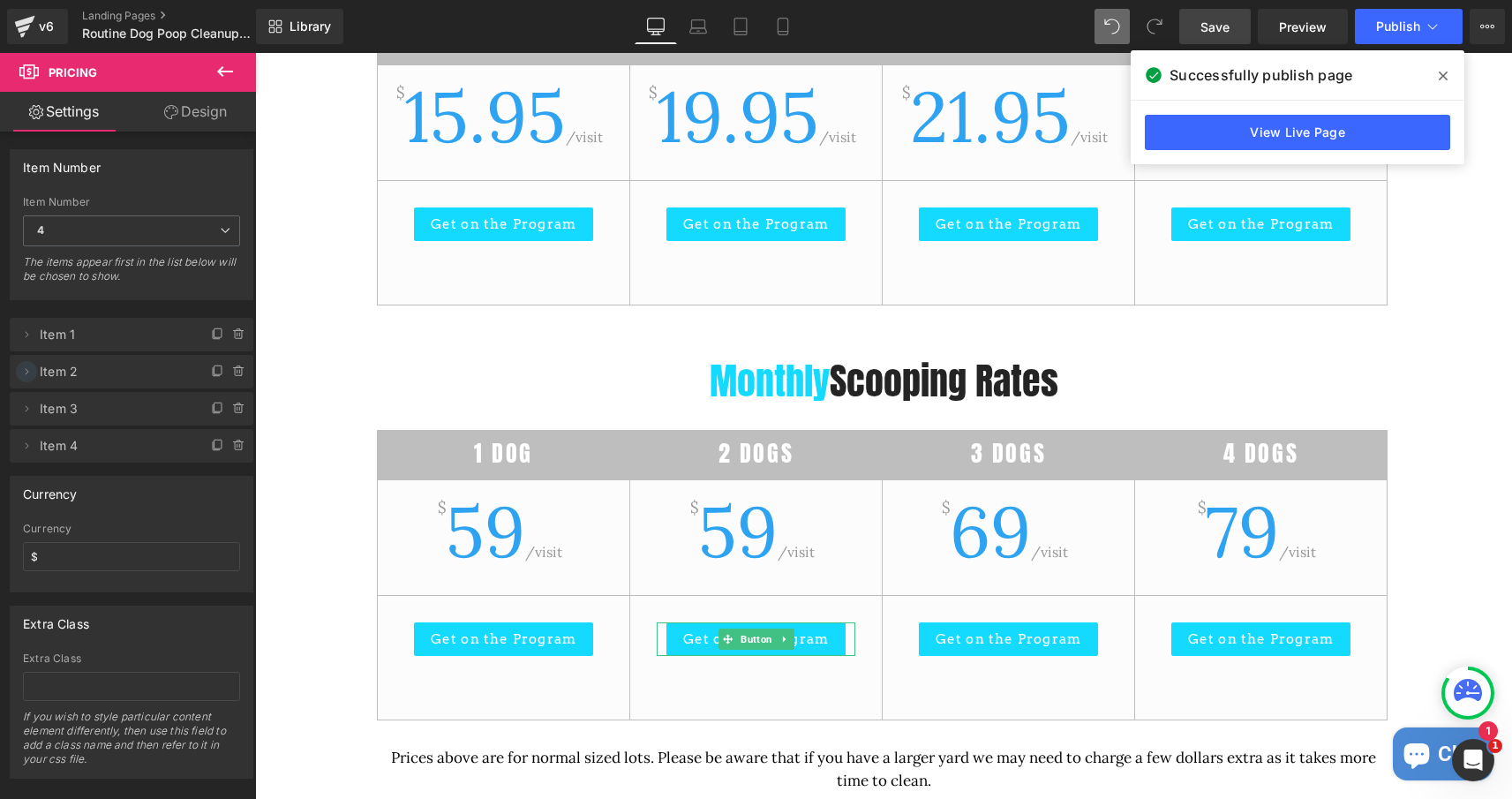
click at [27, 373] on icon at bounding box center [28, 371] width 4 height 6
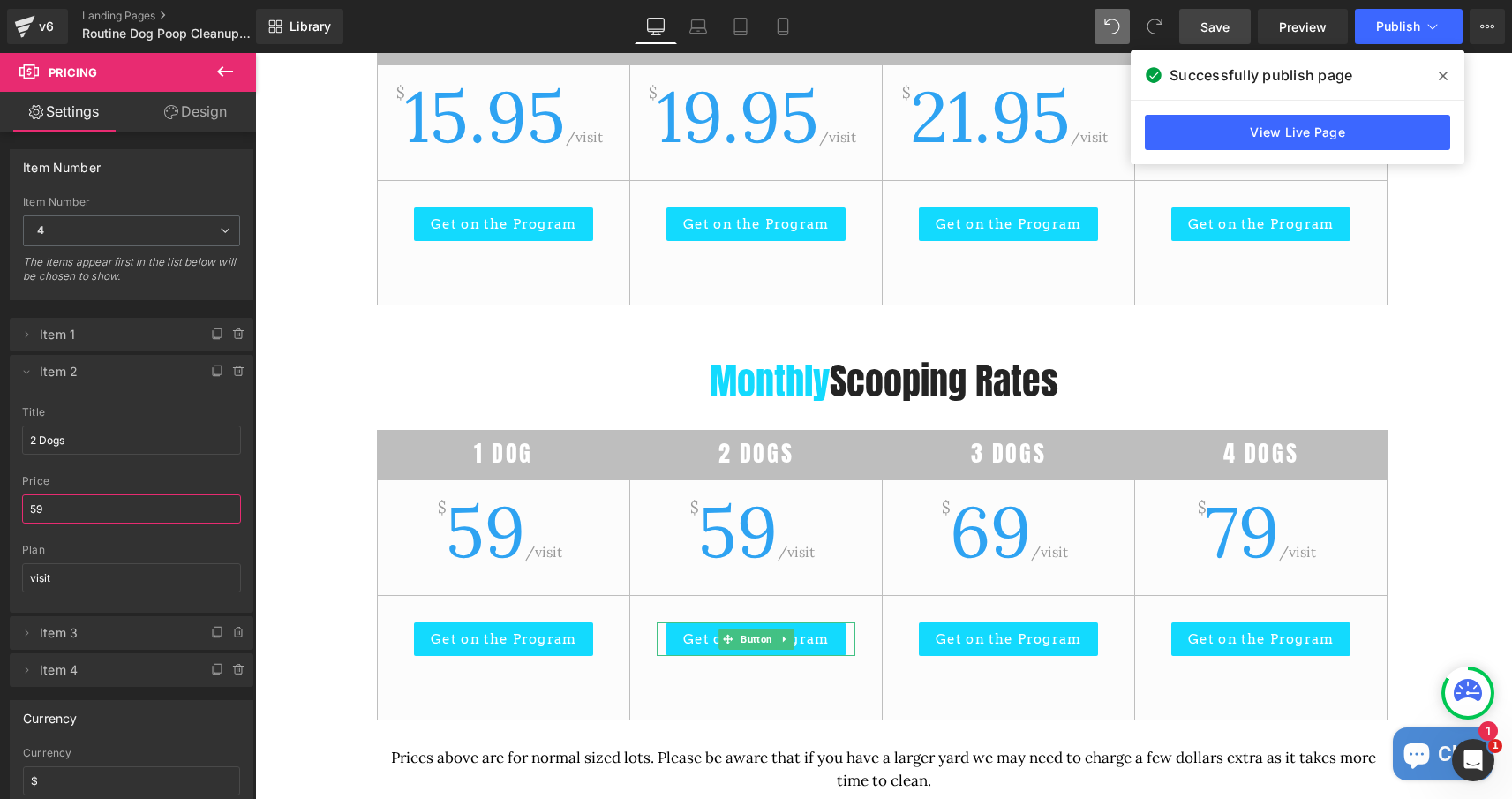
click at [44, 504] on input "59" at bounding box center [132, 508] width 219 height 29
type input "79"
click at [28, 374] on icon at bounding box center [26, 372] width 14 height 14
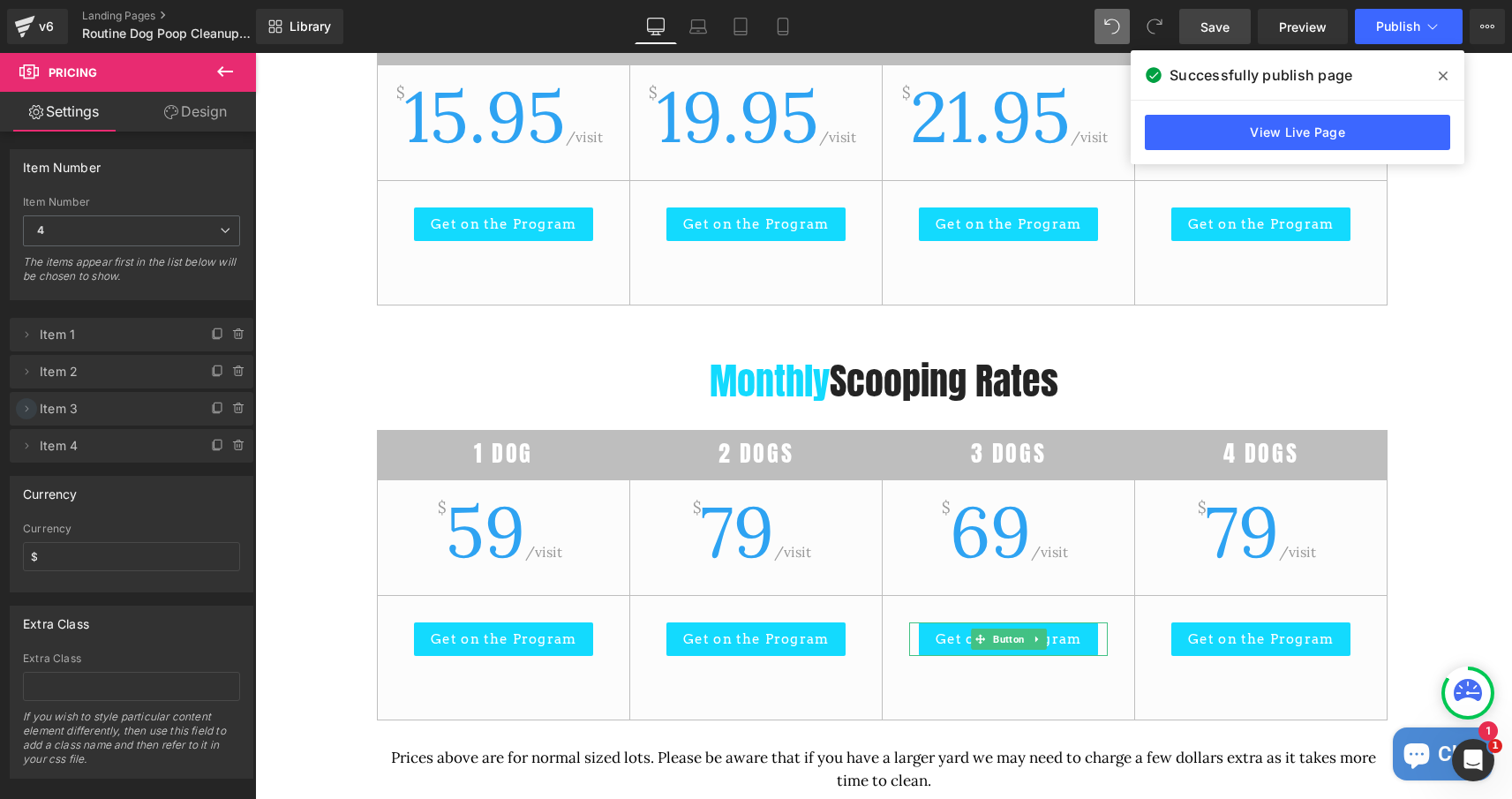
click at [33, 405] on icon at bounding box center [26, 408] width 14 height 14
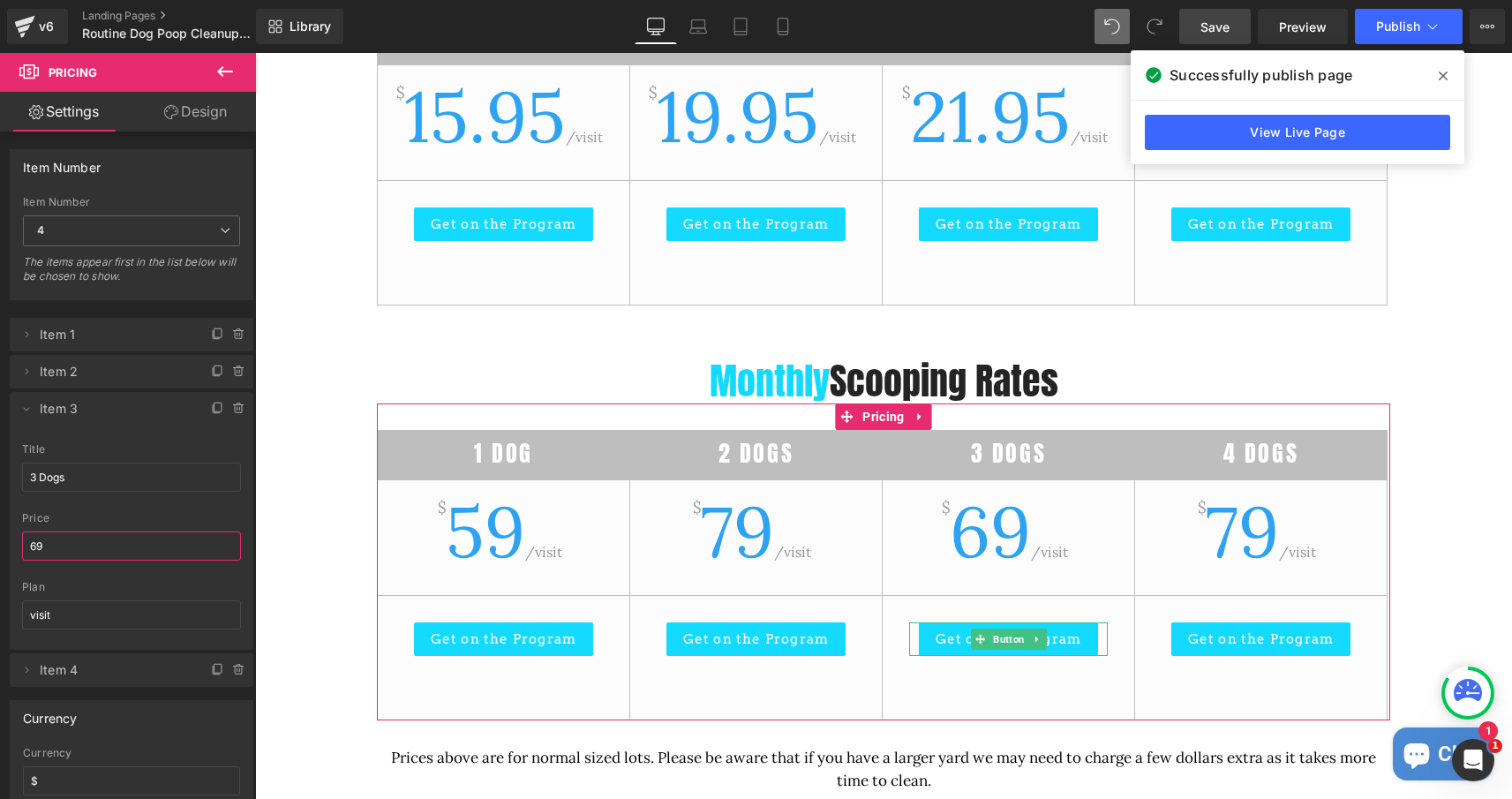
click at [53, 544] on input "69" at bounding box center [132, 545] width 219 height 29
type input "89"
click at [26, 402] on icon at bounding box center [26, 408] width 14 height 14
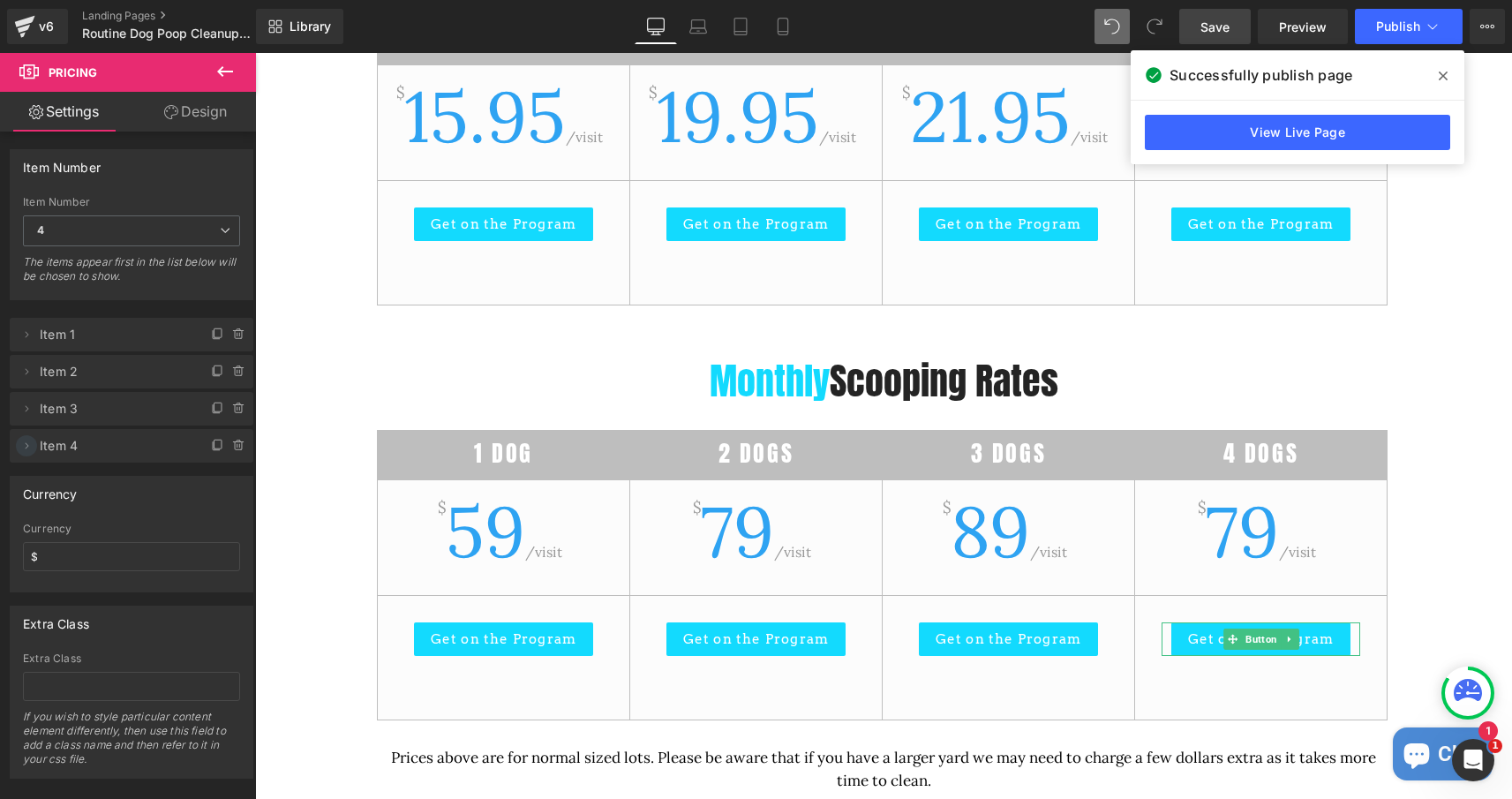
click at [27, 442] on icon at bounding box center [26, 445] width 14 height 14
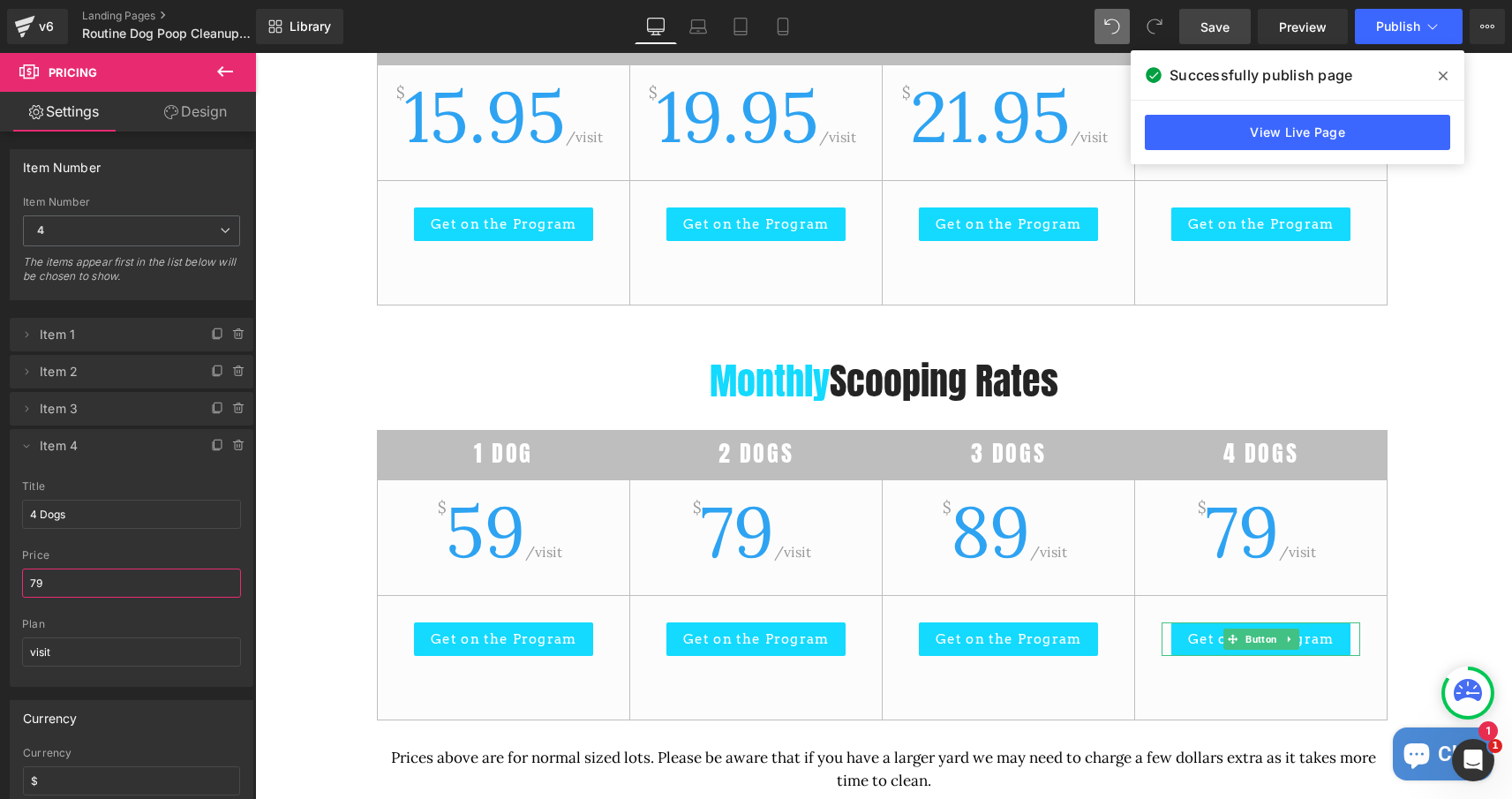
click at [65, 586] on input "79" at bounding box center [132, 582] width 219 height 29
type input "NA"
click at [26, 441] on icon at bounding box center [26, 445] width 14 height 14
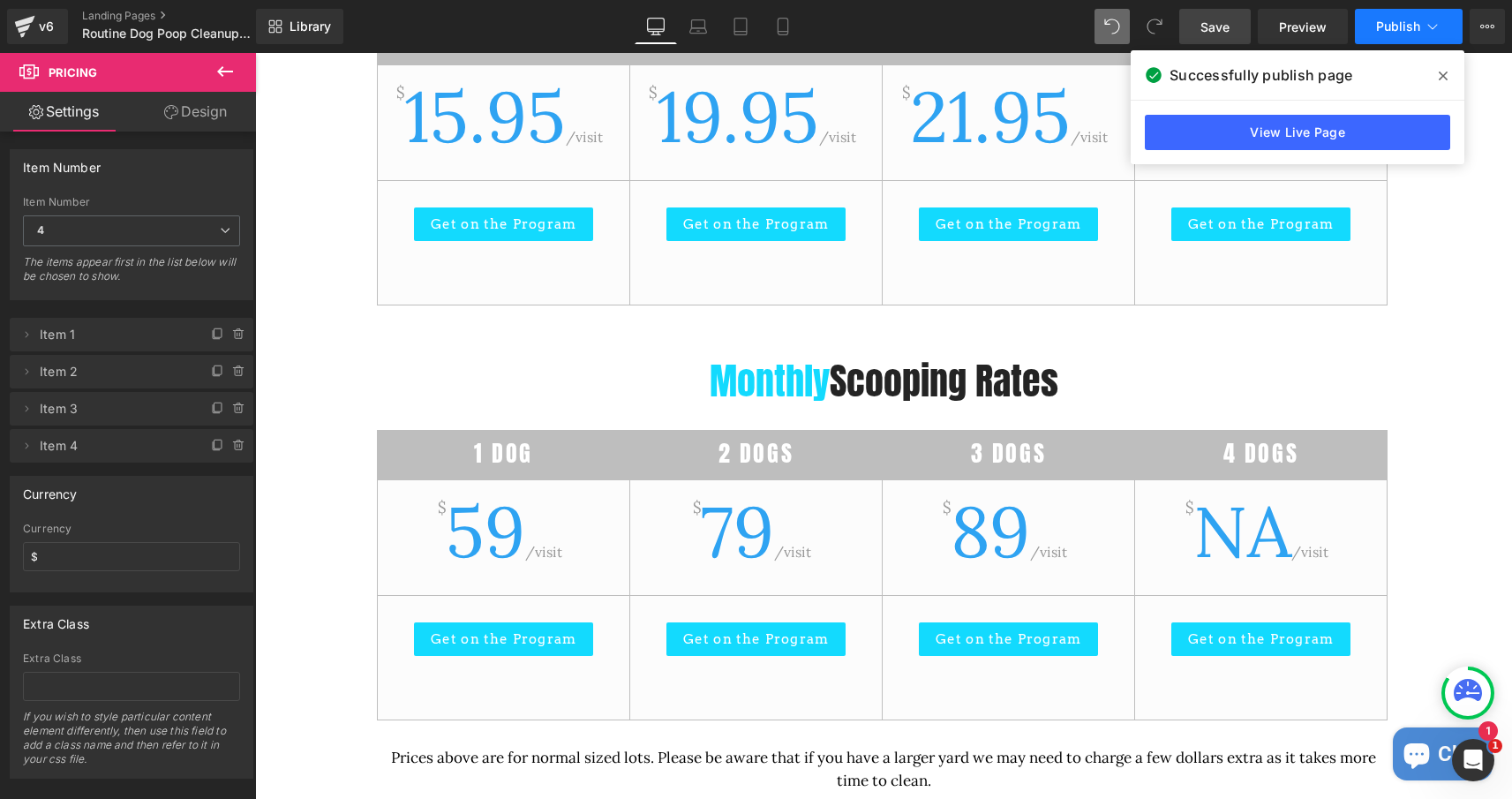
click at [1380, 27] on span "Publish" at bounding box center [1398, 26] width 44 height 14
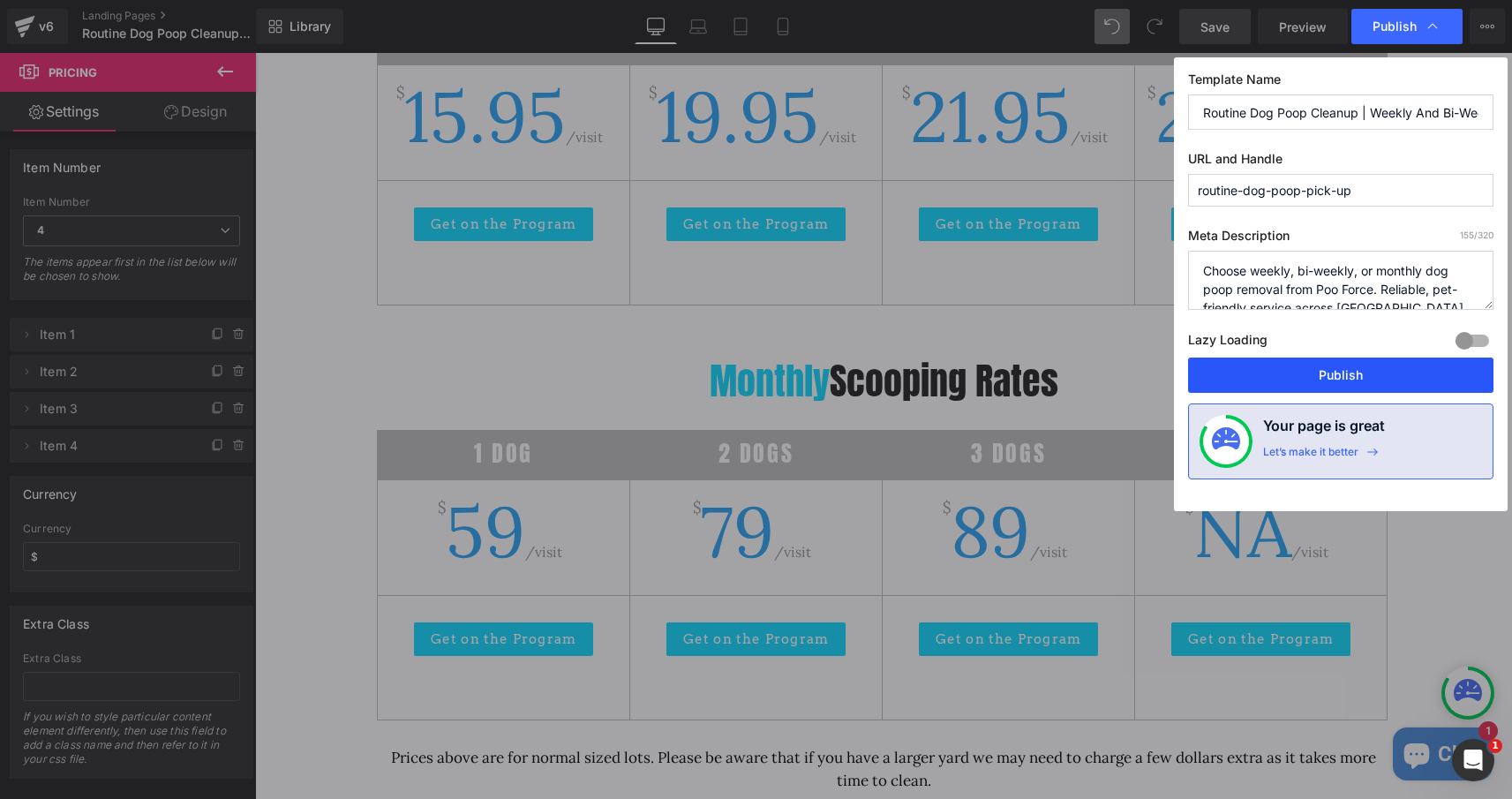
click at [1358, 368] on button "Publish" at bounding box center [1341, 375] width 305 height 35
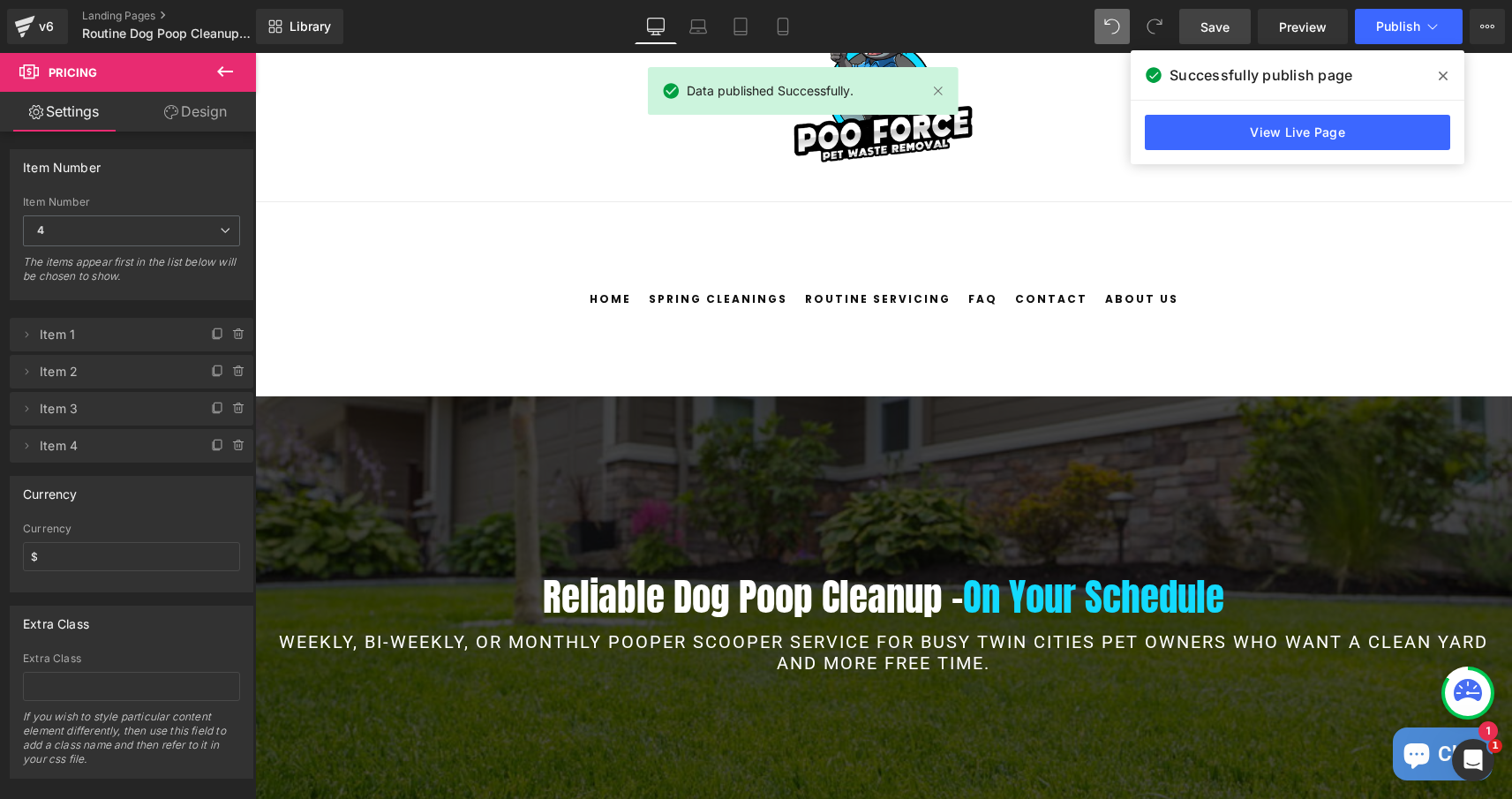
scroll to position [0, 0]
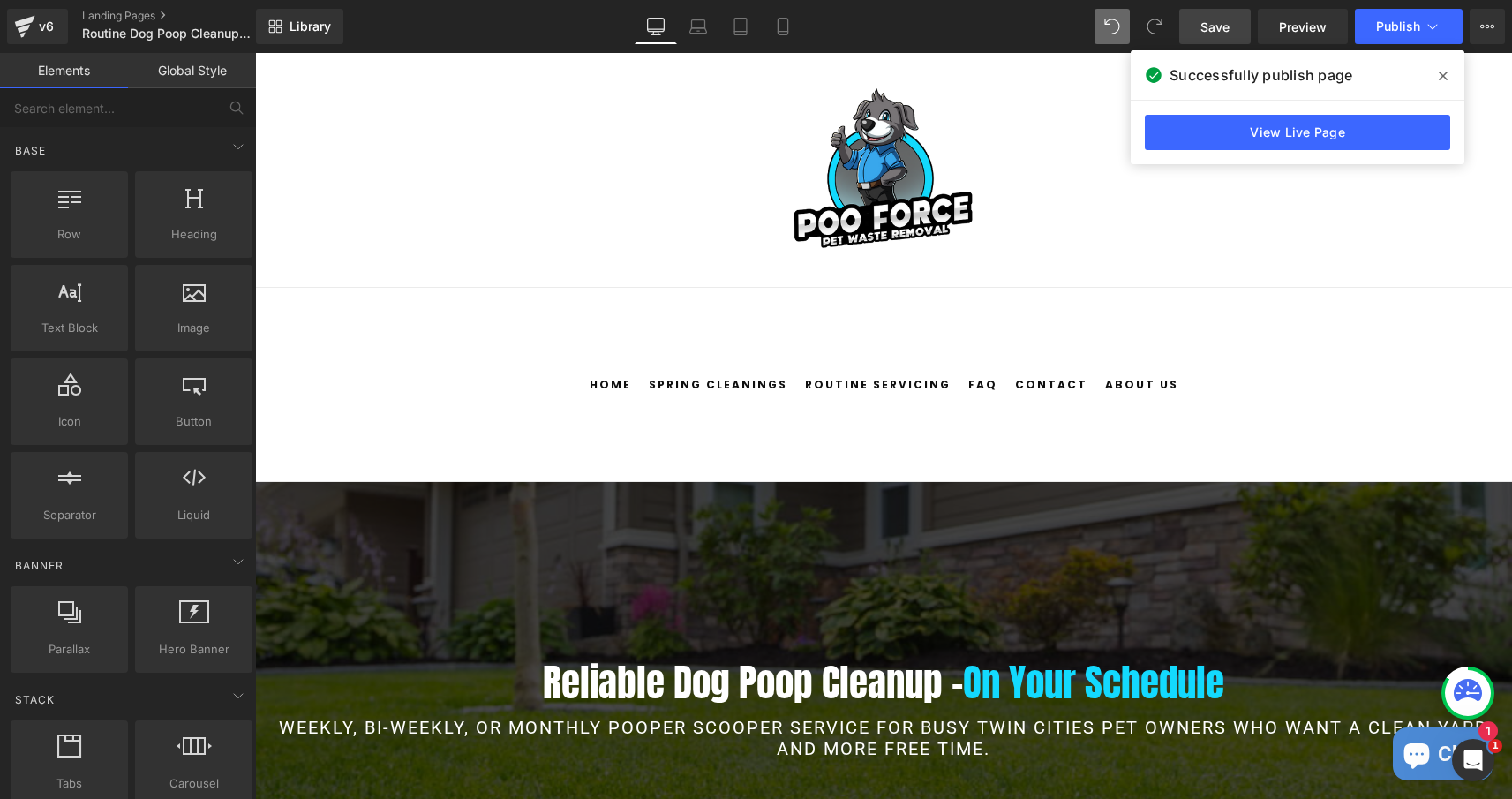
click at [628, 388] on link "Home" at bounding box center [611, 385] width 56 height 193
click at [121, 17] on link "Landing Pages" at bounding box center [183, 16] width 203 height 14
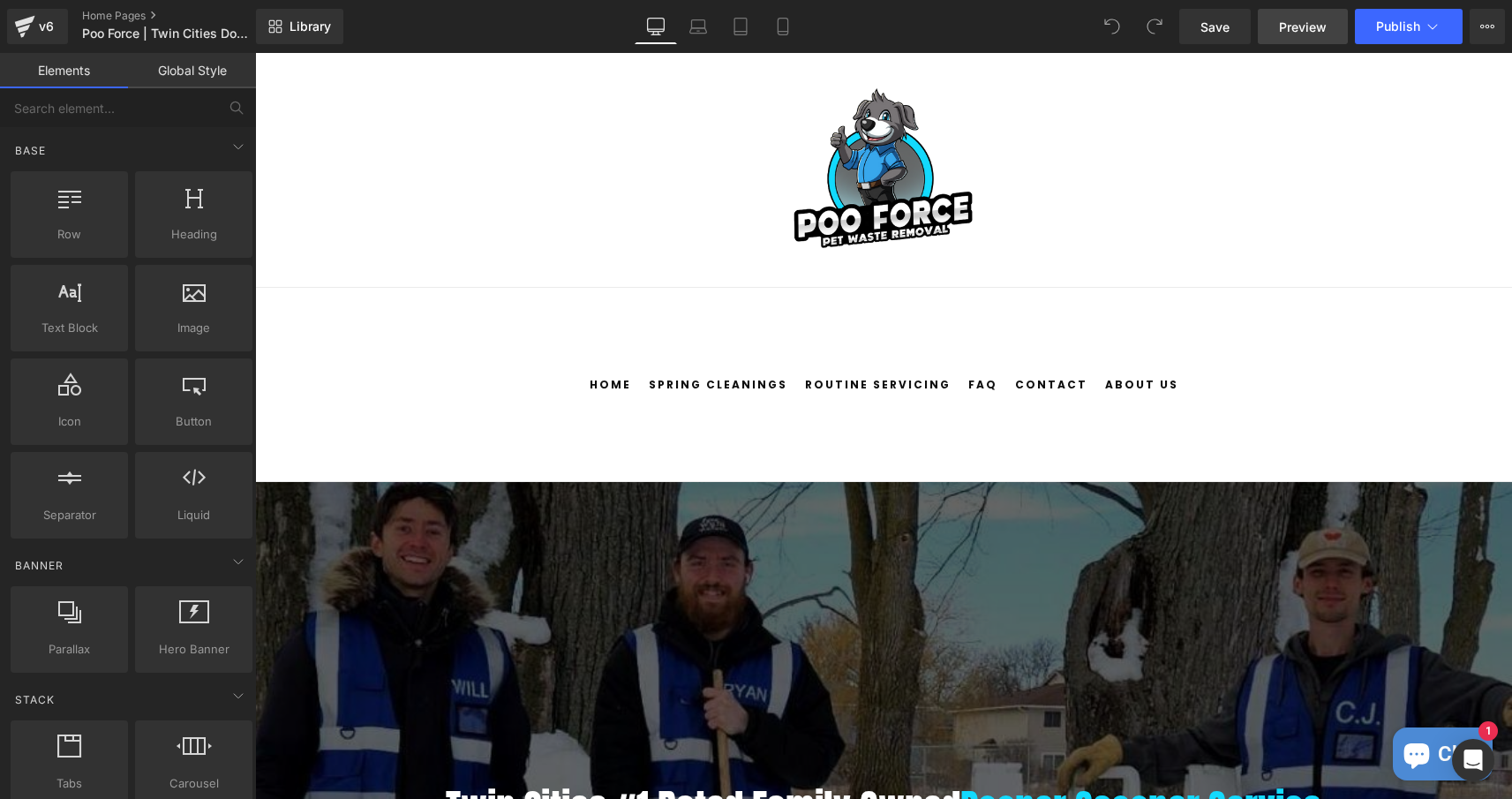
click at [1298, 34] on span "Preview" at bounding box center [1303, 27] width 48 height 19
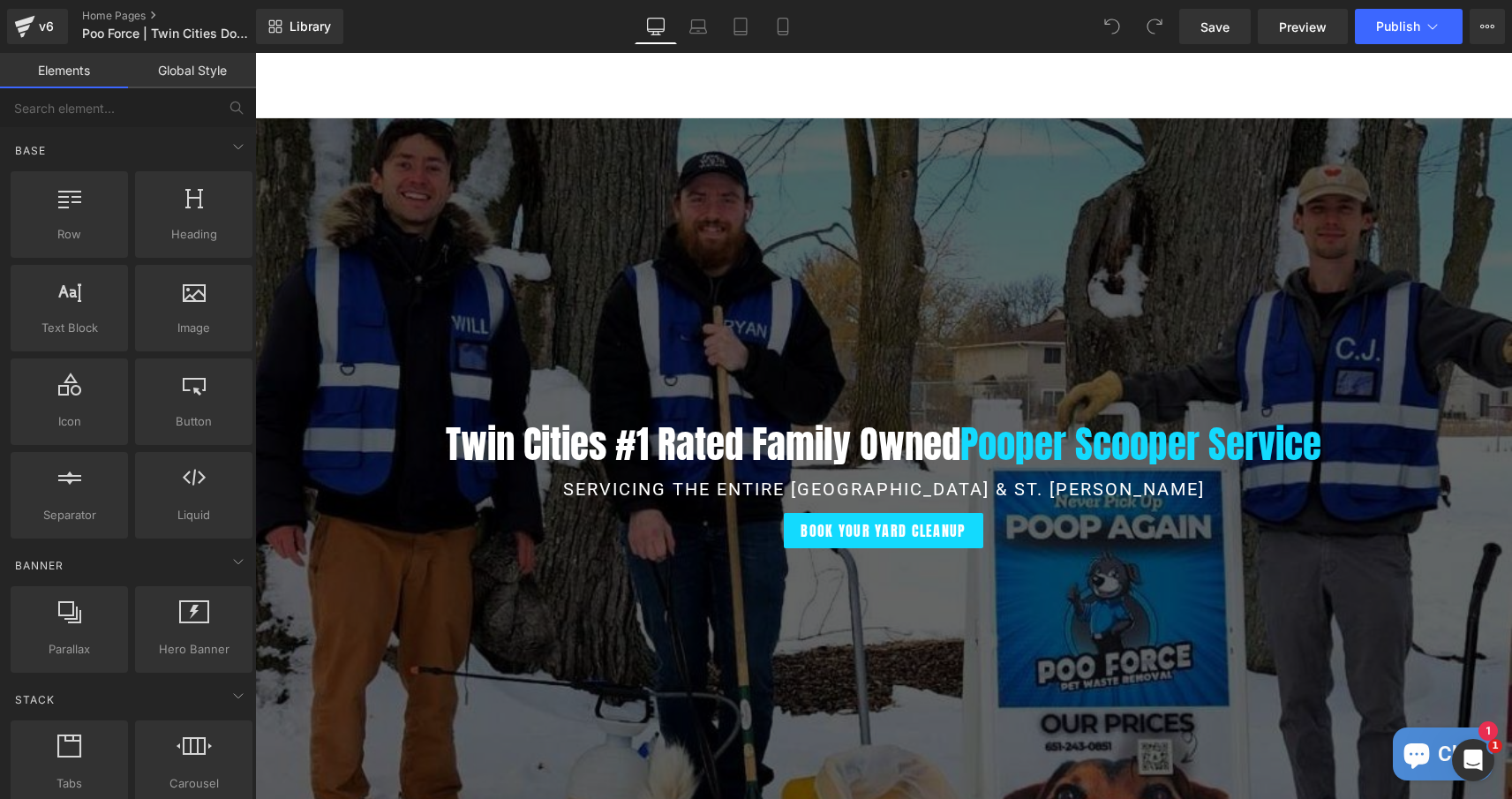
scroll to position [371, 0]
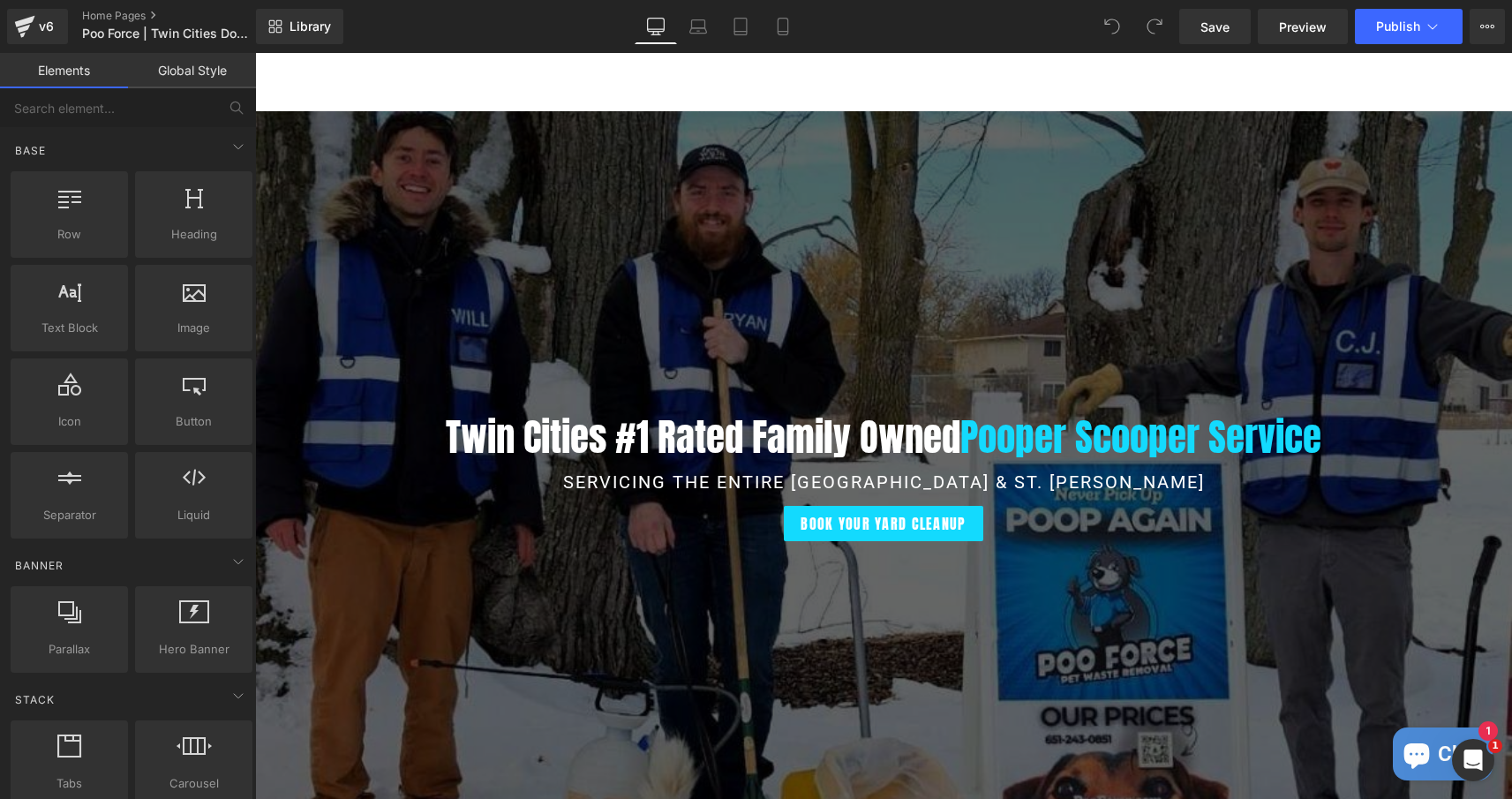
click at [809, 279] on div at bounding box center [883, 464] width 1257 height 706
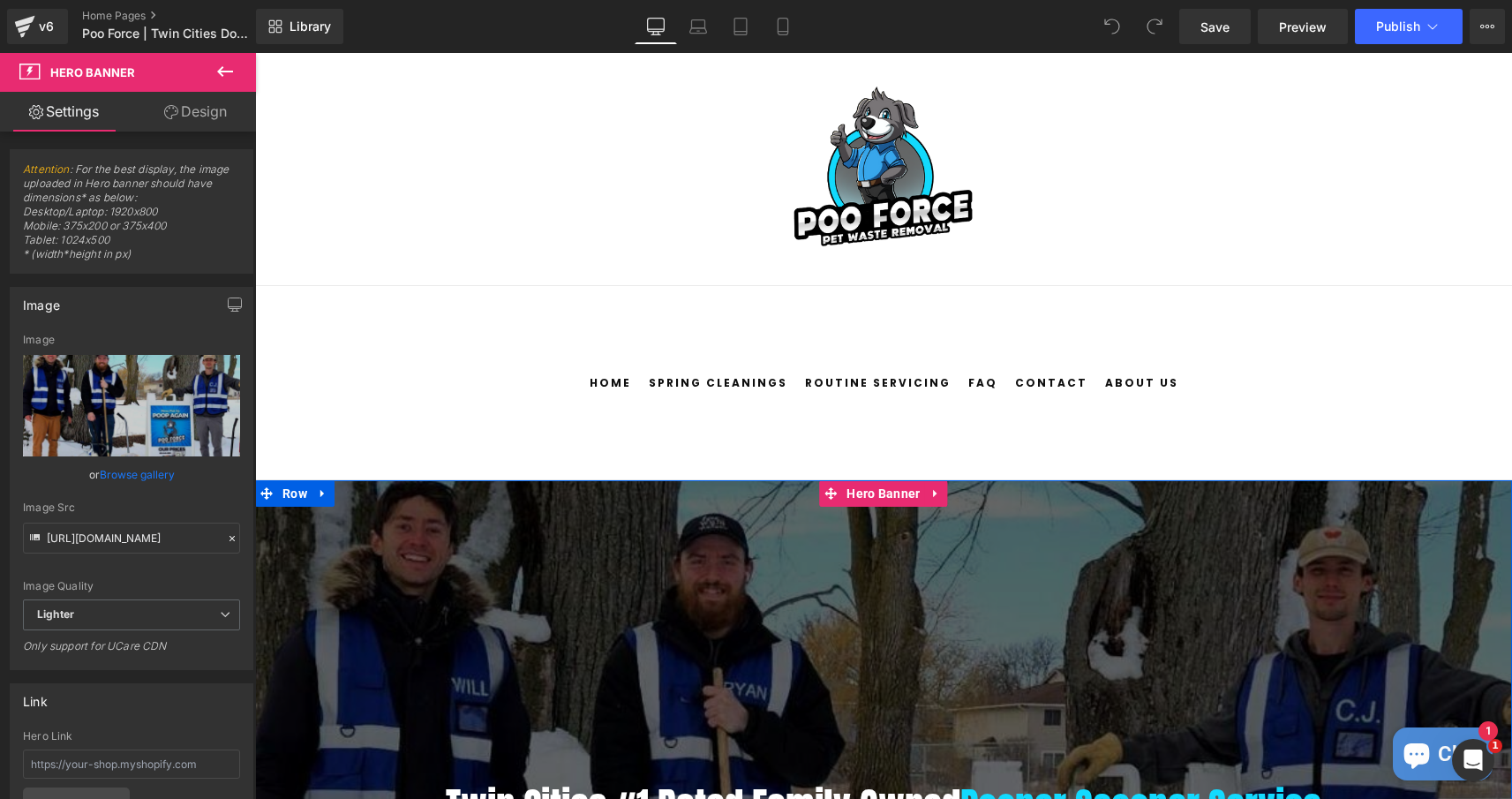
scroll to position [0, 0]
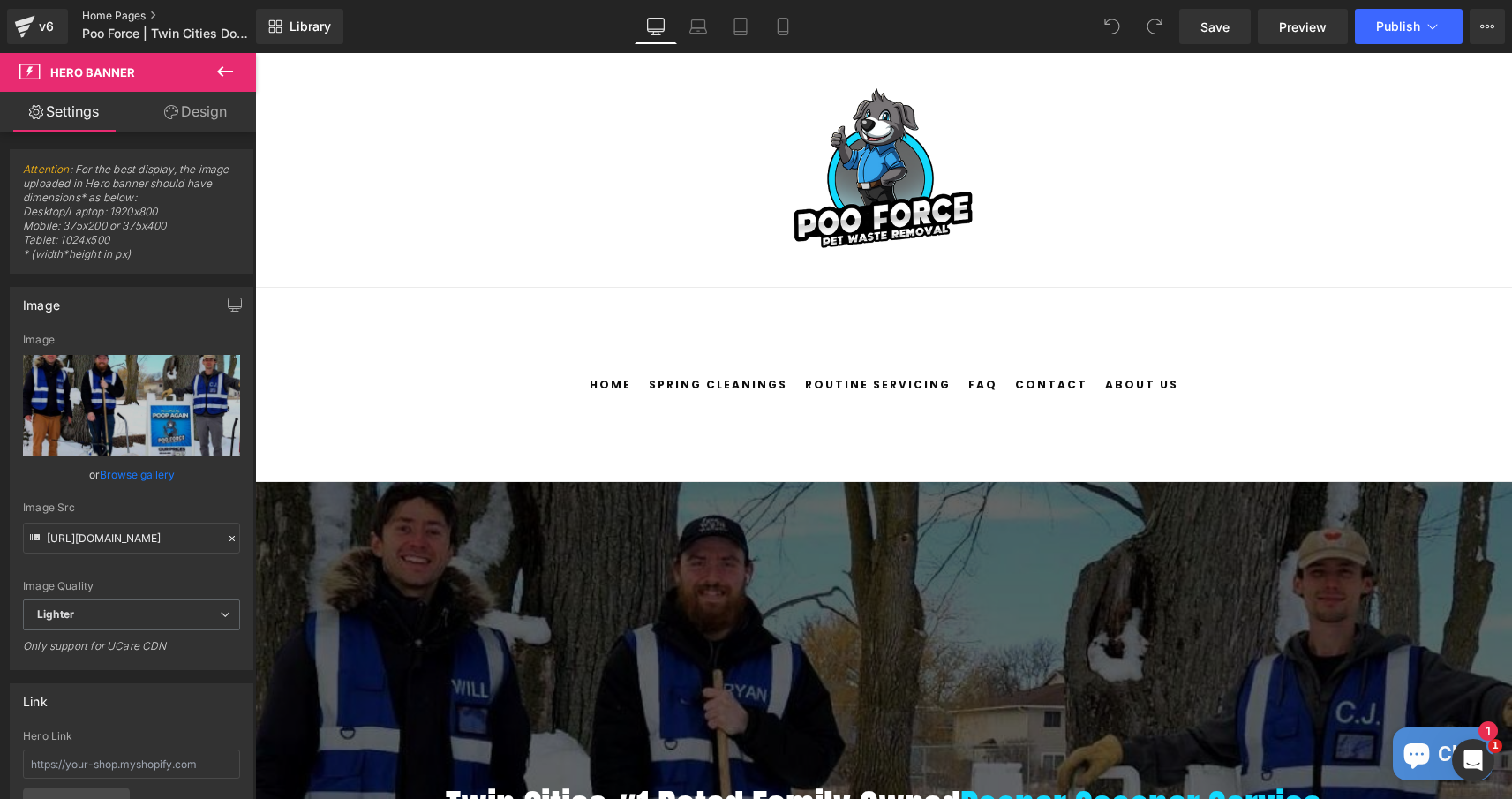
click at [144, 13] on link "Home Pages" at bounding box center [183, 16] width 203 height 14
